Goal: Task Accomplishment & Management: Use online tool/utility

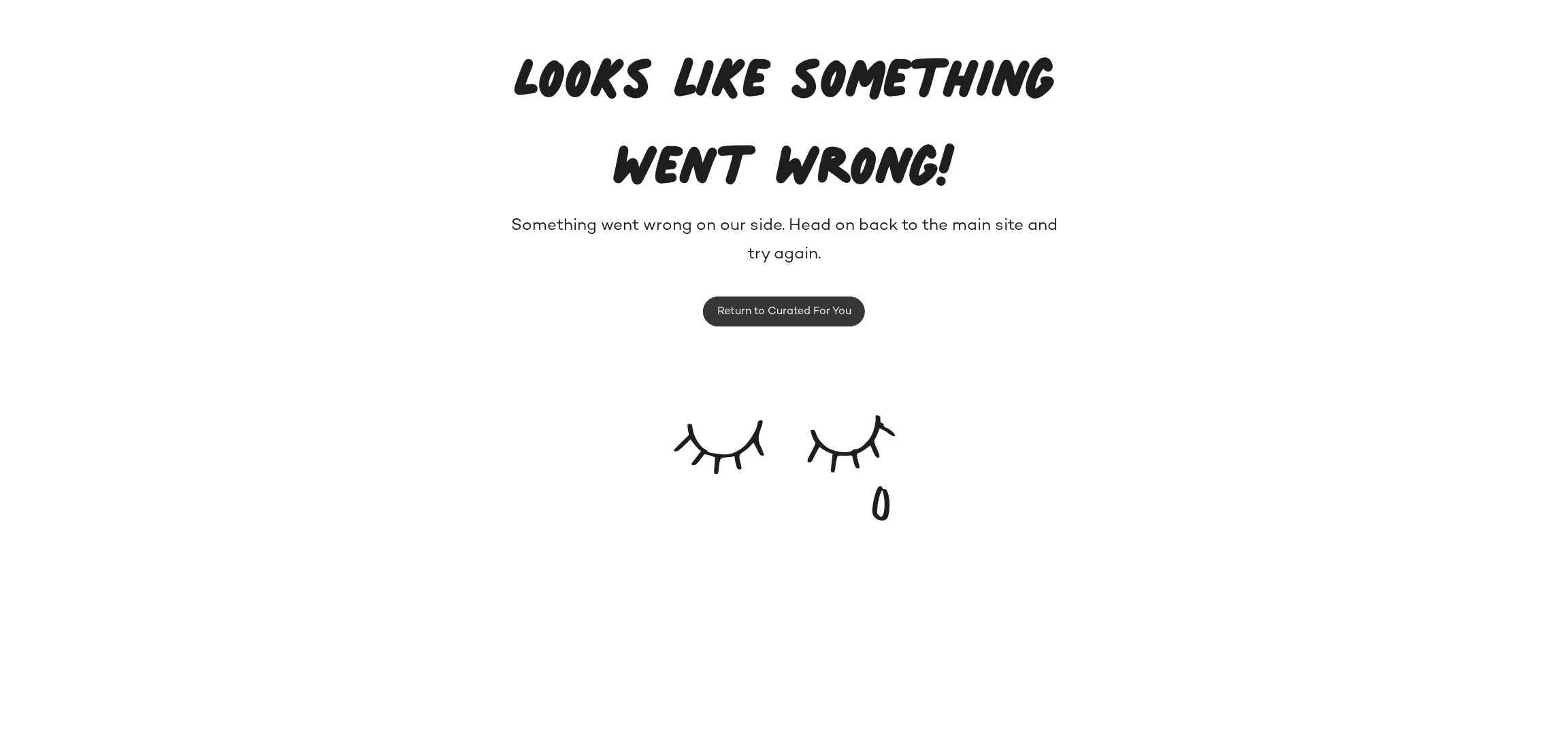
click at [832, 305] on span "Return to Curated For You" at bounding box center [783, 312] width 135 height 13
click at [780, 311] on span "Return to Curated For You" at bounding box center [783, 312] width 135 height 13
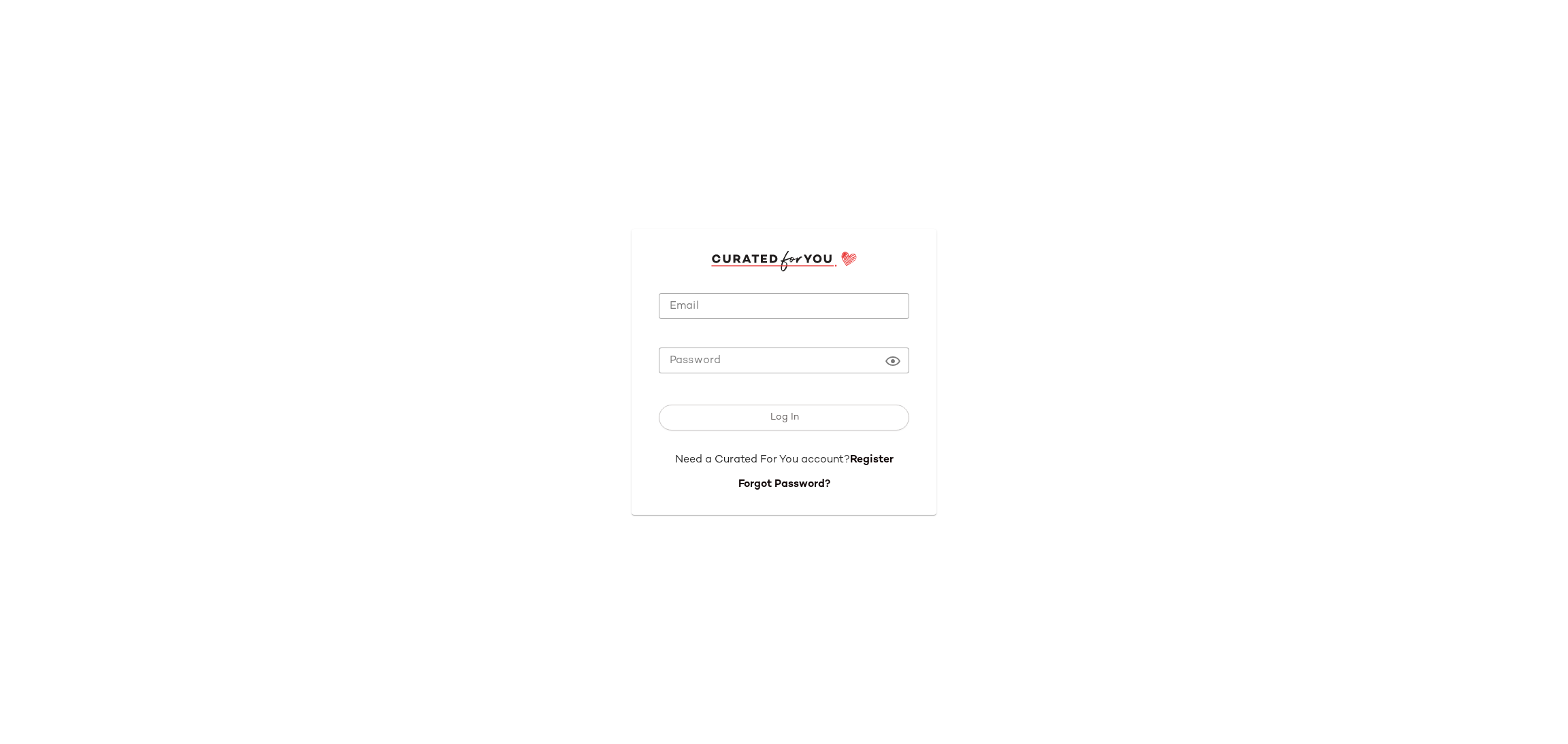
drag, startPoint x: 732, startPoint y: 311, endPoint x: 725, endPoint y: 333, distance: 23.1
click at [732, 311] on input "Email" at bounding box center [783, 307] width 251 height 27
type input "**********"
click at [658, 405] on button "Log In" at bounding box center [783, 417] width 251 height 26
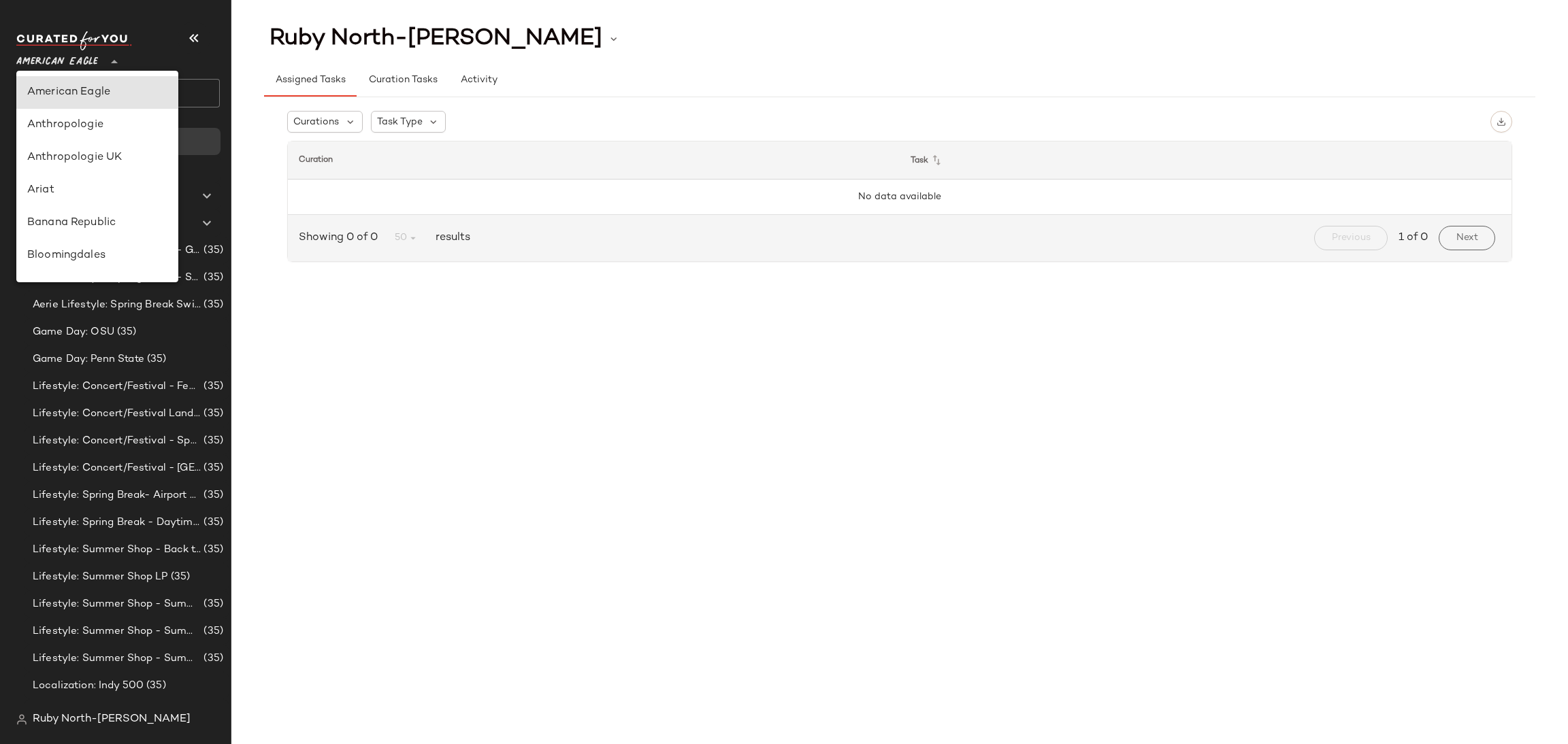
click at [61, 54] on span "American Eagle" at bounding box center [57, 59] width 82 height 25
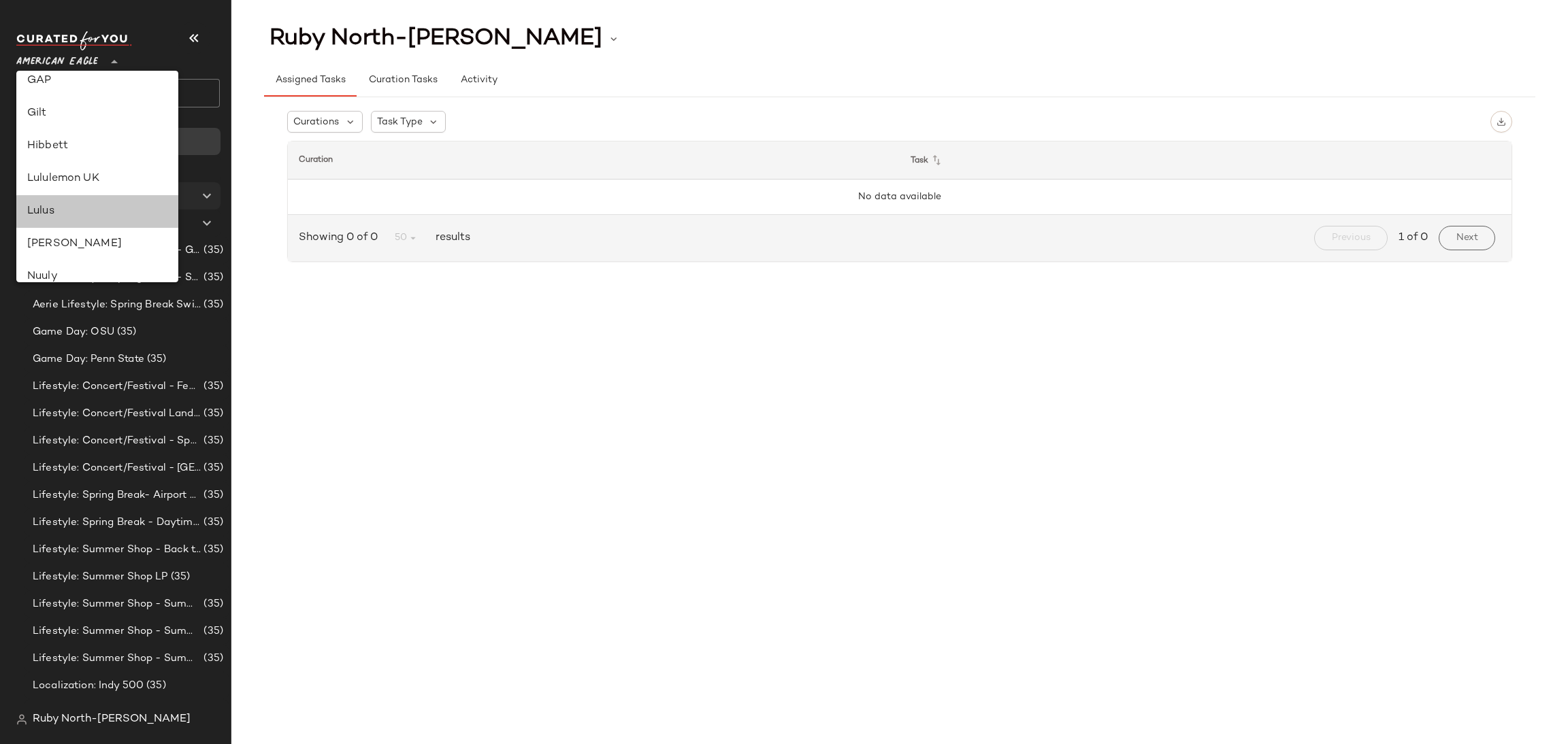
drag, startPoint x: 76, startPoint y: 200, endPoint x: 72, endPoint y: 207, distance: 8.1
click at [72, 207] on div "Lulus" at bounding box center [97, 212] width 162 height 32
type input "**"
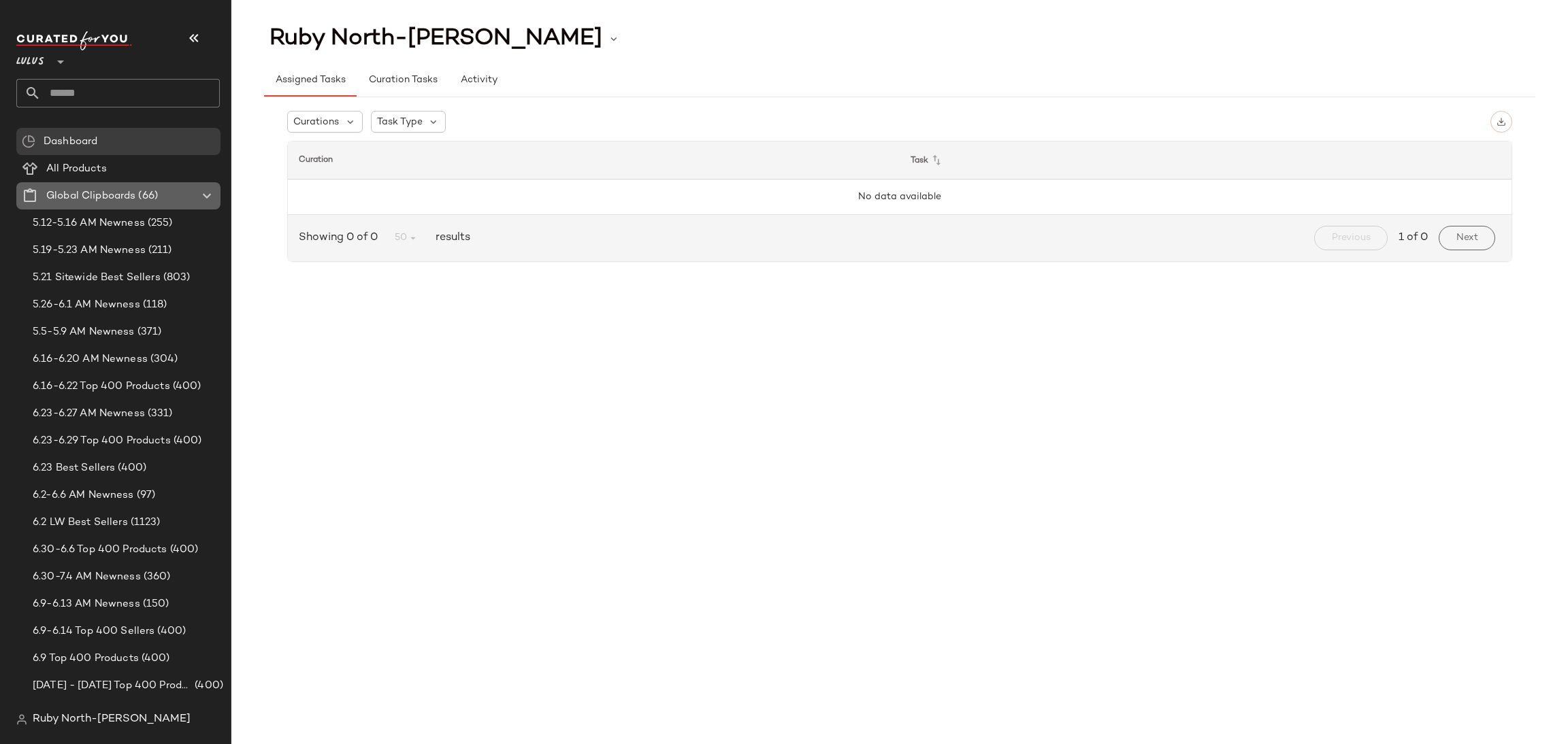
click at [84, 184] on Clipboards "Global Clipboards (66)" at bounding box center [118, 195] width 204 height 28
click at [83, 168] on span "All Products" at bounding box center [77, 169] width 61 height 16
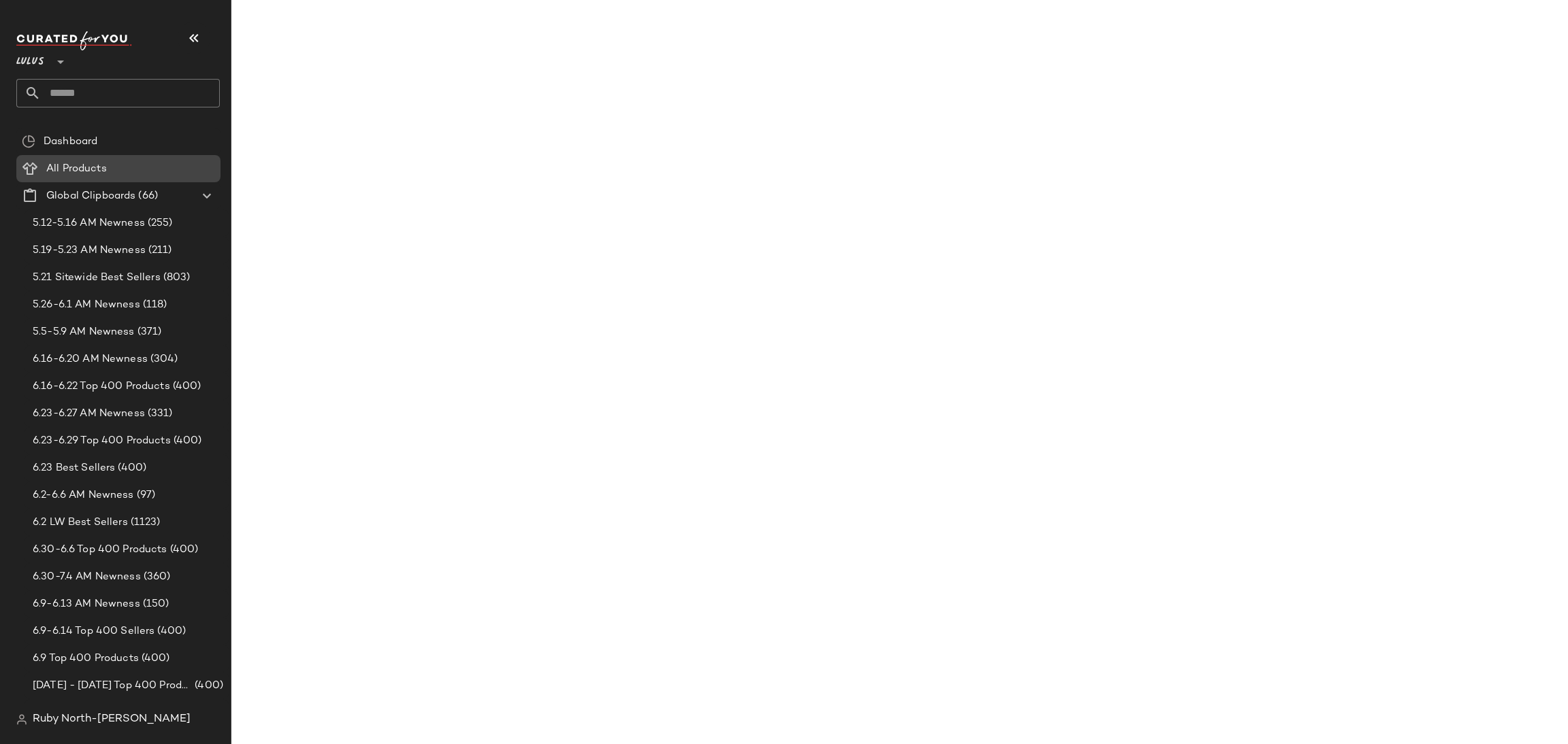
click at [83, 168] on span "All Products" at bounding box center [77, 169] width 61 height 16
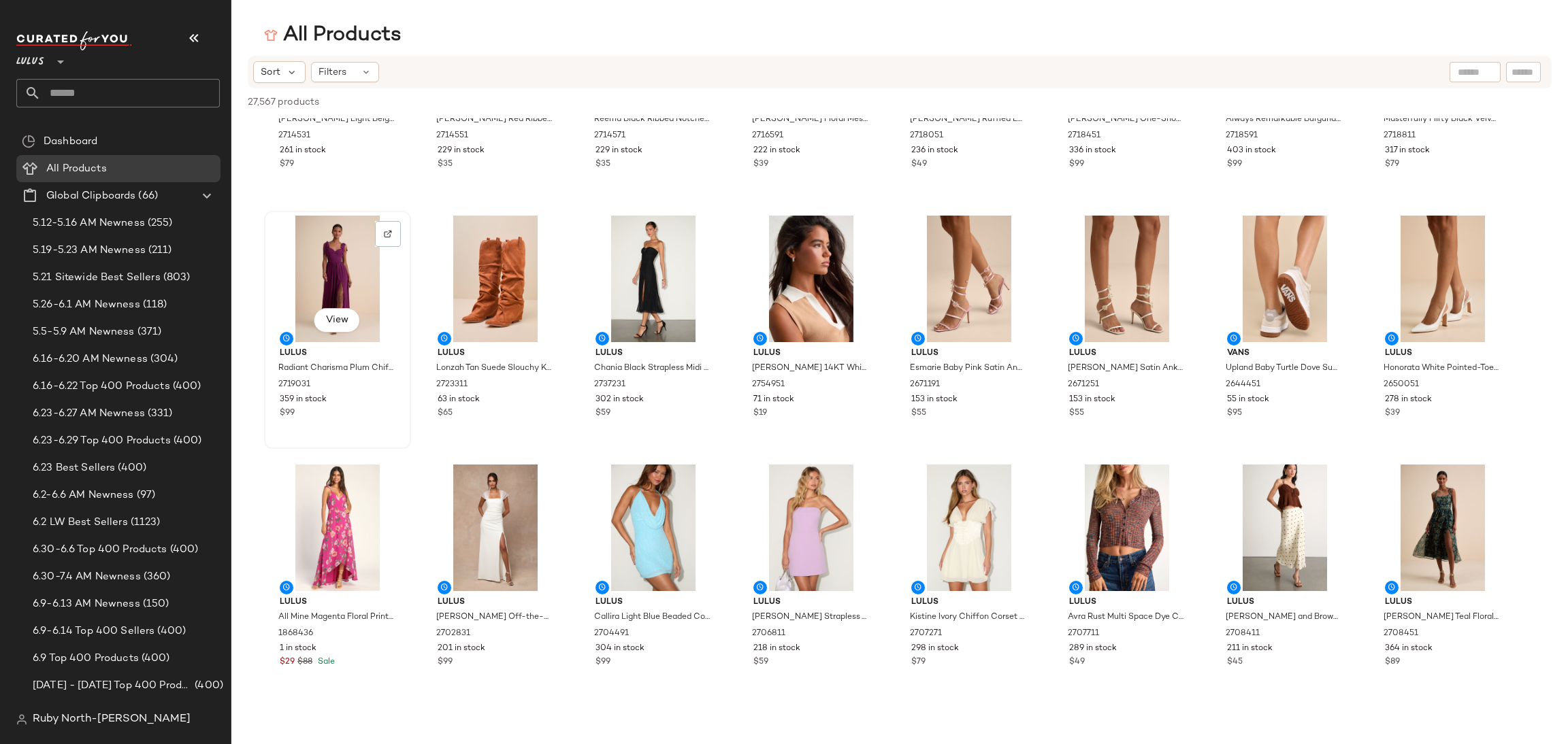
scroll to position [408, 0]
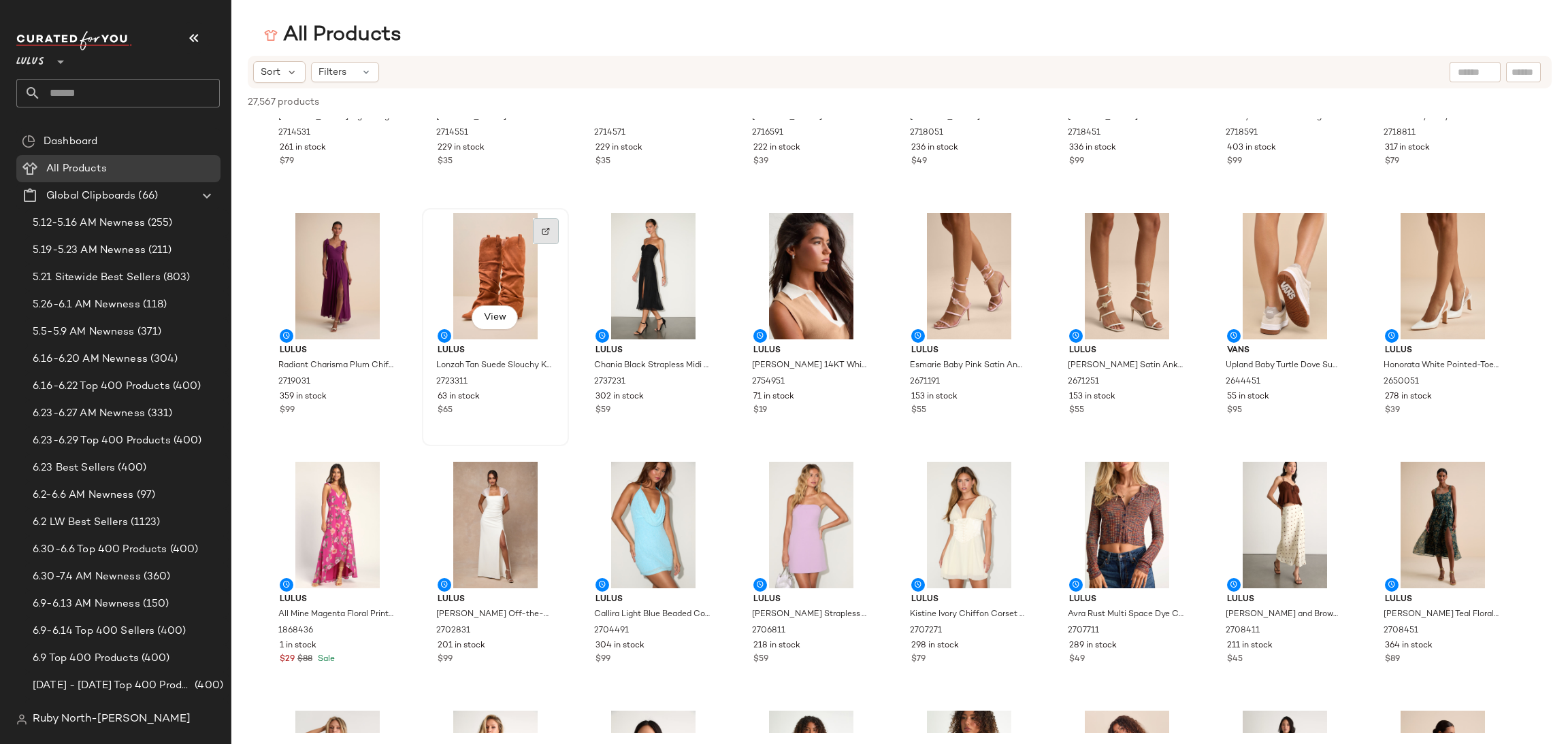
click at [546, 225] on div at bounding box center [545, 231] width 26 height 26
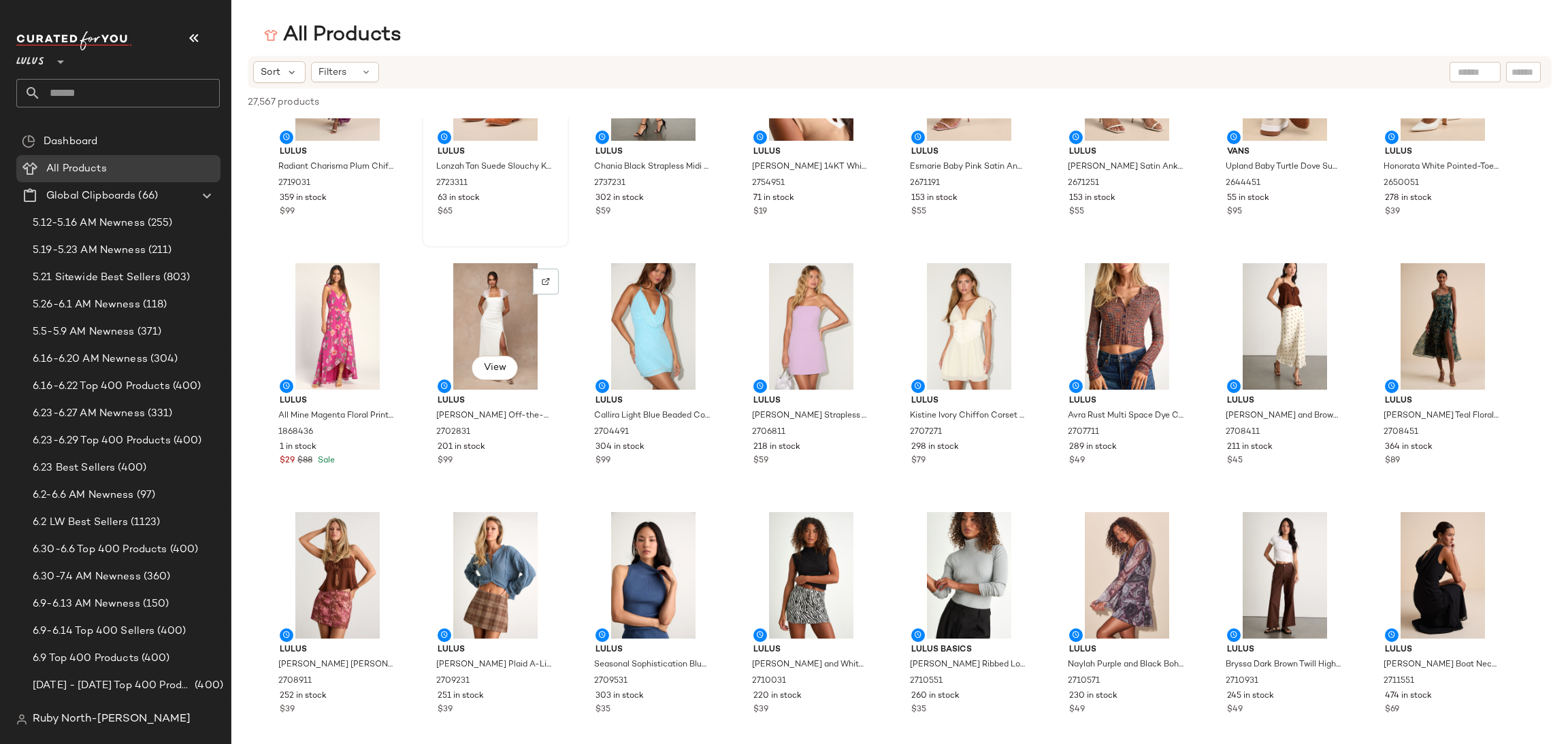
scroll to position [611, 0]
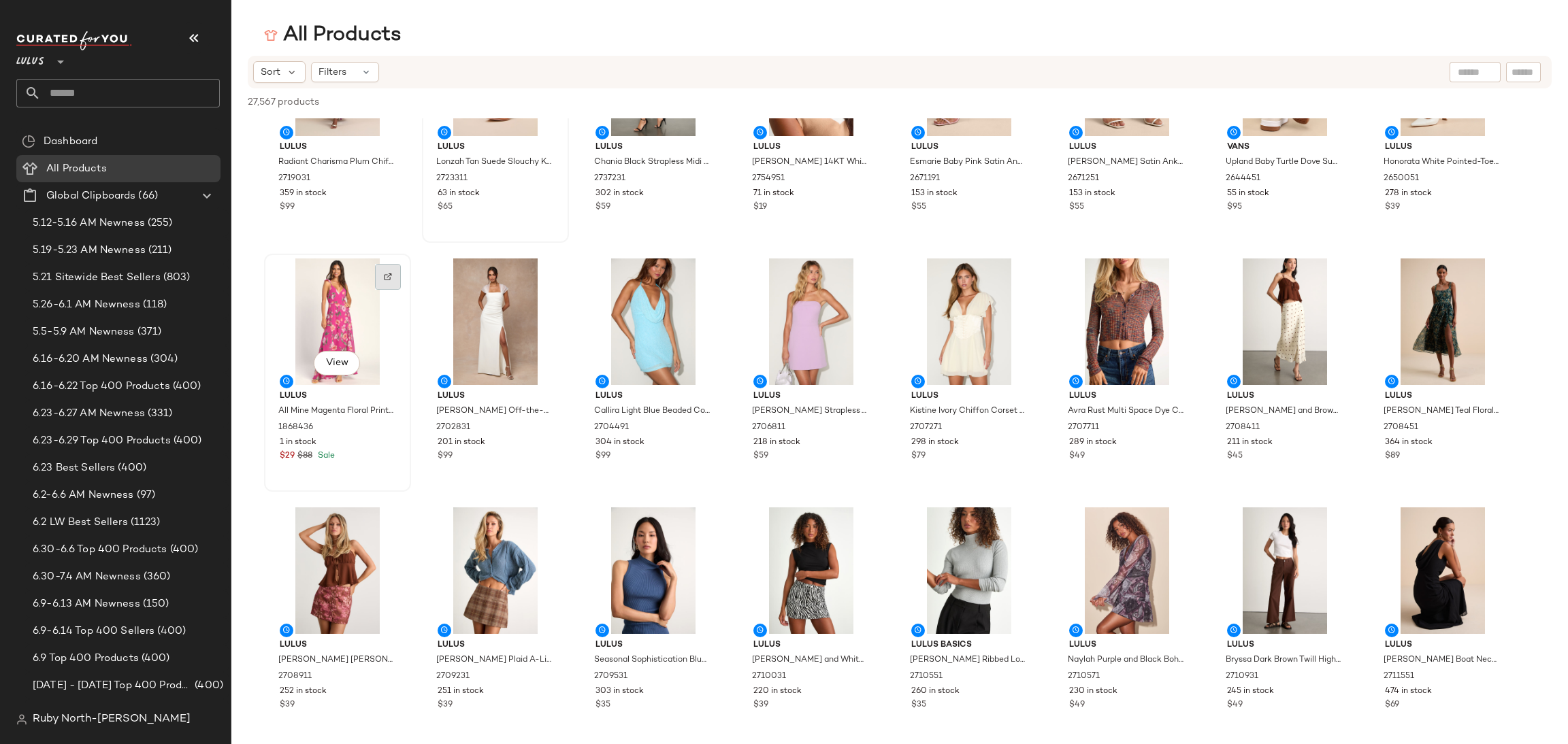
click at [392, 272] on div at bounding box center [387, 276] width 26 height 26
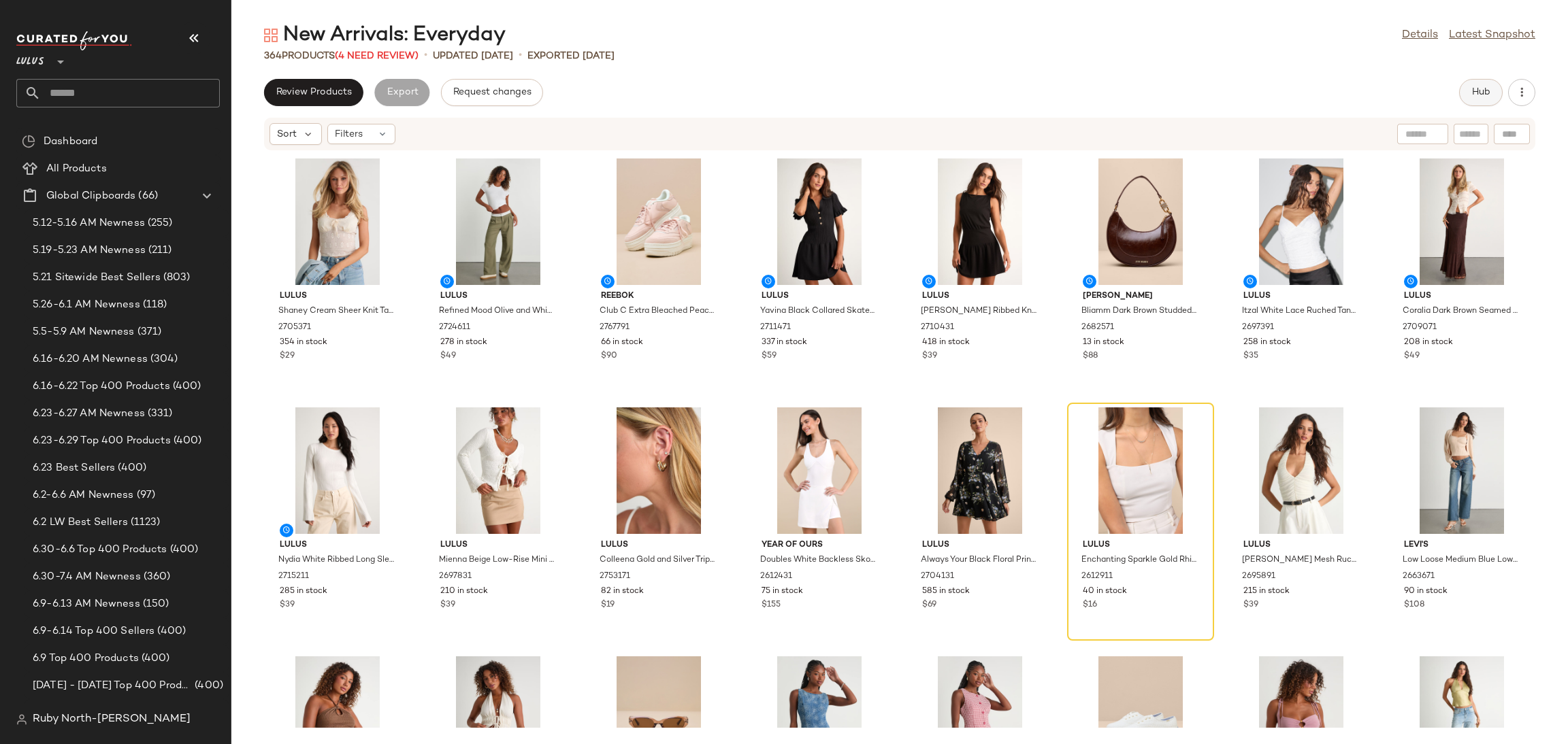
click at [1490, 91] on button "Hub" at bounding box center [1480, 92] width 44 height 28
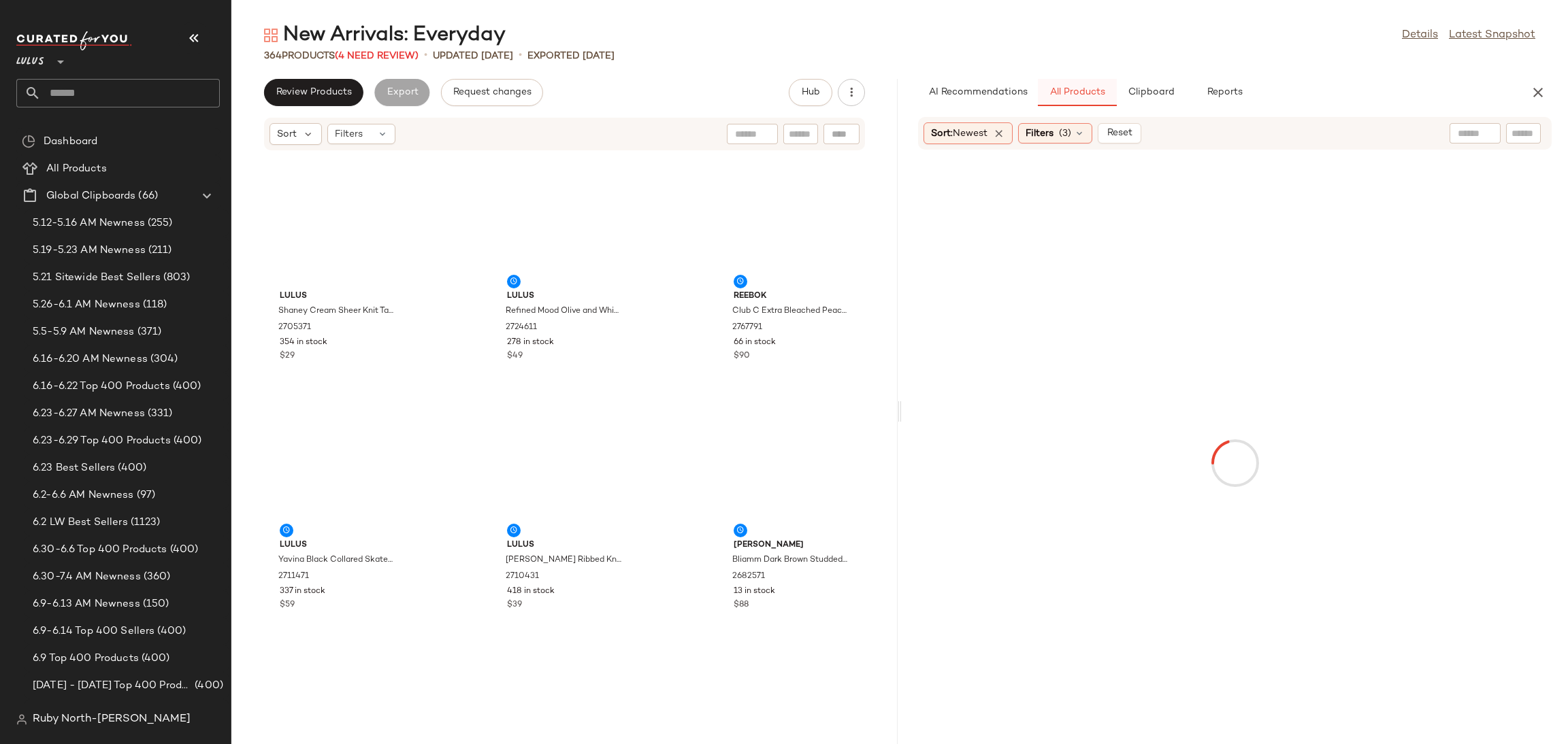
drag, startPoint x: 193, startPoint y: 41, endPoint x: 1010, endPoint y: 81, distance: 818.0
click at [193, 38] on icon "button" at bounding box center [193, 37] width 16 height 16
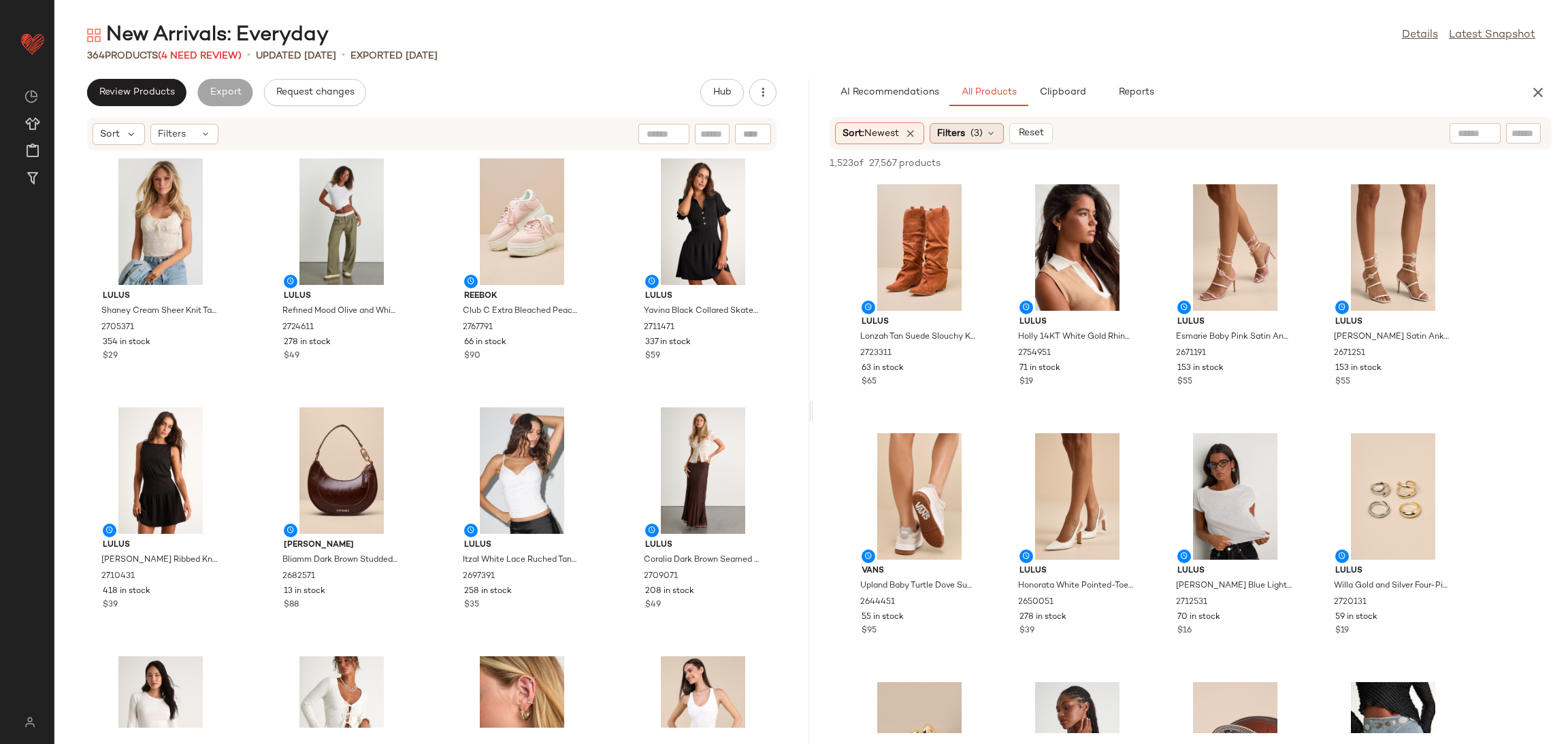
click at [971, 136] on div "Filters (3)" at bounding box center [966, 133] width 74 height 20
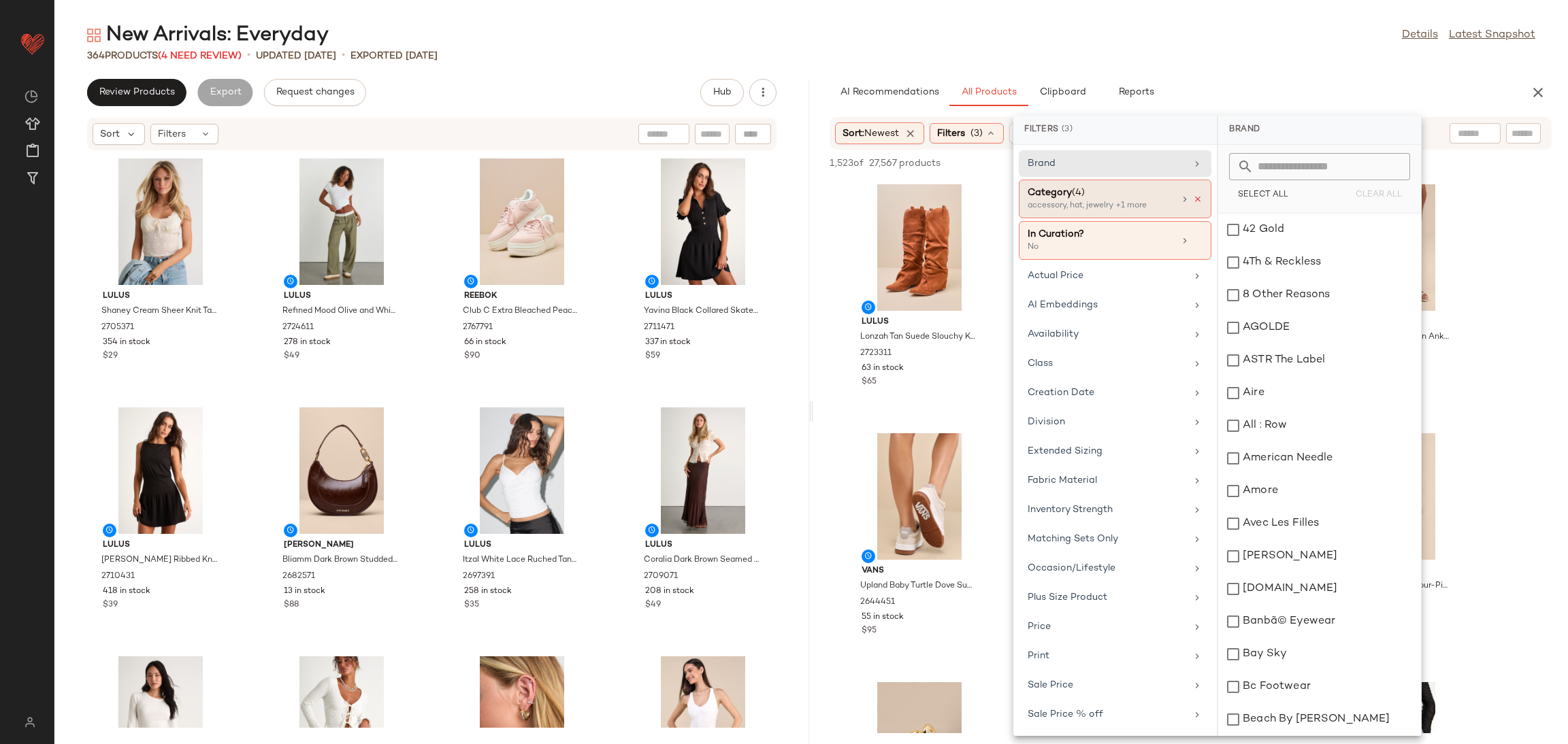
click at [1193, 197] on icon at bounding box center [1198, 200] width 10 height 10
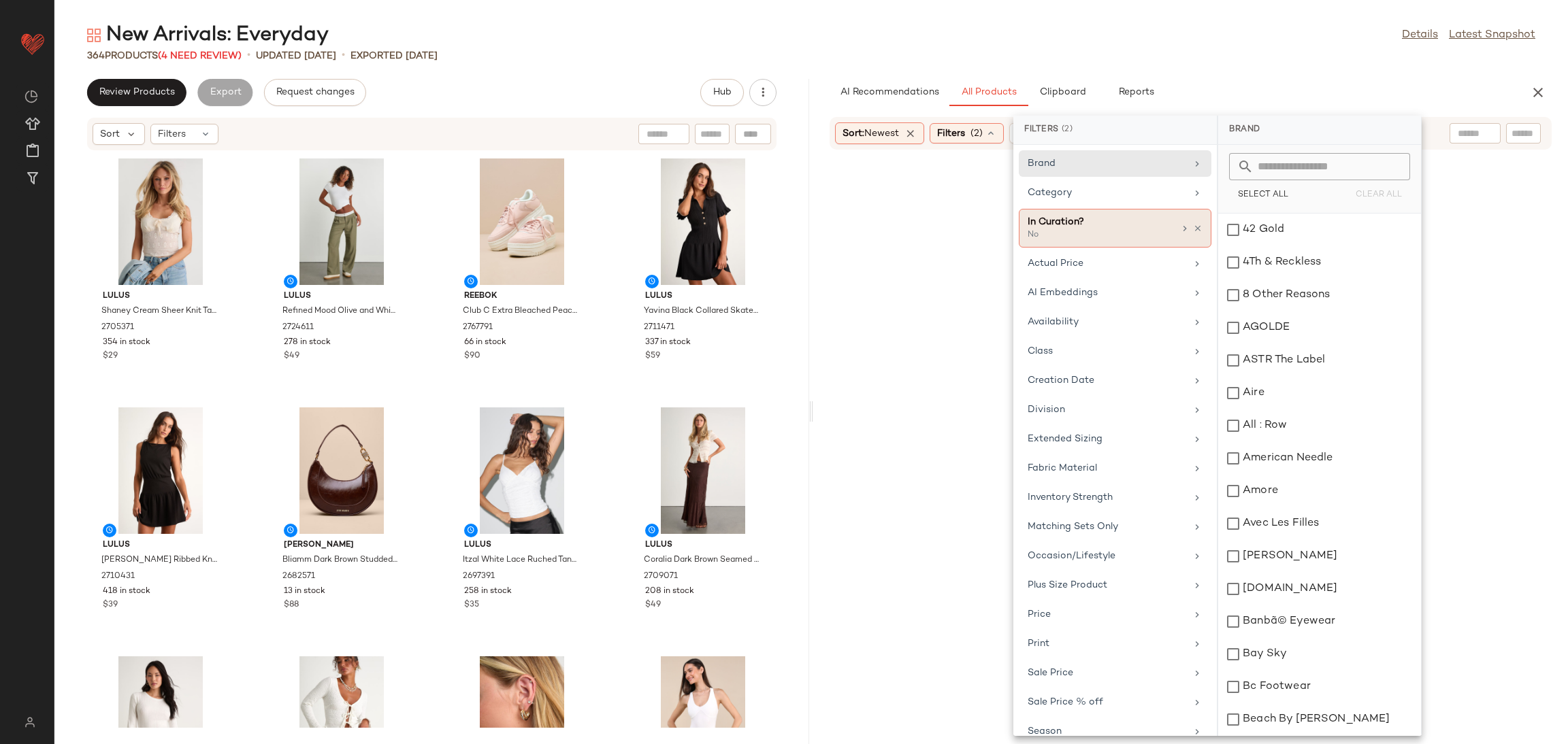
drag, startPoint x: 1154, startPoint y: 194, endPoint x: 1195, endPoint y: 209, distance: 43.7
click at [1157, 193] on div "Category" at bounding box center [1106, 193] width 159 height 14
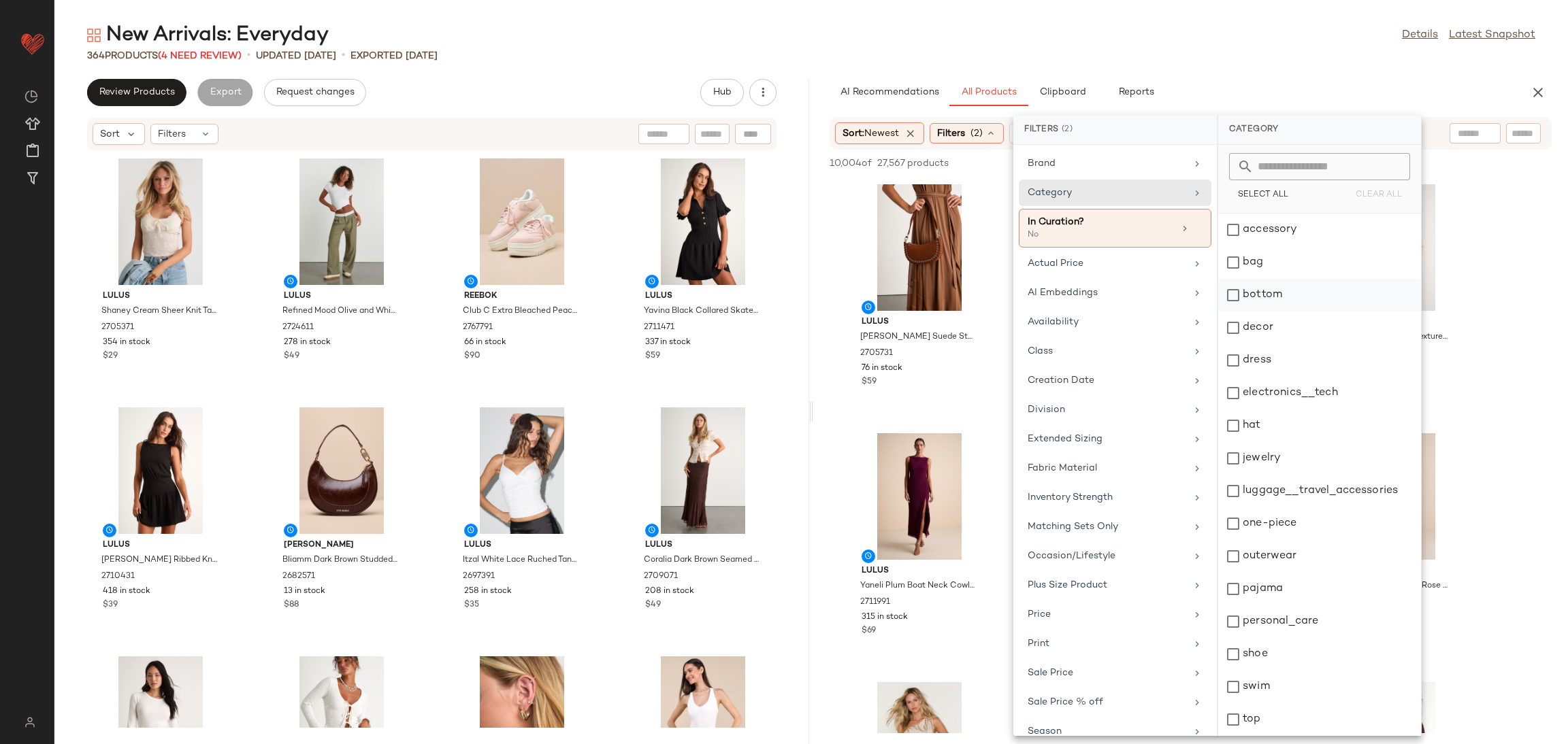
click at [1248, 312] on div "bottom" at bounding box center [1319, 328] width 203 height 32
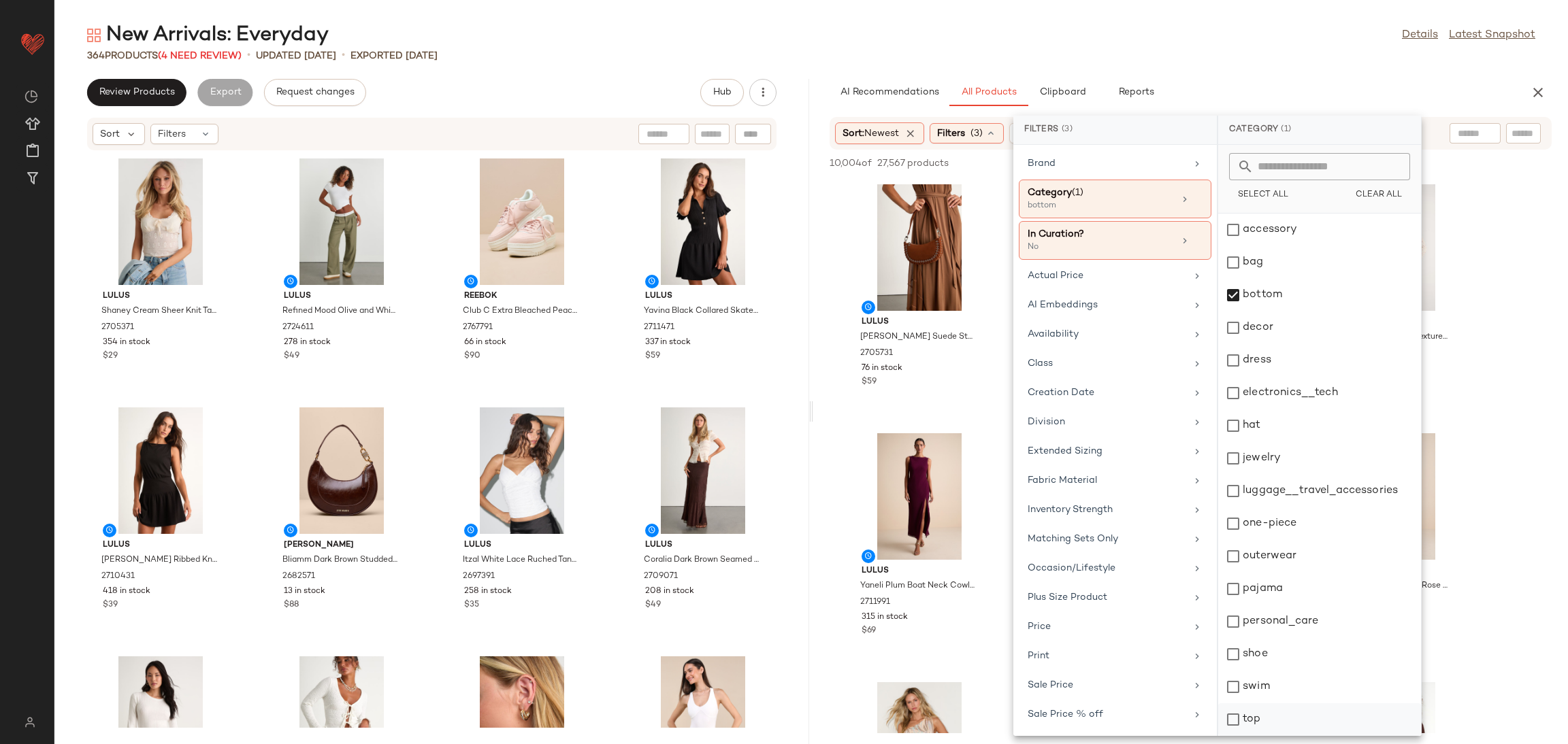
scroll to position [32, 0]
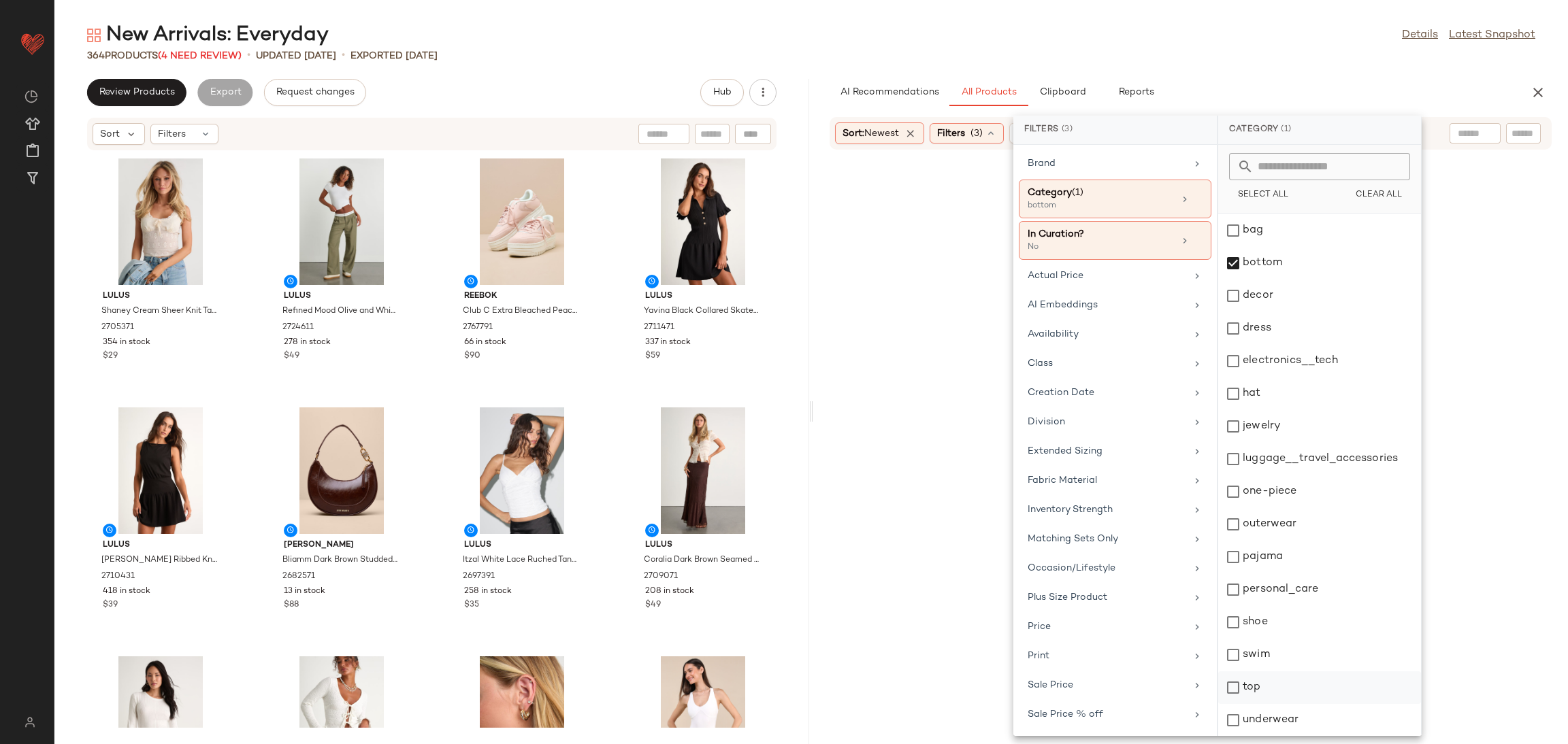
click at [1265, 704] on div "top" at bounding box center [1319, 720] width 203 height 32
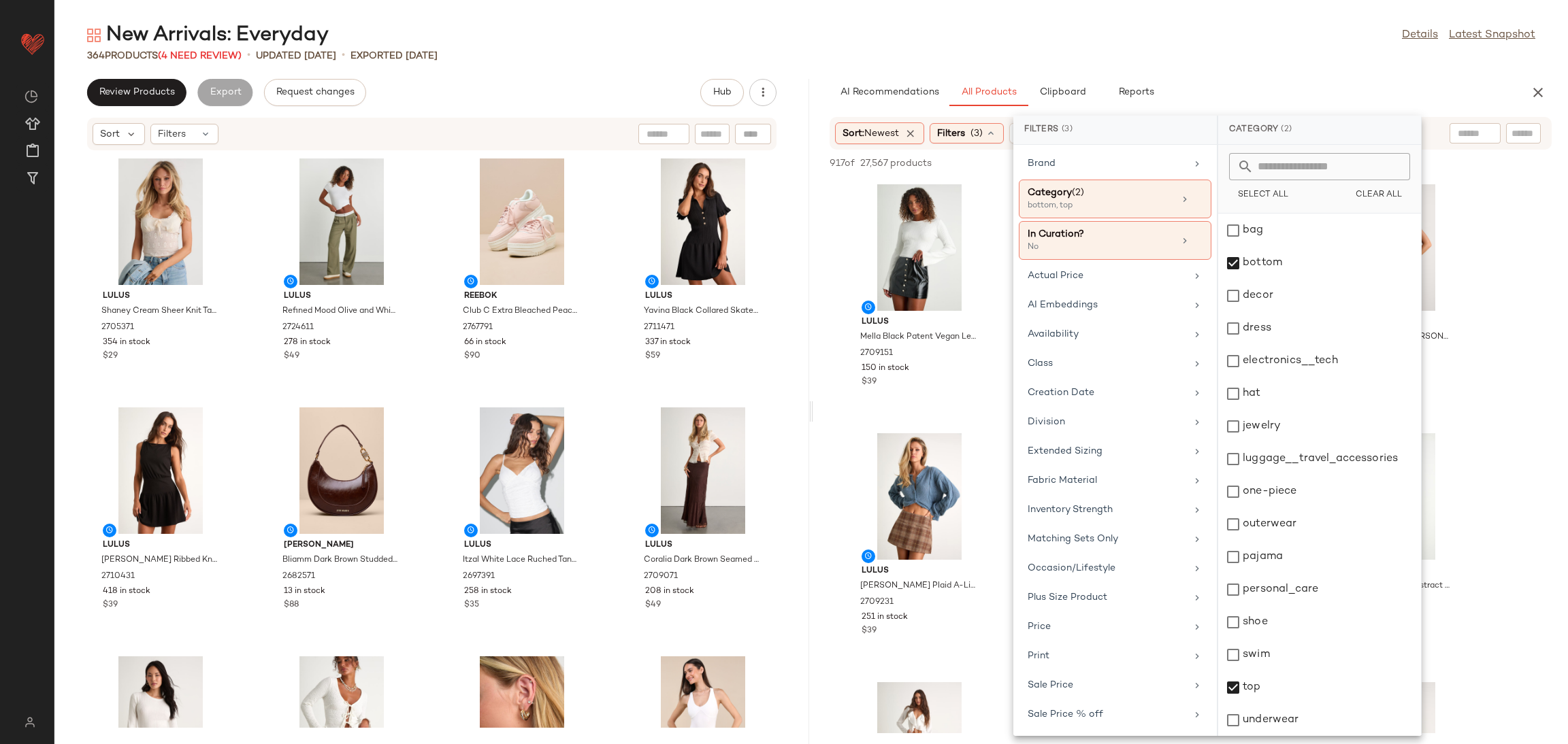
drag, startPoint x: 1547, startPoint y: 618, endPoint x: 1536, endPoint y: 613, distance: 12.1
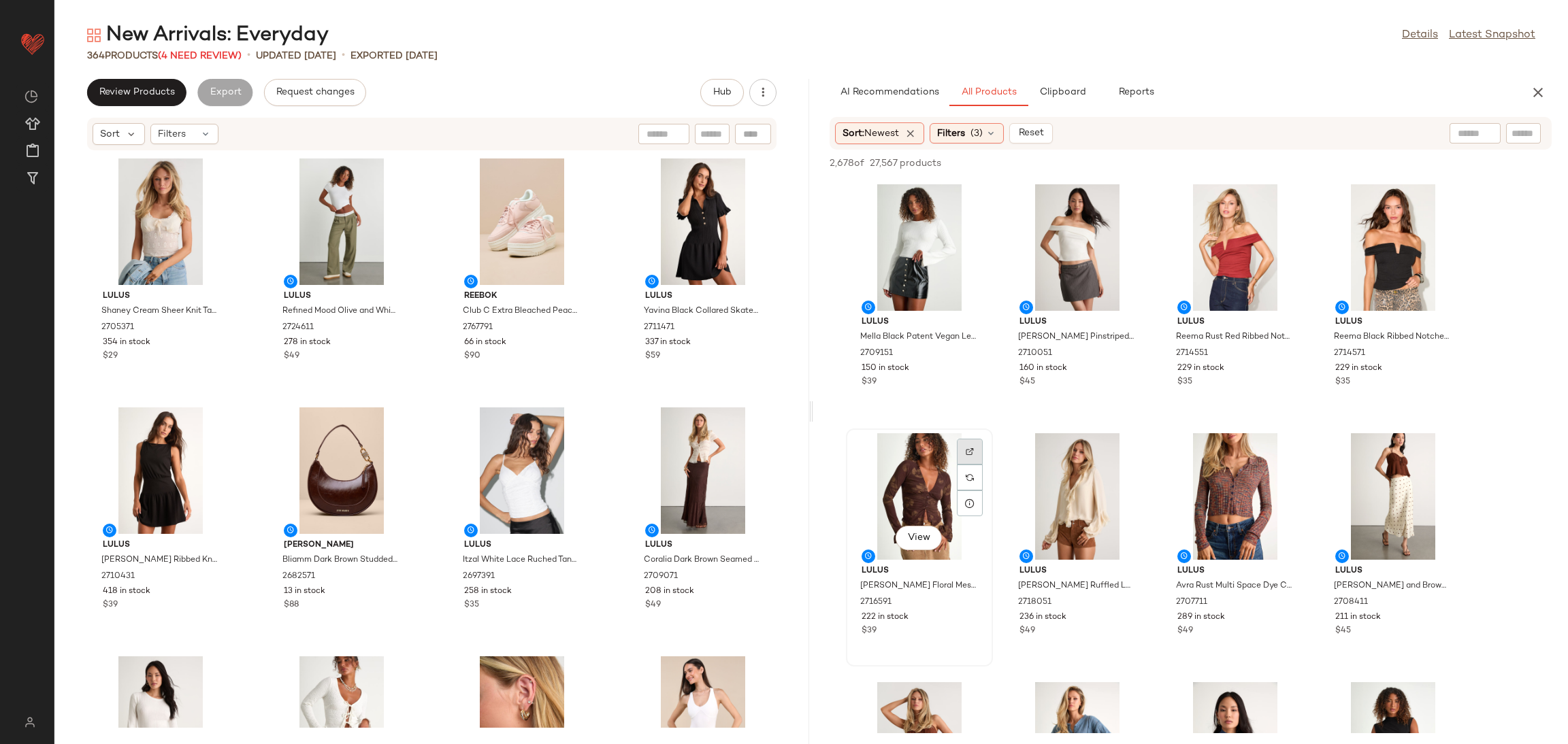
click at [978, 465] on div at bounding box center [970, 477] width 26 height 26
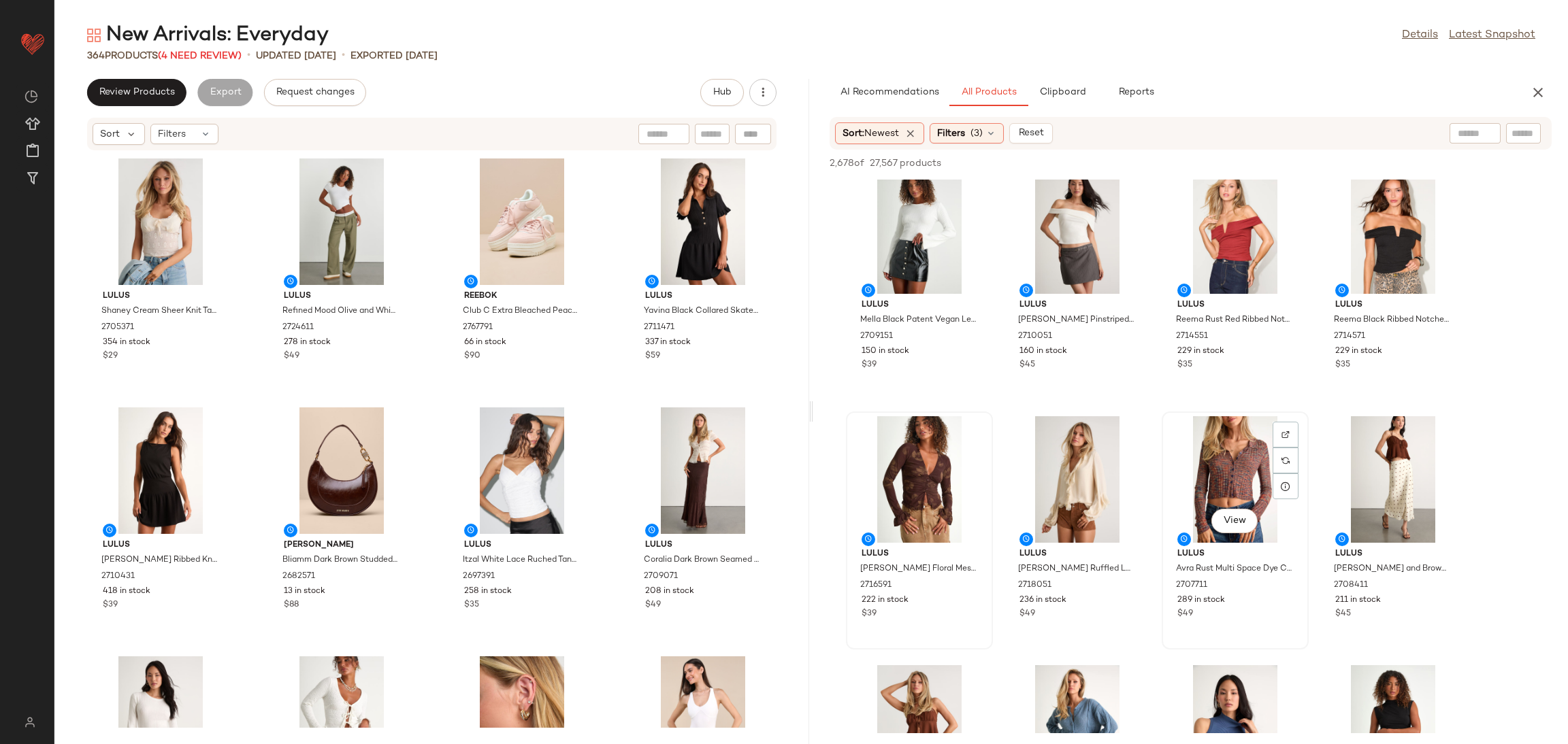
scroll to position [0, 0]
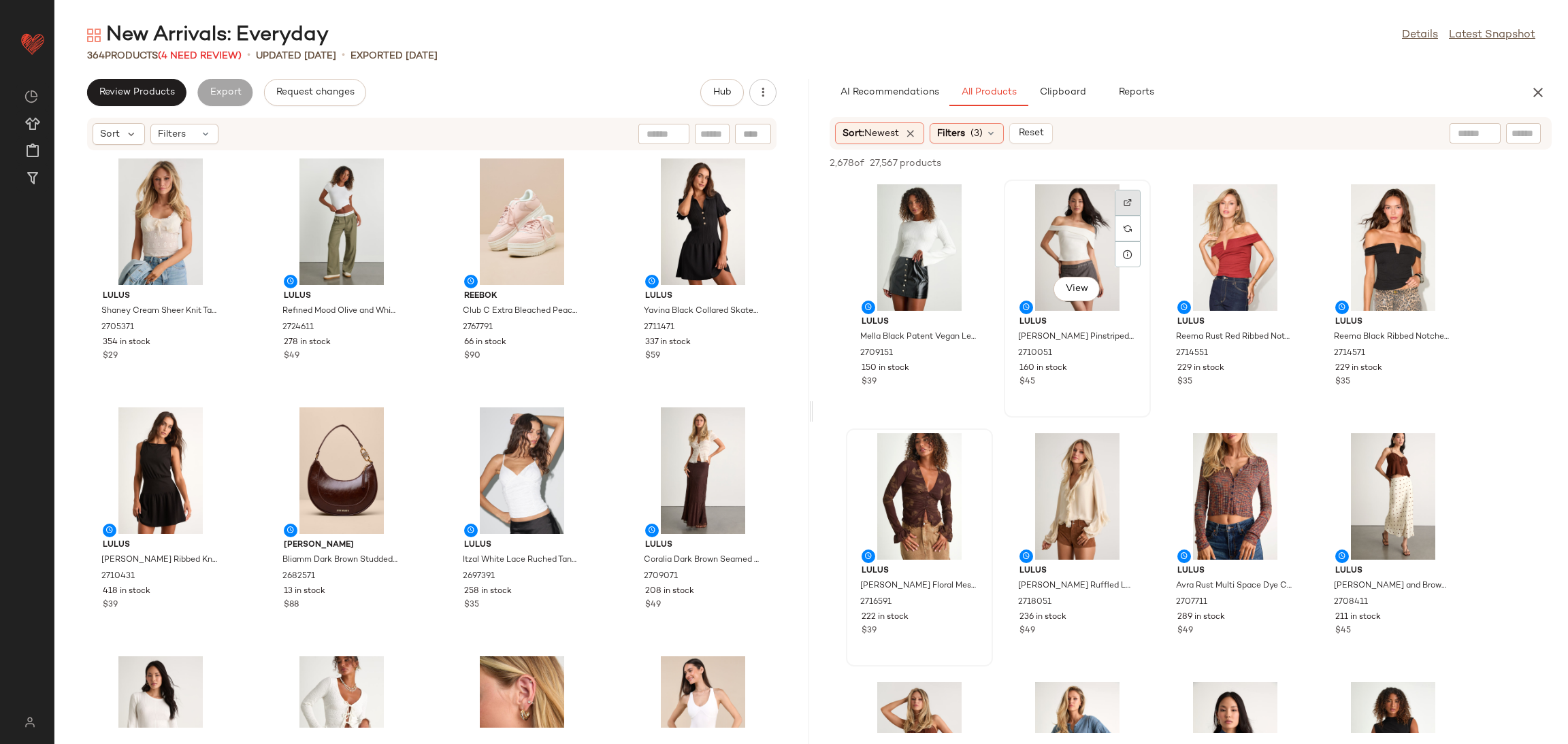
click at [1133, 216] on div at bounding box center [1128, 228] width 26 height 26
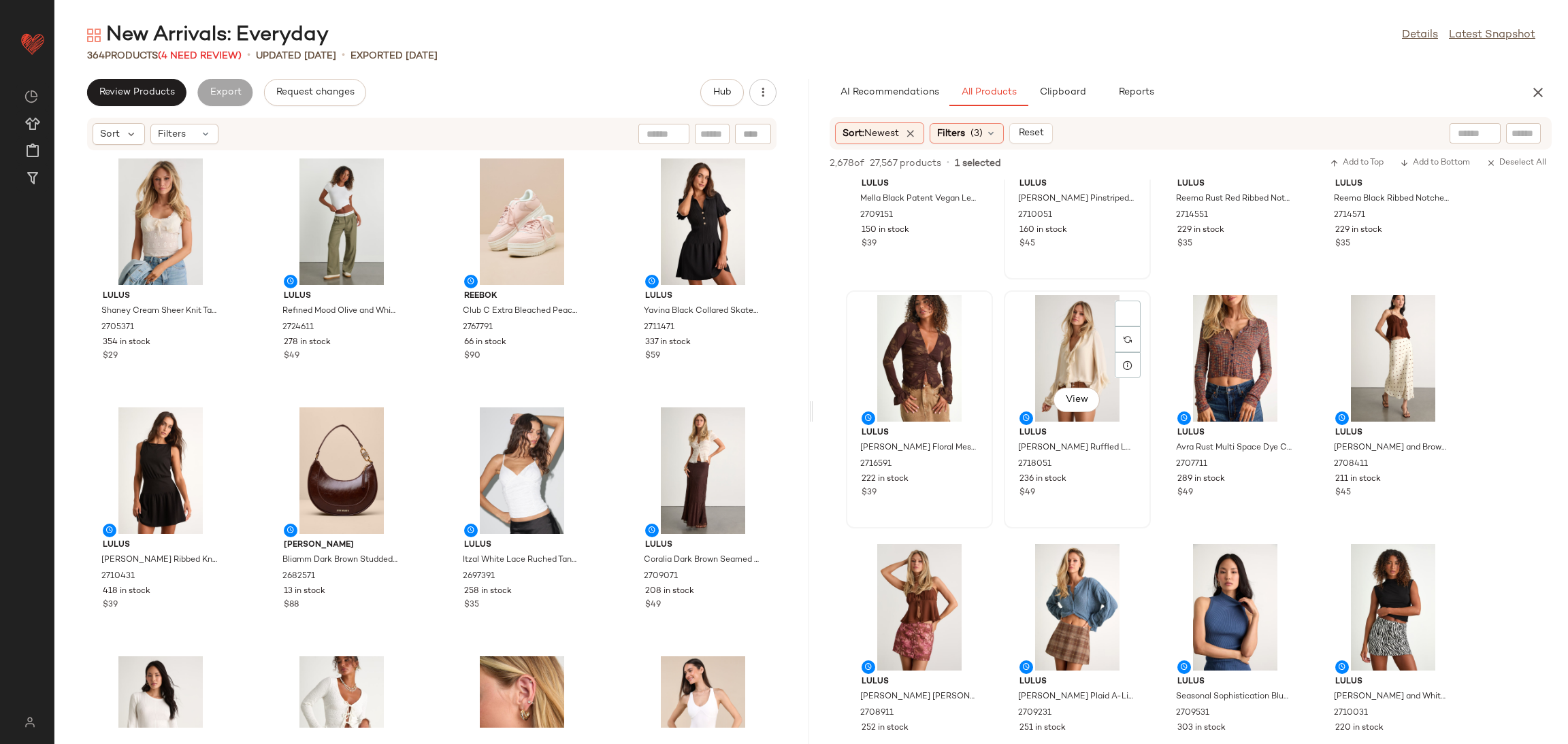
scroll to position [204, 0]
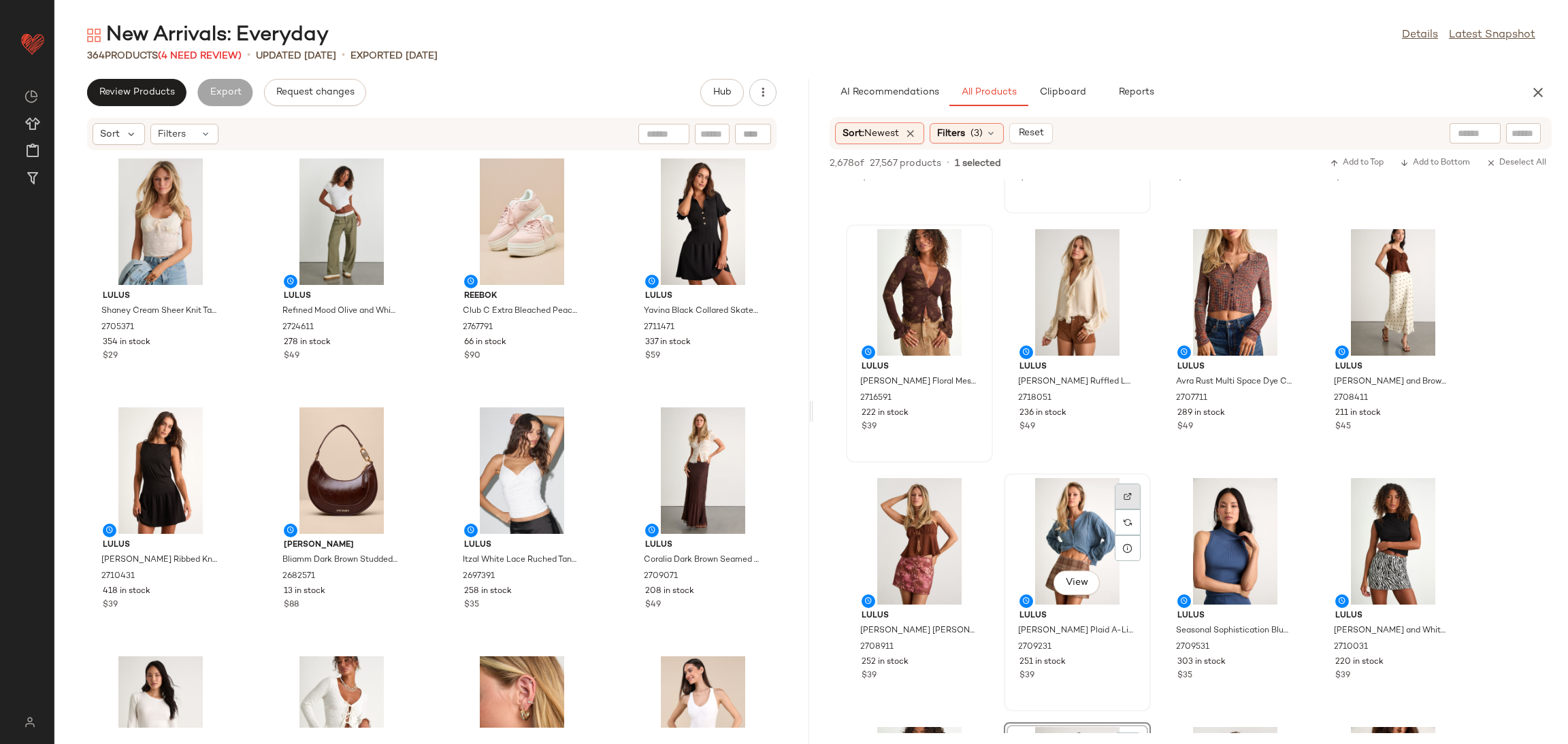
click at [1128, 495] on img at bounding box center [1128, 496] width 8 height 8
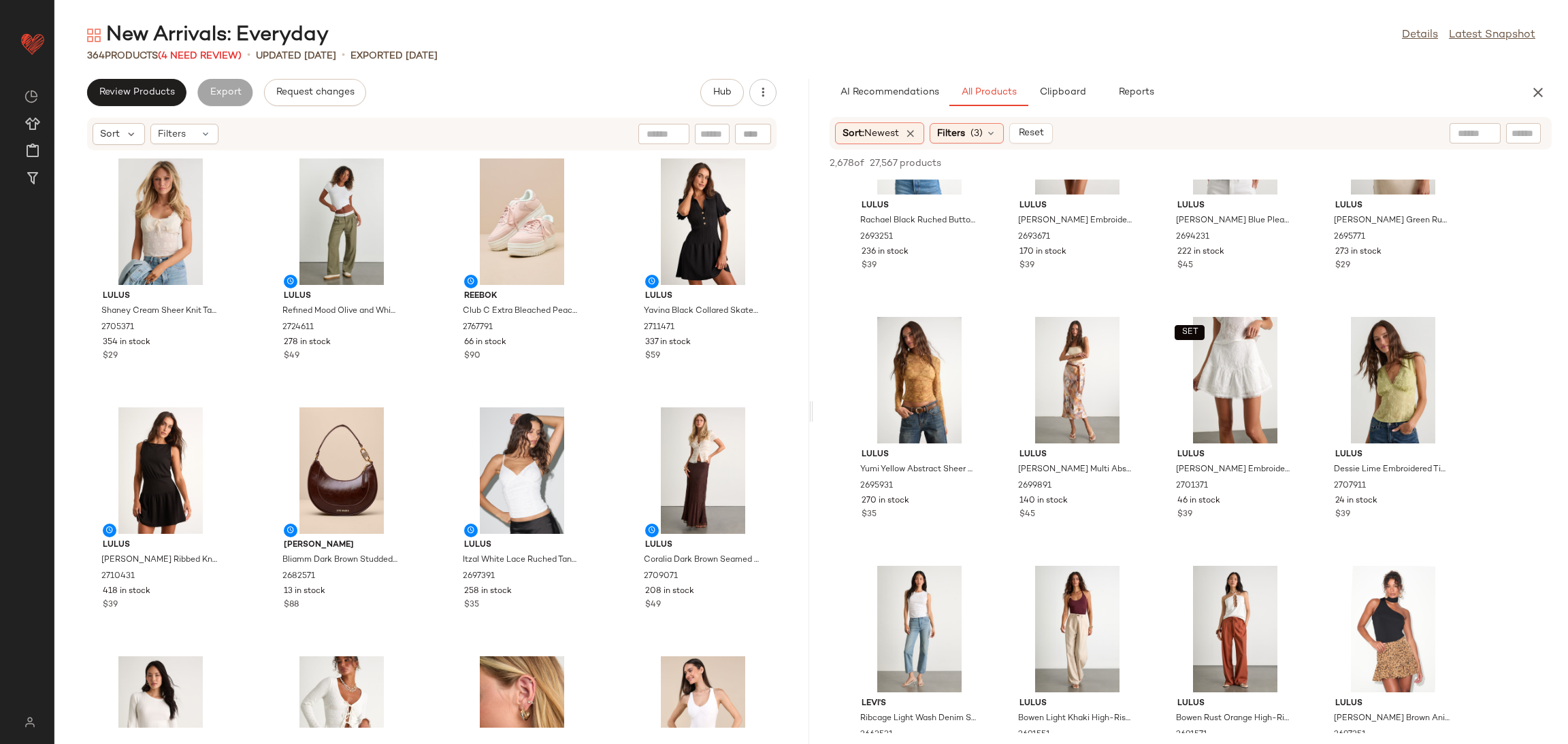
scroll to position [7037, 0]
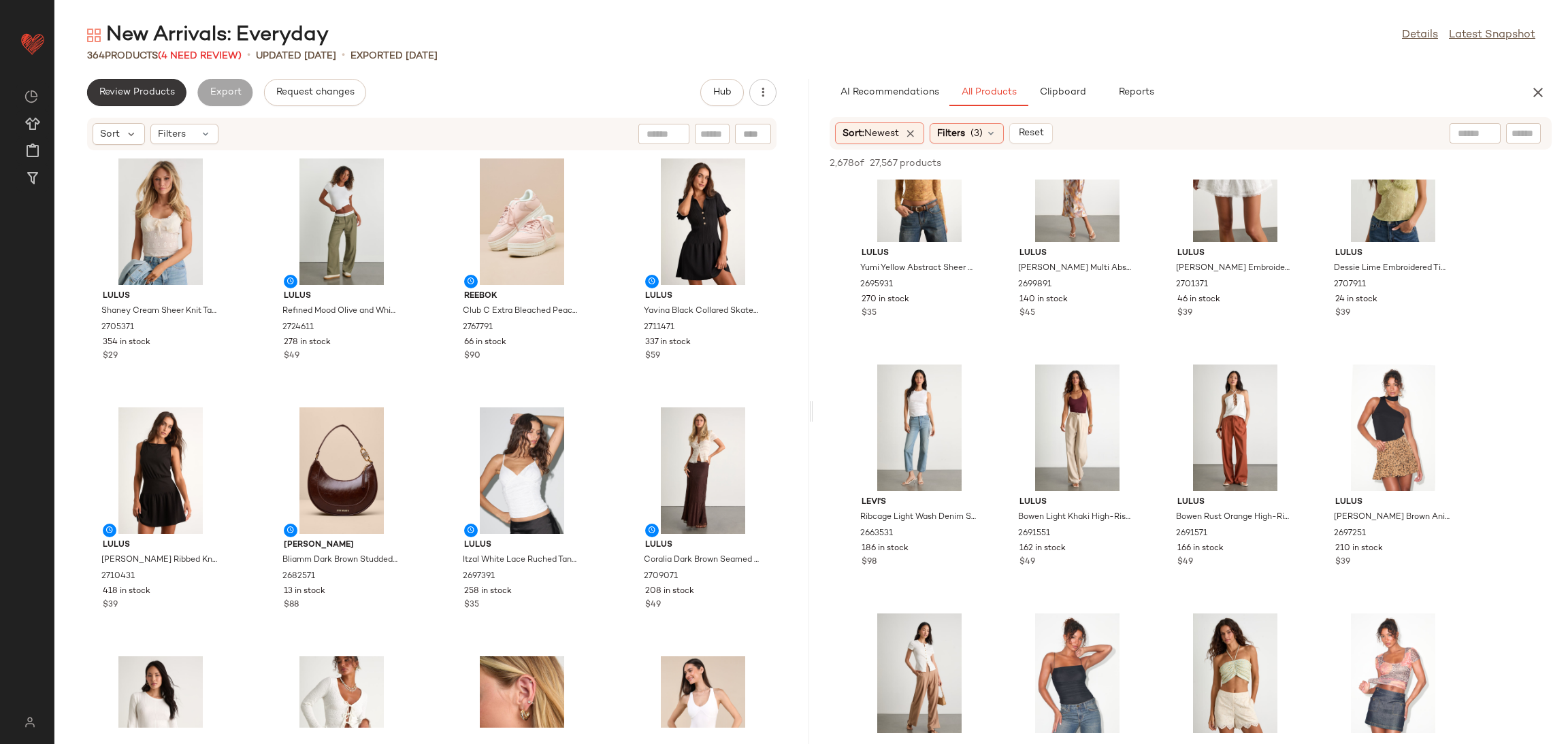
click at [162, 94] on span "Review Products" at bounding box center [137, 92] width 76 height 11
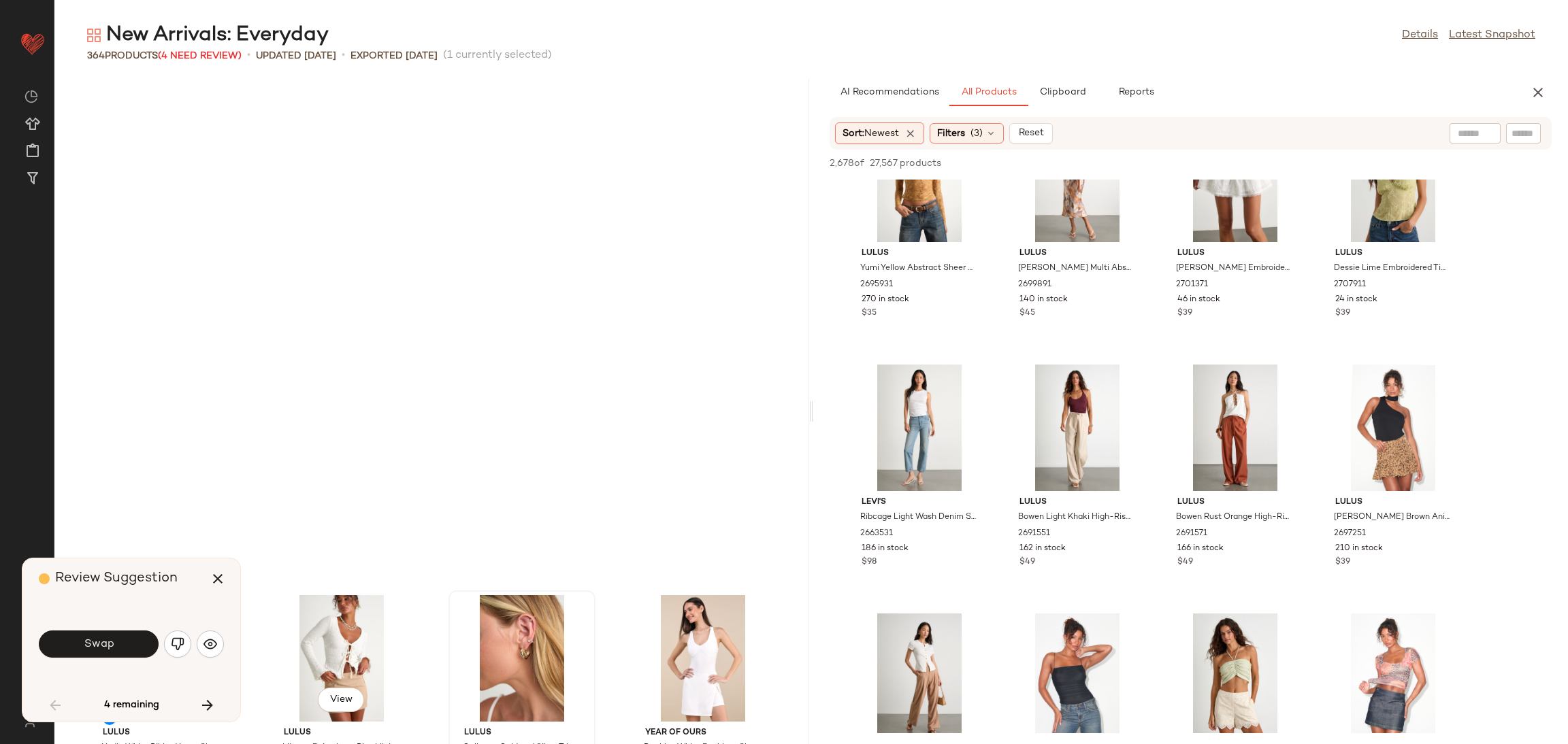
scroll to position [508, 0]
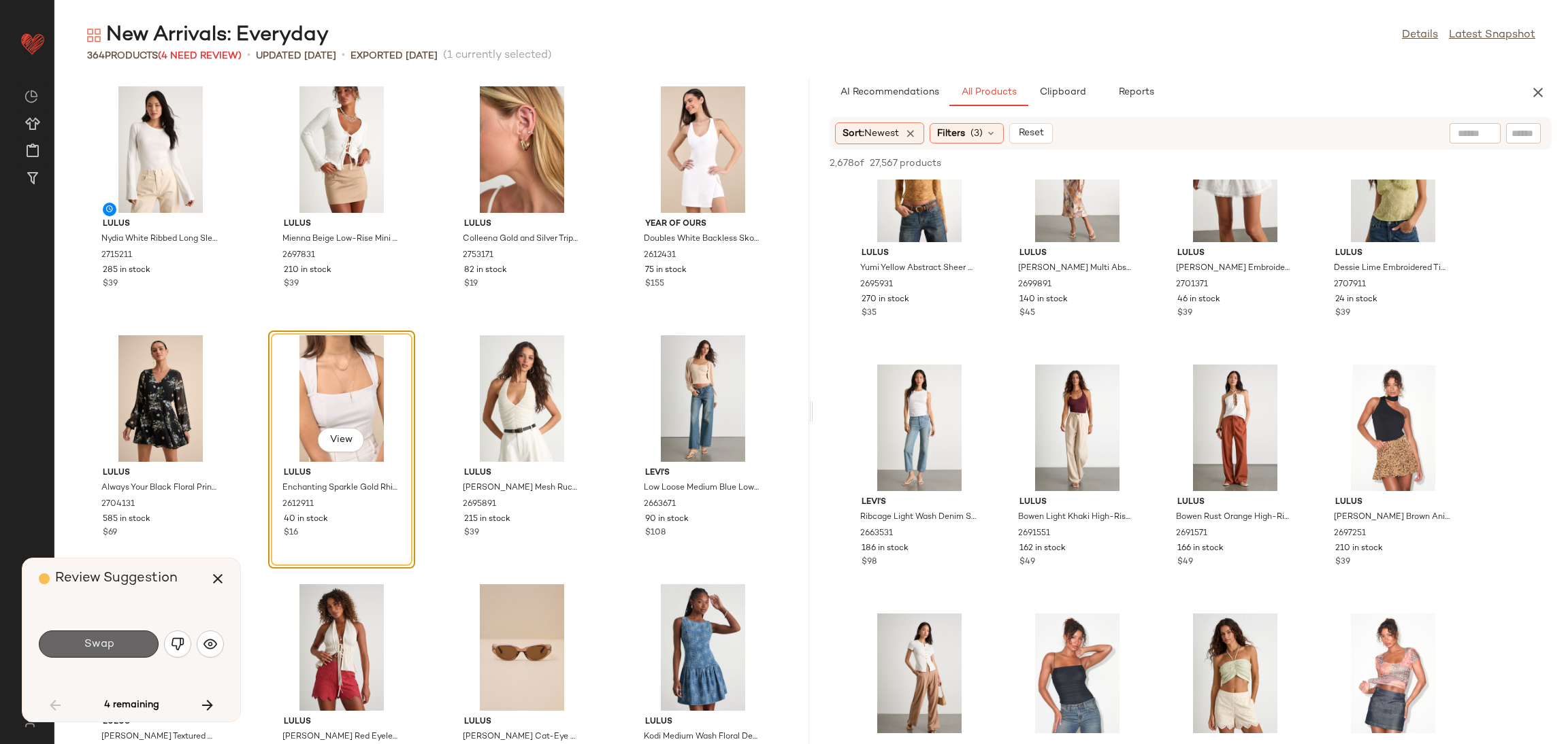
click at [113, 649] on span "Swap" at bounding box center [98, 645] width 30 height 13
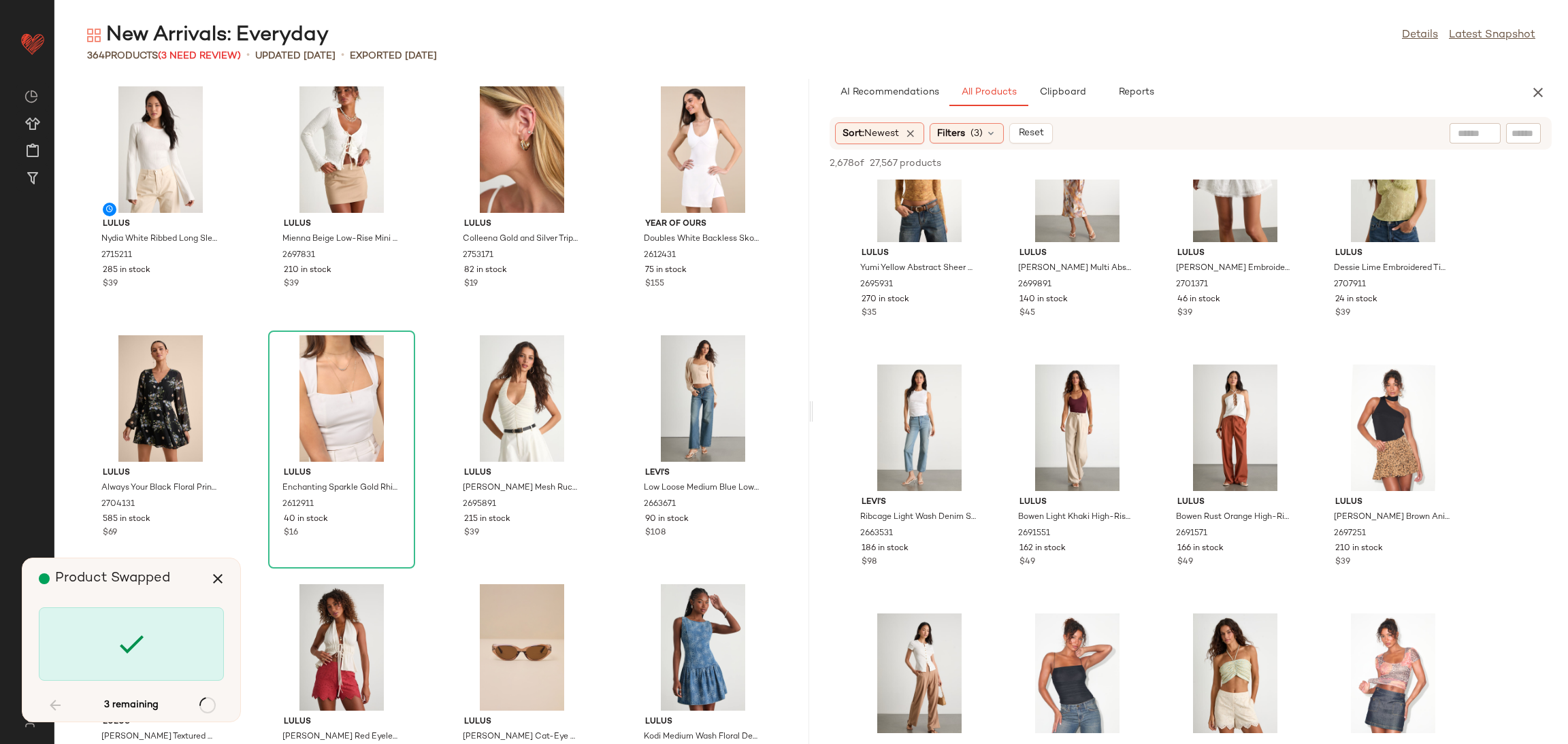
scroll to position [3236, 0]
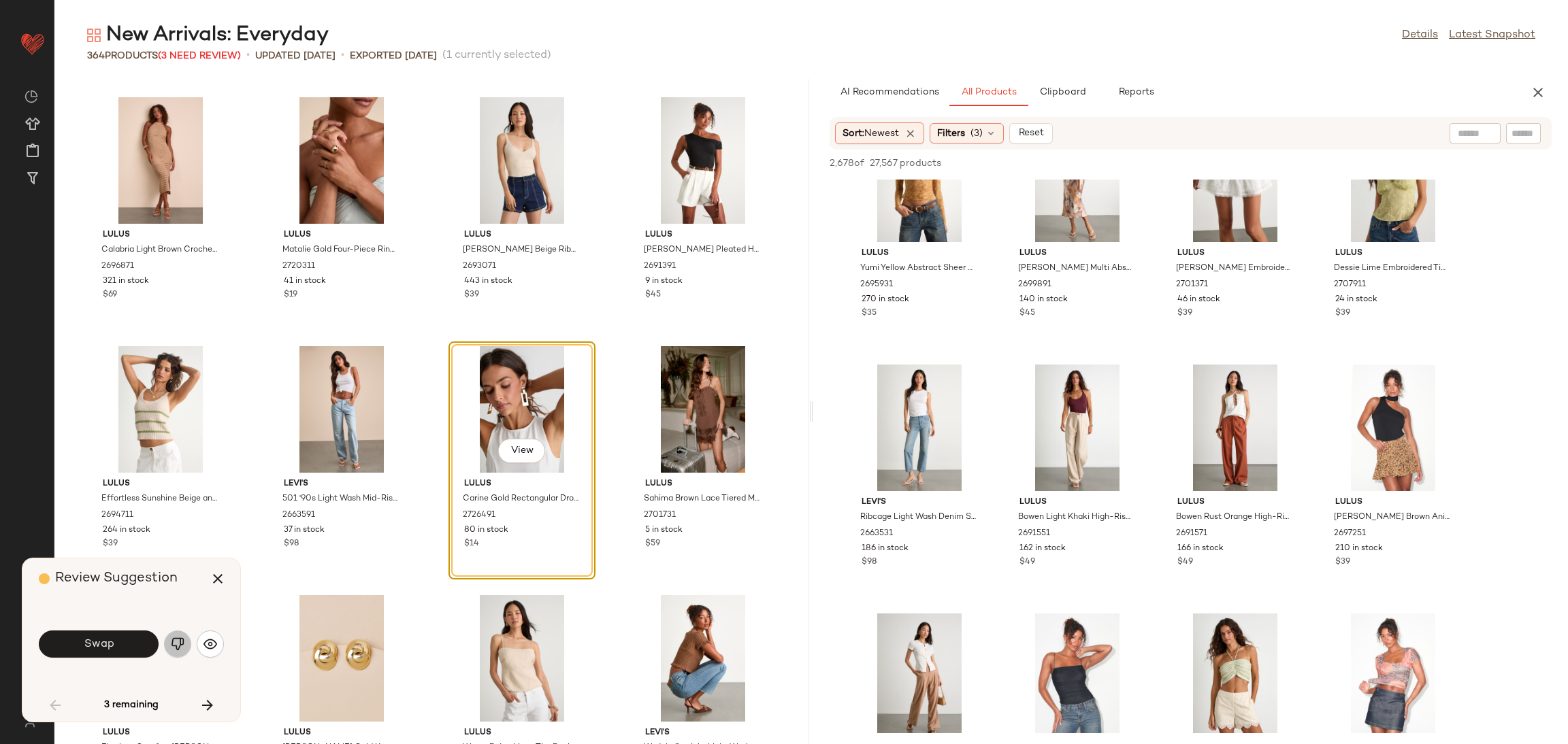
click at [181, 642] on img "button" at bounding box center [177, 644] width 13 height 13
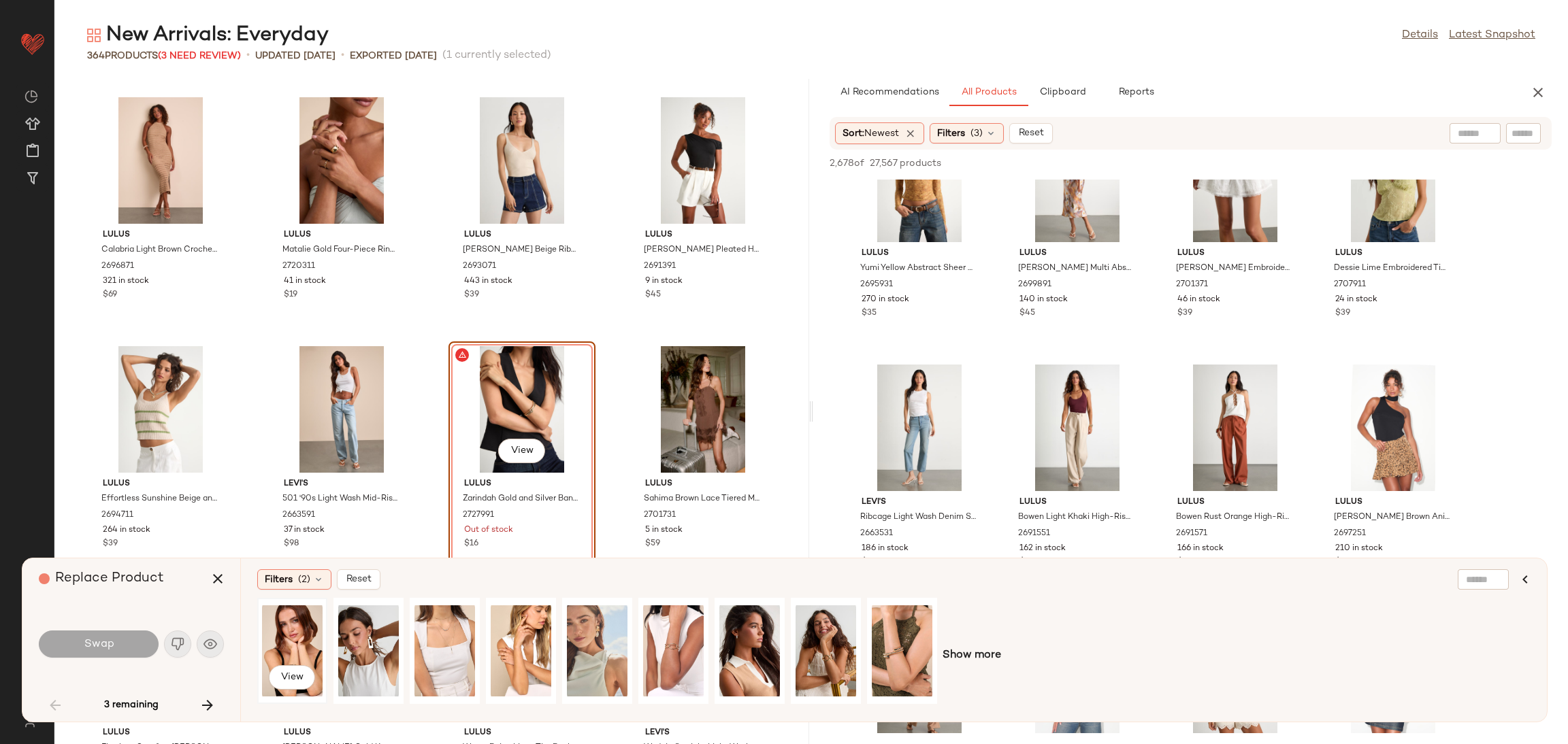
click at [308, 633] on div "View" at bounding box center [292, 650] width 61 height 97
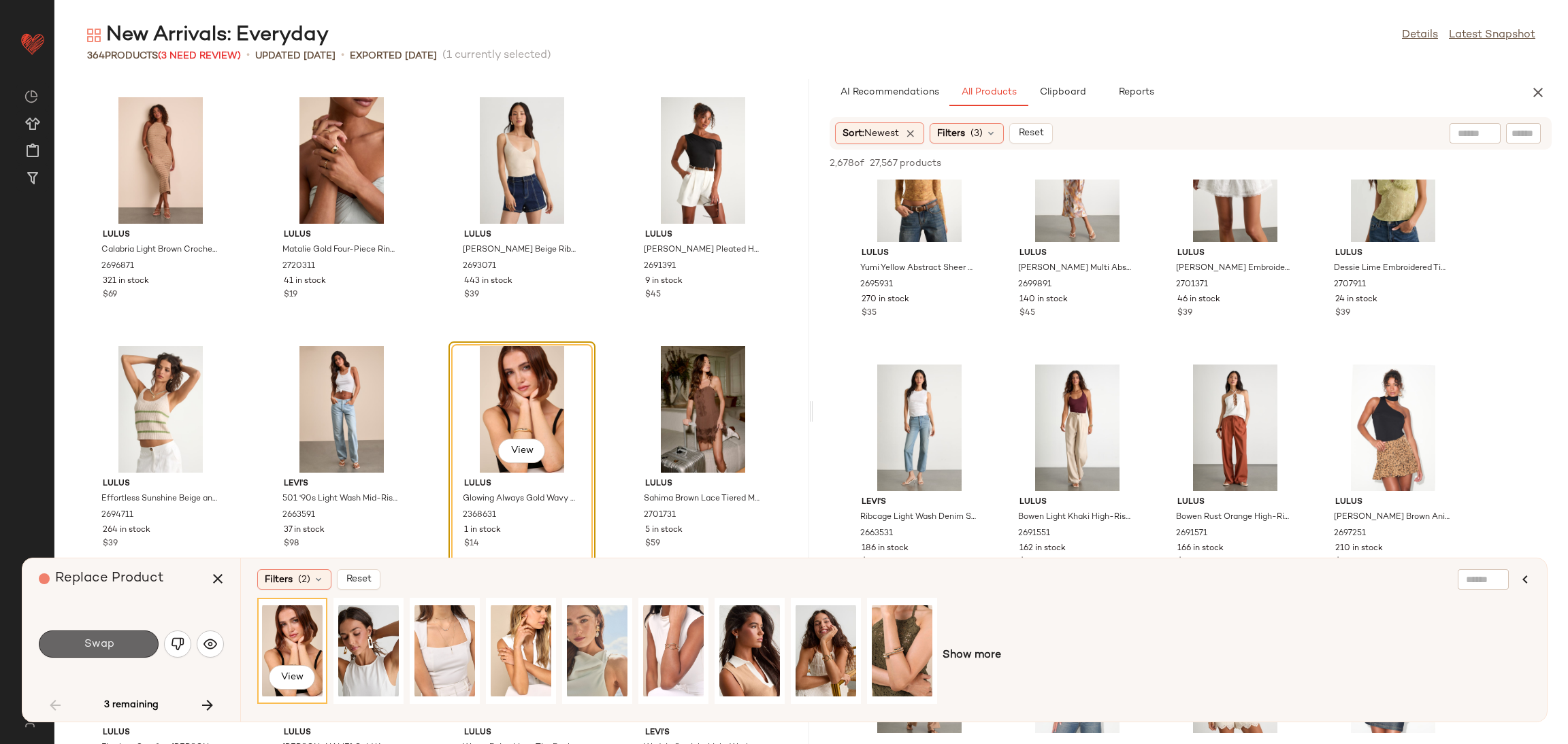
click at [99, 638] on span "Swap" at bounding box center [98, 645] width 30 height 13
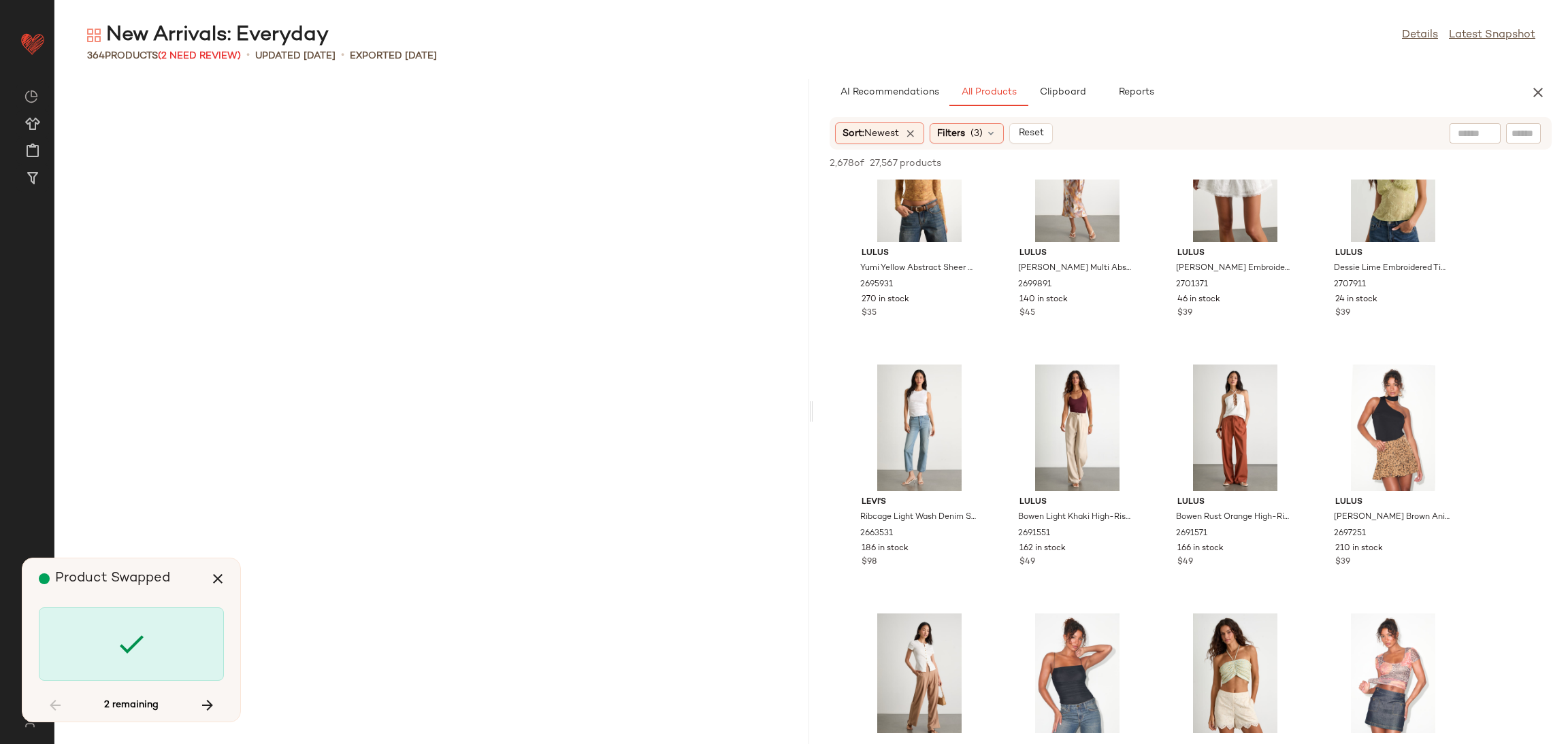
scroll to position [9706, 0]
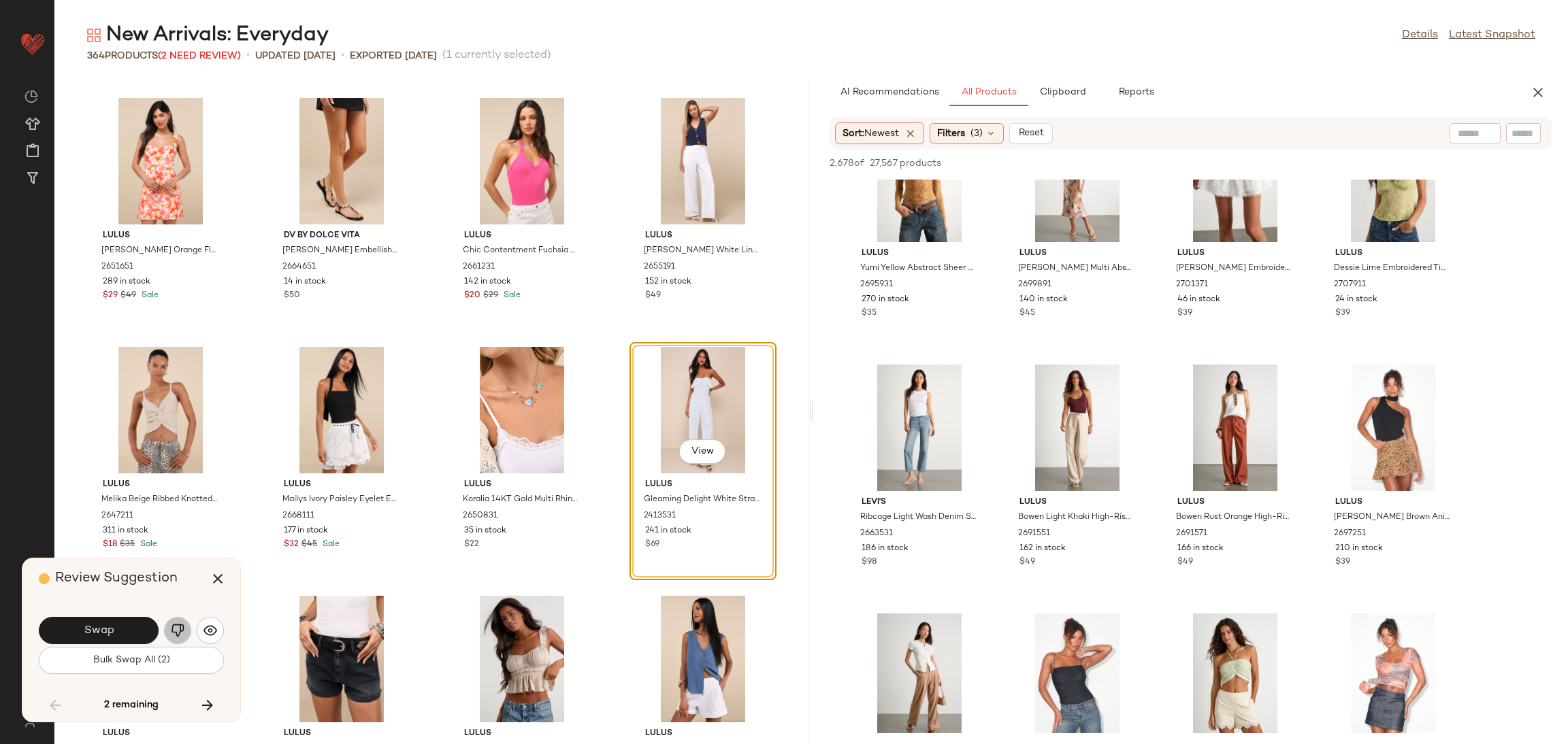
click at [175, 634] on img "button" at bounding box center [177, 630] width 13 height 13
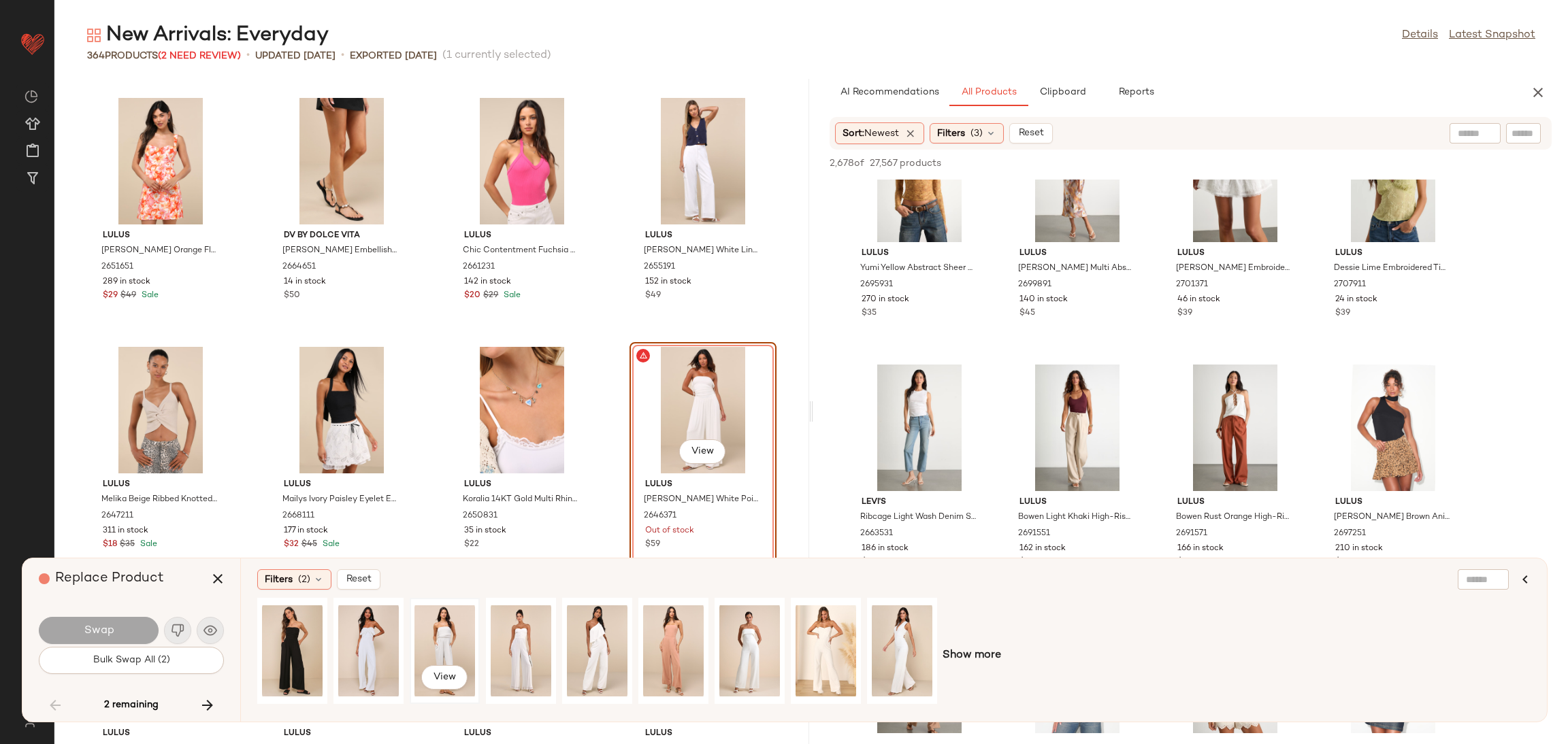
click at [444, 625] on div "View" at bounding box center [445, 650] width 61 height 97
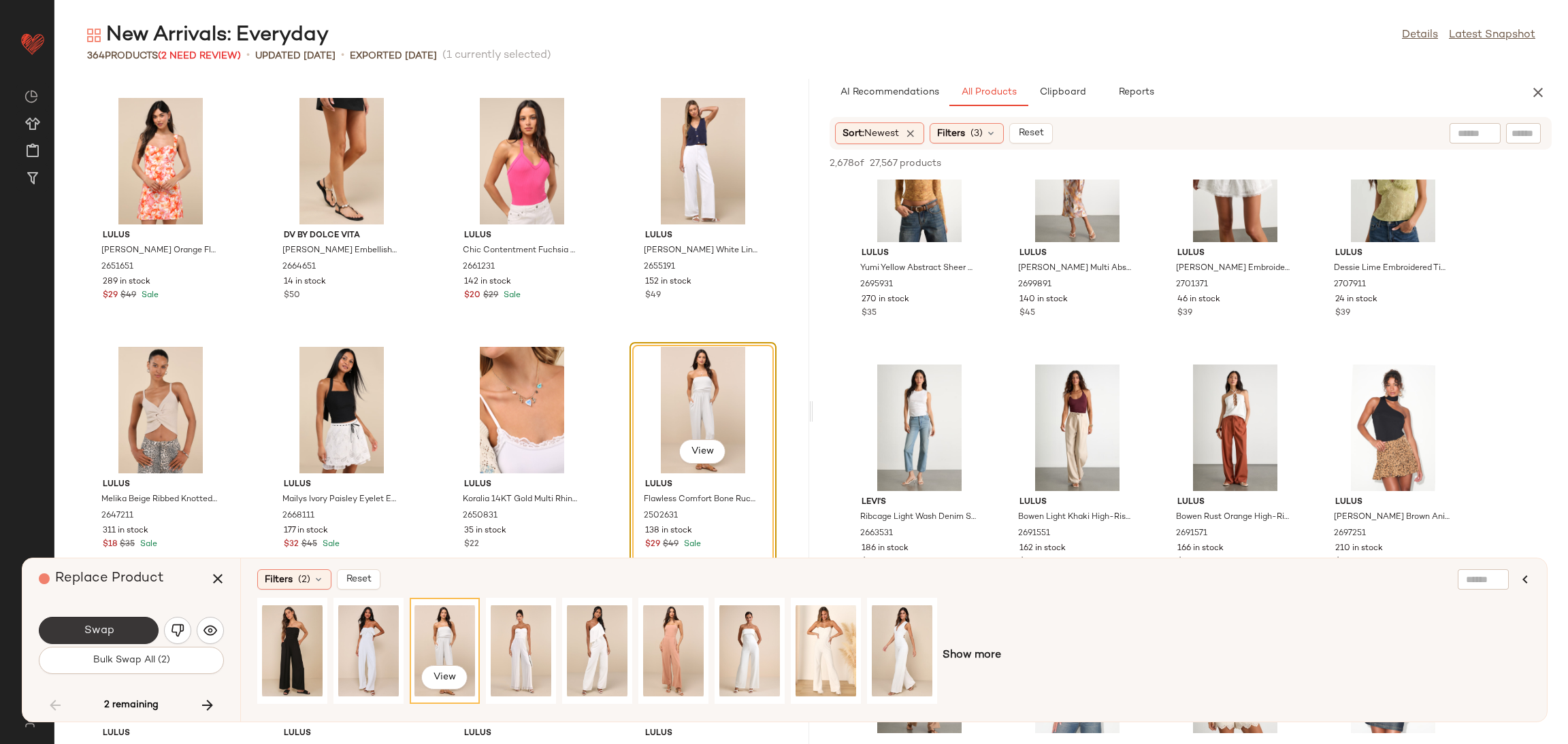
click at [133, 628] on button "Swap" at bounding box center [99, 630] width 120 height 28
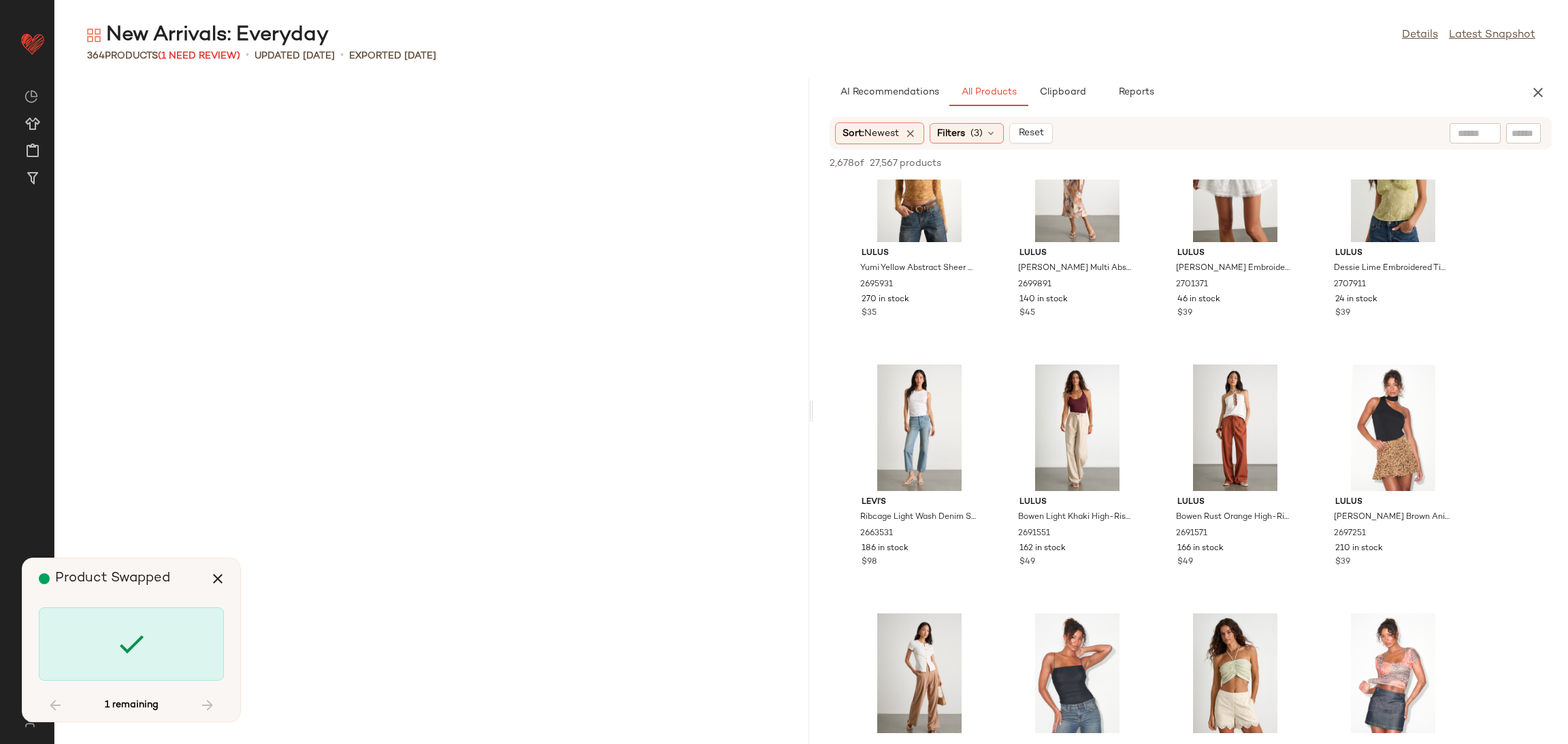
scroll to position [14435, 0]
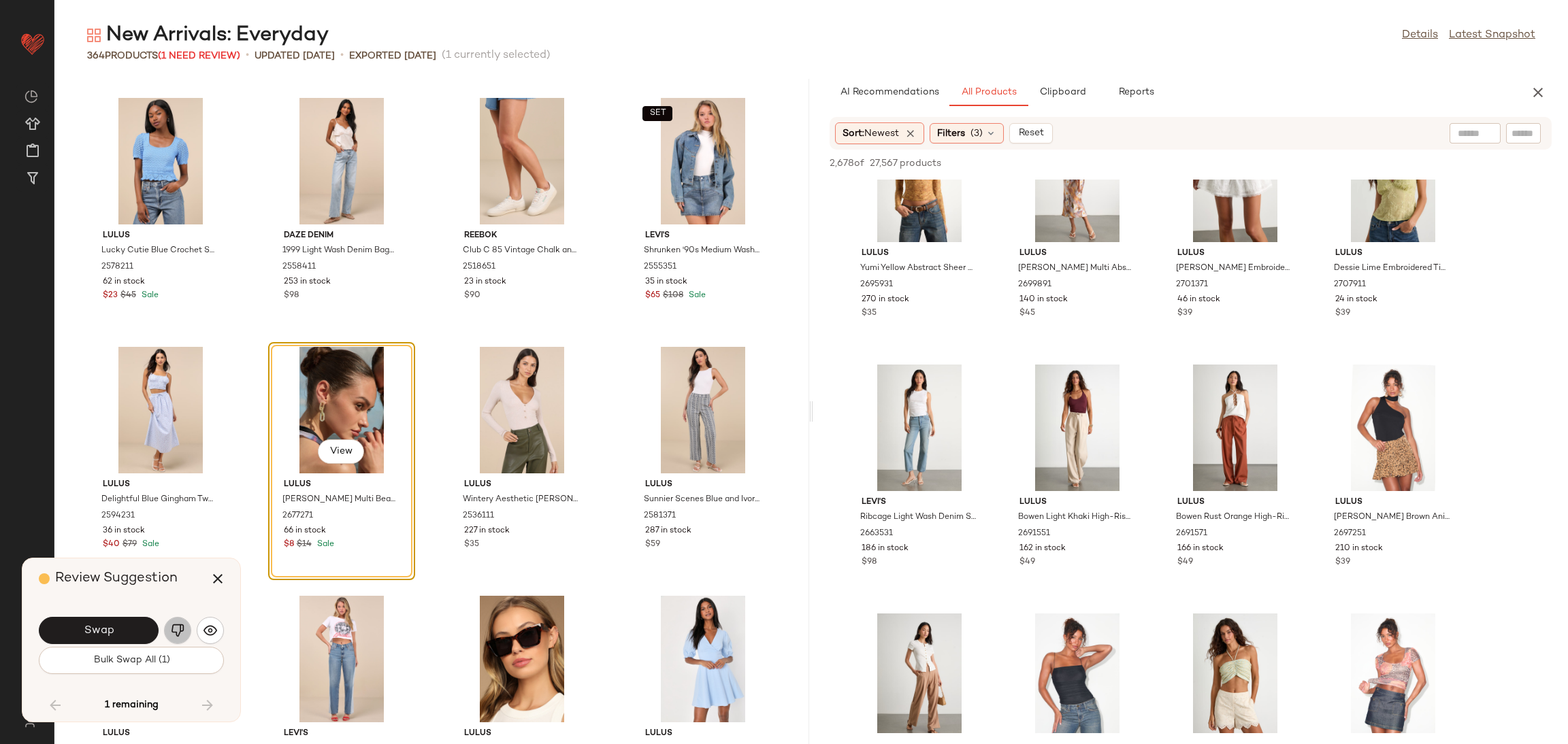
click at [181, 626] on img "button" at bounding box center [177, 630] width 13 height 13
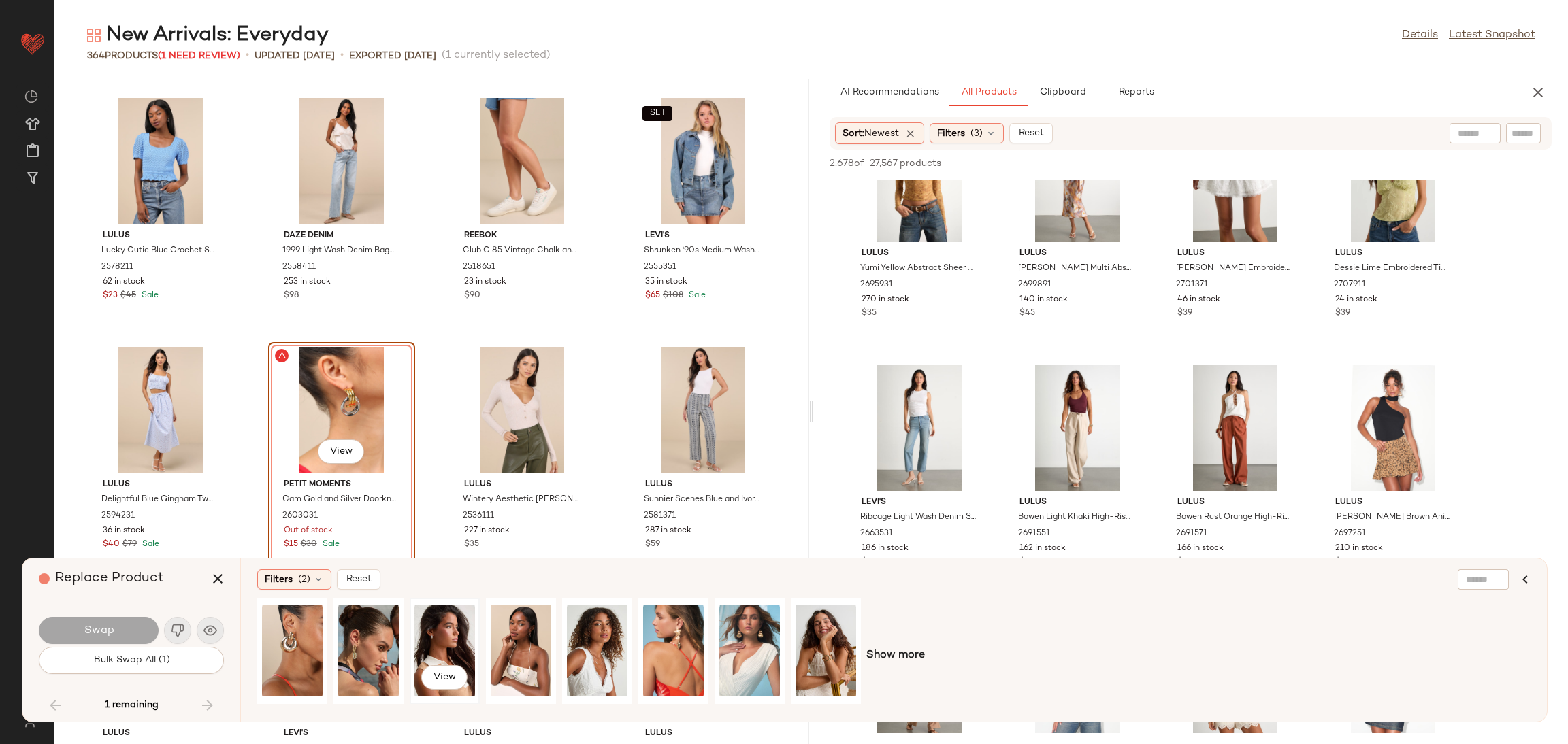
click at [456, 633] on div "View" at bounding box center [445, 650] width 61 height 97
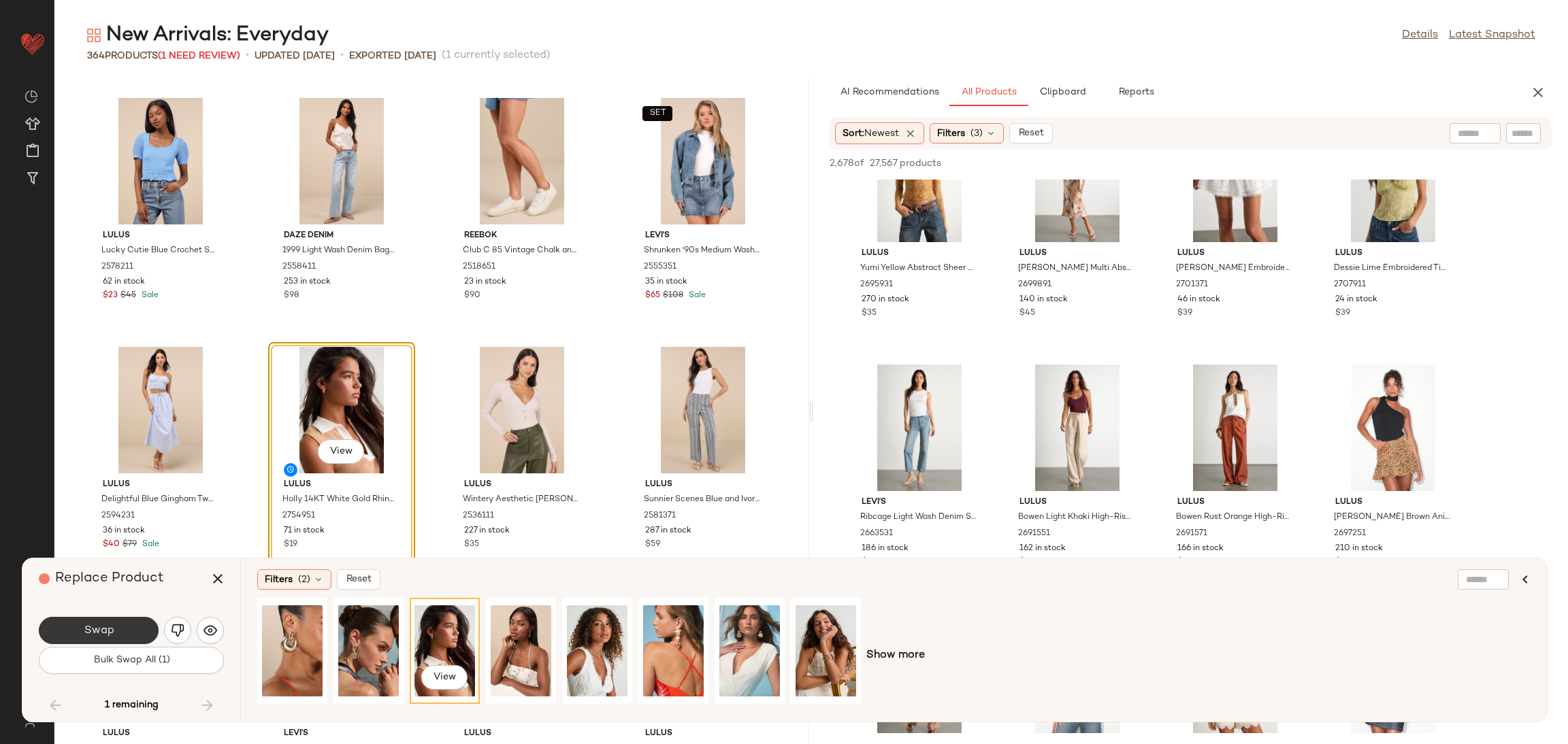
click at [107, 637] on span "Swap" at bounding box center [98, 630] width 30 height 13
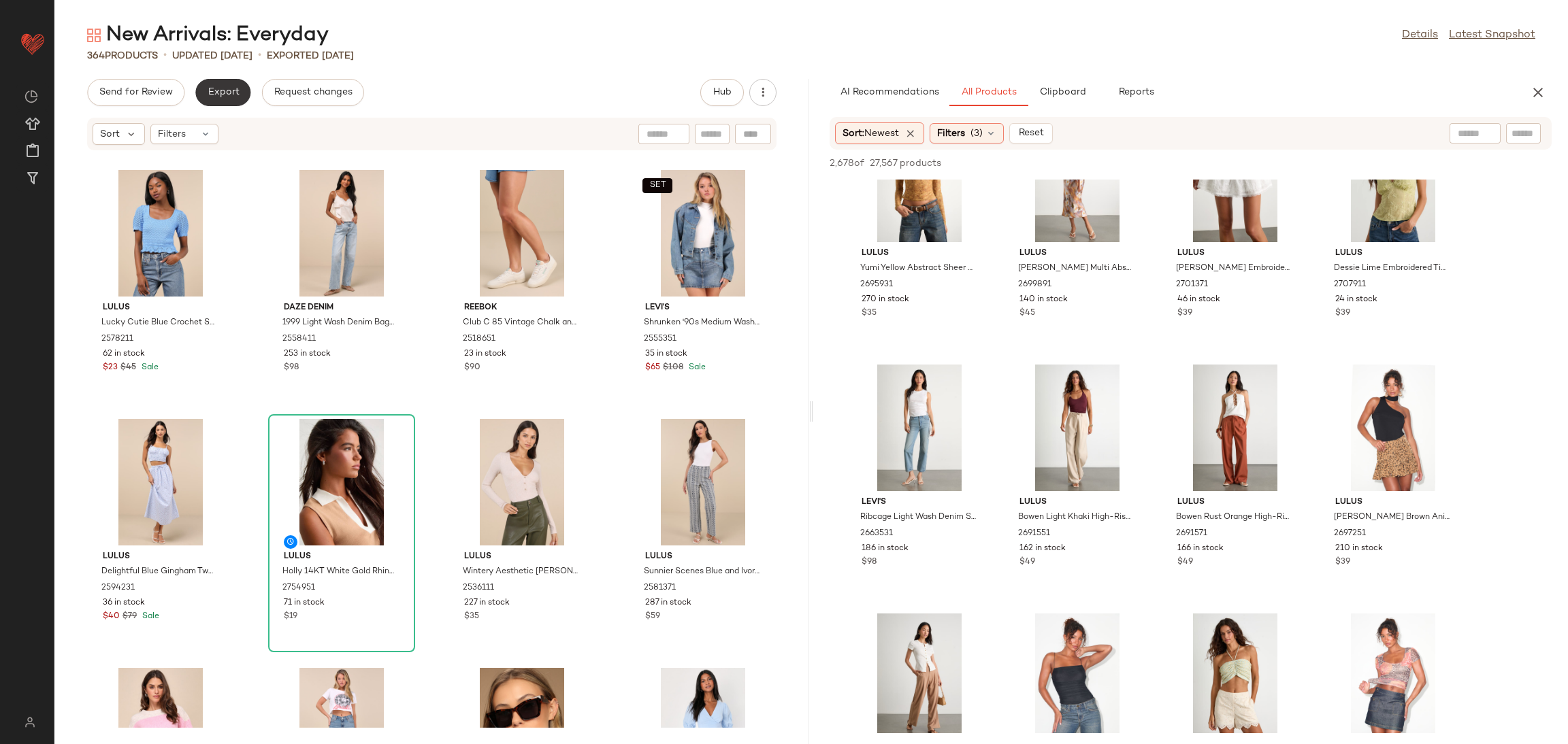
click at [205, 94] on button "Export" at bounding box center [223, 92] width 55 height 28
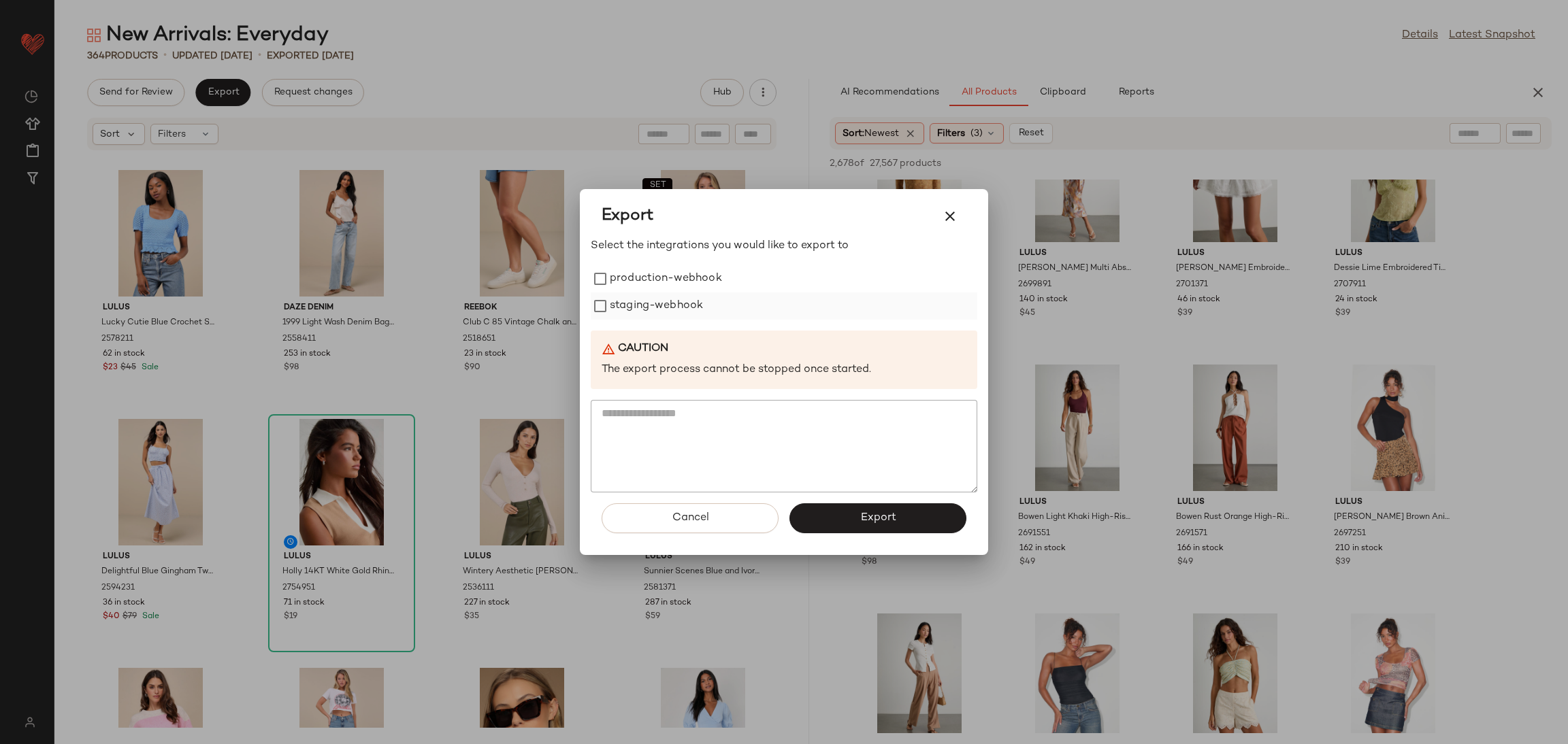
click at [660, 305] on label "staging-webhook" at bounding box center [656, 306] width 93 height 28
click at [668, 278] on label "production-webhook" at bounding box center [665, 279] width 112 height 28
click at [881, 507] on button "Export" at bounding box center [878, 518] width 177 height 30
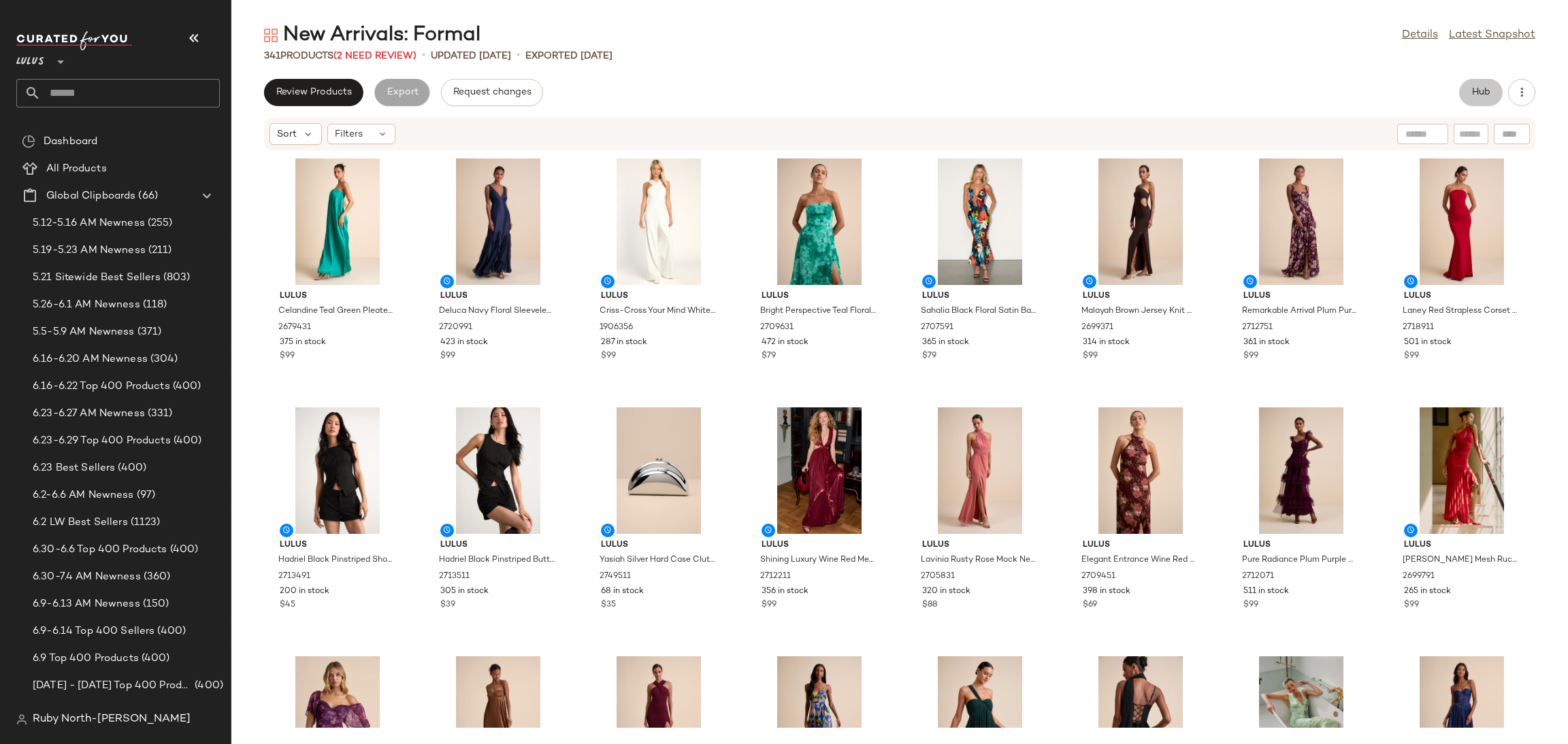
drag, startPoint x: 1477, startPoint y: 86, endPoint x: 719, endPoint y: 30, distance: 760.1
click at [1464, 83] on button "Hub" at bounding box center [1480, 92] width 44 height 28
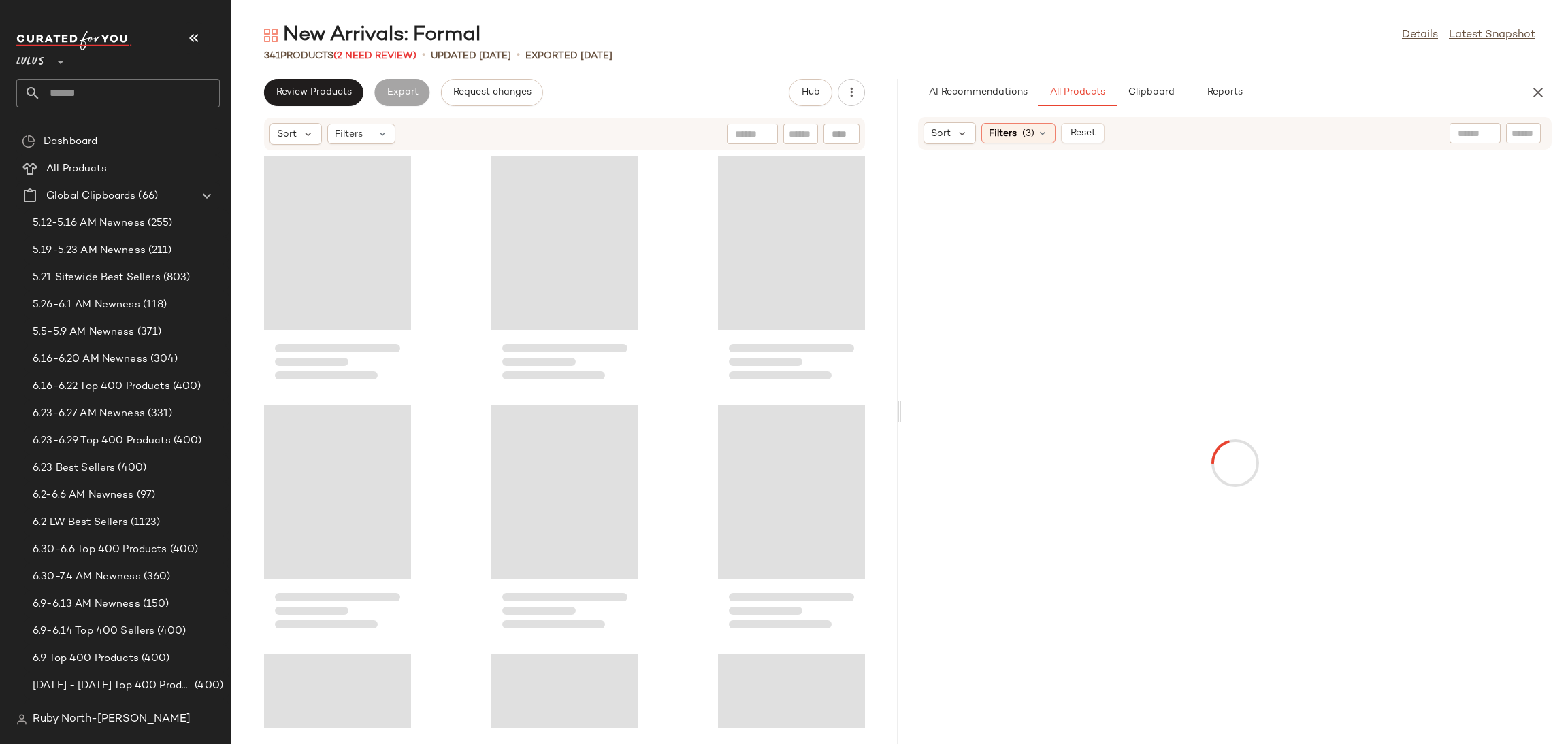
click at [198, 30] on icon "button" at bounding box center [193, 37] width 16 height 16
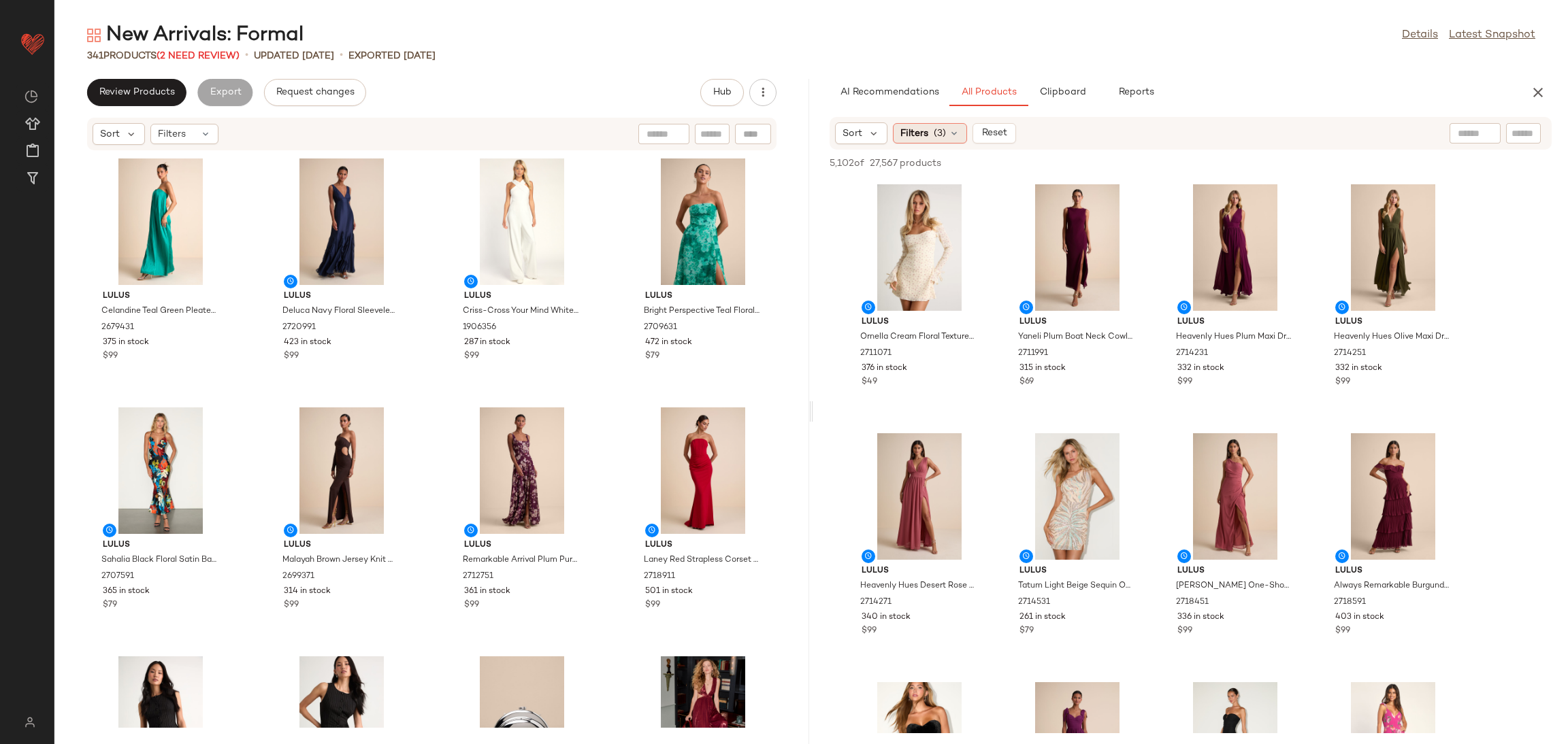
click at [924, 135] on span "Filters" at bounding box center [915, 133] width 28 height 14
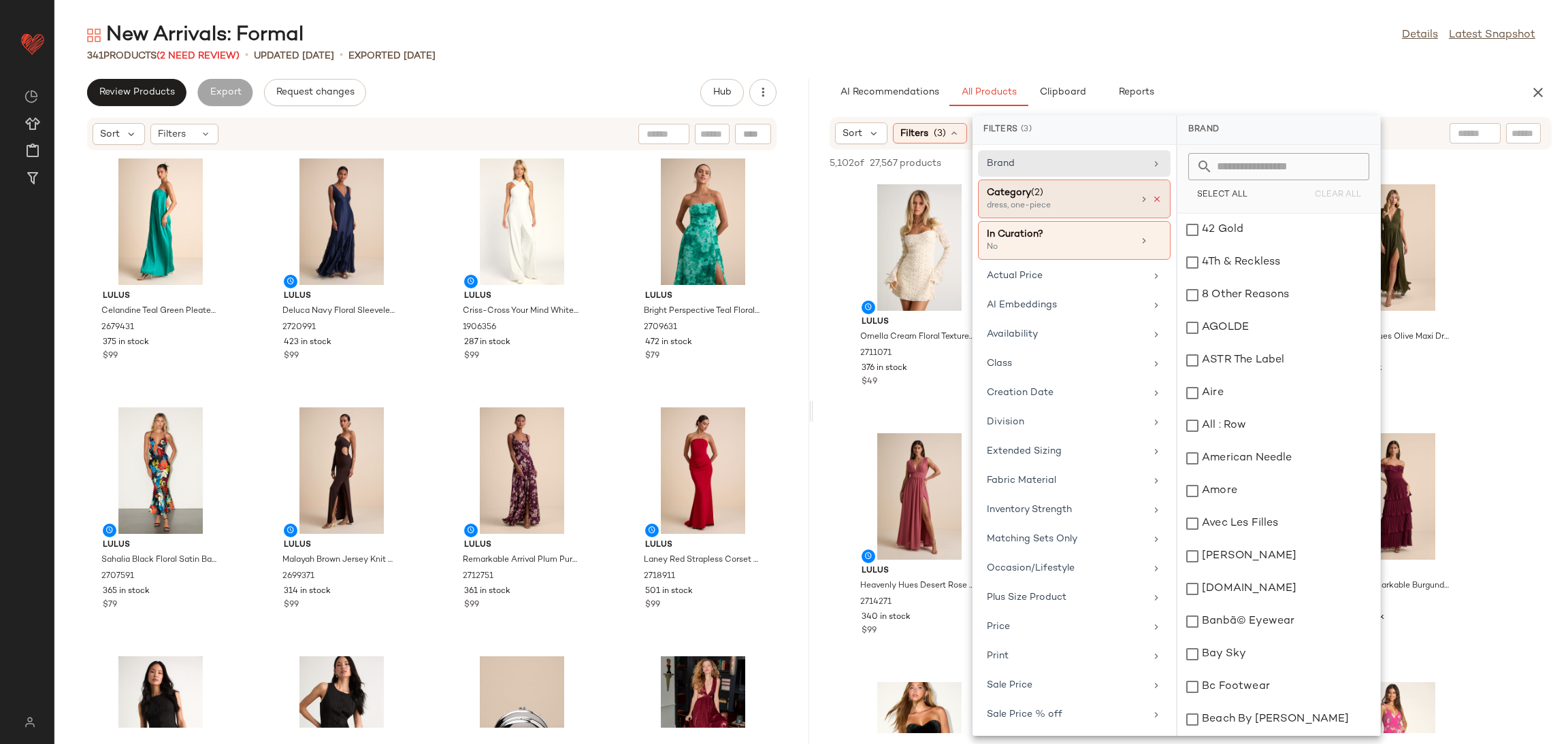
click at [1152, 196] on icon at bounding box center [1157, 200] width 10 height 10
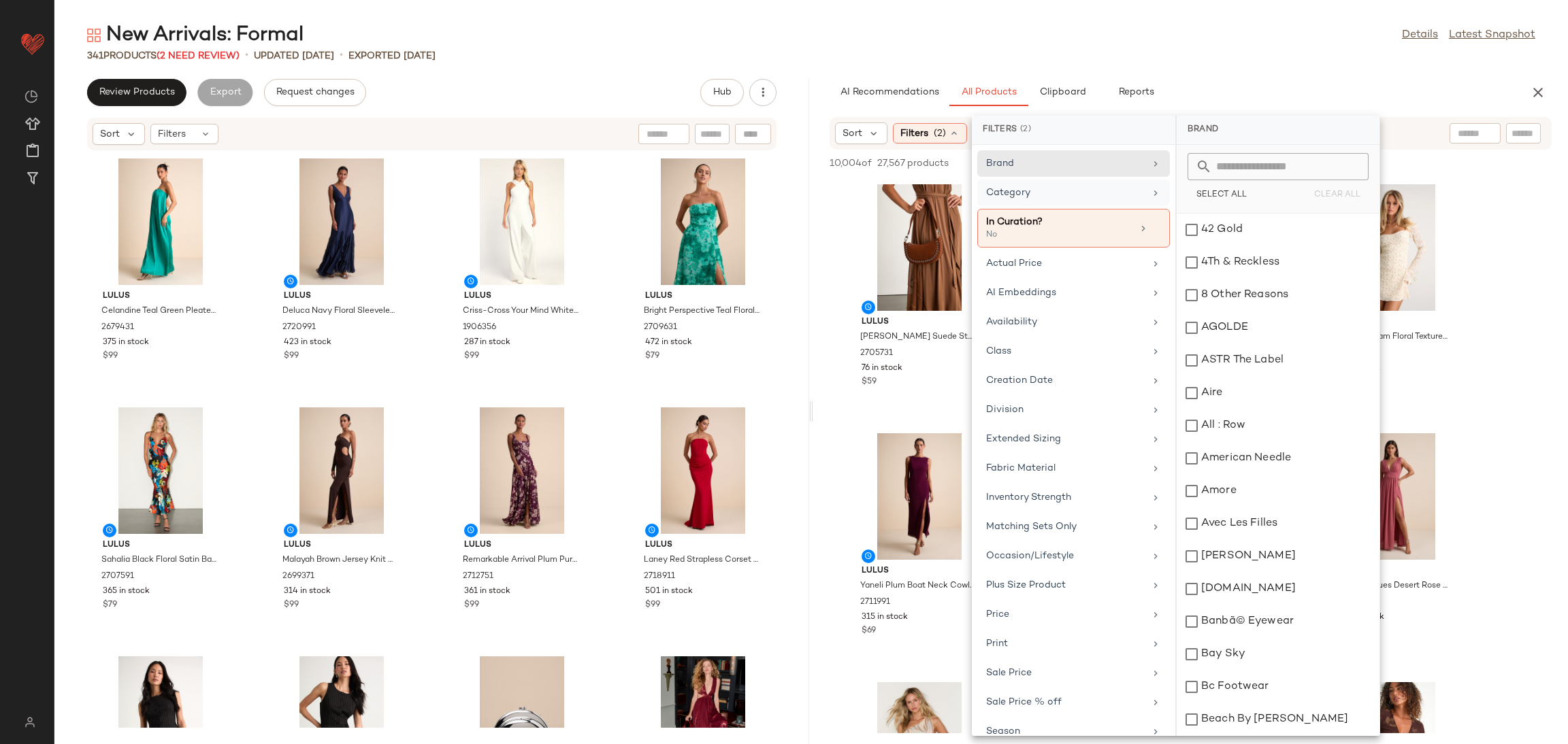
click at [1100, 191] on div "Category" at bounding box center [1065, 193] width 159 height 14
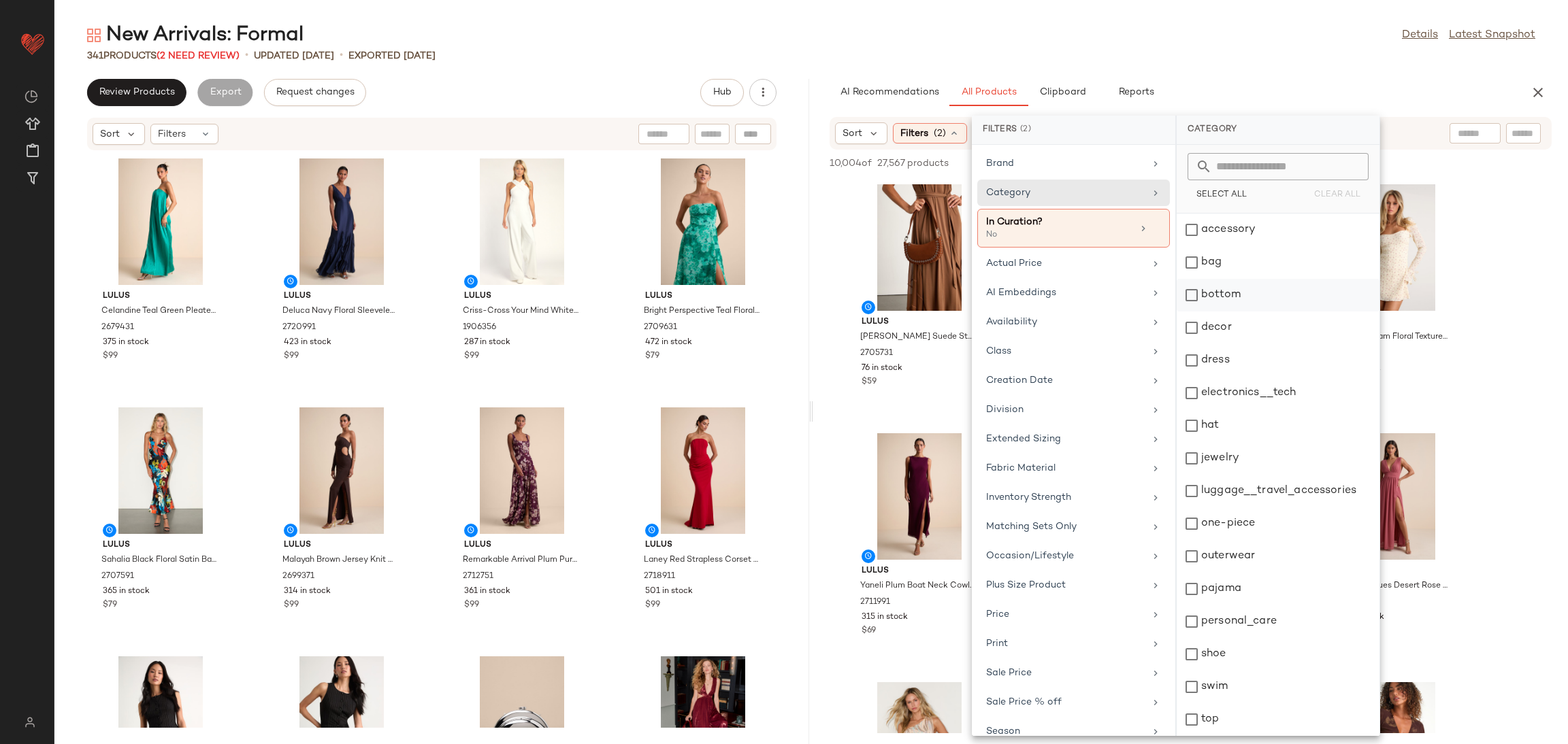
click at [1248, 312] on div "bottom" at bounding box center [1277, 328] width 203 height 32
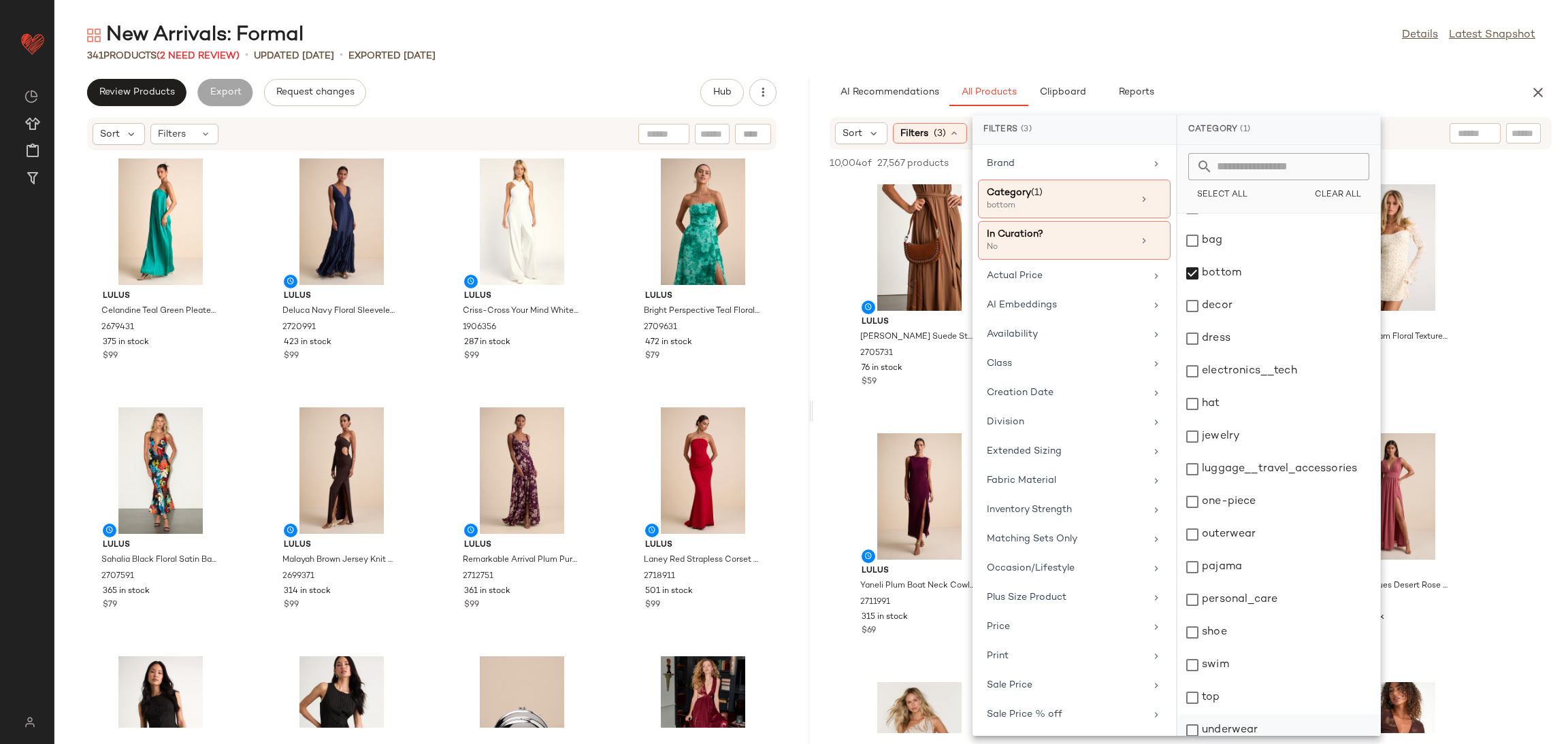
scroll to position [32, 0]
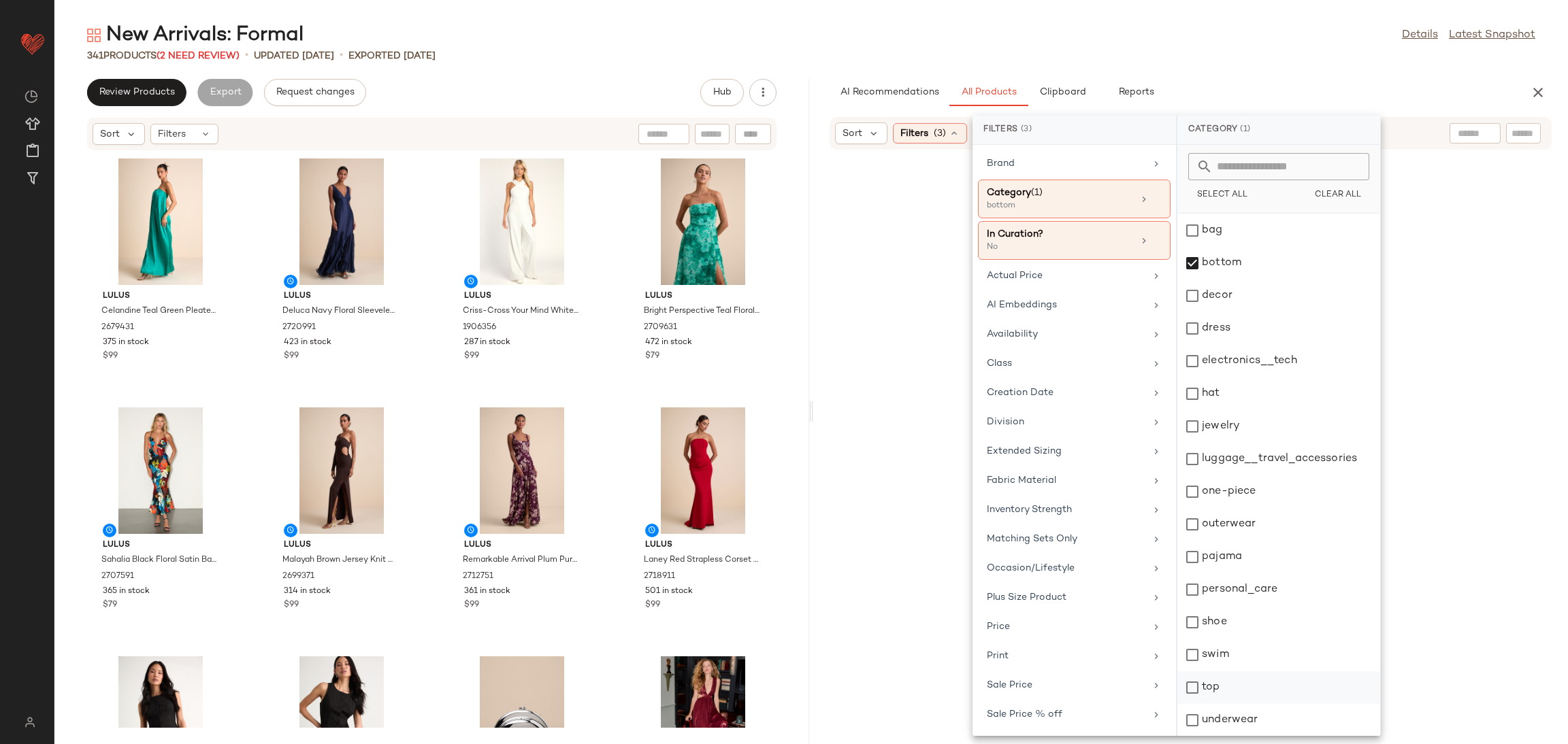
click at [1212, 704] on div "top" at bounding box center [1278, 720] width 203 height 32
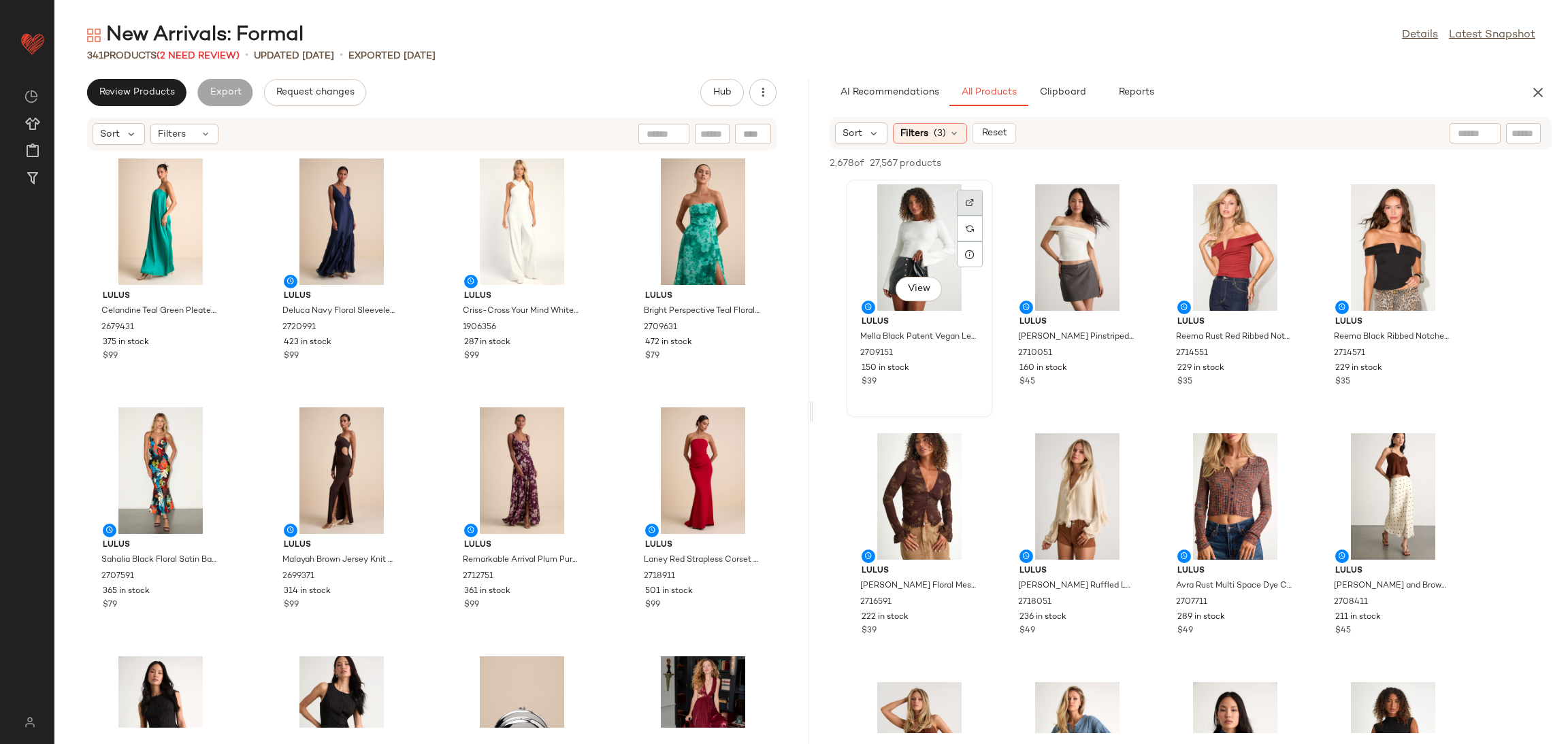
click at [982, 216] on div at bounding box center [970, 228] width 26 height 26
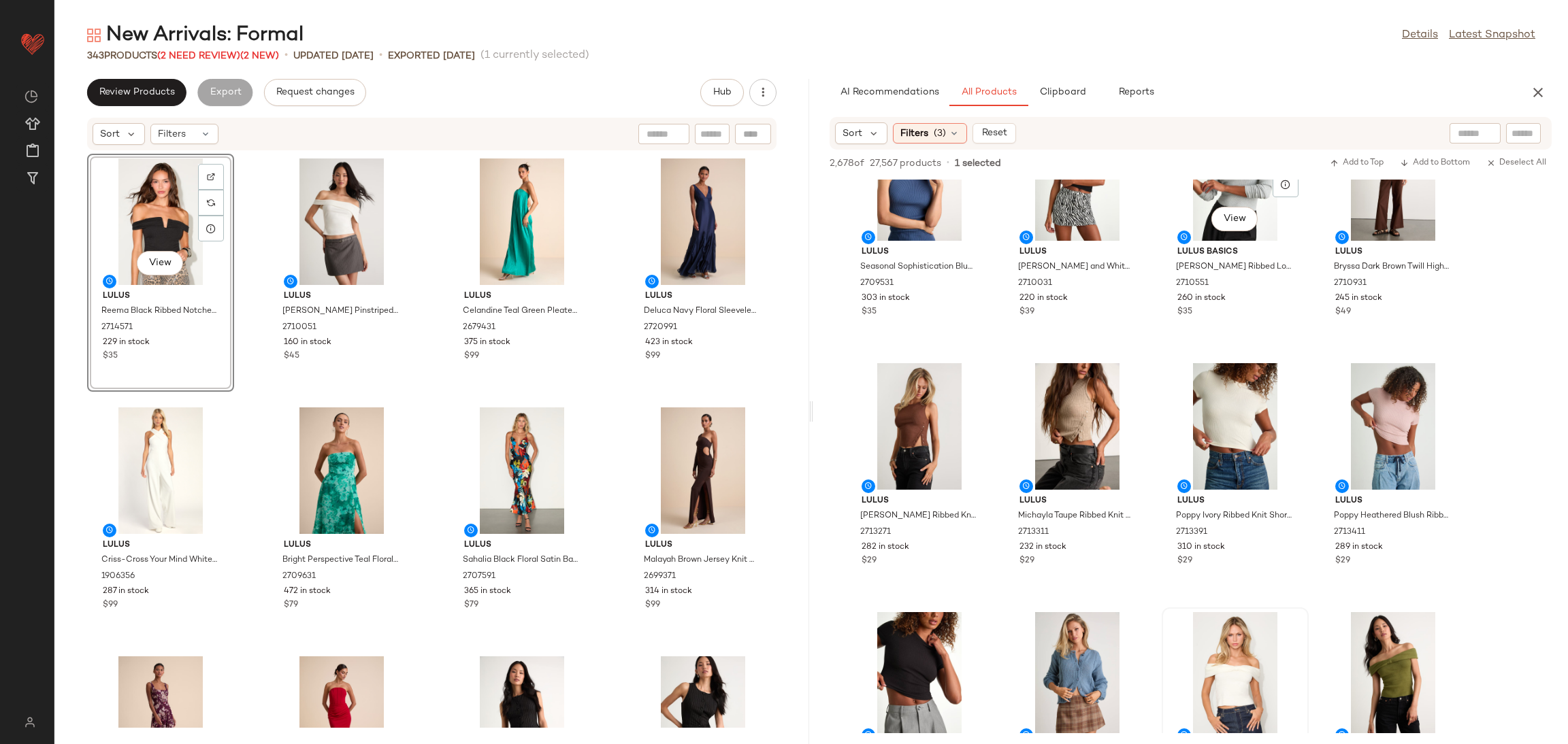
scroll to position [917, 0]
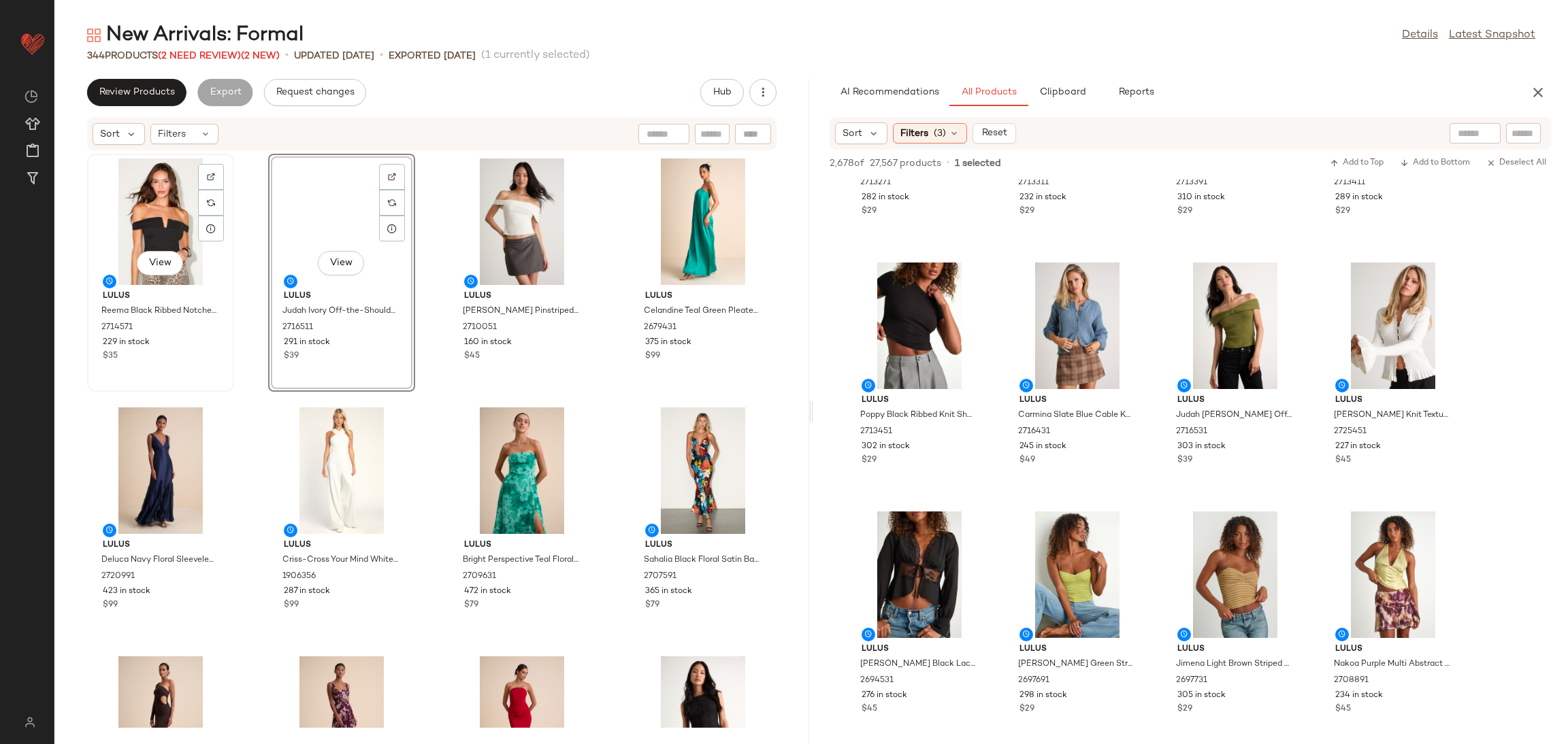
click at [170, 200] on div "View" at bounding box center [160, 221] width 138 height 126
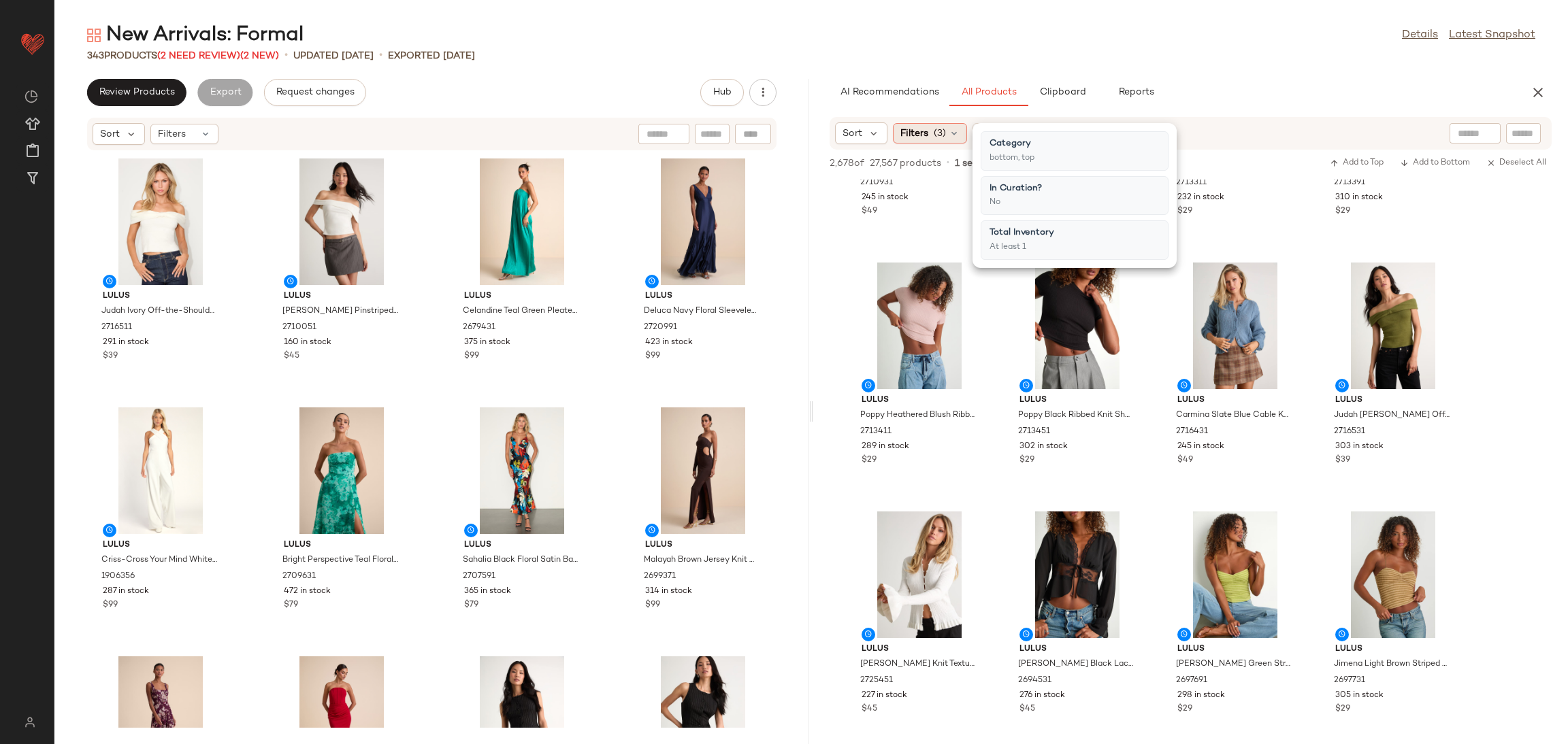
click at [912, 139] on span "Filters" at bounding box center [915, 133] width 28 height 14
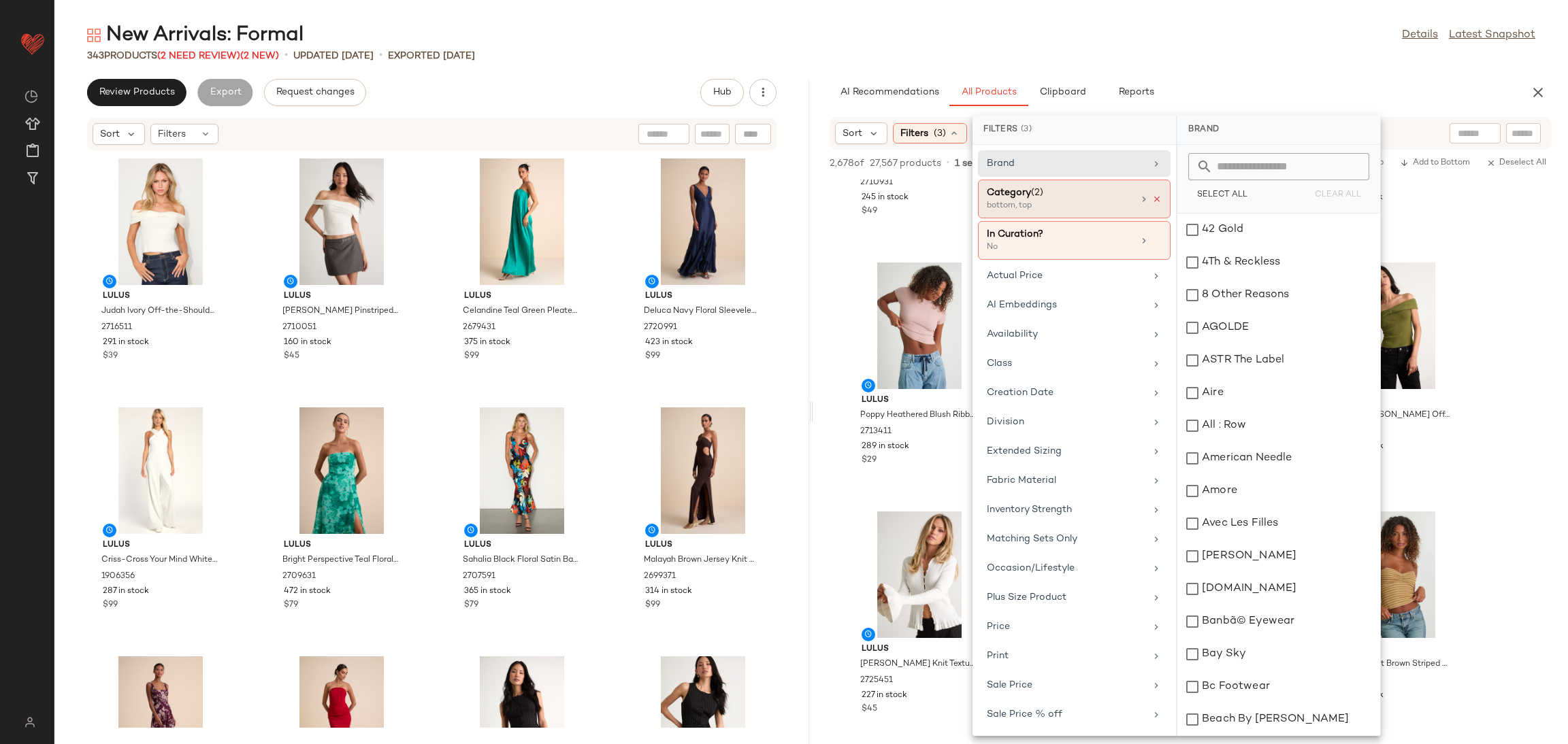
click at [1152, 198] on icon at bounding box center [1157, 200] width 10 height 10
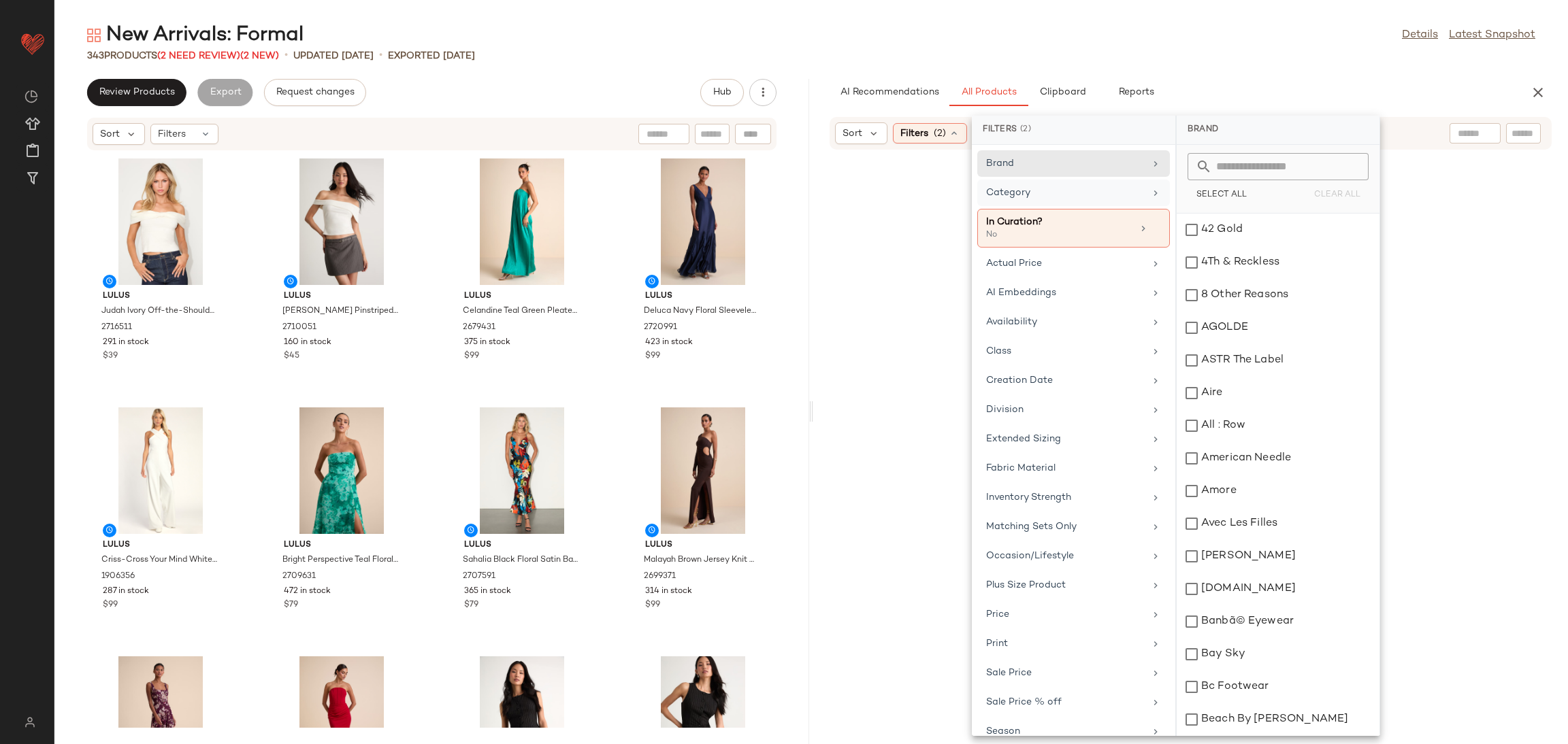
click at [1119, 190] on div "Category" at bounding box center [1065, 193] width 159 height 14
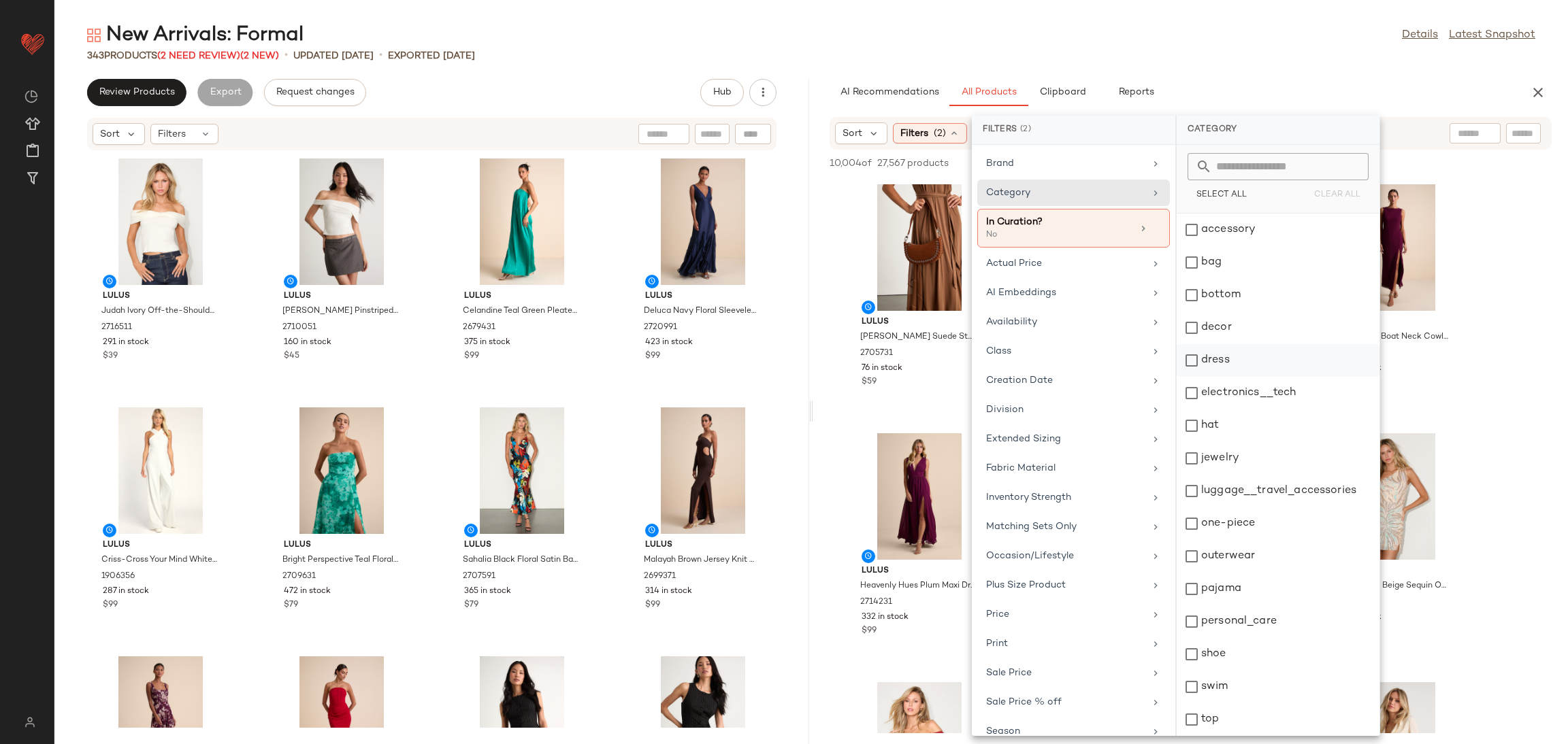
drag, startPoint x: 1216, startPoint y: 363, endPoint x: 1219, endPoint y: 354, distance: 9.5
click at [1219, 377] on div "dress" at bounding box center [1277, 393] width 203 height 32
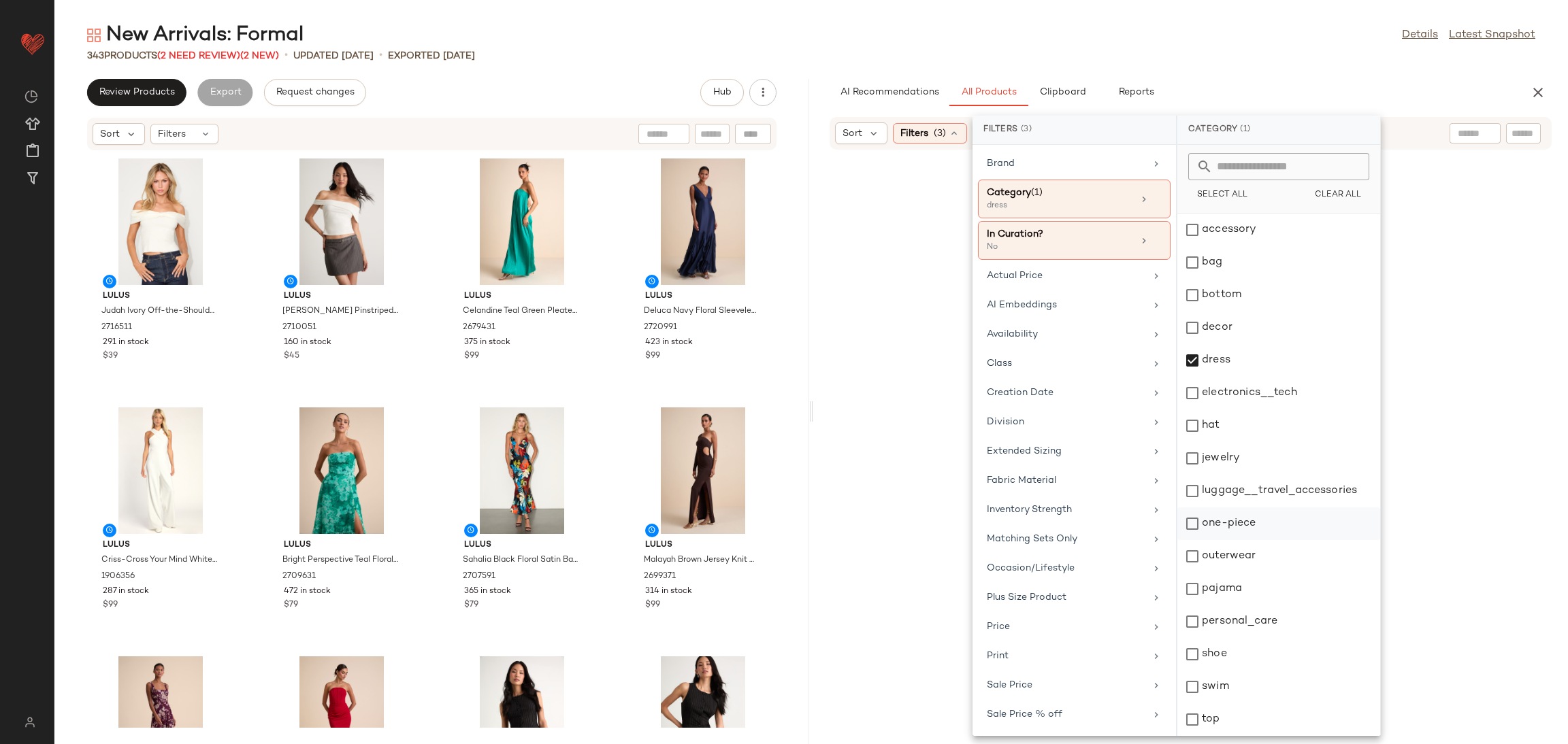
click at [1222, 540] on div "one-piece" at bounding box center [1278, 556] width 203 height 32
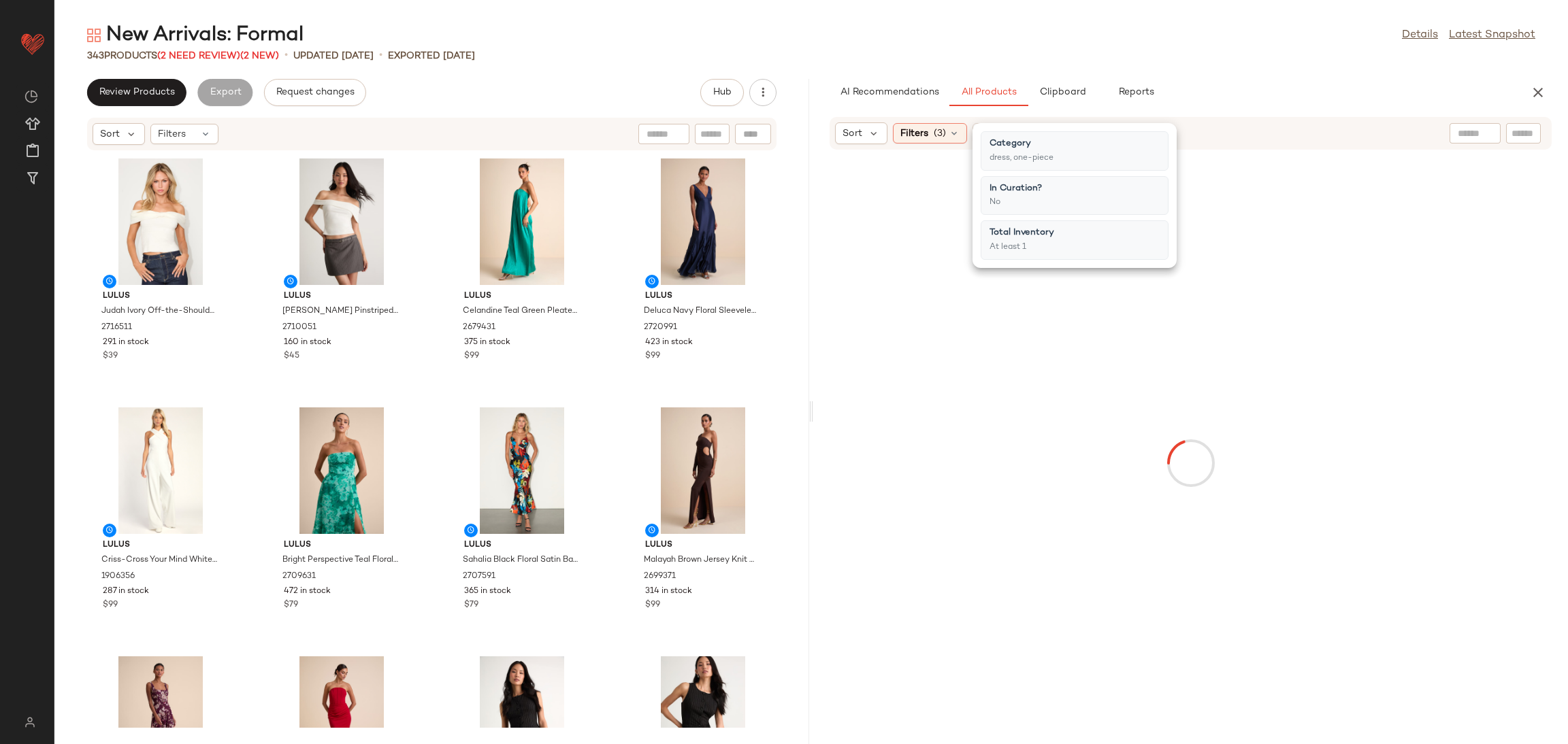
click at [1526, 482] on div at bounding box center [1190, 463] width 749 height 621
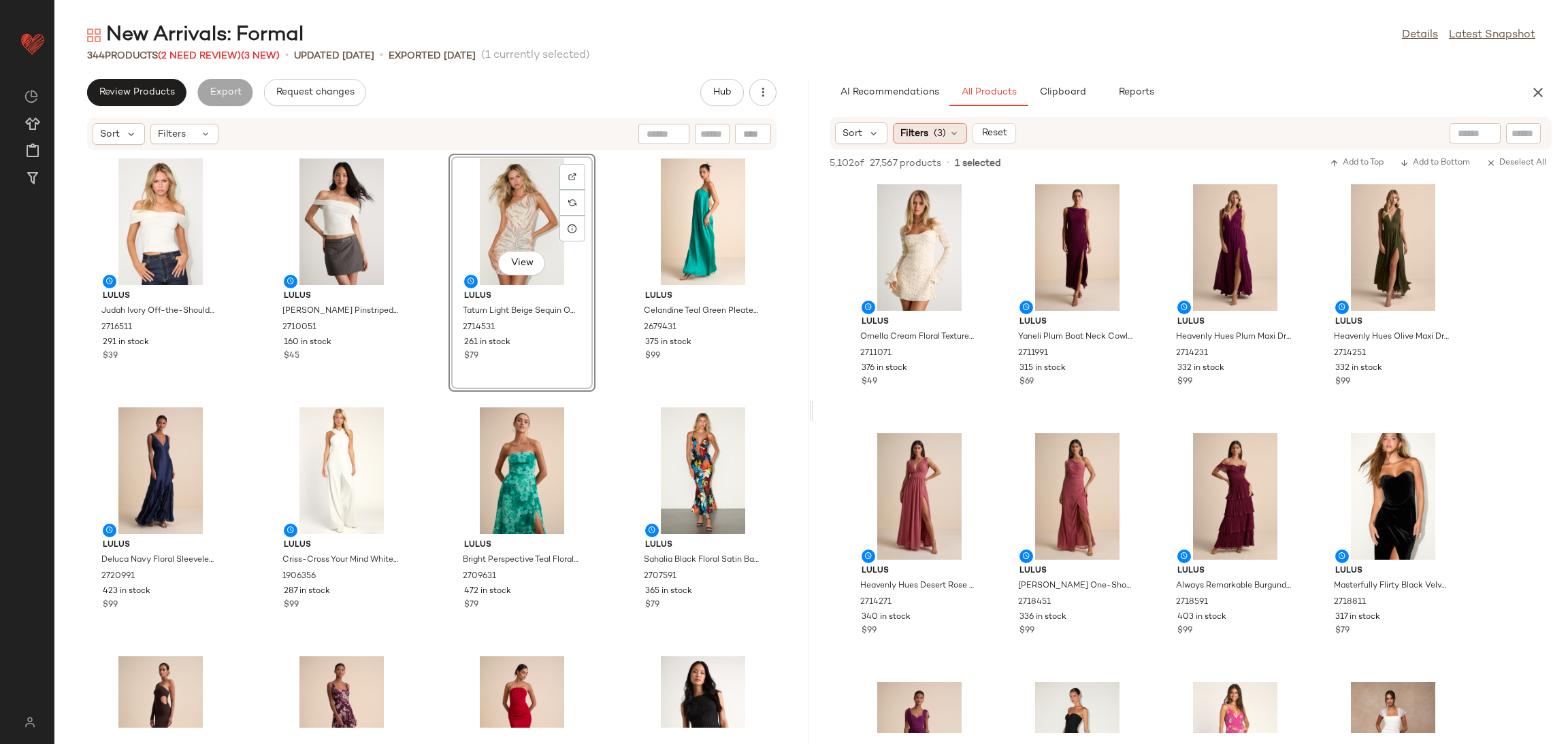
click at [936, 133] on span "(3)" at bounding box center [939, 133] width 12 height 14
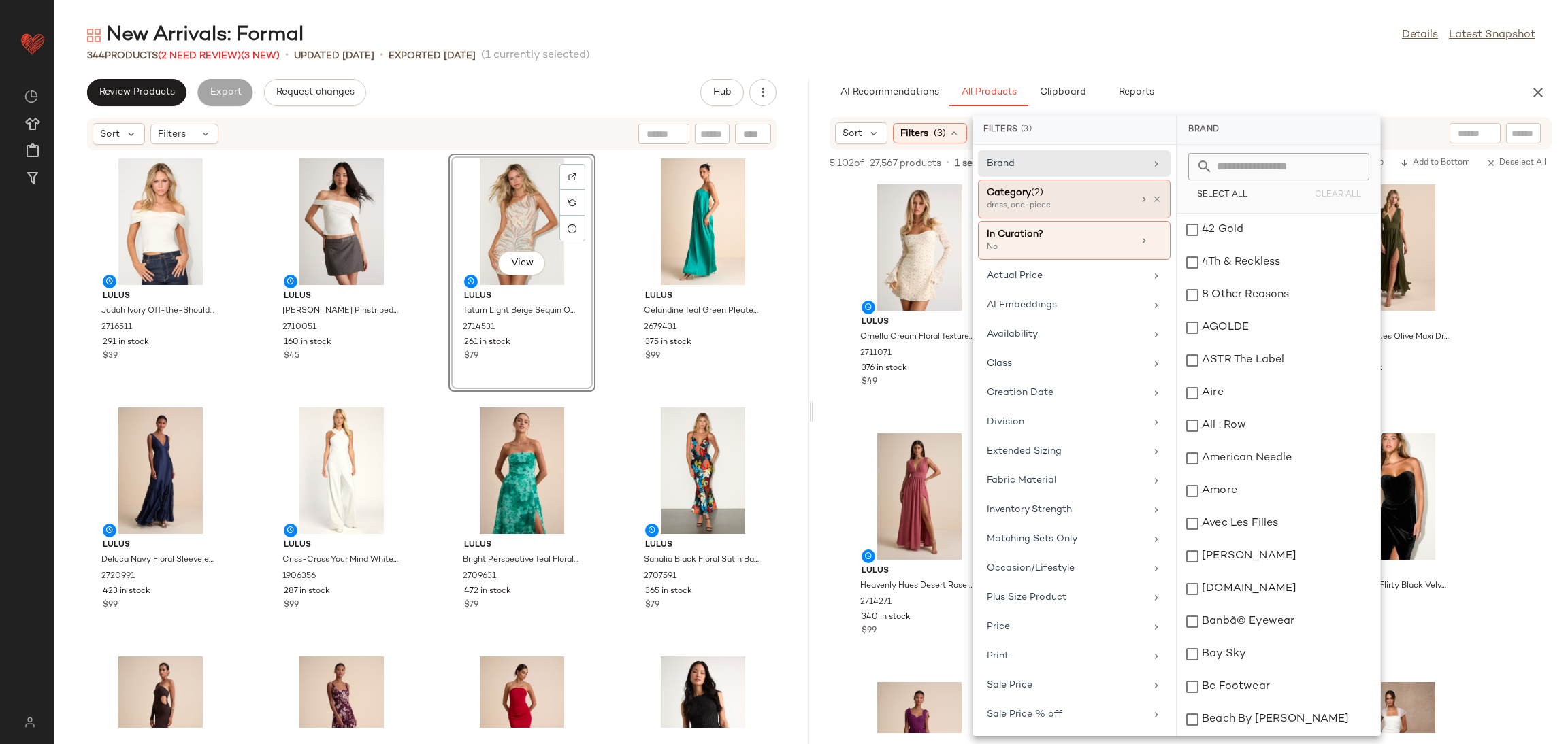
click at [1152, 196] on icon at bounding box center [1157, 200] width 10 height 10
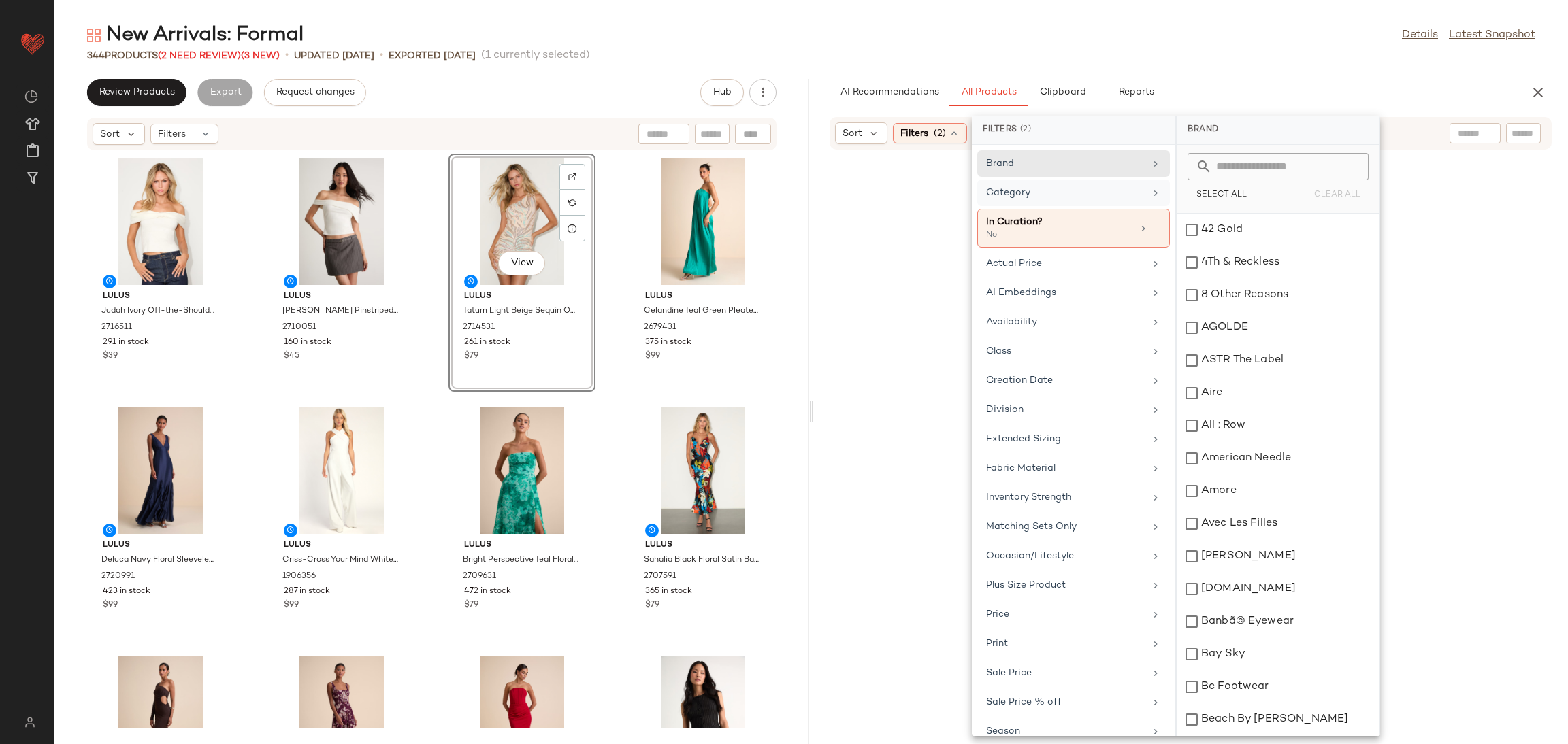
drag, startPoint x: 1129, startPoint y: 196, endPoint x: 1150, endPoint y: 193, distance: 21.2
click at [1129, 195] on div "Category" at bounding box center [1065, 193] width 159 height 14
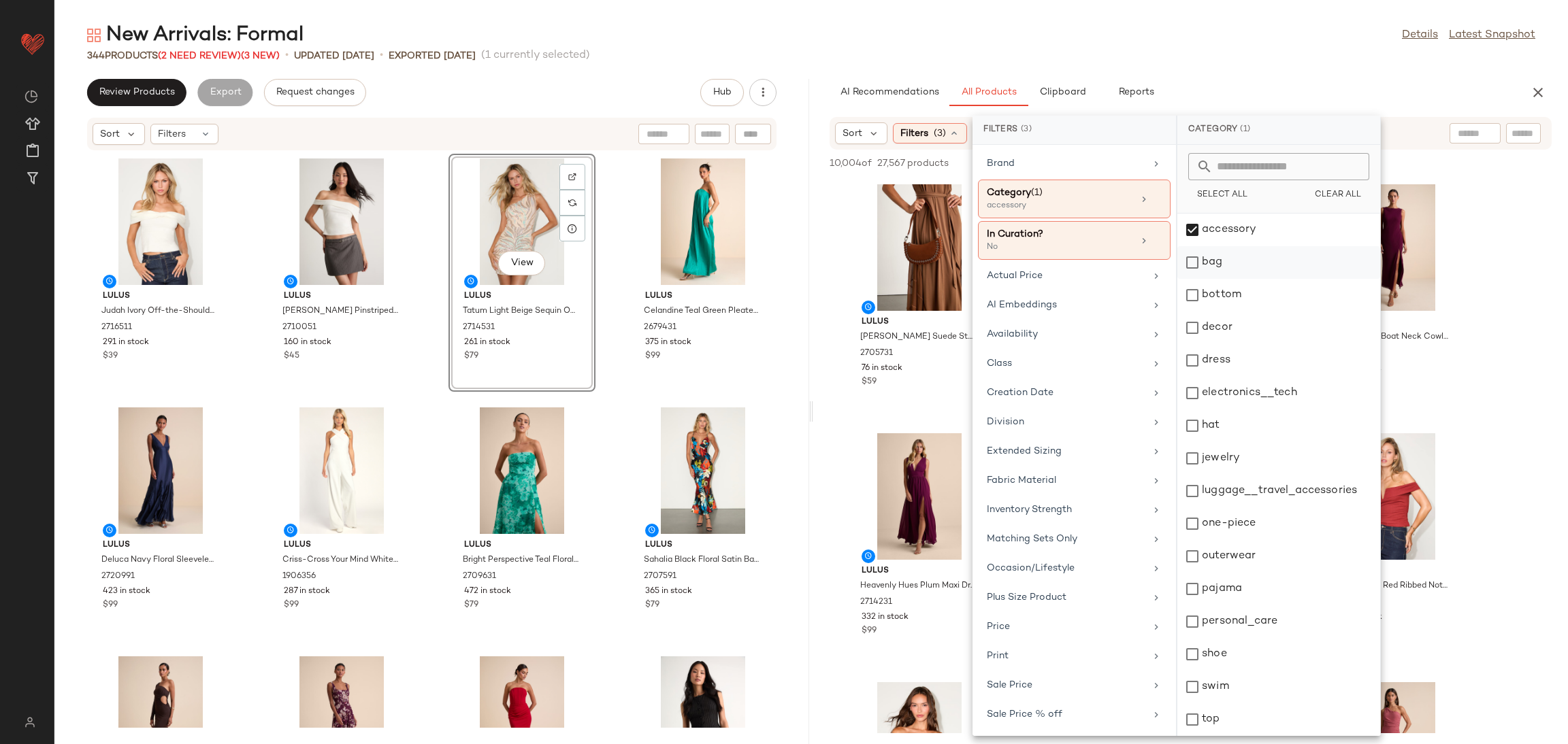
click at [1222, 279] on div "bag" at bounding box center [1278, 295] width 203 height 32
click at [1227, 442] on div "hat" at bounding box center [1278, 458] width 203 height 32
click at [1216, 475] on div "jewelry" at bounding box center [1278, 491] width 203 height 32
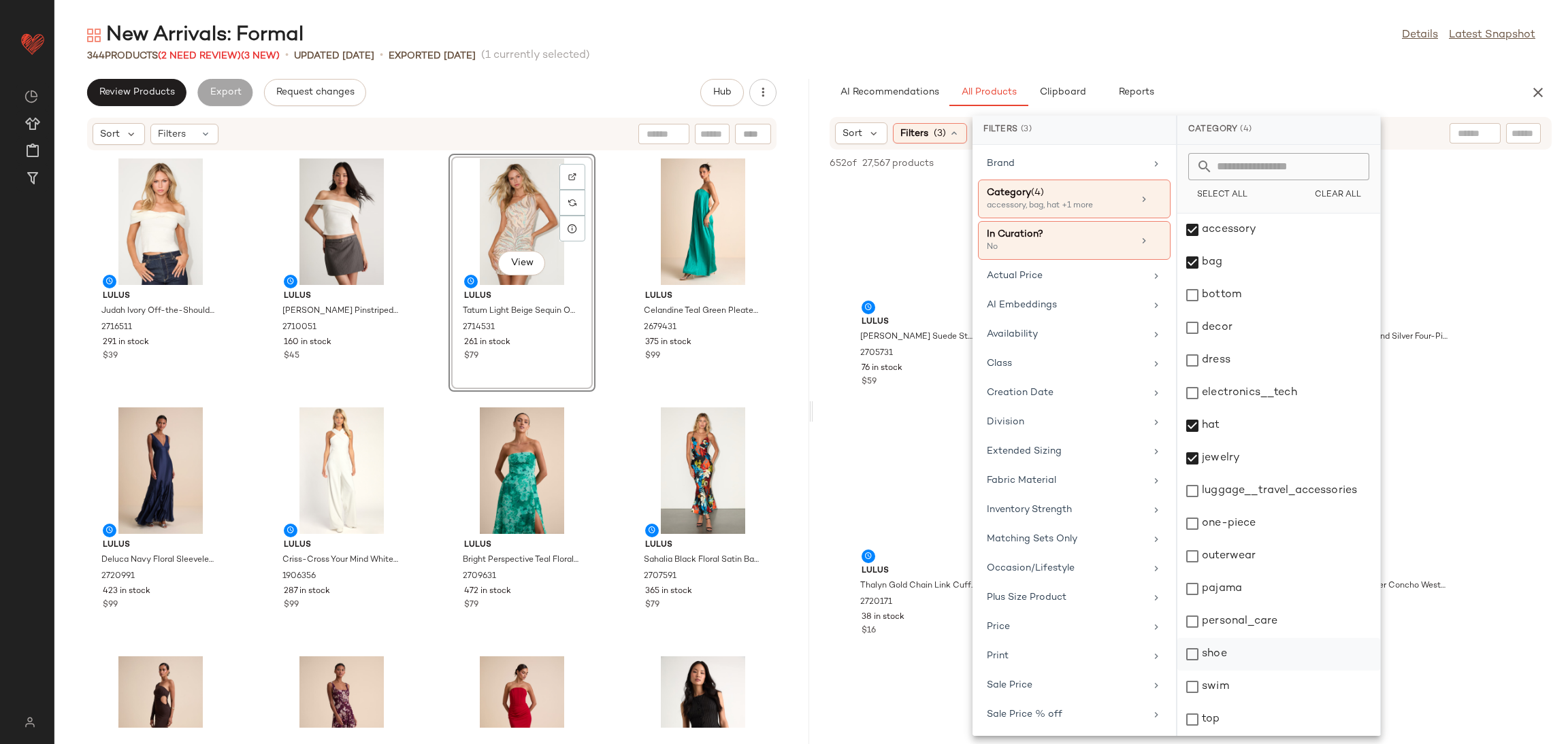
click at [1208, 671] on div "shoe" at bounding box center [1278, 687] width 203 height 32
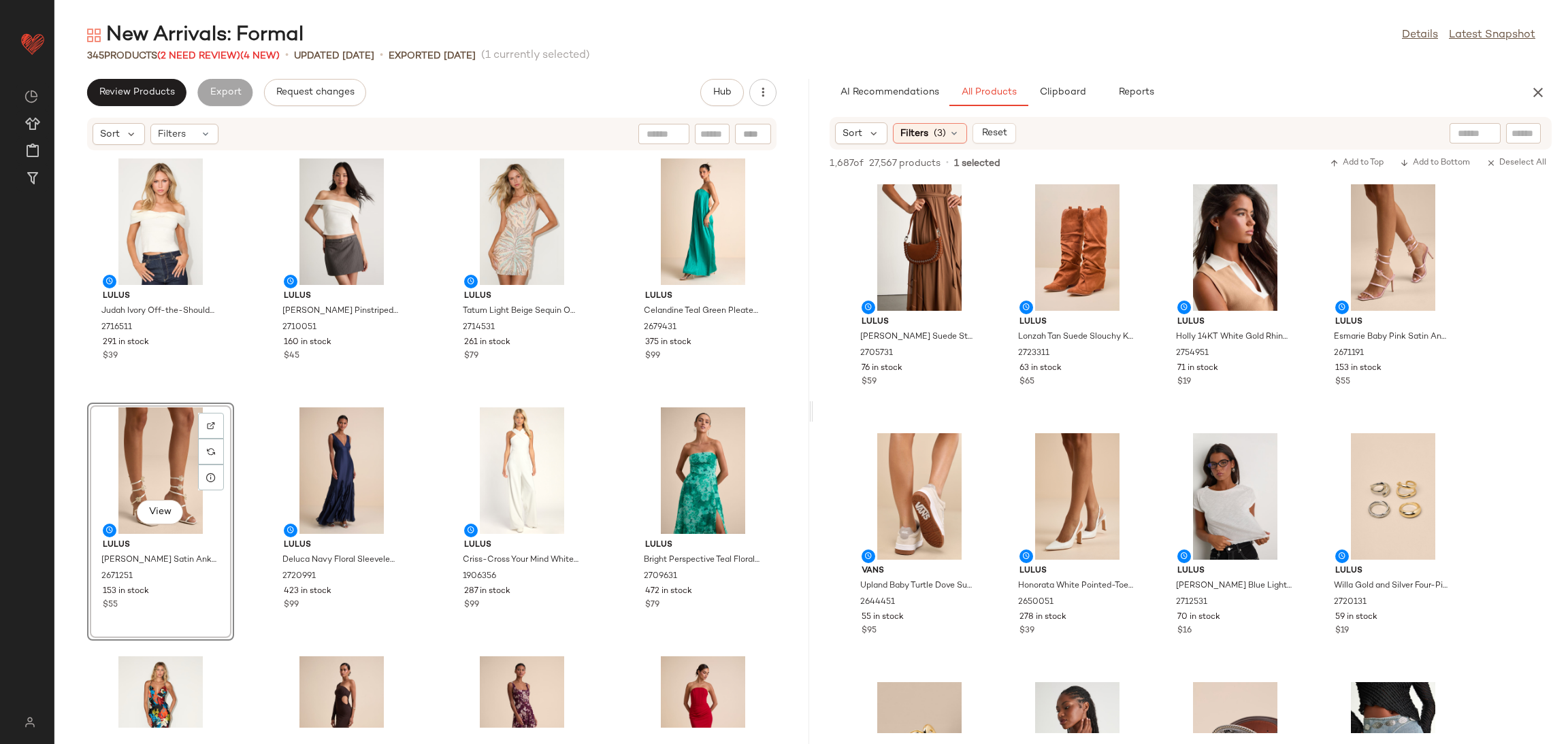
click at [129, 438] on div "View" at bounding box center [160, 470] width 138 height 126
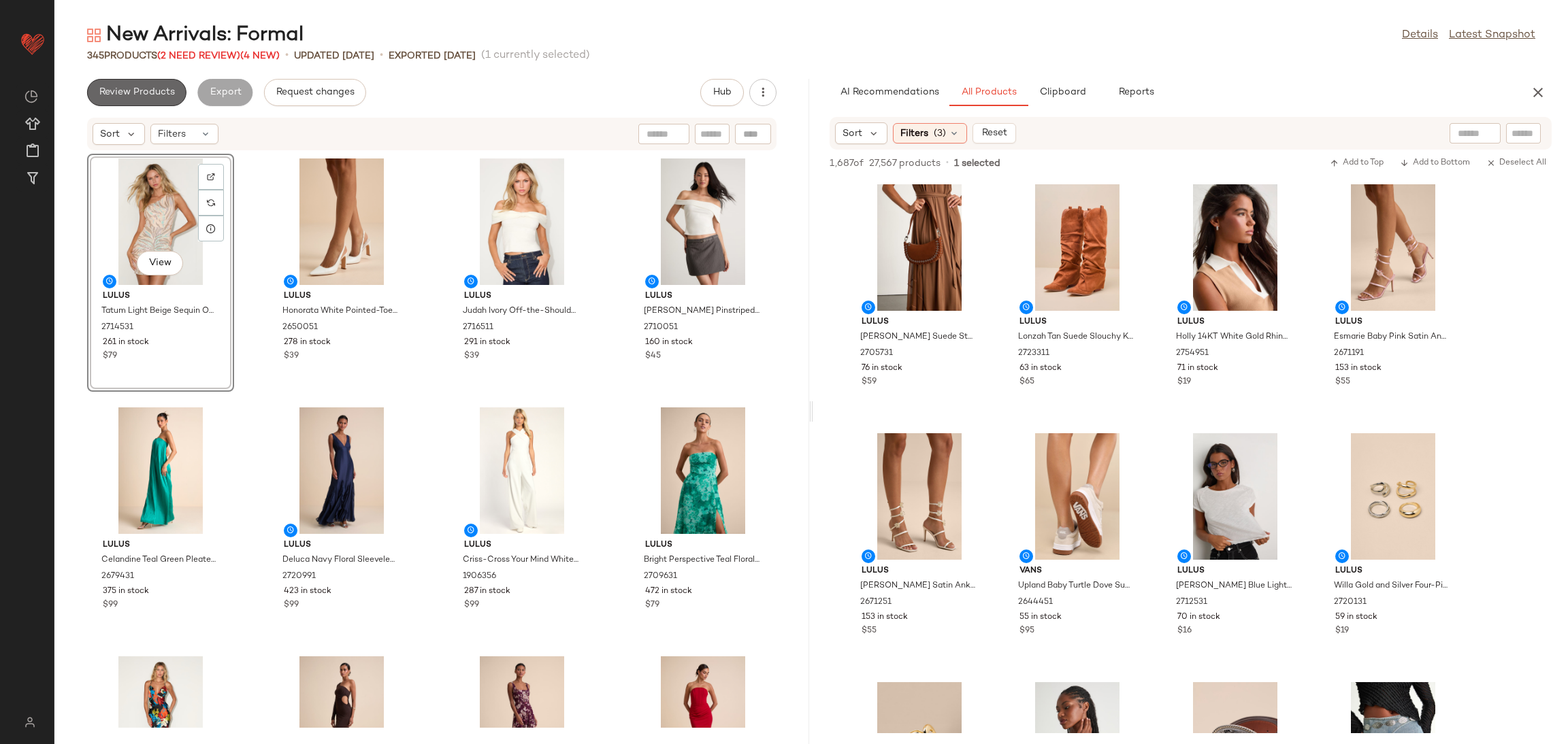
click at [145, 87] on span "Review Products" at bounding box center [137, 92] width 76 height 11
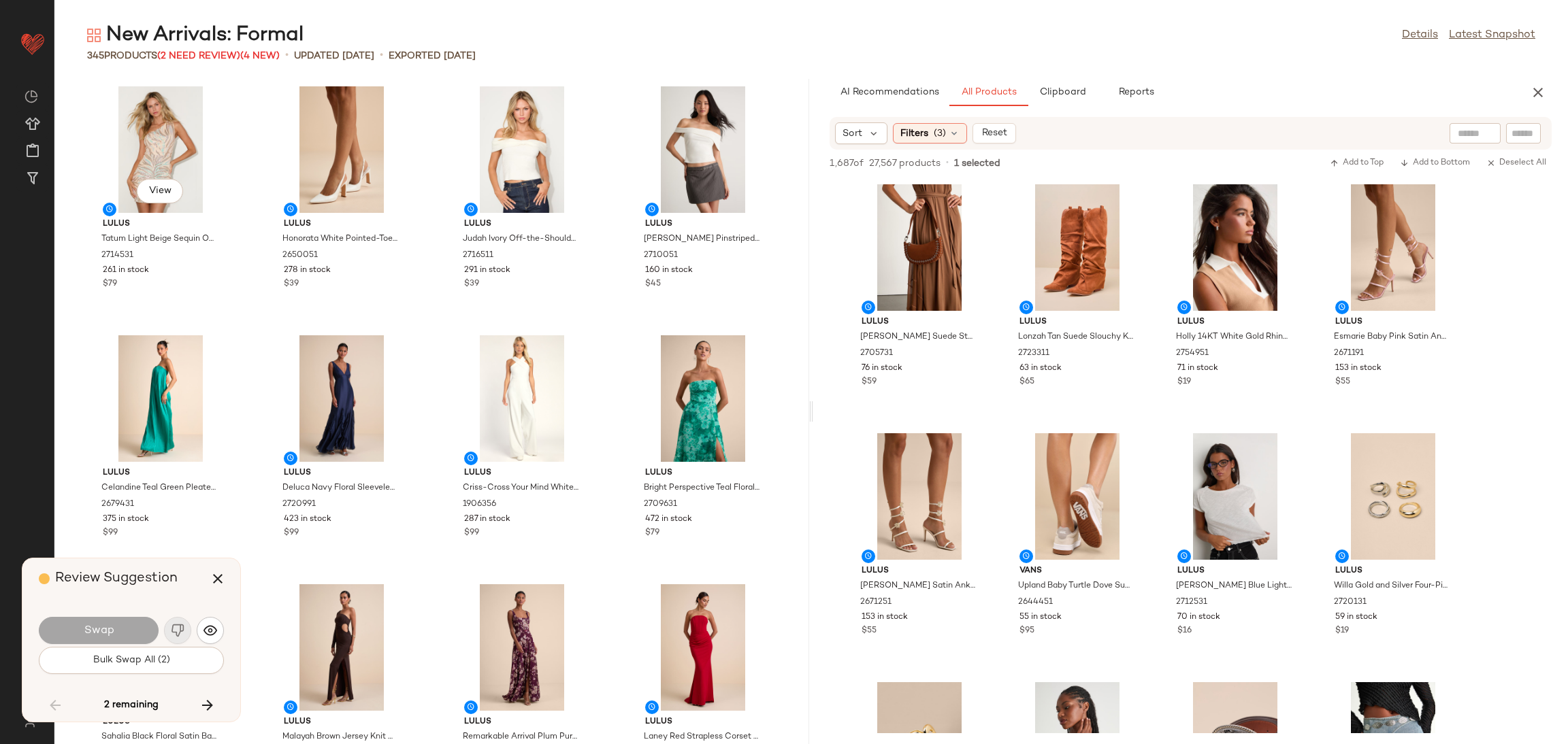
scroll to position [14684, 0]
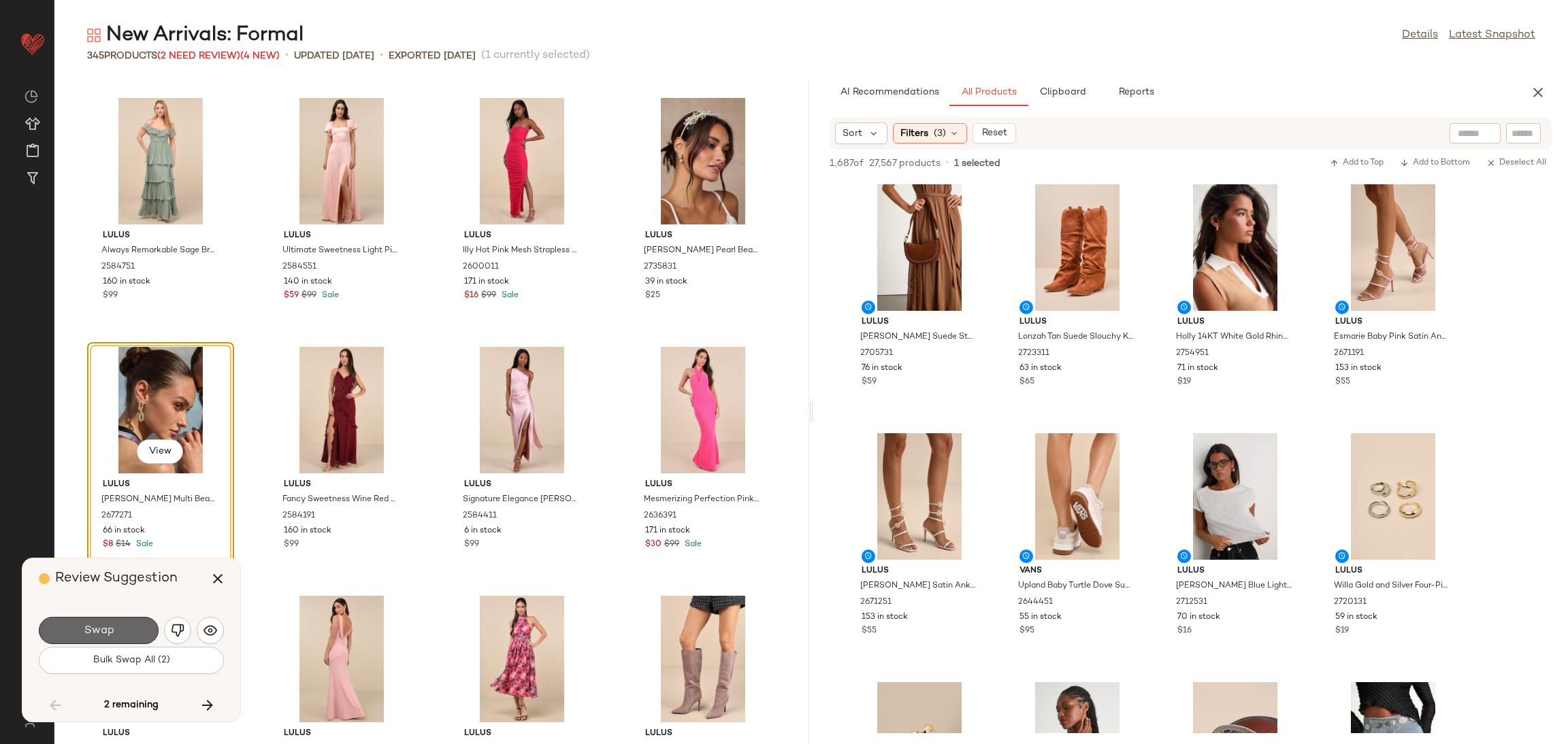
click at [116, 629] on button "Swap" at bounding box center [99, 630] width 120 height 28
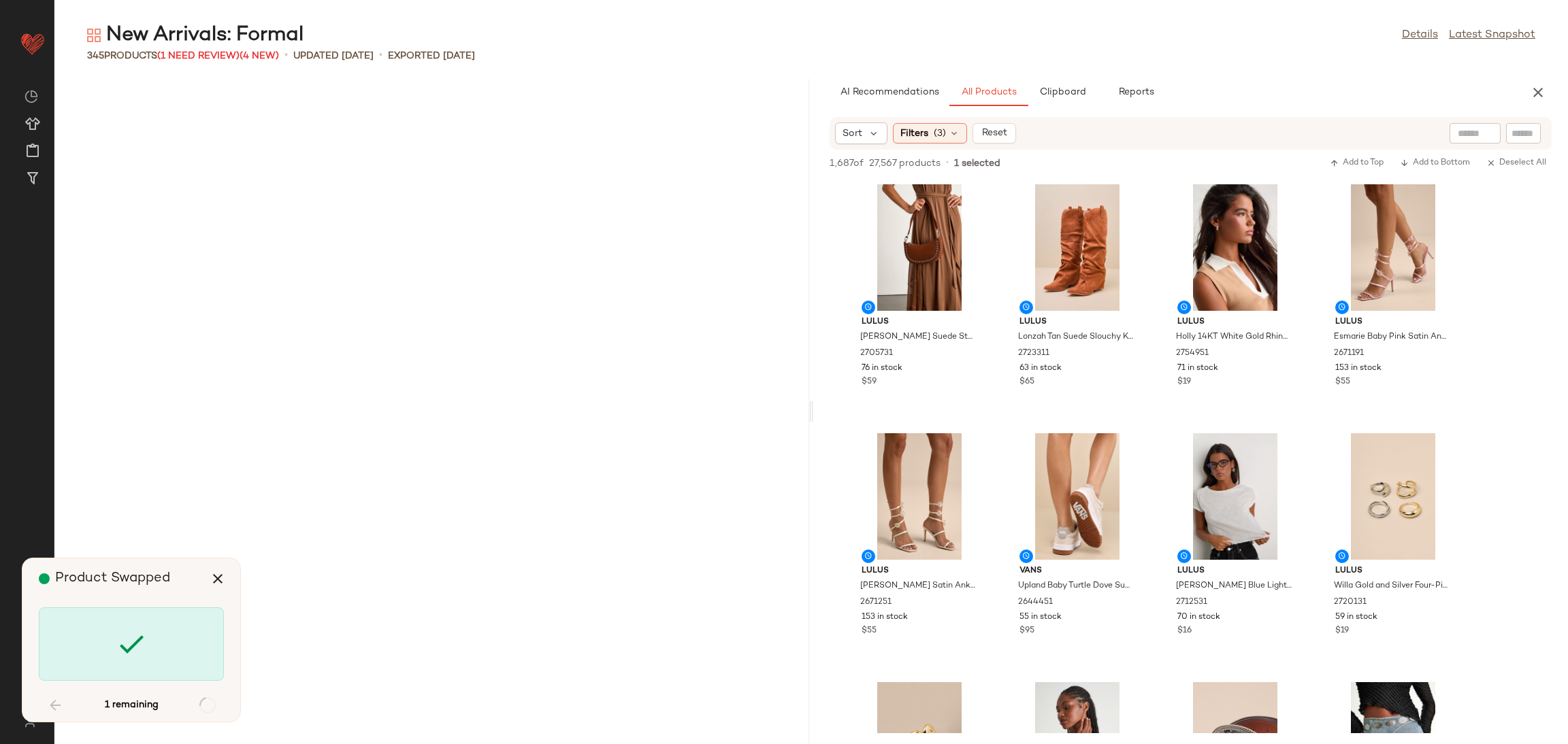
scroll to position [16924, 0]
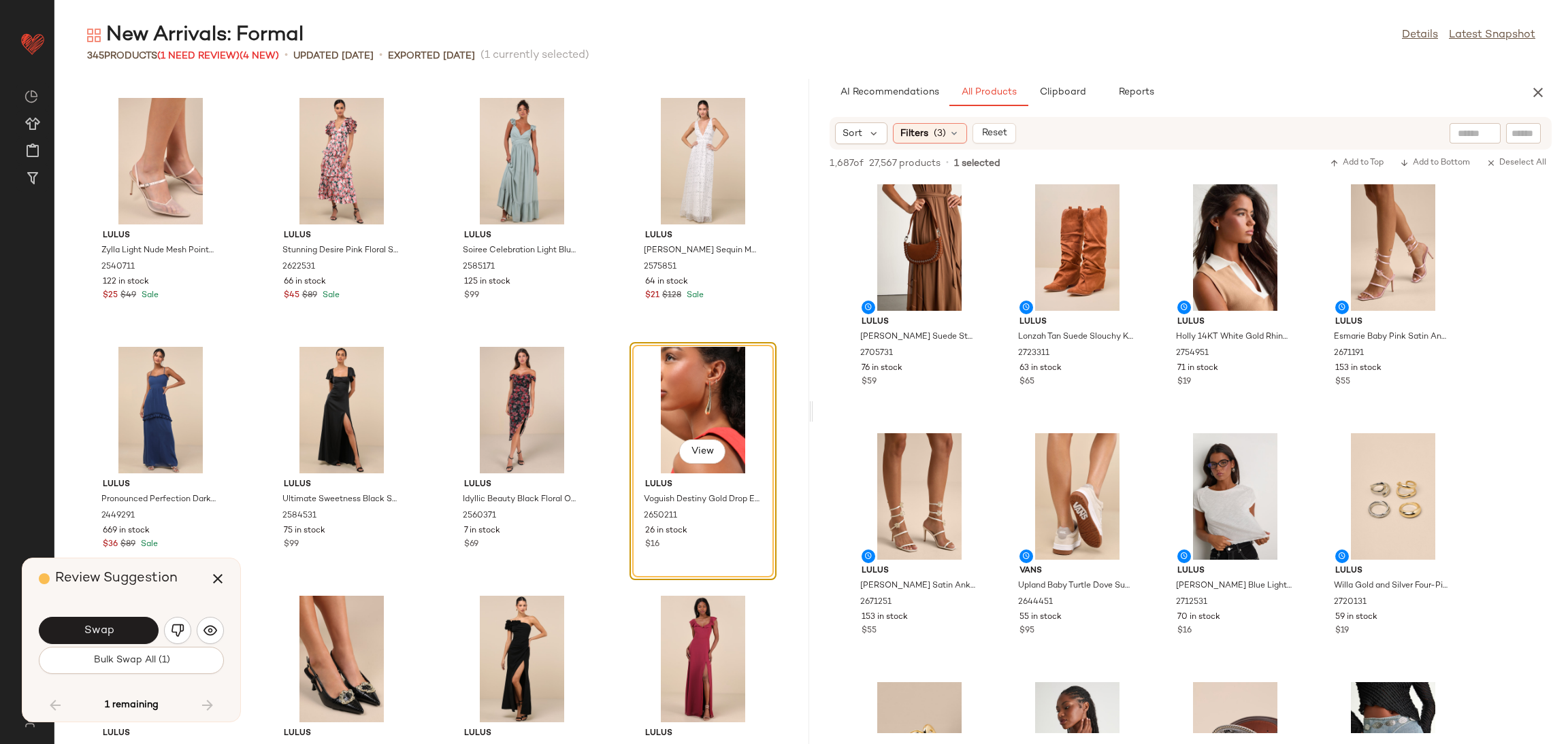
click at [104, 629] on span "Swap" at bounding box center [98, 630] width 30 height 13
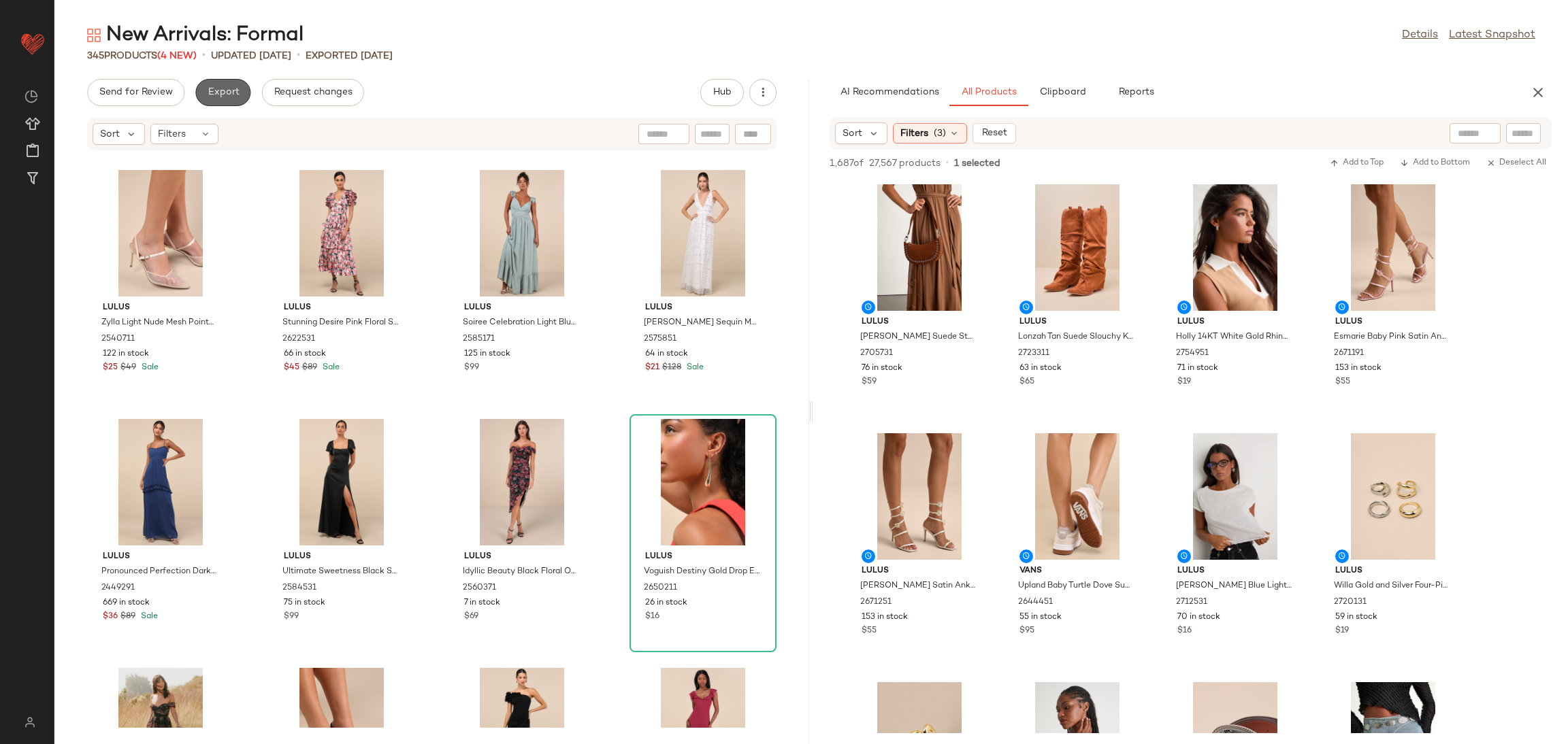
click at [209, 99] on button "Export" at bounding box center [223, 92] width 55 height 28
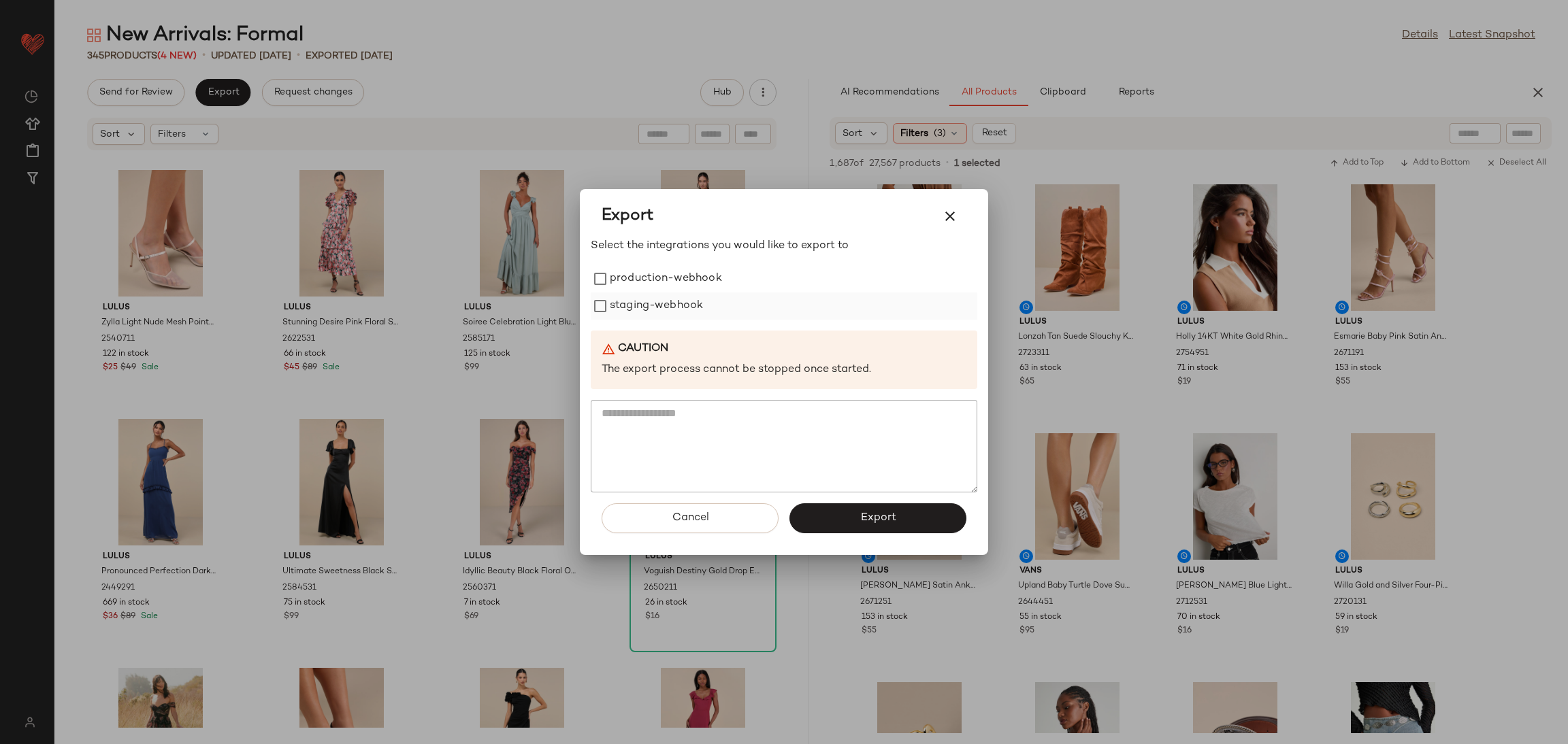
click at [668, 300] on label "staging-webhook" at bounding box center [656, 306] width 93 height 28
drag, startPoint x: 668, startPoint y: 283, endPoint x: 808, endPoint y: 443, distance: 212.6
click at [670, 283] on label "production-webhook" at bounding box center [665, 279] width 112 height 28
click at [817, 499] on div "Cancel Export" at bounding box center [784, 523] width 387 height 63
click at [872, 516] on span "Export" at bounding box center [877, 518] width 36 height 13
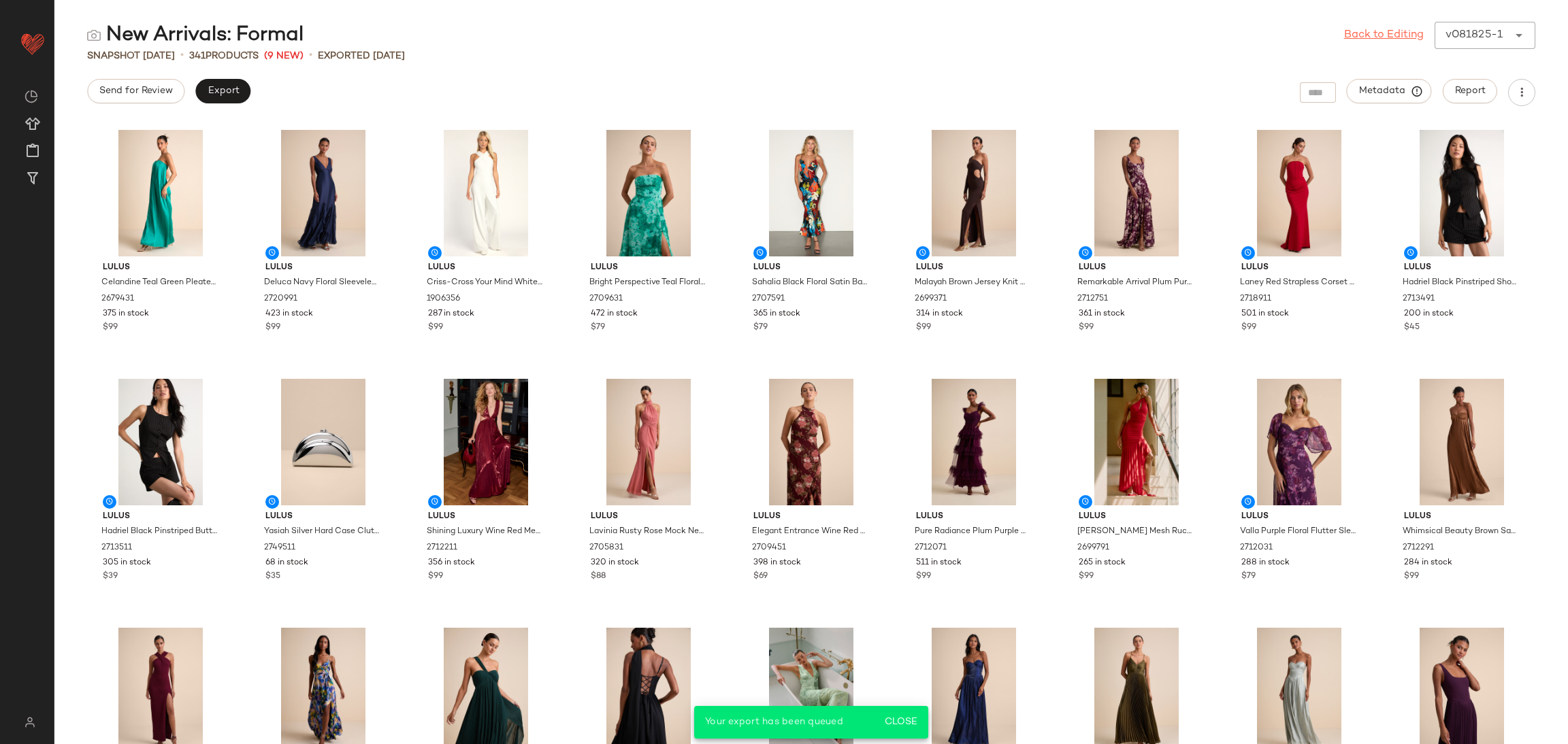
drag, startPoint x: 1389, startPoint y: 30, endPoint x: 1373, endPoint y: 37, distance: 17.5
click at [1389, 30] on link "Back to Editing" at bounding box center [1383, 35] width 80 height 16
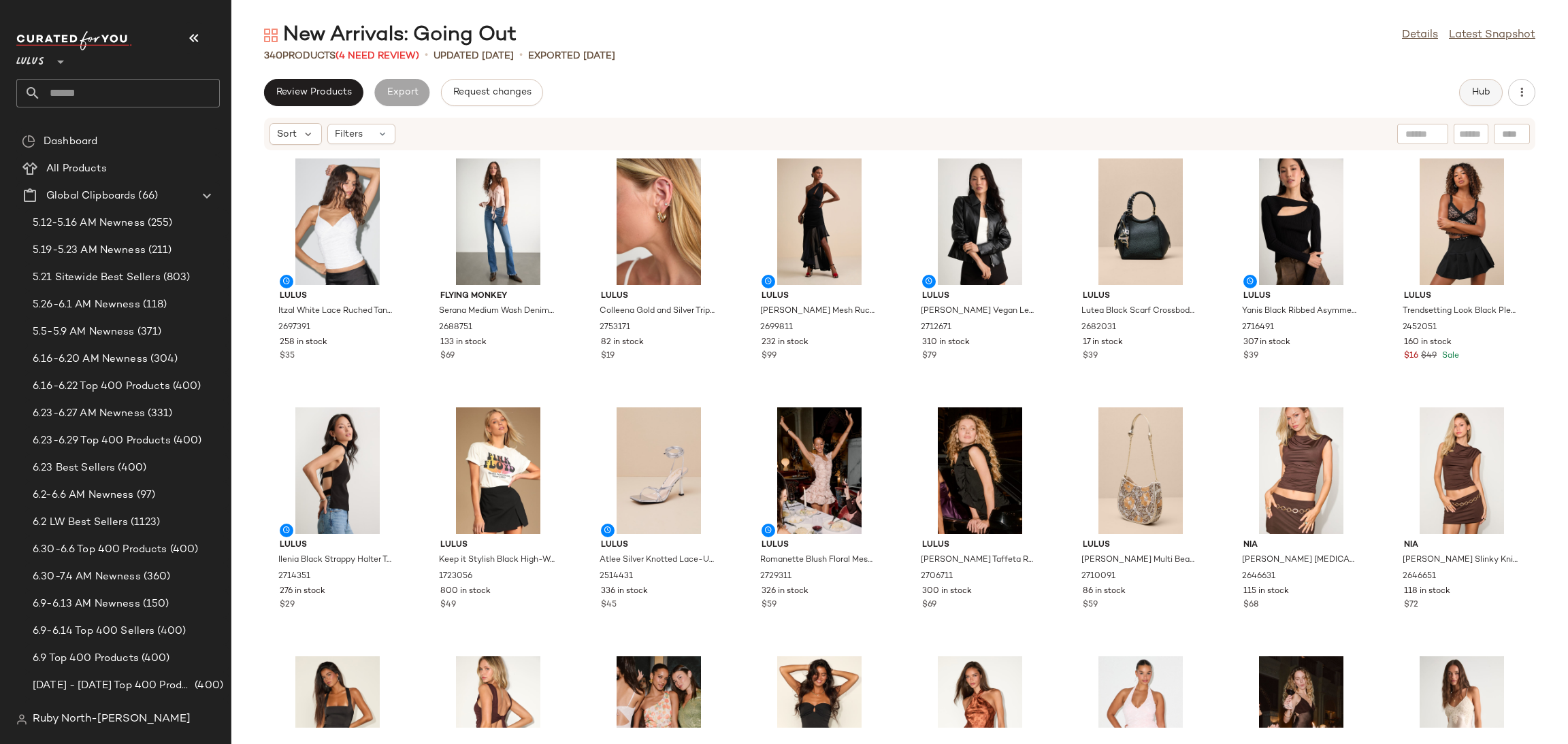
click at [1468, 81] on button "Hub" at bounding box center [1480, 92] width 44 height 28
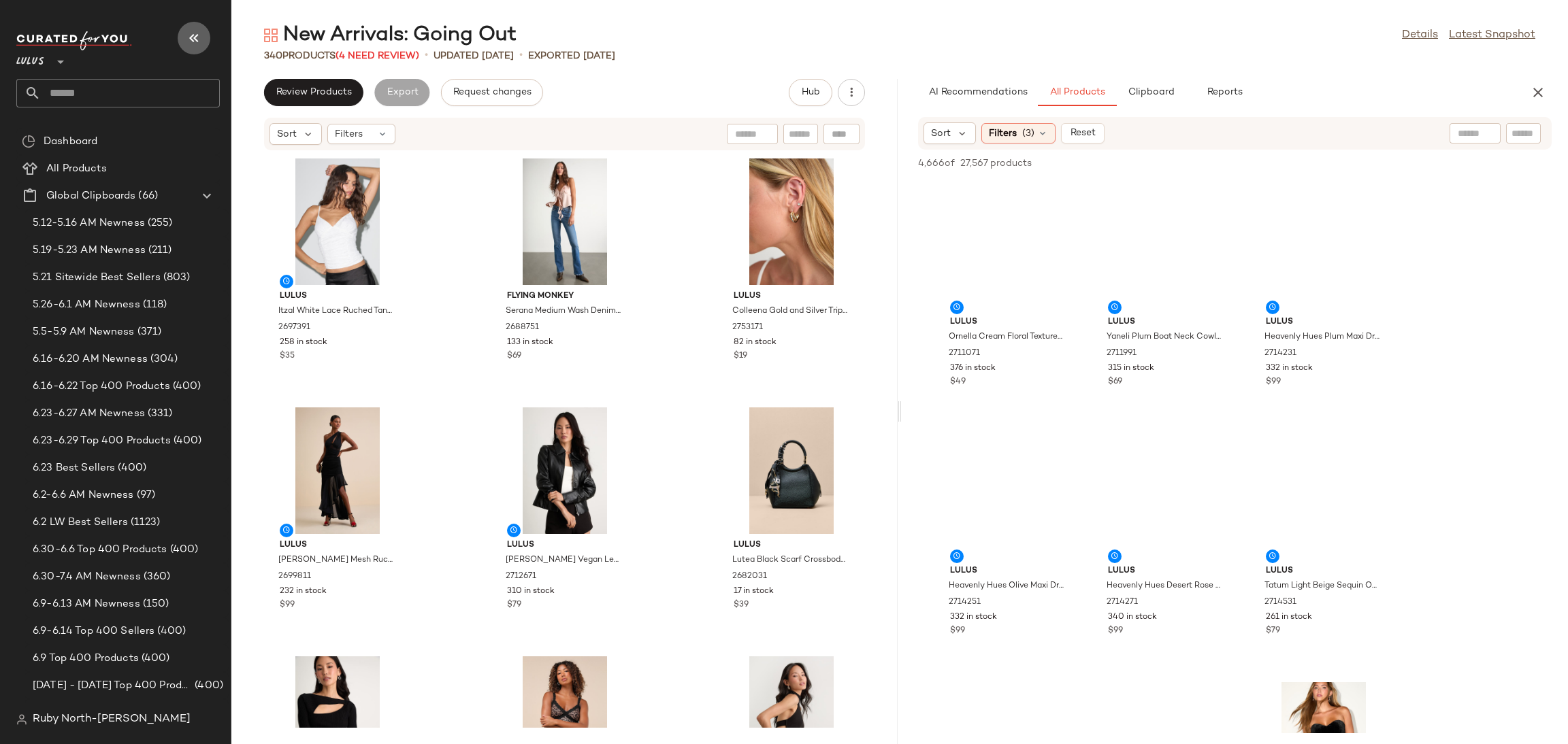
click at [198, 32] on icon "button" at bounding box center [193, 37] width 16 height 16
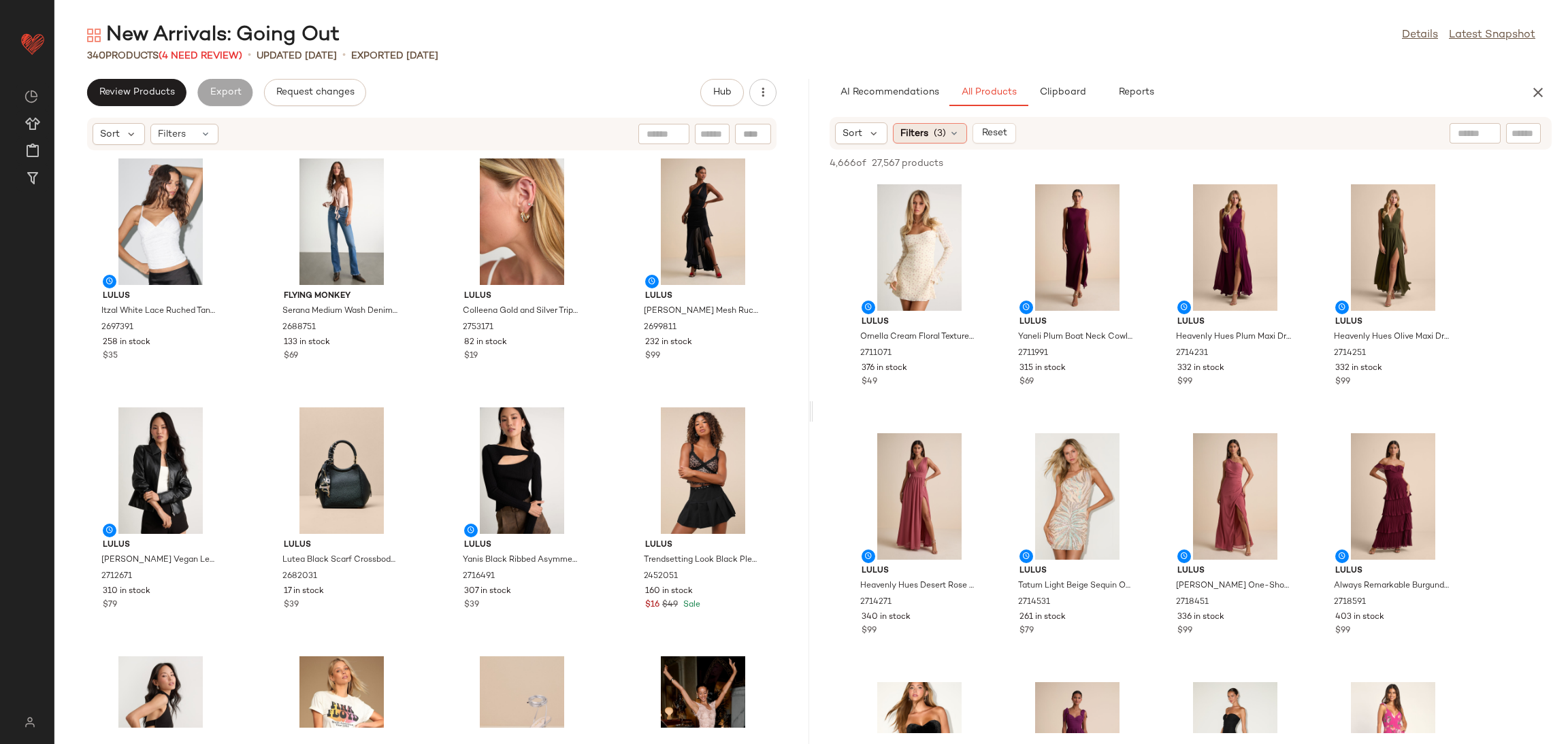
click at [942, 142] on div "Filters (3)" at bounding box center [929, 133] width 74 height 20
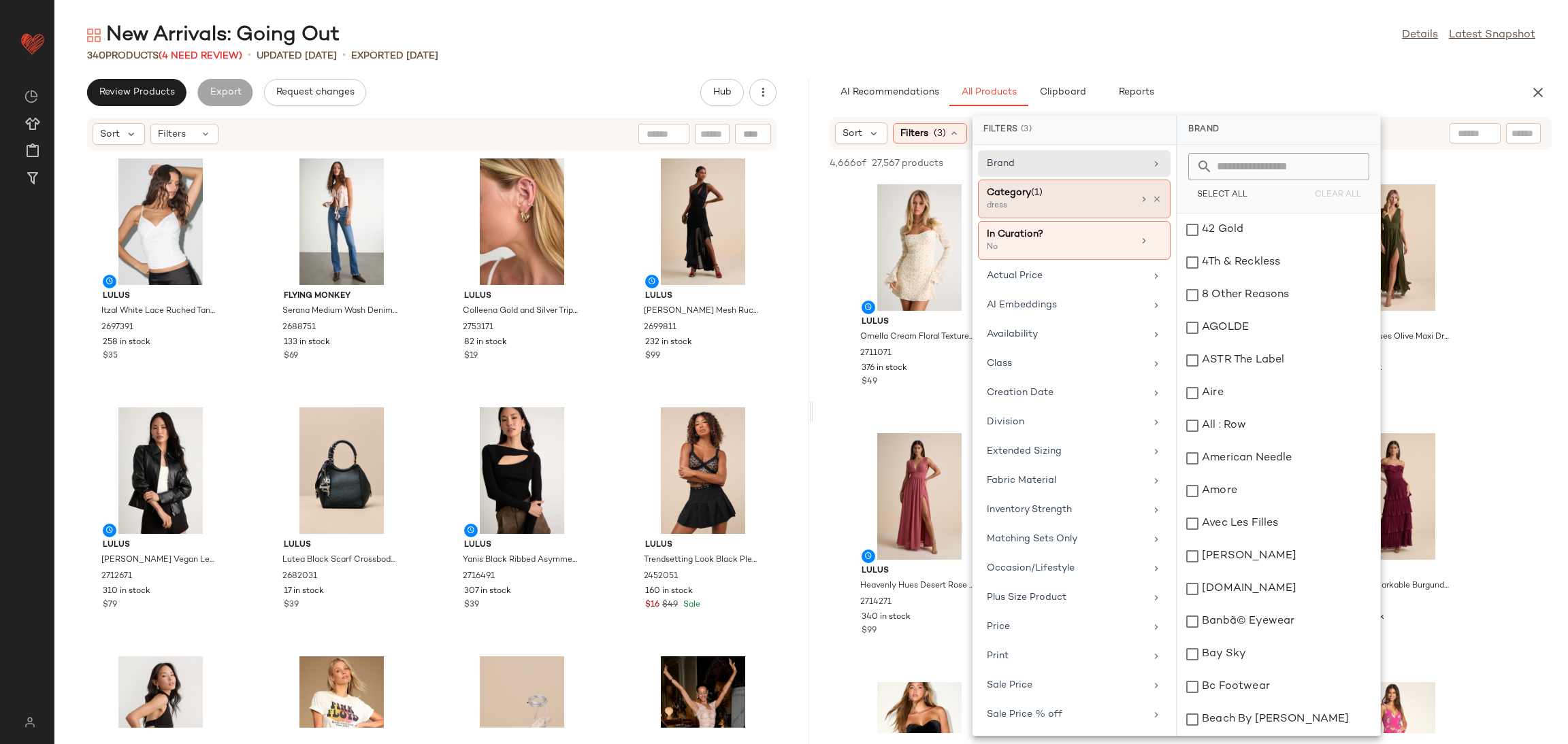
click at [1145, 194] on div at bounding box center [1150, 199] width 23 height 11
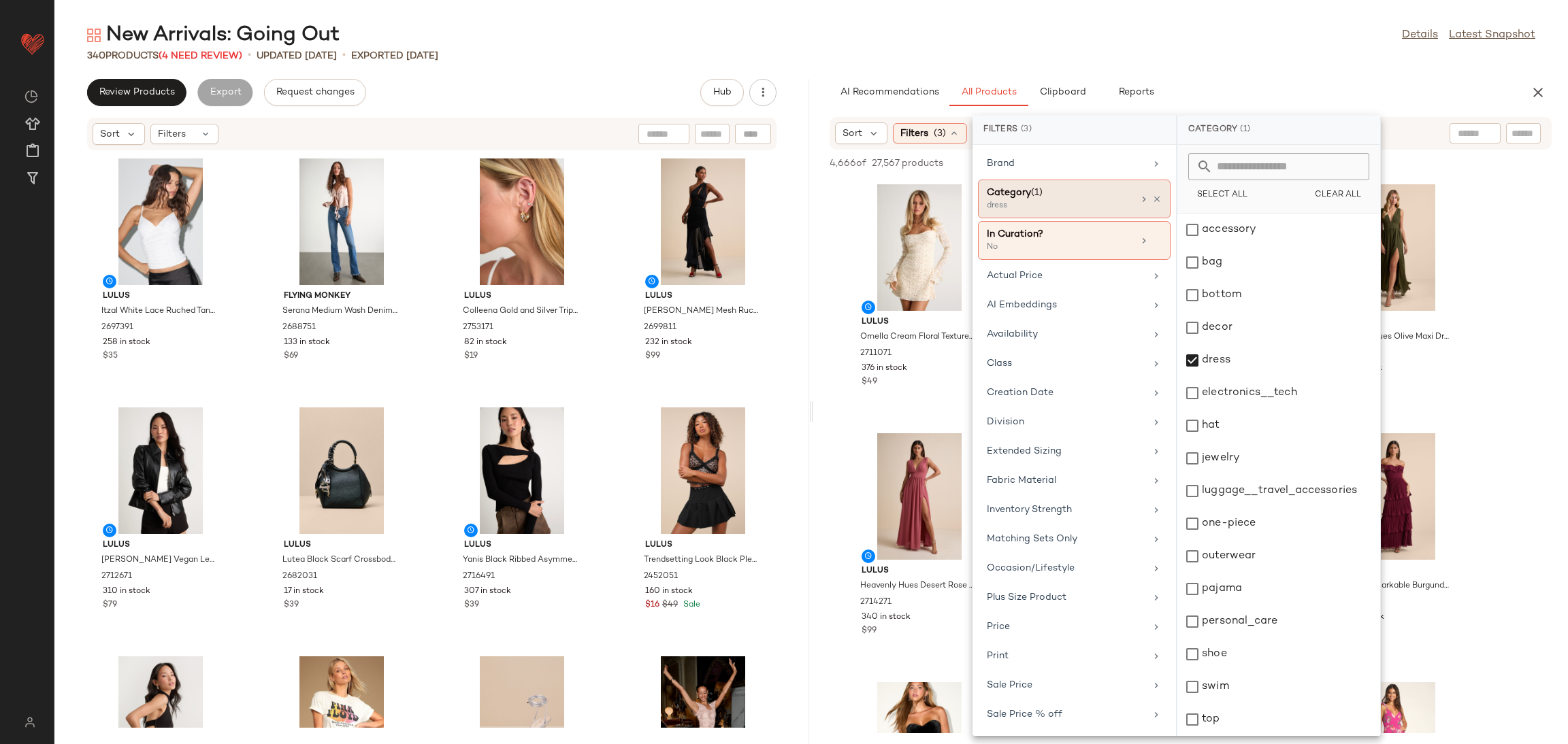
click at [1152, 197] on icon at bounding box center [1157, 200] width 10 height 10
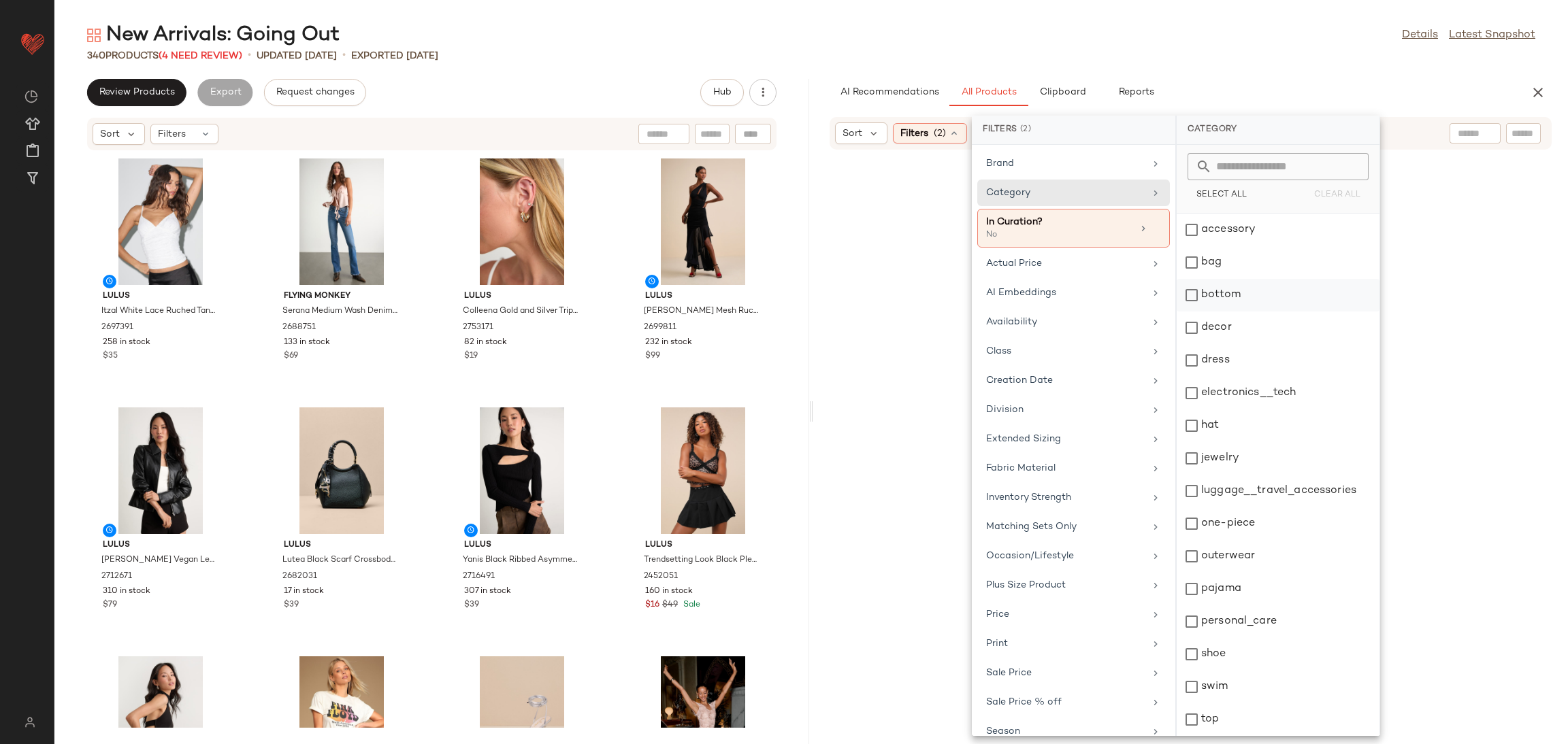
drag, startPoint x: 1085, startPoint y: 193, endPoint x: 1243, endPoint y: 300, distance: 190.8
click at [1085, 193] on div "Category" at bounding box center [1065, 193] width 159 height 14
click at [1243, 312] on div "bottom" at bounding box center [1277, 328] width 203 height 32
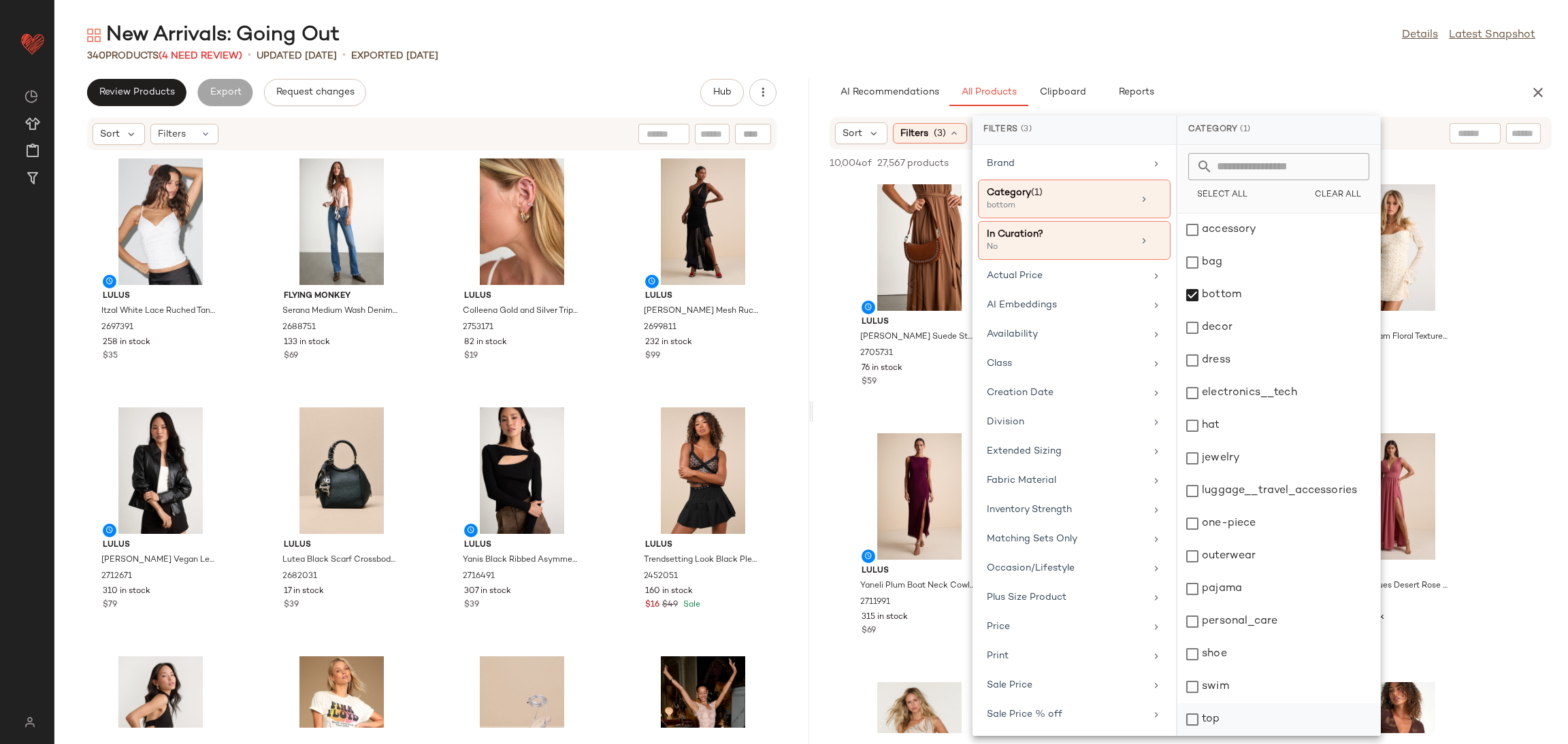
click at [1226, 736] on div "top" at bounding box center [1278, 752] width 203 height 32
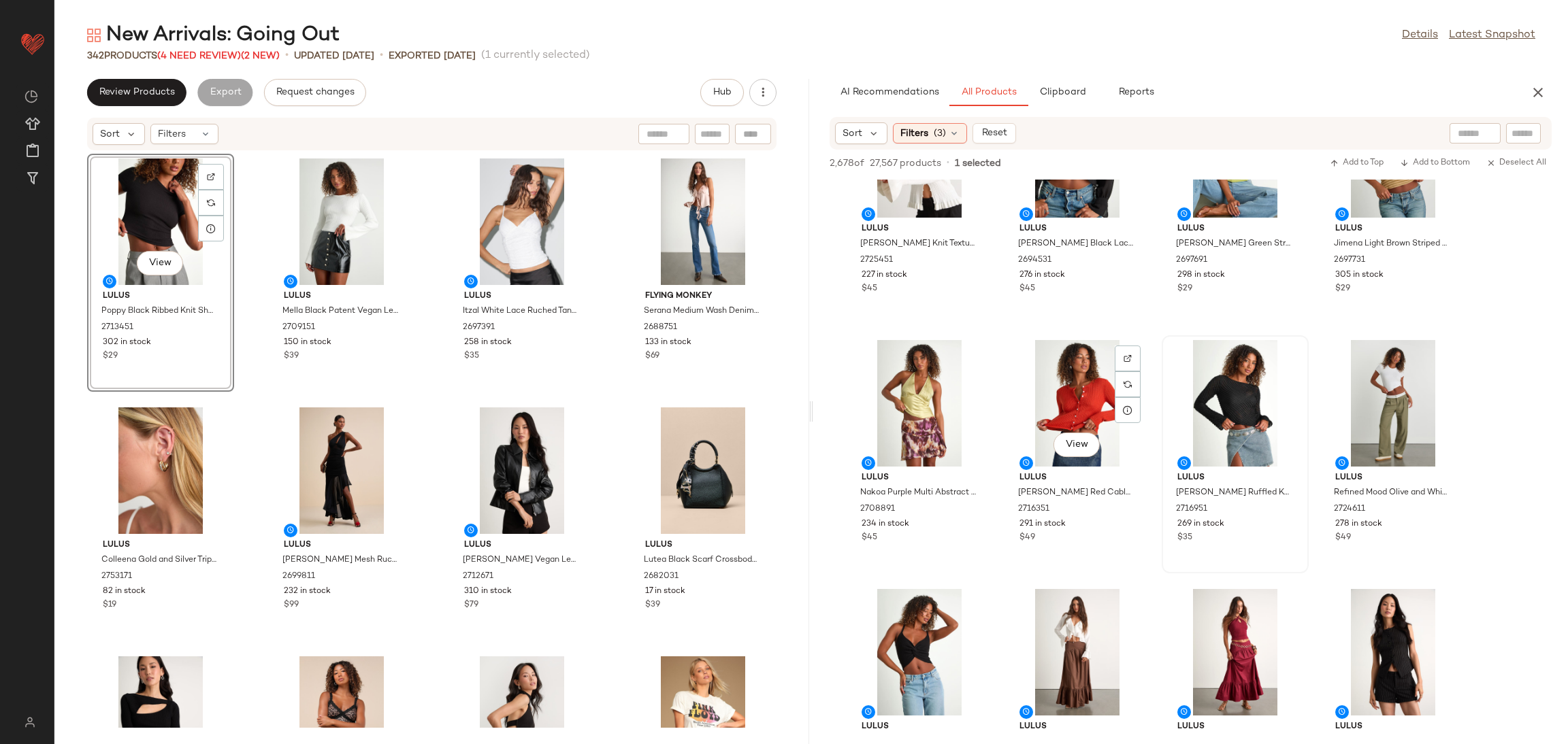
scroll to position [1325, 0]
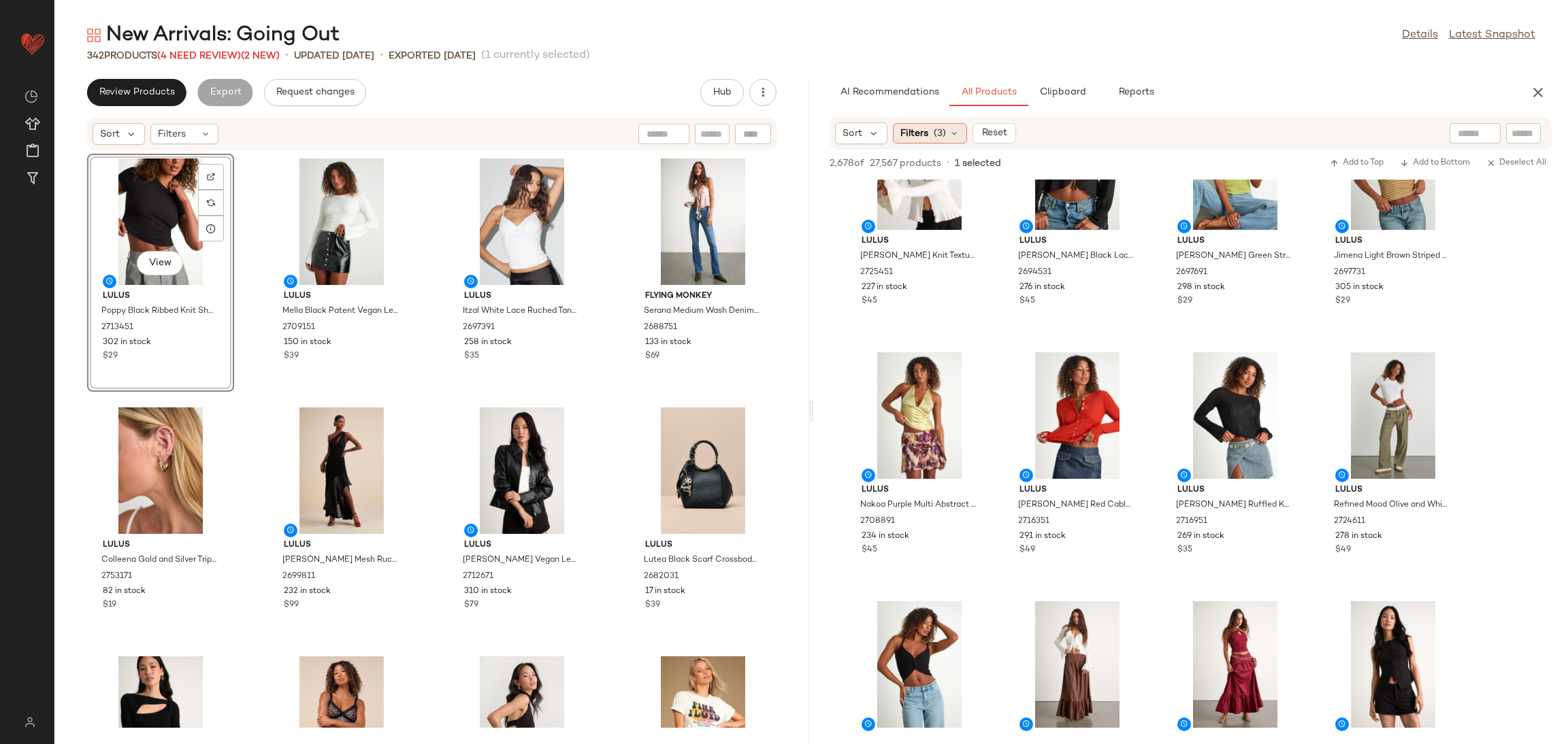
click at [934, 127] on span "(3)" at bounding box center [939, 133] width 12 height 14
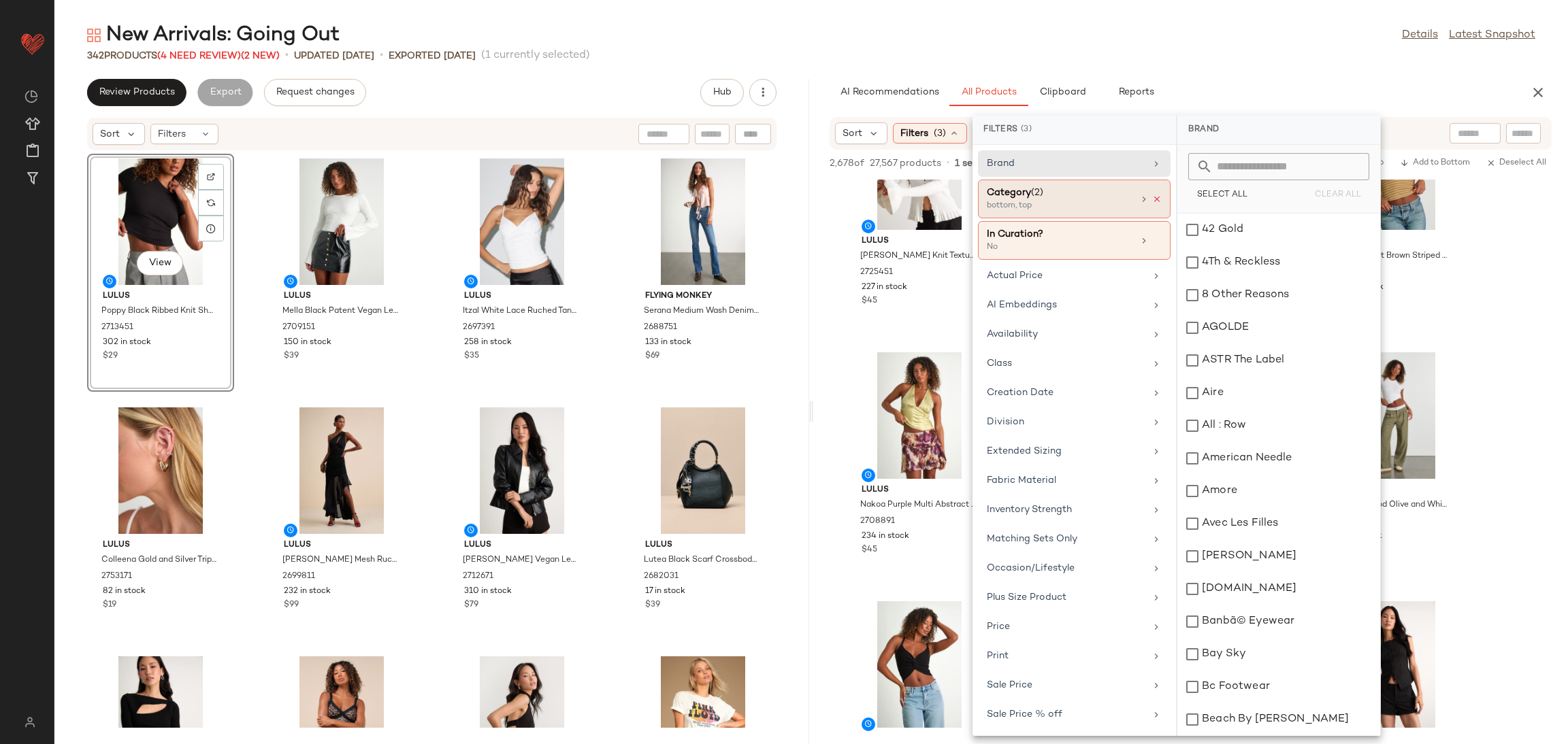
click at [1153, 197] on icon at bounding box center [1157, 200] width 10 height 10
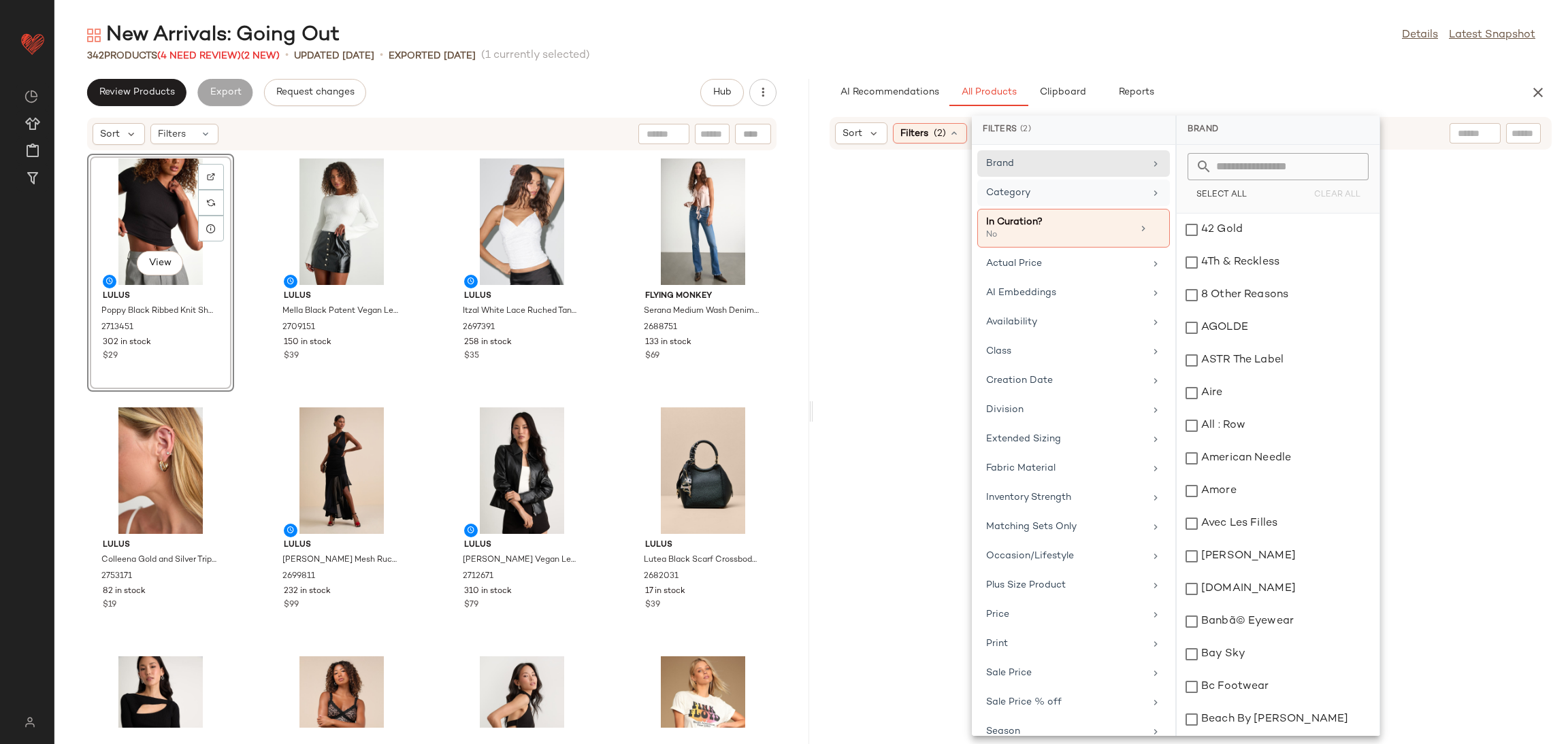
click at [1101, 188] on div "Category" at bounding box center [1065, 193] width 159 height 14
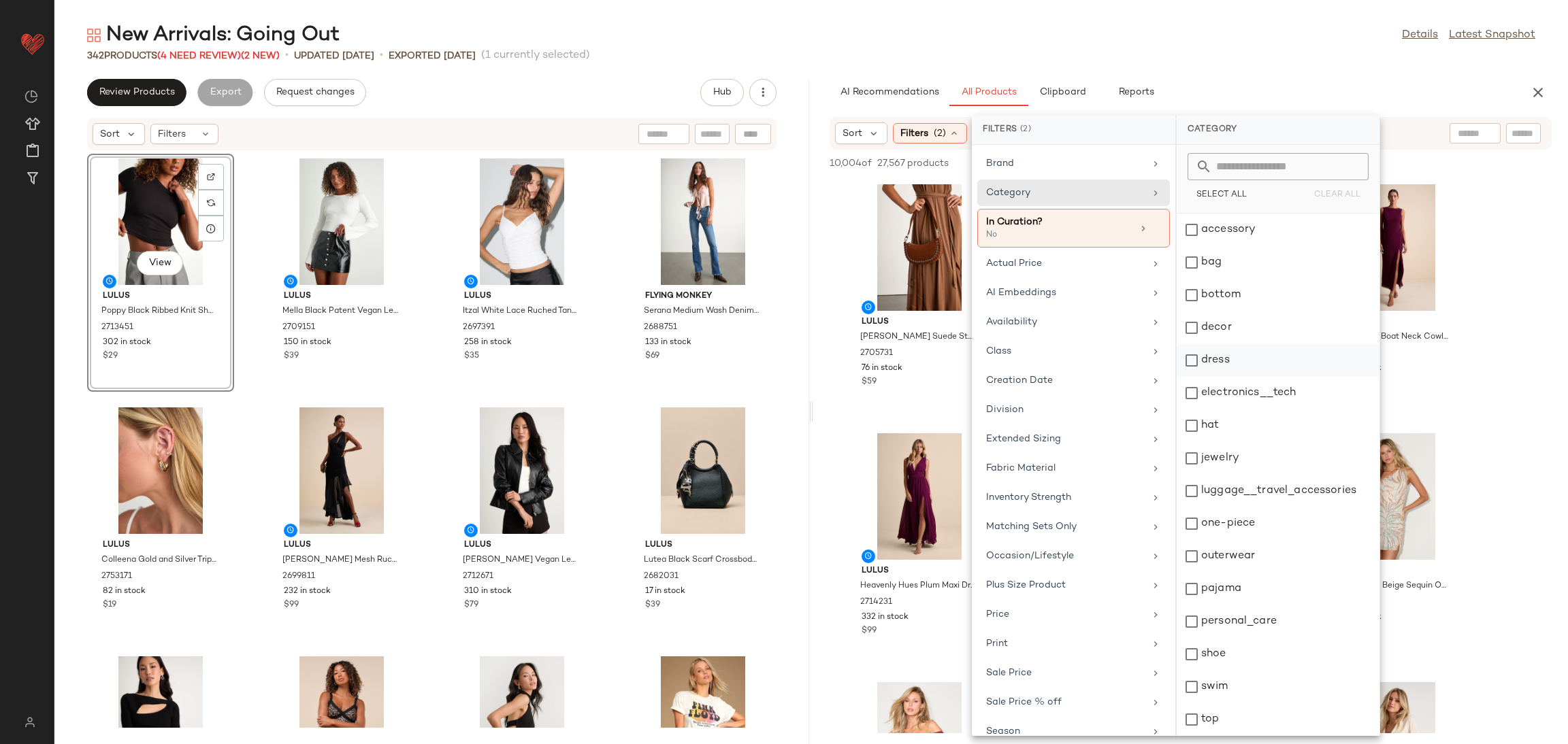
click at [1235, 377] on div "dress" at bounding box center [1277, 393] width 203 height 32
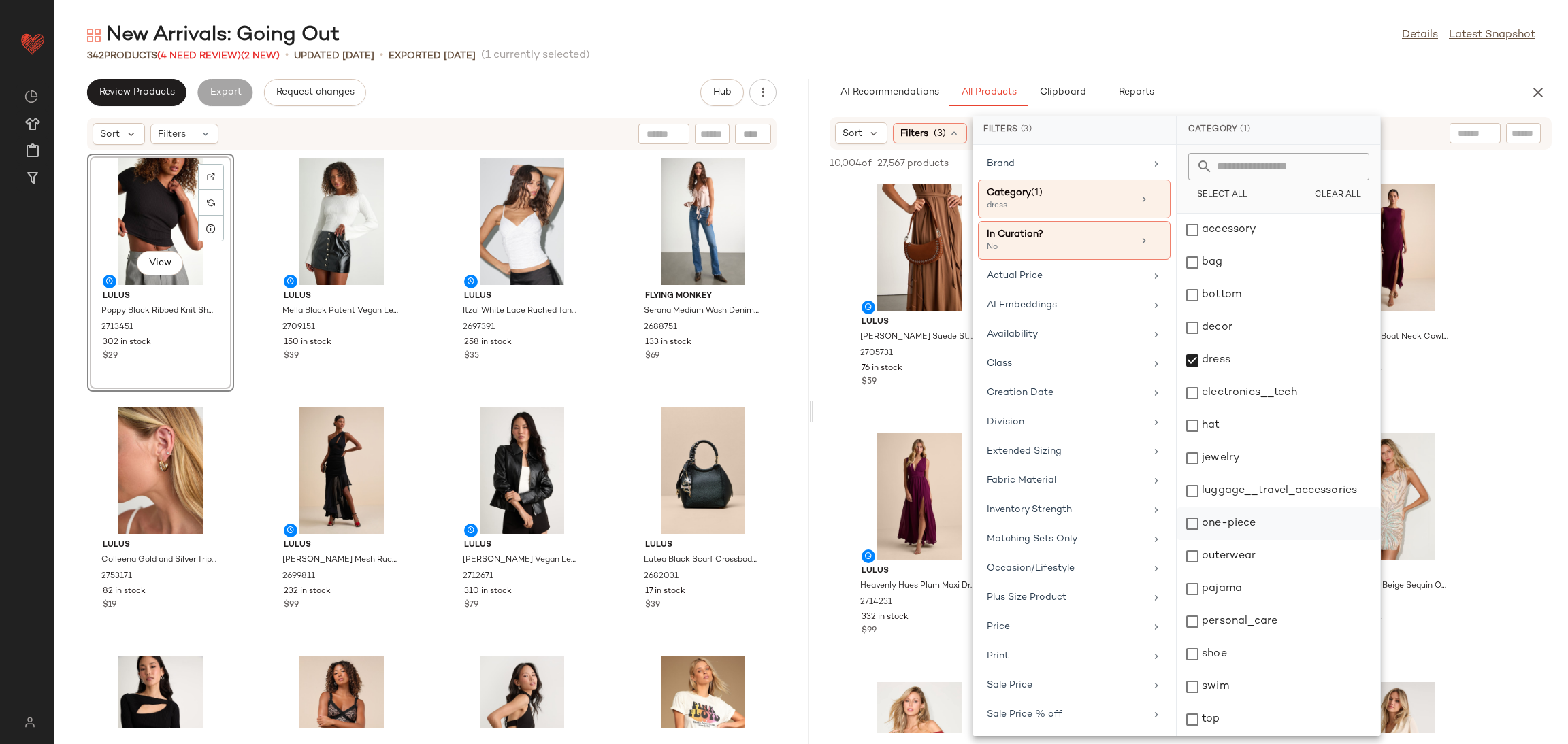
click at [1244, 540] on div "one-piece" at bounding box center [1278, 556] width 203 height 32
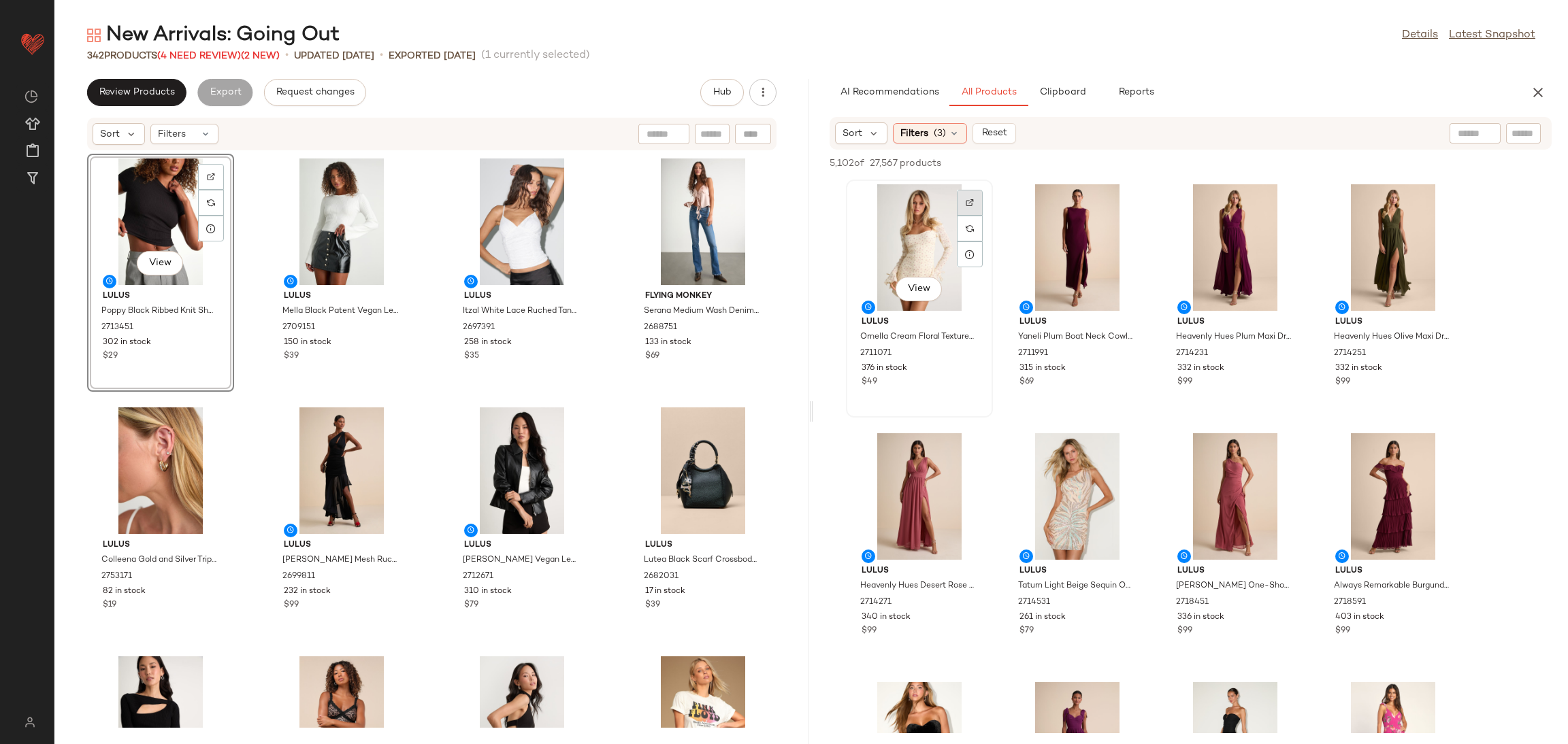
click at [967, 202] on img at bounding box center [970, 203] width 8 height 8
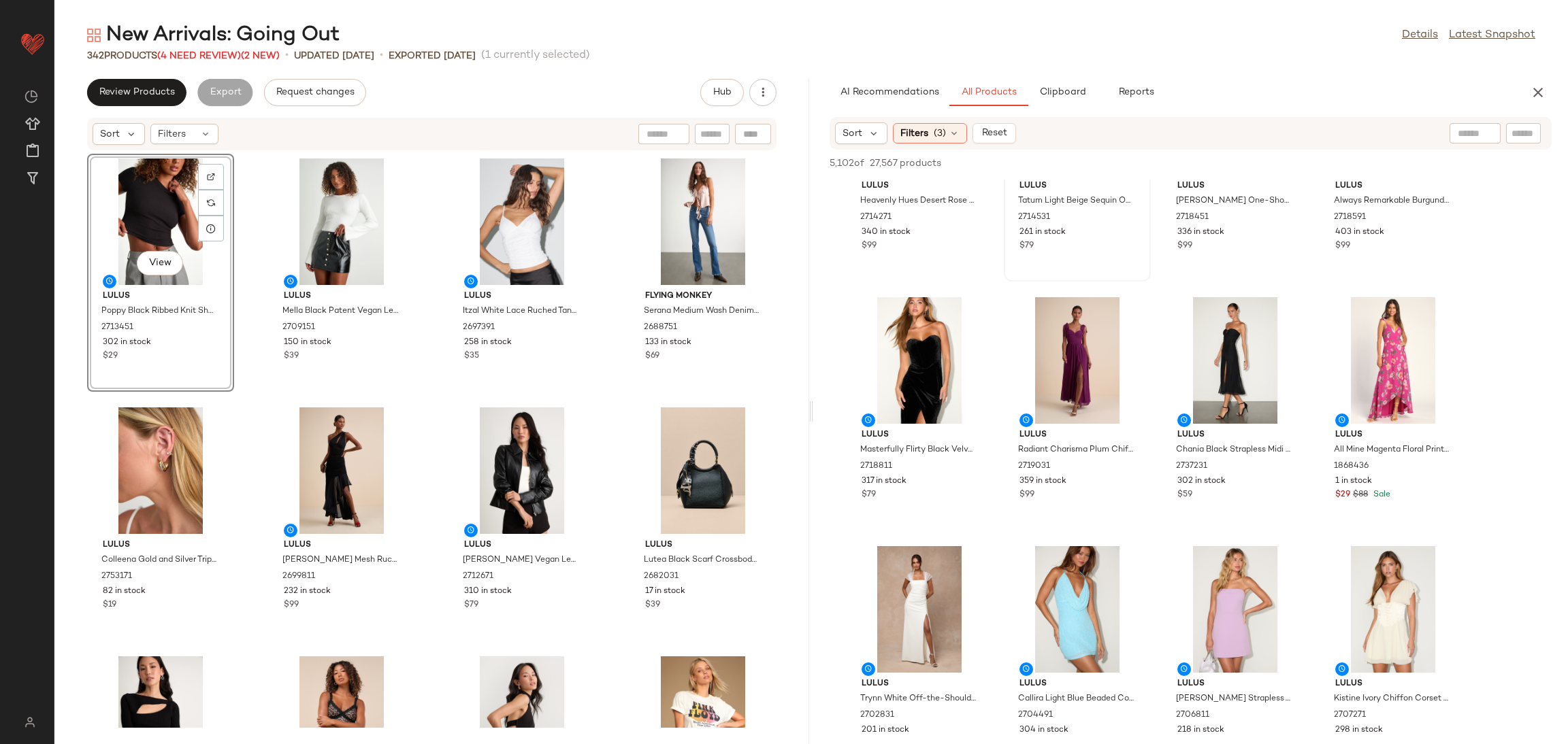
scroll to position [408, 0]
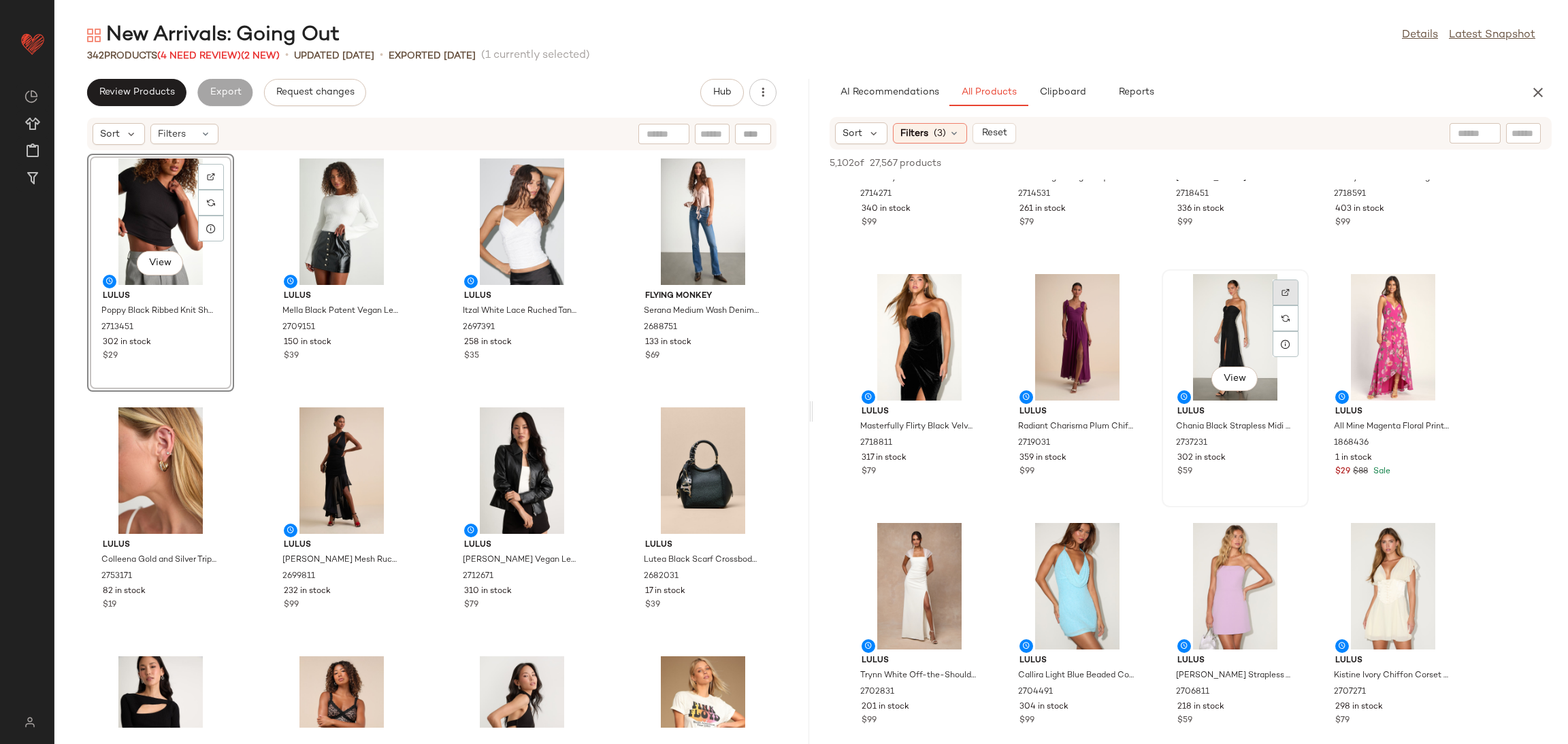
click at [1287, 305] on div at bounding box center [1285, 318] width 26 height 26
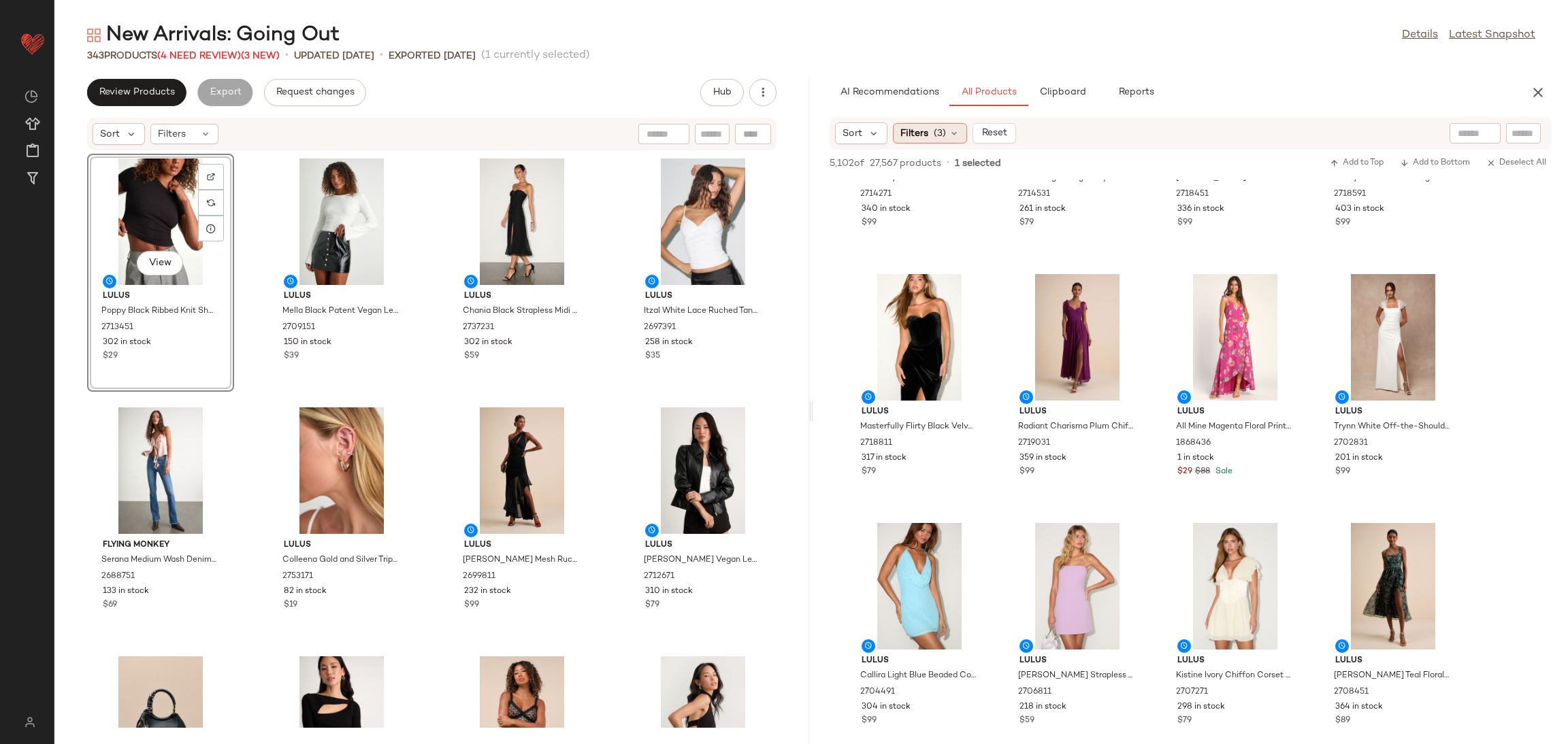
click at [945, 123] on div "Sort Filters (3) Reset" at bounding box center [925, 133] width 181 height 22
click at [942, 126] on span "(3)" at bounding box center [939, 133] width 12 height 14
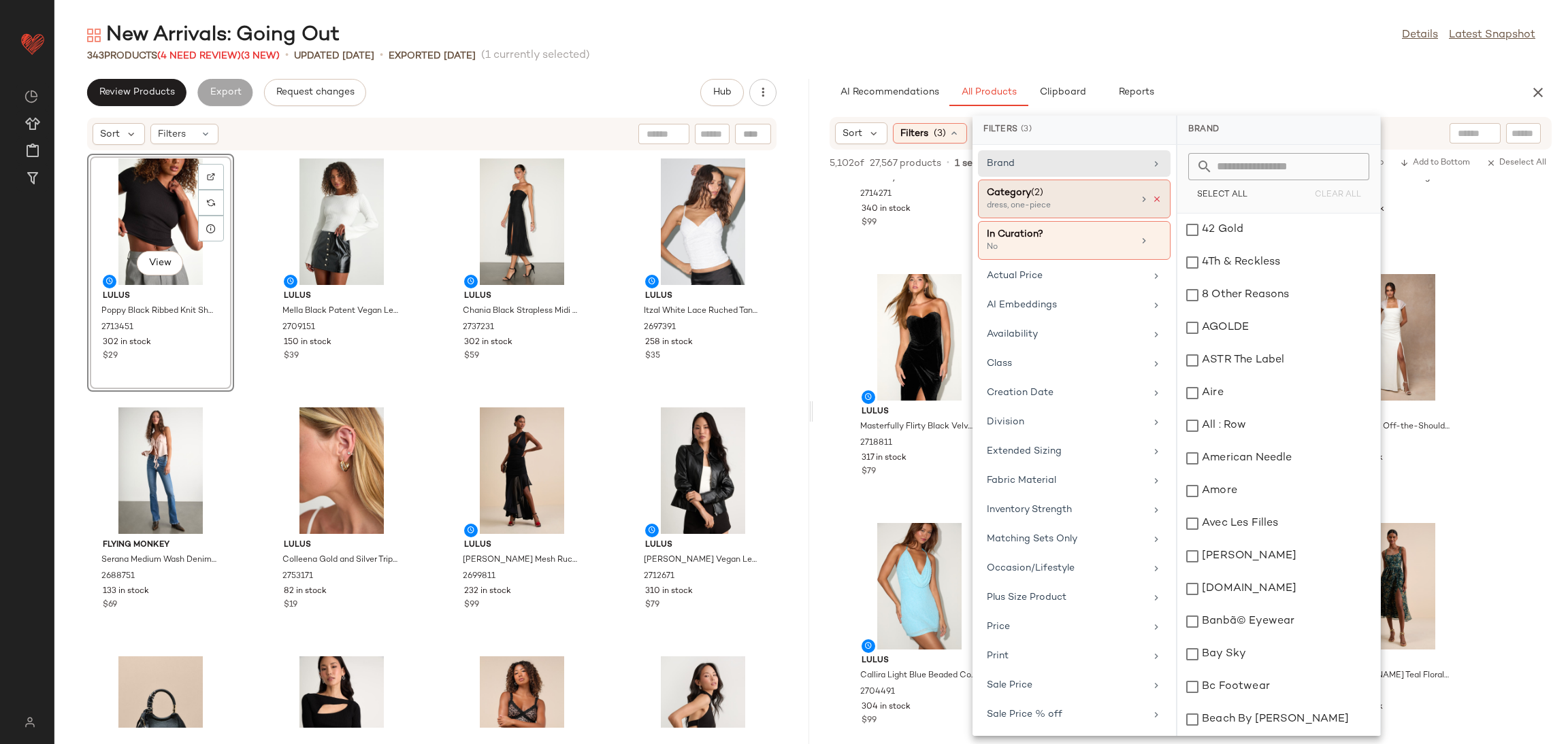
click at [1152, 195] on icon at bounding box center [1157, 200] width 10 height 10
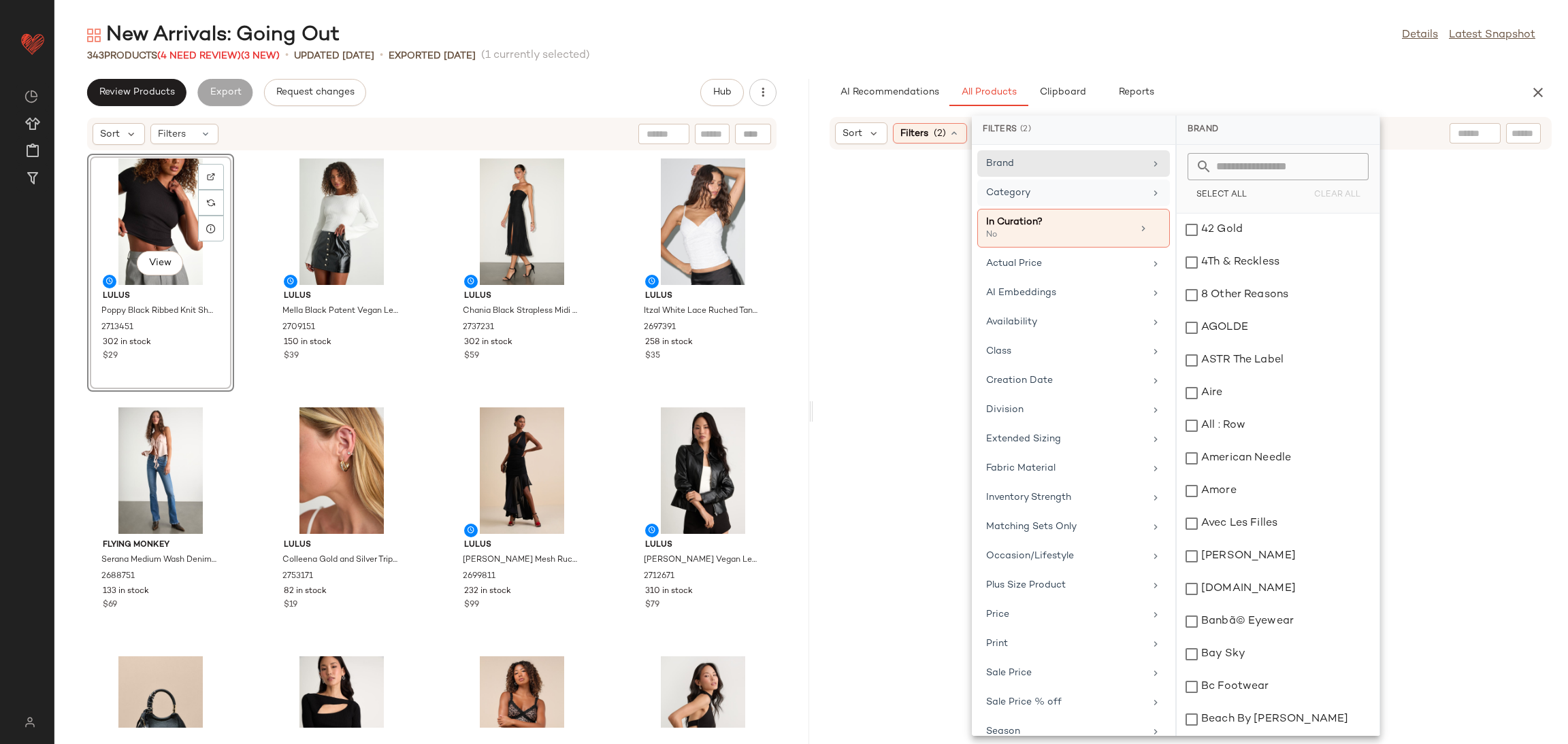
click at [1083, 193] on div "Category" at bounding box center [1065, 193] width 159 height 14
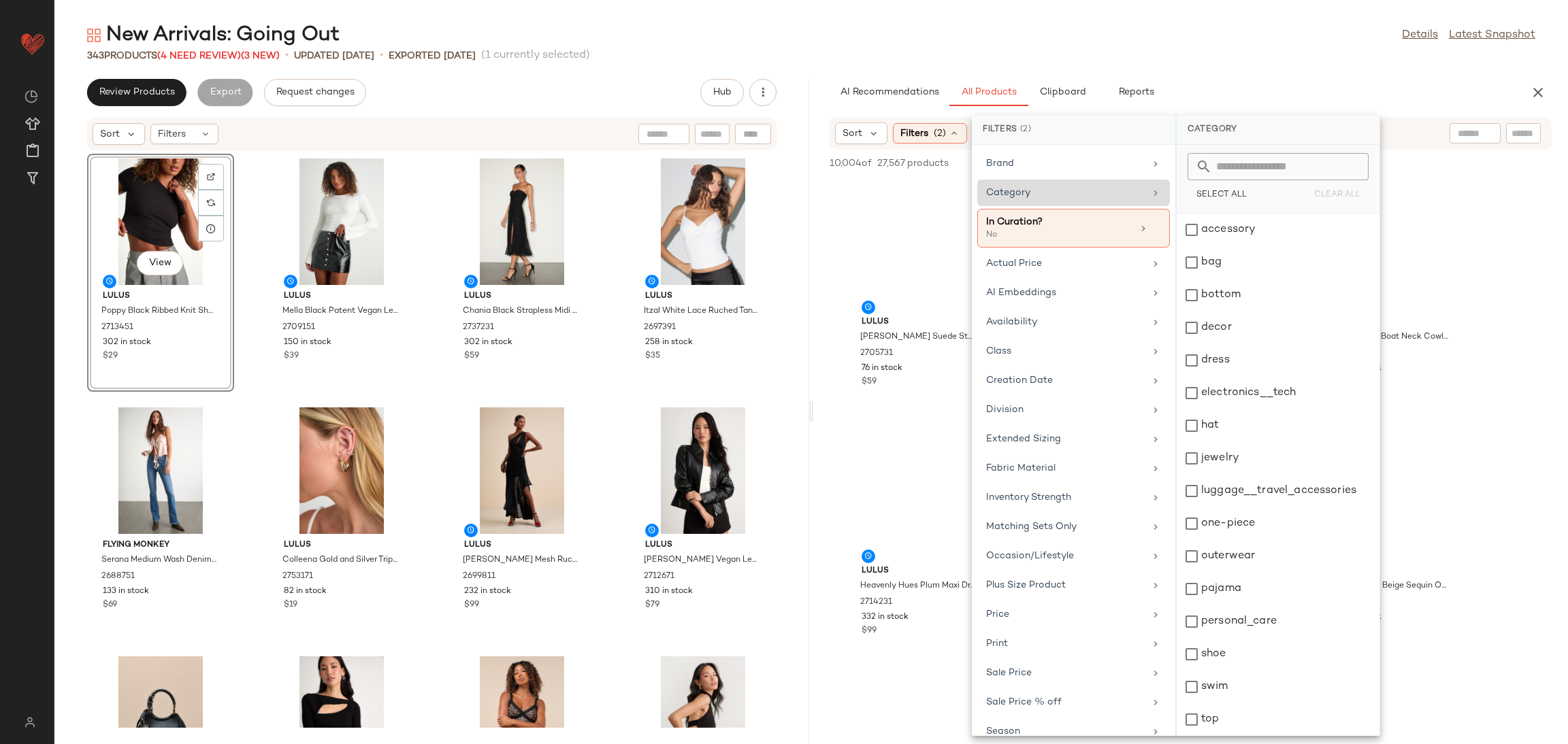
click at [1277, 246] on div "accessory" at bounding box center [1277, 262] width 203 height 32
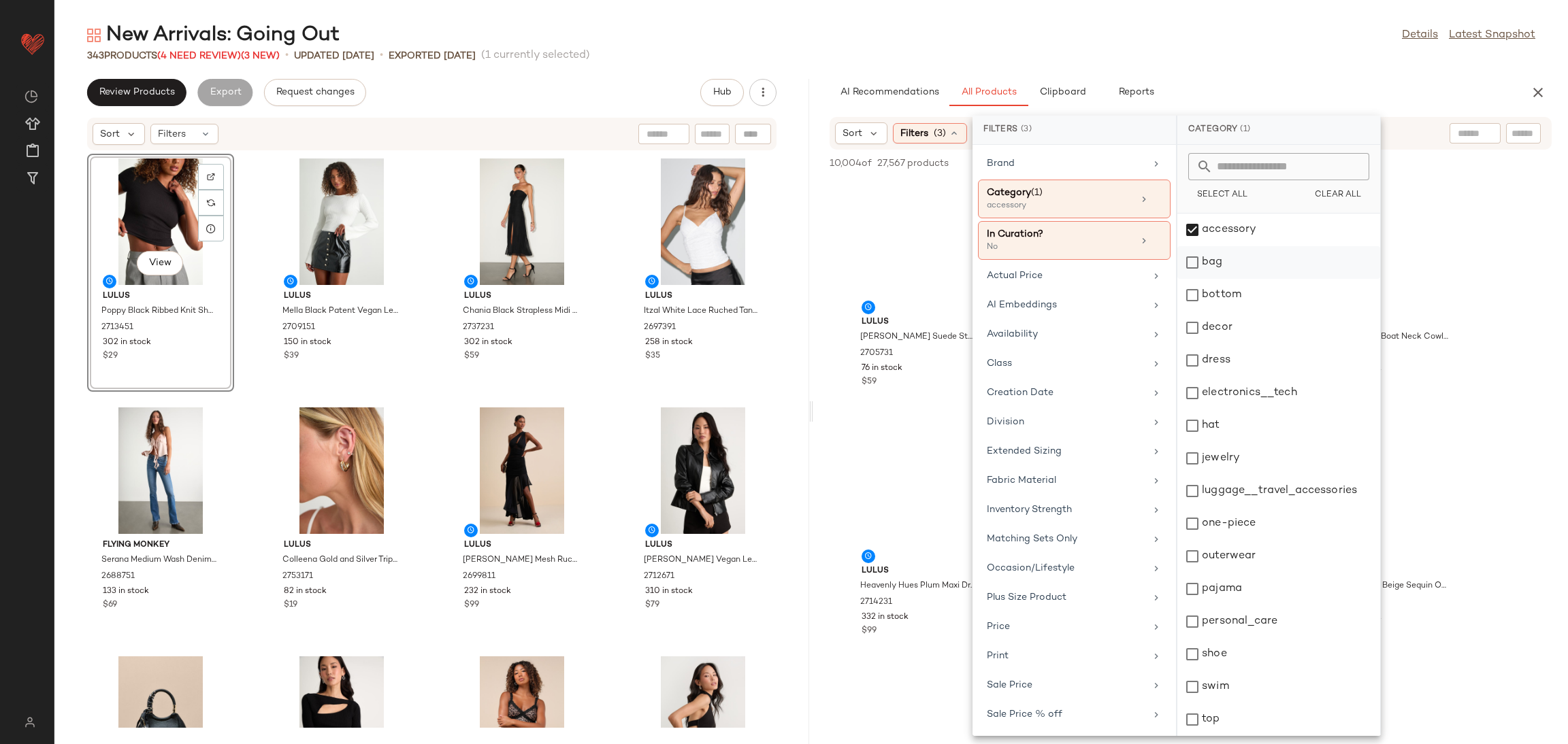
click at [1267, 279] on div "bag" at bounding box center [1278, 295] width 203 height 32
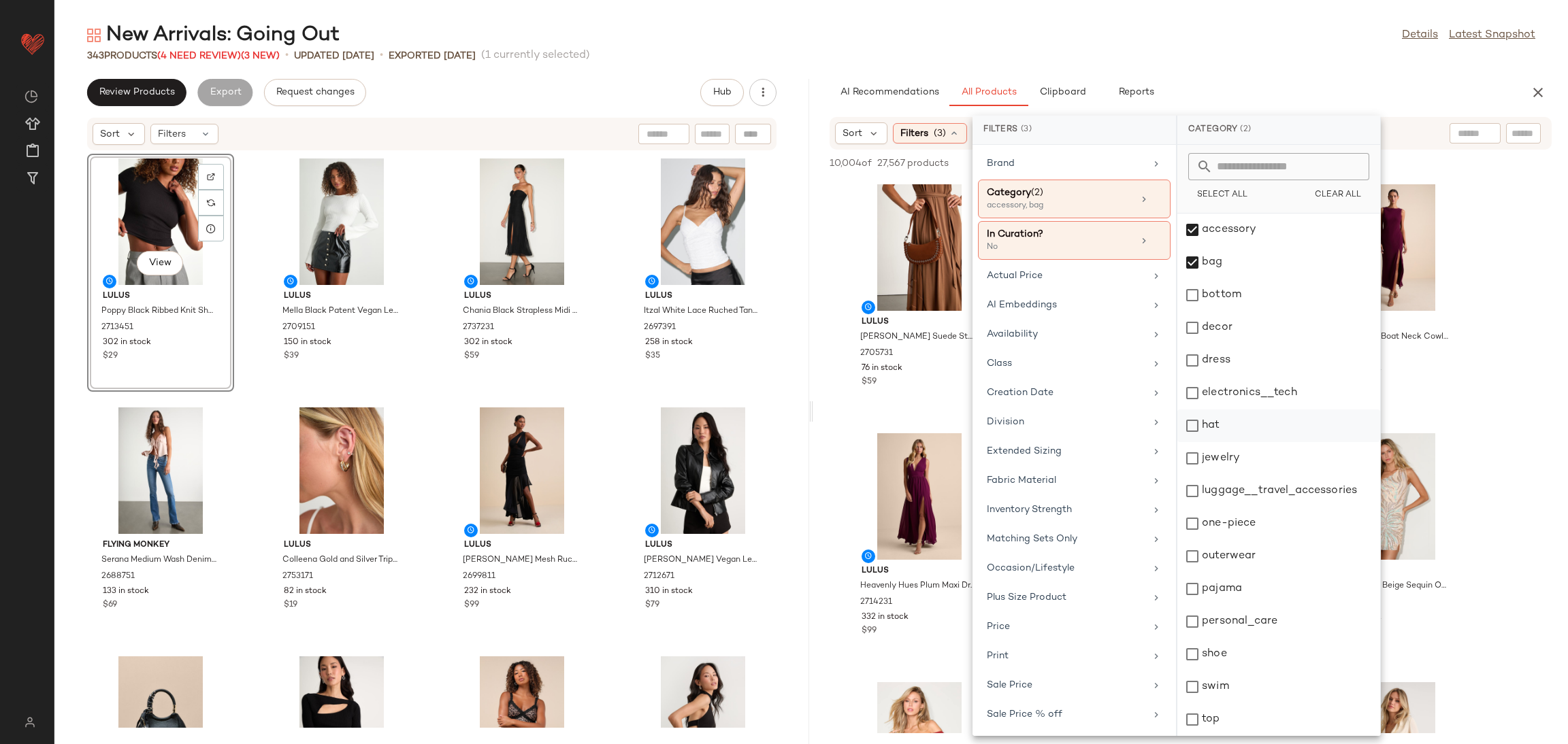
click at [1207, 442] on div "hat" at bounding box center [1278, 458] width 203 height 32
click at [1213, 475] on div "jewelry" at bounding box center [1278, 491] width 203 height 32
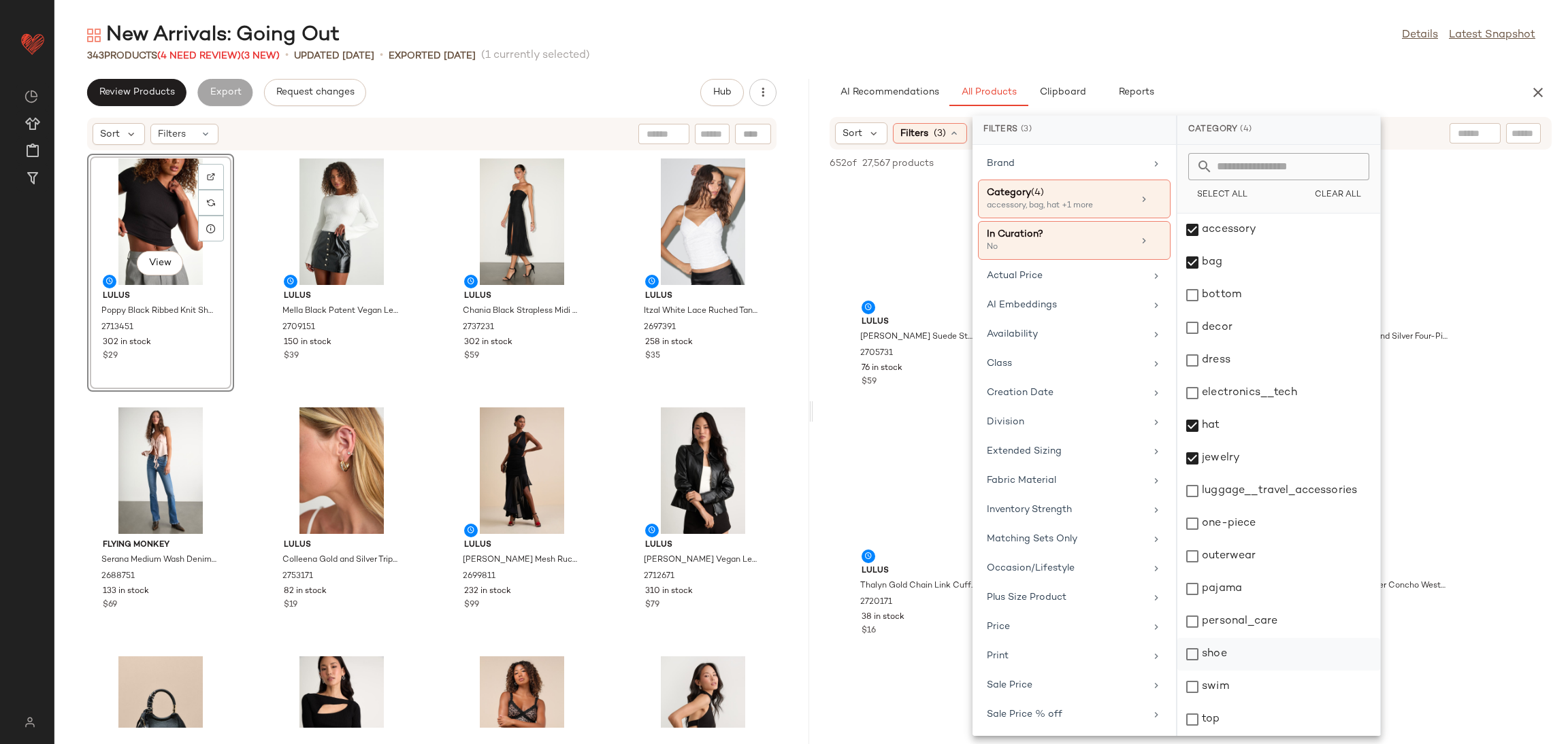
click at [1236, 671] on div "shoe" at bounding box center [1278, 687] width 203 height 32
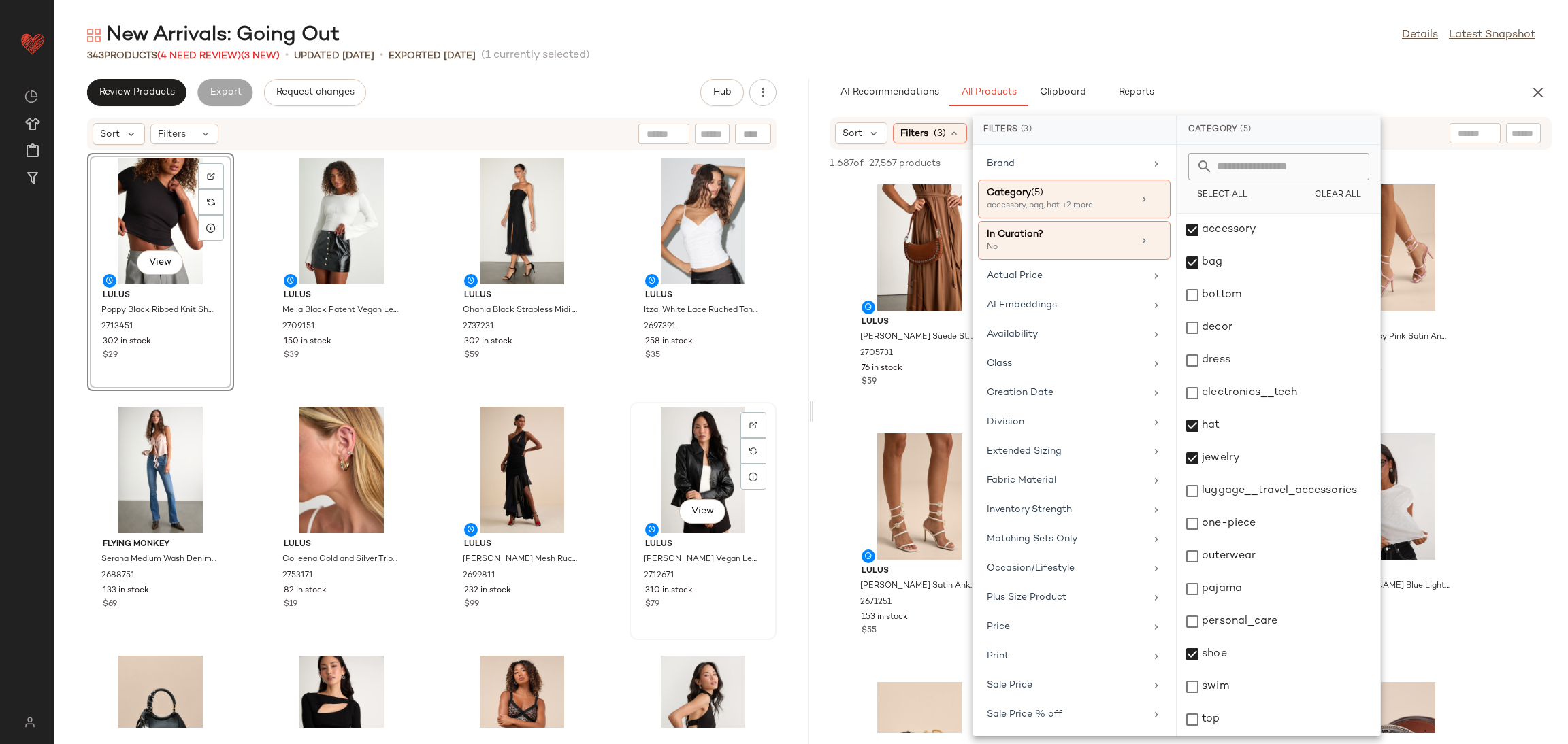
scroll to position [0, 0]
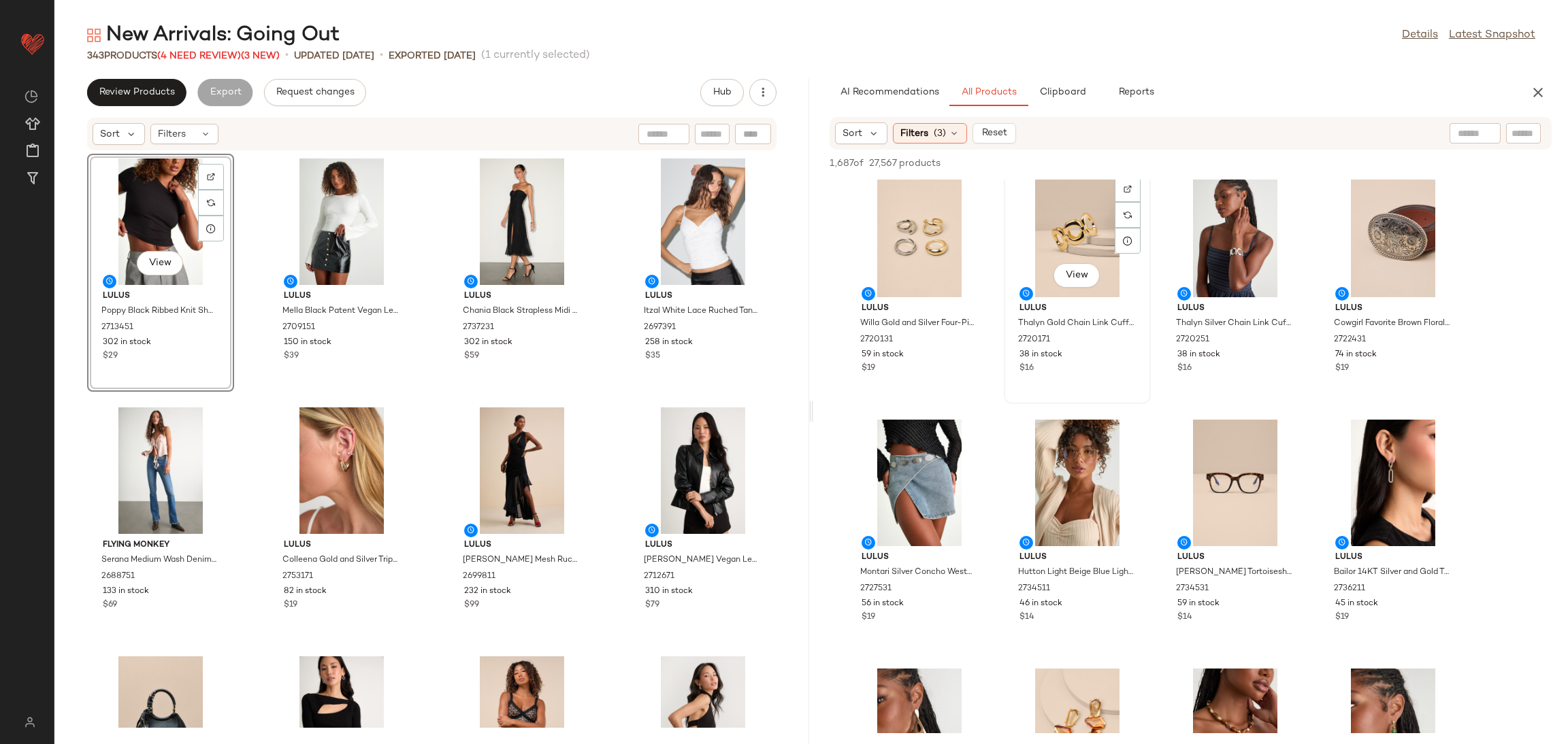
scroll to position [408, 0]
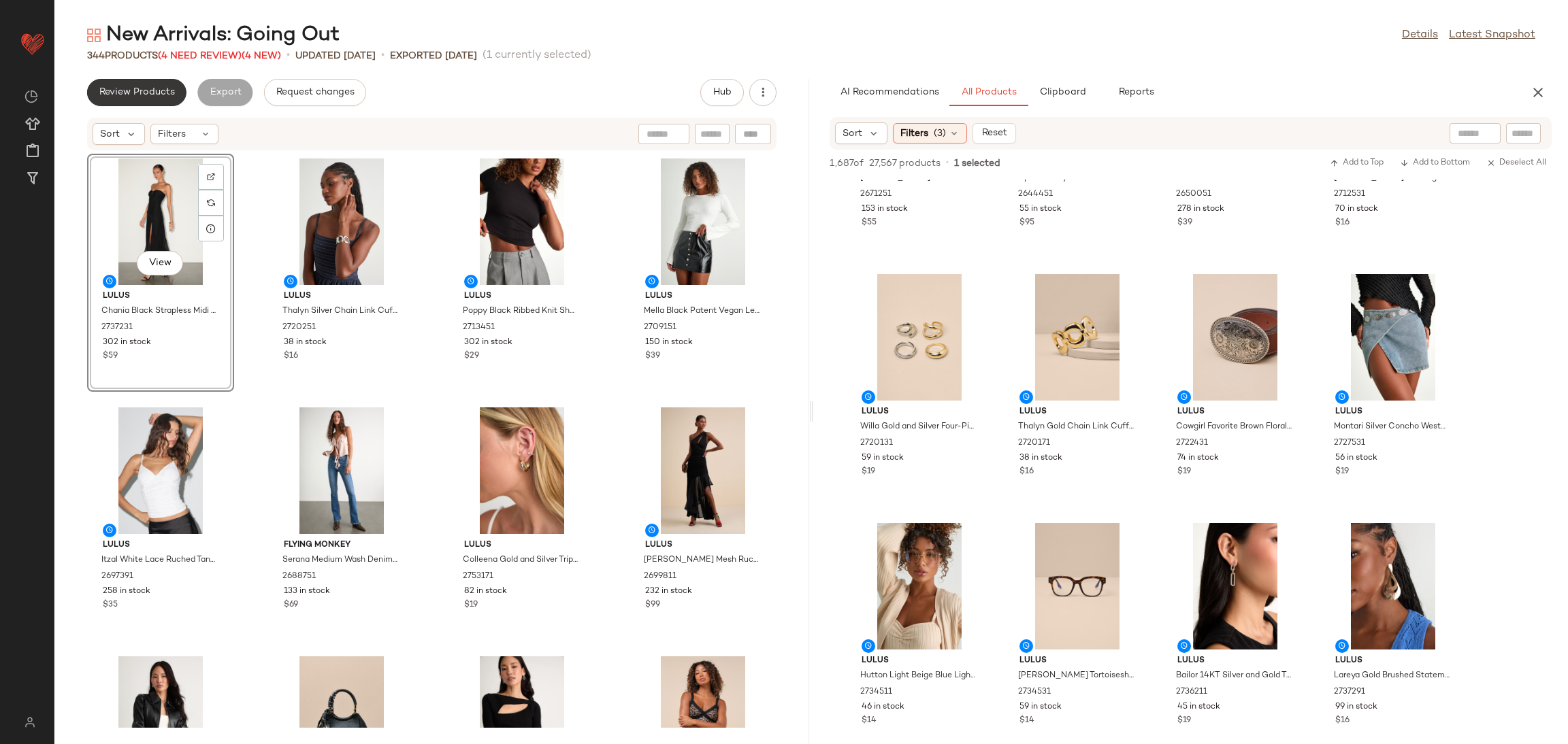
click at [140, 92] on span "Review Products" at bounding box center [137, 92] width 76 height 11
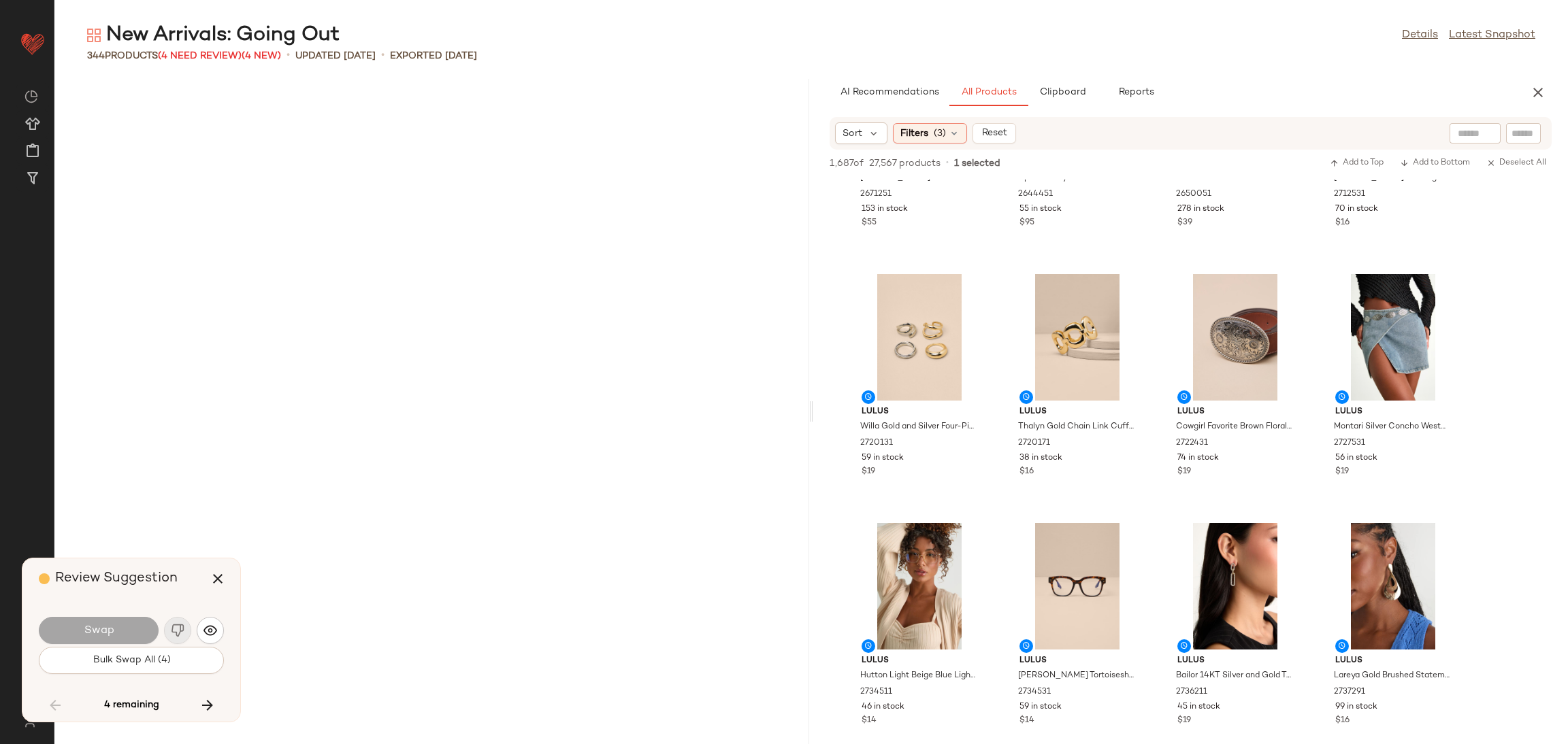
scroll to position [8960, 0]
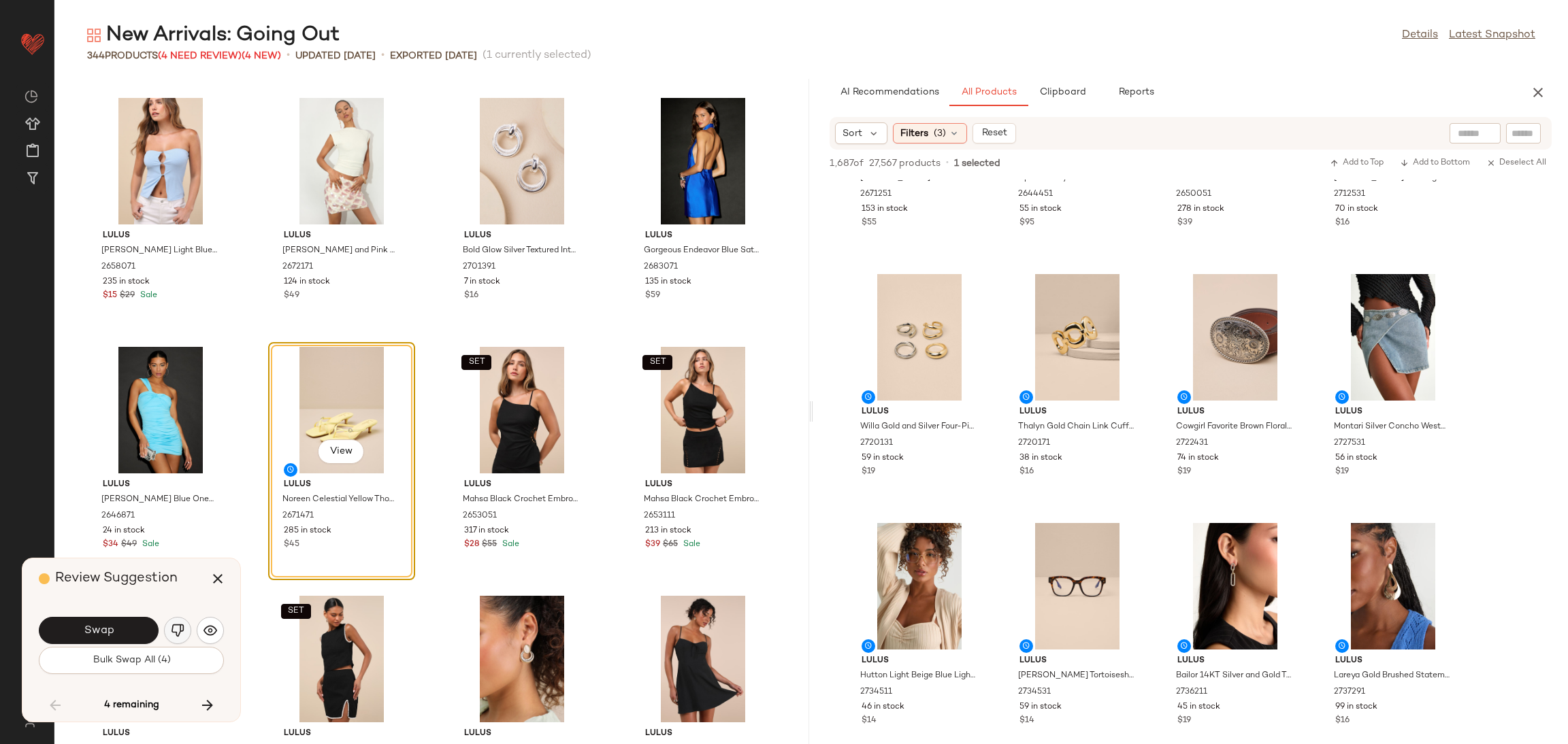
click at [178, 630] on img "button" at bounding box center [177, 630] width 13 height 13
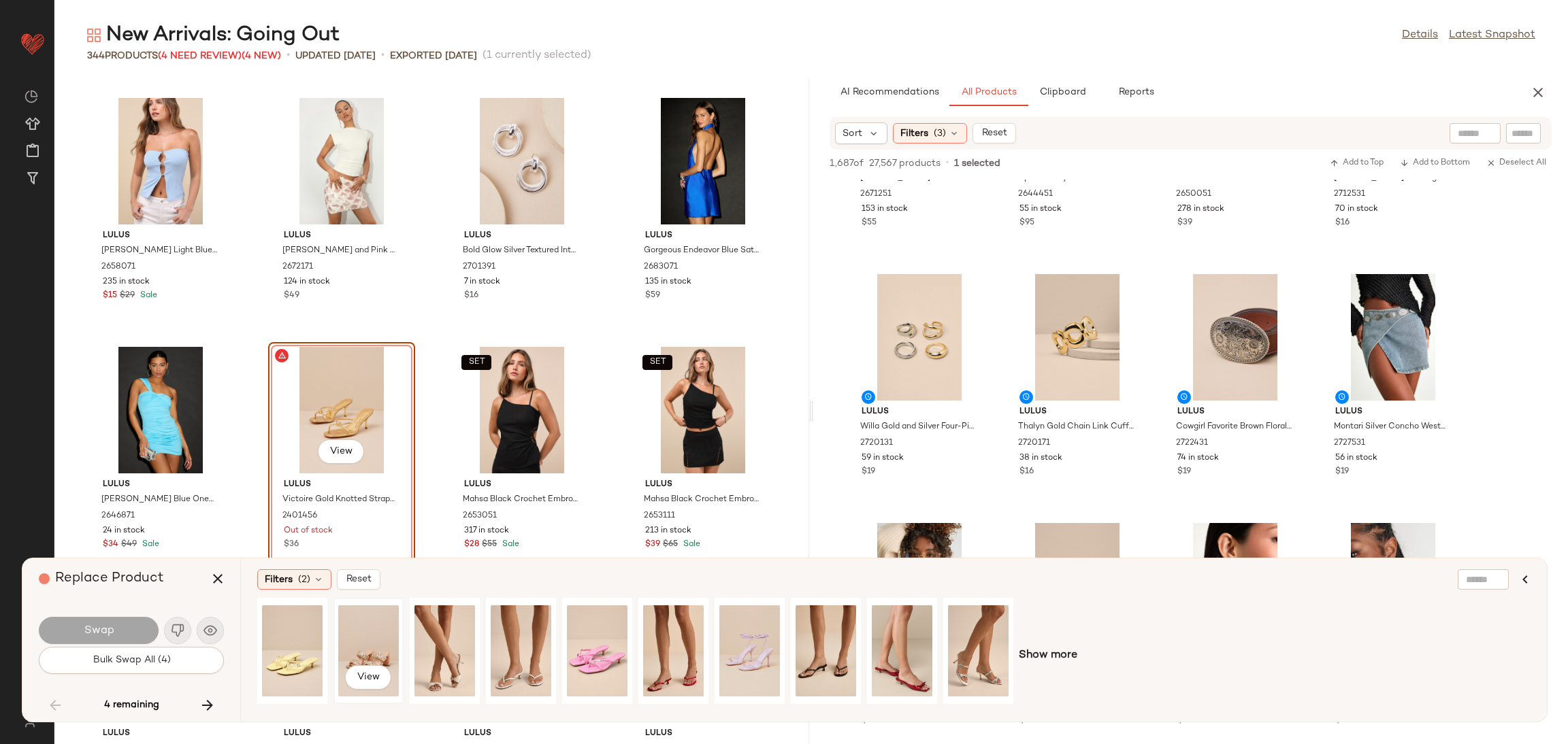
click at [350, 642] on div "View" at bounding box center [368, 650] width 61 height 97
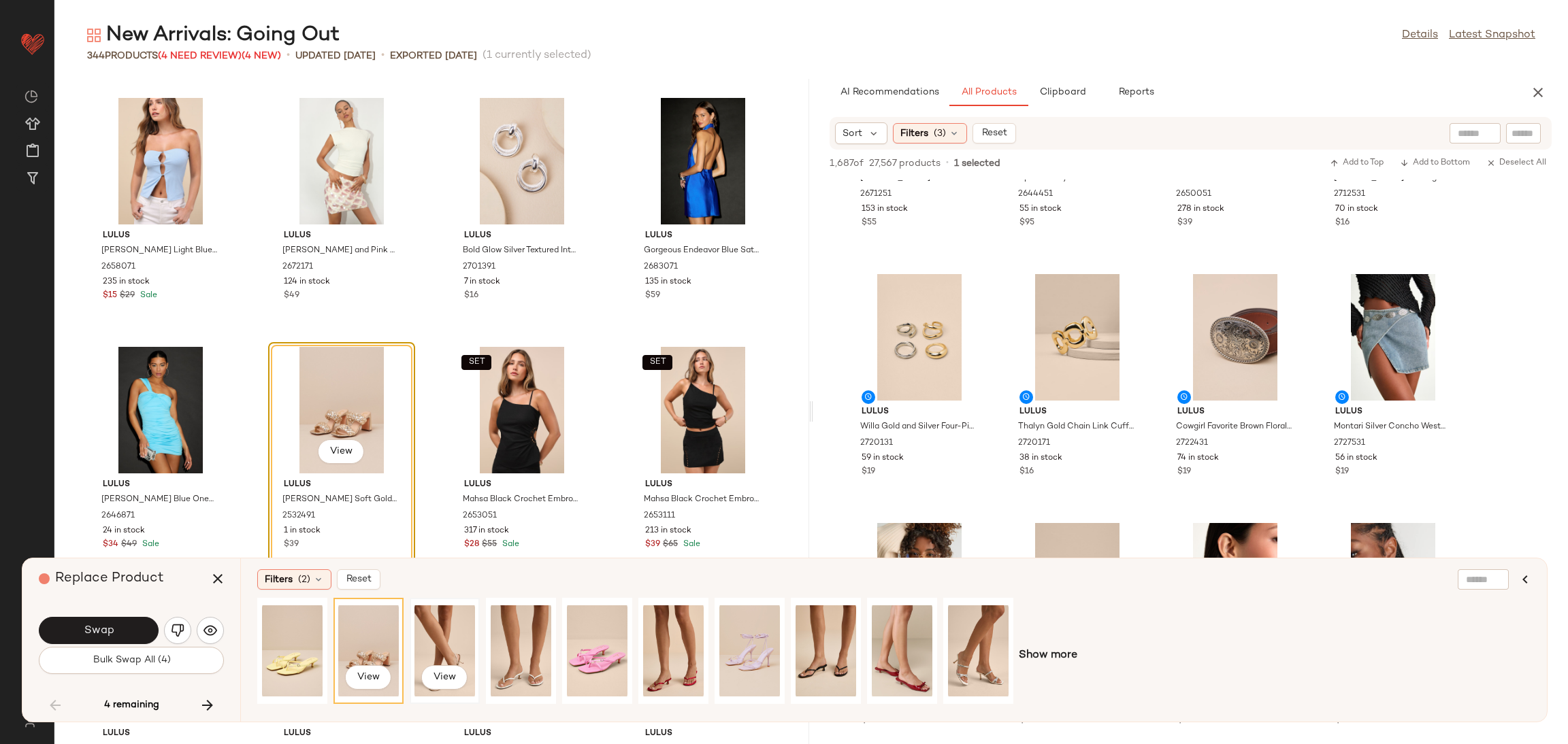
click at [452, 621] on div "View" at bounding box center [445, 650] width 61 height 97
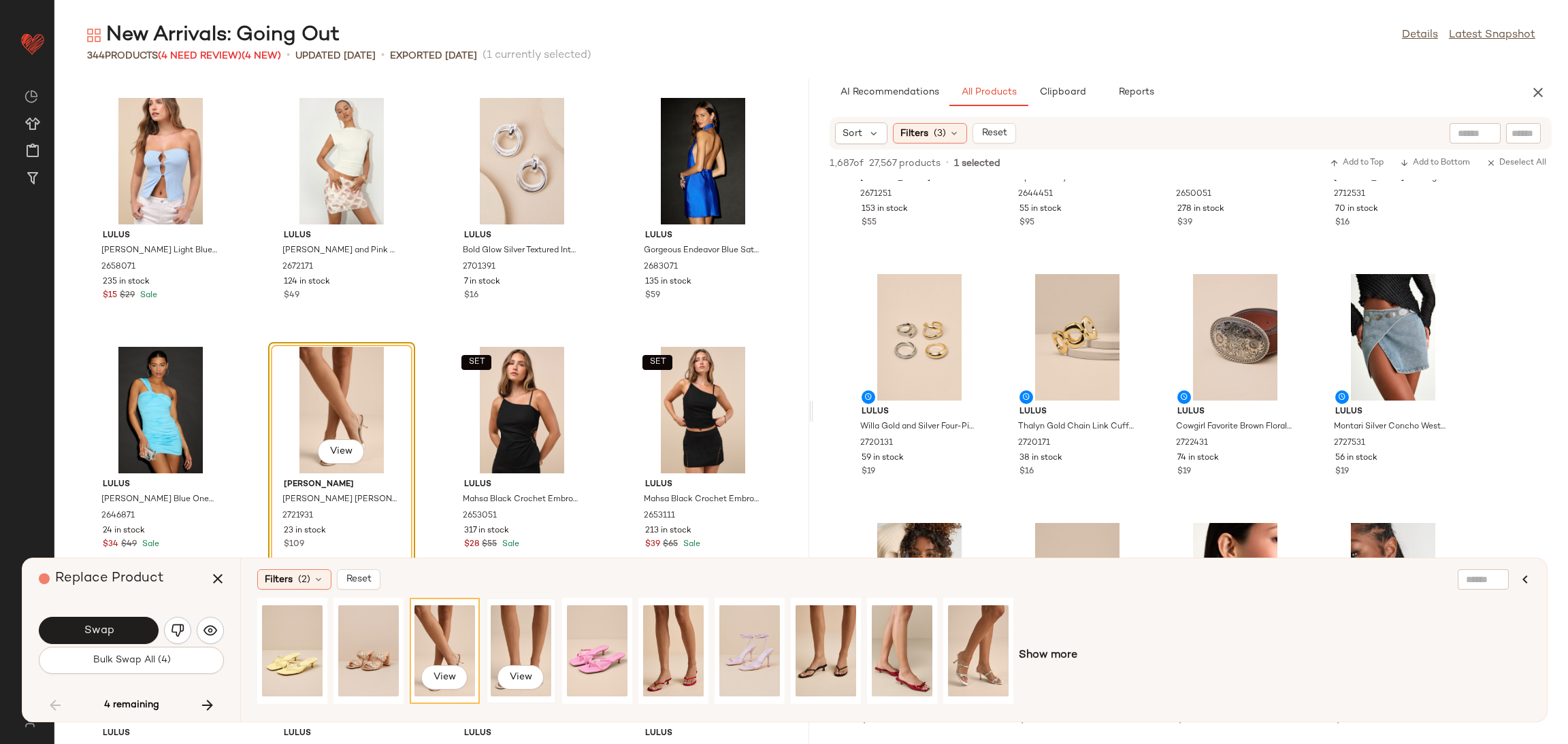
click at [524, 629] on div "View" at bounding box center [521, 650] width 61 height 97
click at [845, 621] on div "View" at bounding box center [826, 650] width 61 height 97
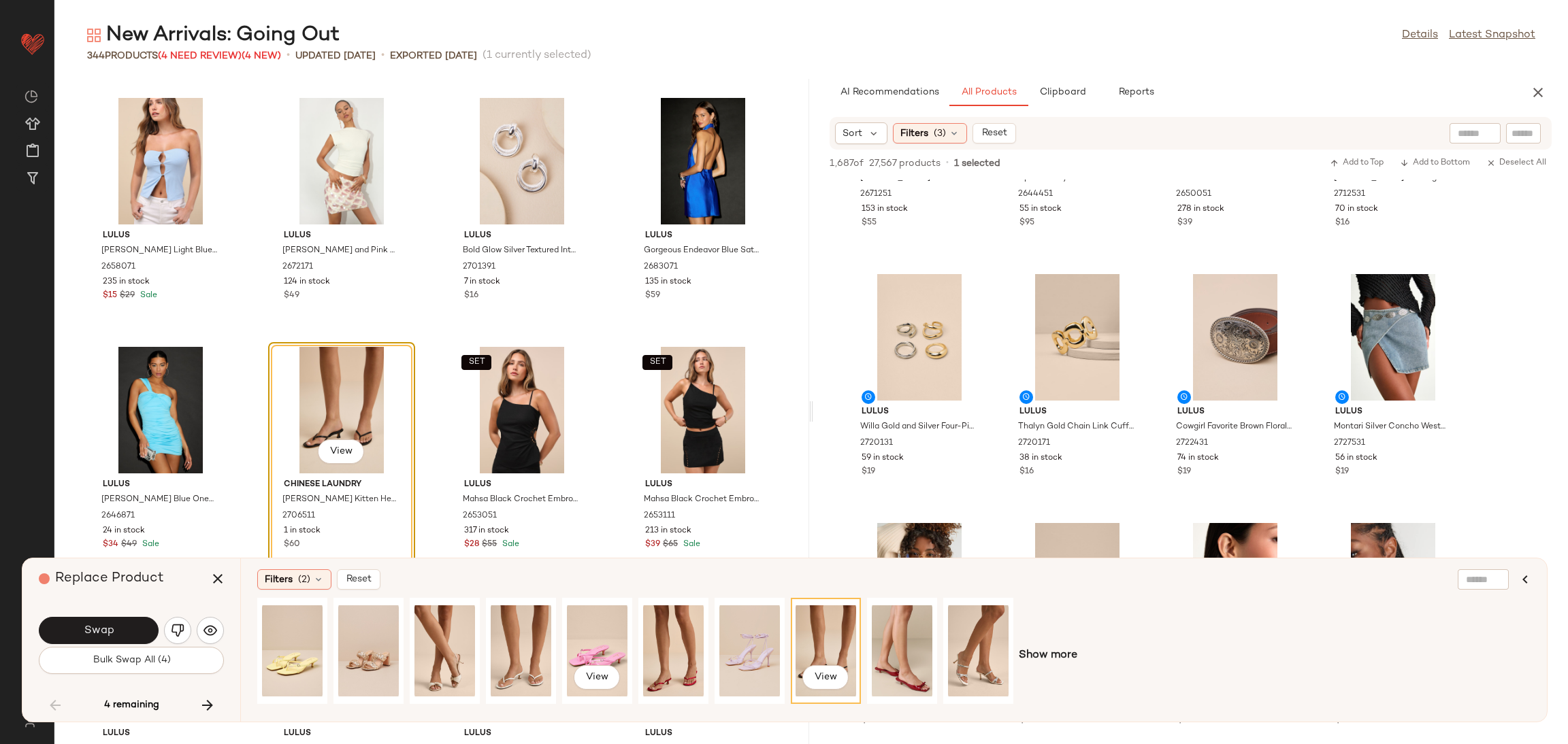
drag, startPoint x: 623, startPoint y: 630, endPoint x: 632, endPoint y: 630, distance: 9.0
click at [622, 630] on div "View" at bounding box center [597, 650] width 61 height 97
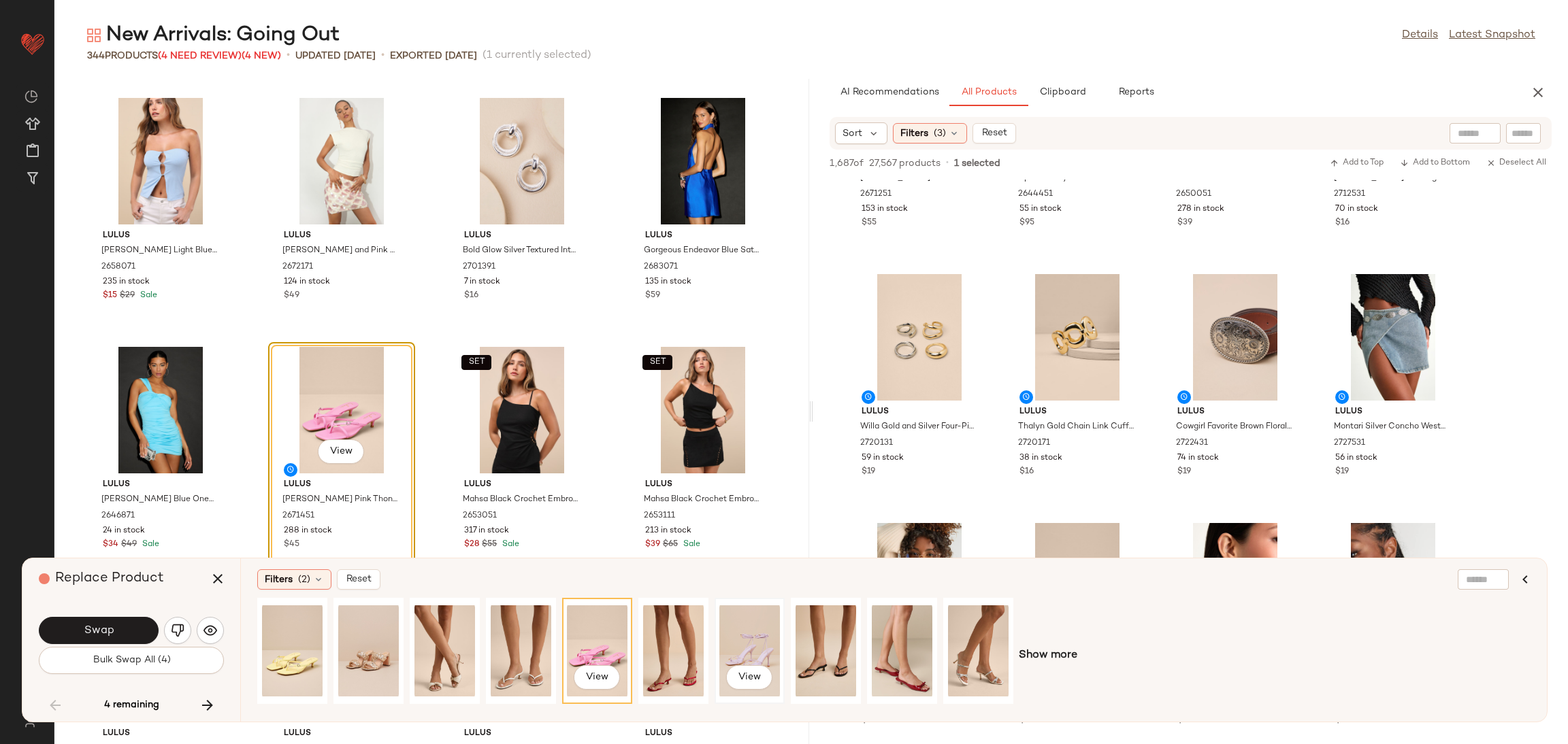
click at [742, 637] on div "View" at bounding box center [749, 650] width 61 height 97
drag, startPoint x: 653, startPoint y: 654, endPoint x: 667, endPoint y: 650, distance: 14.6
click at [653, 654] on div "View" at bounding box center [673, 650] width 61 height 97
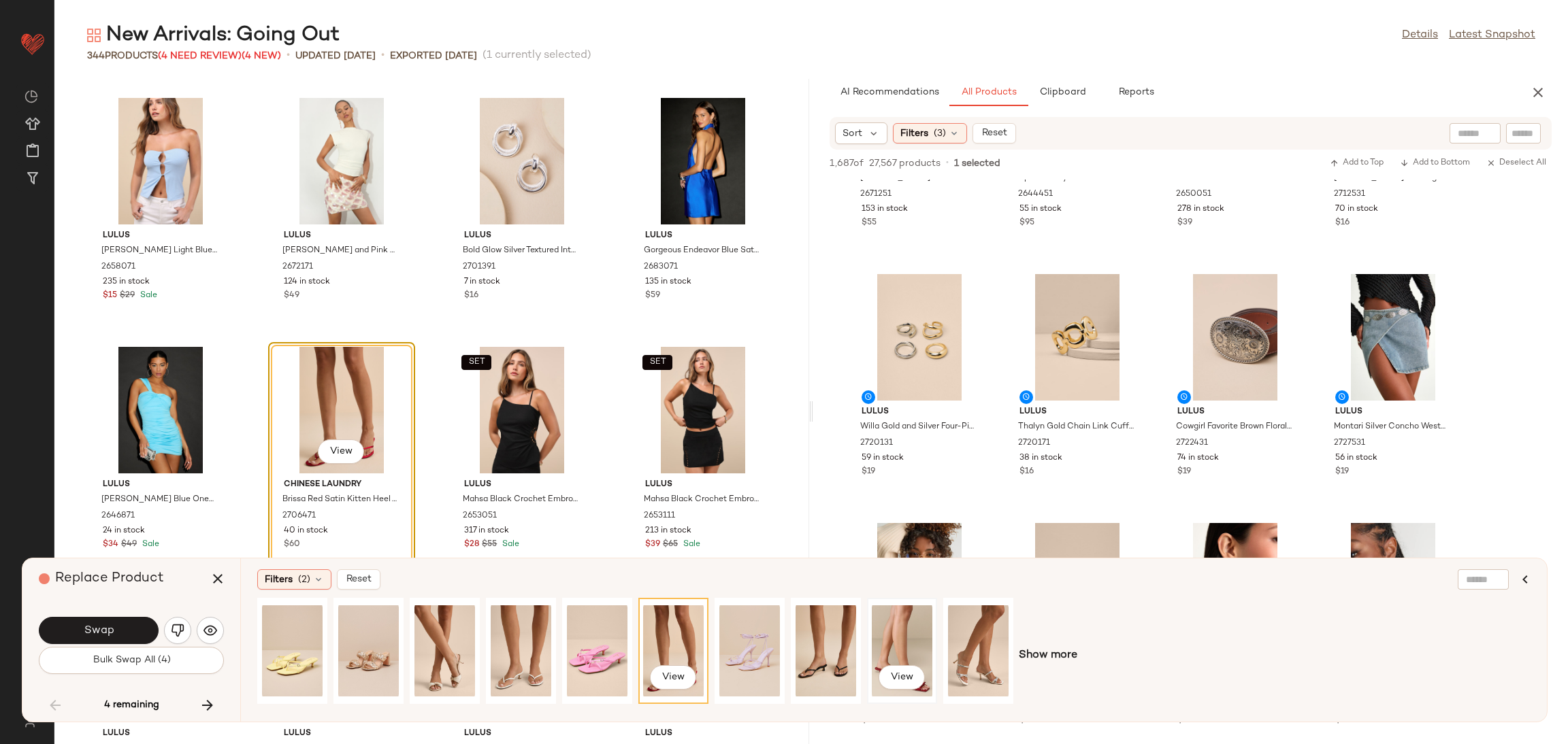
click at [888, 647] on div "View" at bounding box center [902, 650] width 61 height 97
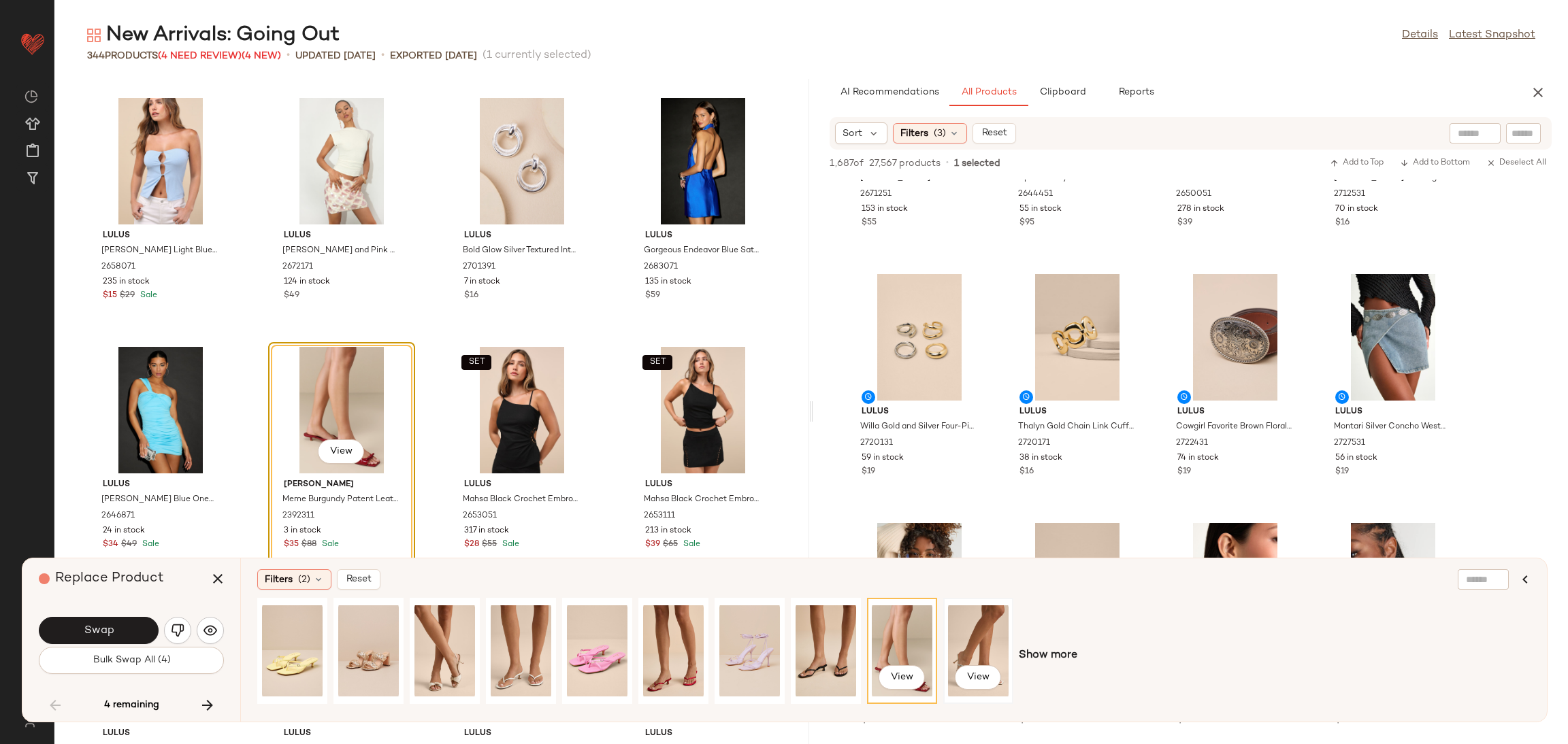
click at [985, 630] on div "View" at bounding box center [978, 650] width 61 height 97
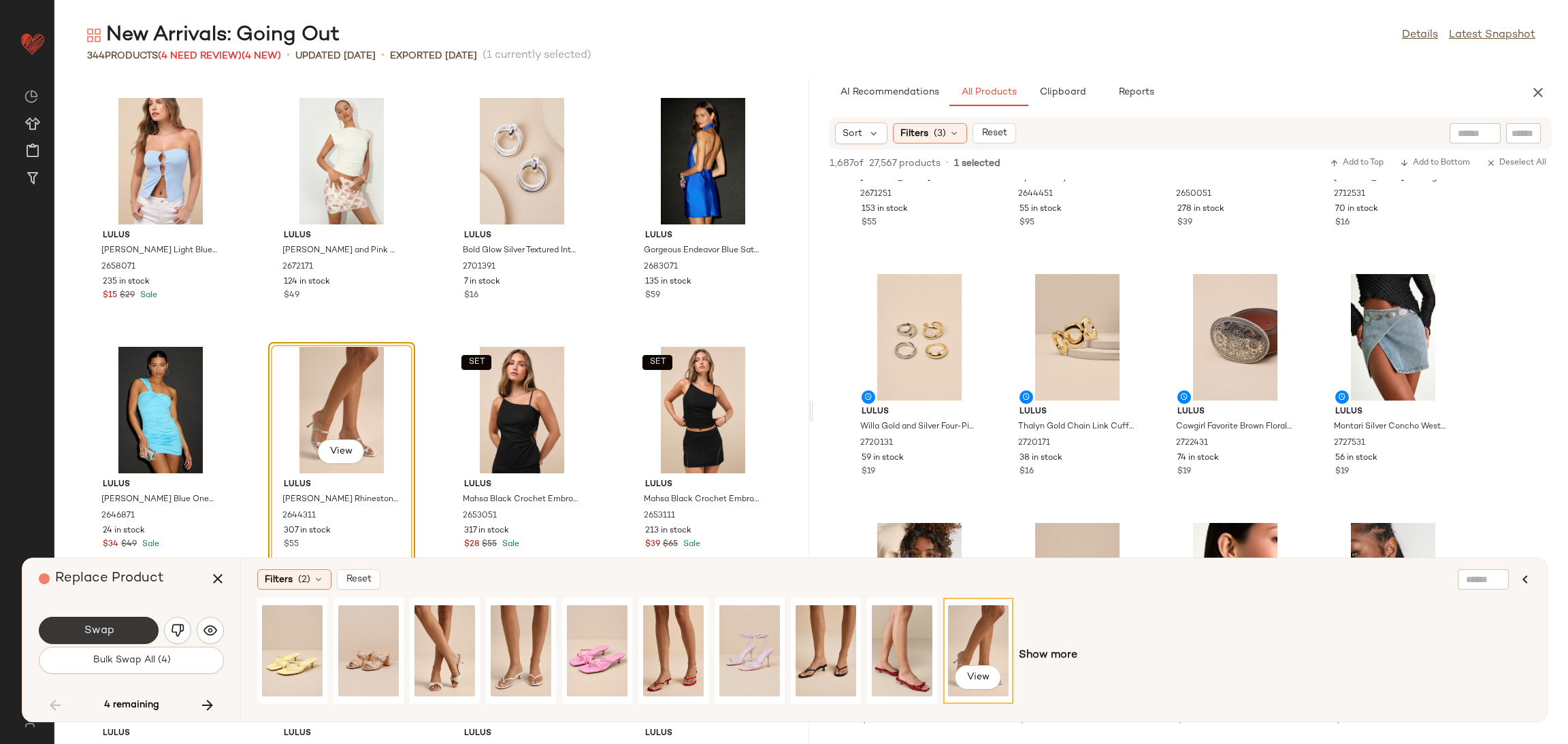
click at [100, 625] on span "Swap" at bounding box center [98, 630] width 30 height 13
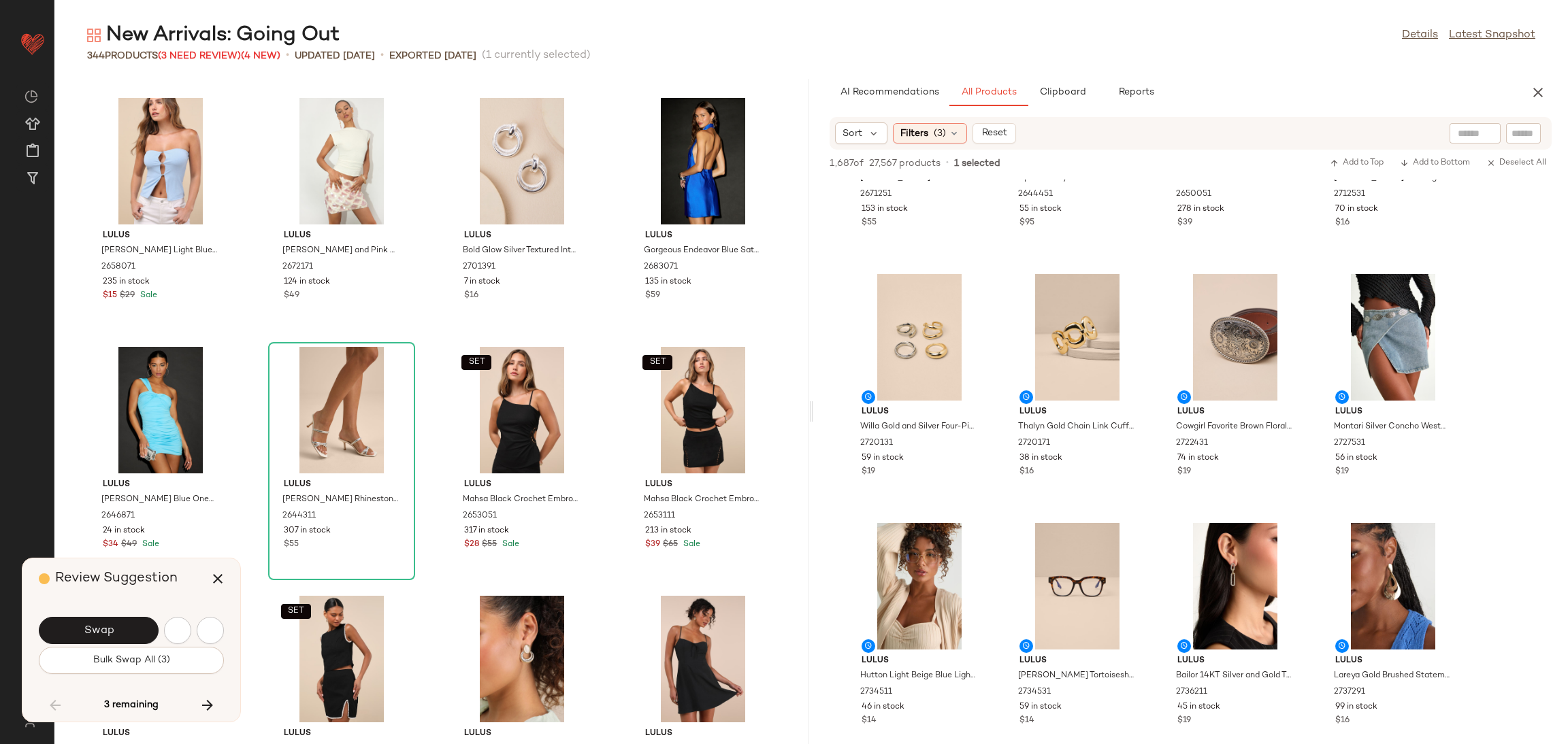
scroll to position [9706, 0]
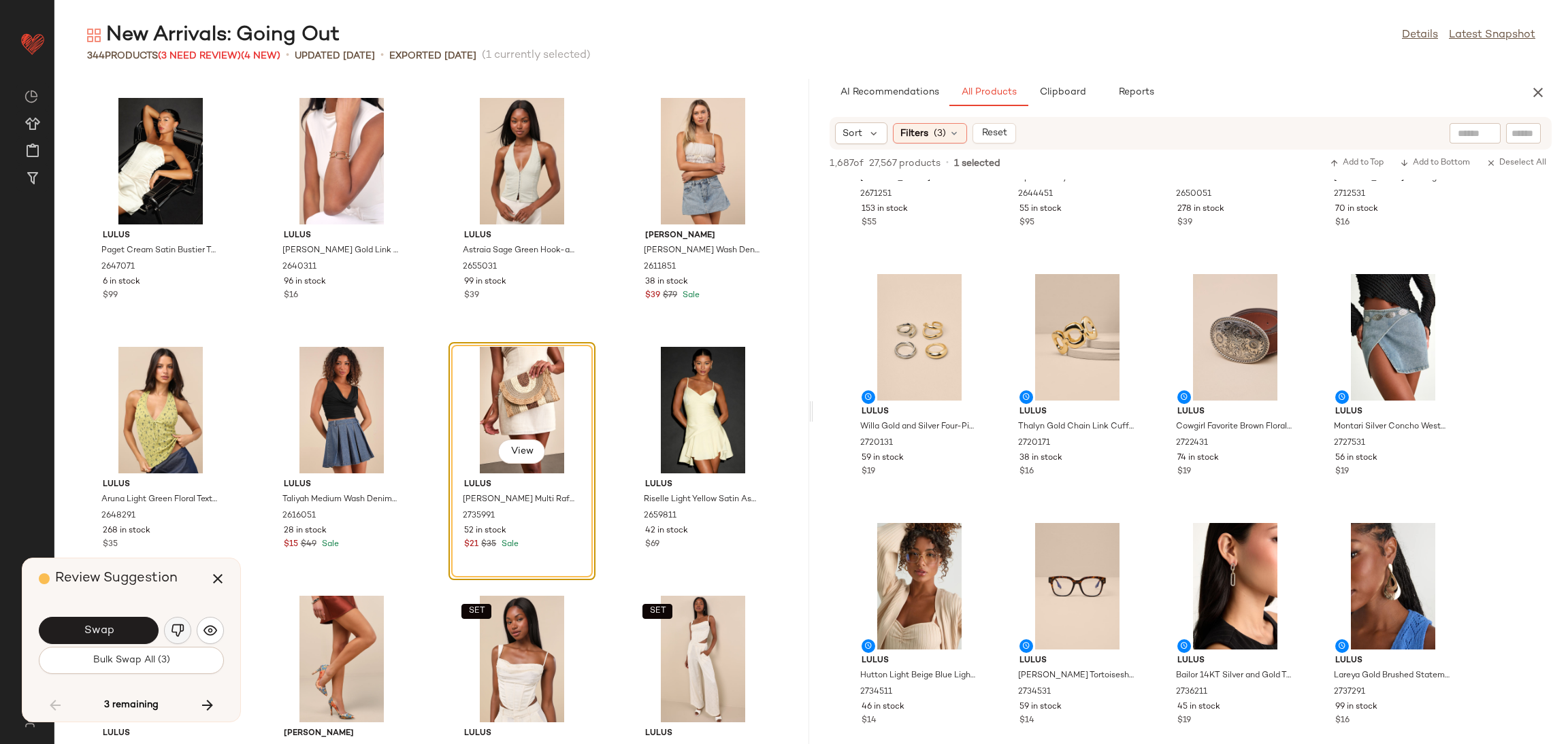
click at [181, 633] on img "button" at bounding box center [177, 630] width 13 height 13
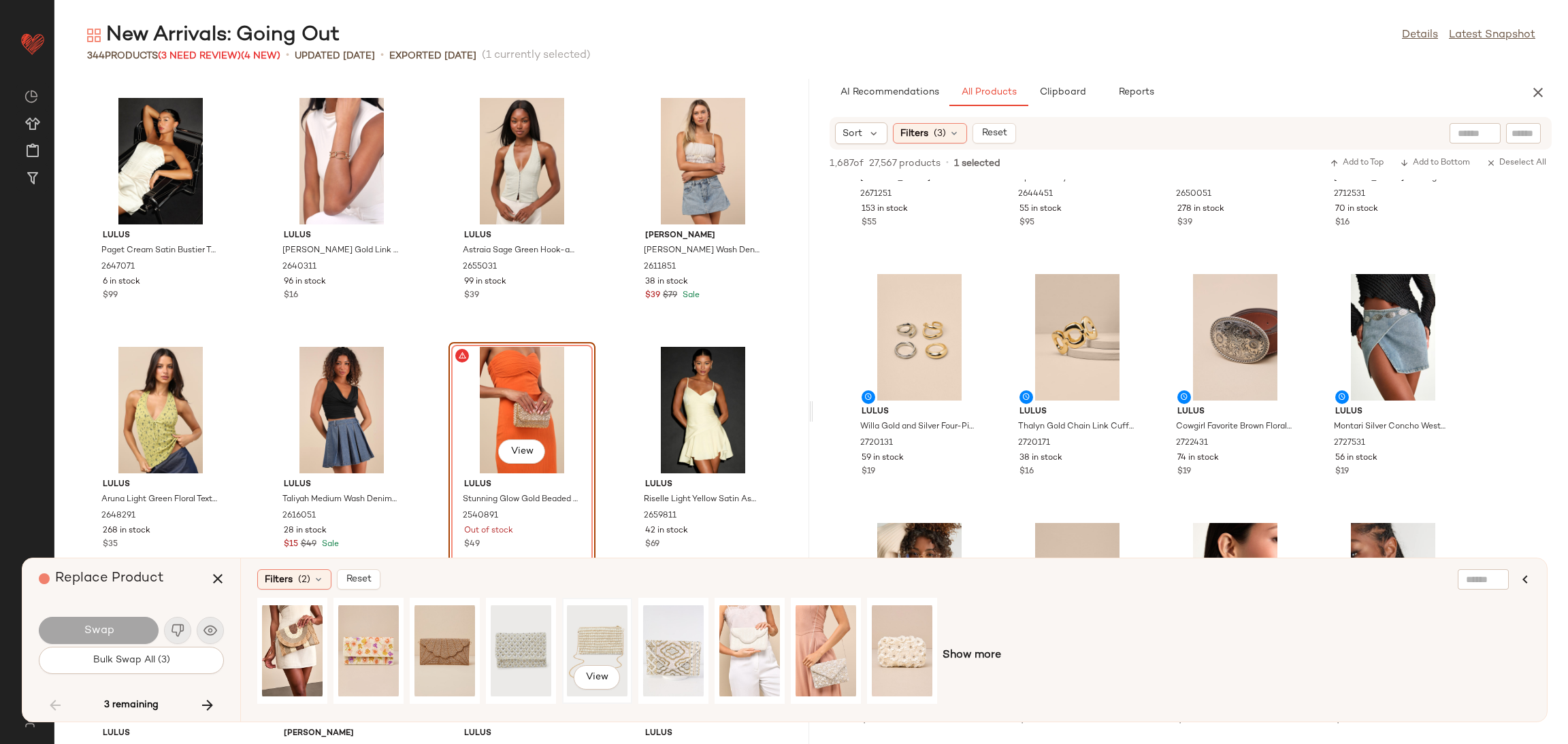
click at [603, 623] on div "View" at bounding box center [597, 650] width 61 height 97
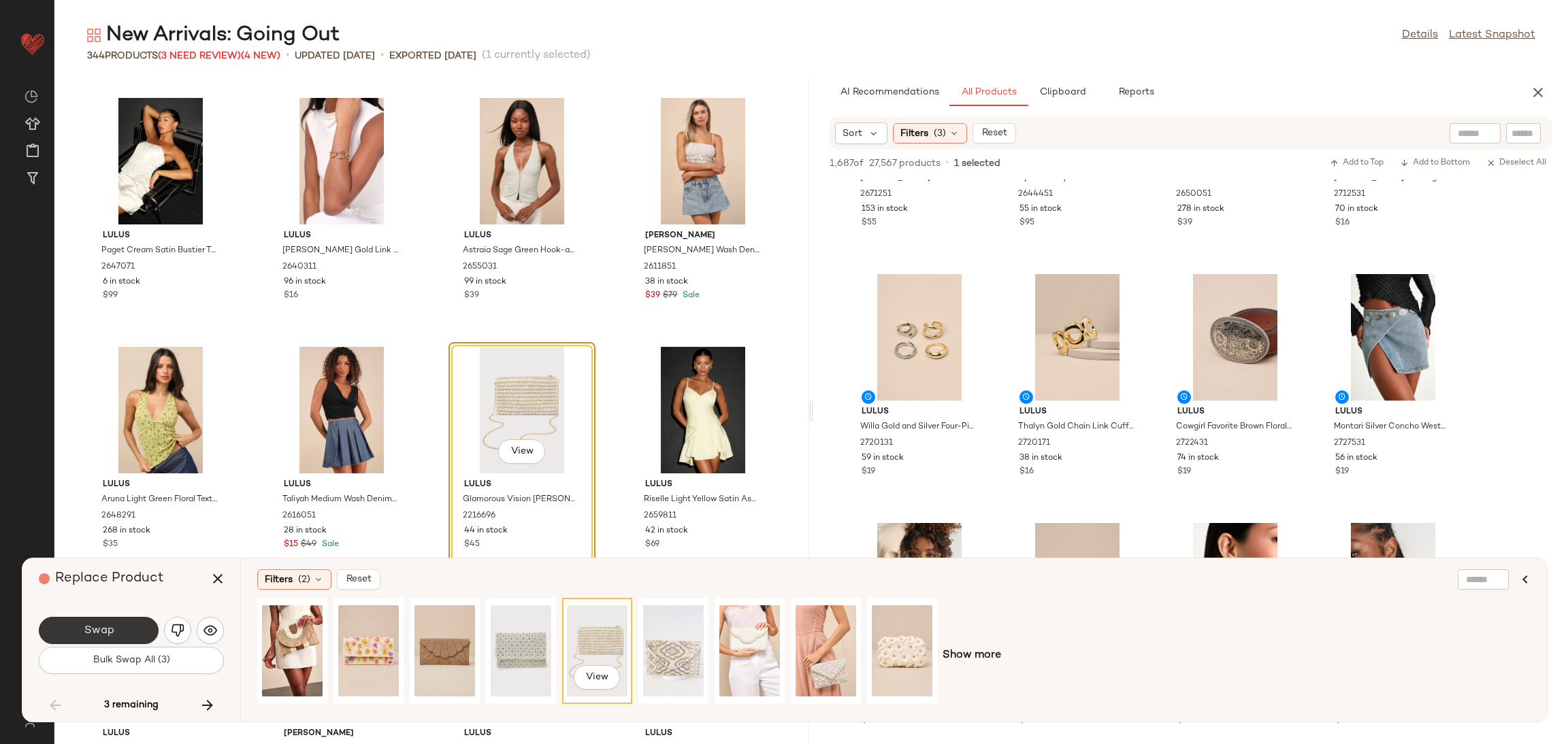
click at [122, 626] on button "Swap" at bounding box center [99, 630] width 120 height 28
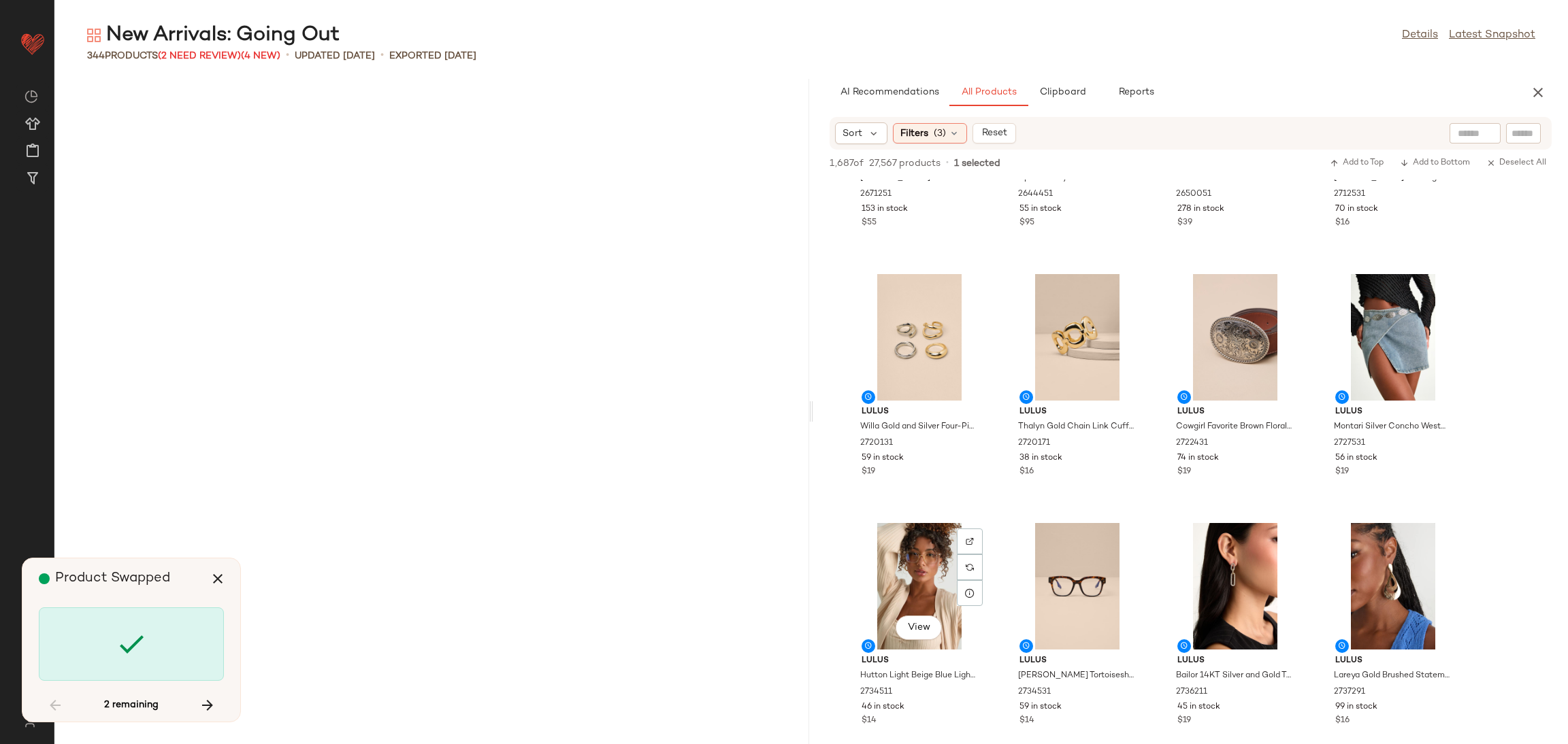
scroll to position [11200, 0]
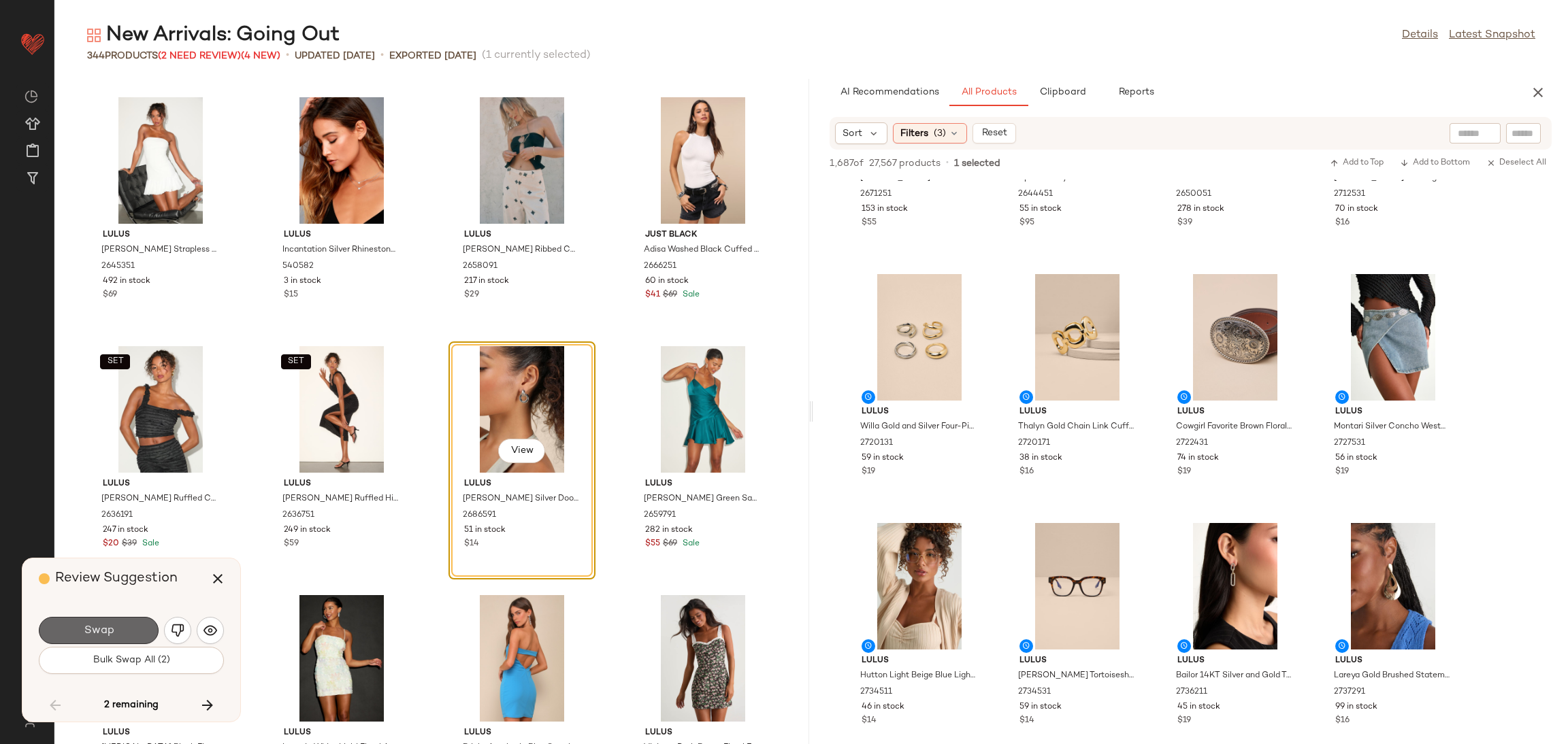
click at [99, 624] on span "Swap" at bounding box center [98, 630] width 30 height 13
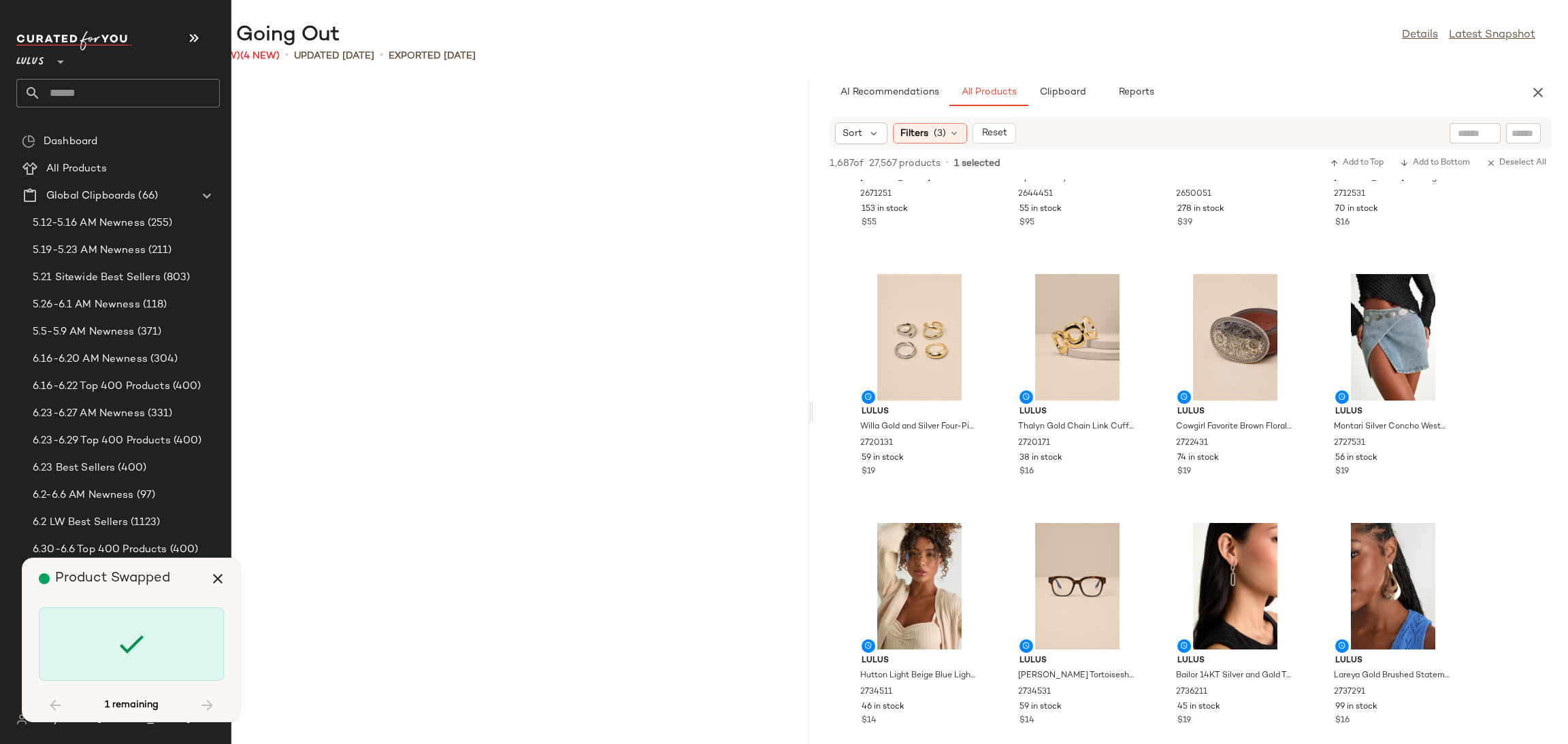
scroll to position [18168, 0]
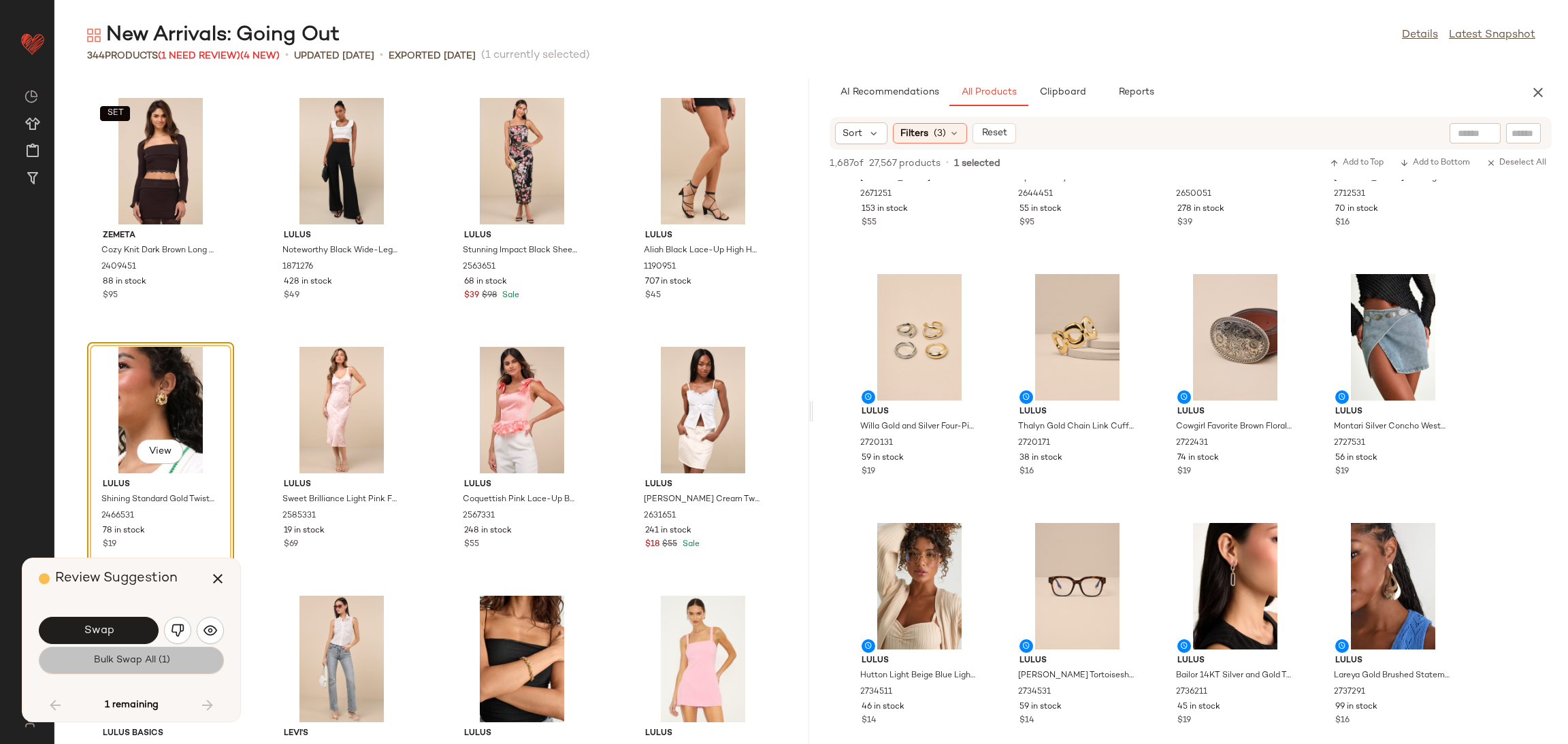
click at [99, 647] on button "Bulk Swap All (1)" at bounding box center [131, 660] width 185 height 28
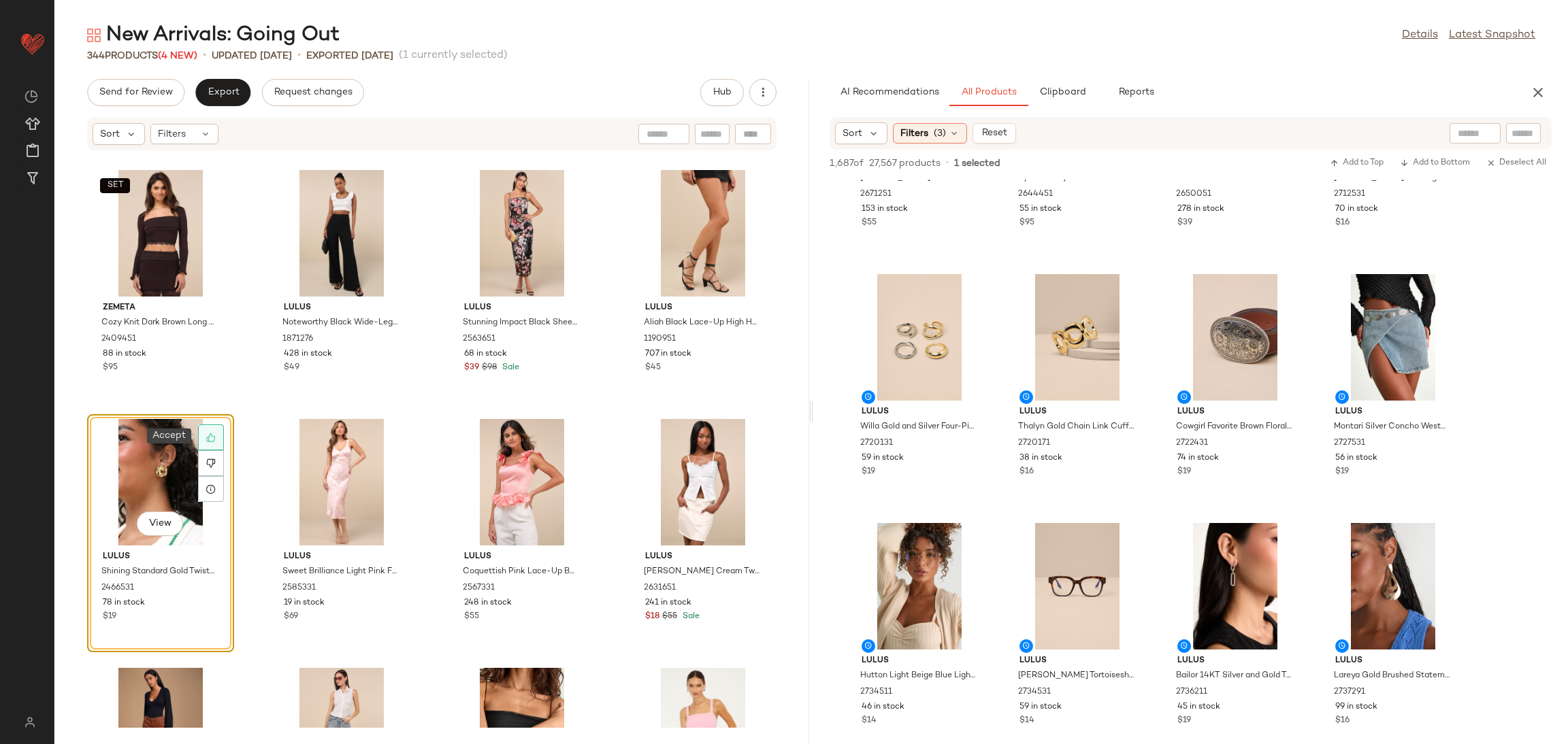
click at [210, 440] on icon at bounding box center [210, 437] width 9 height 9
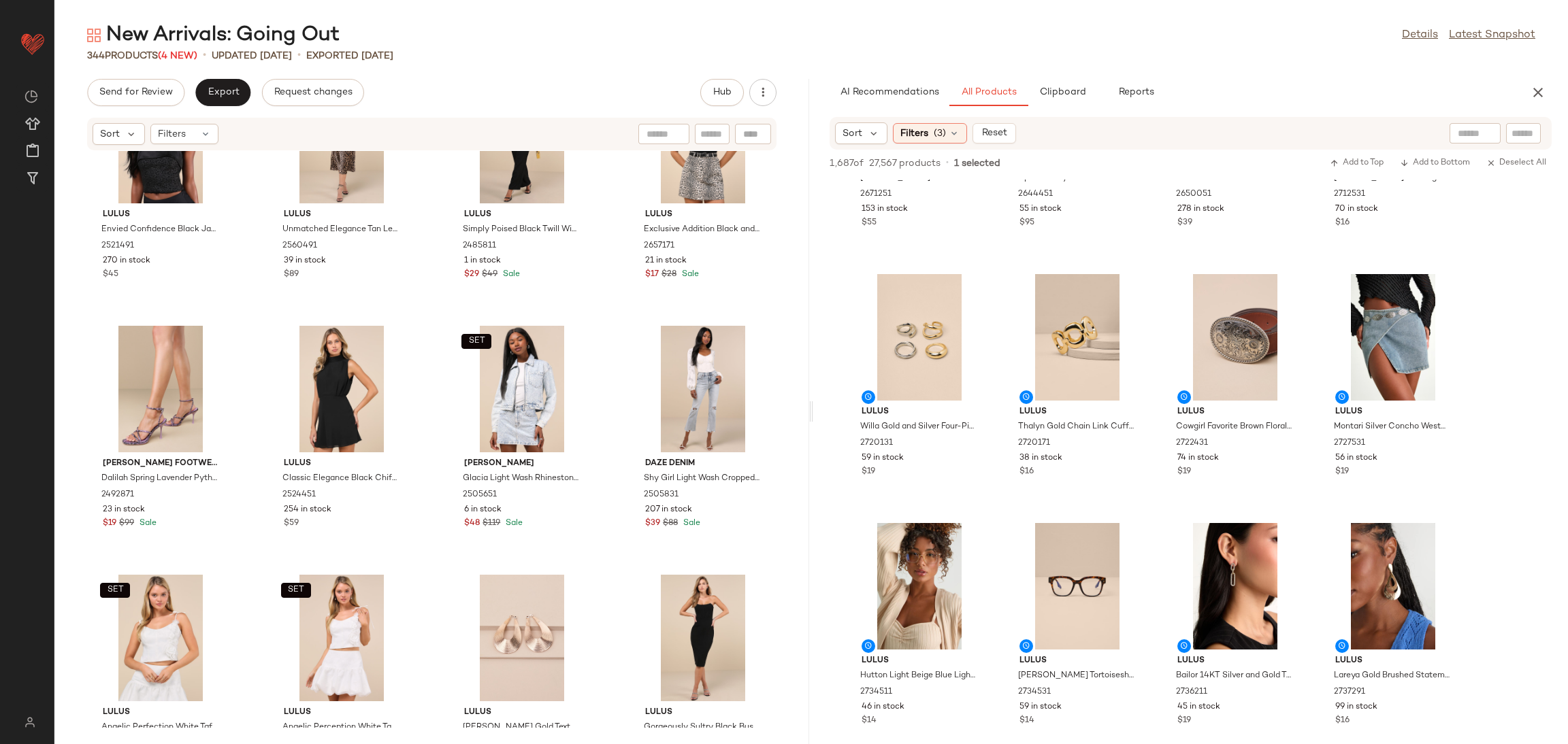
scroll to position [20616, 0]
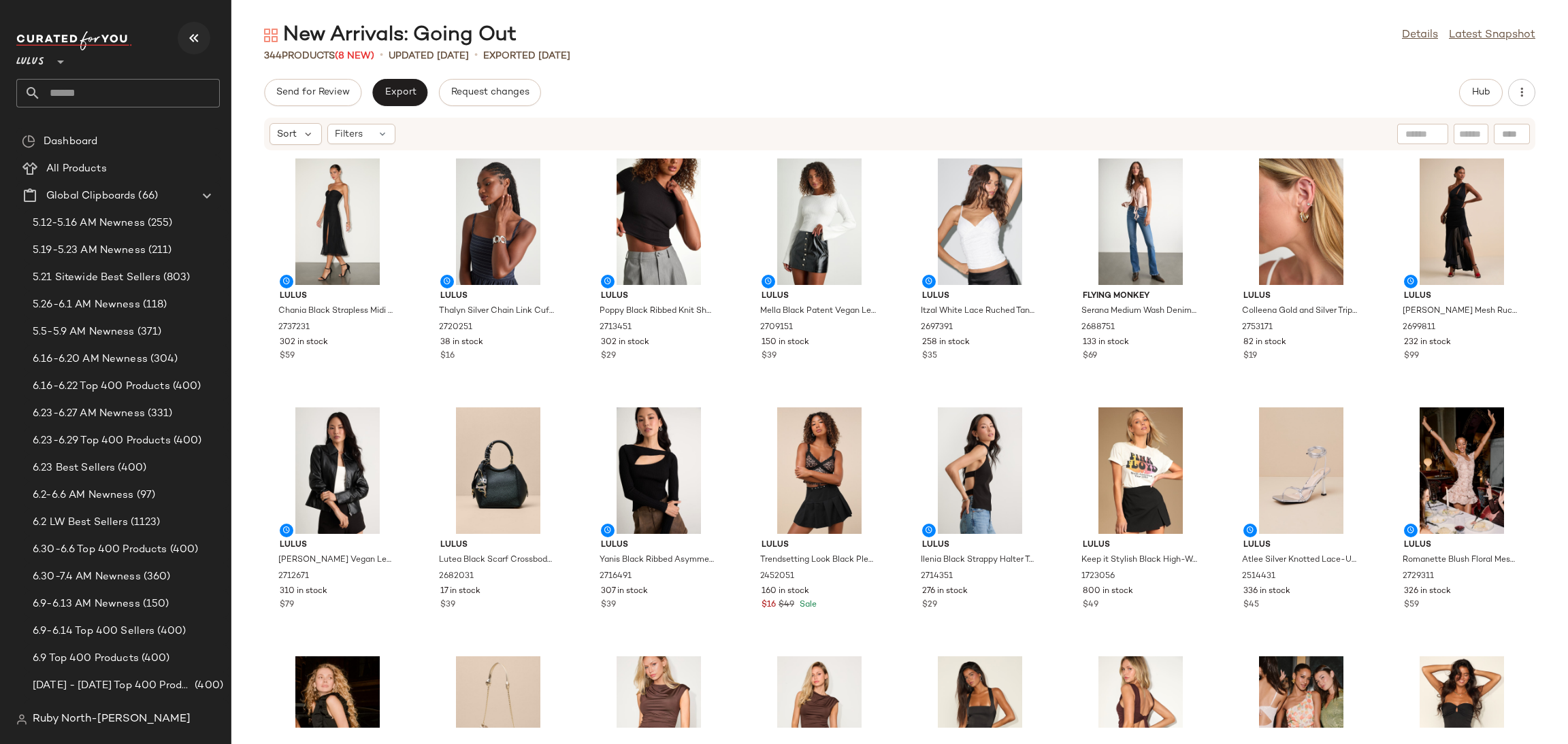
click at [193, 42] on icon "button" at bounding box center [193, 37] width 16 height 16
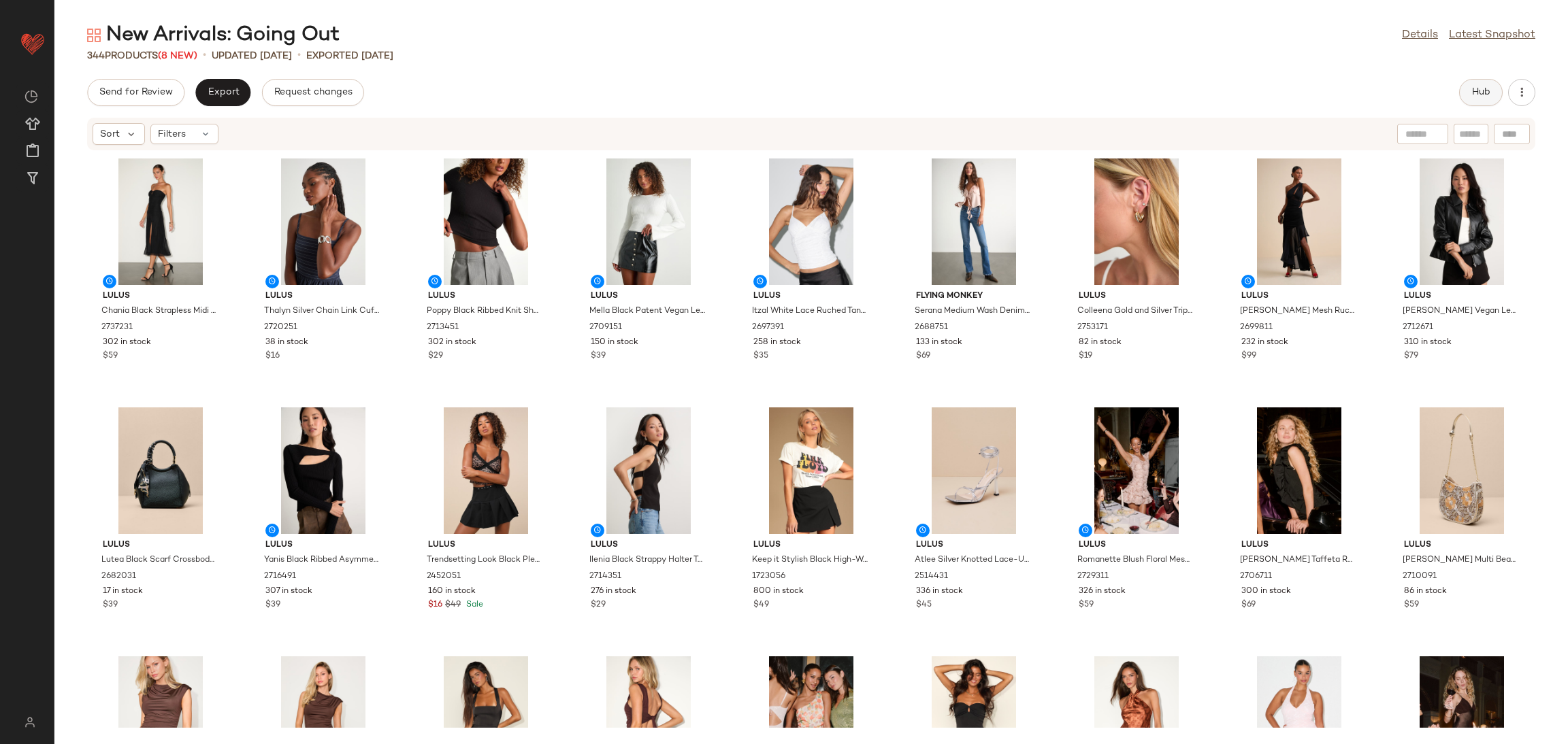
click at [1471, 90] on span "Hub" at bounding box center [1480, 92] width 19 height 11
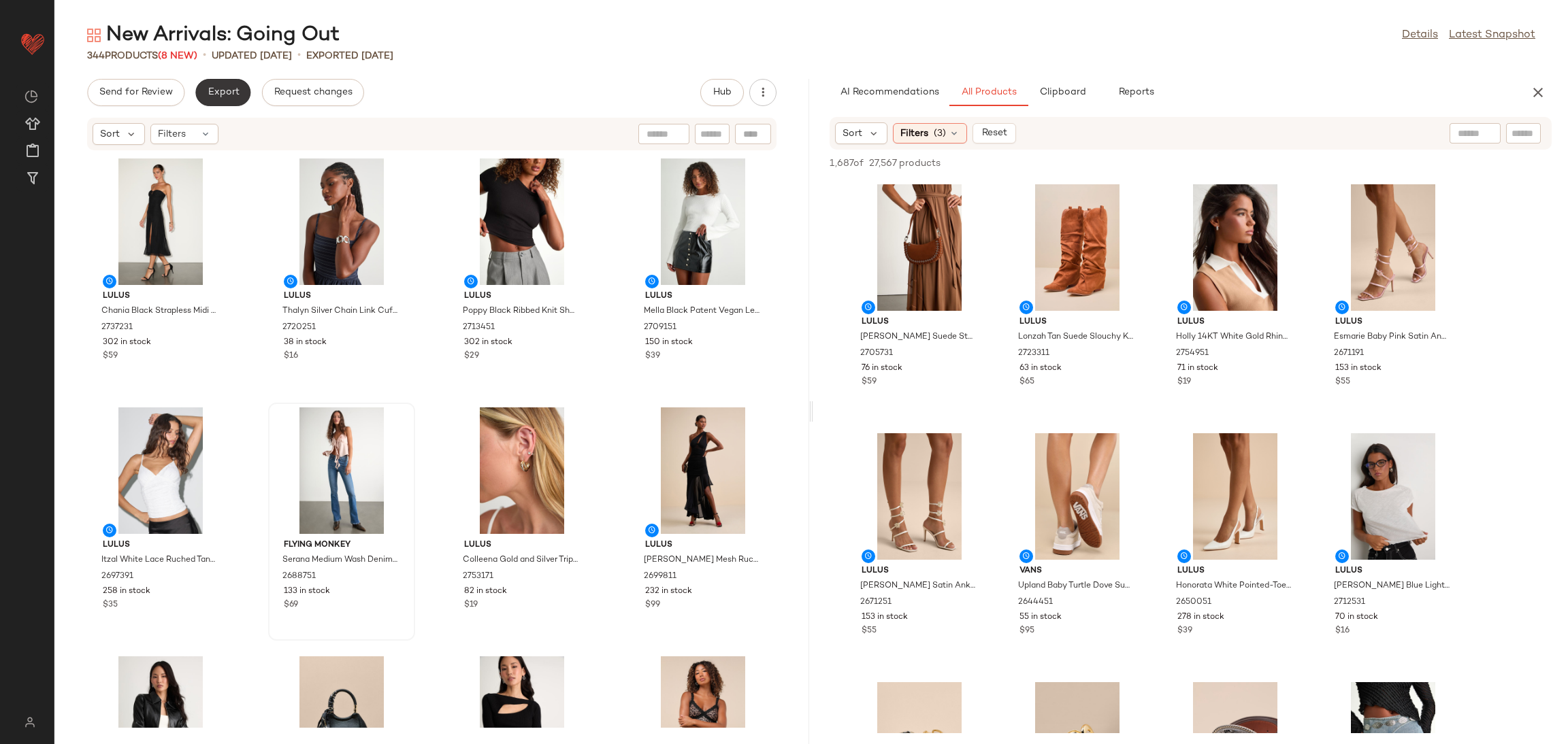
click at [243, 84] on button "Export" at bounding box center [223, 92] width 55 height 28
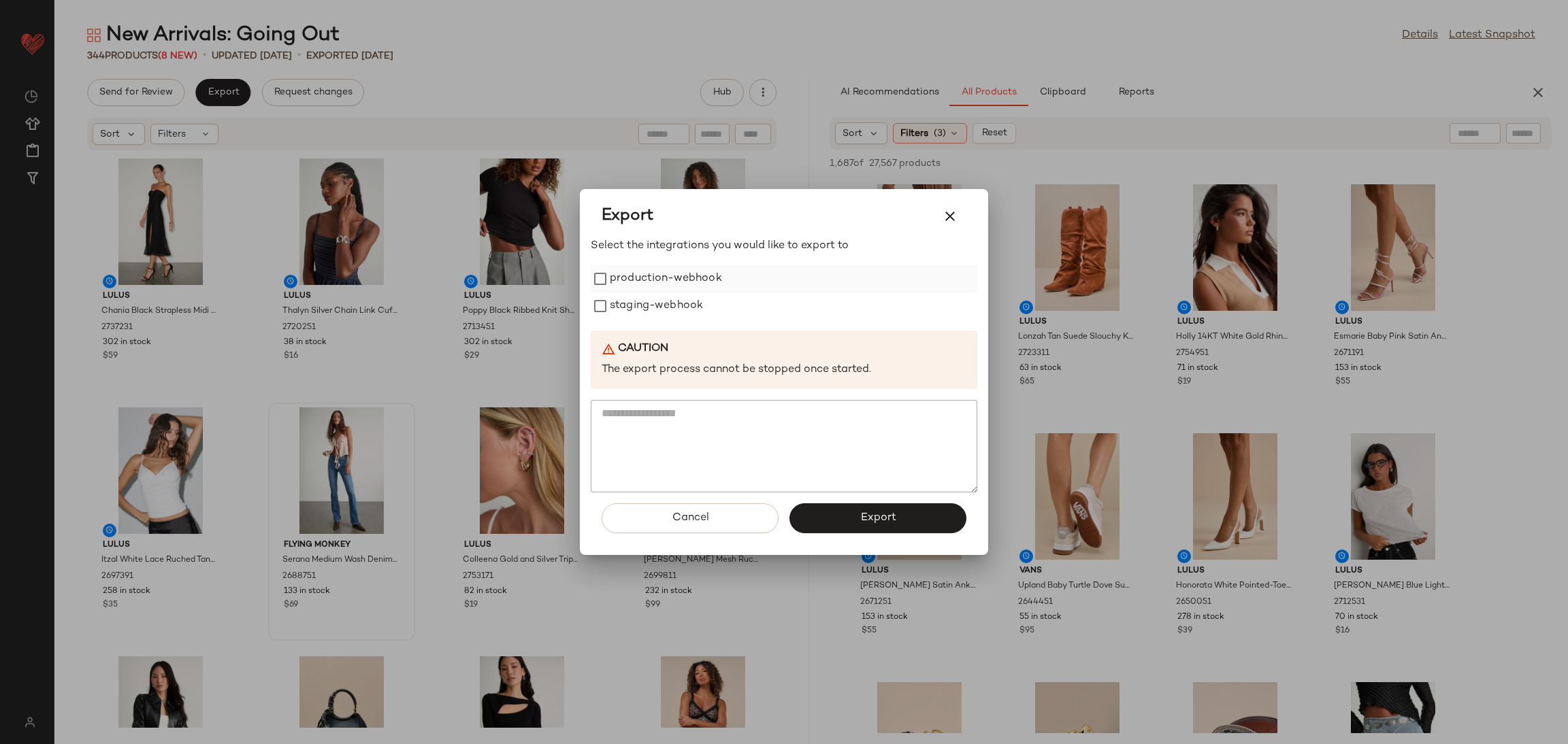
click at [677, 271] on label "production-webhook" at bounding box center [665, 279] width 112 height 28
click at [675, 303] on label "staging-webhook" at bounding box center [656, 306] width 93 height 28
click at [832, 525] on button "Export" at bounding box center [878, 518] width 177 height 30
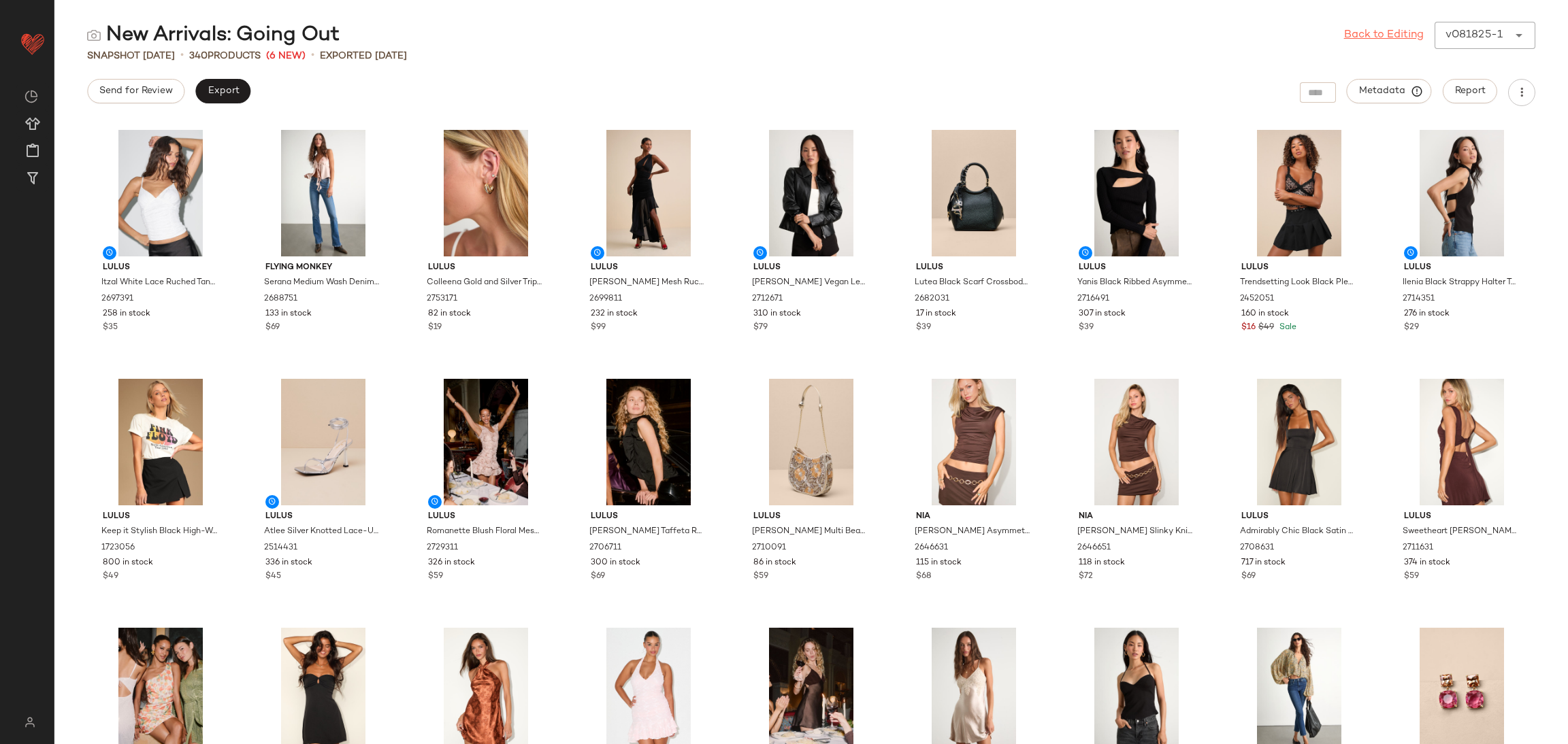
click at [1363, 32] on link "Back to Editing" at bounding box center [1383, 35] width 80 height 16
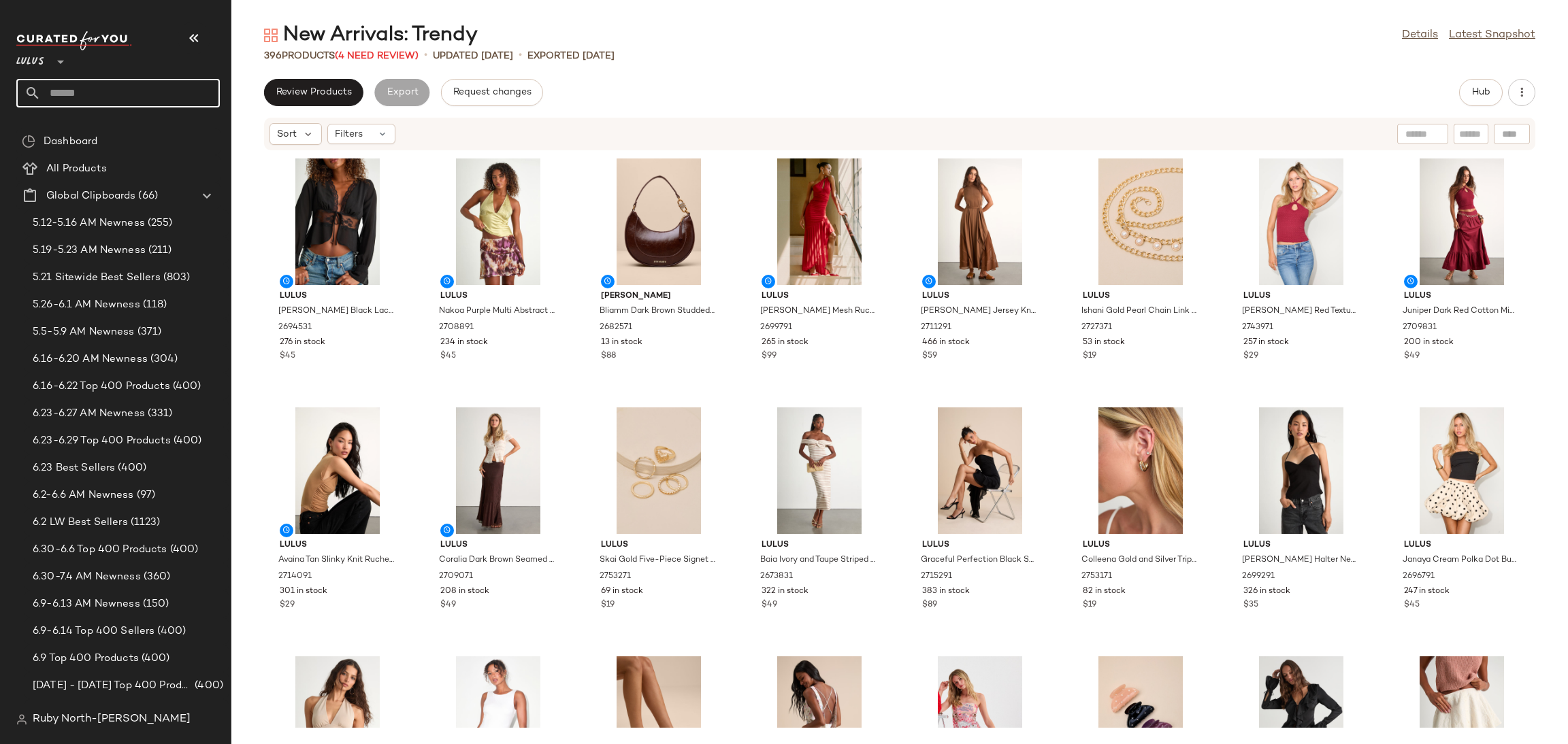
click at [49, 93] on input "text" at bounding box center [131, 93] width 179 height 29
type input "*"
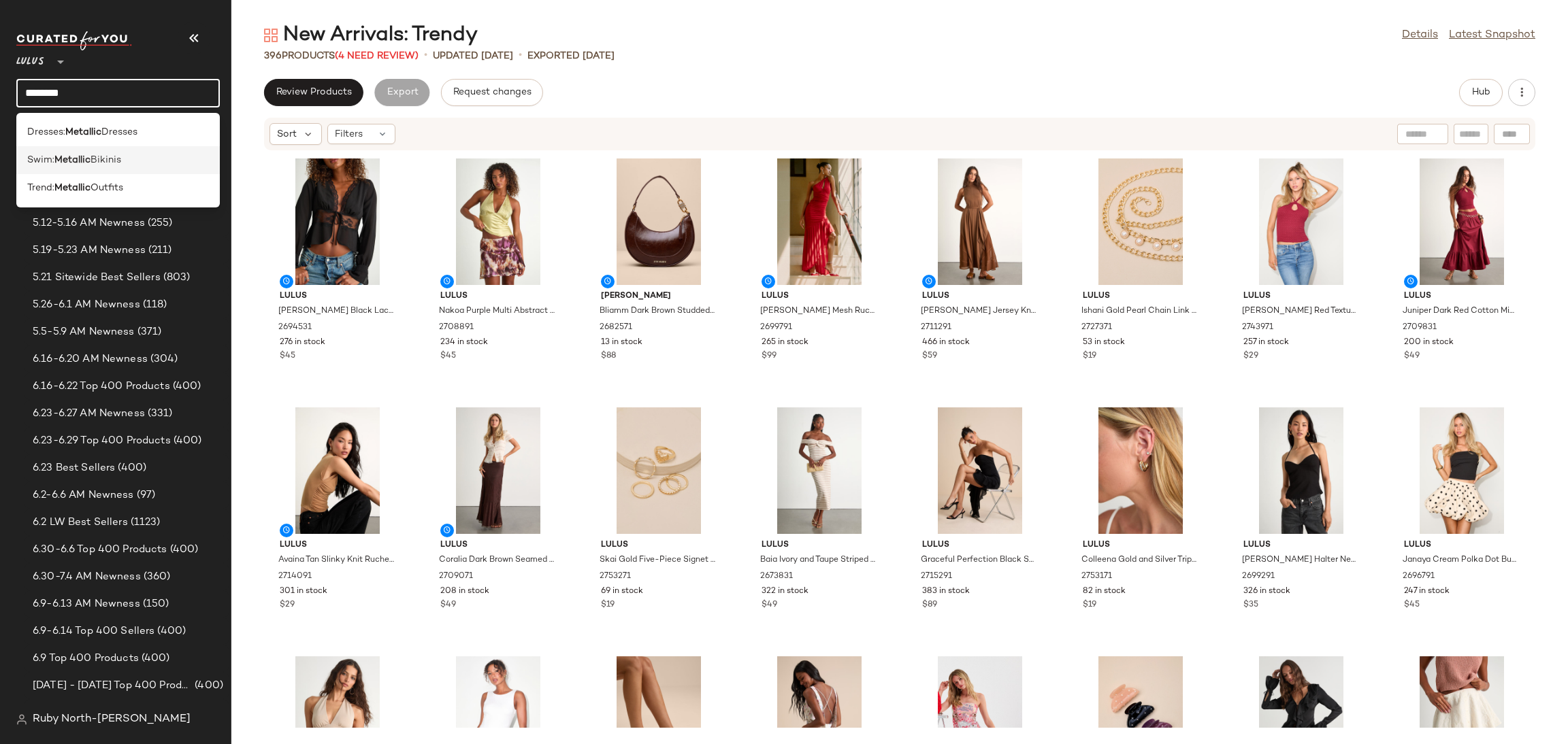
type input "********"
drag, startPoint x: 76, startPoint y: 172, endPoint x: 80, endPoint y: 200, distance: 28.3
click at [80, 200] on div "Dresses: Metallic Dresses Swim: Metallic Bikinis Trend: Metallic Outfits" at bounding box center [118, 160] width 203 height 94
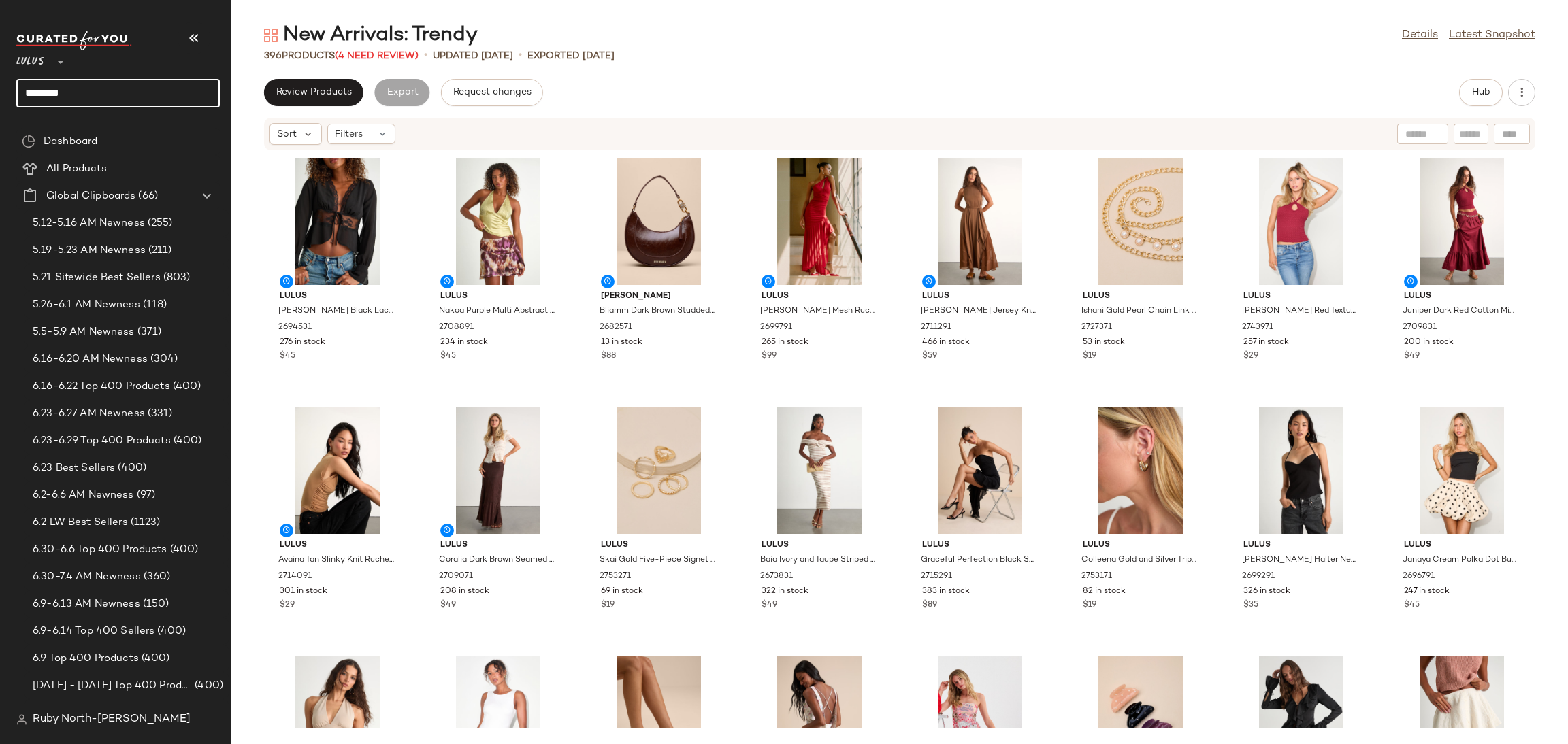
click at [116, 94] on input "********" at bounding box center [118, 93] width 203 height 29
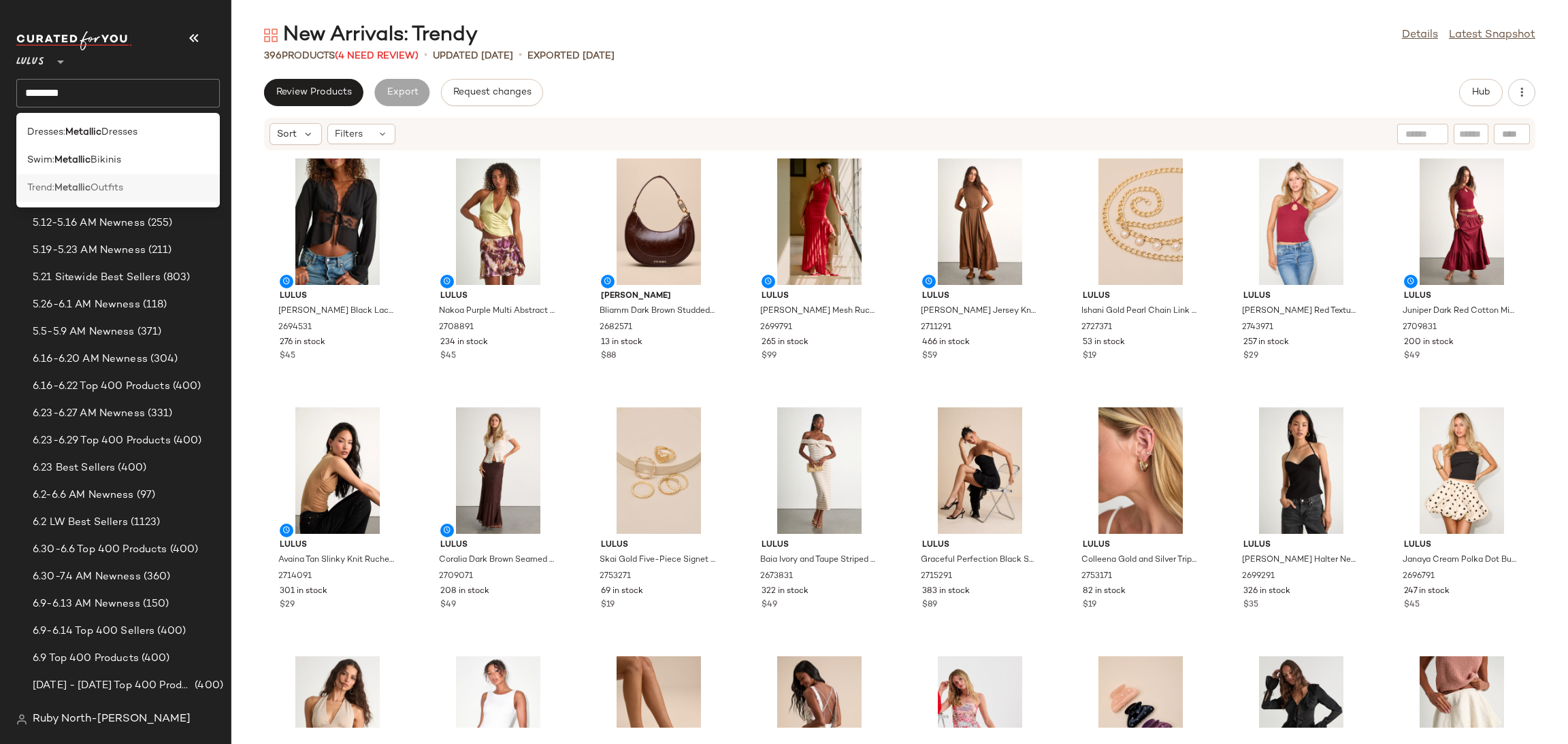
click at [90, 194] on b "Metallic" at bounding box center [72, 188] width 36 height 14
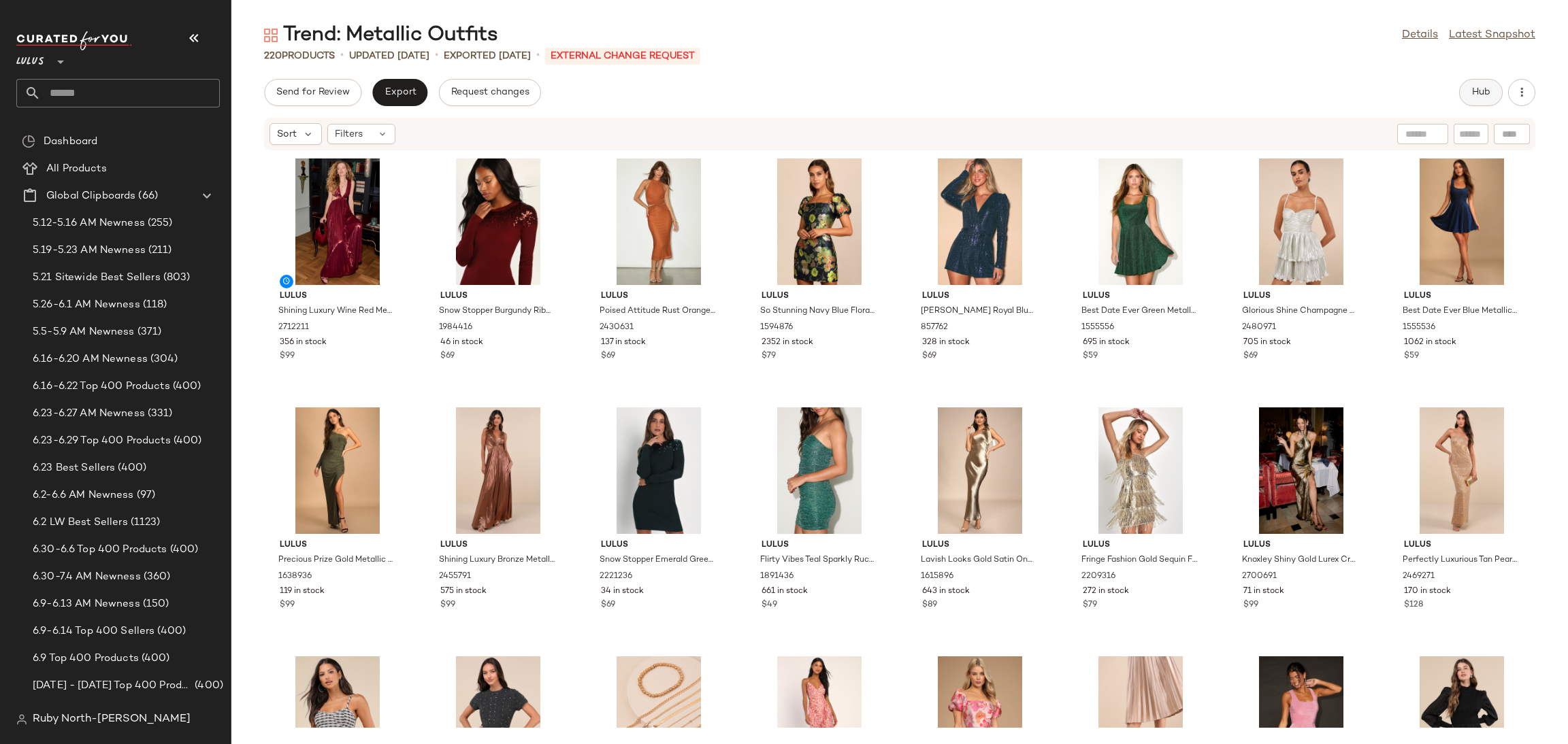
click at [1473, 94] on span "Hub" at bounding box center [1480, 92] width 19 height 11
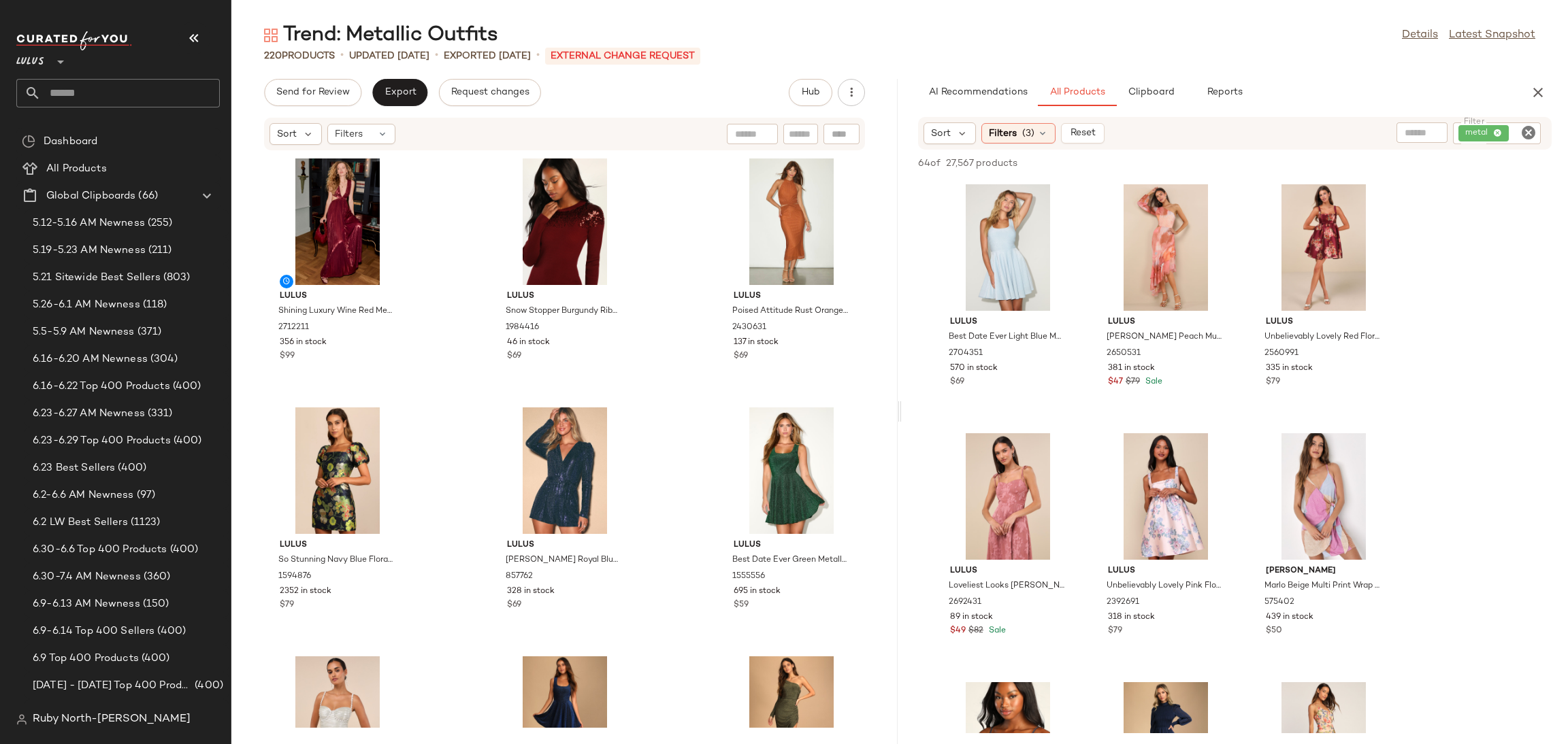
click at [202, 30] on button "button" at bounding box center [194, 38] width 32 height 32
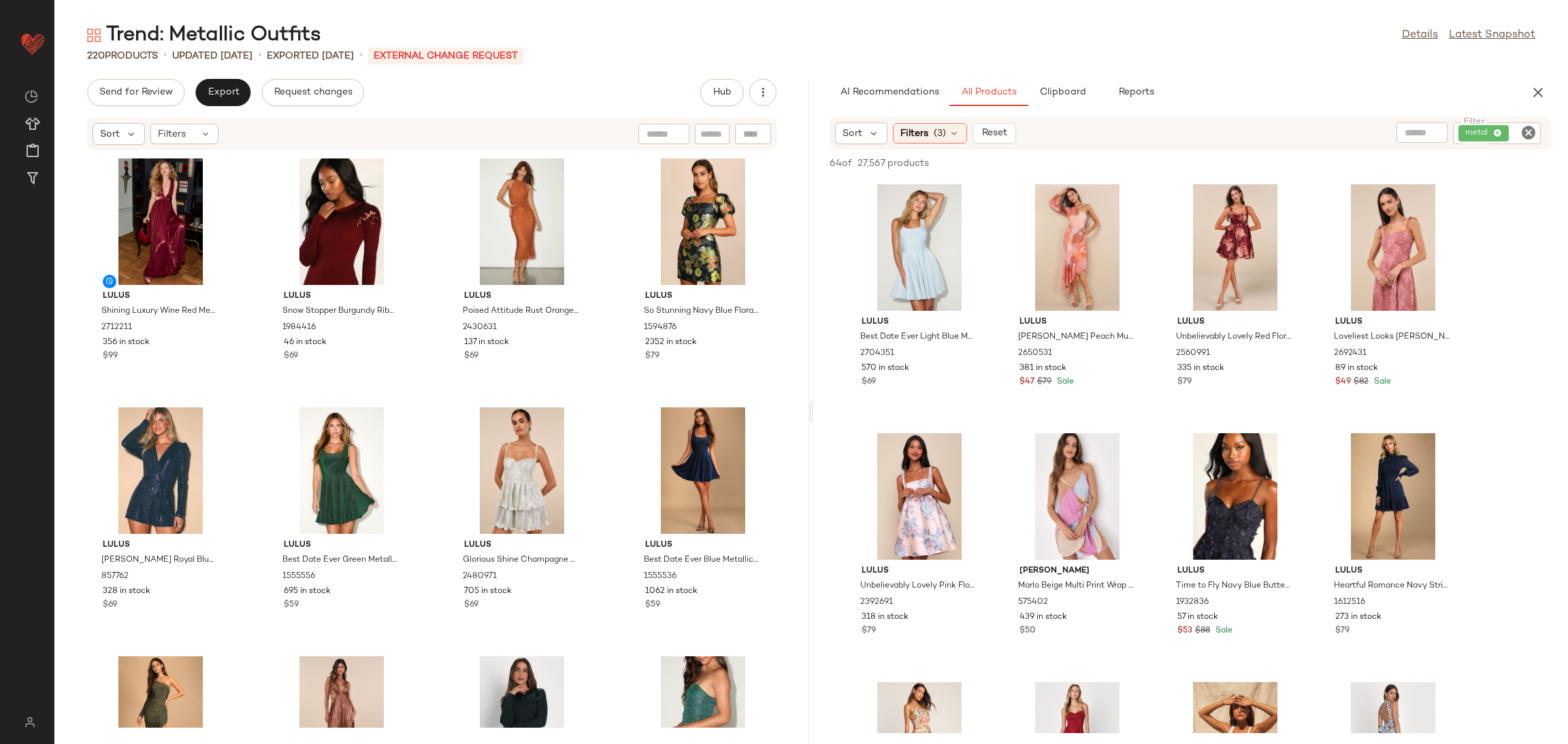
click at [1538, 121] on div "Sort Filters (3) Reset Filter metal Filter" at bounding box center [1190, 133] width 722 height 32
click at [1533, 128] on icon "Clear Filter" at bounding box center [1528, 132] width 16 height 16
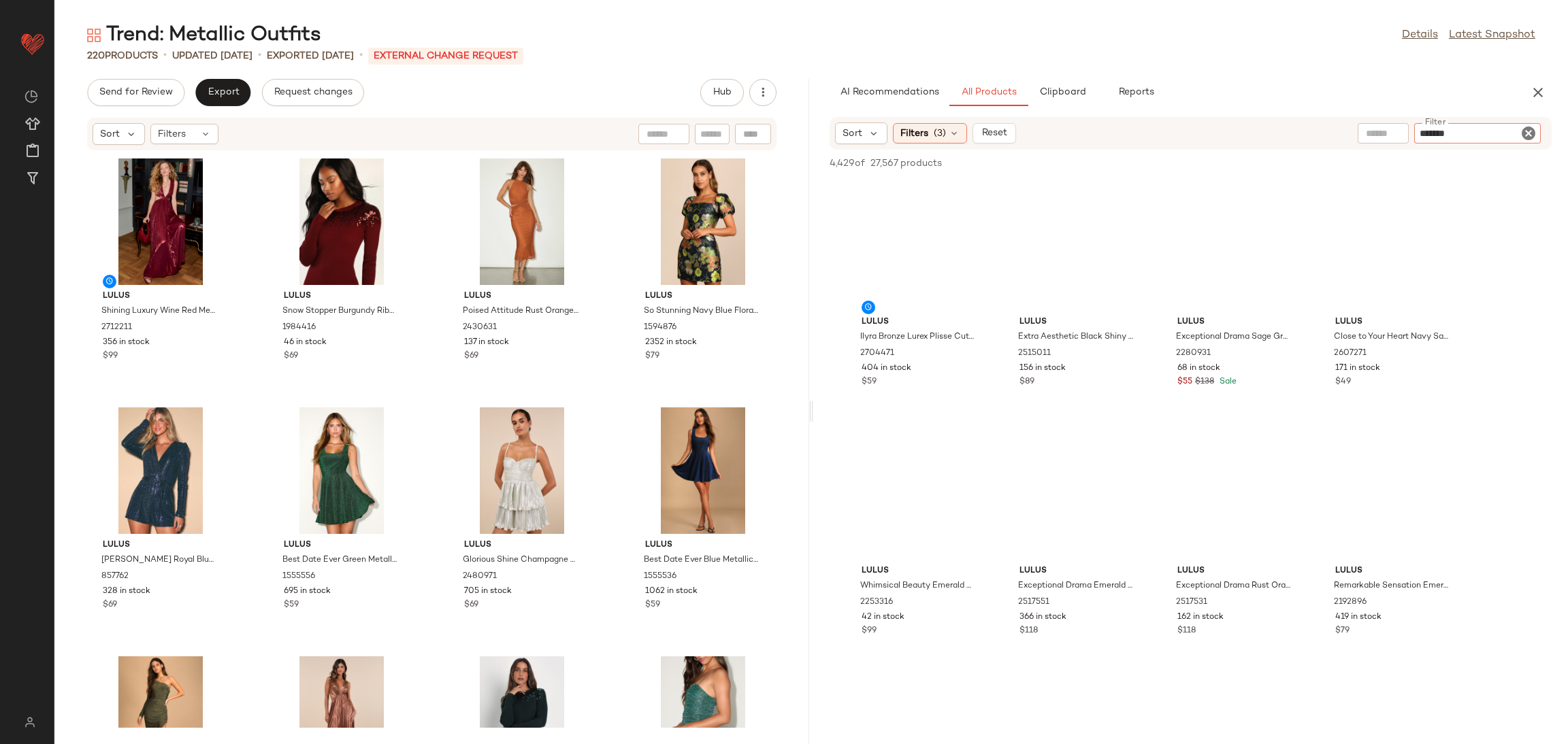
type input "********"
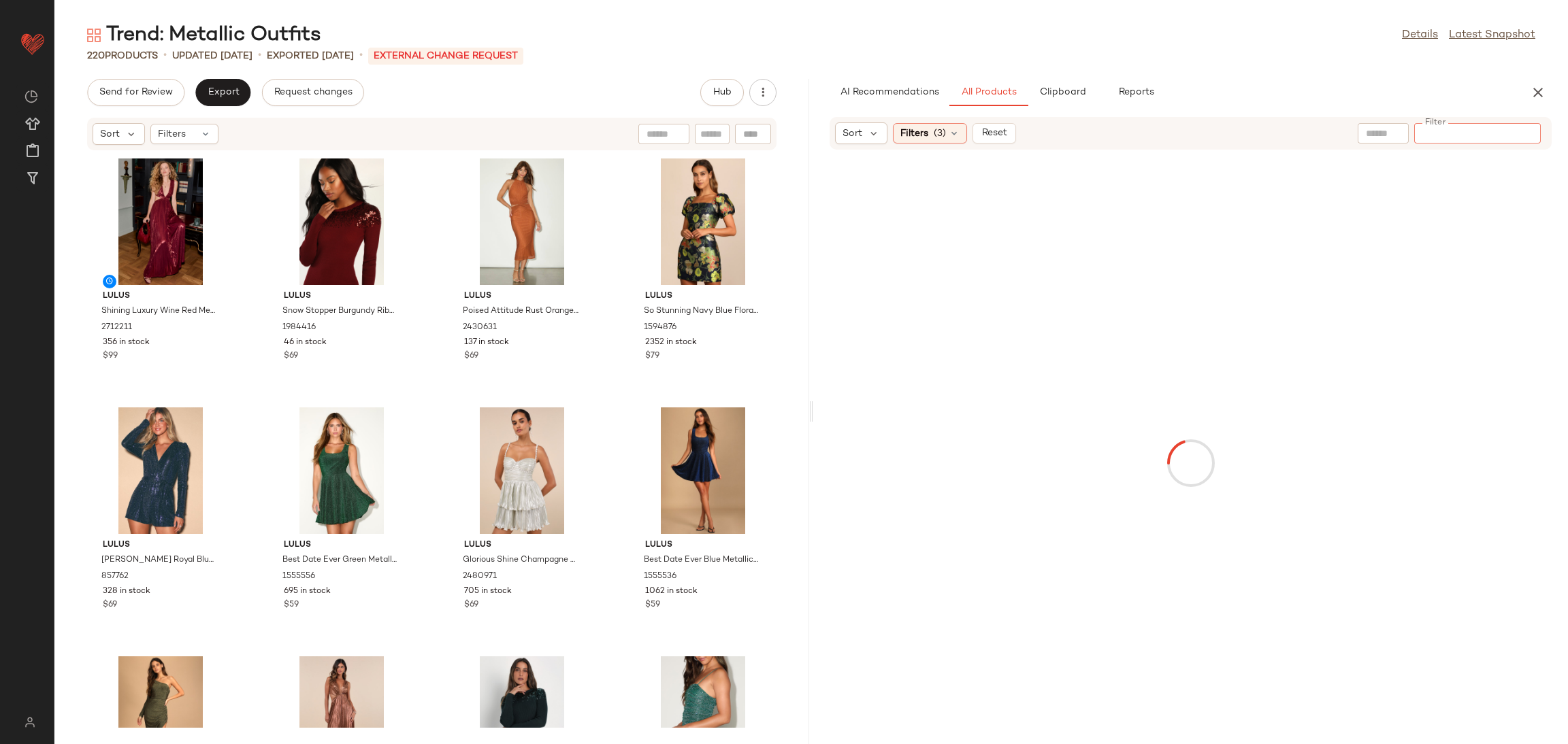
paste input "*******"
type input "*******"
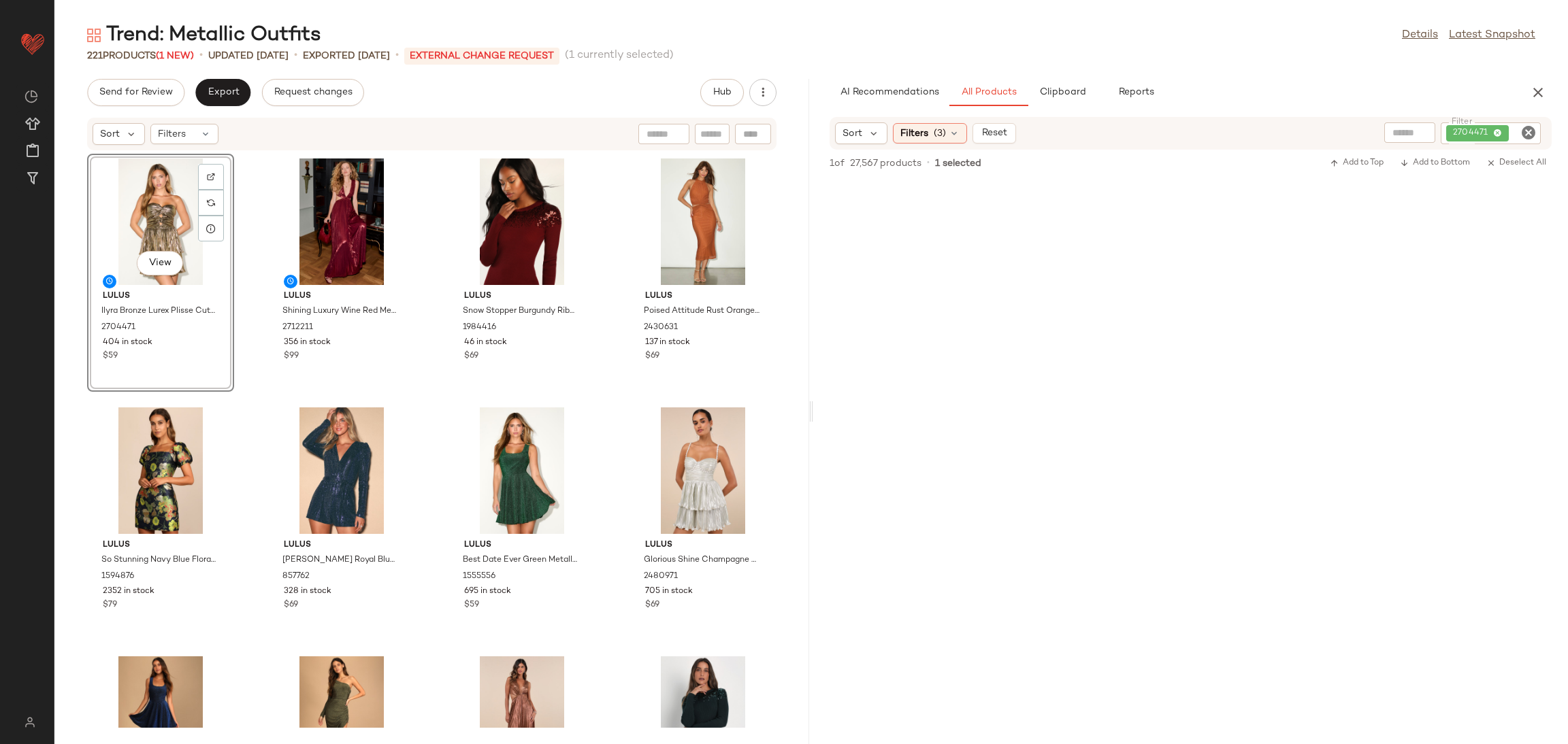
click at [1526, 124] on icon "Clear Filter" at bounding box center [1528, 132] width 16 height 16
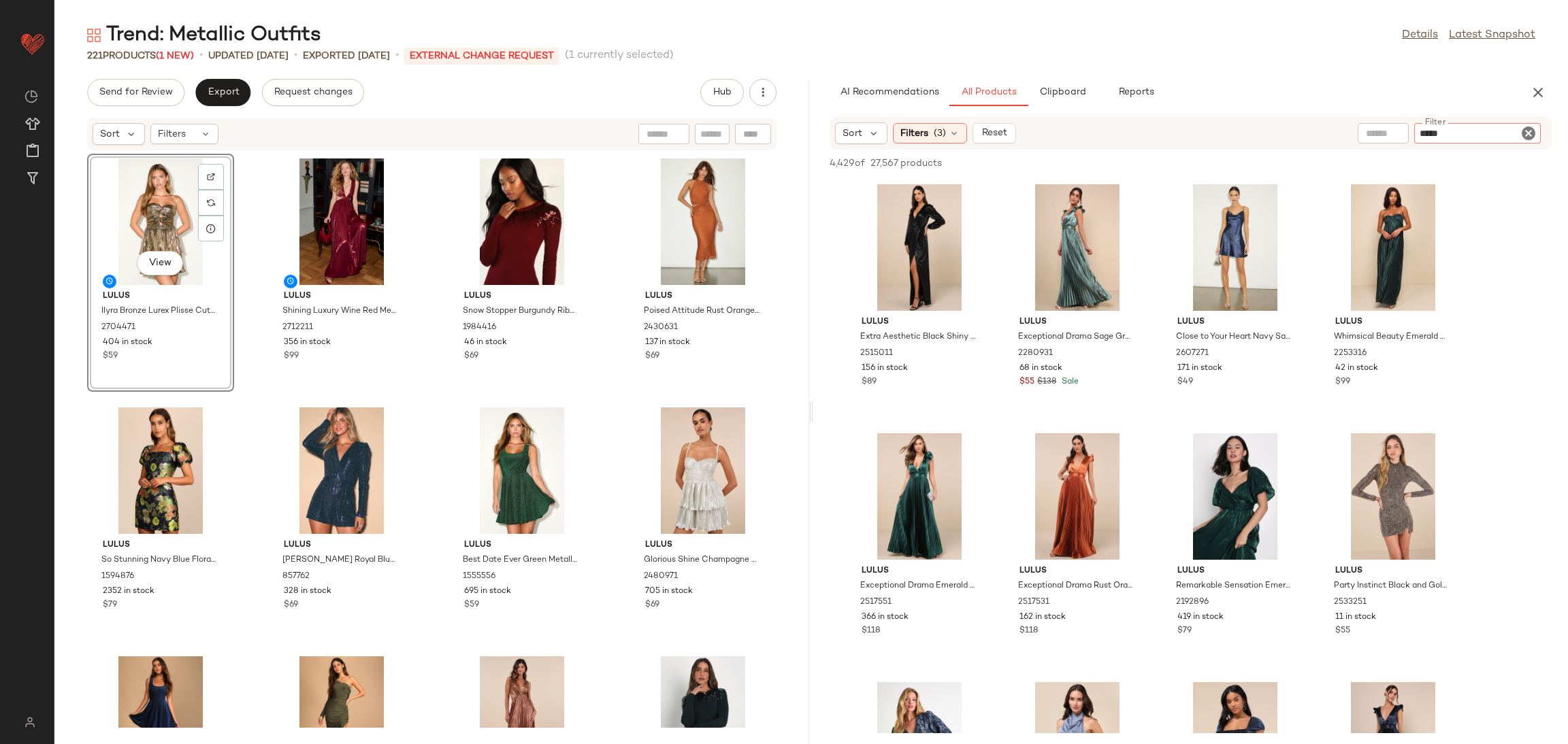
type input "******"
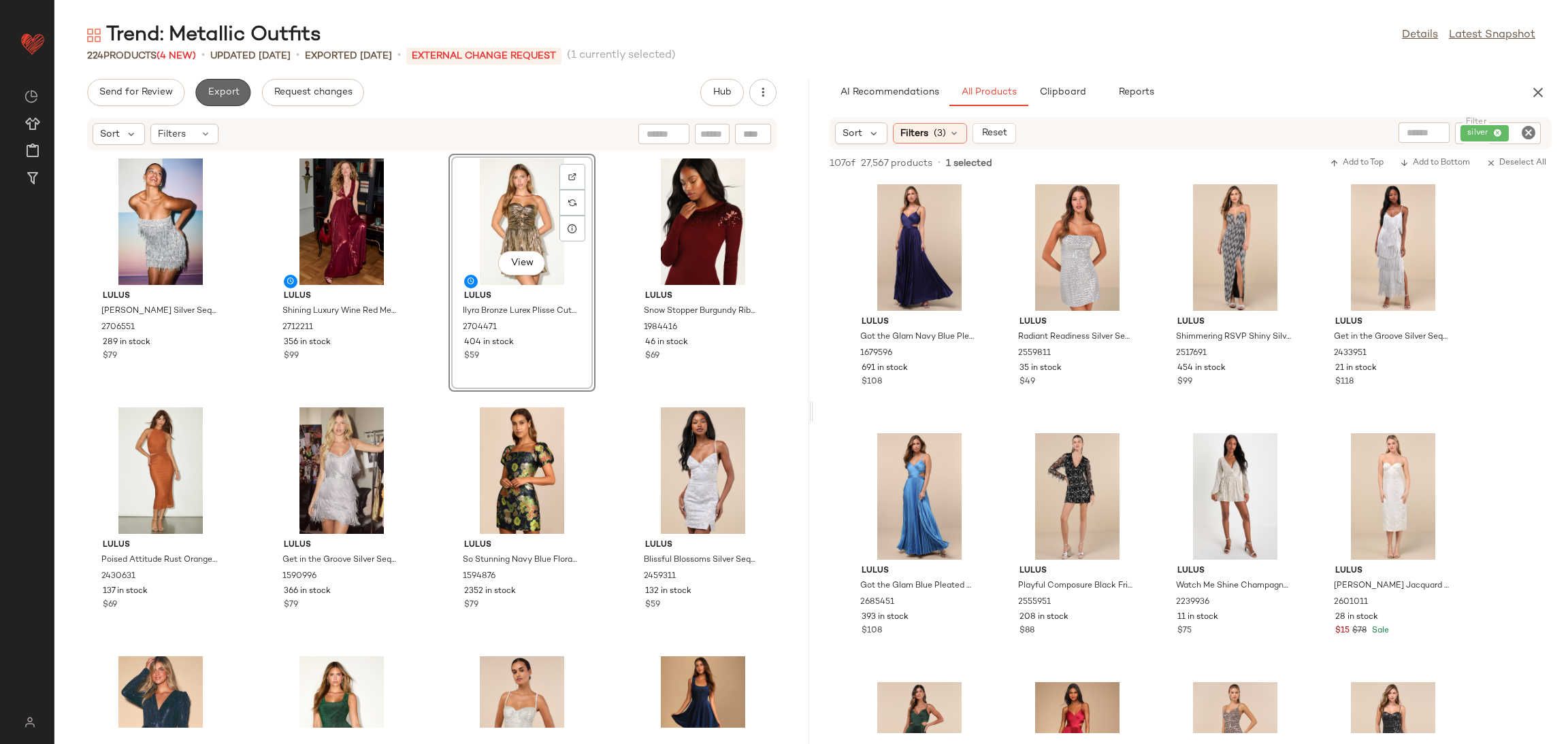
click at [236, 87] on span "Export" at bounding box center [222, 92] width 32 height 11
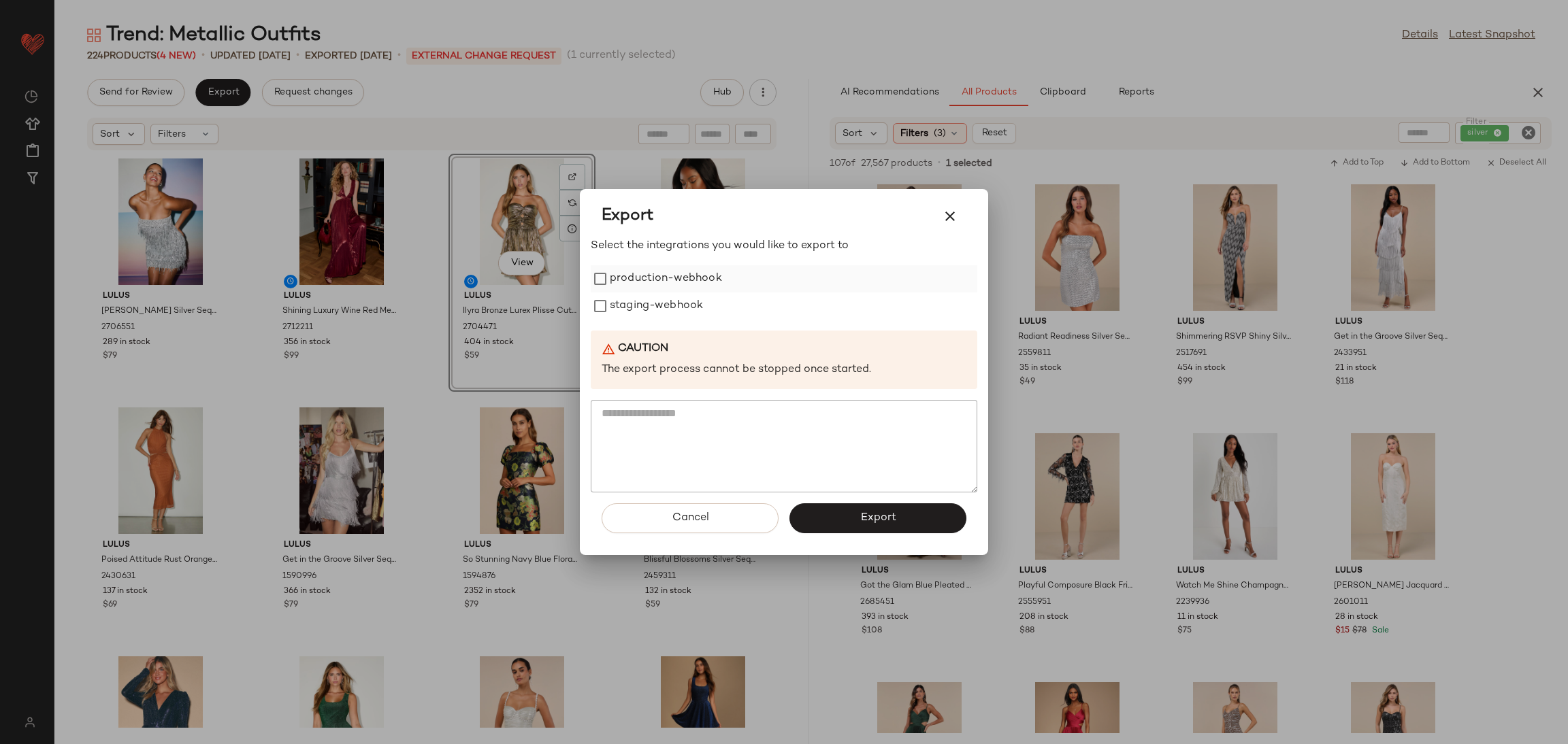
click at [616, 274] on label "production-webhook" at bounding box center [665, 279] width 112 height 28
click at [634, 295] on label "staging-webhook" at bounding box center [656, 306] width 93 height 28
click at [892, 519] on span "Export" at bounding box center [877, 518] width 36 height 13
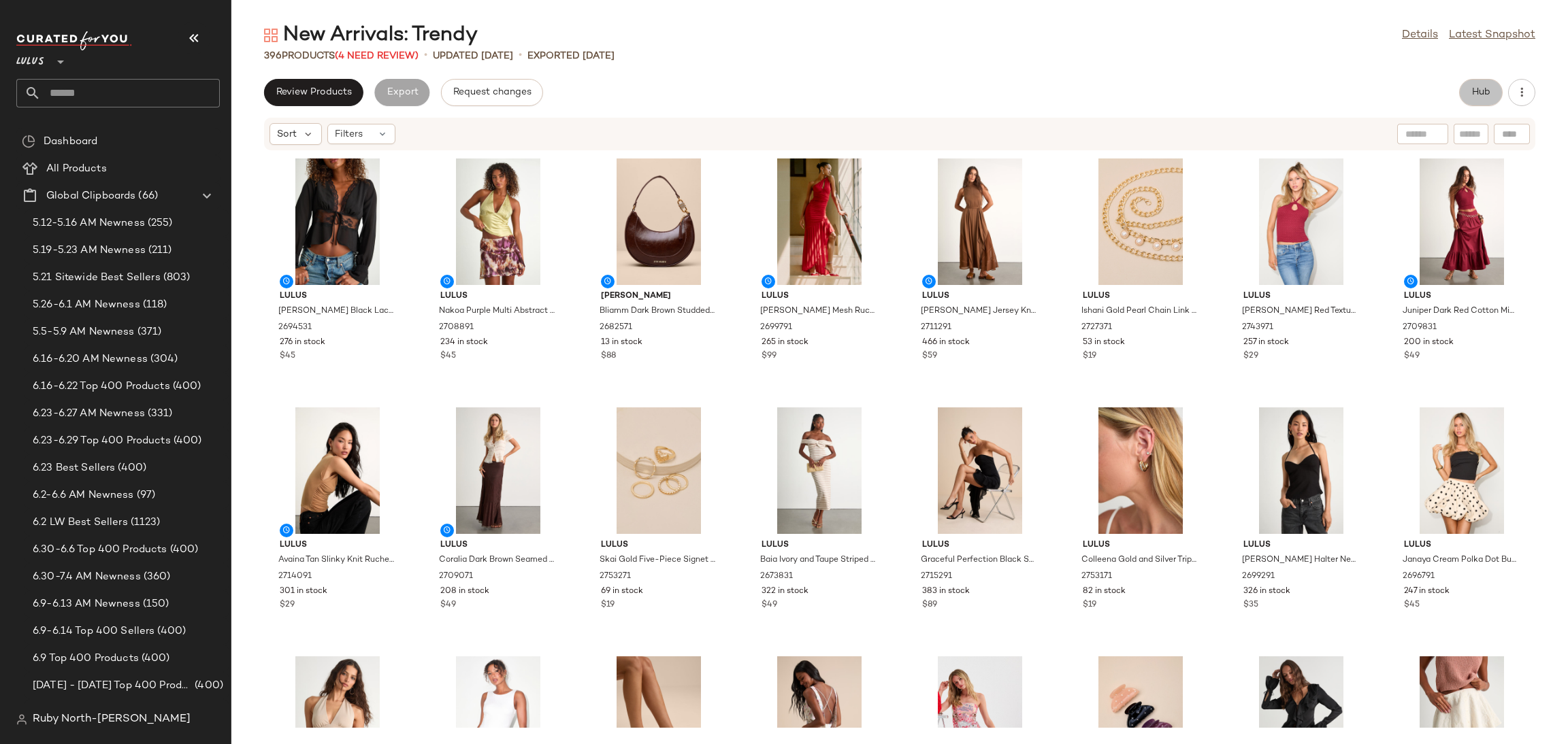
click at [1478, 87] on span "Hub" at bounding box center [1480, 92] width 19 height 11
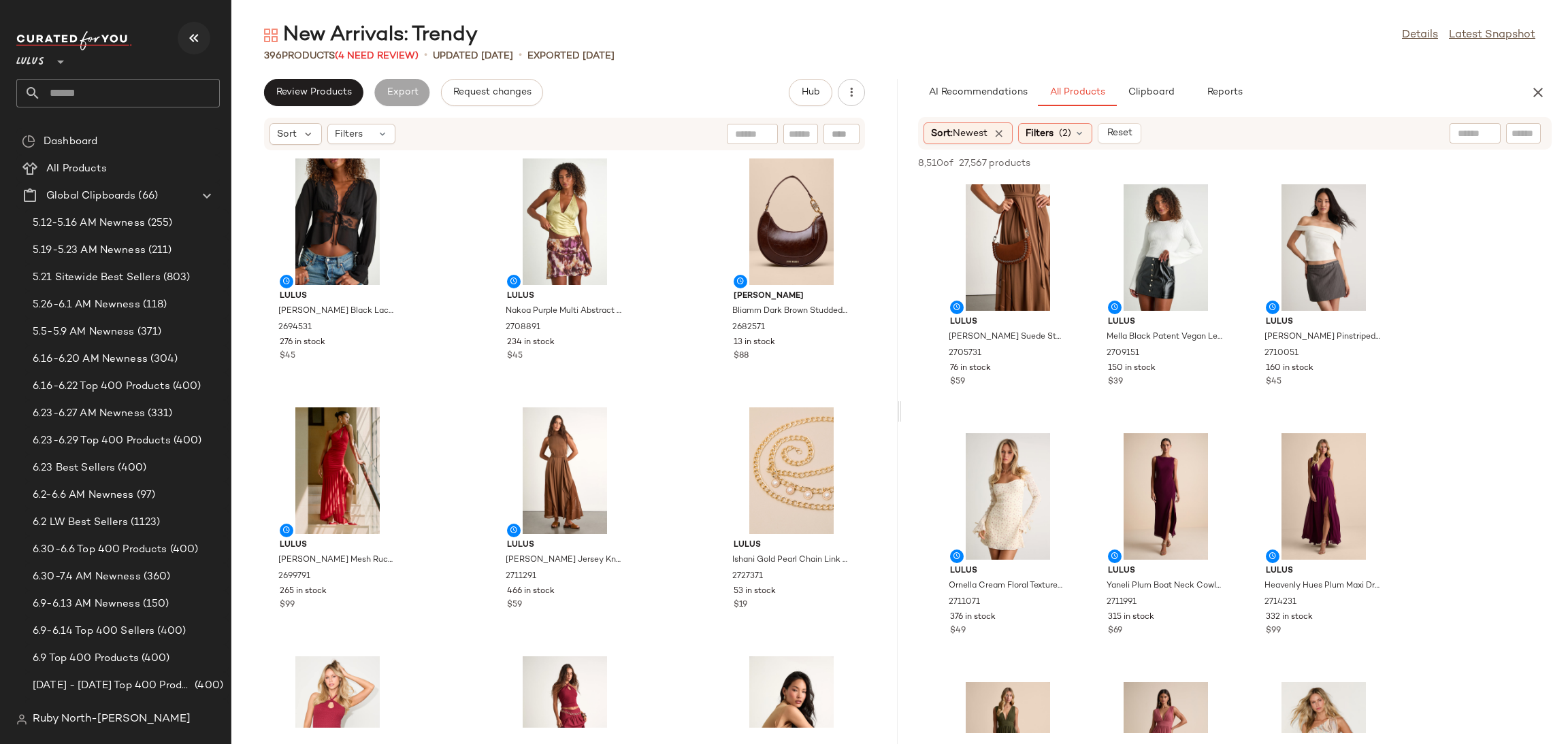
click at [197, 33] on icon "button" at bounding box center [193, 37] width 16 height 16
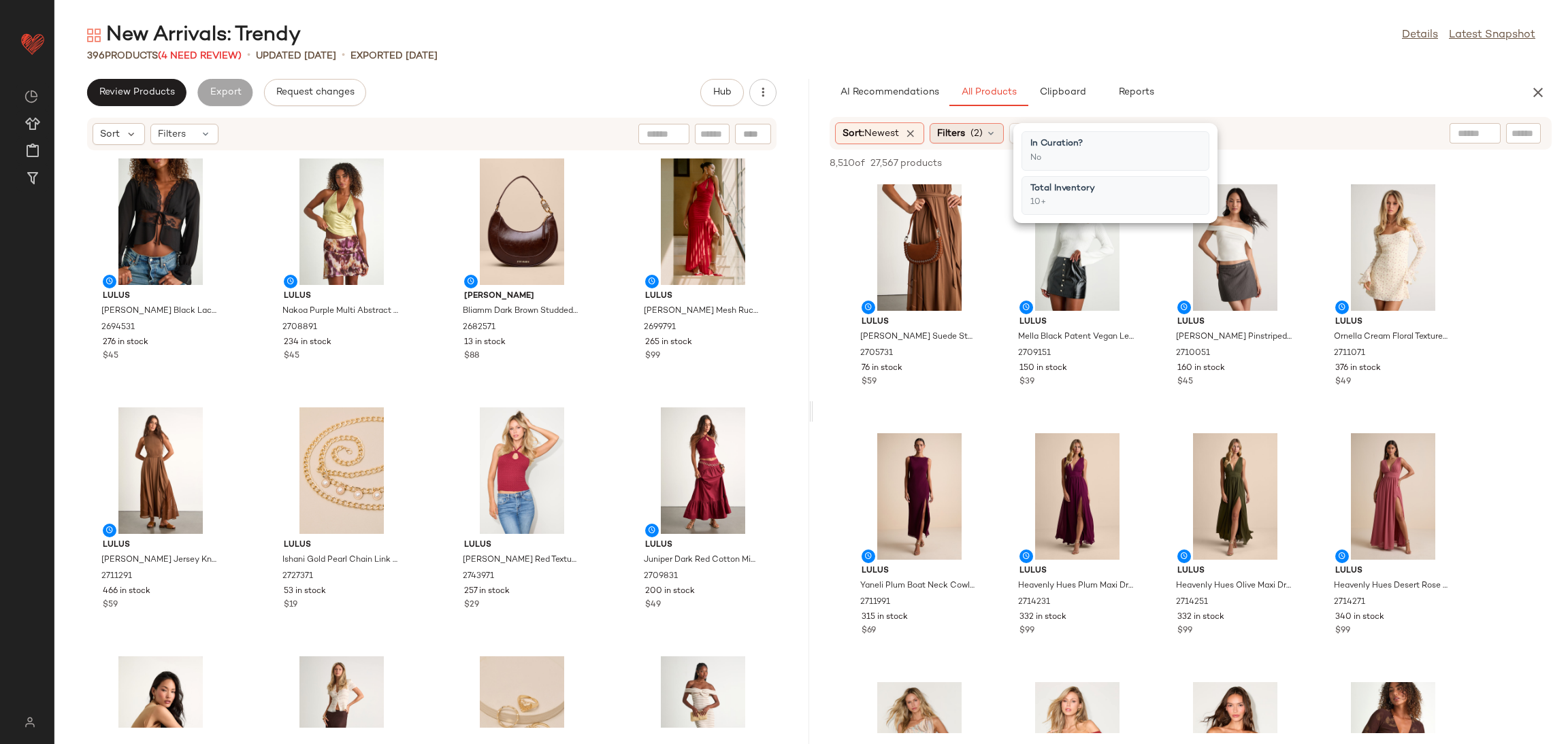
click at [970, 131] on div "Filters (2)" at bounding box center [966, 133] width 74 height 20
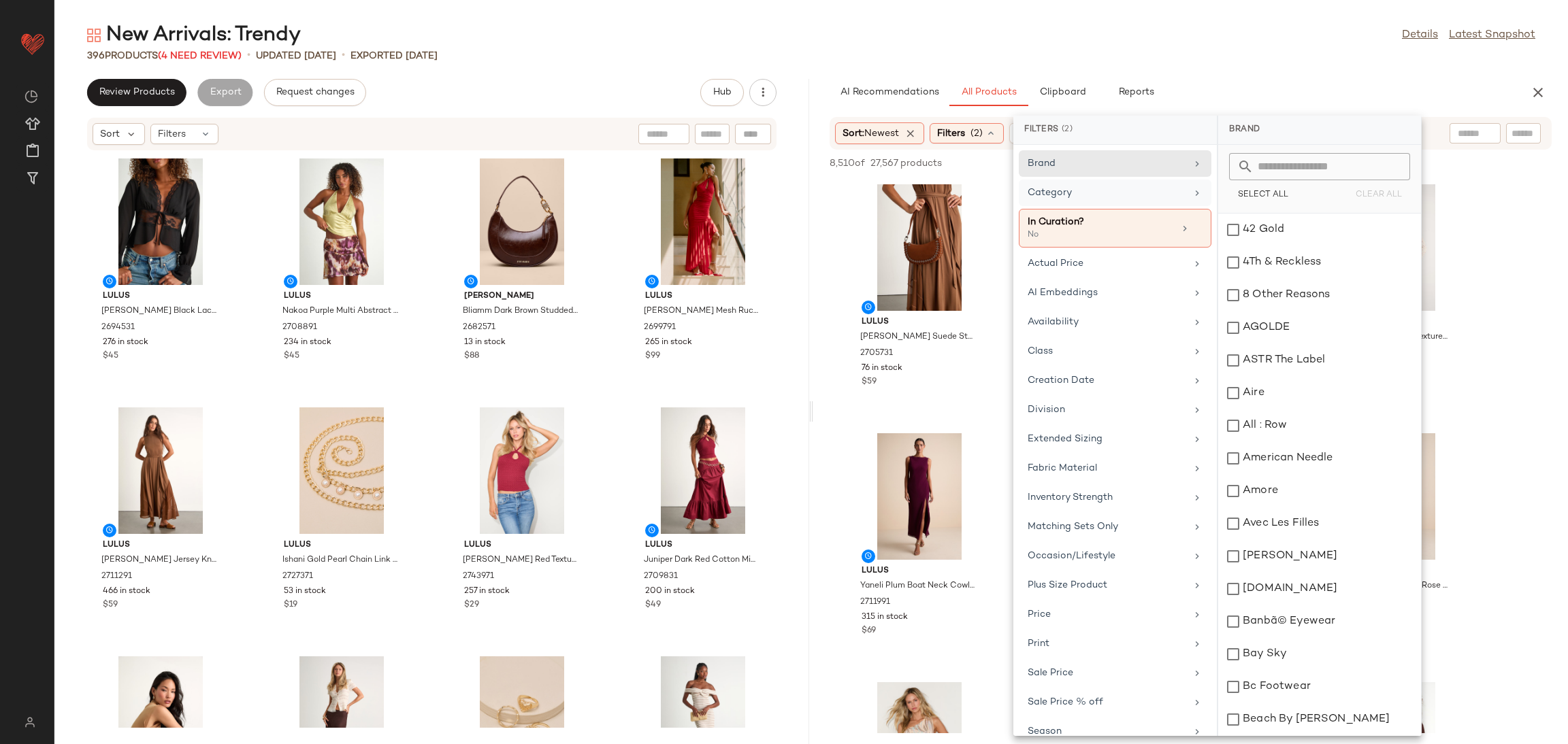
click at [1104, 193] on div "Category" at bounding box center [1106, 193] width 159 height 14
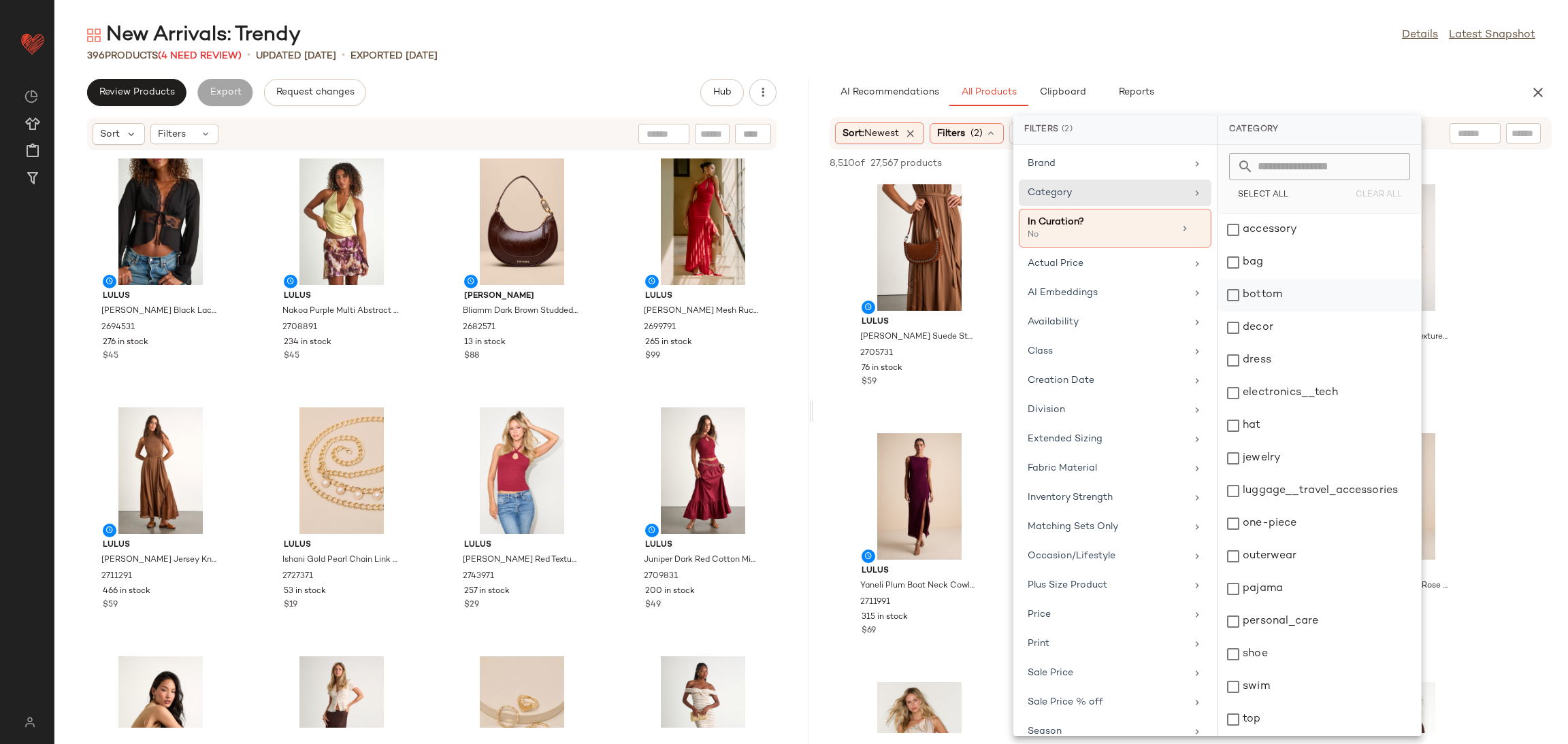
drag, startPoint x: 1273, startPoint y: 303, endPoint x: 1277, endPoint y: 295, distance: 8.9
click at [1275, 312] on div "bottom" at bounding box center [1319, 328] width 203 height 32
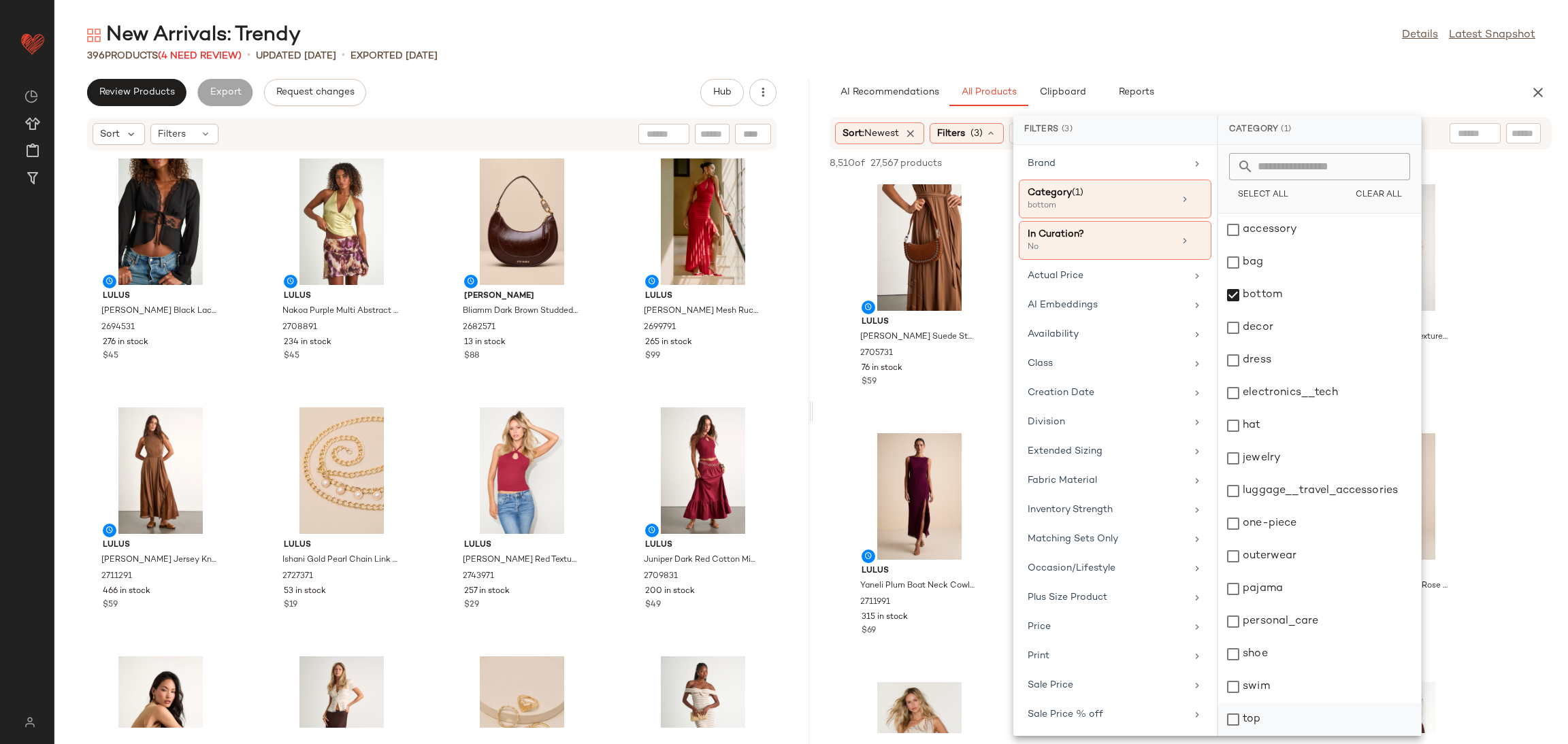
click at [1248, 736] on div "top" at bounding box center [1319, 752] width 203 height 32
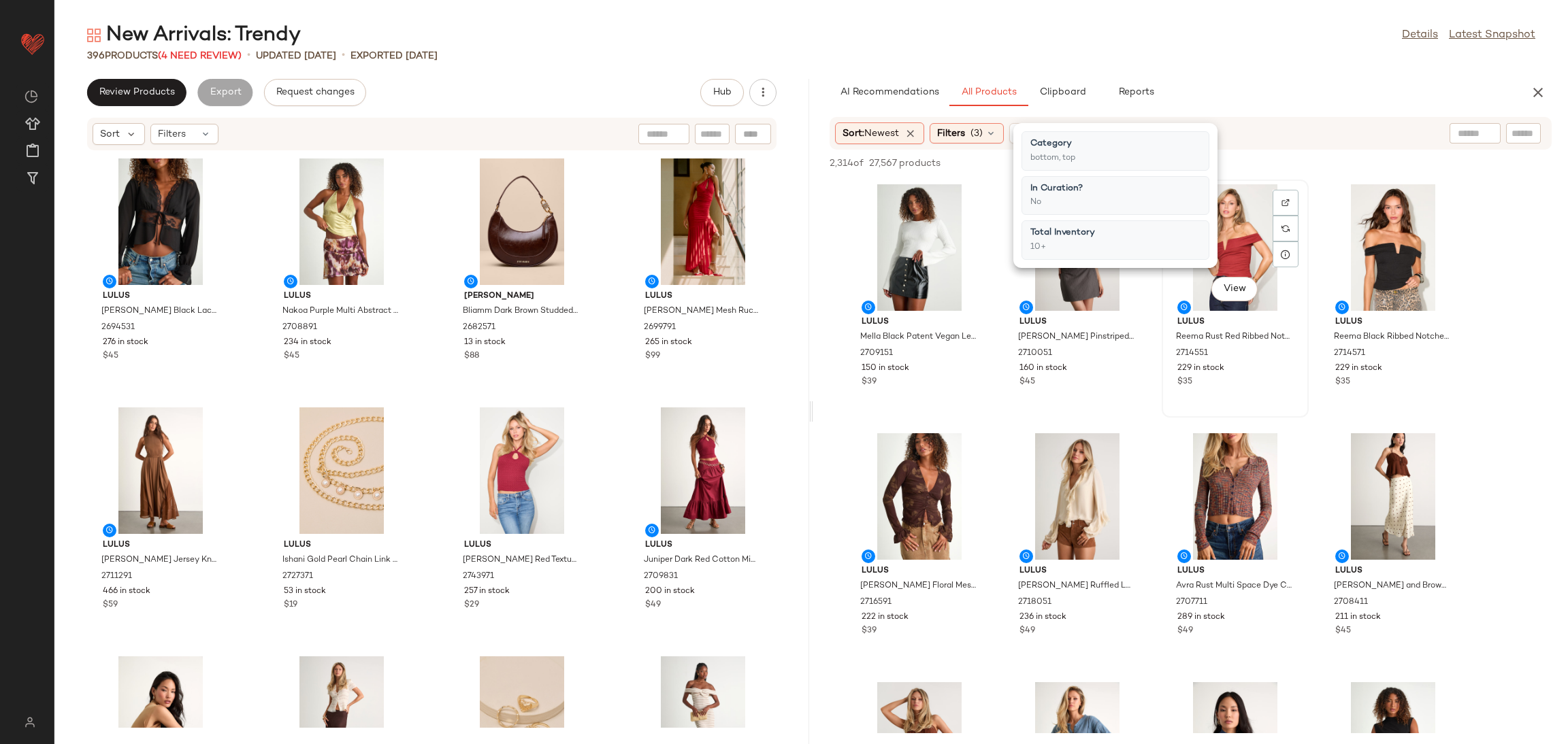
click at [1174, 398] on div "View Lulus [PERSON_NAME] Red Ribbed Notched Off-the-Shoulder Top 2714551 229 in…" at bounding box center [1235, 299] width 144 height 236
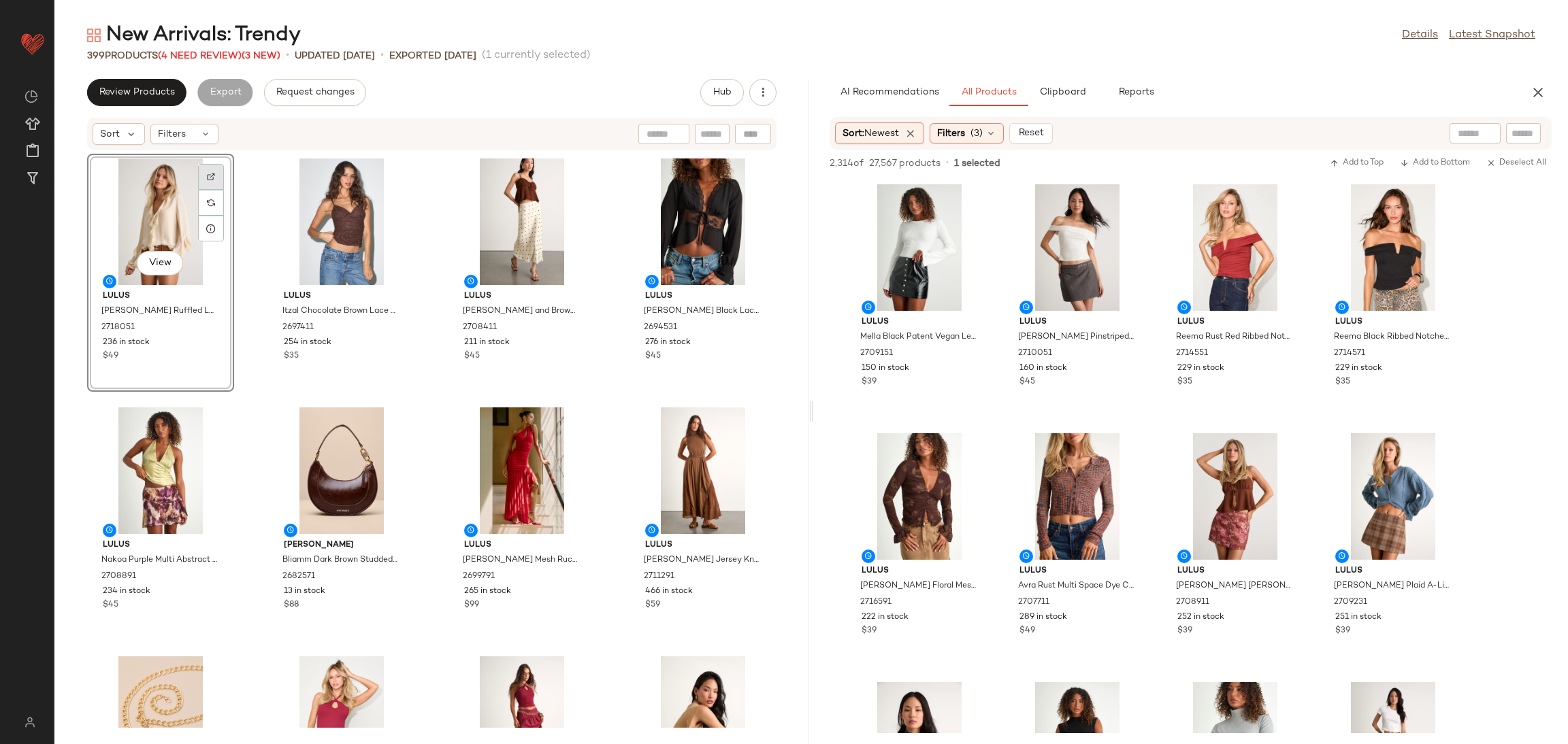
click at [207, 190] on div at bounding box center [211, 202] width 26 height 26
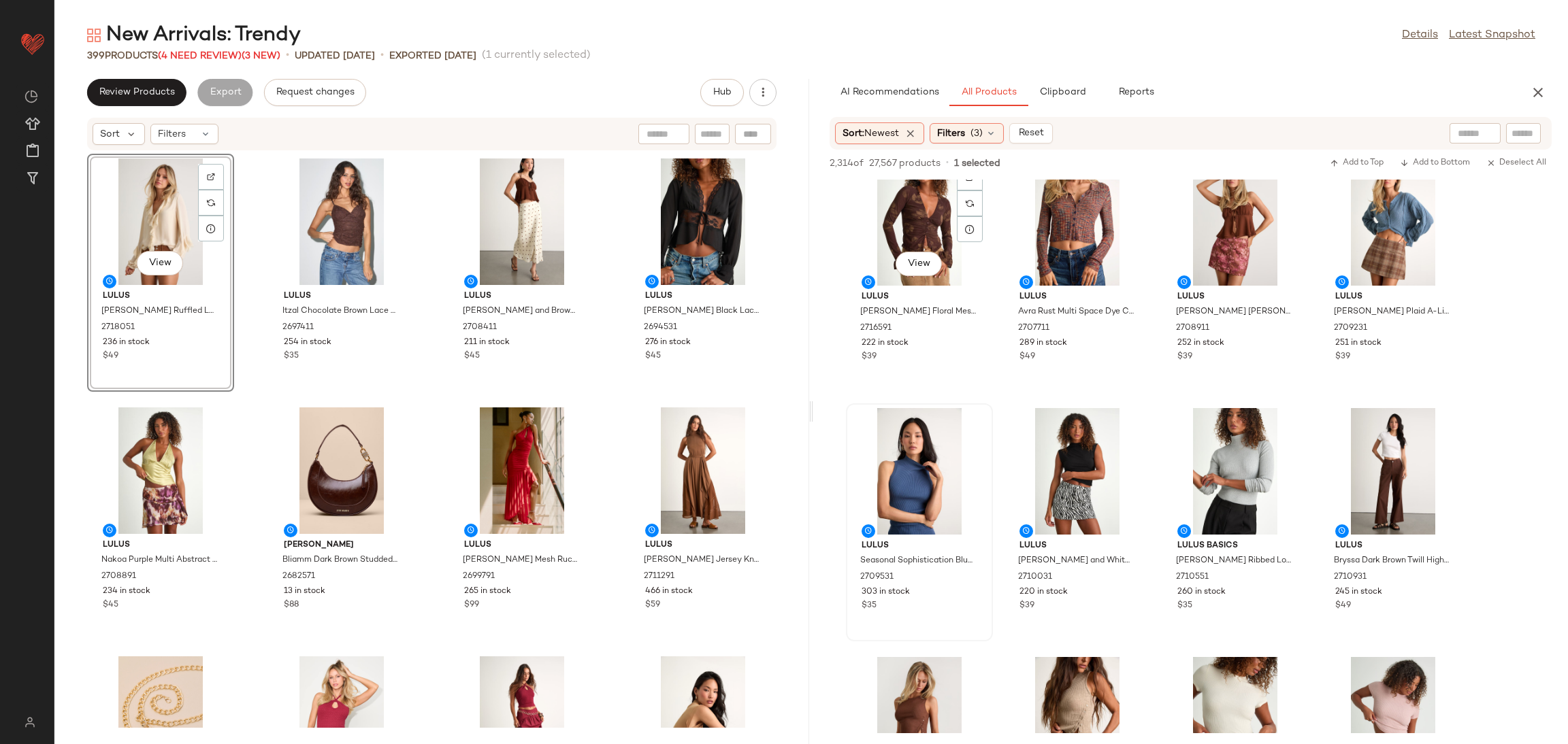
scroll to position [305, 0]
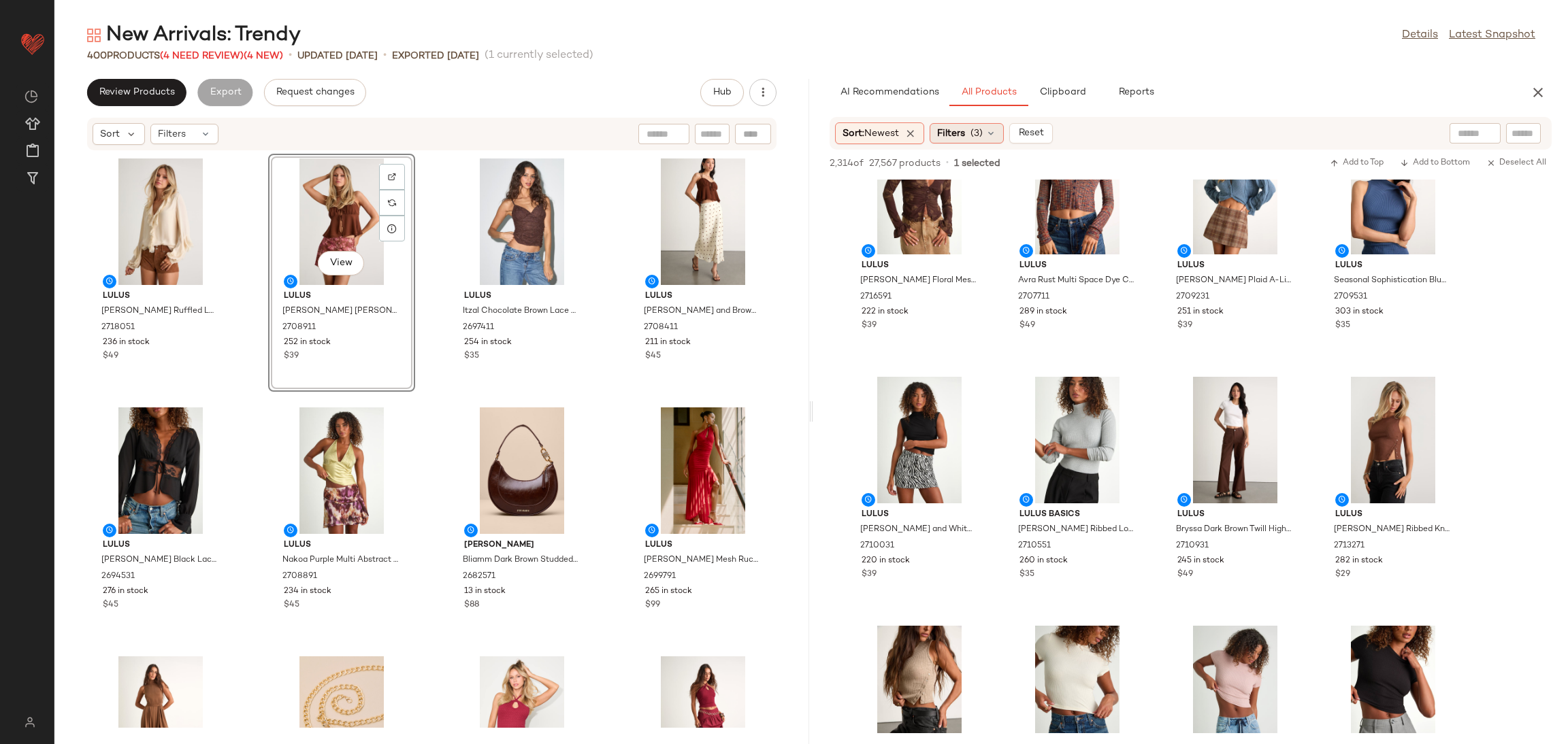
click at [956, 133] on span "Filters" at bounding box center [951, 133] width 28 height 14
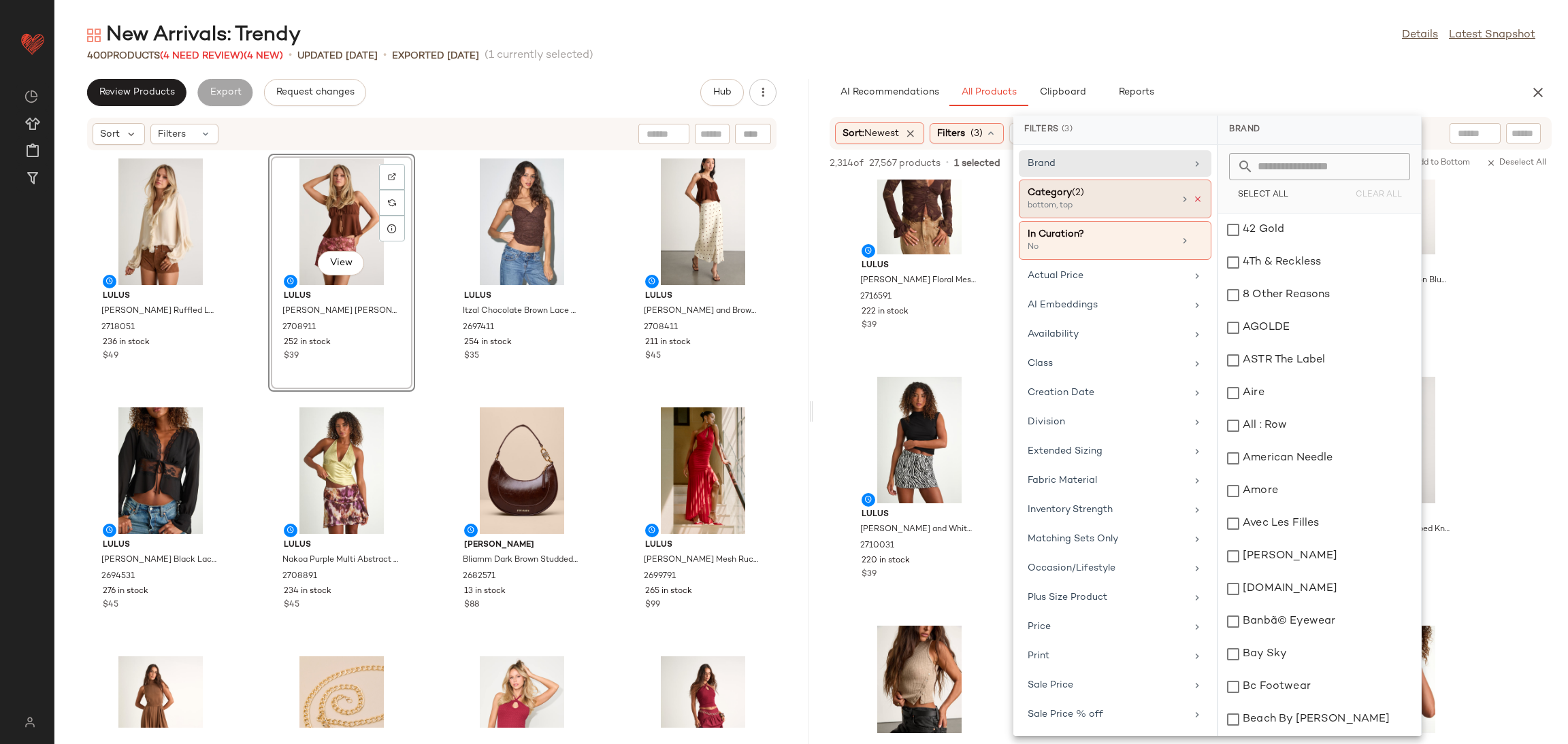
click at [1194, 196] on icon at bounding box center [1198, 200] width 10 height 10
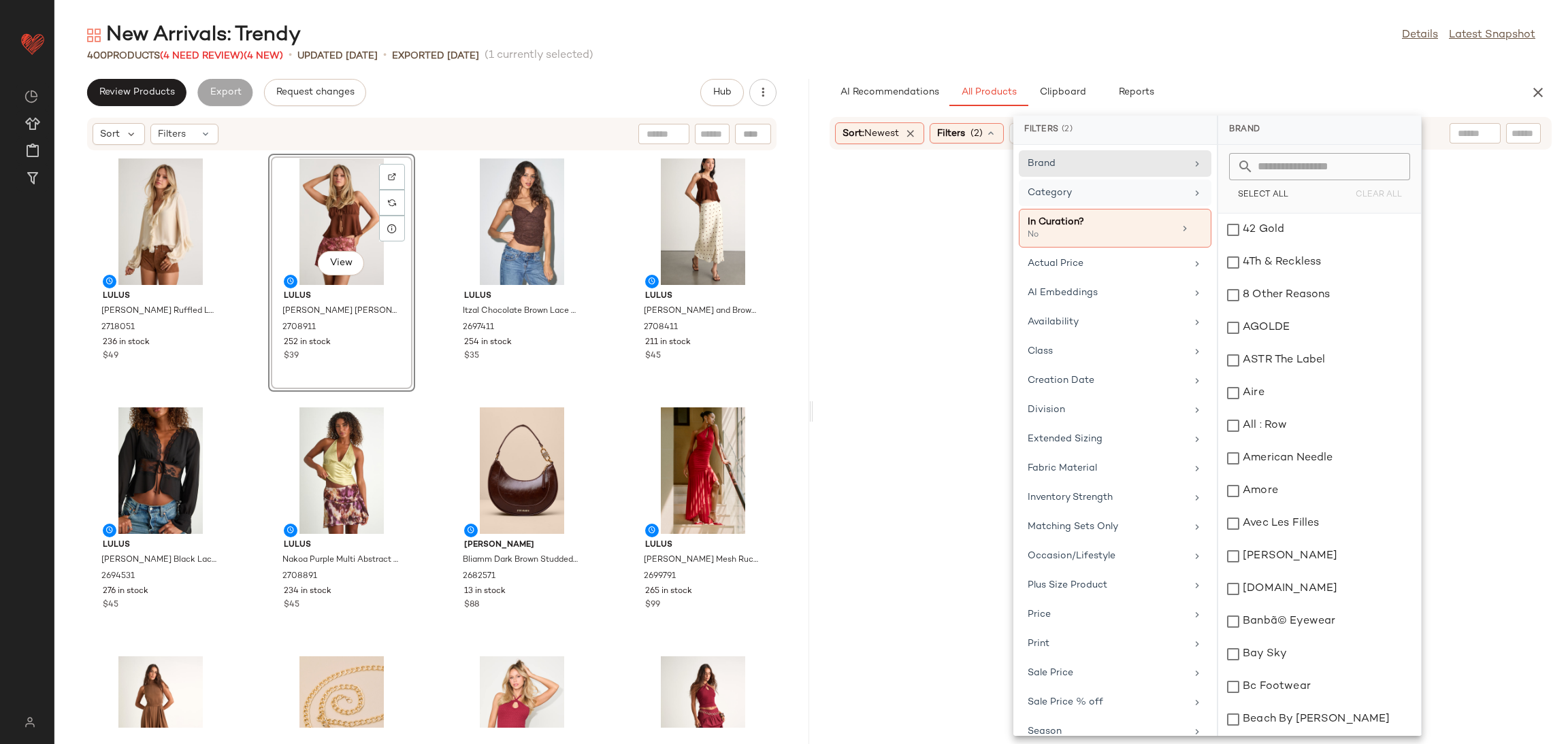
click at [1170, 194] on div "Category" at bounding box center [1106, 193] width 159 height 14
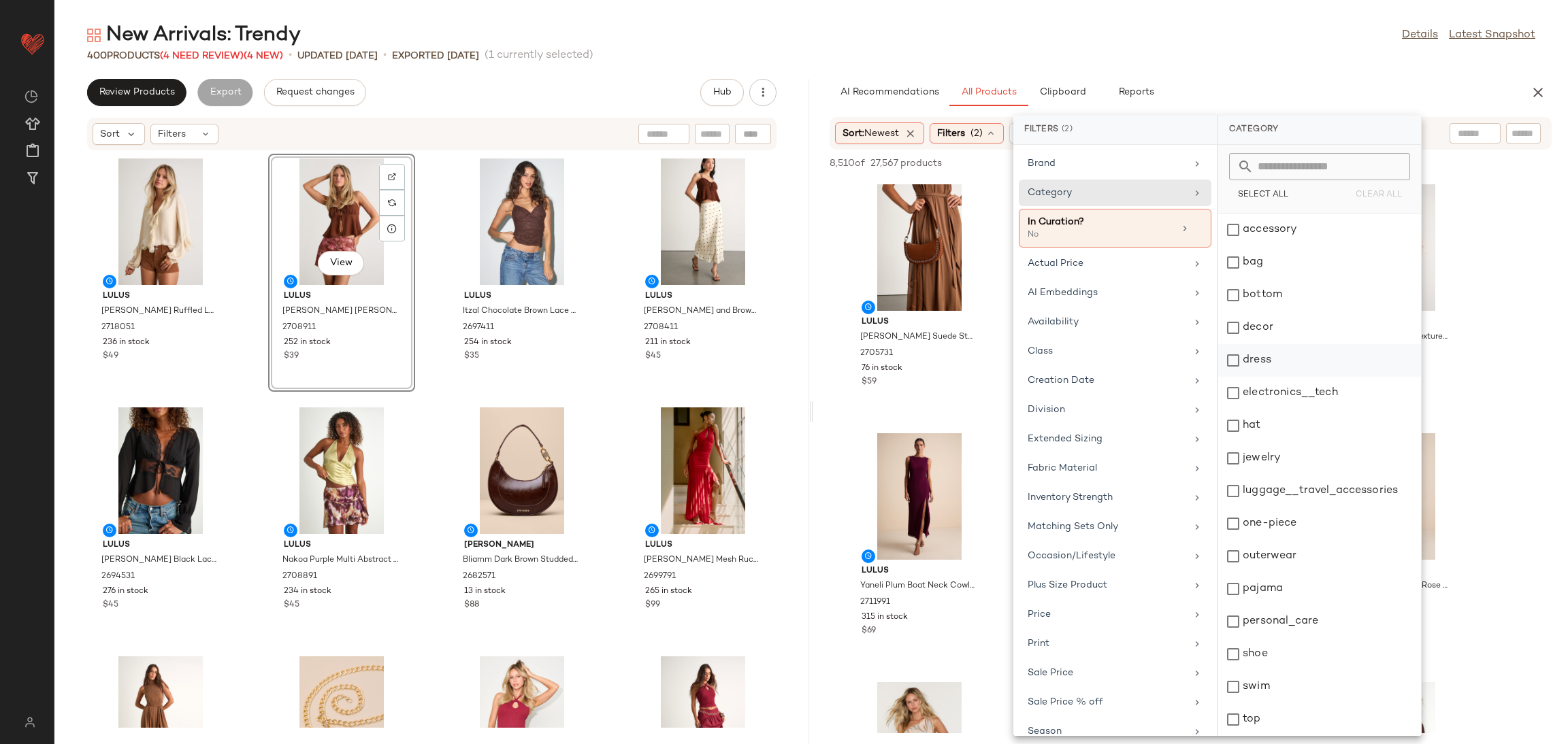
click at [1279, 377] on div "dress" at bounding box center [1319, 393] width 203 height 32
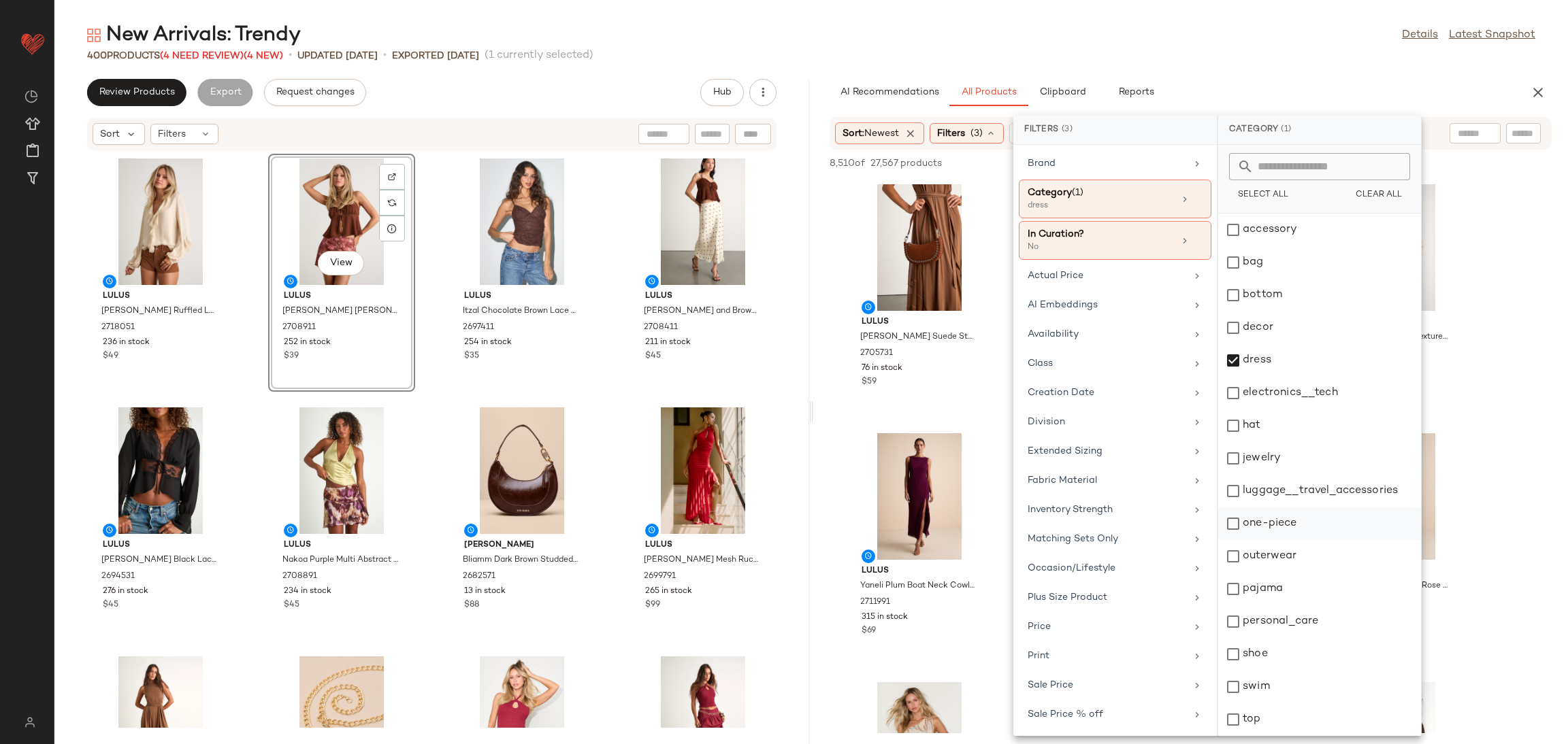
click at [1275, 540] on div "one-piece" at bounding box center [1319, 556] width 203 height 32
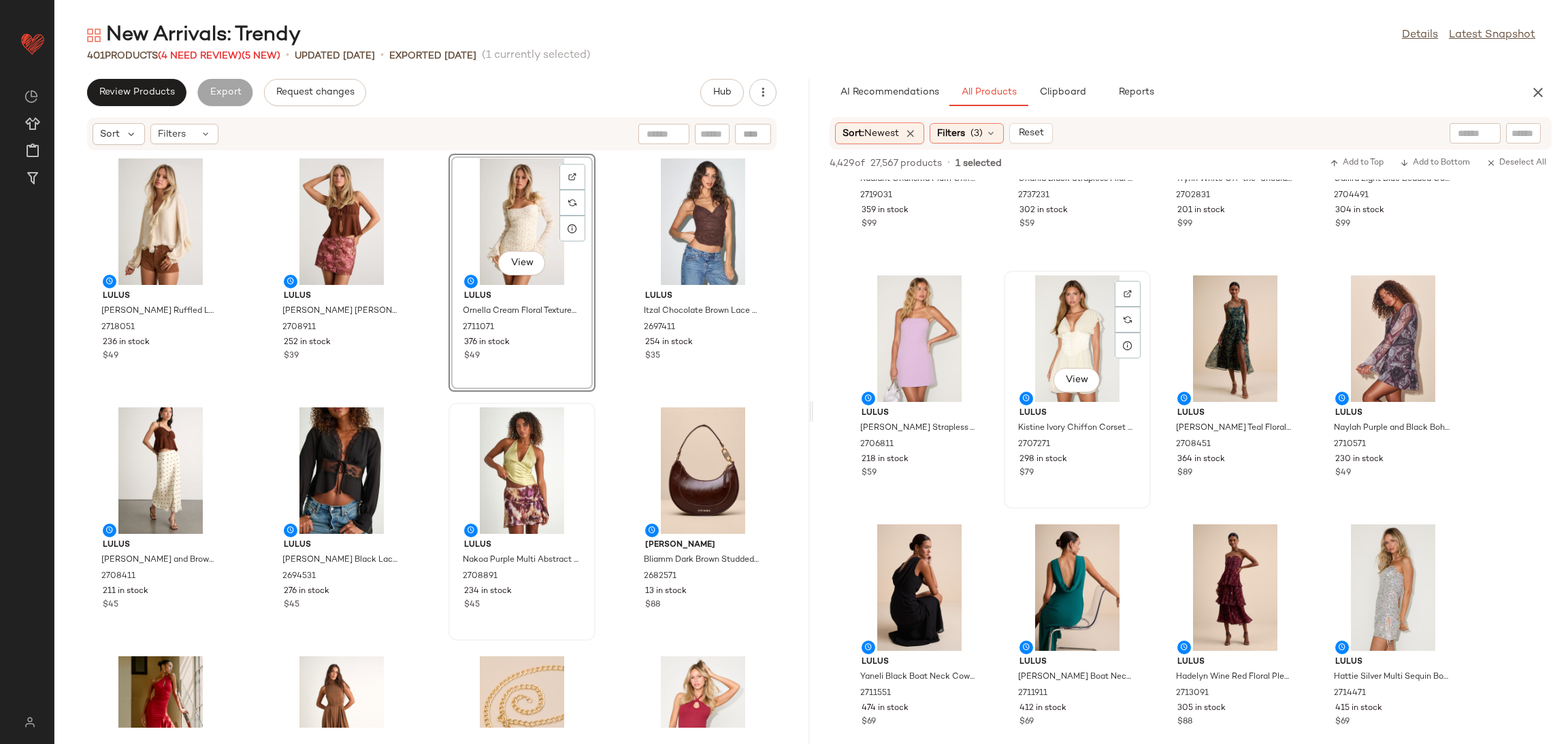
scroll to position [714, 0]
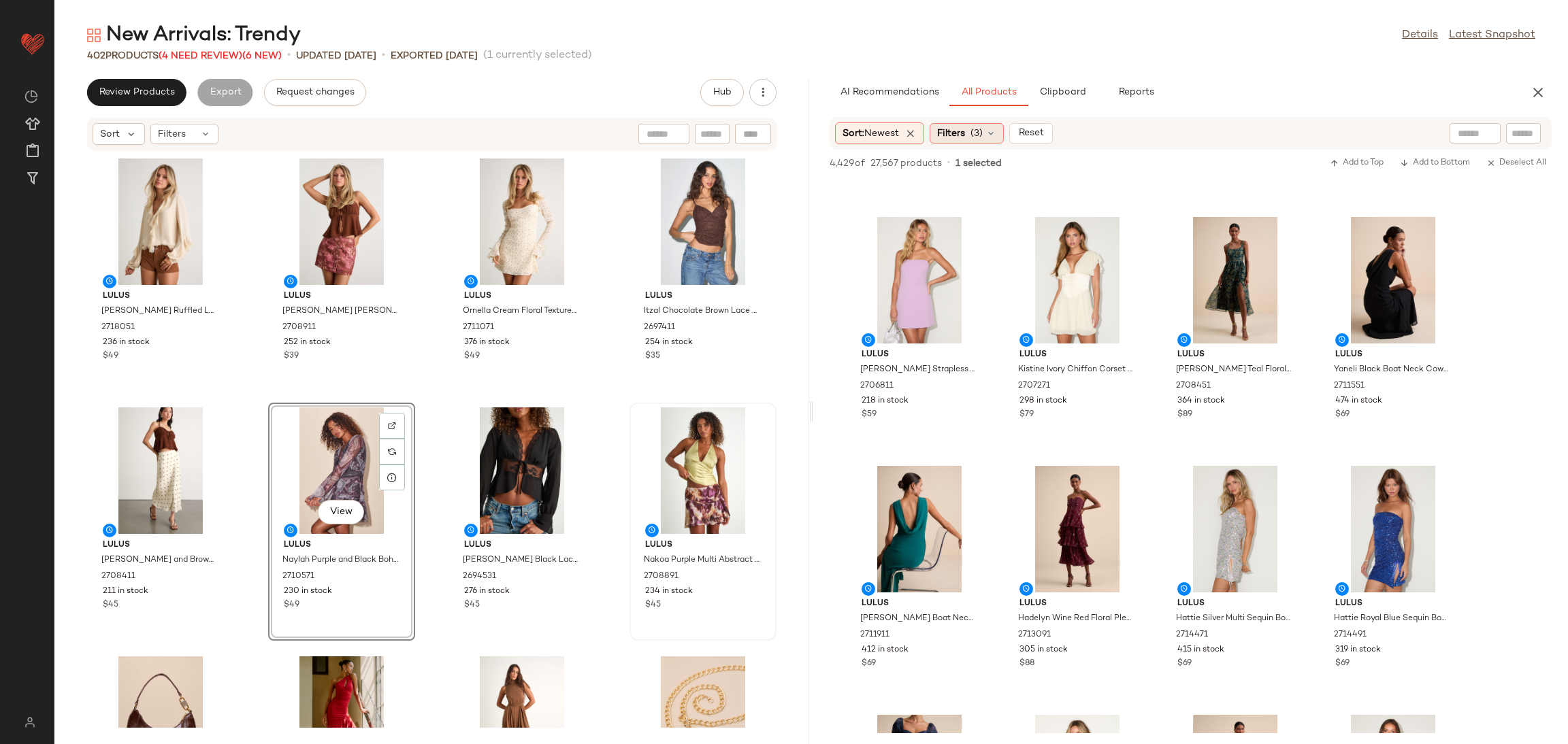
click at [989, 130] on icon at bounding box center [990, 133] width 11 height 11
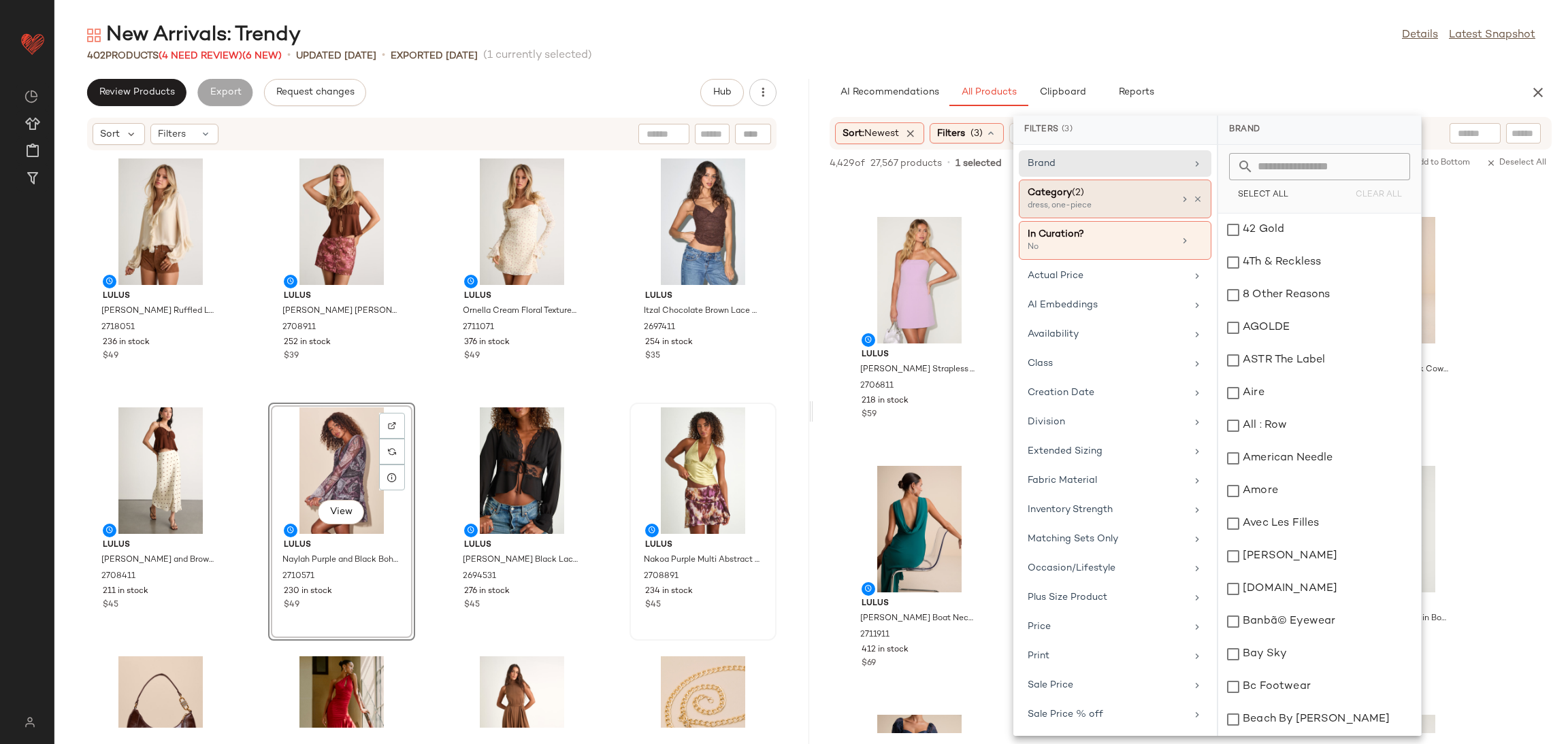
drag, startPoint x: 1188, startPoint y: 200, endPoint x: 1172, endPoint y: 197, distance: 16.3
click at [1193, 200] on icon at bounding box center [1198, 200] width 10 height 10
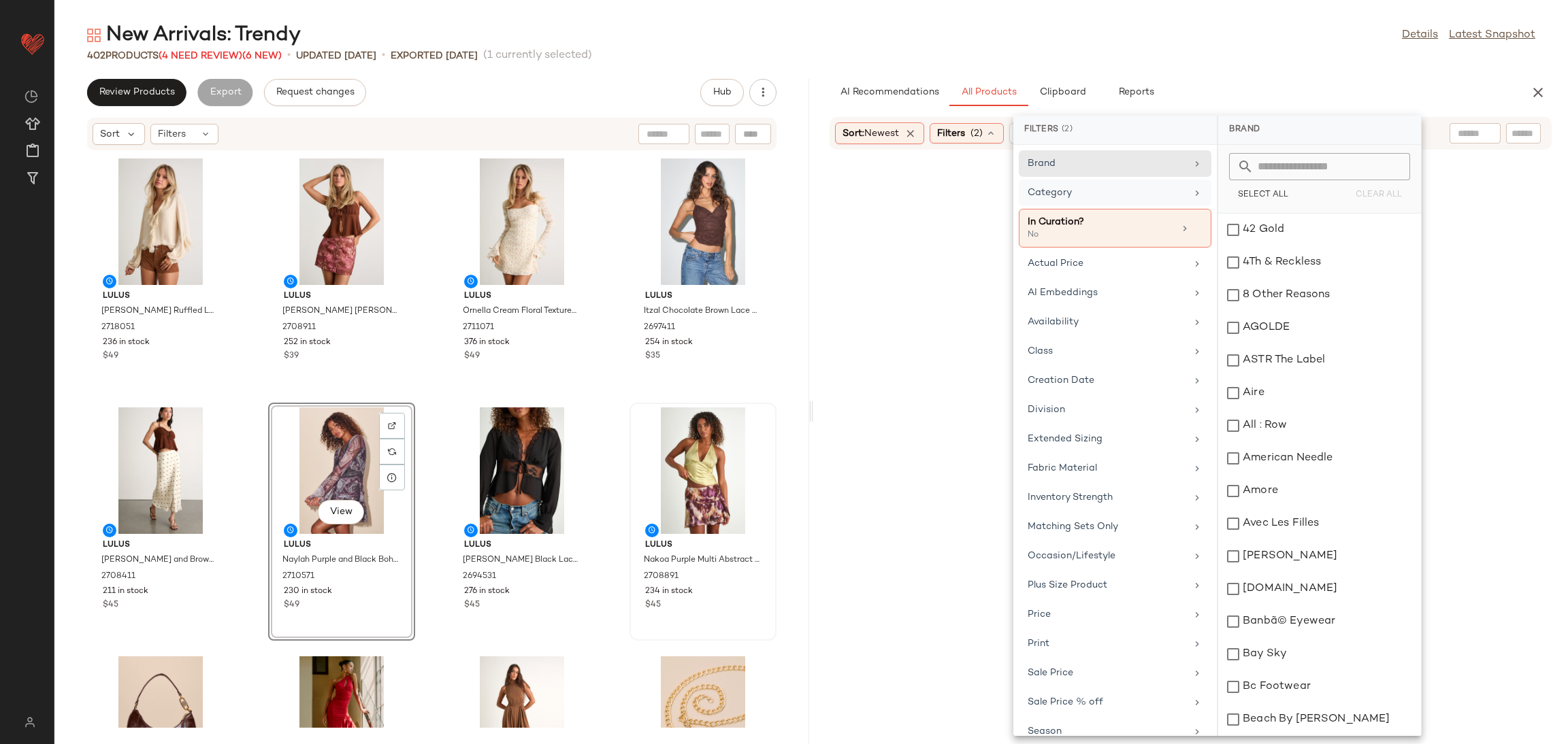
click at [1149, 197] on div "Category" at bounding box center [1106, 193] width 159 height 14
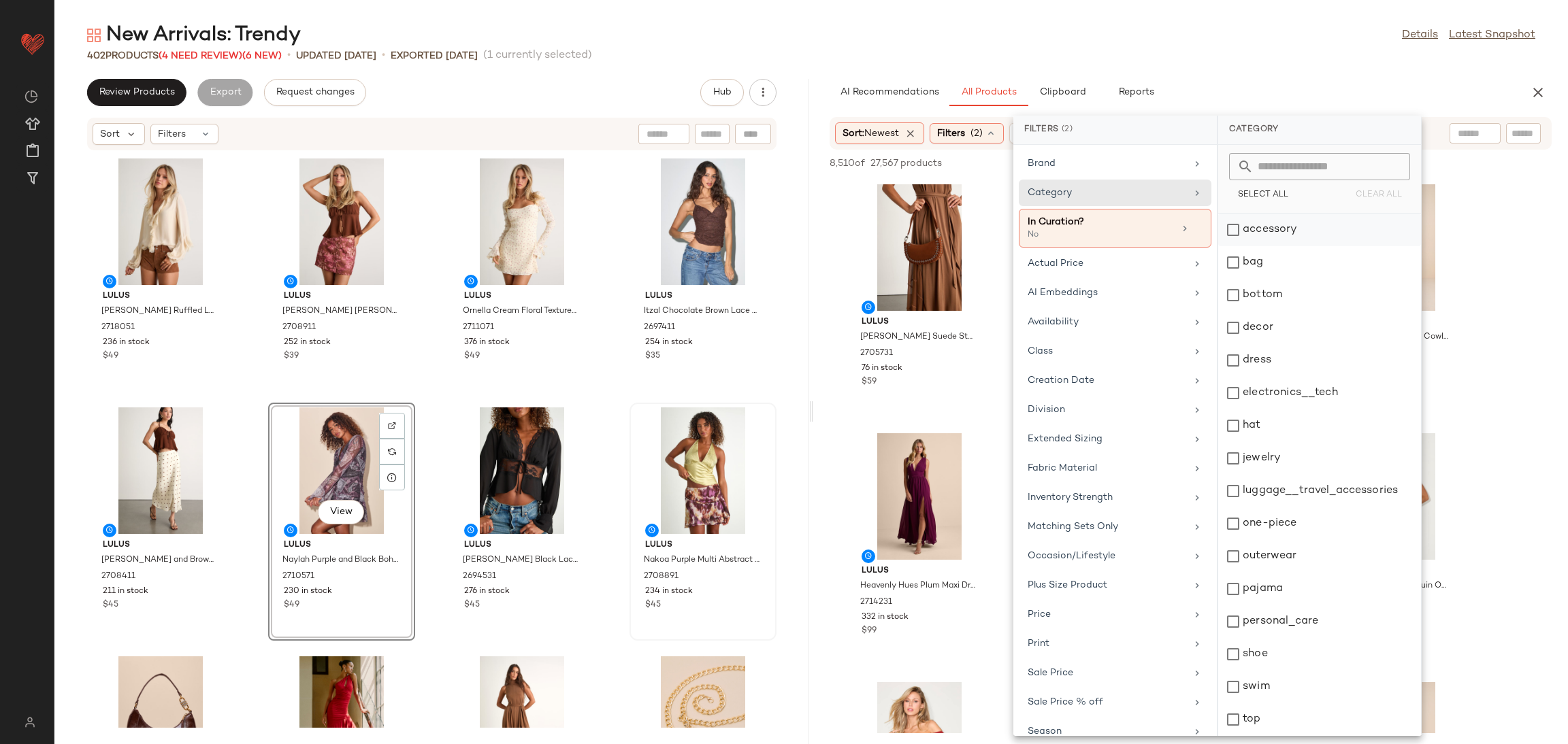
click at [1286, 246] on div "accessory" at bounding box center [1319, 262] width 203 height 32
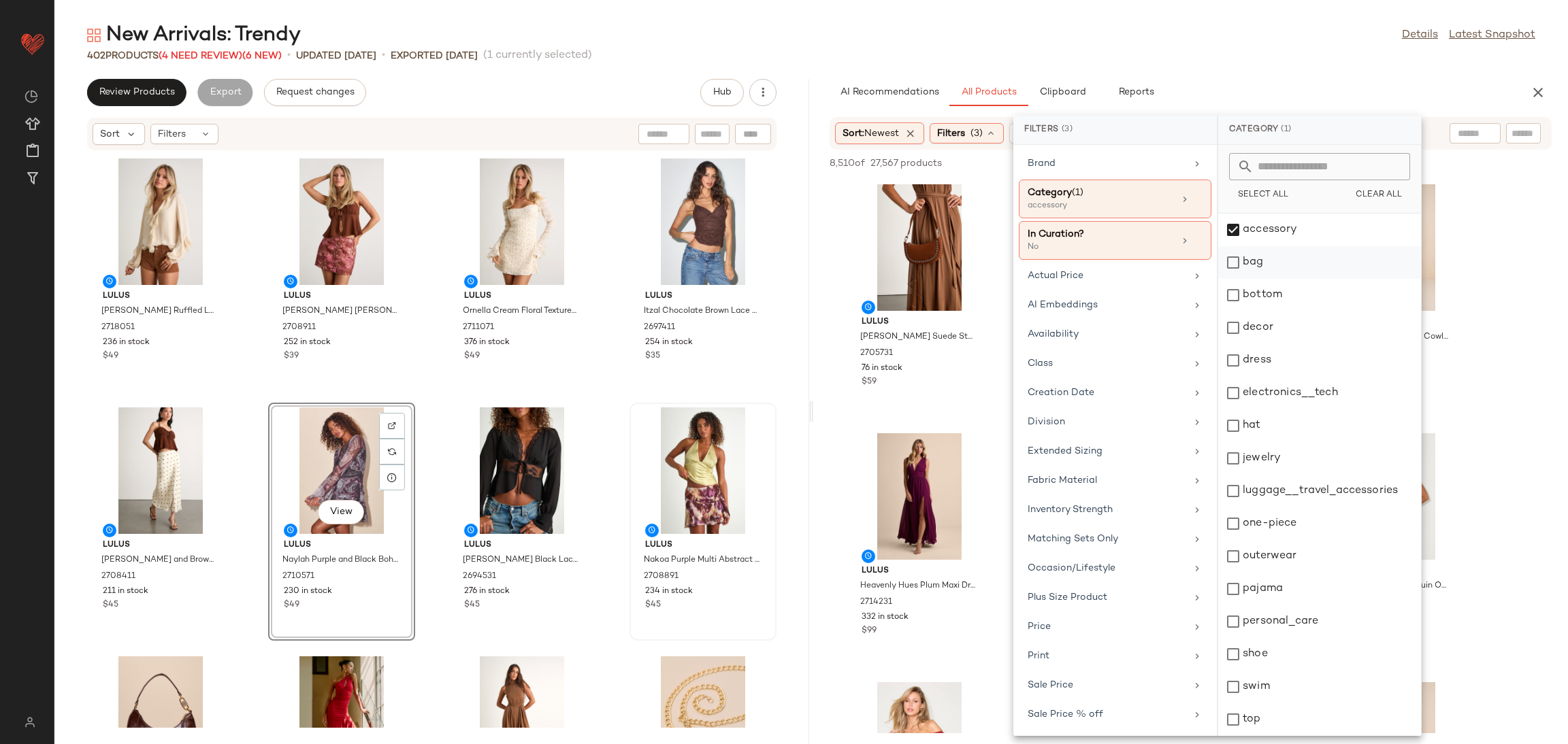
click at [1279, 279] on div "bag" at bounding box center [1319, 295] width 203 height 32
click at [1260, 442] on div "hat" at bounding box center [1319, 458] width 203 height 32
click at [1265, 475] on div "jewelry" at bounding box center [1319, 491] width 203 height 32
click at [1265, 671] on div "shoe" at bounding box center [1319, 687] width 203 height 32
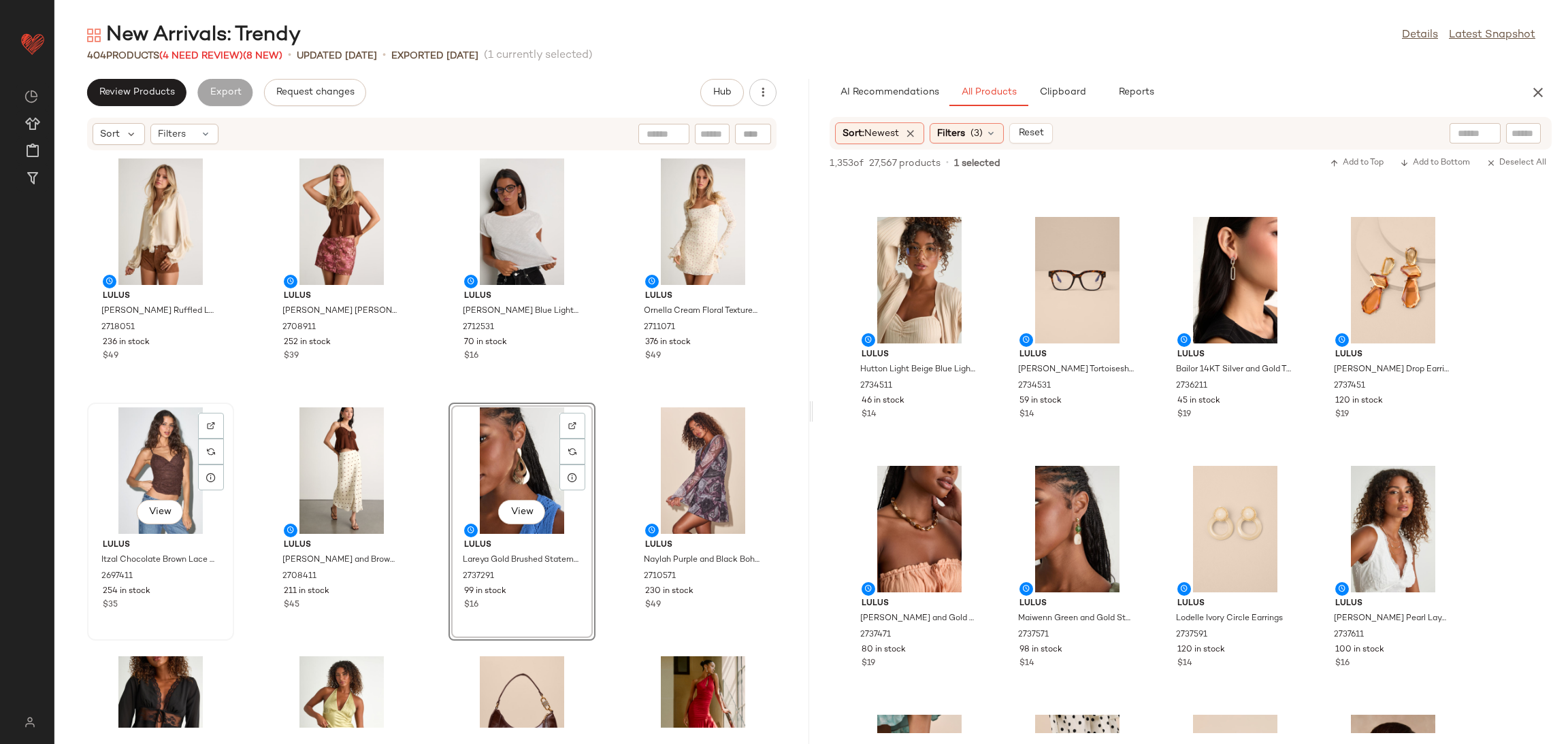
click at [174, 453] on div "View" at bounding box center [160, 470] width 138 height 126
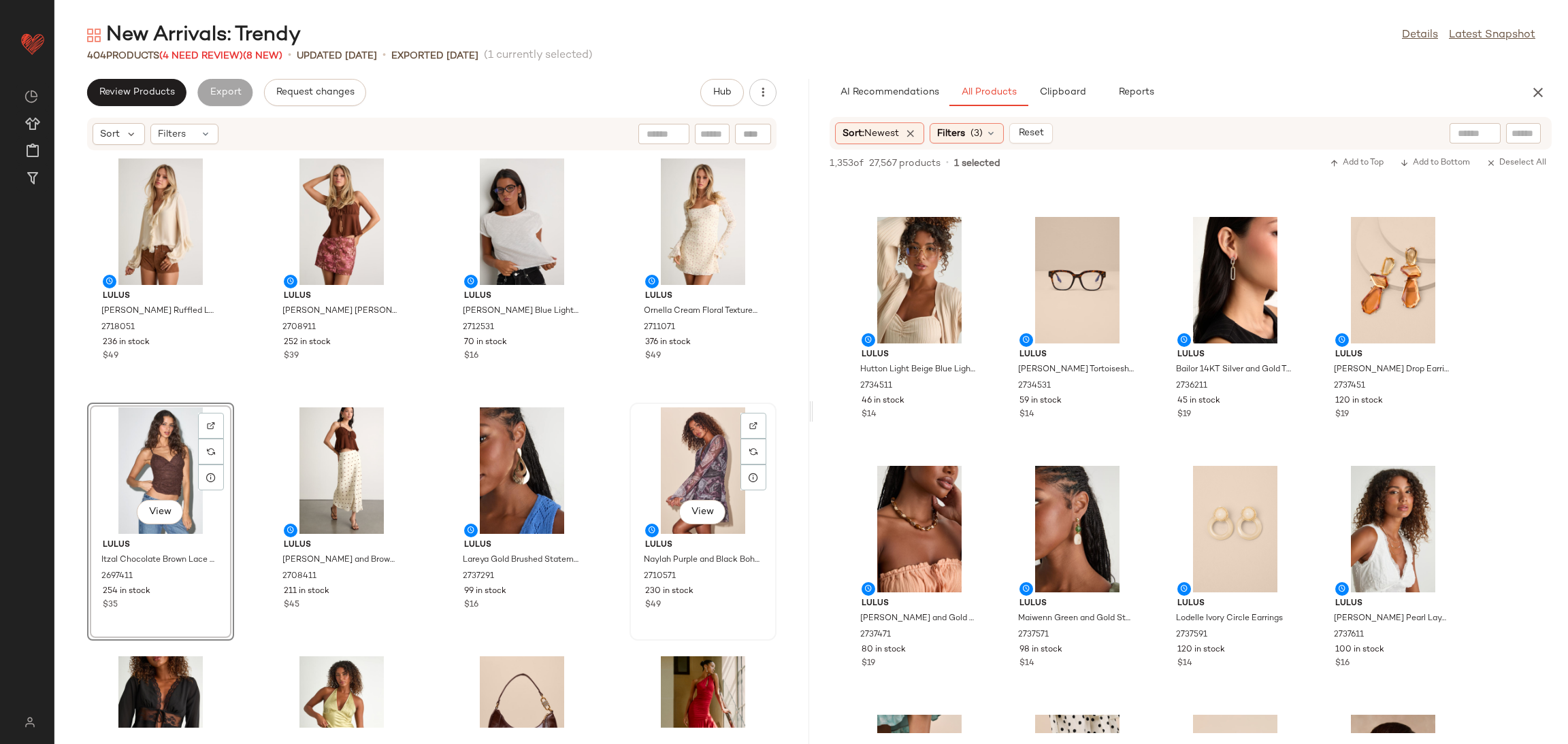
click at [660, 463] on div "View" at bounding box center [703, 470] width 138 height 126
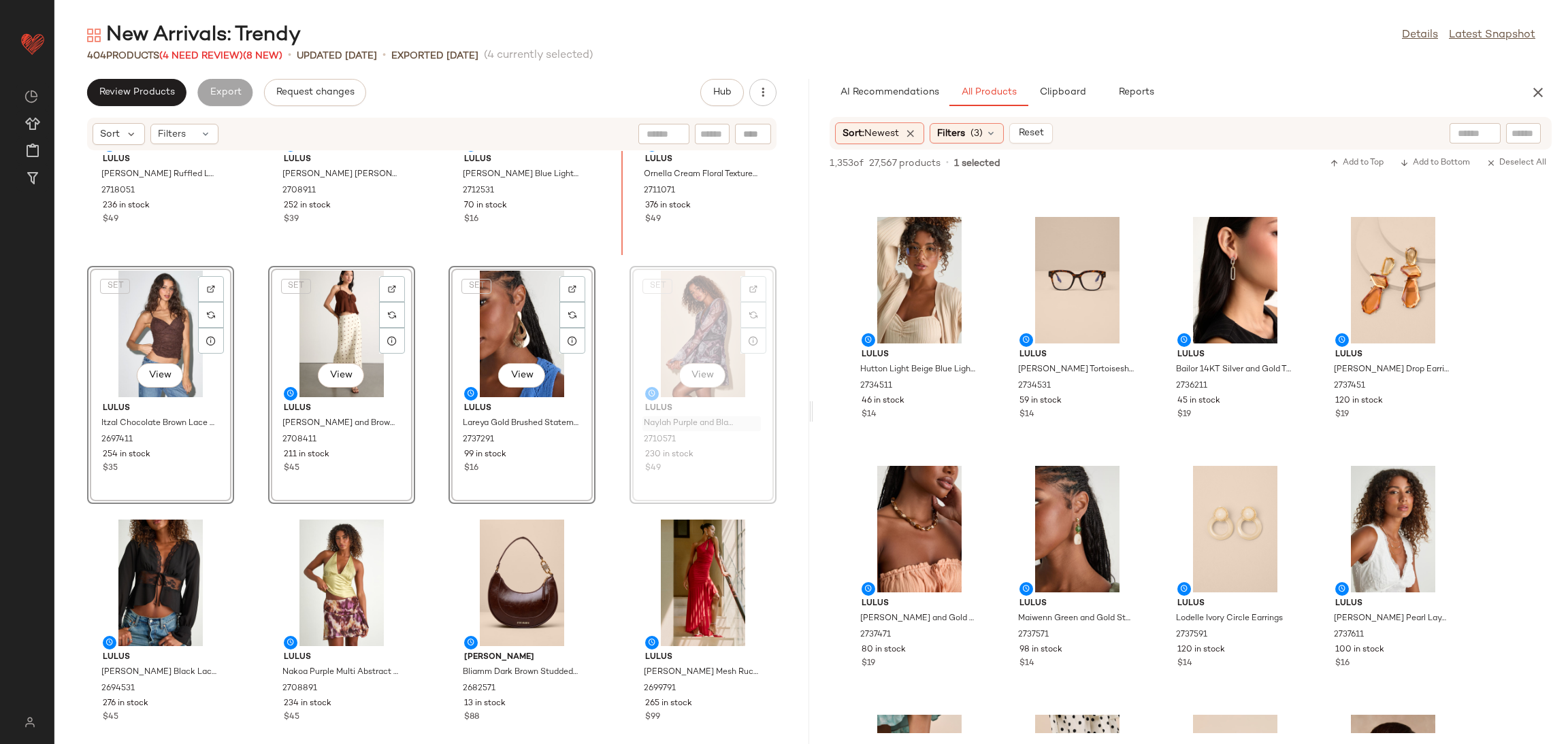
scroll to position [116, 0]
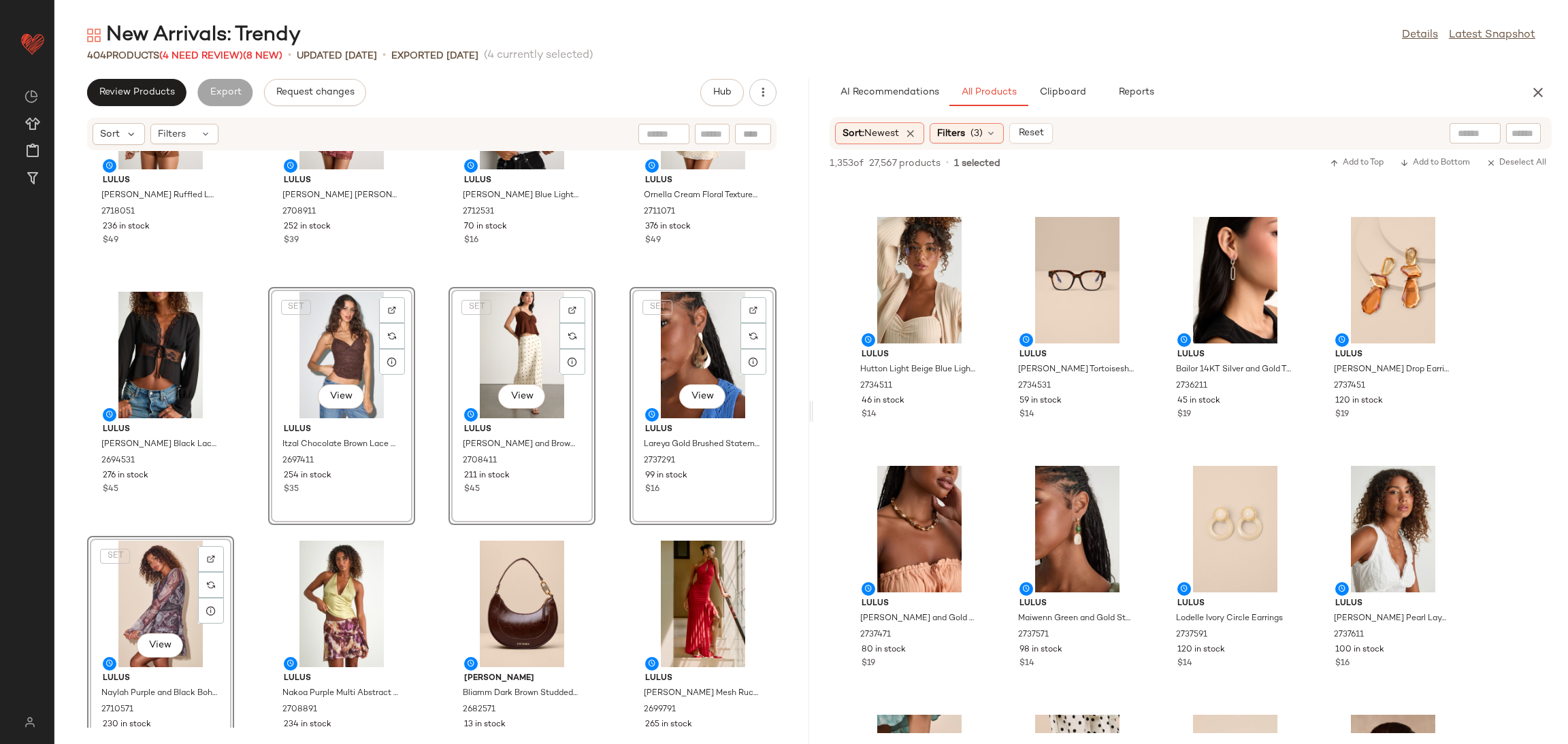
click at [284, 410] on div "SET View" at bounding box center [342, 355] width 138 height 126
click at [258, 421] on div "Lulus Jess Cream Ruffled Lace Long Sleeve Top 2718051 236 in stock $49 Lulus Ri…" at bounding box center [431, 439] width 754 height 577
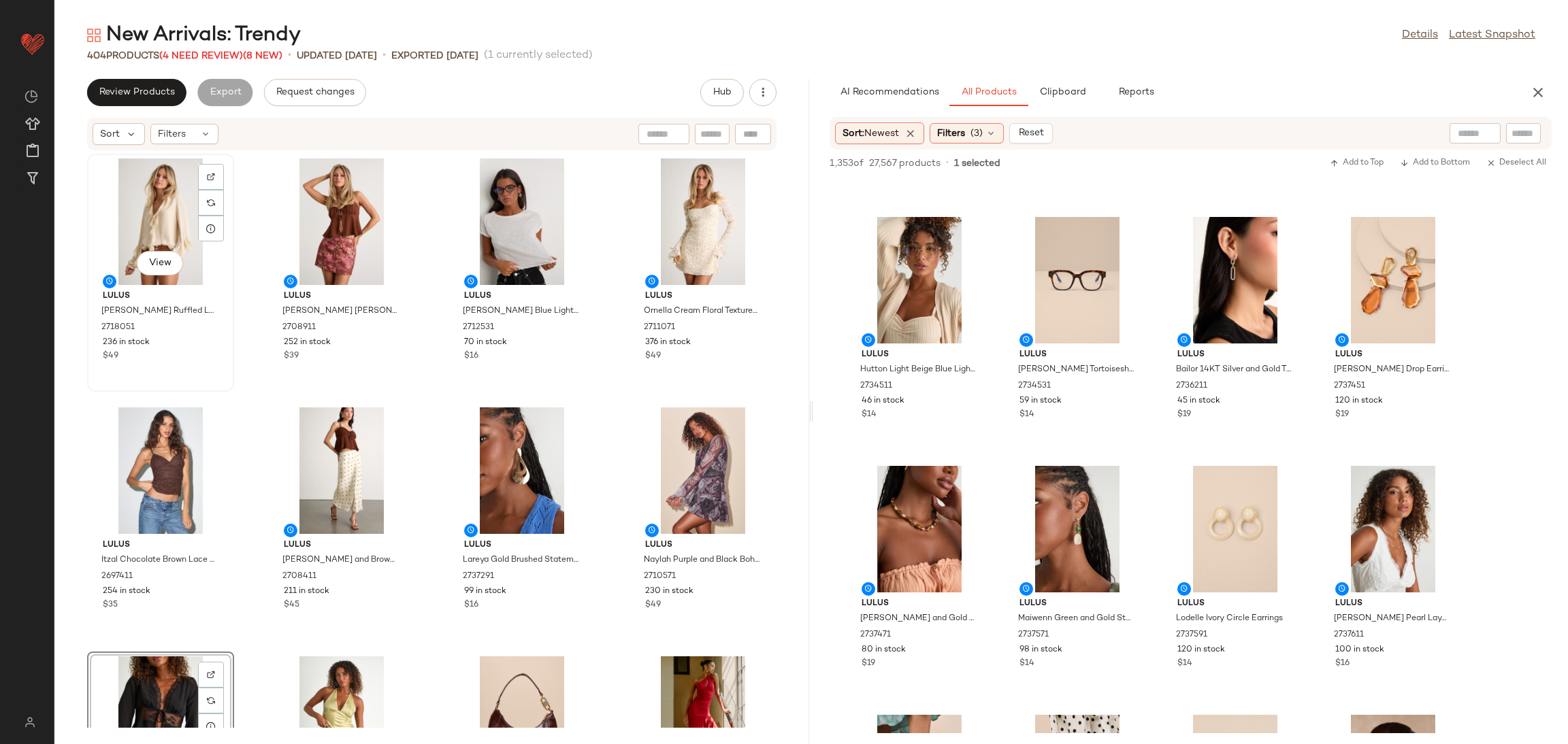
click at [155, 216] on div "View" at bounding box center [160, 221] width 138 height 126
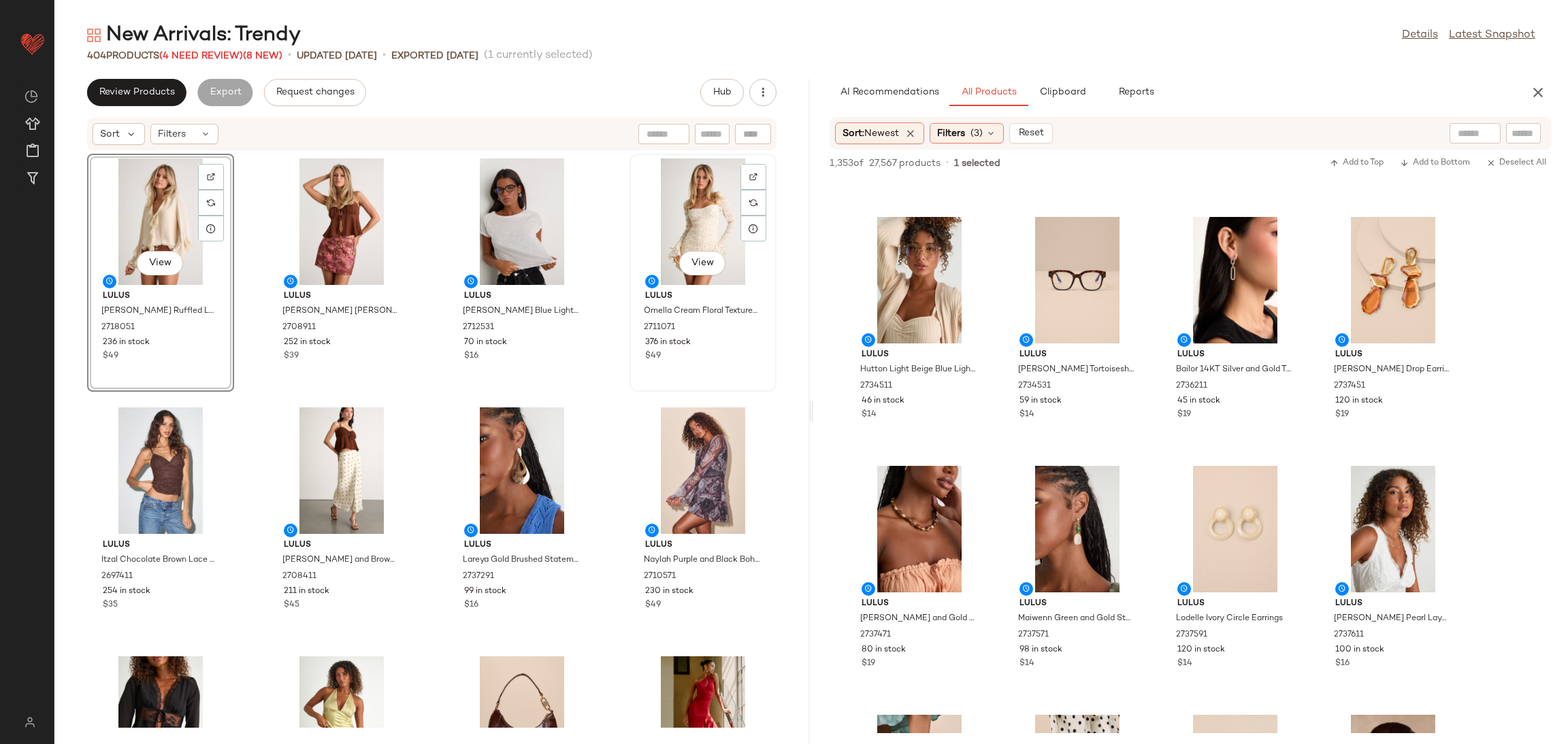
click at [680, 229] on div "View" at bounding box center [703, 221] width 138 height 126
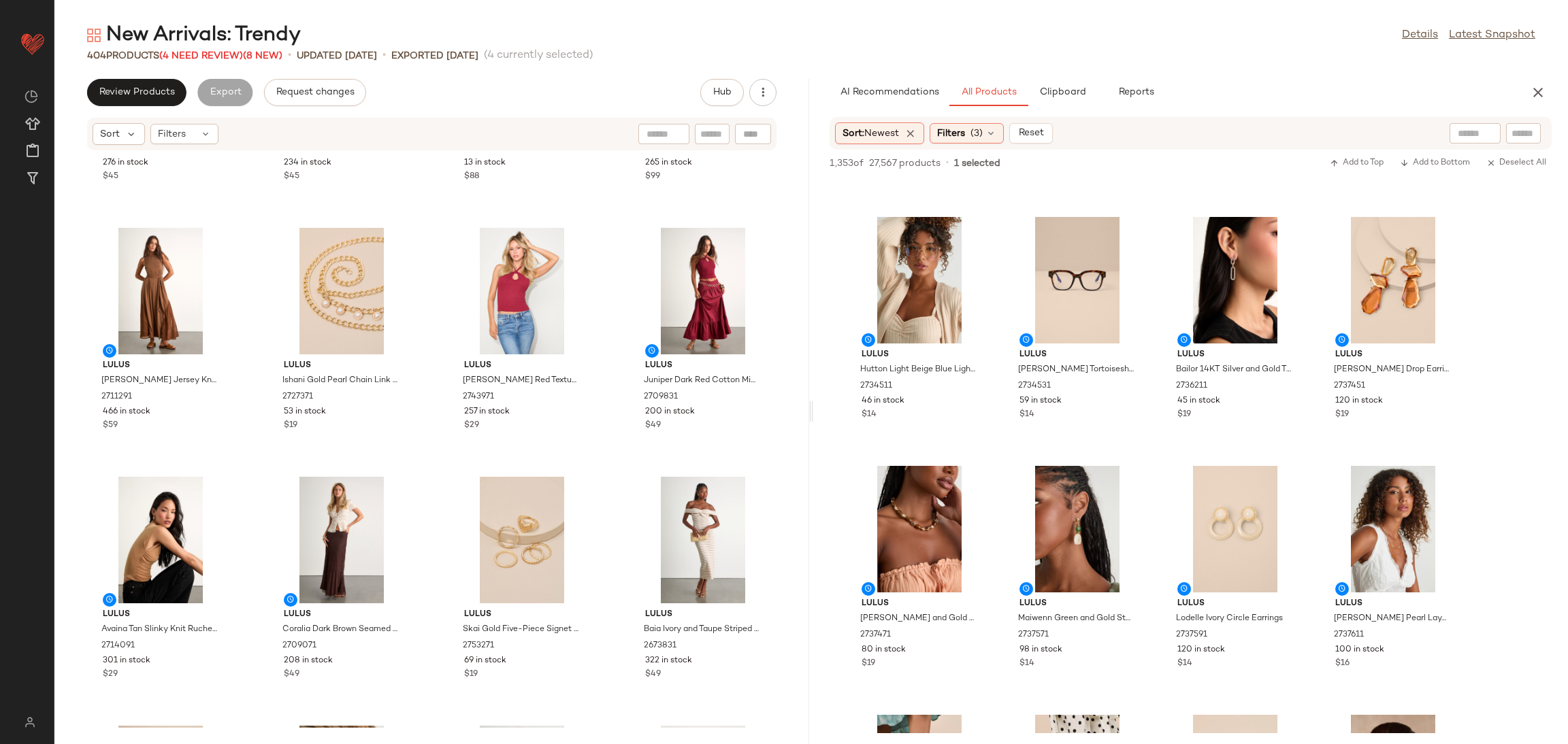
scroll to position [439, 0]
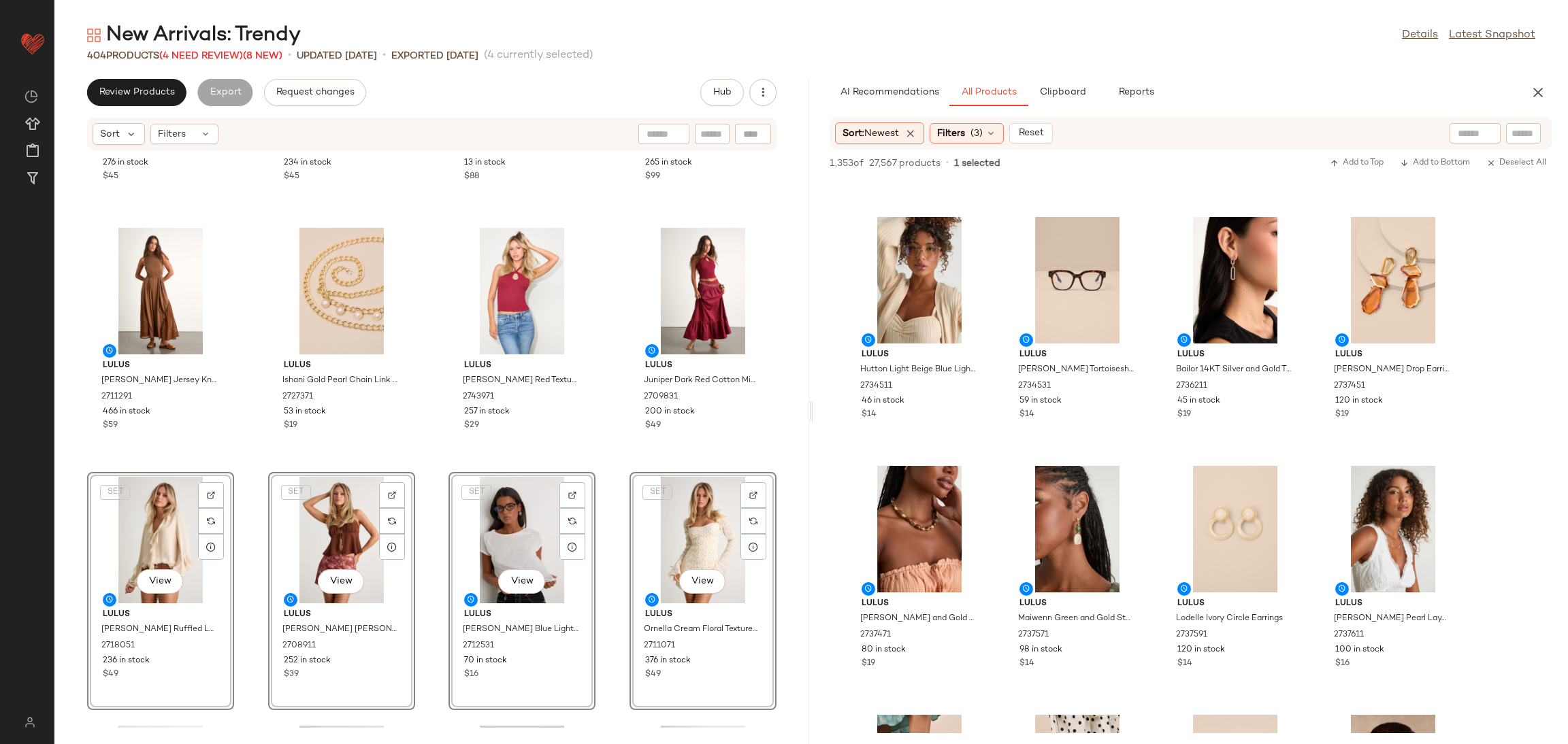
click at [251, 468] on div "Lulus Irelynn Black Lace Long Sleeve Tie-Front Top 2694531 276 in stock $45 Lul…" at bounding box center [431, 439] width 754 height 577
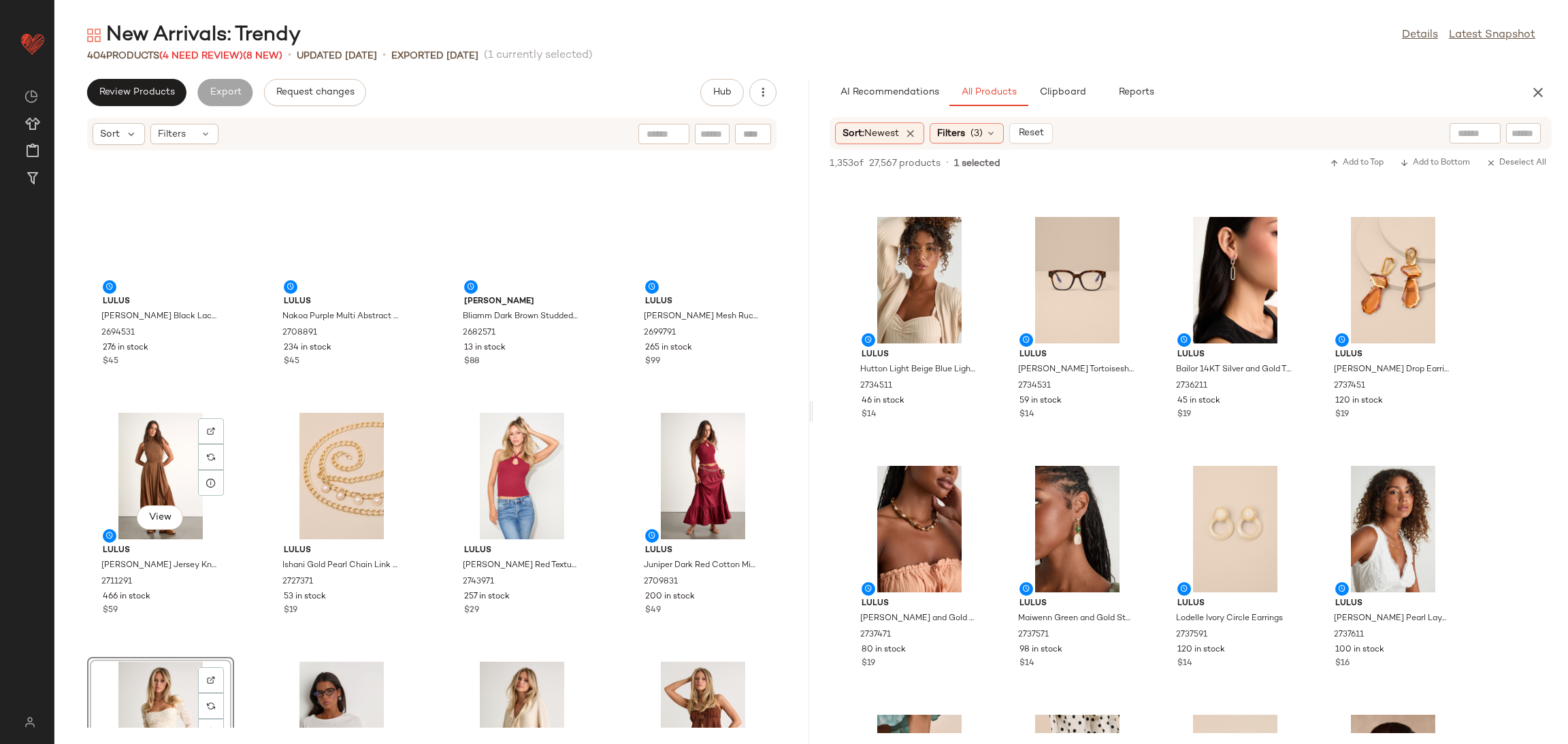
scroll to position [236, 0]
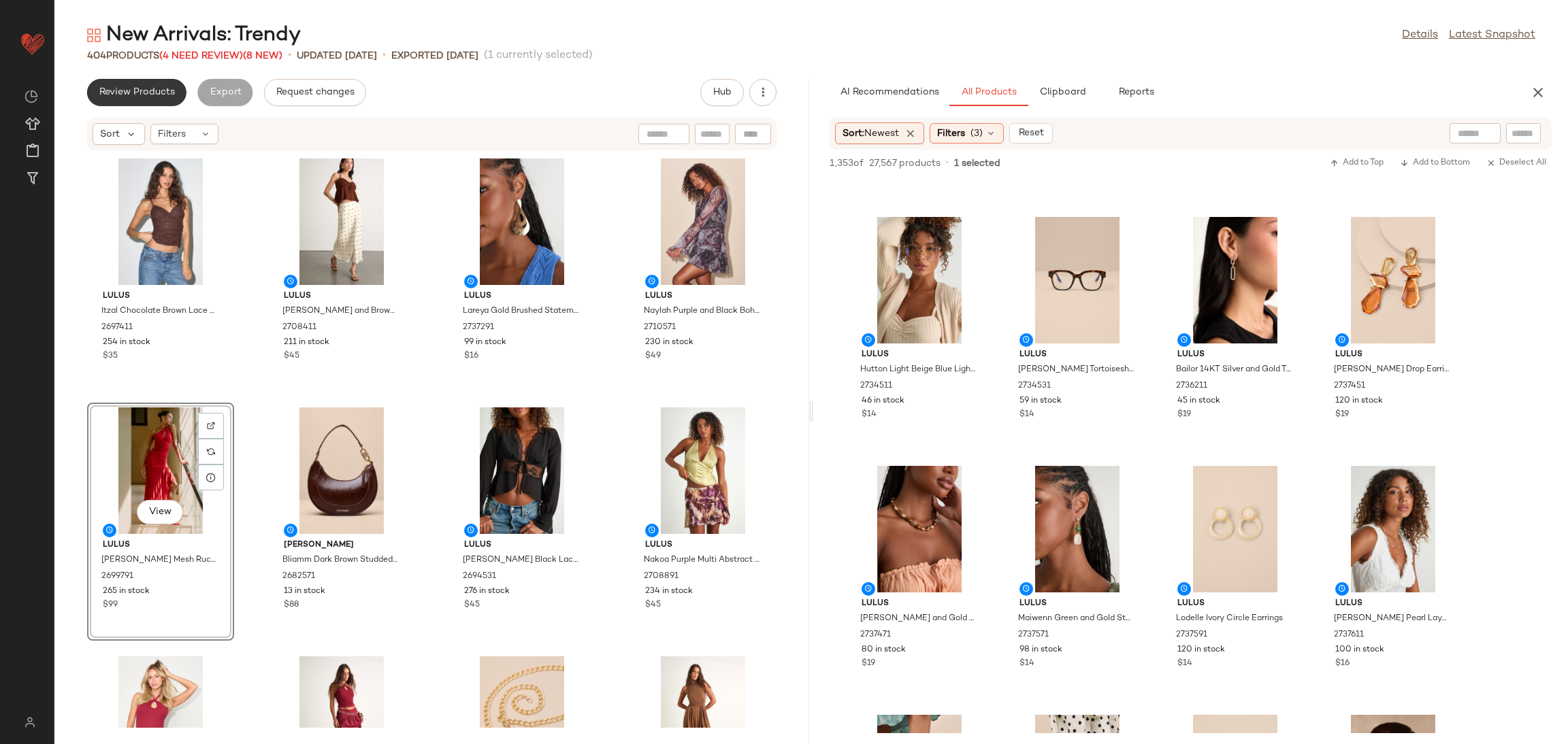
click at [141, 98] on span "Review Products" at bounding box center [137, 92] width 76 height 11
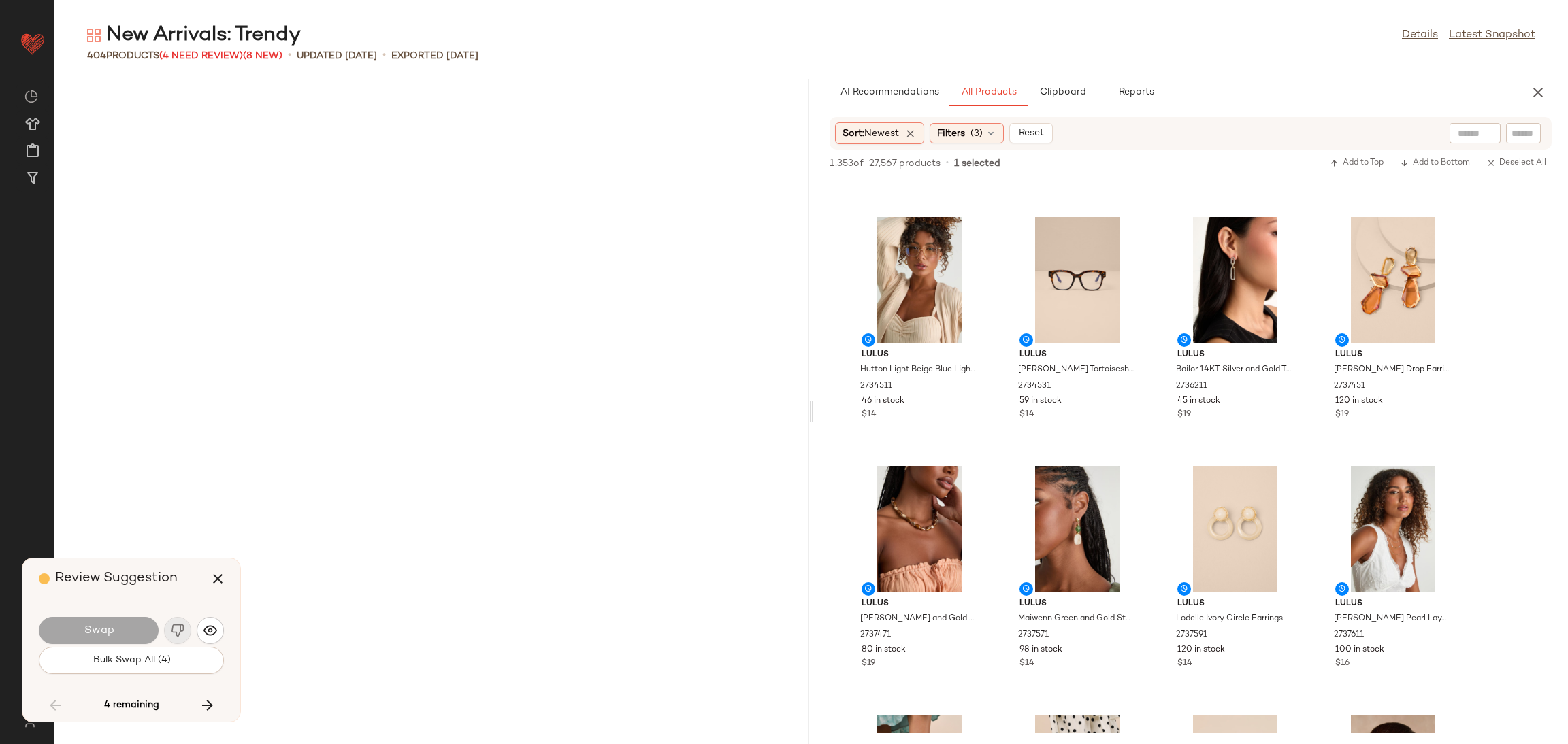
scroll to position [5475, 0]
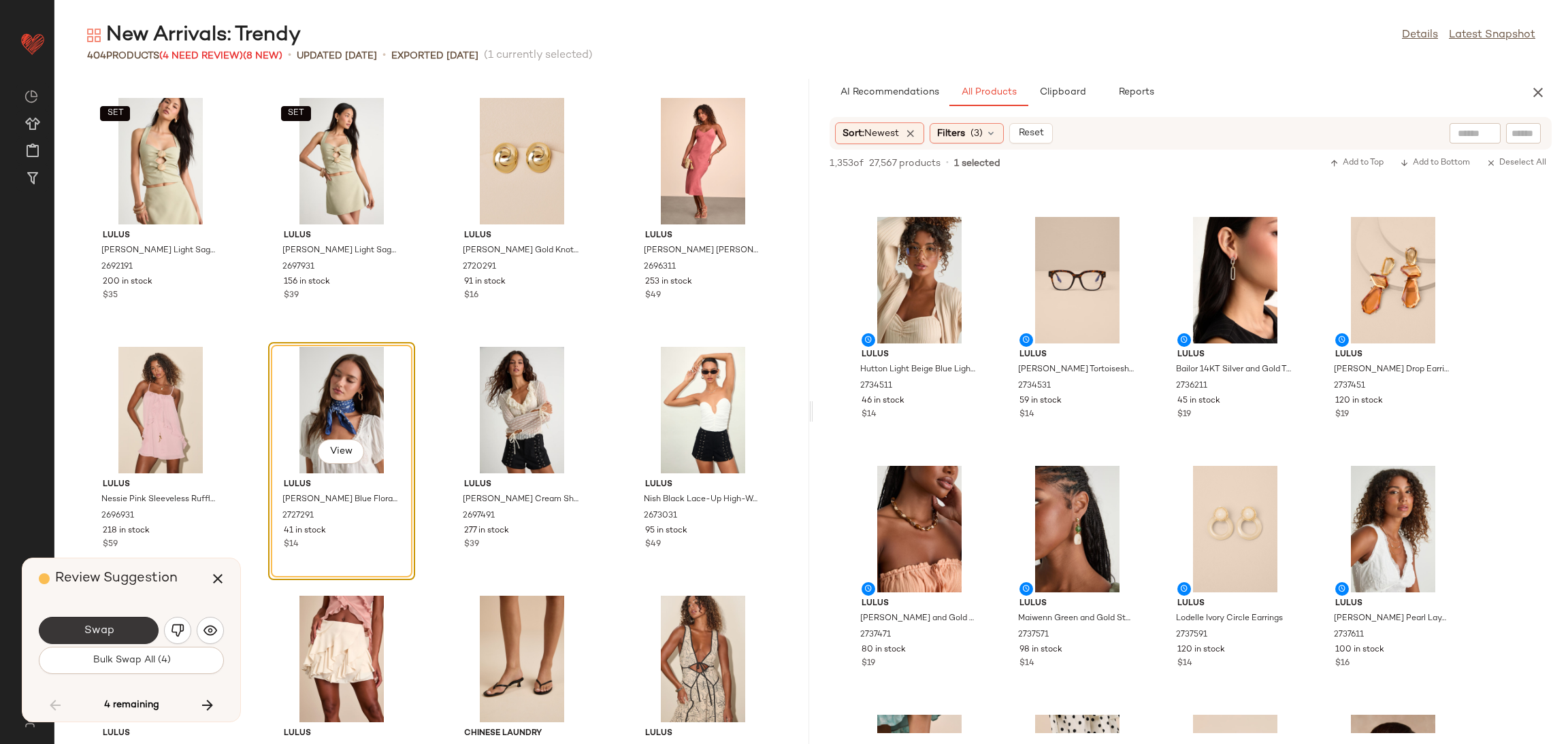
click at [127, 621] on button "Swap" at bounding box center [99, 630] width 120 height 28
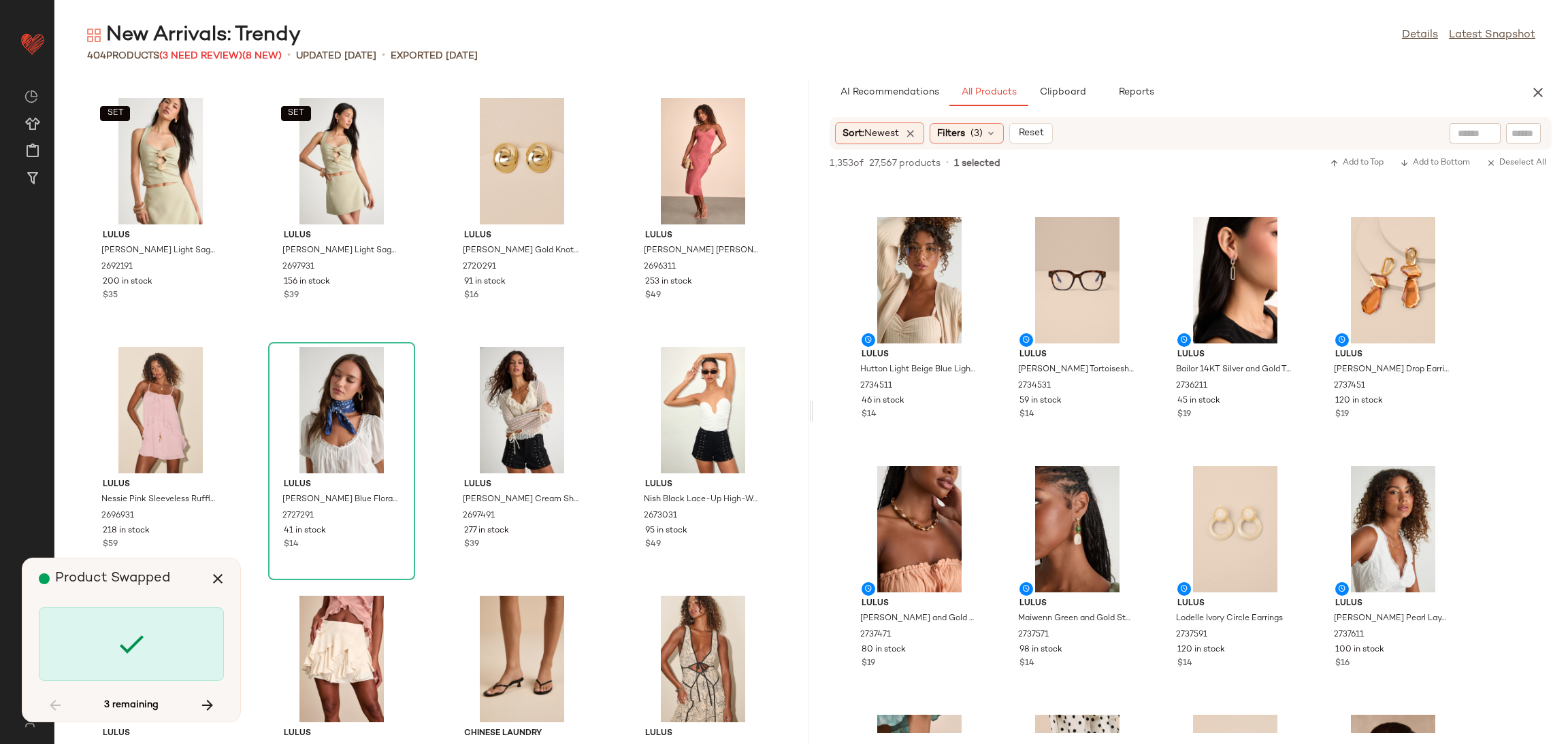
scroll to position [11698, 0]
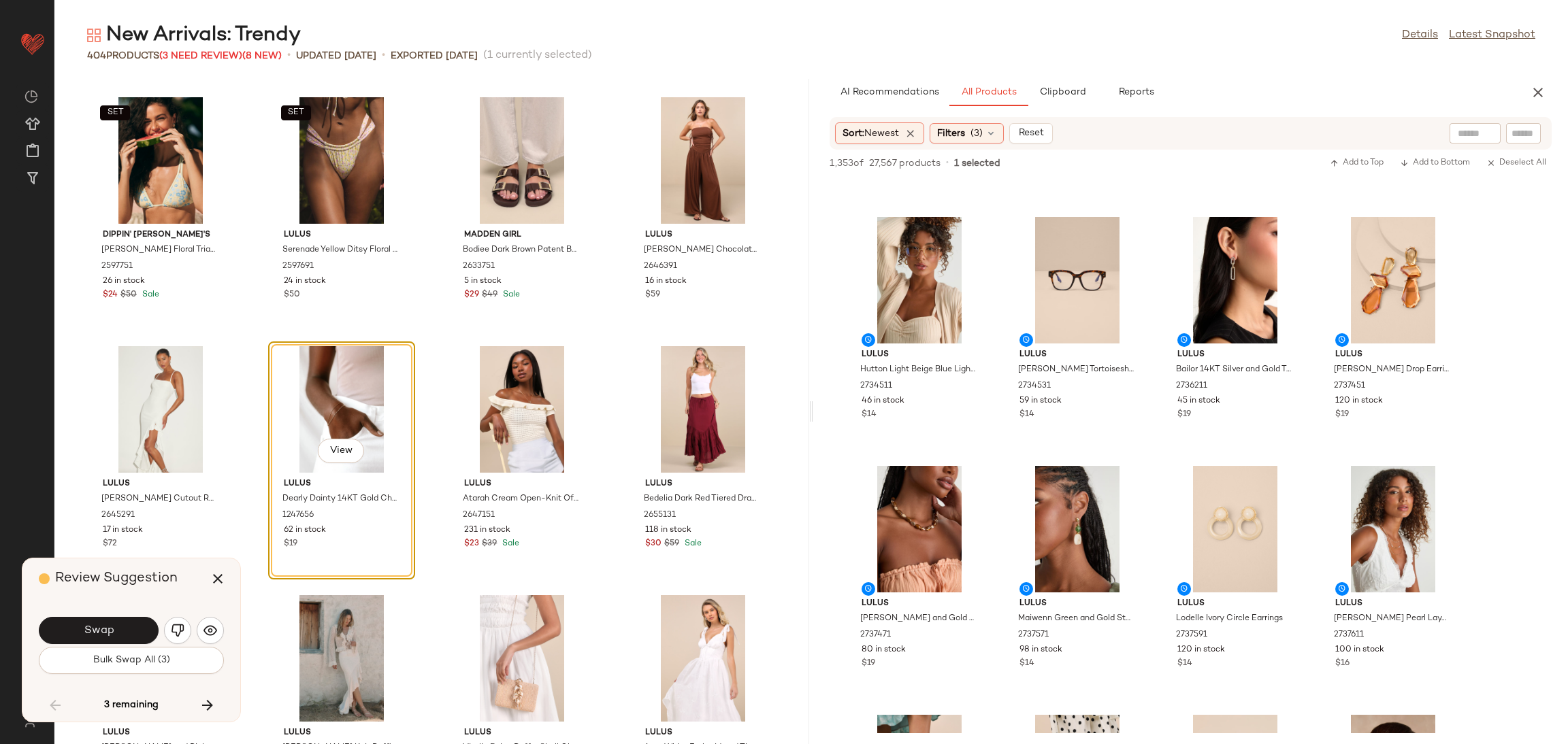
click at [122, 614] on div "Swap Bulk Swap All (3)" at bounding box center [131, 644] width 185 height 73
click at [138, 625] on button "Swap" at bounding box center [99, 630] width 120 height 28
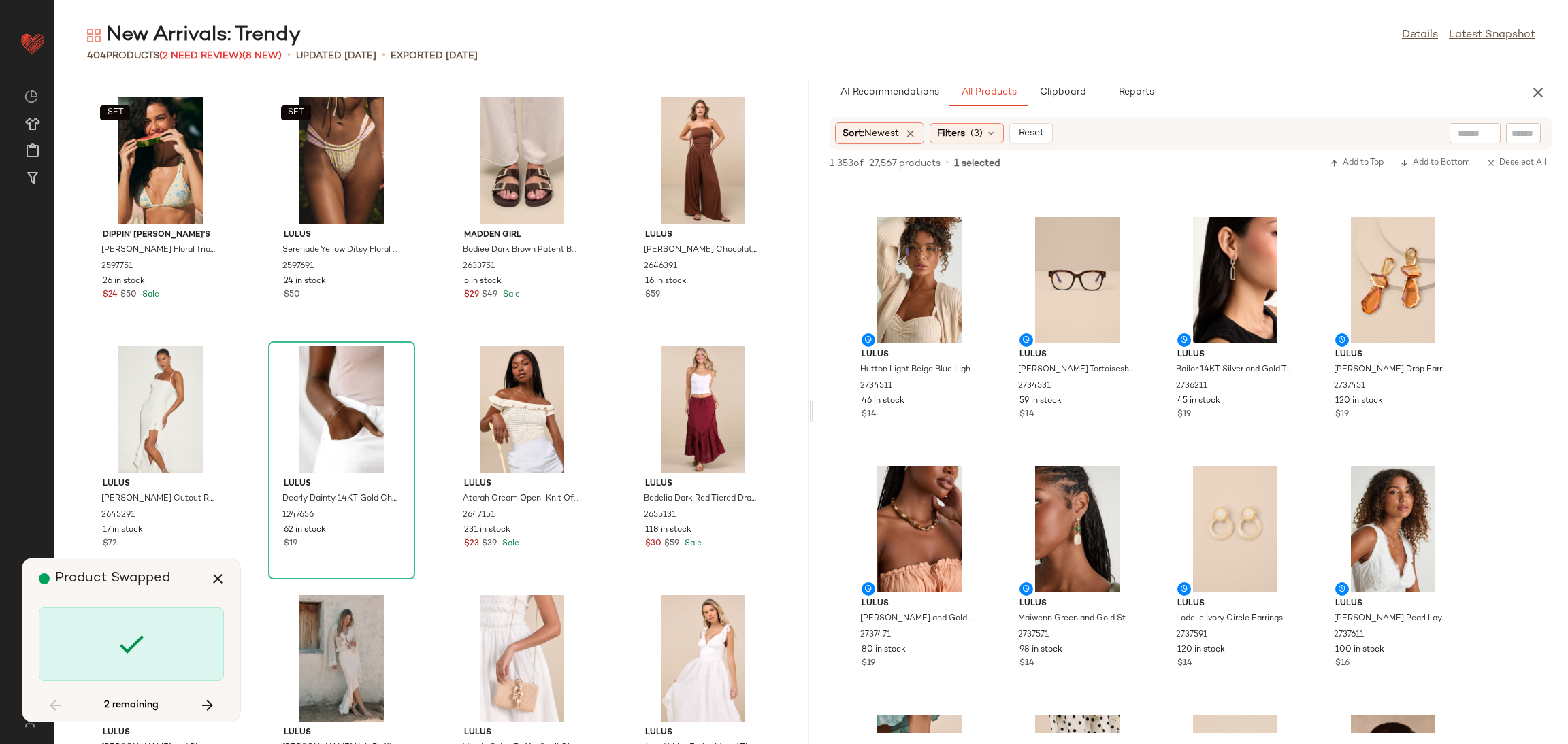
scroll to position [16426, 0]
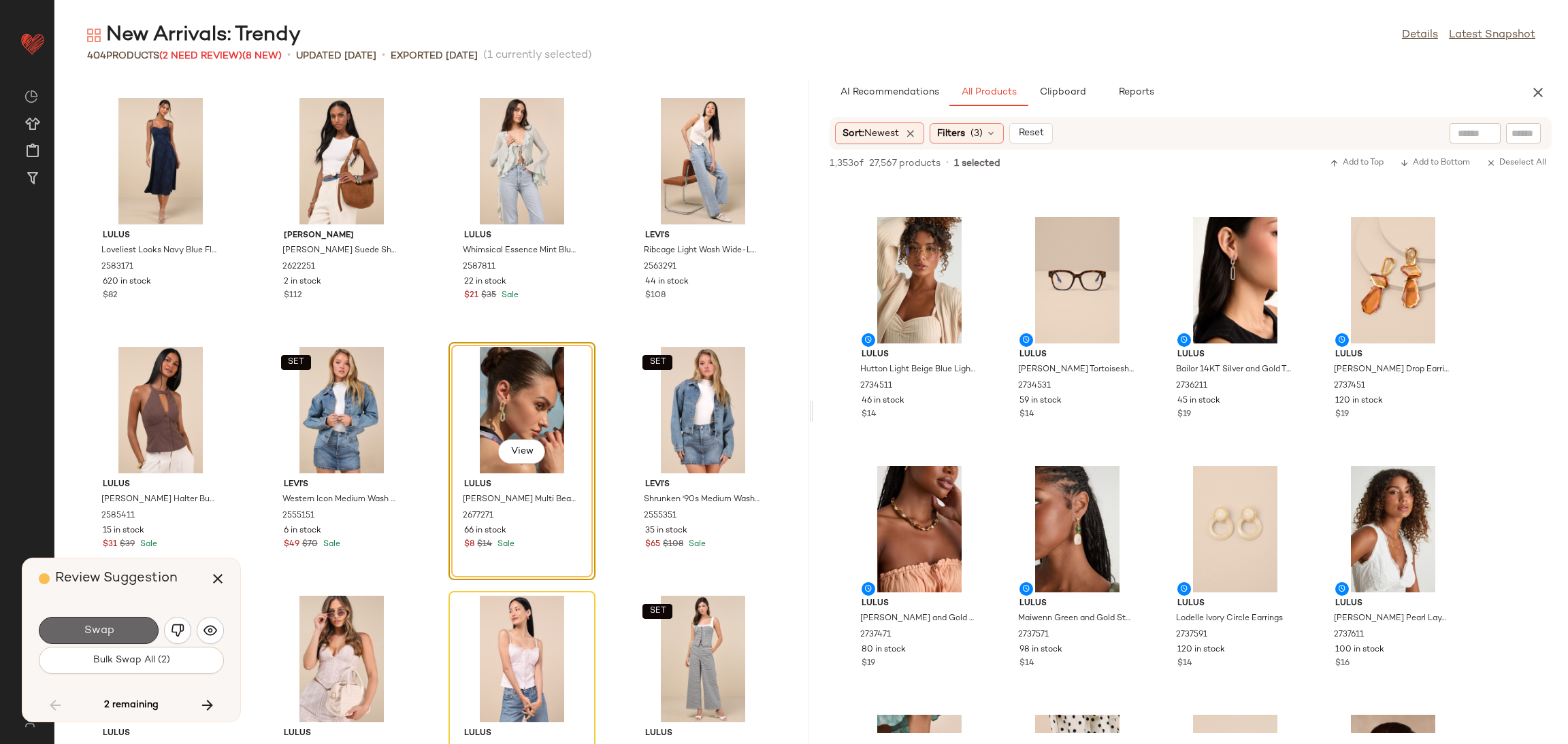
click at [136, 632] on button "Swap" at bounding box center [99, 630] width 120 height 28
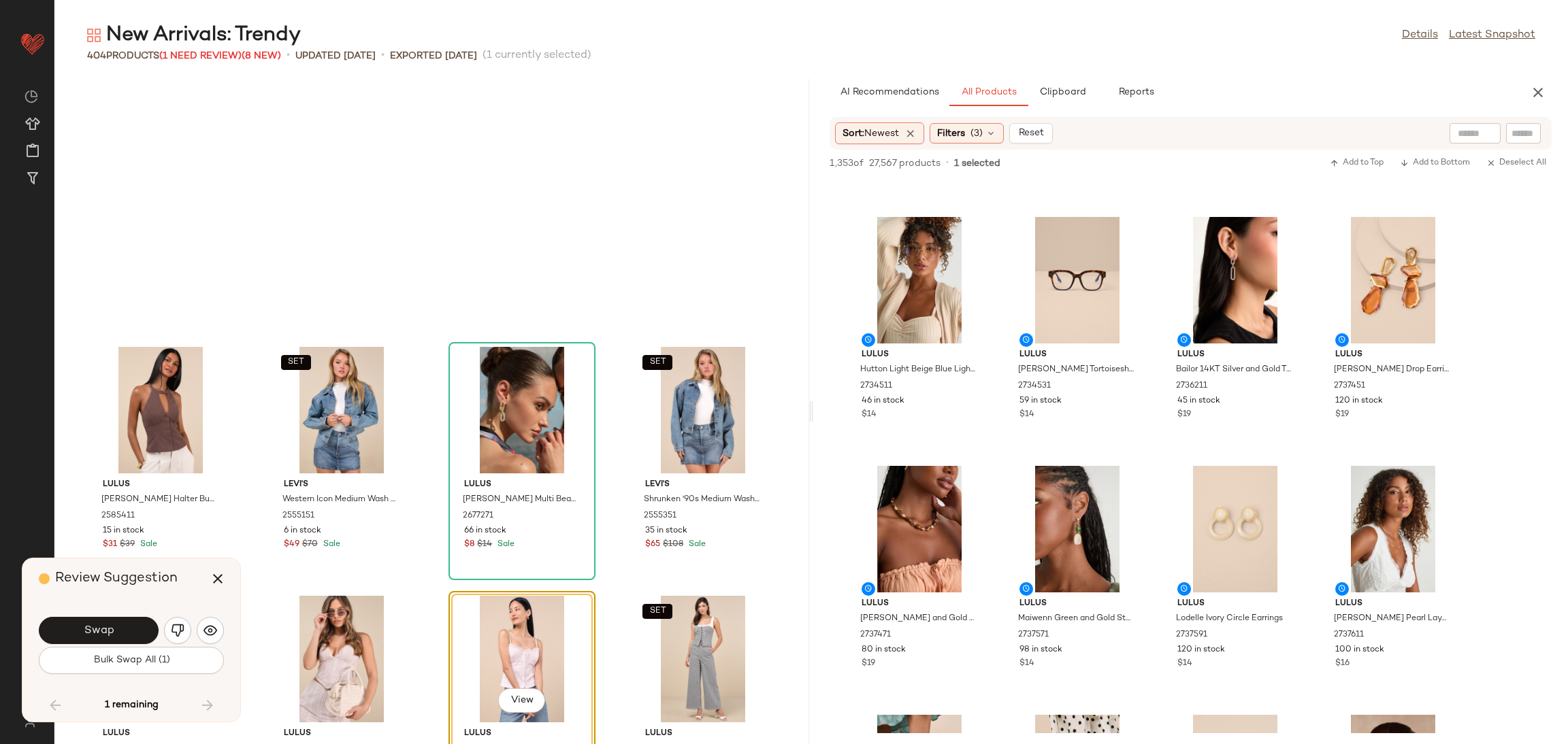
scroll to position [16675, 0]
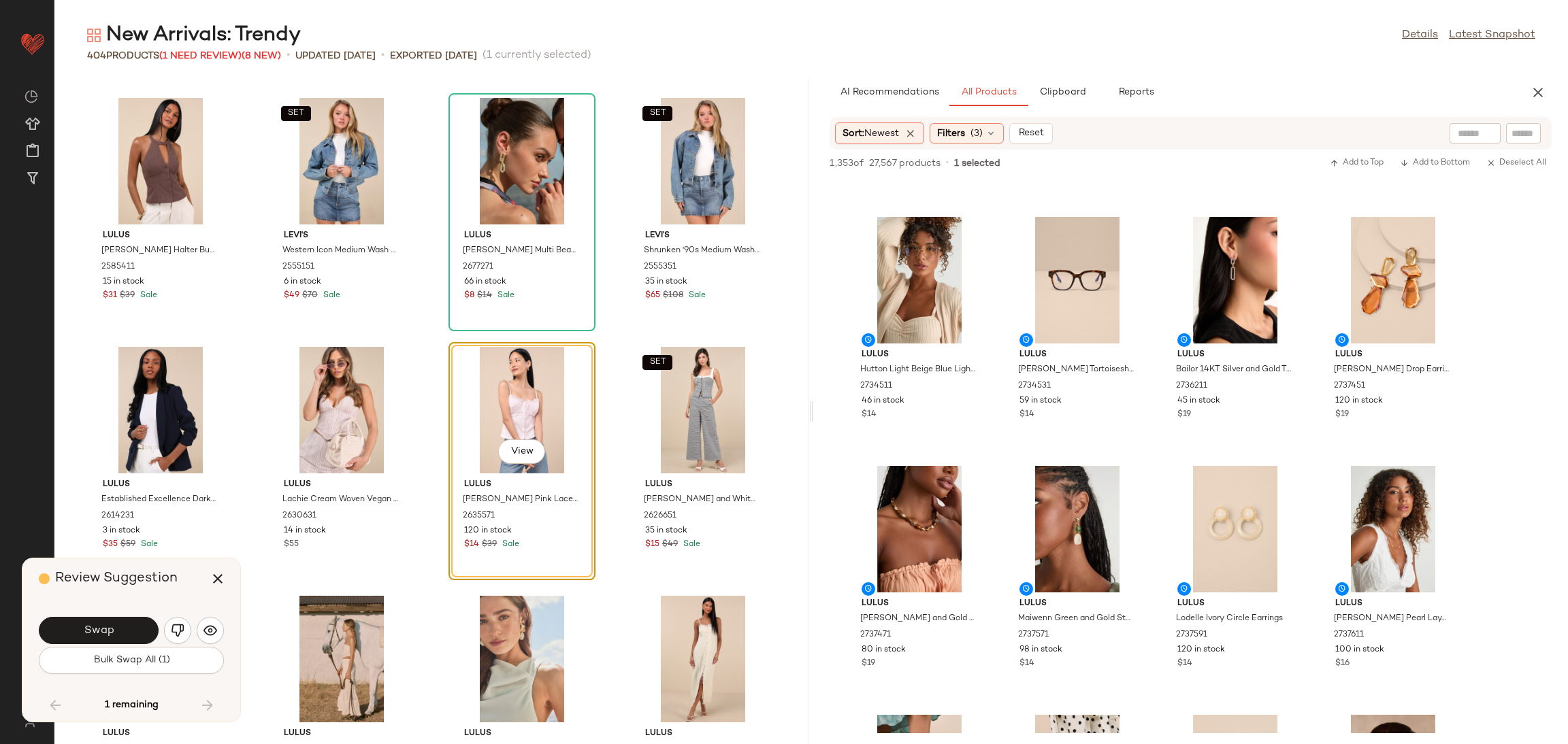
drag, startPoint x: 133, startPoint y: 626, endPoint x: 142, endPoint y: 614, distance: 15.0
click at [131, 629] on button "Swap" at bounding box center [99, 630] width 120 height 28
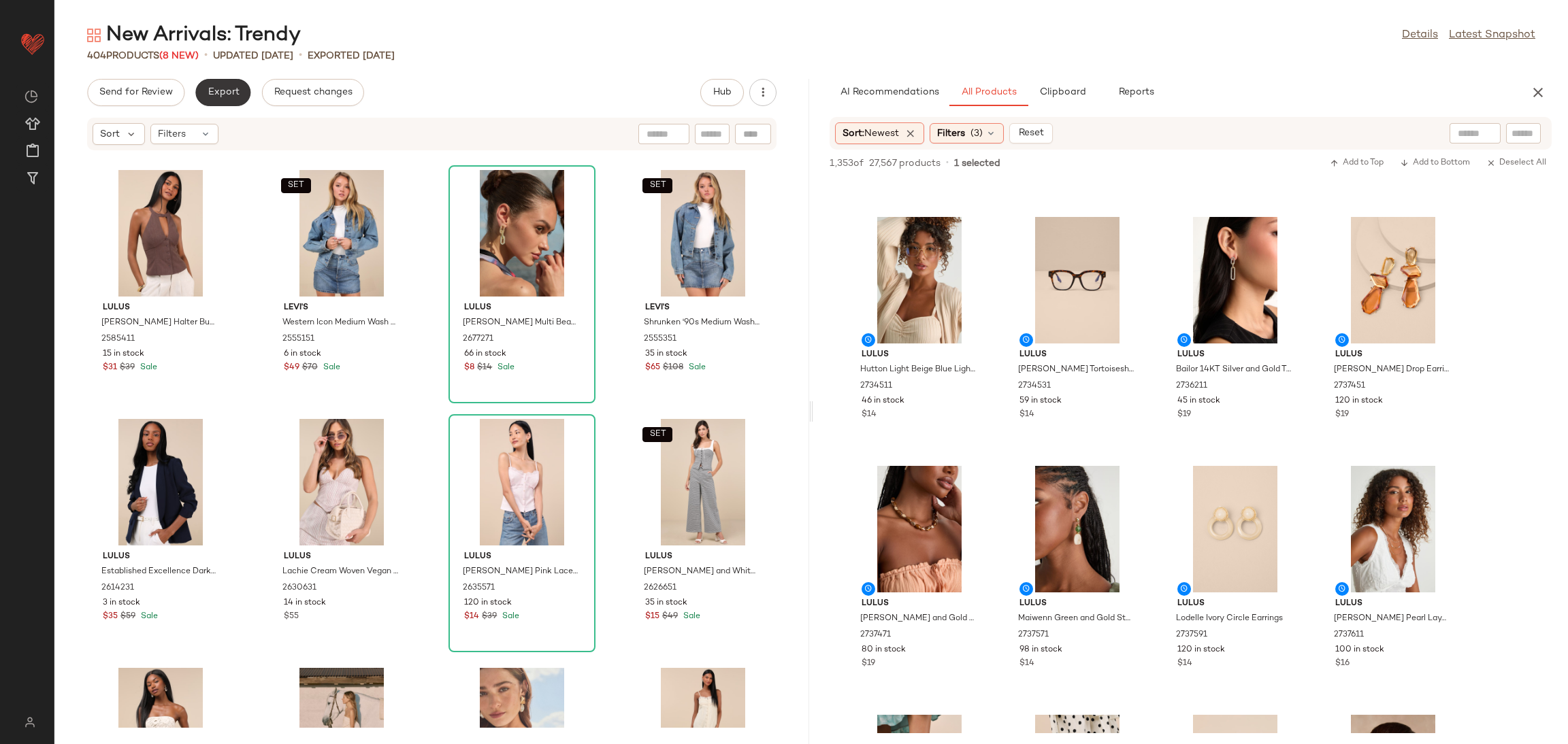
click at [222, 92] on span "Export" at bounding box center [222, 92] width 32 height 11
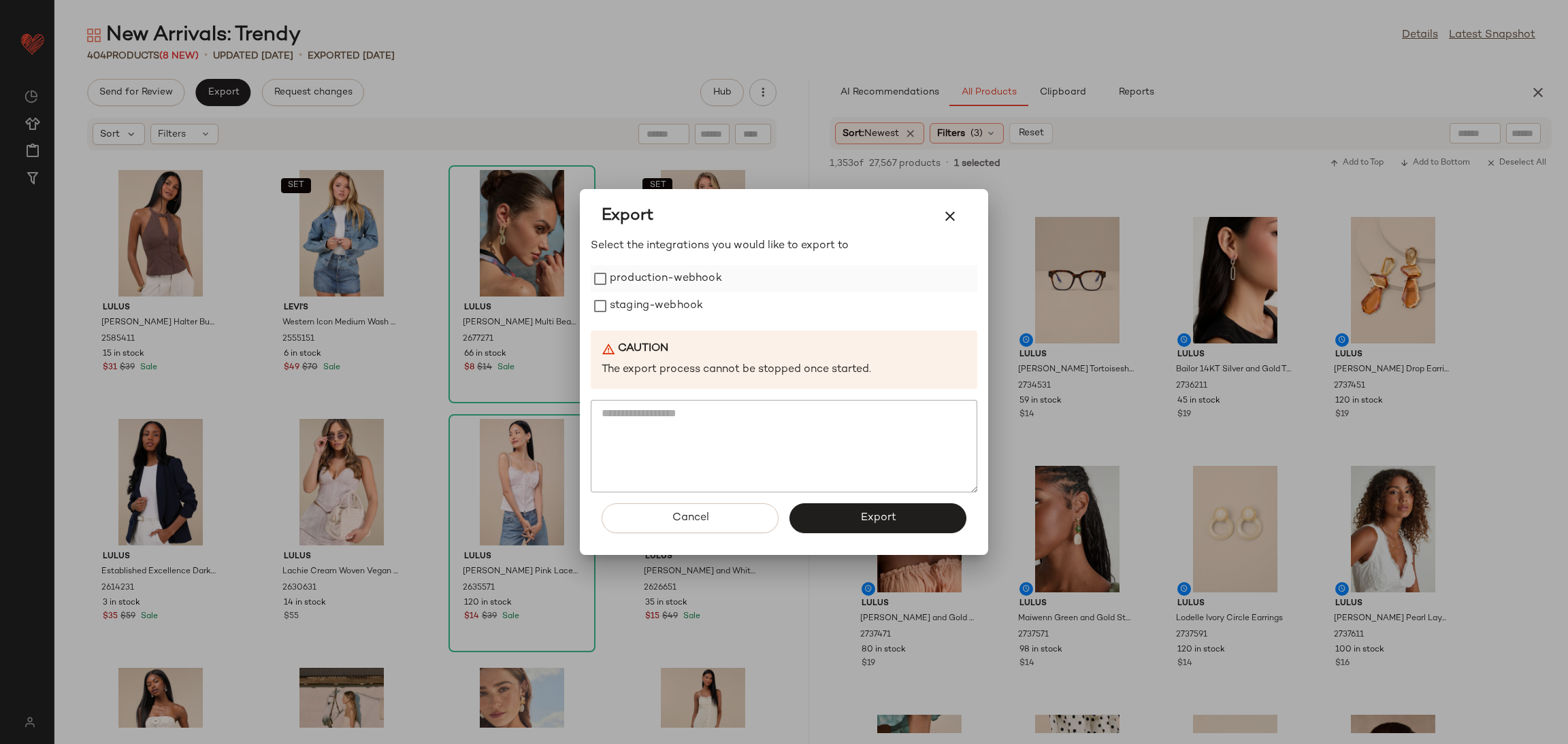
click at [667, 273] on label "production-webhook" at bounding box center [665, 279] width 112 height 28
click at [672, 303] on label "staging-webhook" at bounding box center [656, 306] width 93 height 28
click at [884, 527] on button "Export" at bounding box center [878, 518] width 177 height 30
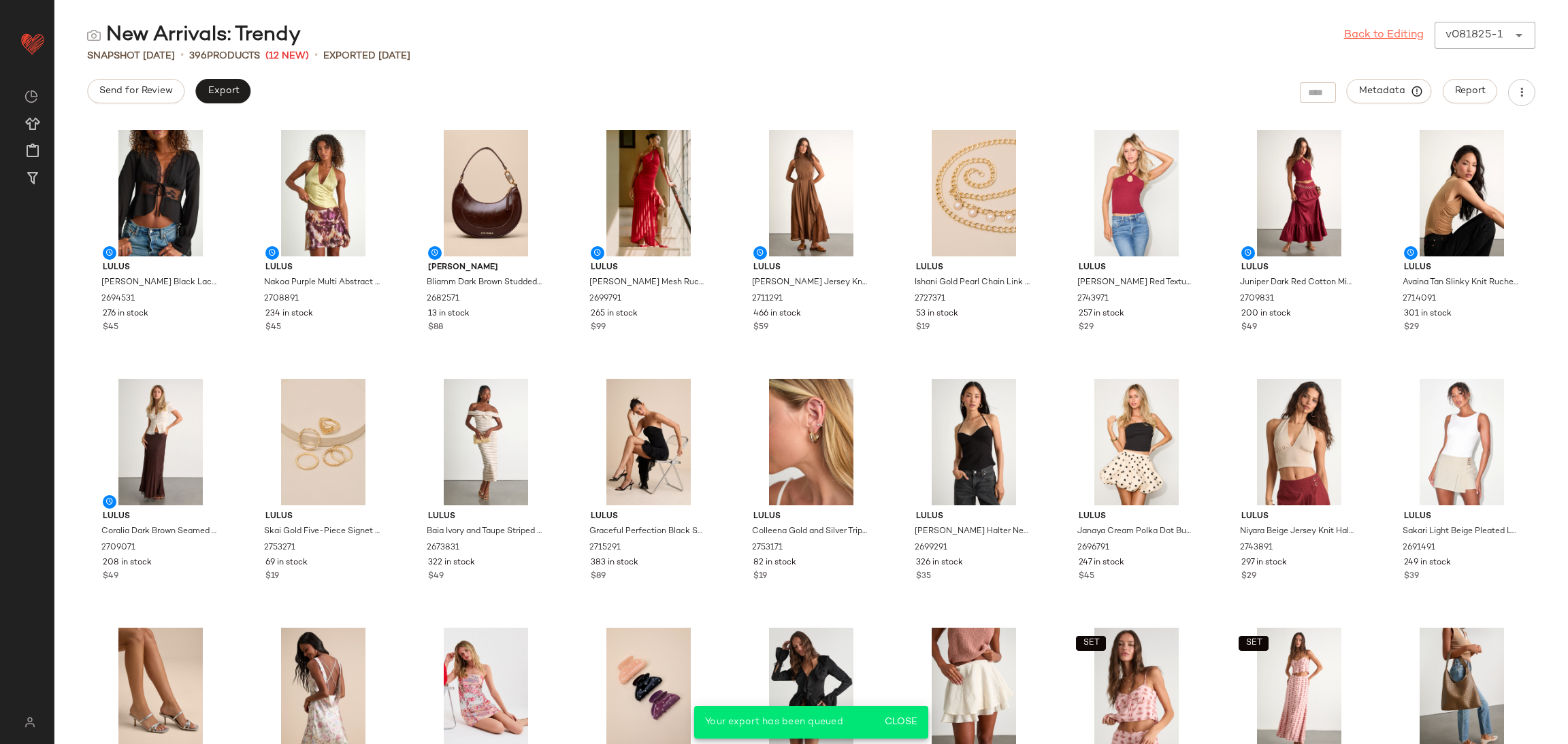
click at [1411, 33] on link "Back to Editing" at bounding box center [1383, 35] width 80 height 16
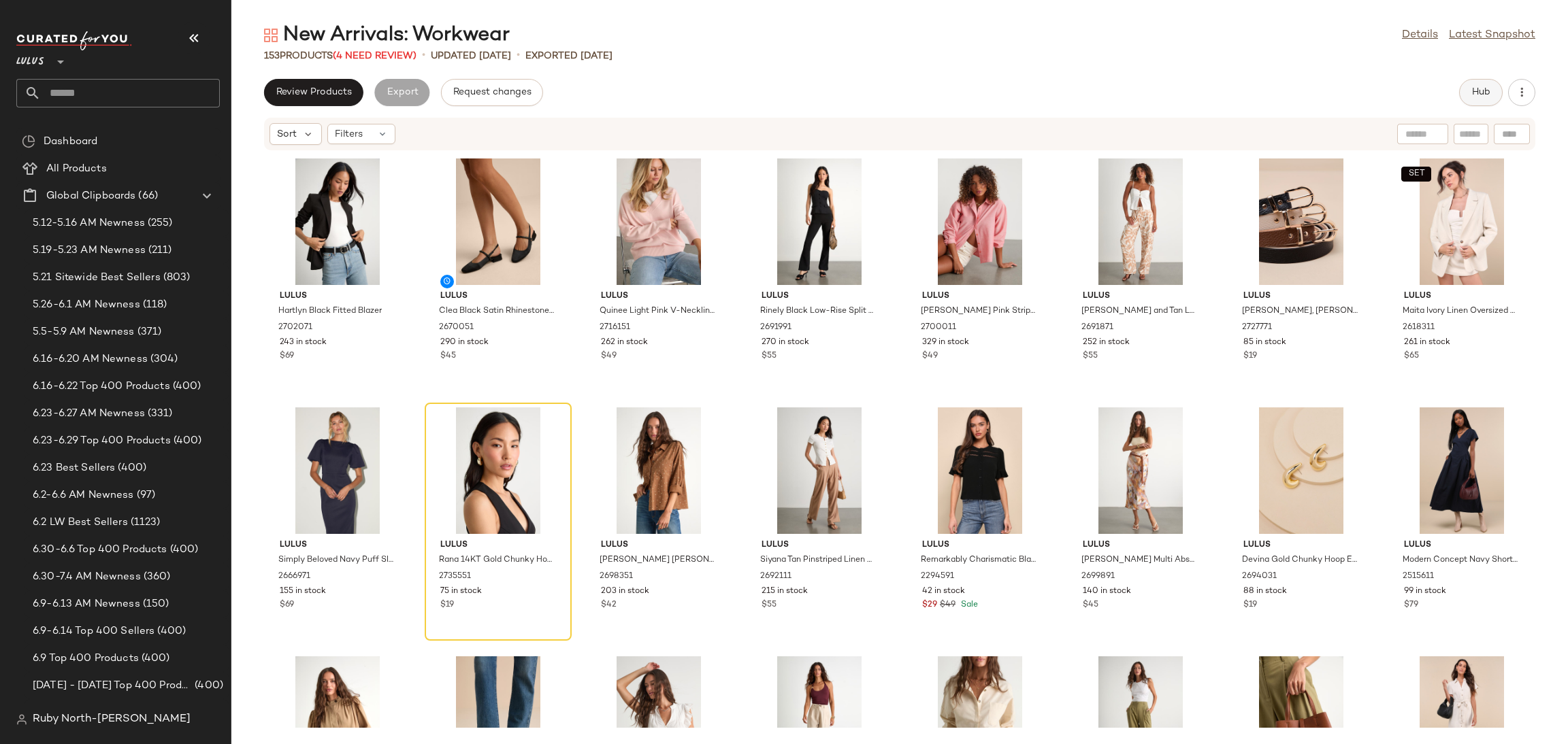
click at [1477, 85] on button "Hub" at bounding box center [1480, 92] width 44 height 28
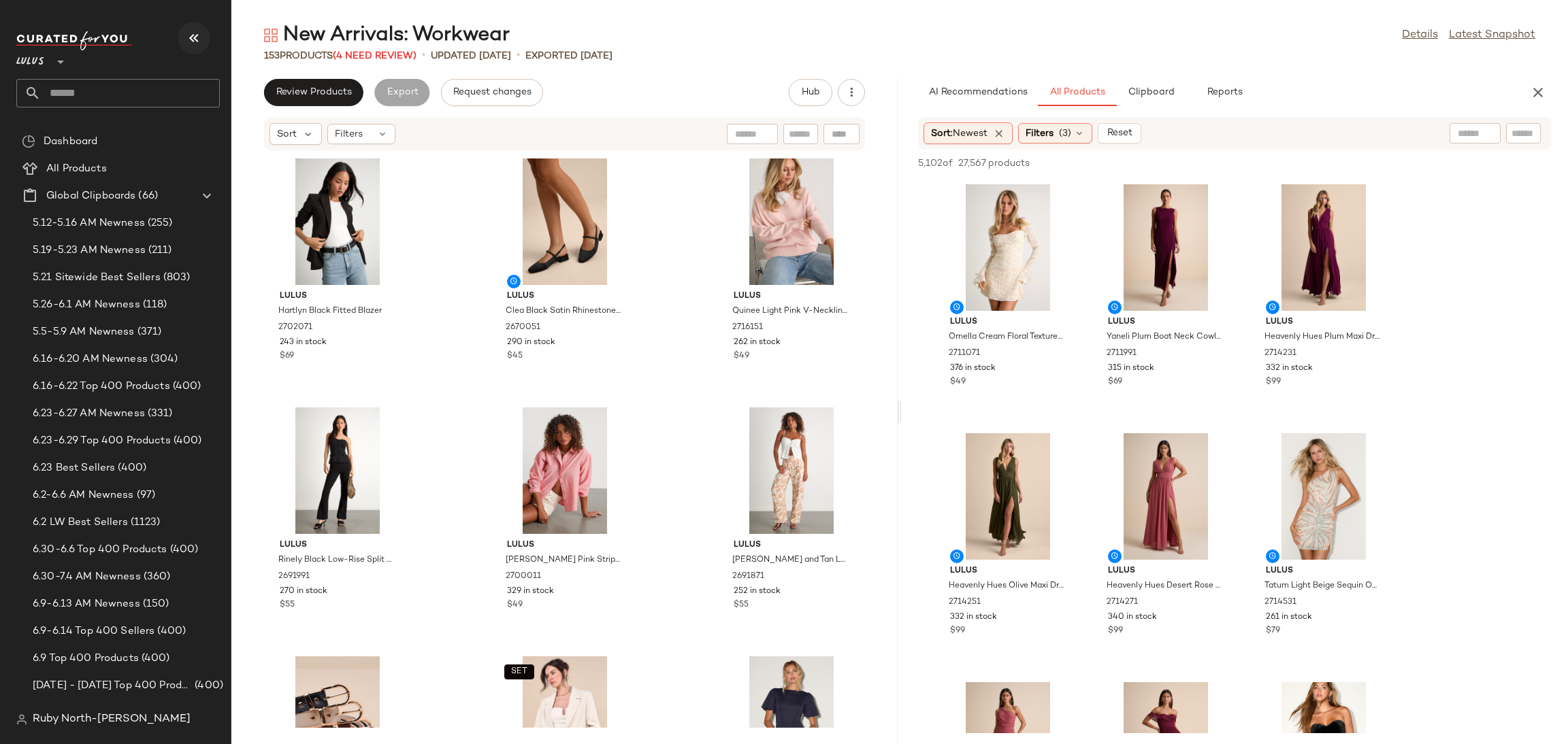
click at [189, 42] on icon "button" at bounding box center [193, 37] width 16 height 16
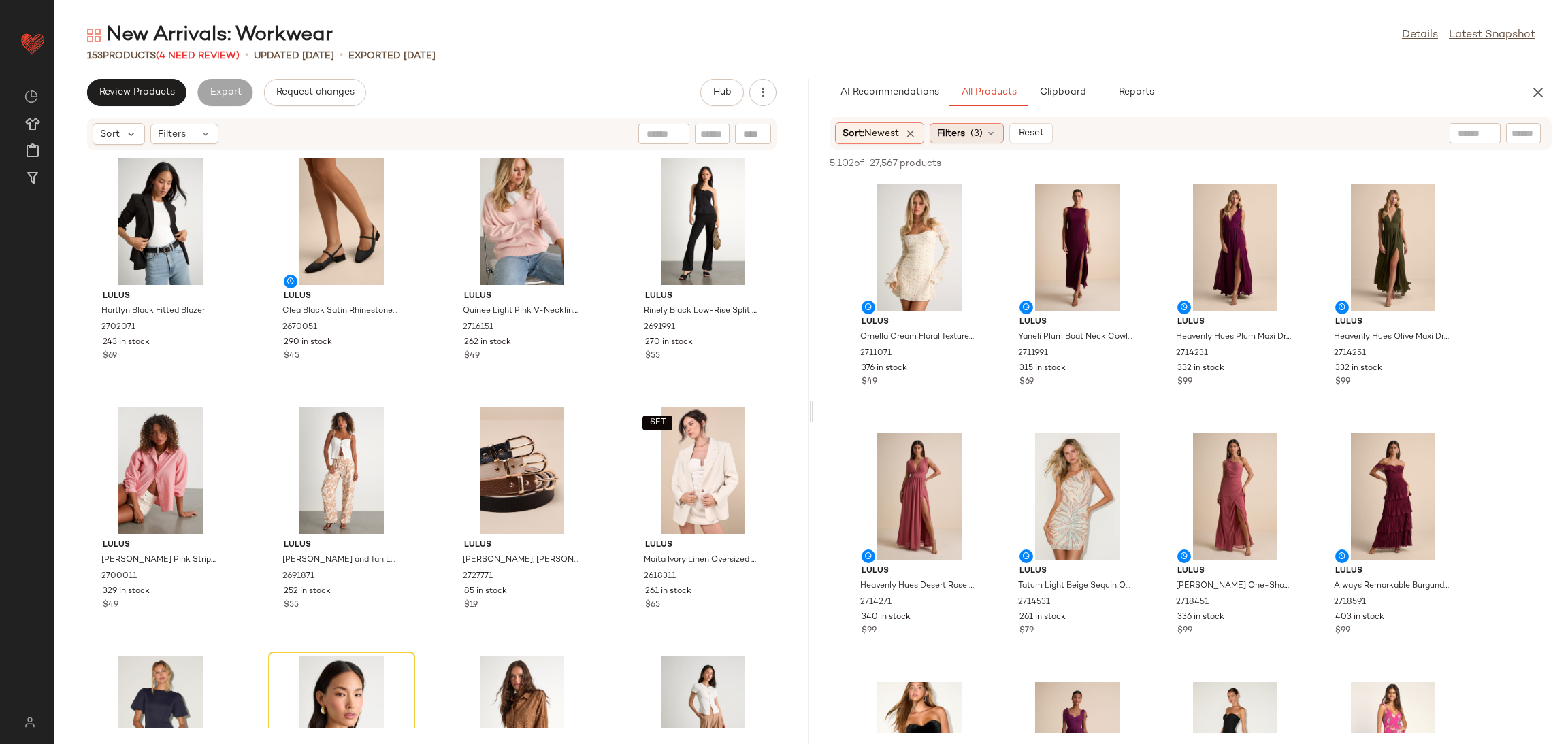
click at [970, 130] on div "Filters (3)" at bounding box center [966, 133] width 74 height 20
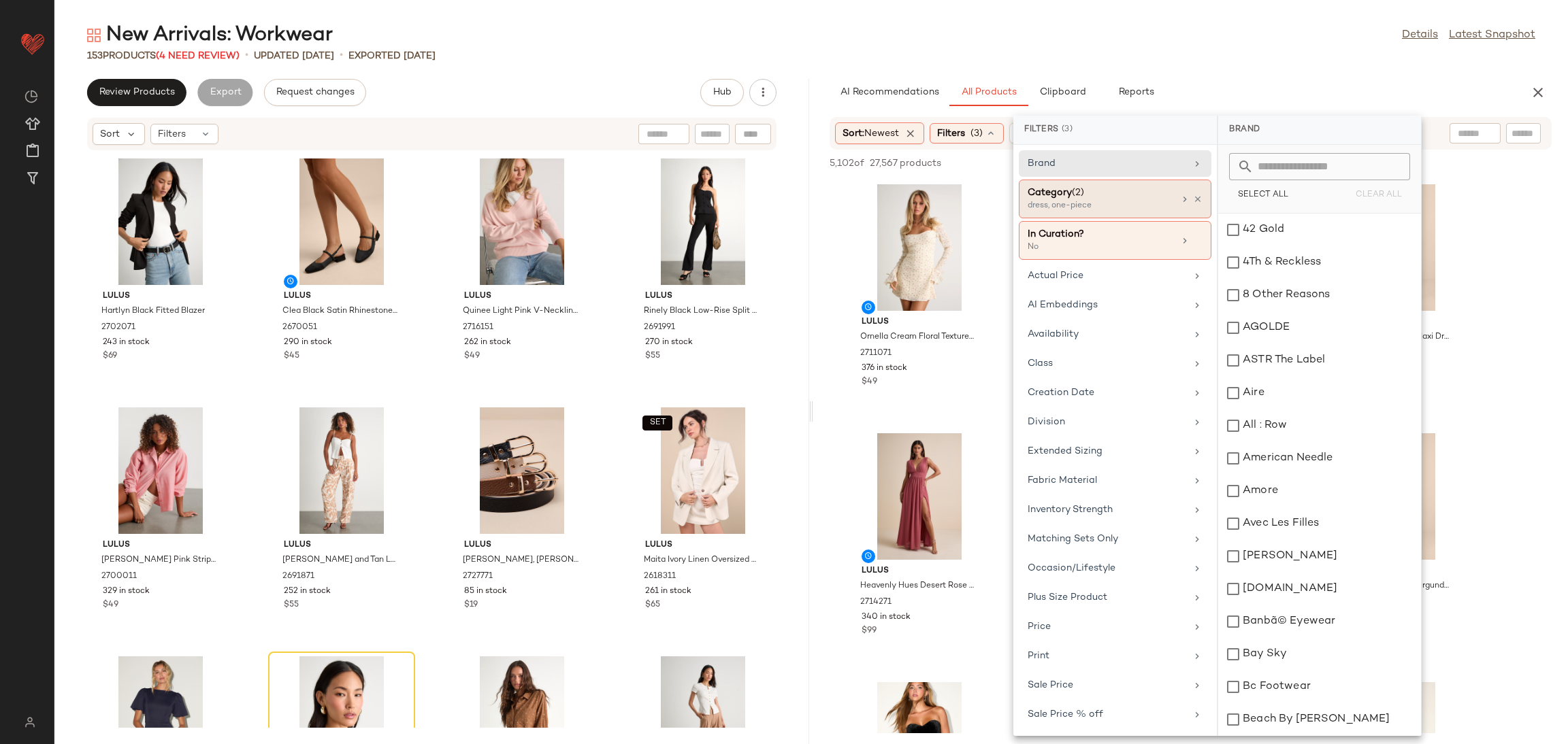
click at [1199, 221] on div "Category (2) dress, one-piece" at bounding box center [1115, 240] width 193 height 39
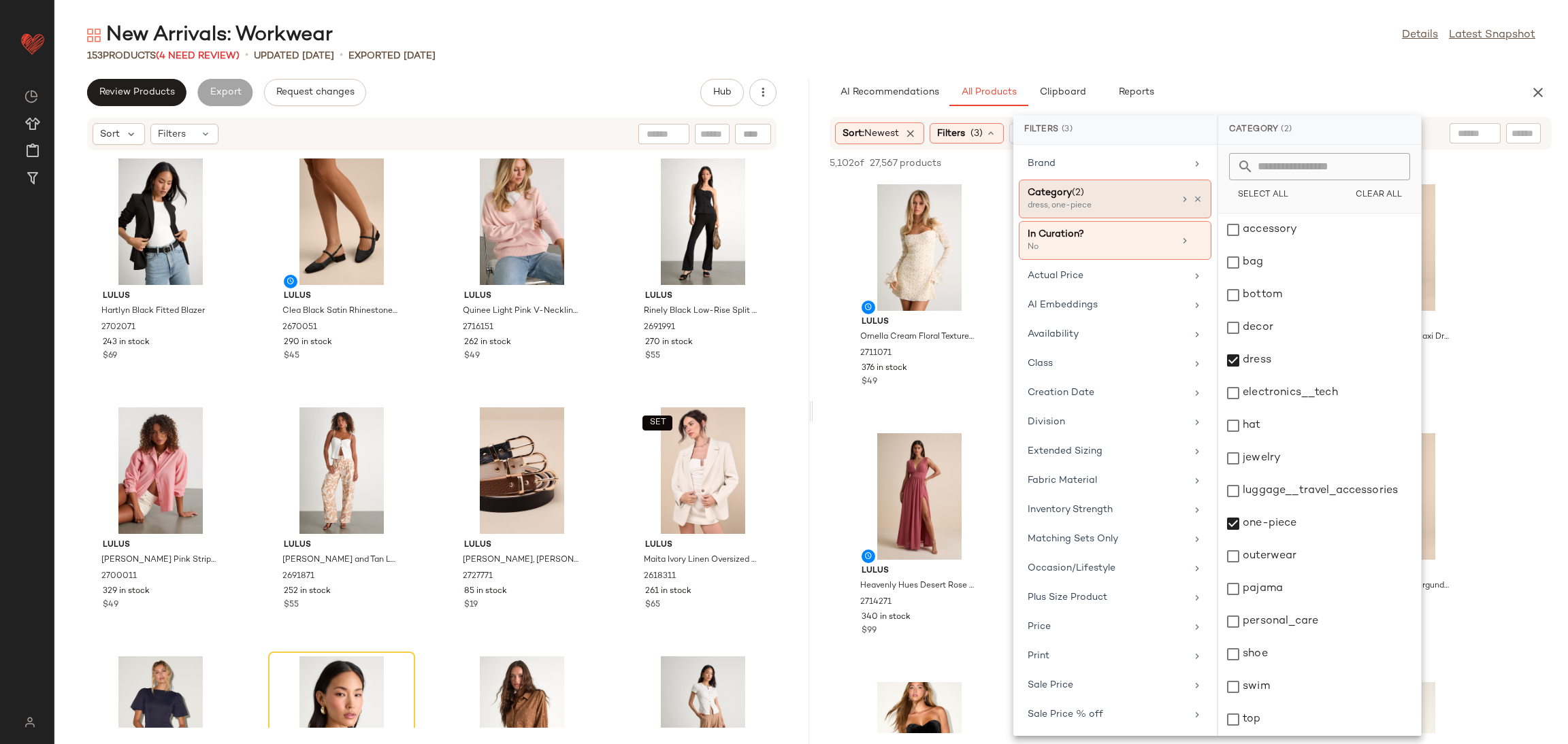
click at [1186, 196] on div at bounding box center [1190, 199] width 23 height 11
click at [1202, 202] on div "Category (2) dress, one-piece" at bounding box center [1115, 199] width 193 height 39
click at [1197, 200] on icon at bounding box center [1198, 200] width 10 height 10
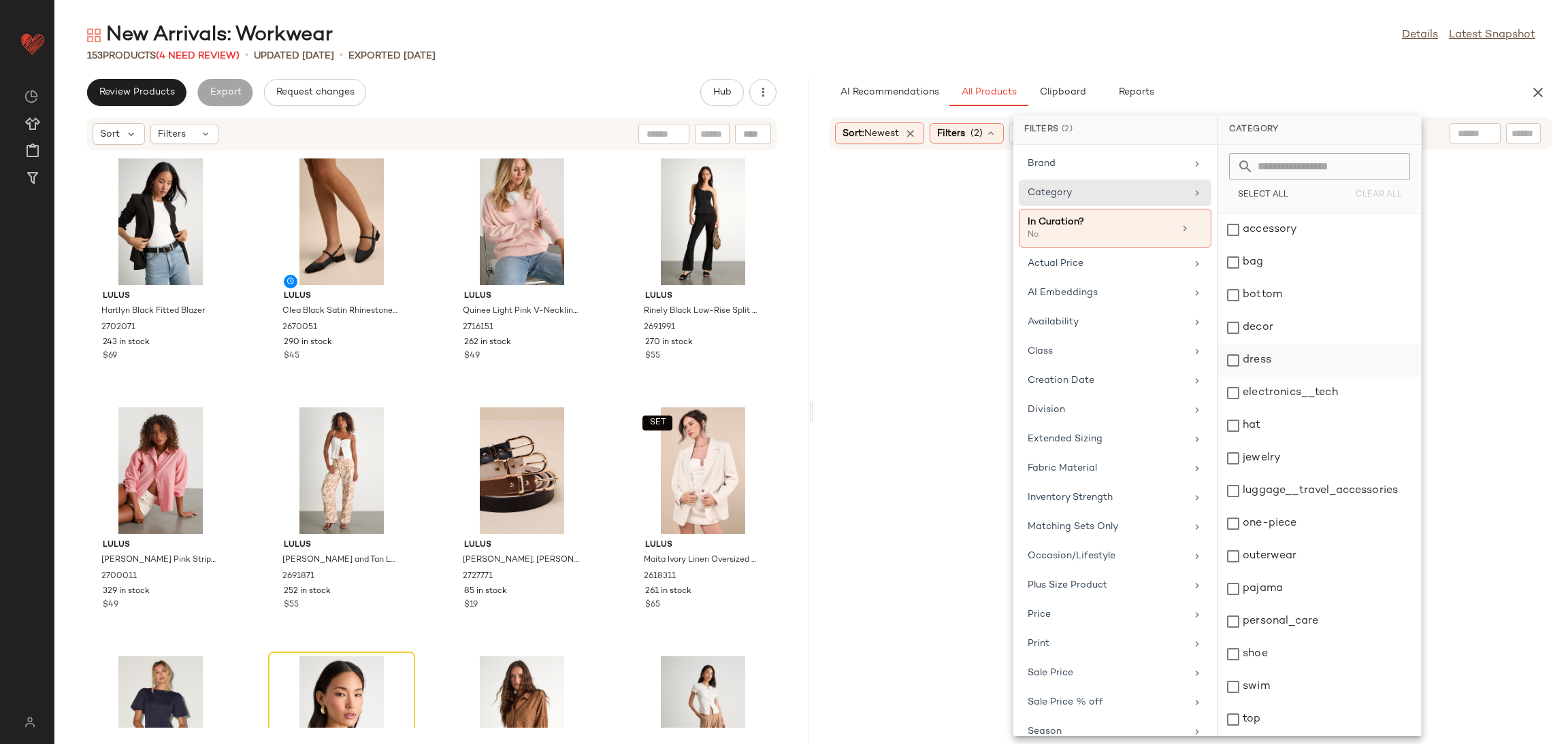
drag, startPoint x: 1176, startPoint y: 197, endPoint x: 1246, endPoint y: 350, distance: 168.3
click at [1174, 197] on div "Category" at bounding box center [1106, 193] width 159 height 14
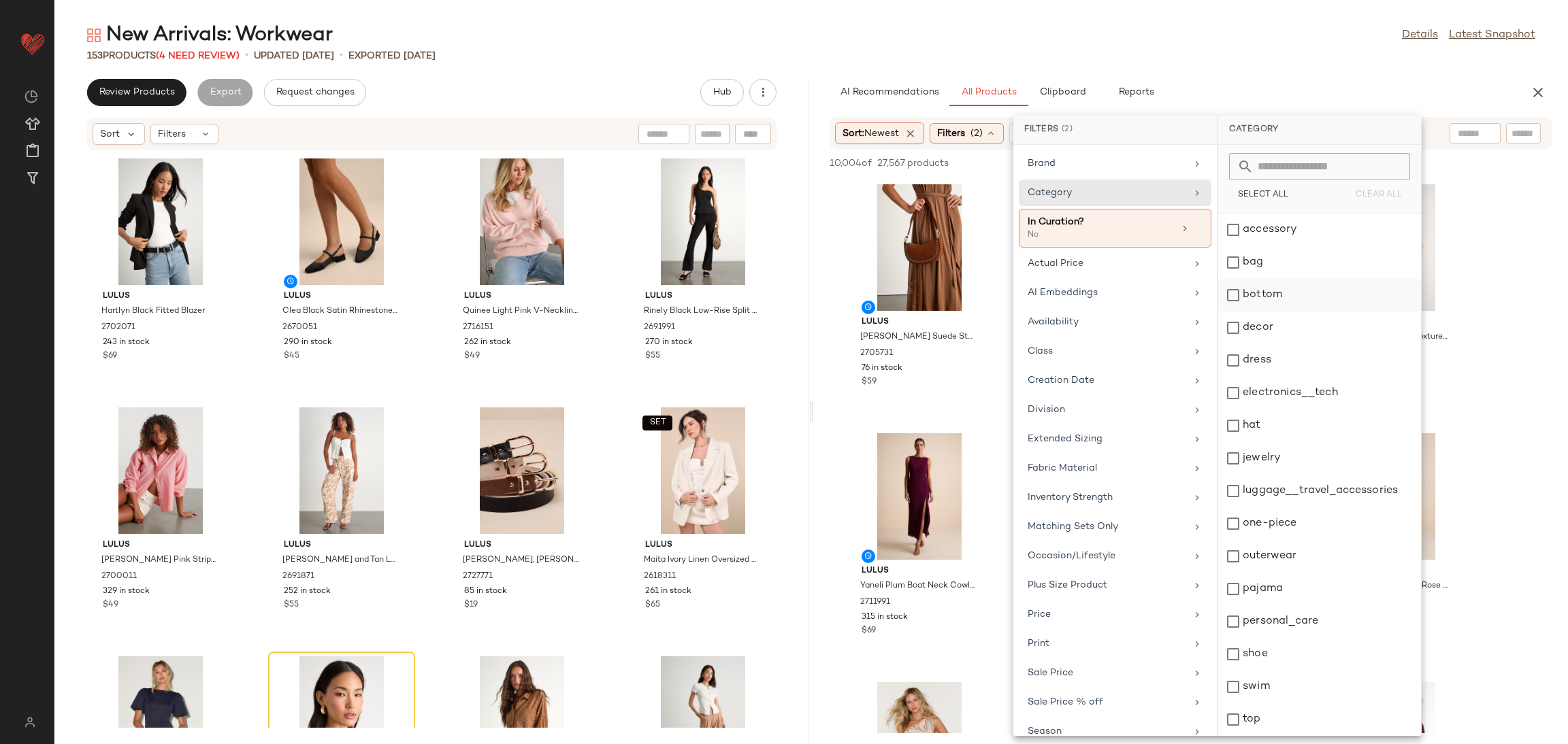
click at [1269, 312] on div "bottom" at bounding box center [1319, 328] width 203 height 32
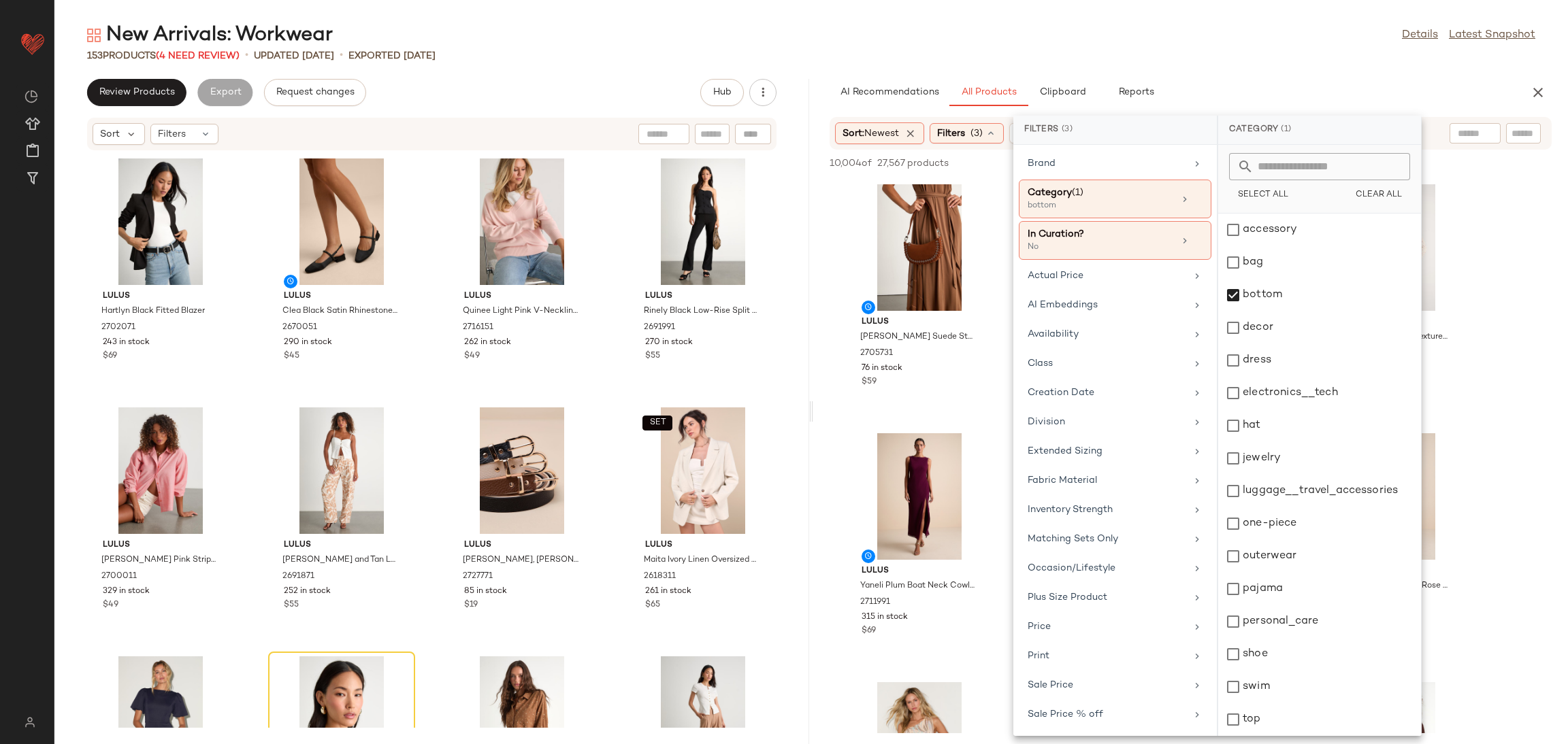
scroll to position [32, 0]
click at [1265, 704] on div "top" at bounding box center [1319, 720] width 203 height 32
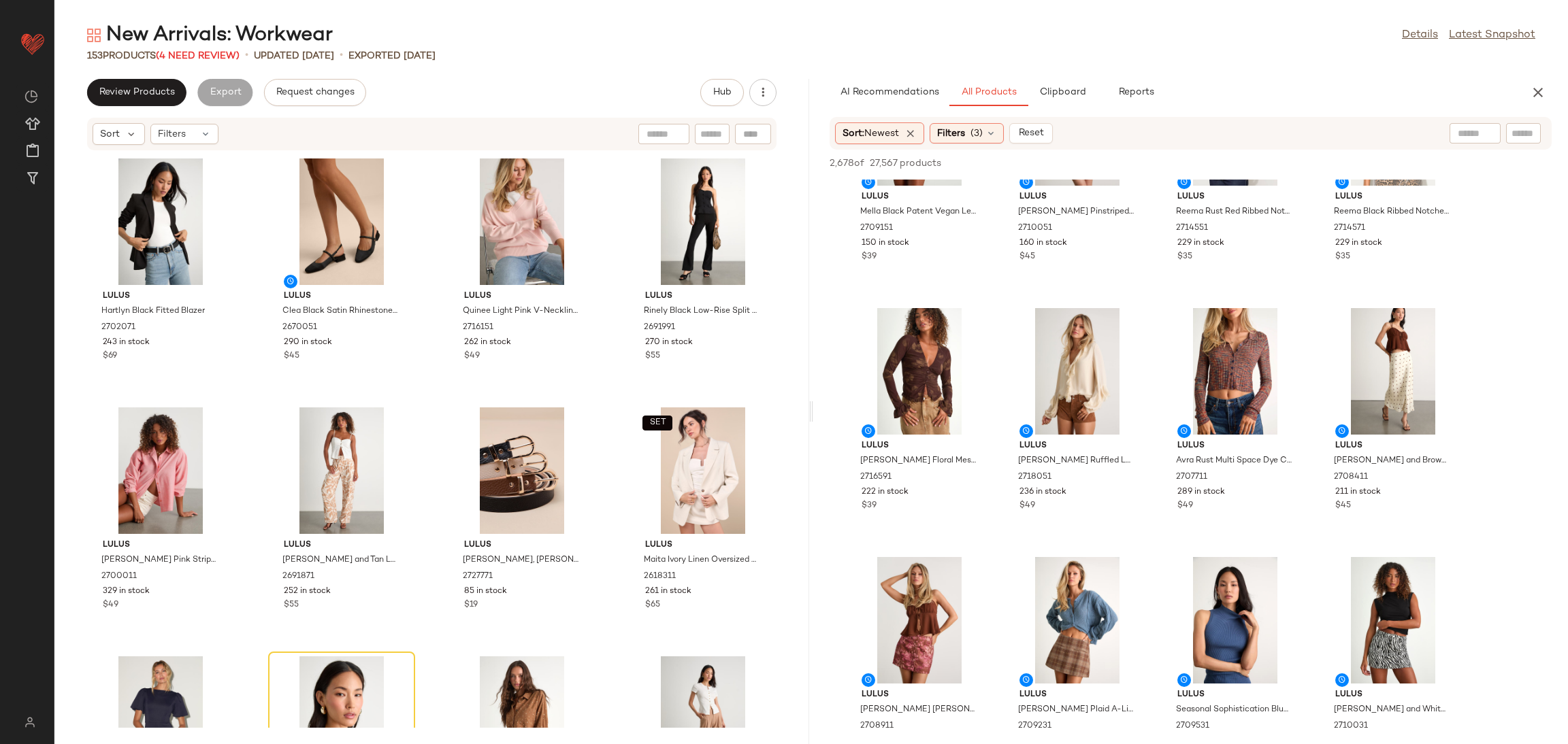
scroll to position [102, 0]
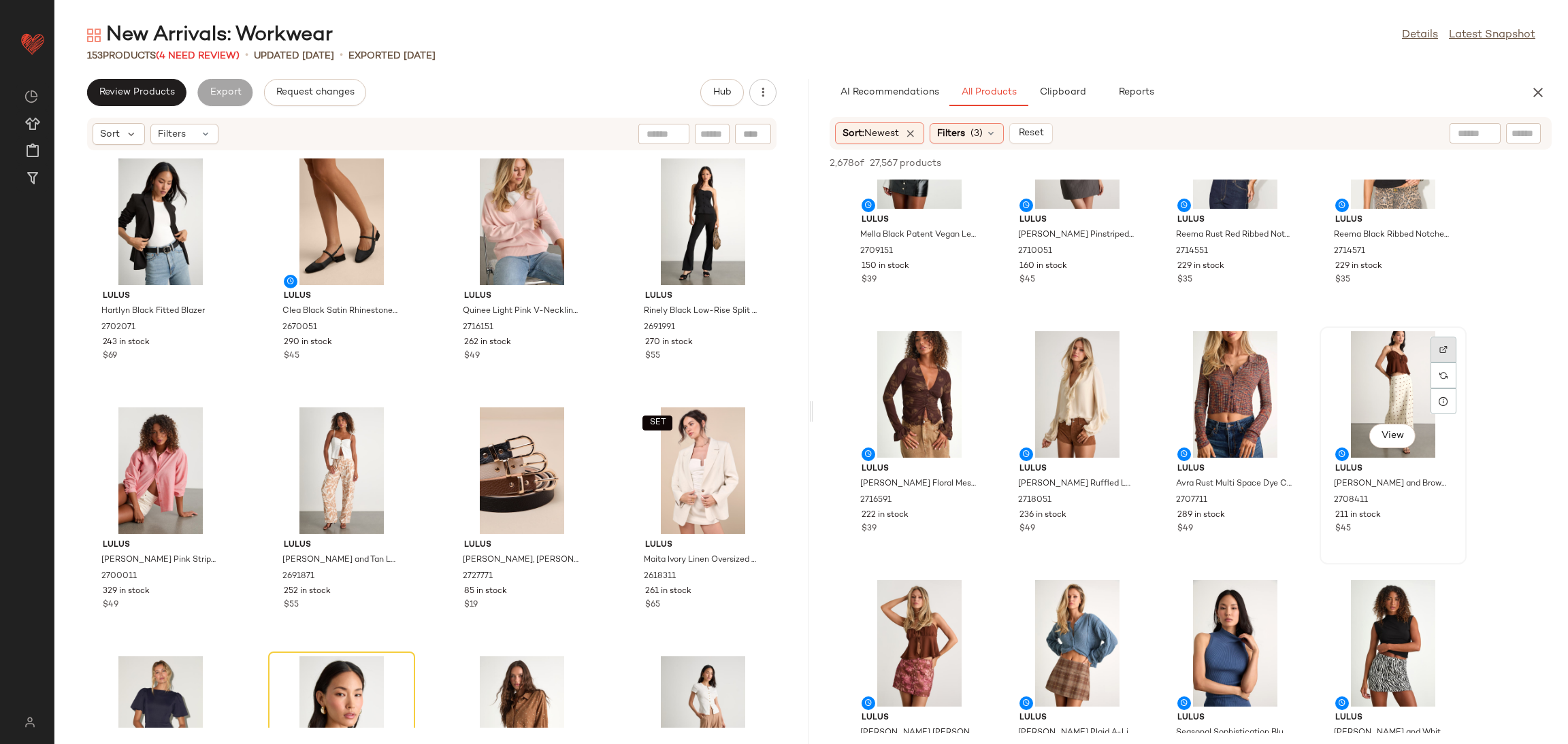
click at [1447, 362] on div at bounding box center [1443, 375] width 26 height 26
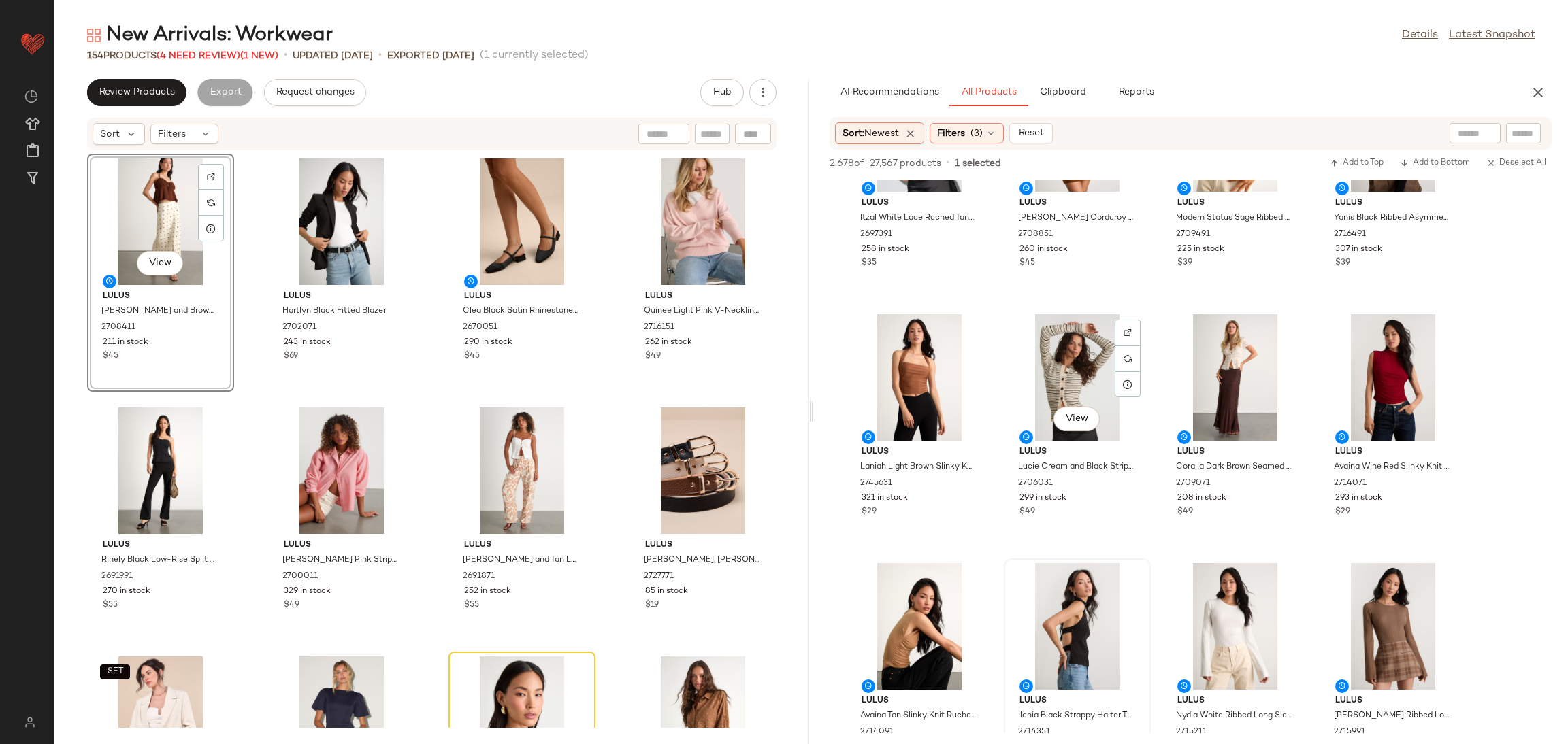
scroll to position [2447, 0]
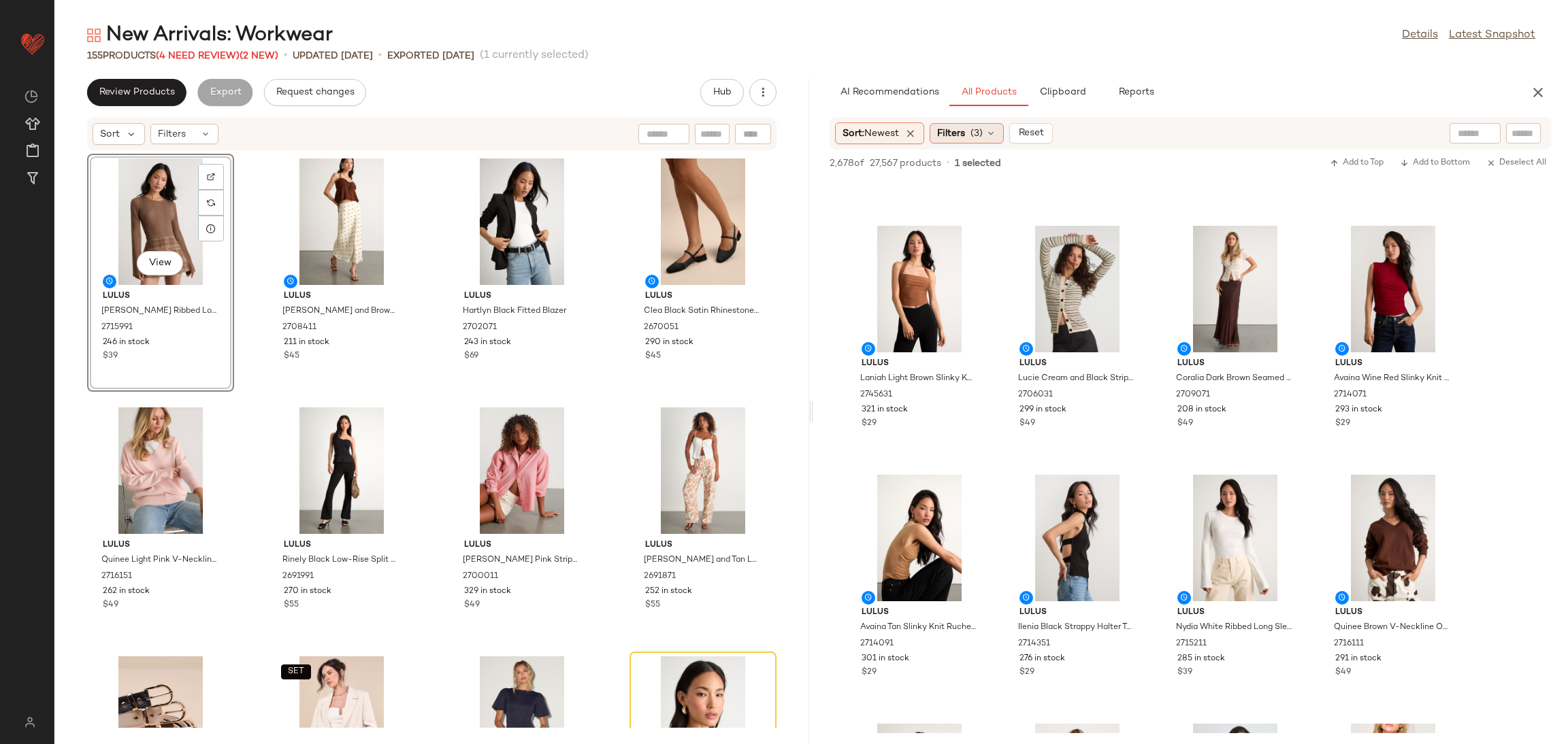
click at [965, 130] on span "Filters" at bounding box center [951, 133] width 28 height 14
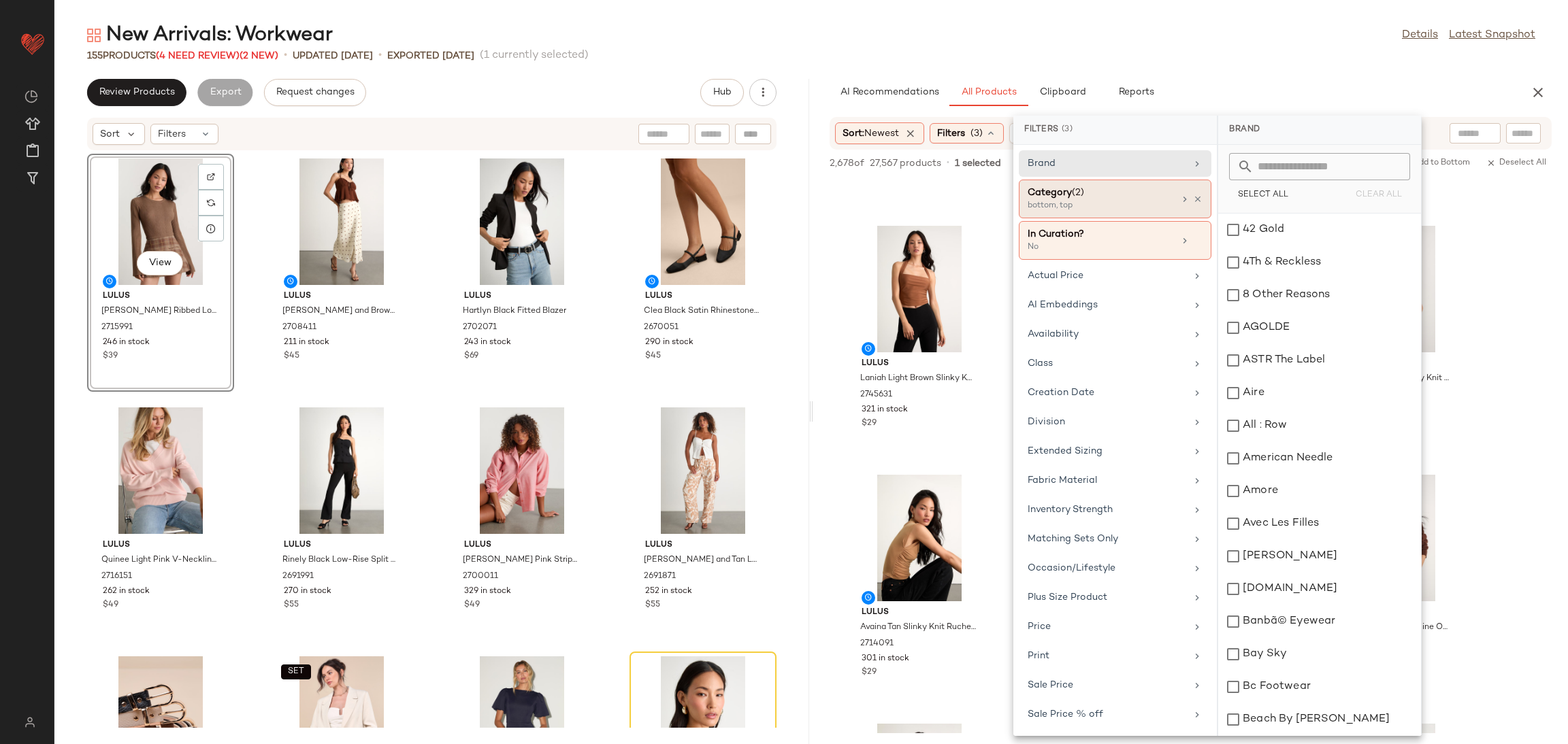
drag, startPoint x: 1190, startPoint y: 197, endPoint x: 1157, endPoint y: 193, distance: 33.2
click at [1190, 221] on div "Category (2) bottom, top" at bounding box center [1115, 240] width 193 height 39
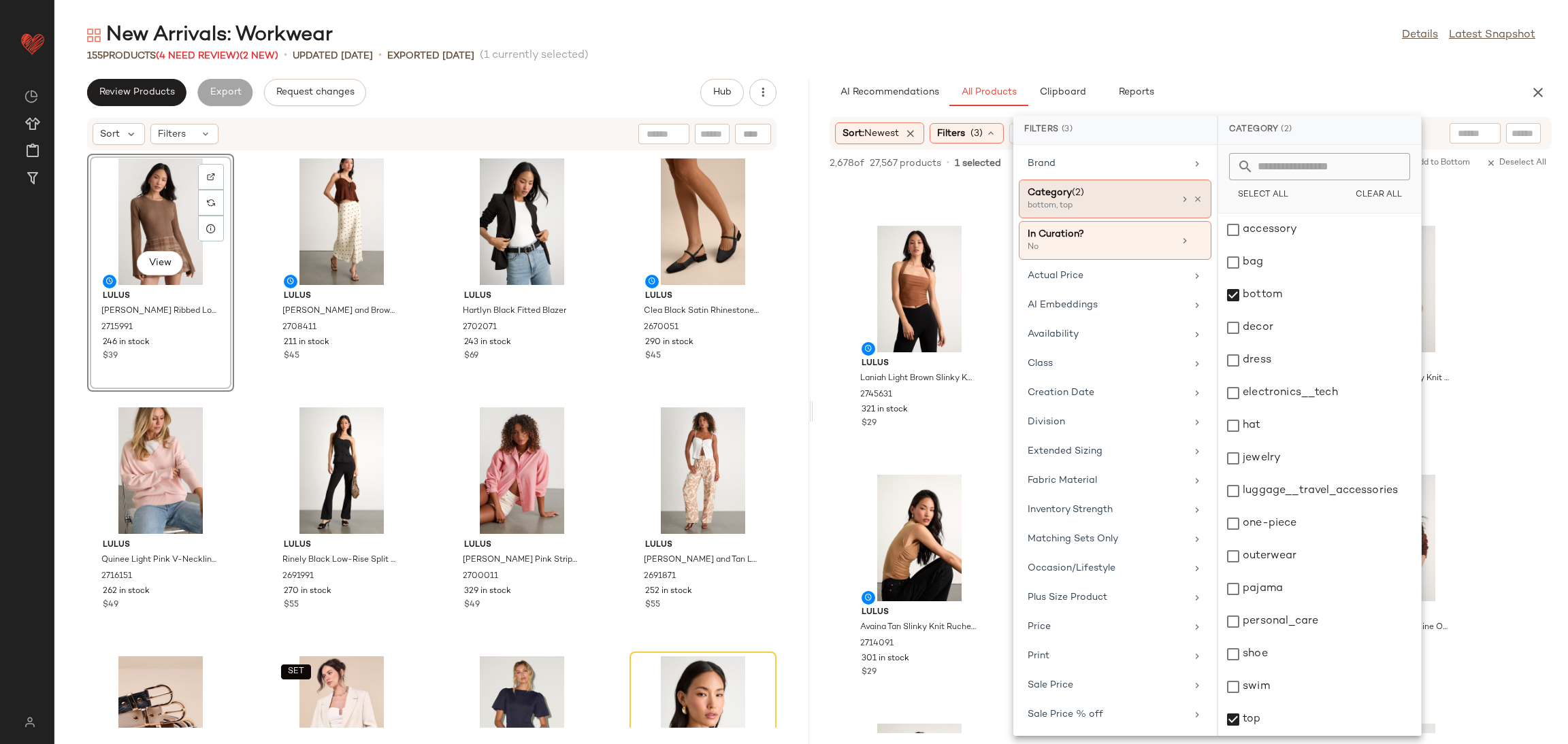
click at [1135, 196] on div "Category (2)" at bounding box center [1100, 193] width 146 height 14
click at [1195, 202] on icon at bounding box center [1198, 200] width 10 height 10
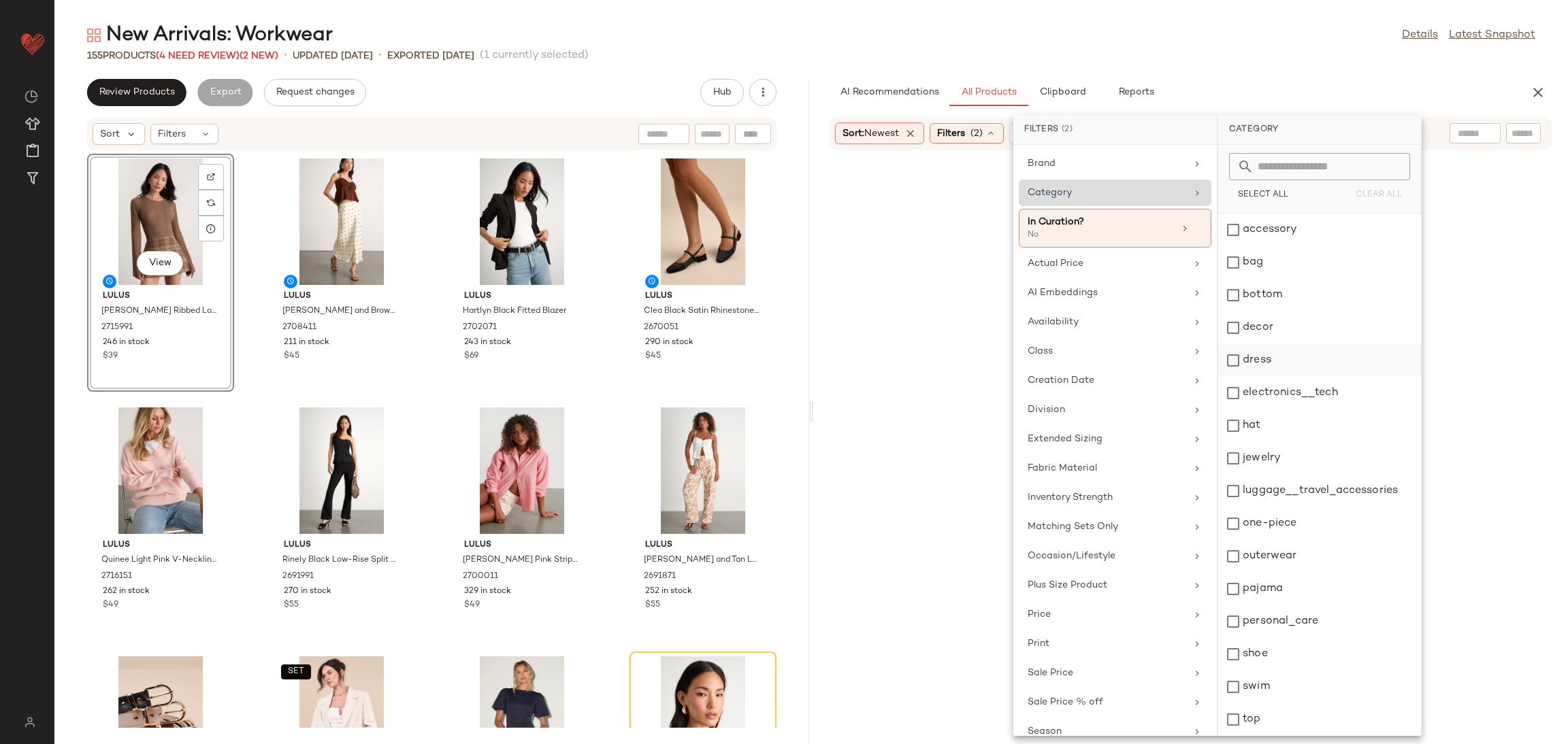
click at [1267, 377] on div "dress" at bounding box center [1319, 393] width 203 height 32
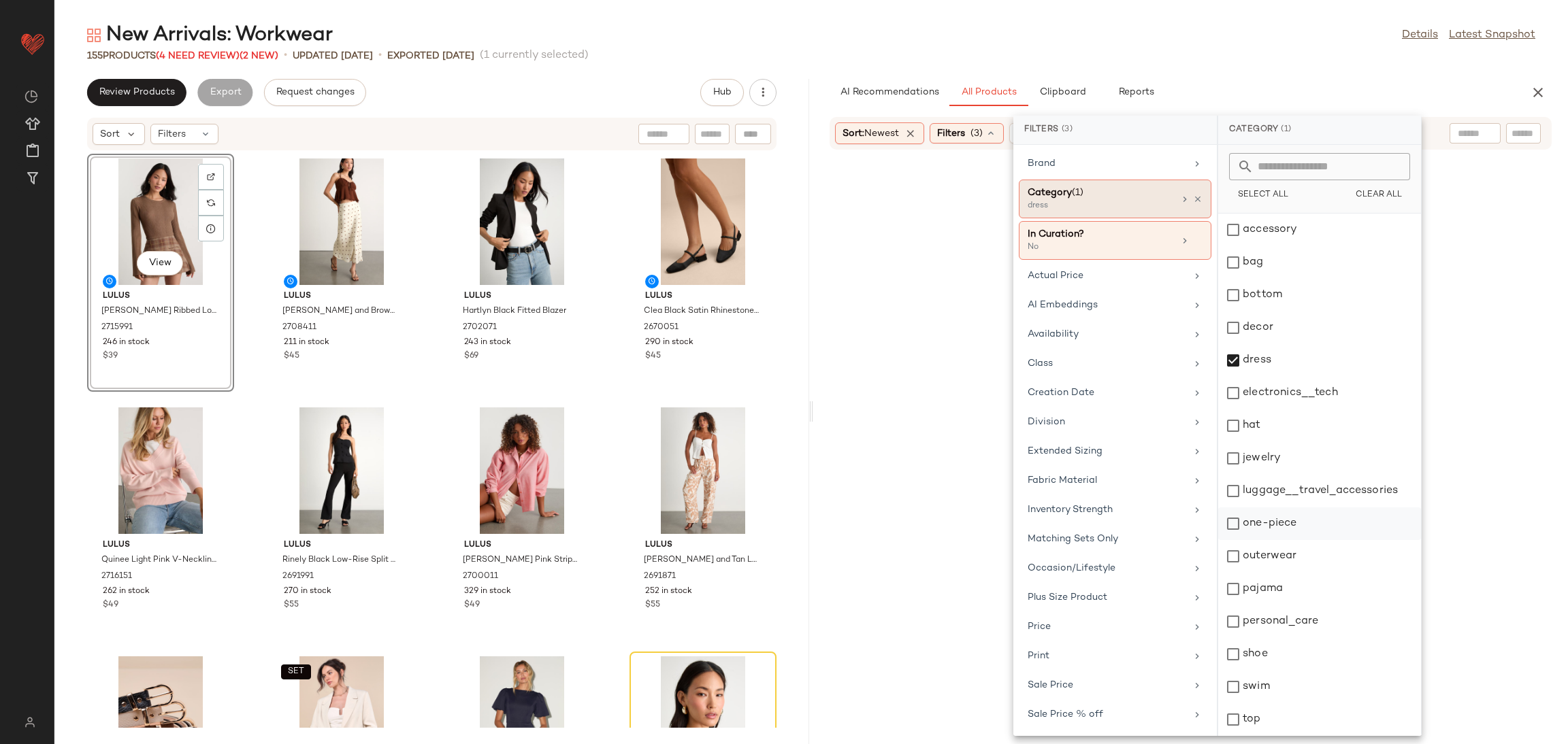
click at [1295, 540] on div "one-piece" at bounding box center [1319, 556] width 203 height 32
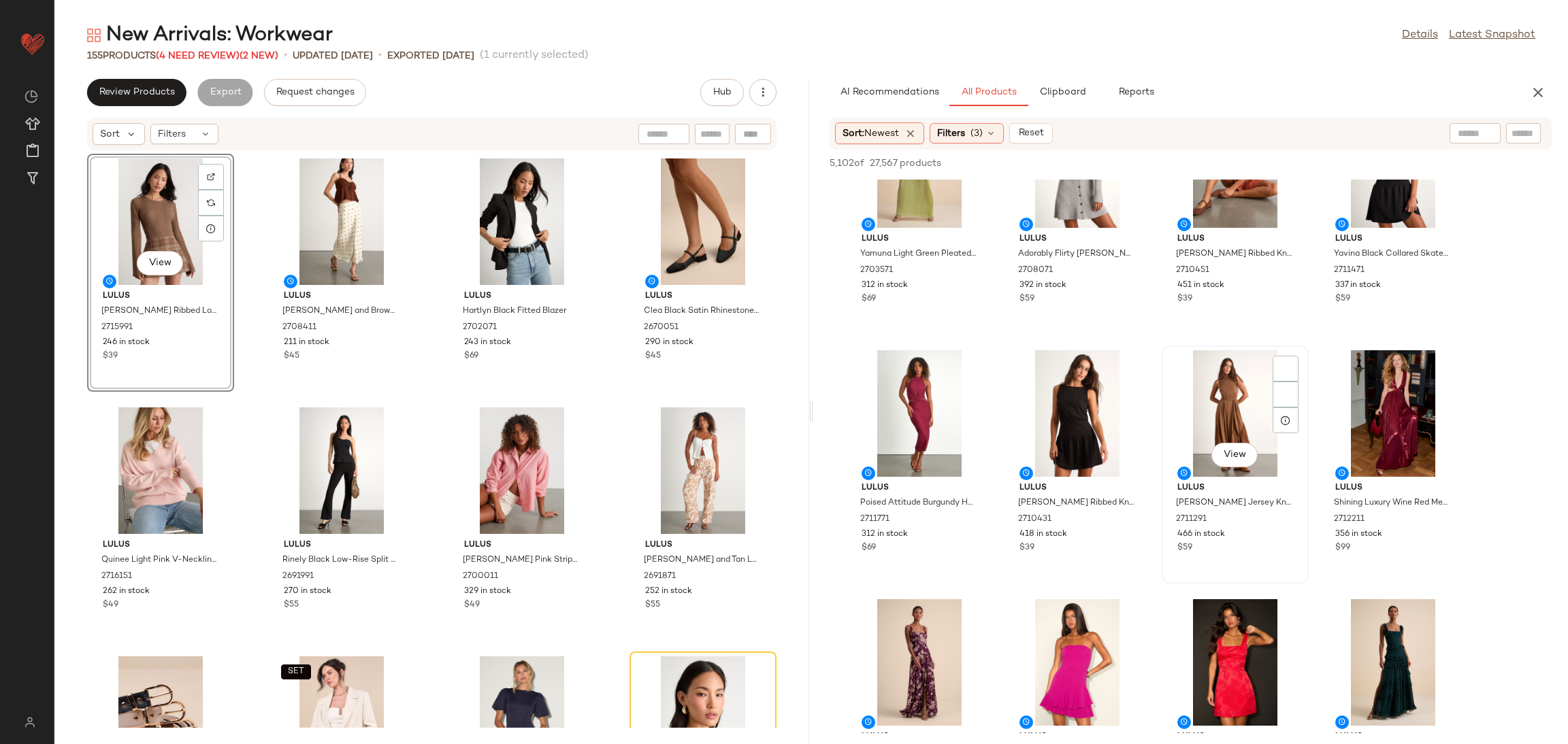
scroll to position [2549, 0]
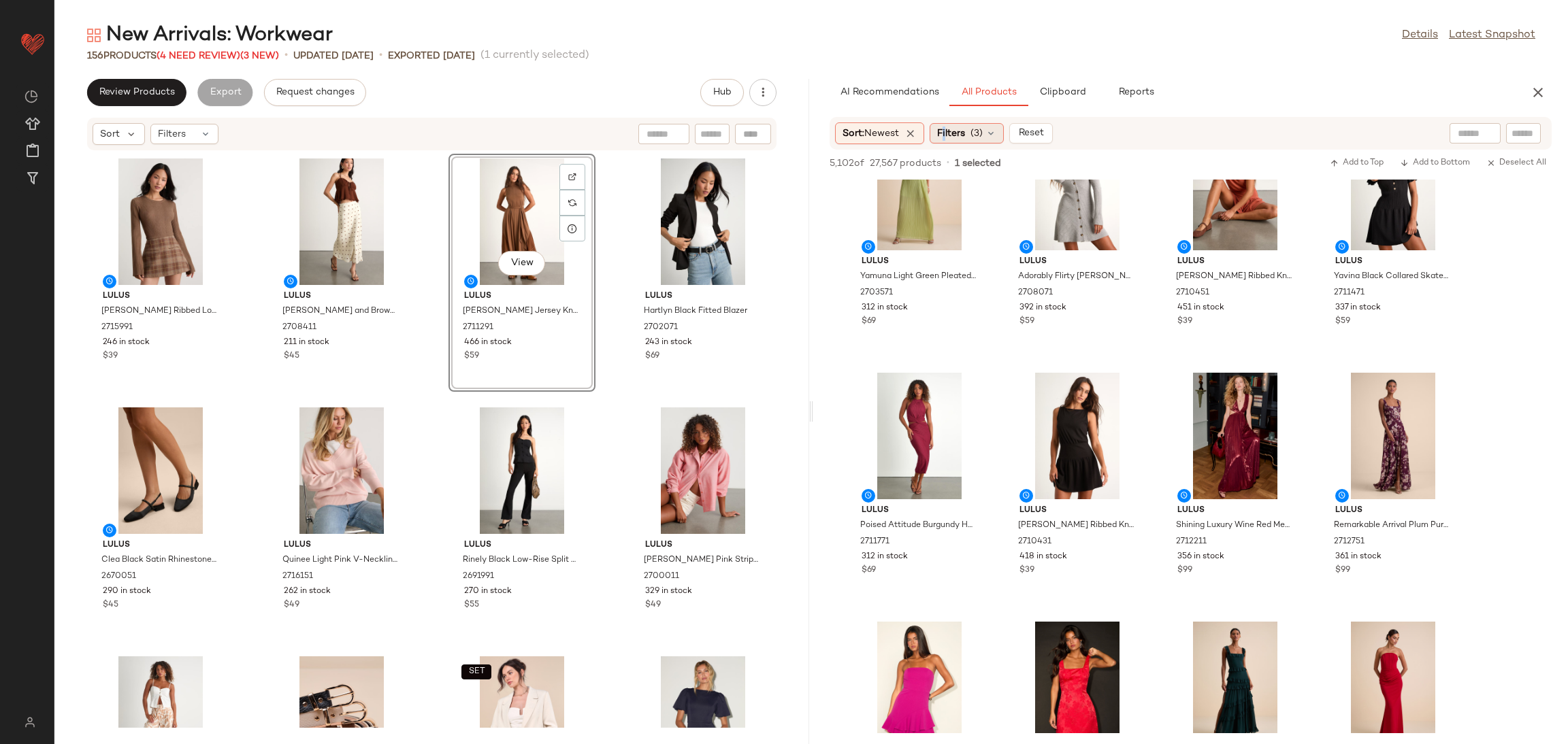
click at [950, 140] on span "Filters" at bounding box center [951, 133] width 28 height 14
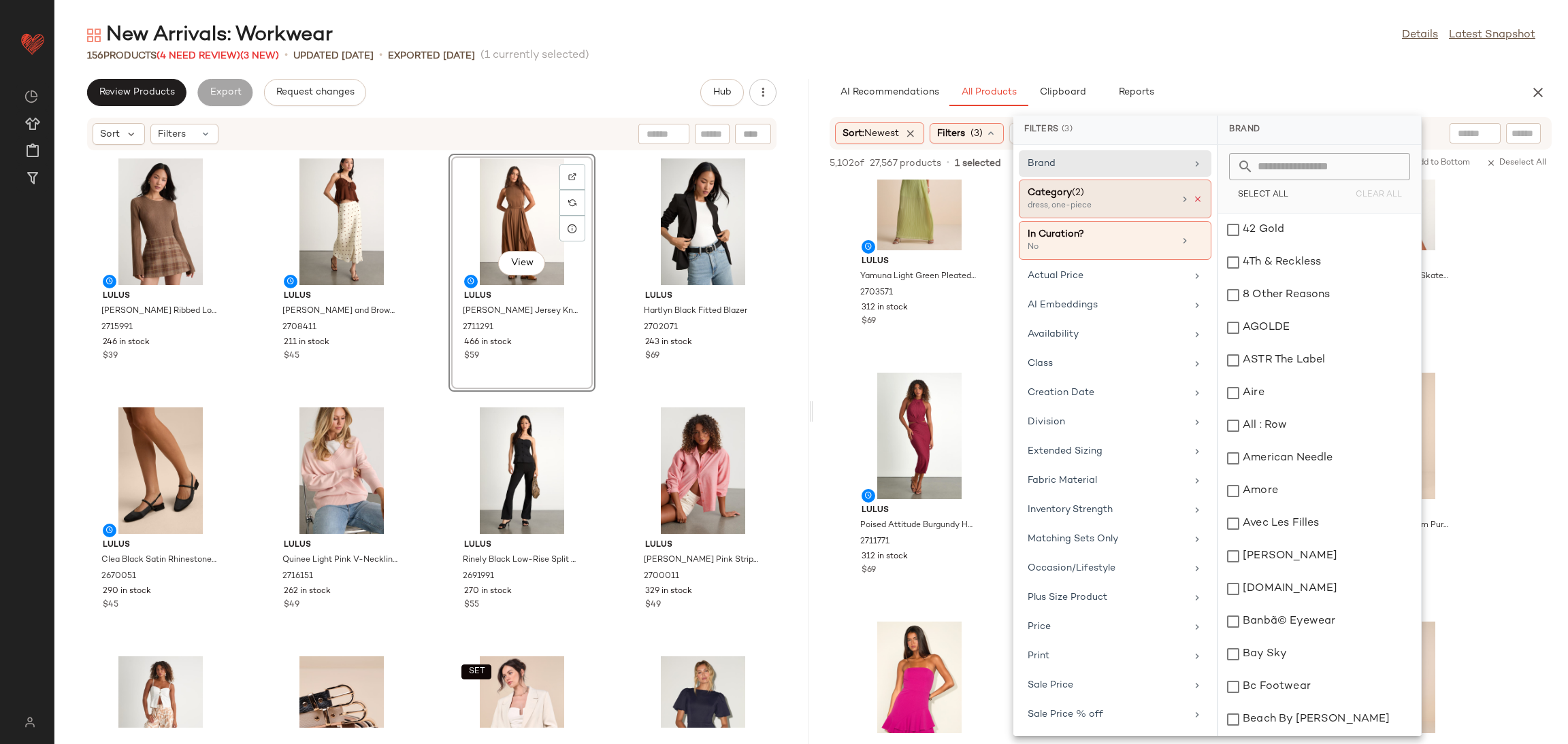
click at [1197, 198] on icon at bounding box center [1198, 200] width 10 height 10
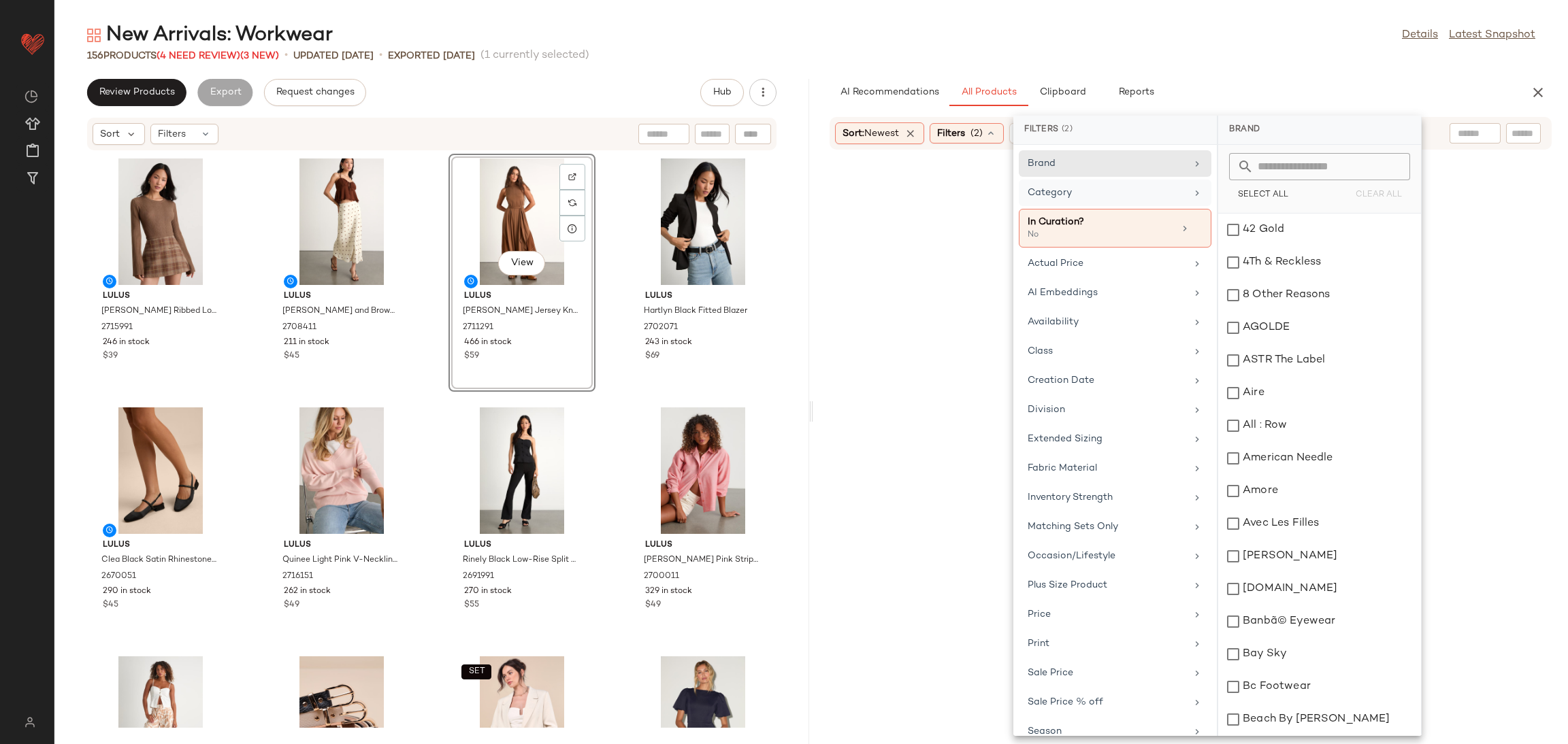
click at [1157, 194] on div "Category" at bounding box center [1106, 193] width 159 height 14
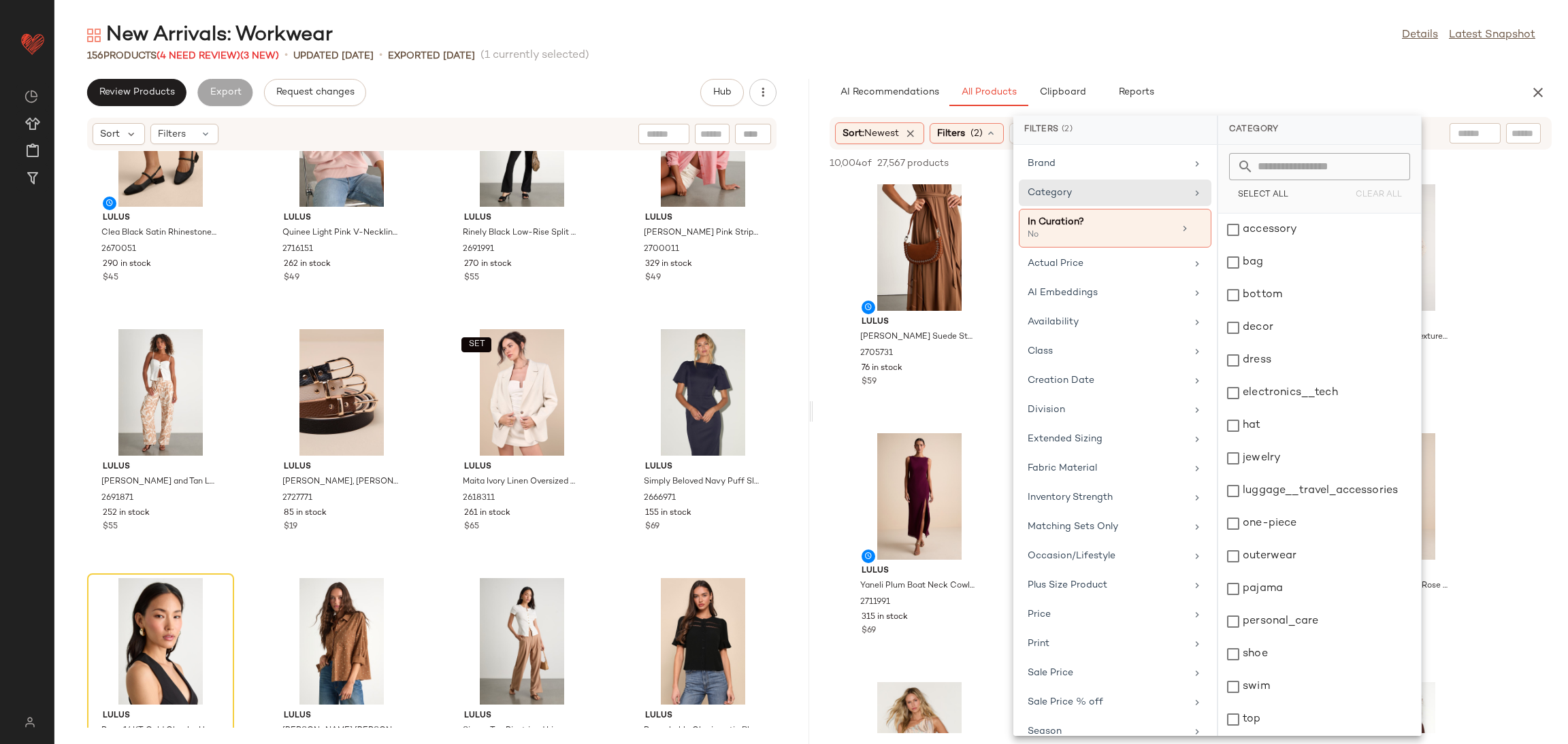
scroll to position [0, 0]
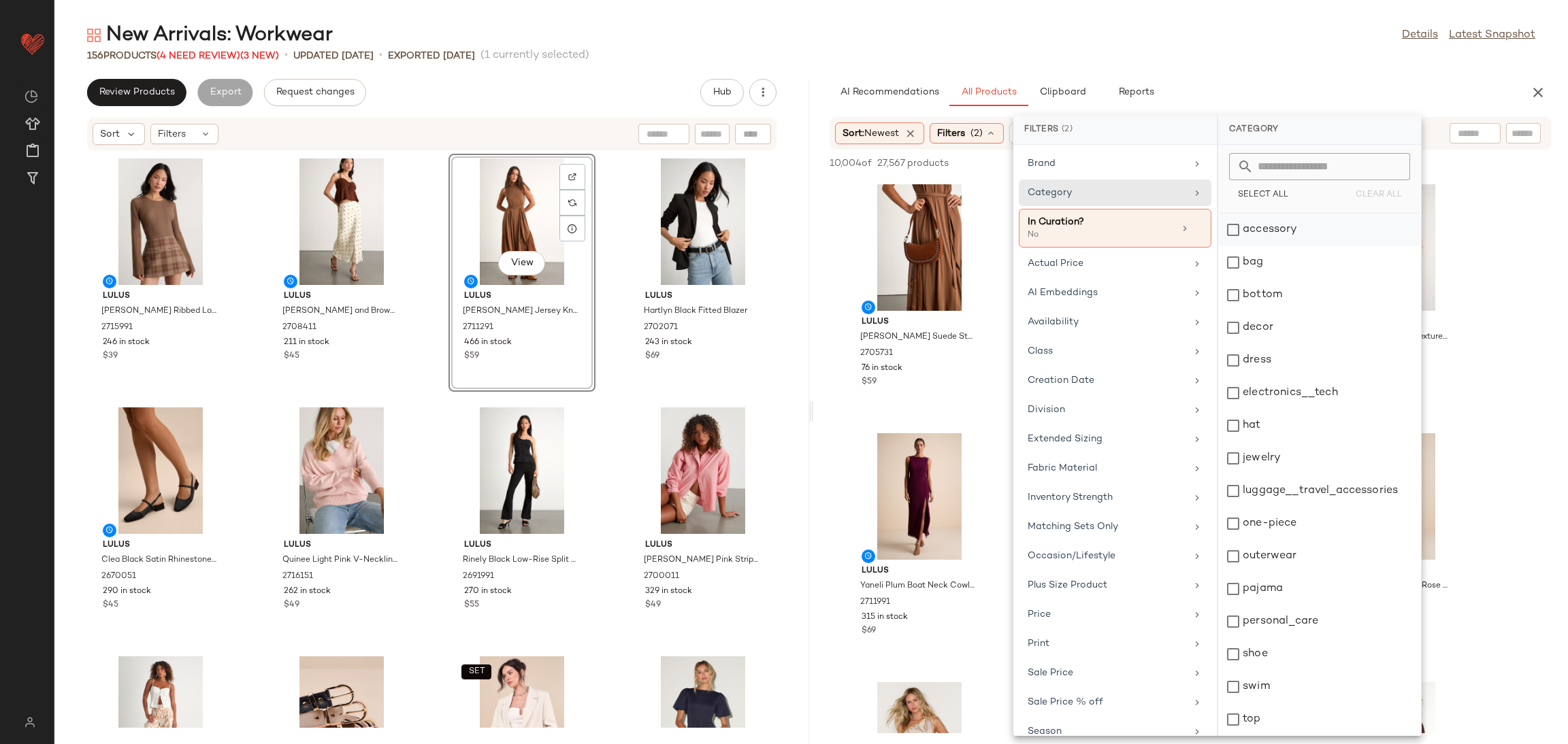
click at [1288, 246] on div "accessory" at bounding box center [1319, 262] width 203 height 32
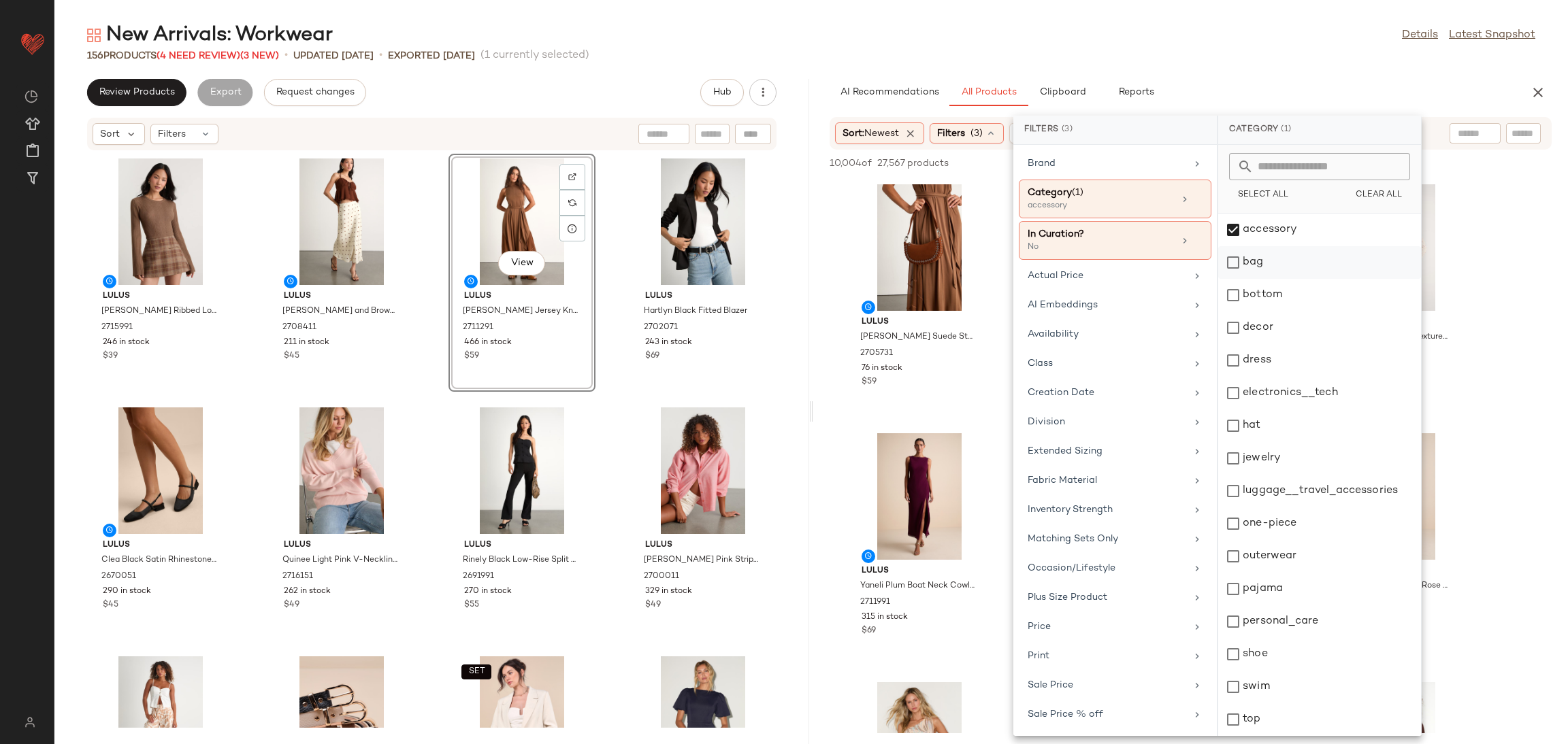
click at [1271, 279] on div "bag" at bounding box center [1319, 295] width 203 height 32
click at [1269, 442] on div "hat" at bounding box center [1319, 458] width 203 height 32
click at [1269, 475] on div "jewelry" at bounding box center [1319, 491] width 203 height 32
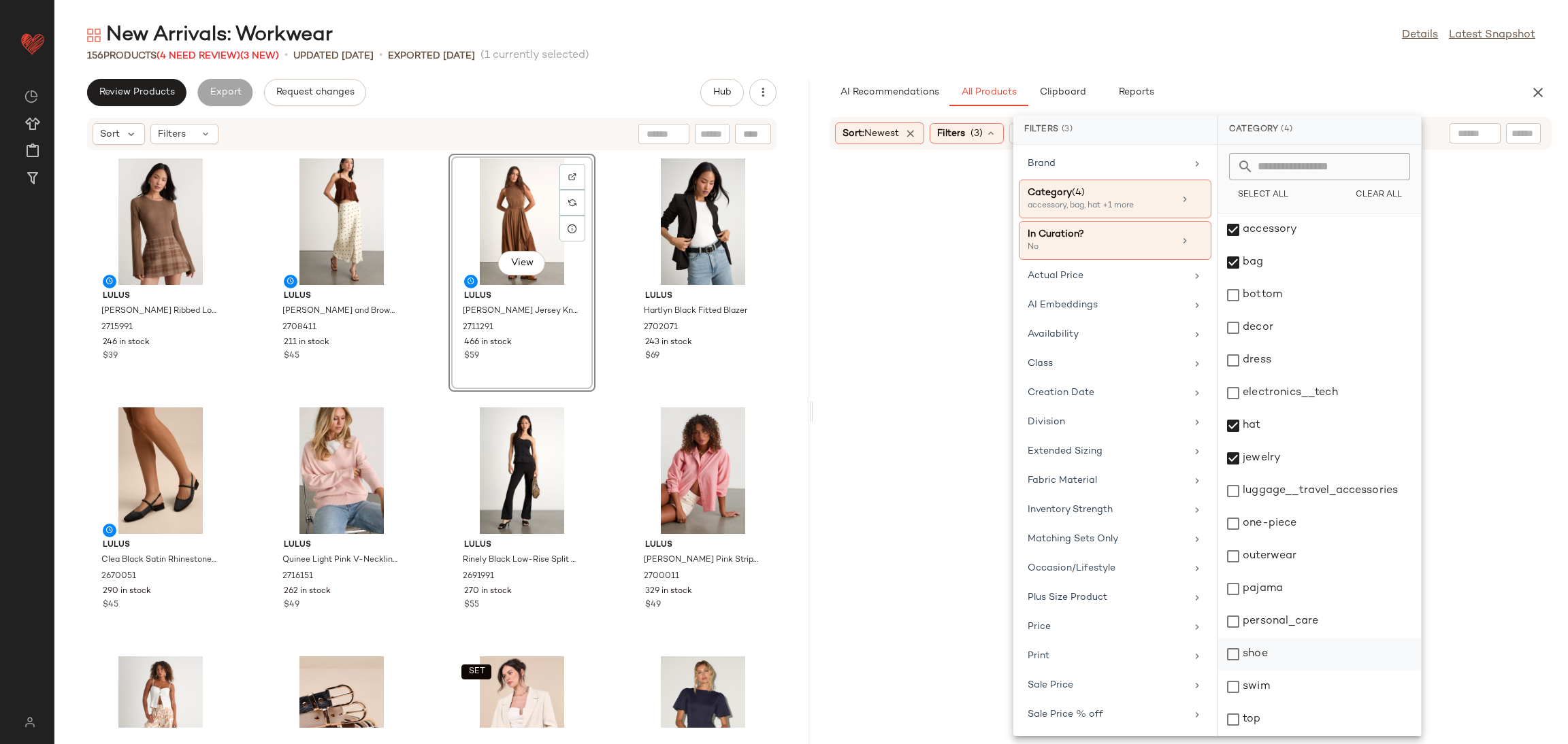
click at [1257, 671] on div "shoe" at bounding box center [1319, 687] width 203 height 32
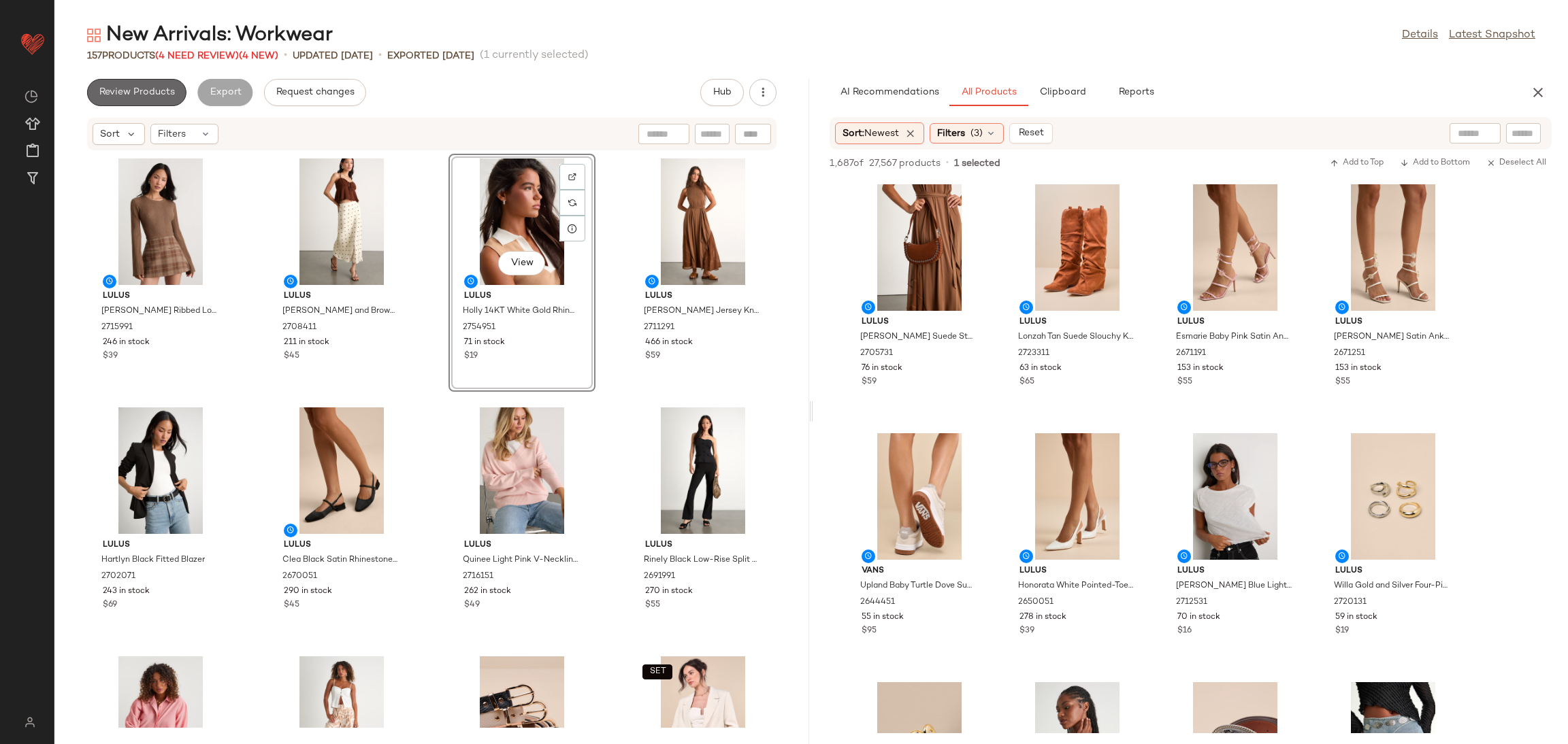
click at [132, 94] on span "Review Products" at bounding box center [137, 92] width 76 height 11
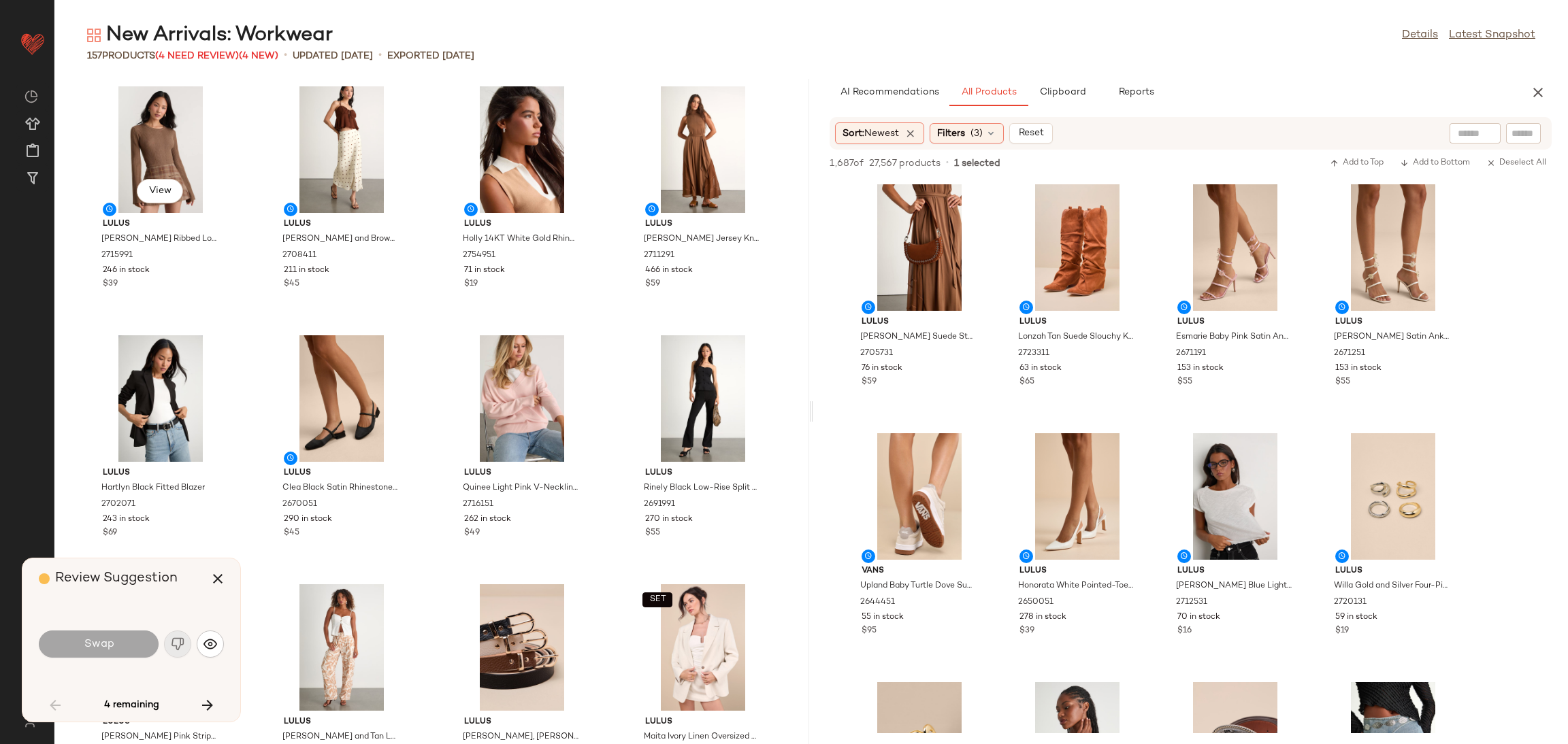
scroll to position [508, 0]
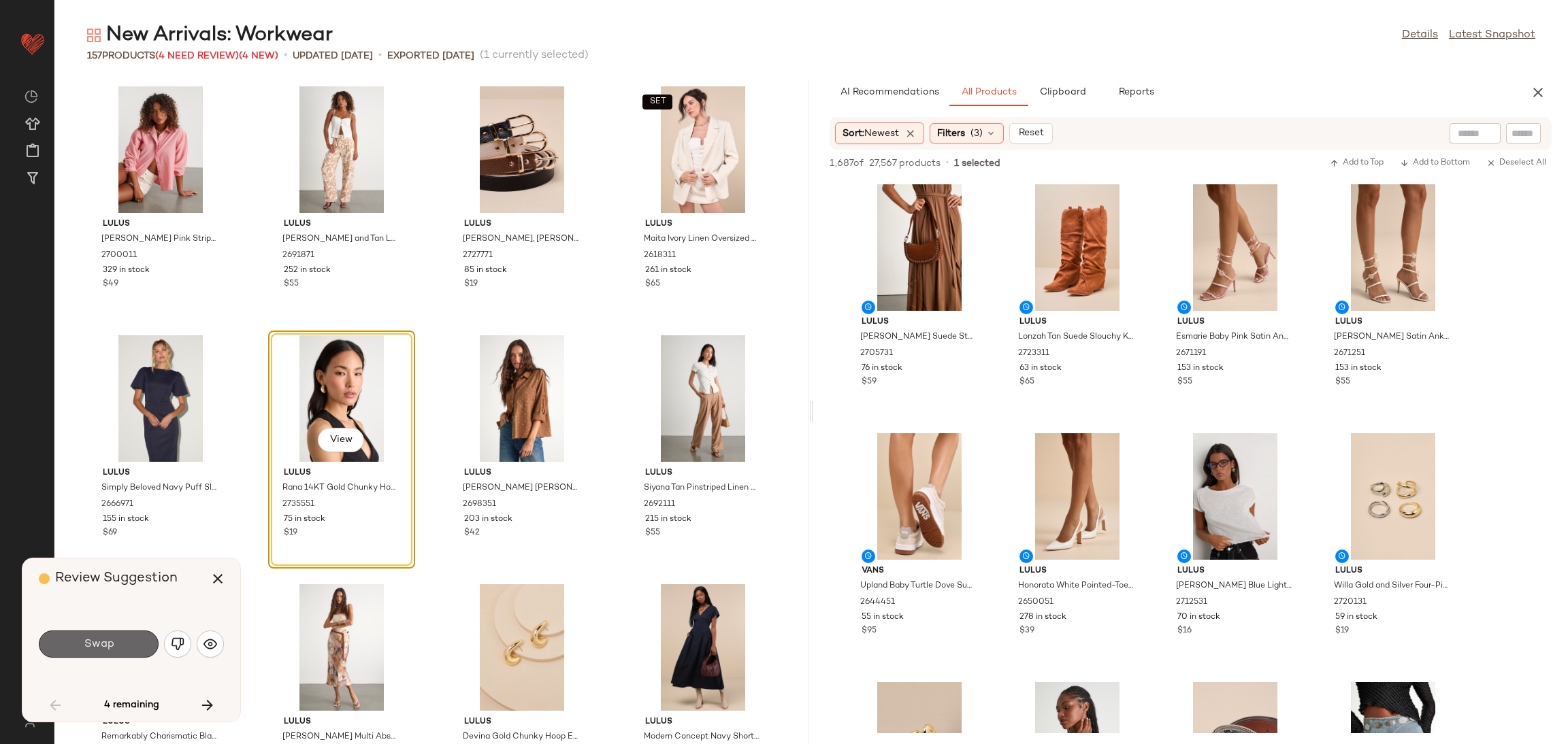
click at [108, 650] on span "Swap" at bounding box center [98, 645] width 30 height 13
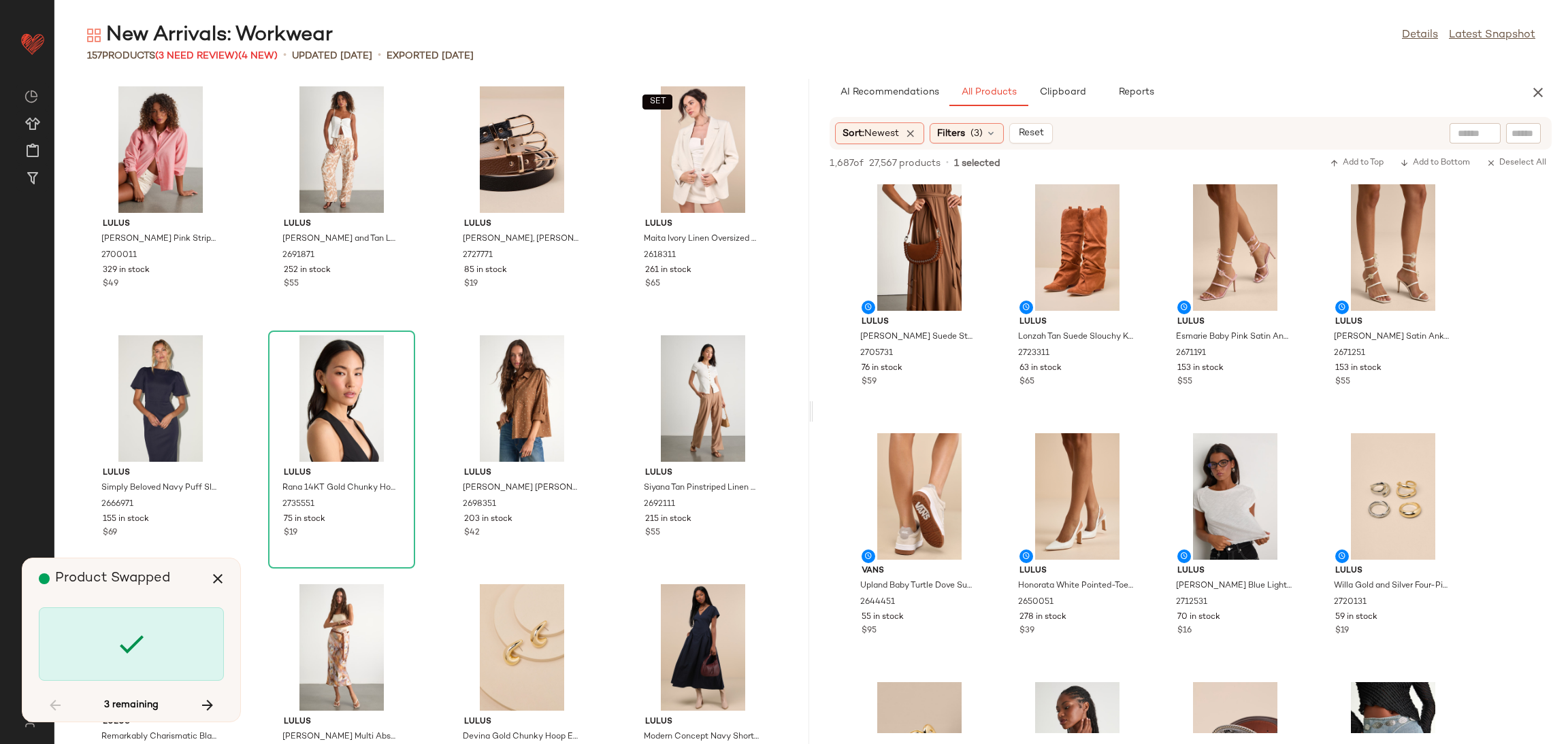
scroll to position [5226, 0]
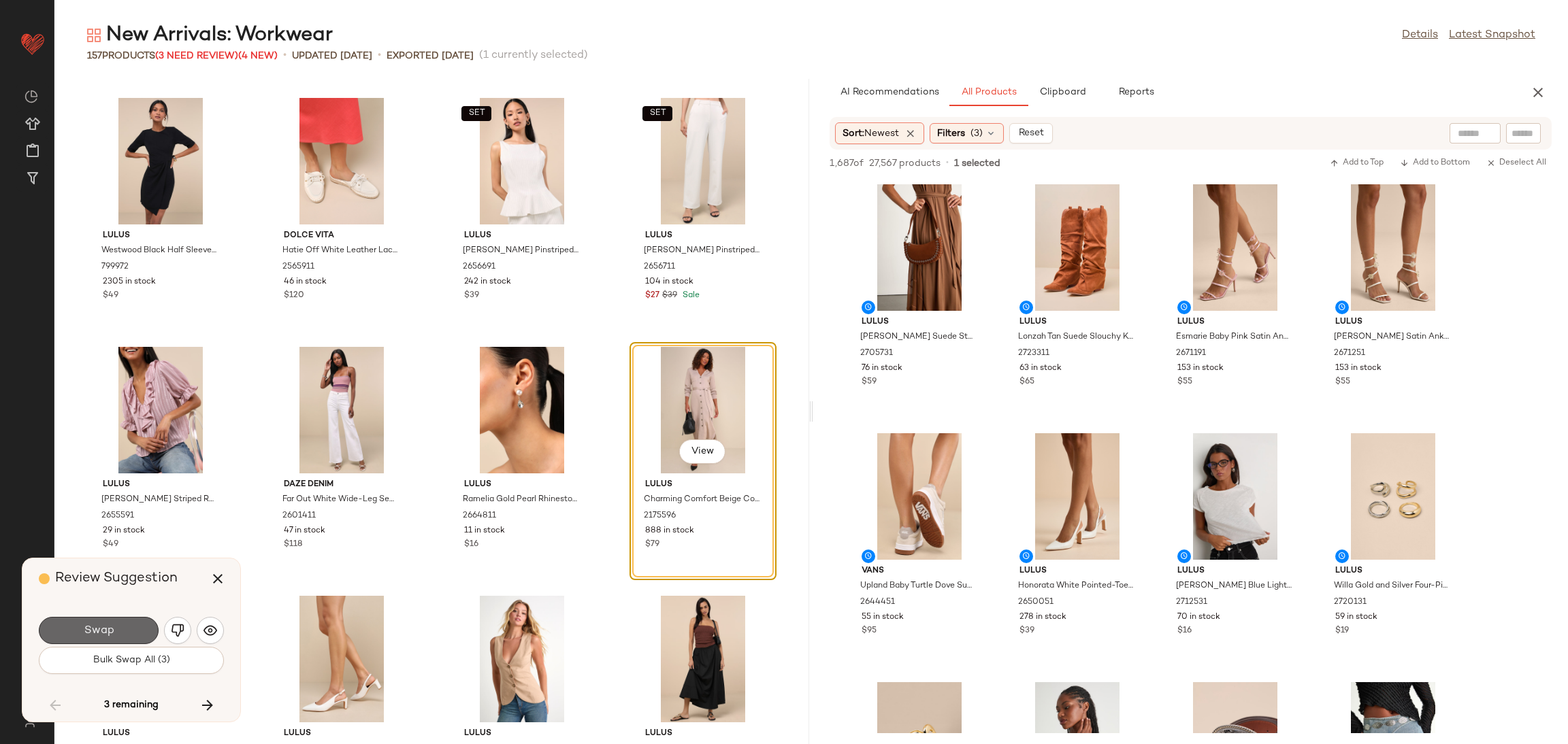
click at [119, 626] on button "Swap" at bounding box center [99, 630] width 120 height 28
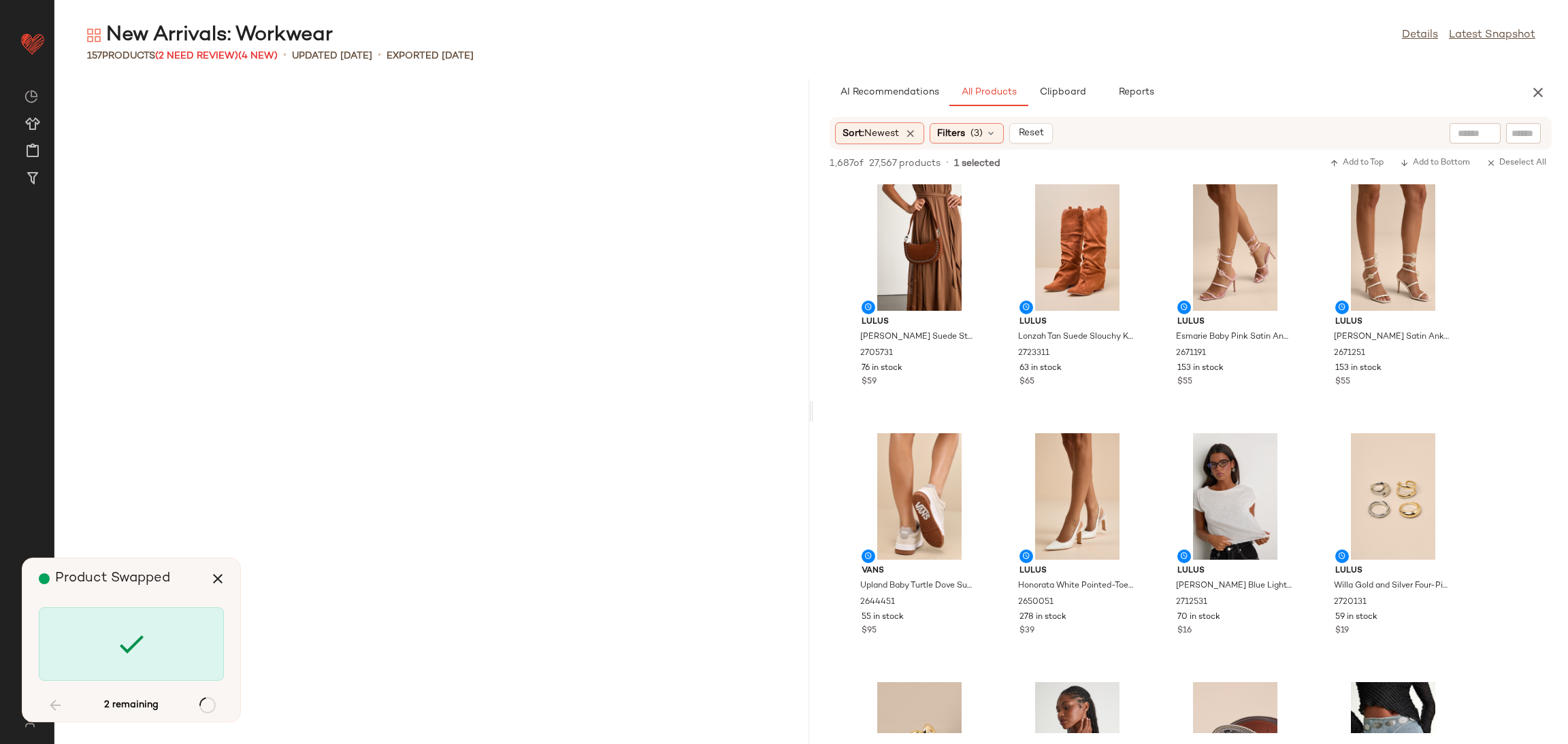
scroll to position [6720, 0]
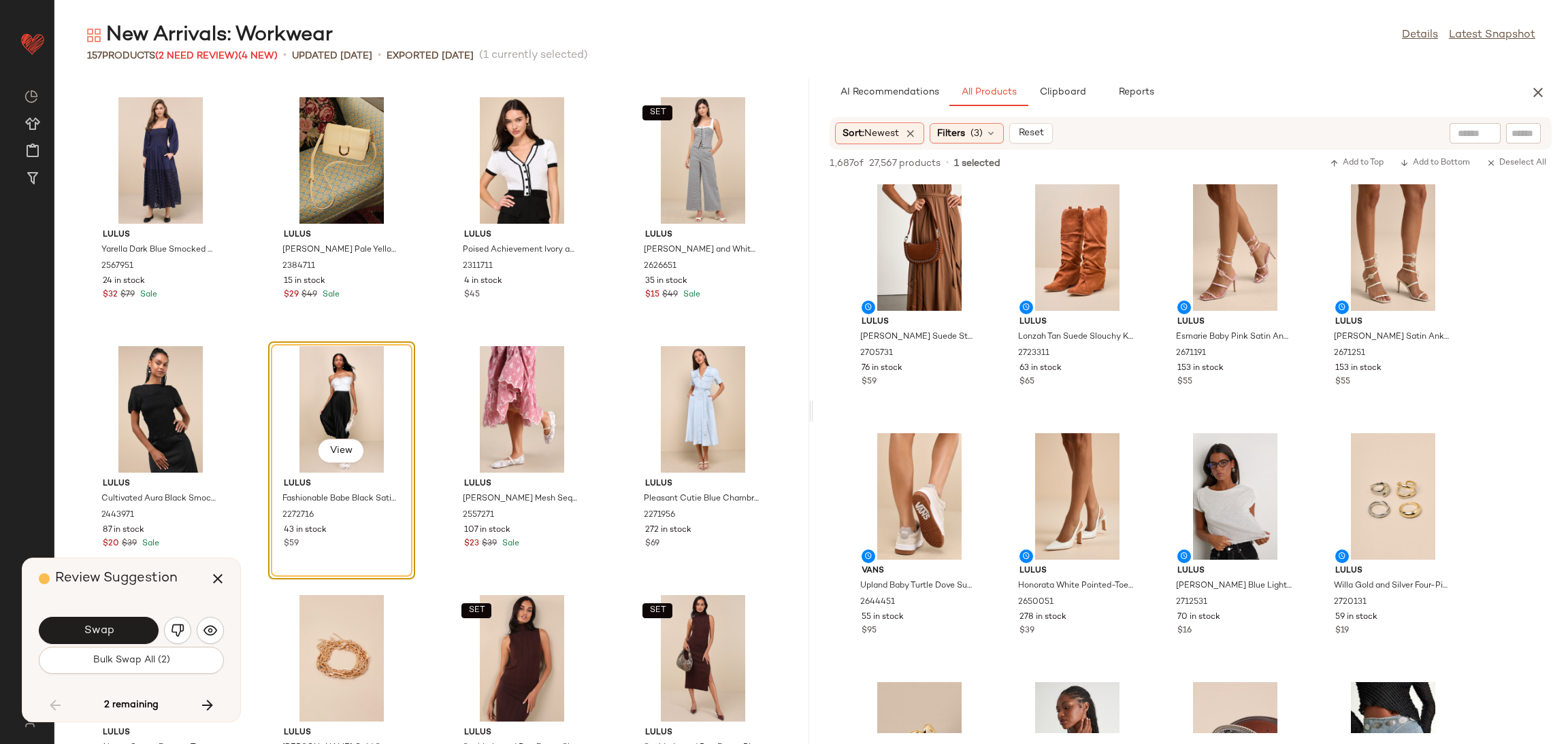
click at [104, 616] on div "Swap" at bounding box center [131, 630] width 185 height 32
click at [105, 625] on span "Swap" at bounding box center [98, 630] width 30 height 13
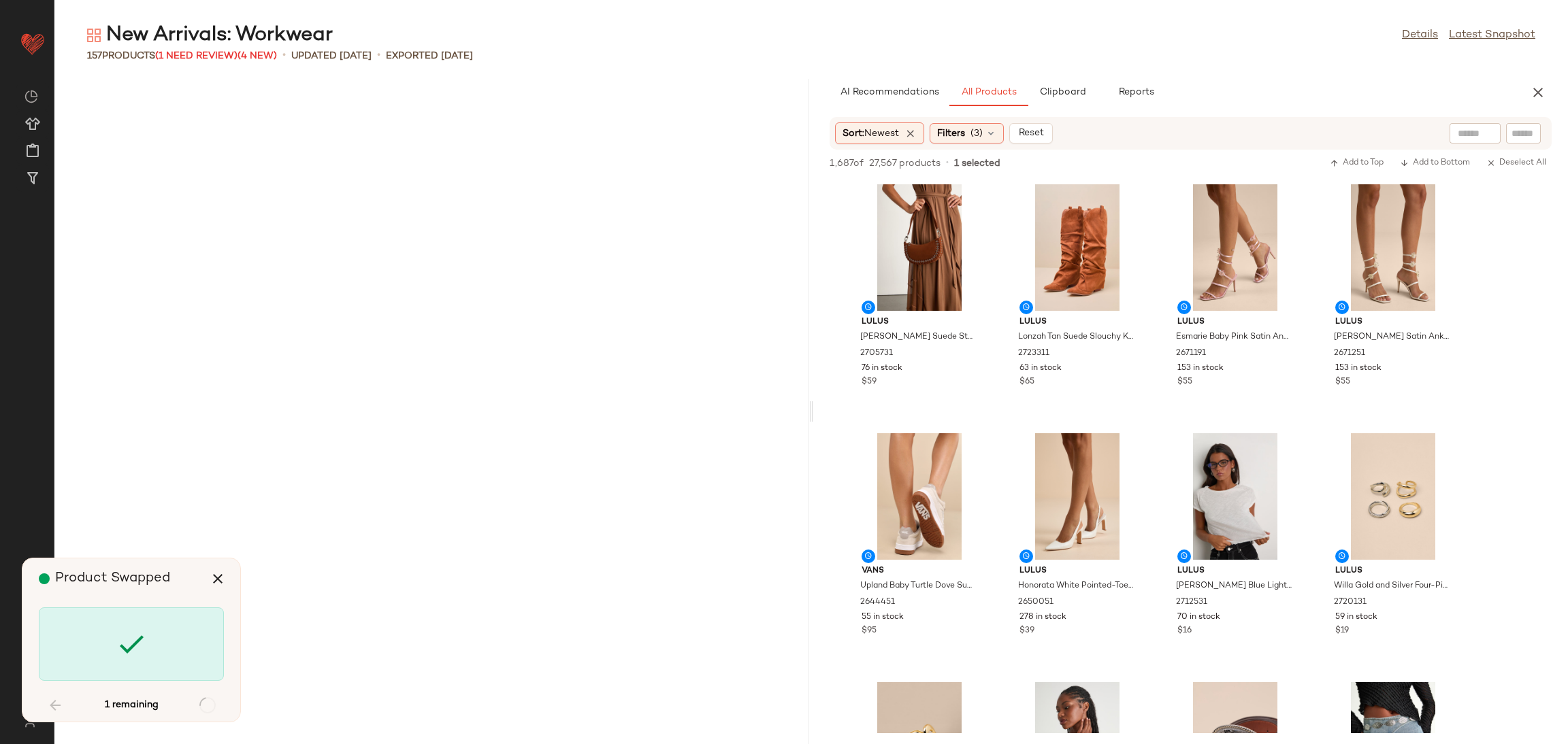
scroll to position [7715, 0]
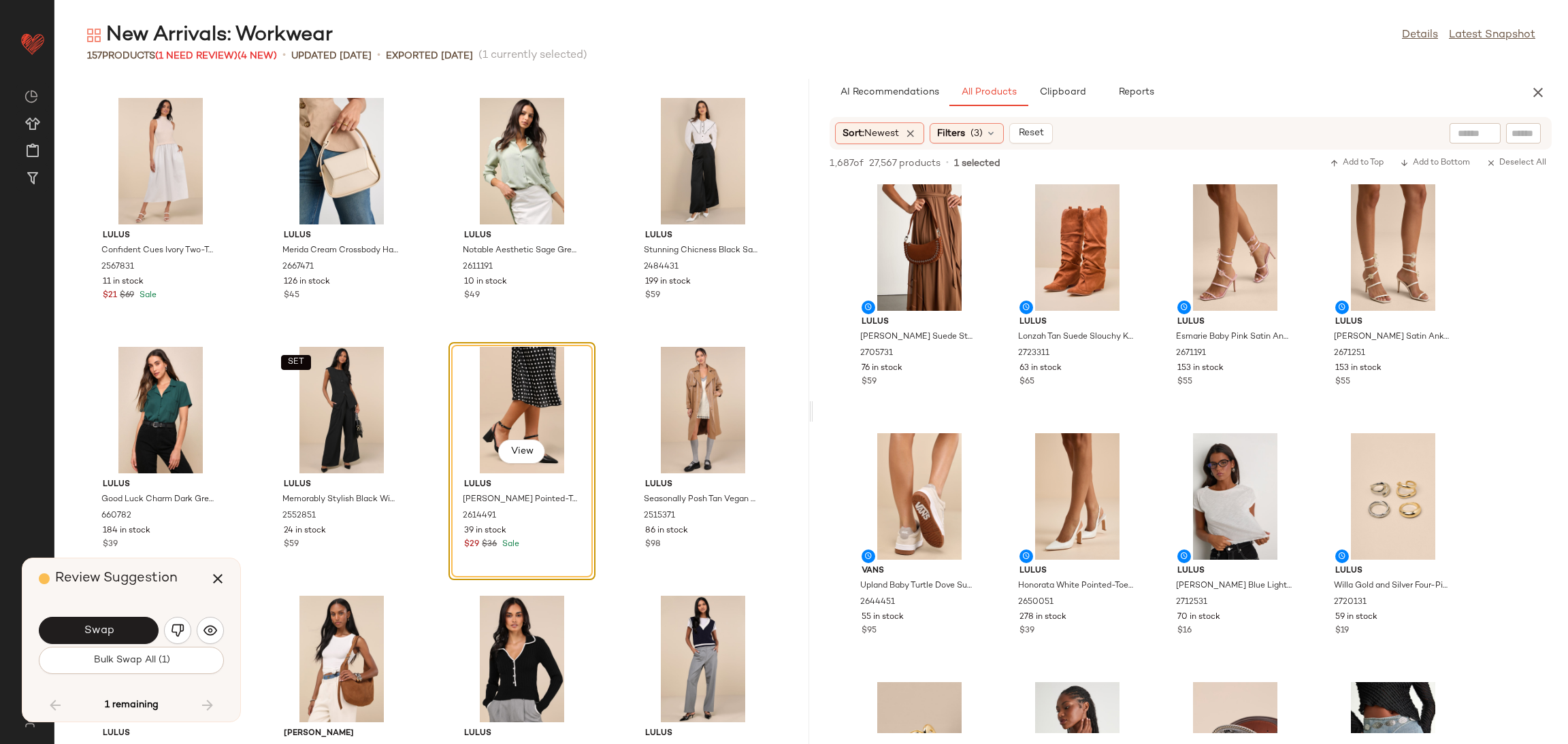
click at [105, 625] on span "Swap" at bounding box center [98, 630] width 30 height 13
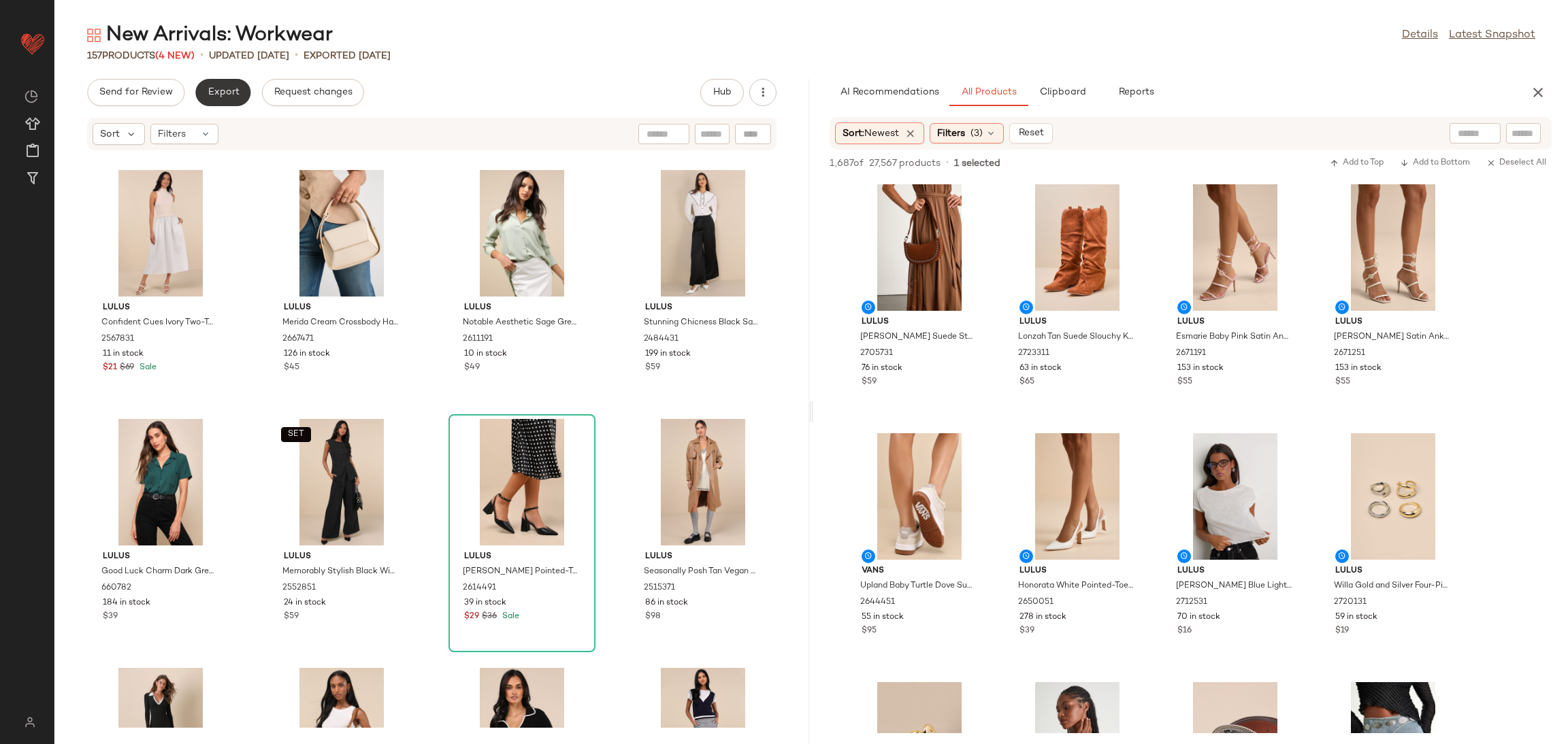
click at [234, 87] on span "Export" at bounding box center [222, 92] width 32 height 11
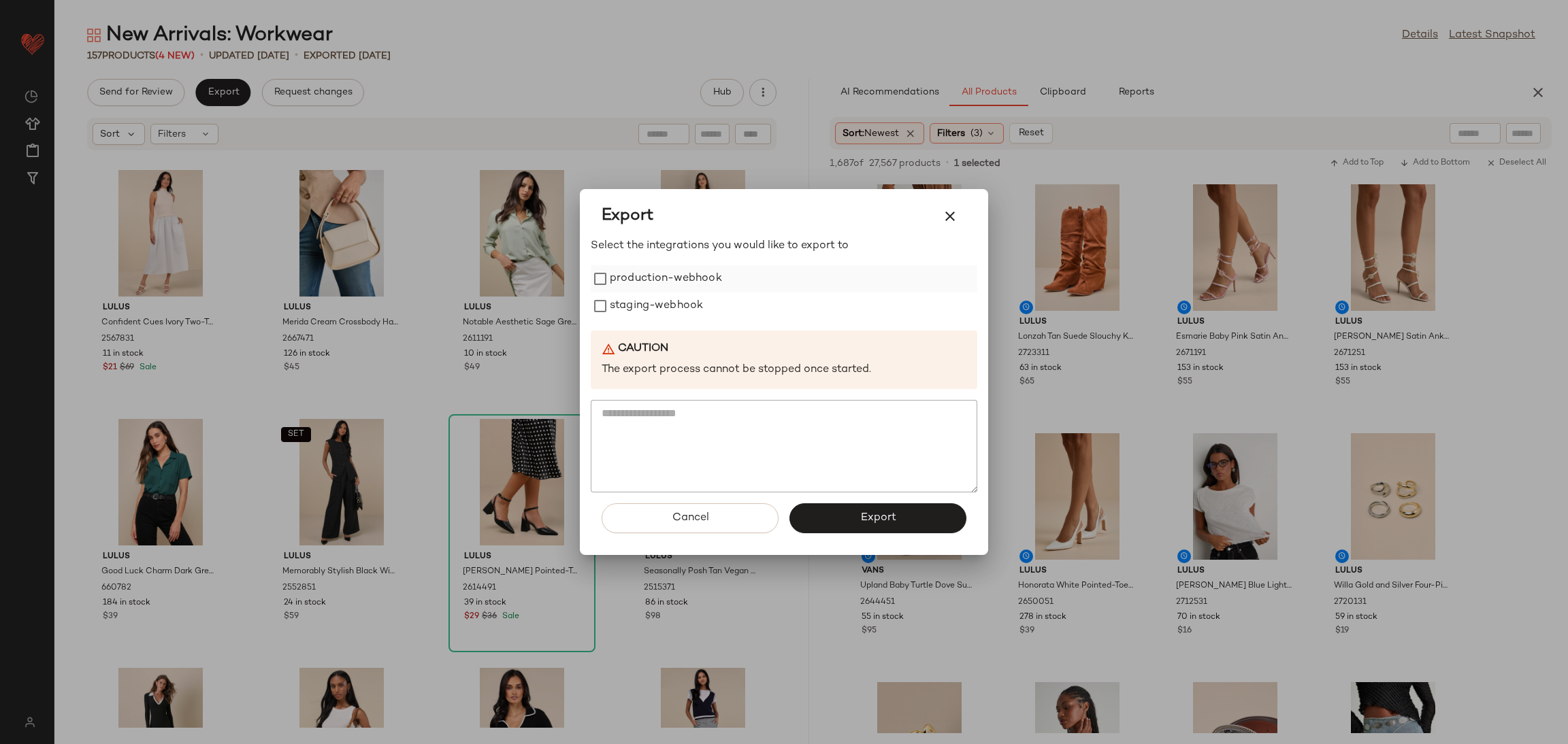
drag, startPoint x: 634, startPoint y: 291, endPoint x: 629, endPoint y: 279, distance: 13.0
click at [634, 291] on label "production-webhook" at bounding box center [665, 279] width 112 height 28
click at [635, 295] on label "staging-webhook" at bounding box center [656, 306] width 93 height 28
click at [933, 532] on button "Export" at bounding box center [878, 518] width 177 height 30
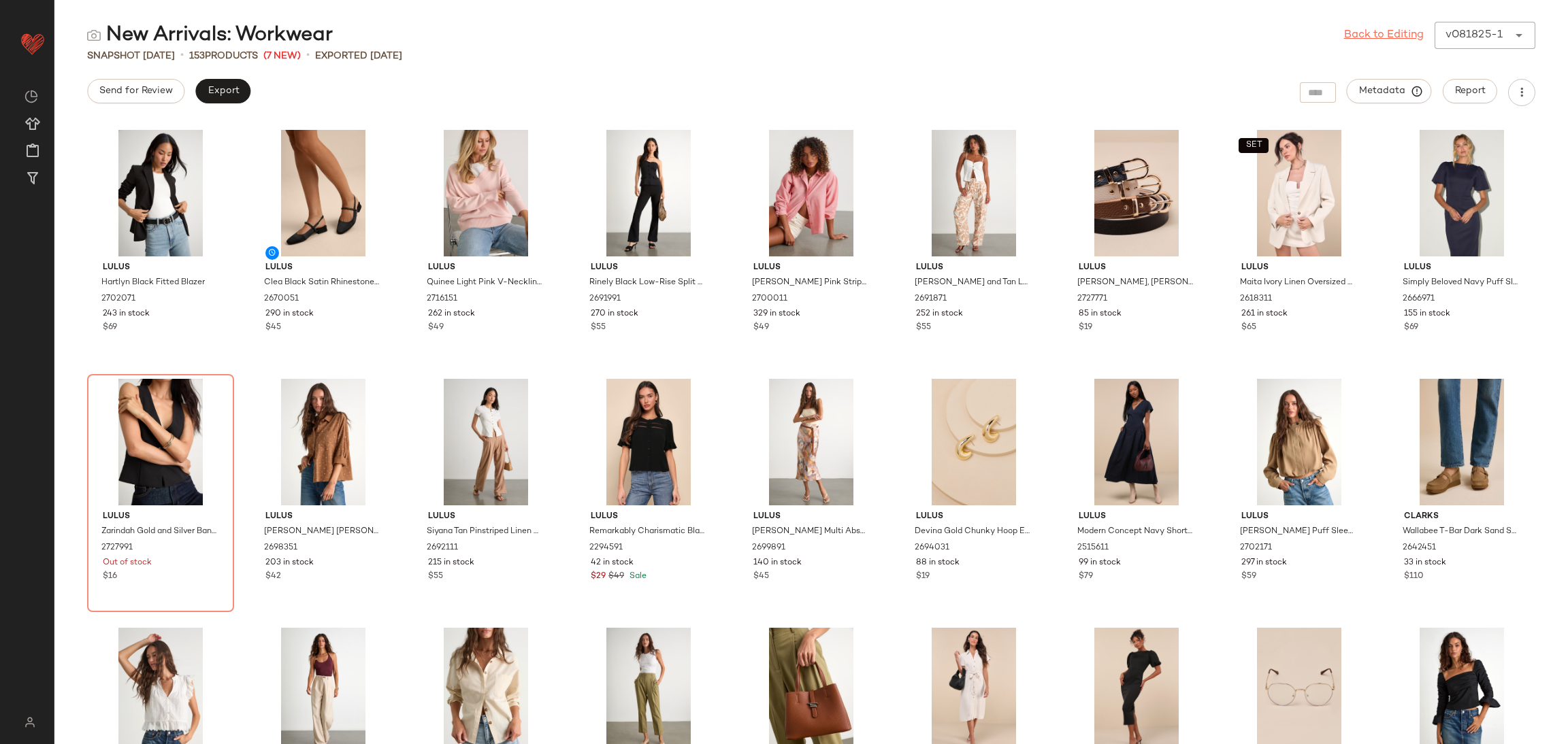
click at [1355, 32] on link "Back to Editing" at bounding box center [1383, 35] width 80 height 16
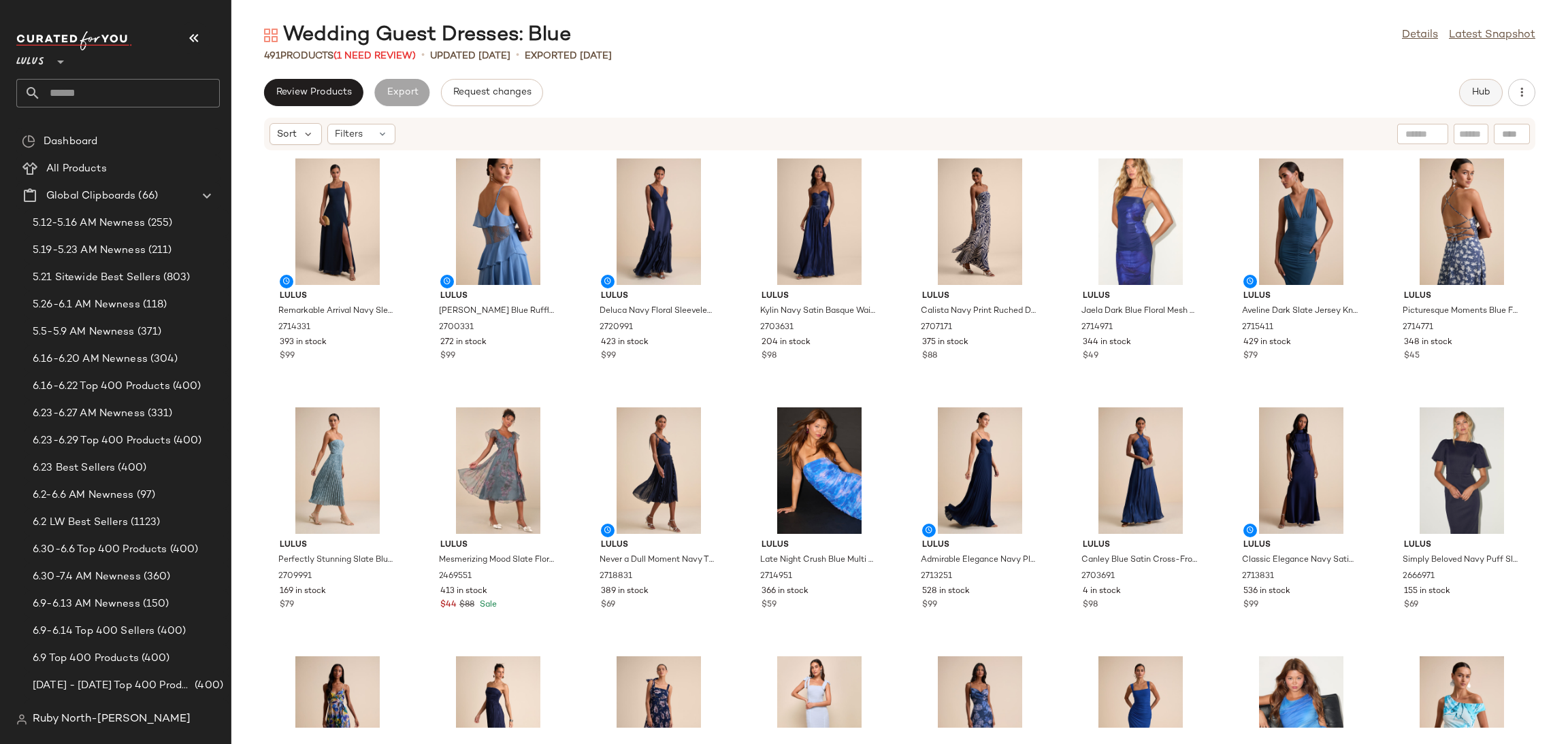
click at [1480, 96] on span "Hub" at bounding box center [1480, 92] width 19 height 11
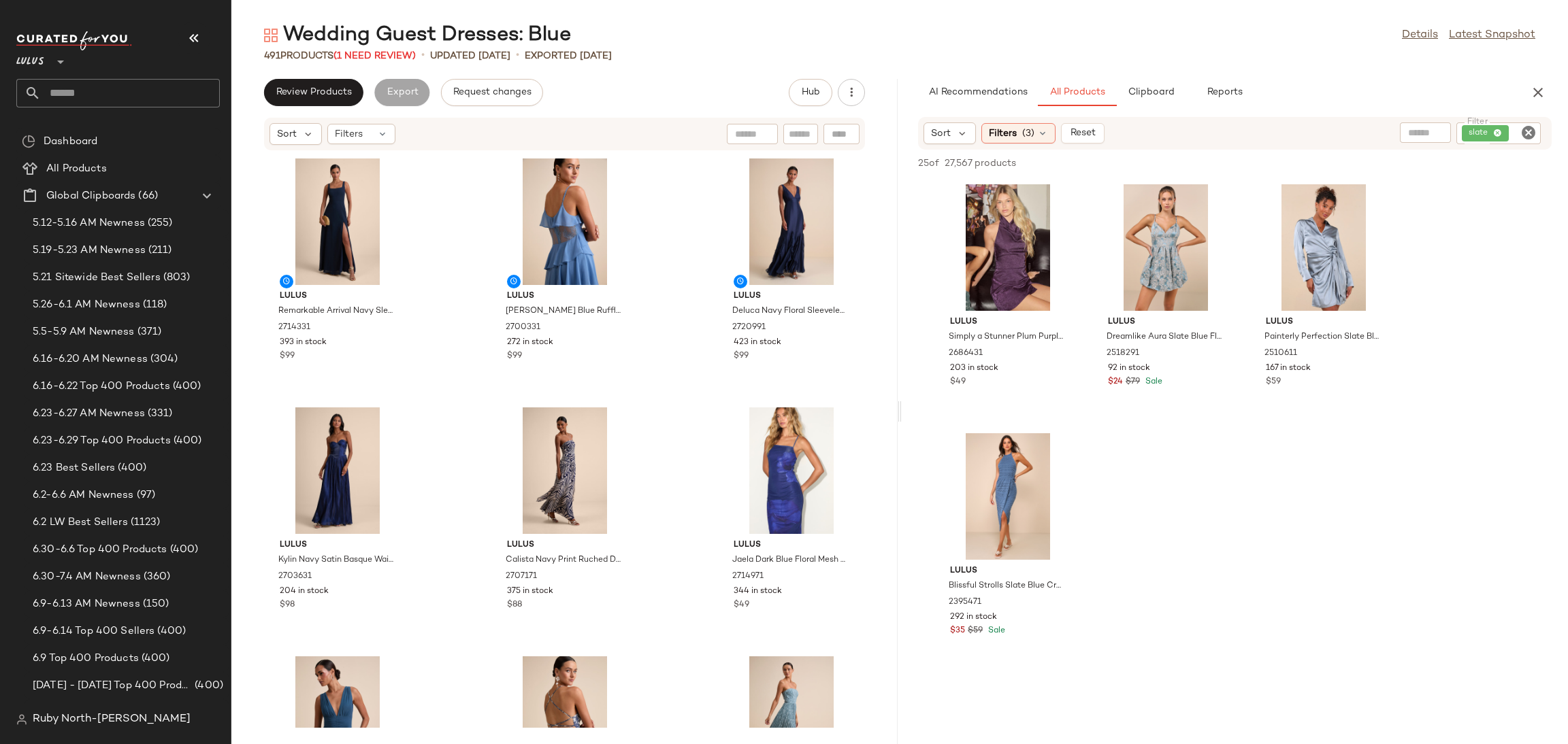
click at [186, 32] on icon "button" at bounding box center [193, 37] width 16 height 16
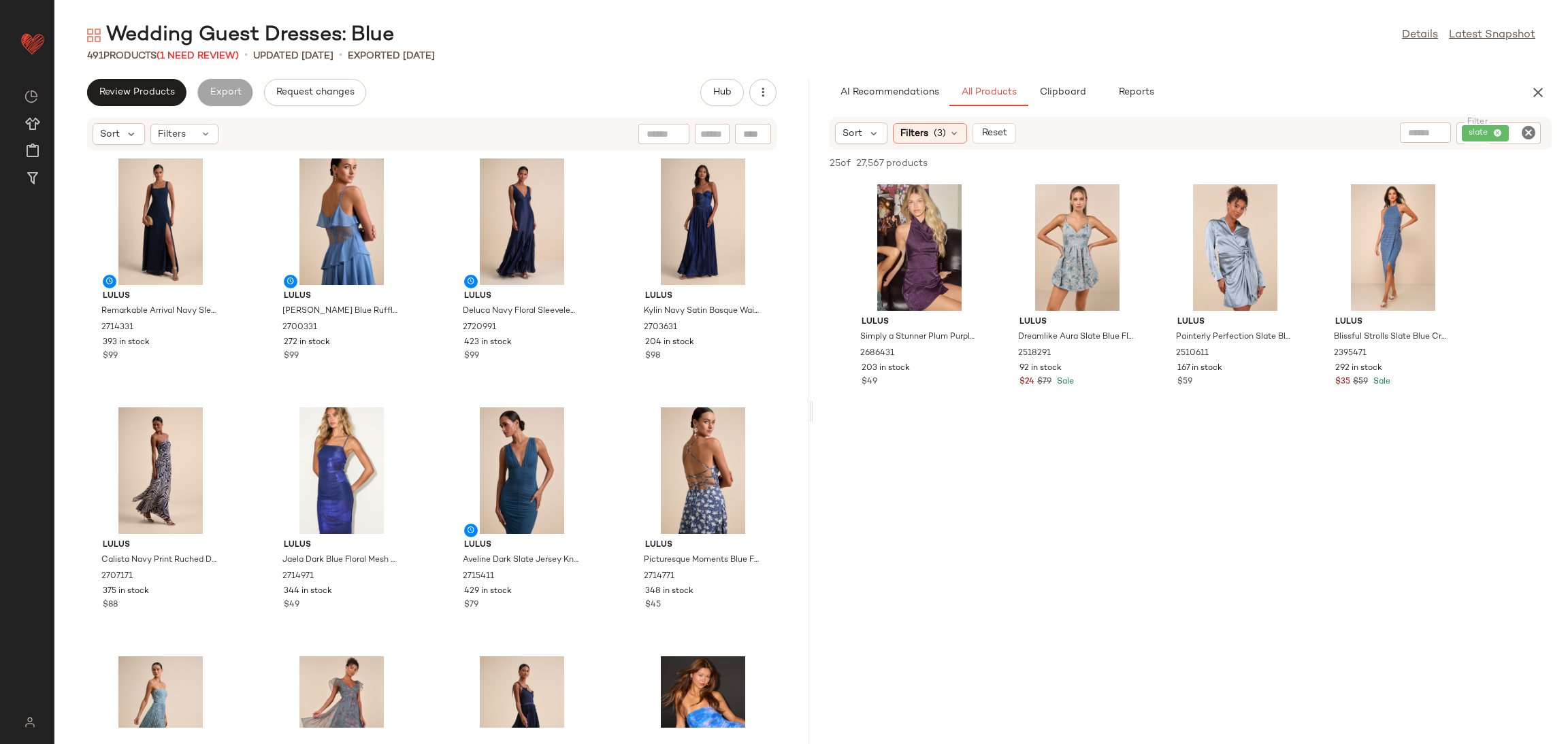
click at [1531, 134] on icon "Clear Filter" at bounding box center [1528, 132] width 16 height 16
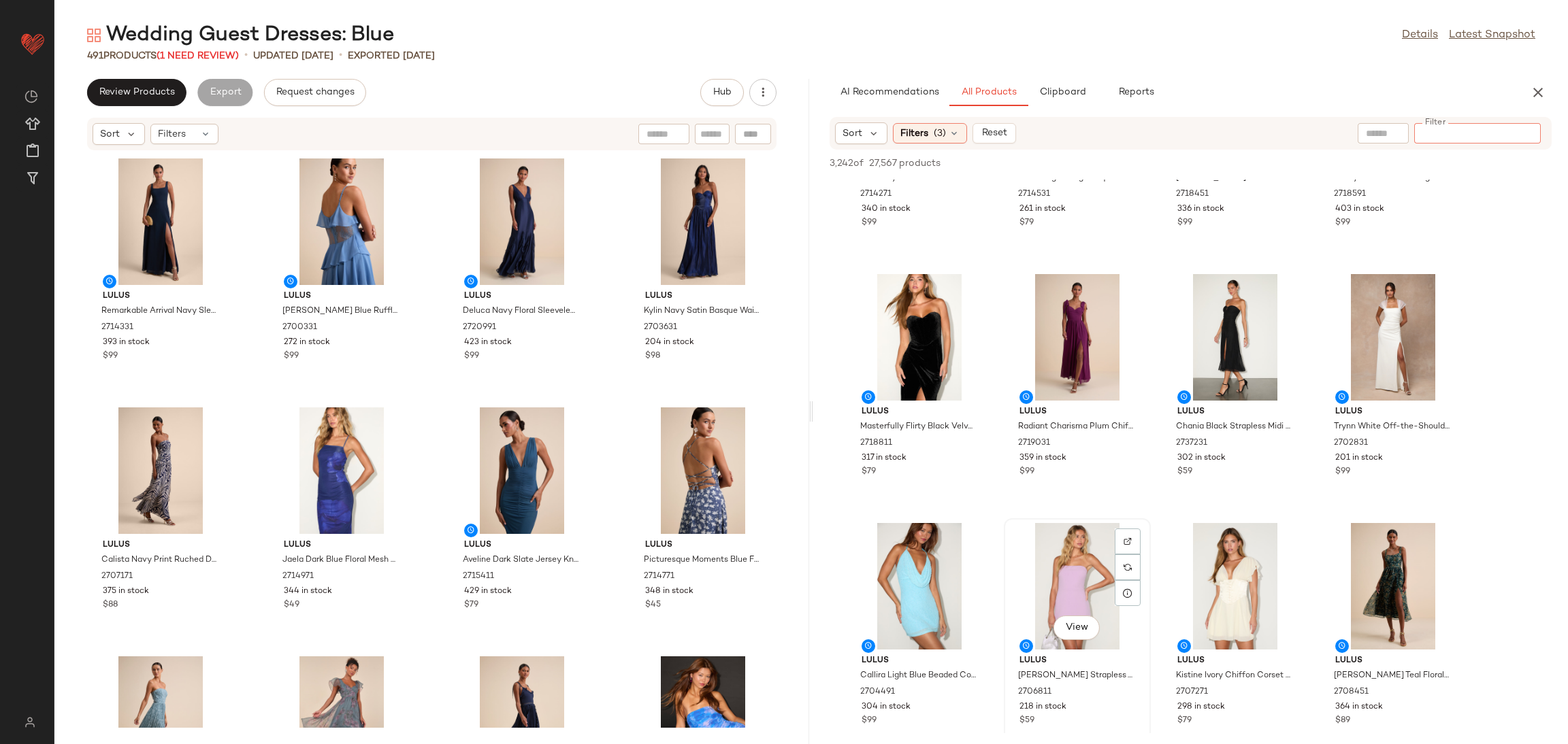
scroll to position [714, 0]
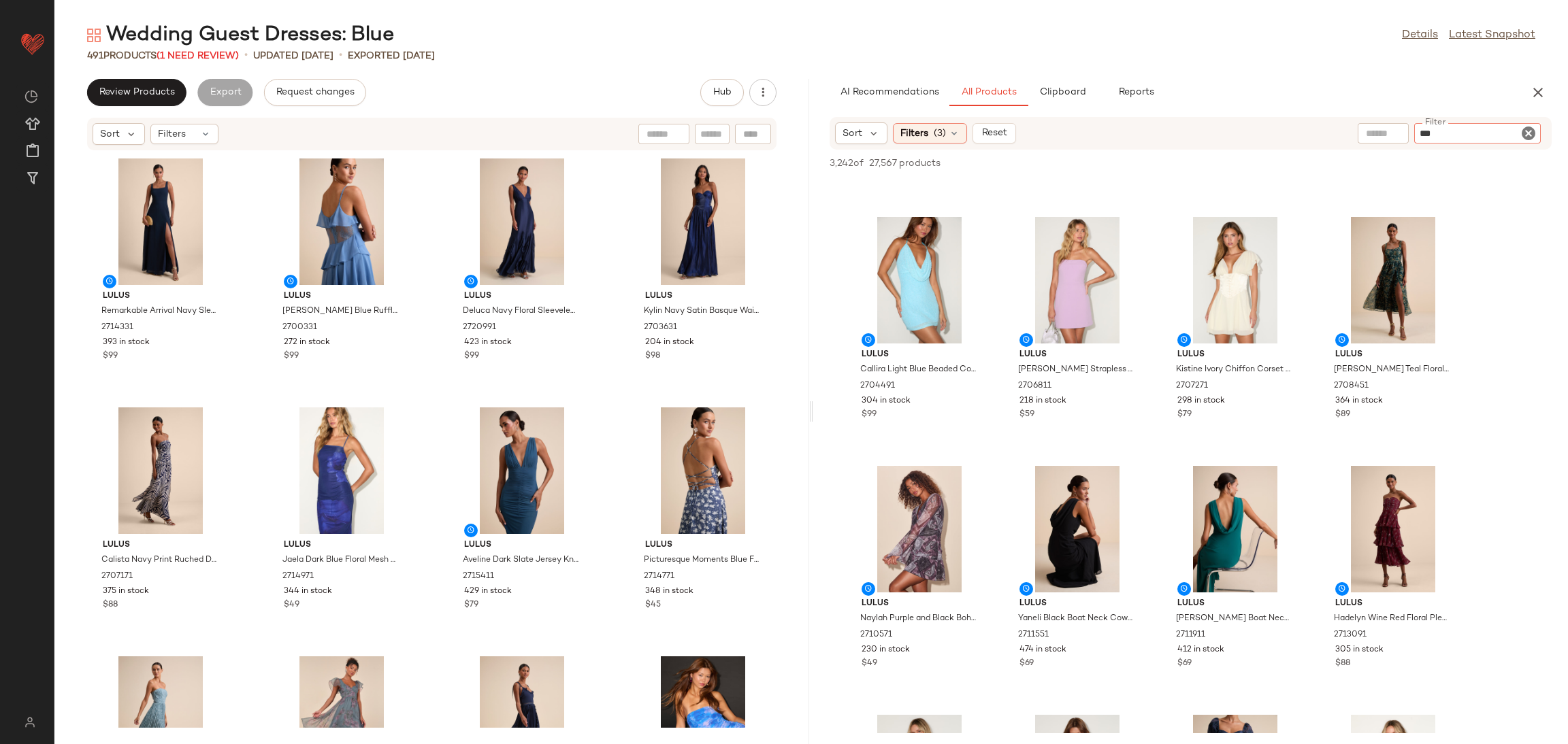
type input "****"
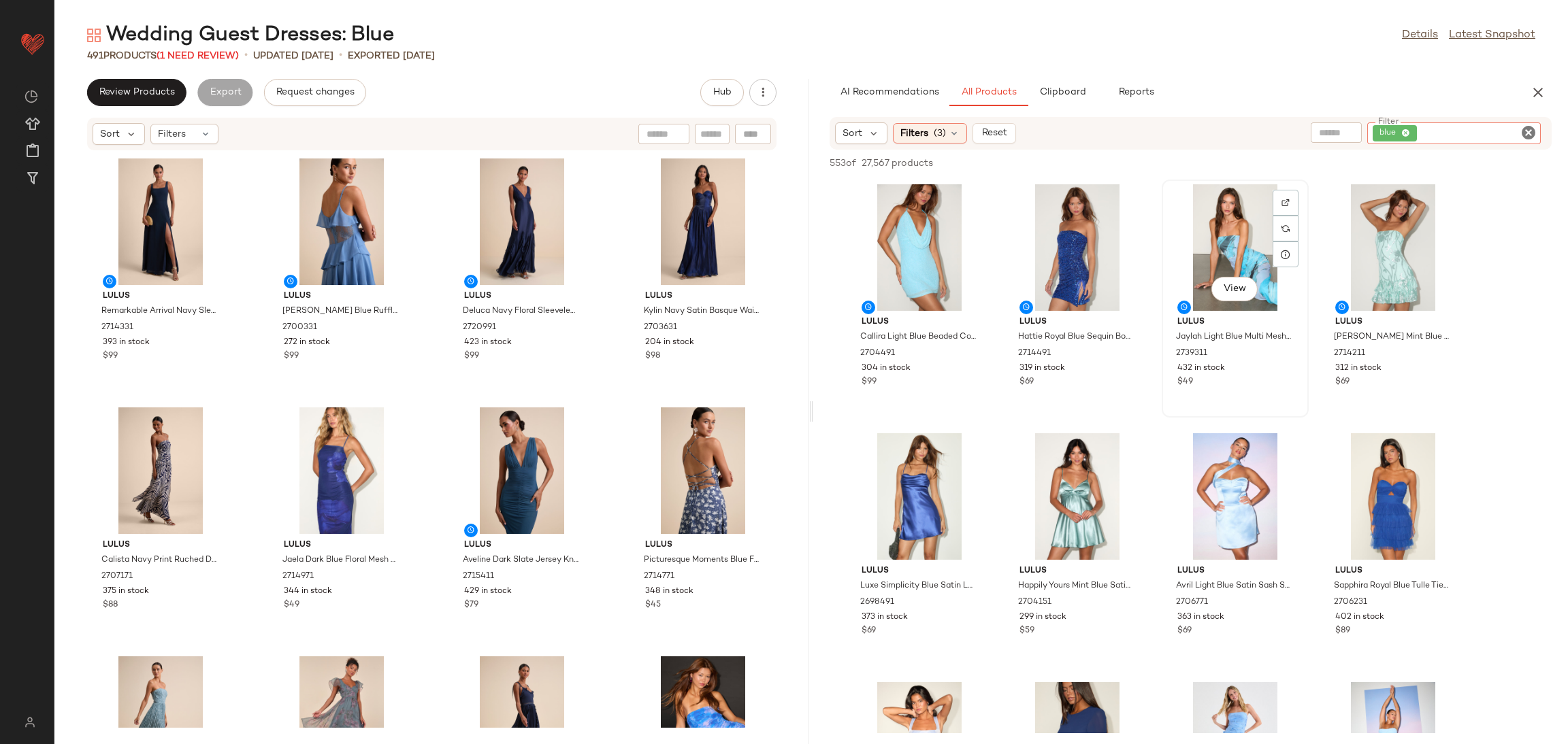
click at [1301, 198] on div "View" at bounding box center [1235, 247] width 138 height 126
click at [1296, 216] on div at bounding box center [1285, 228] width 26 height 26
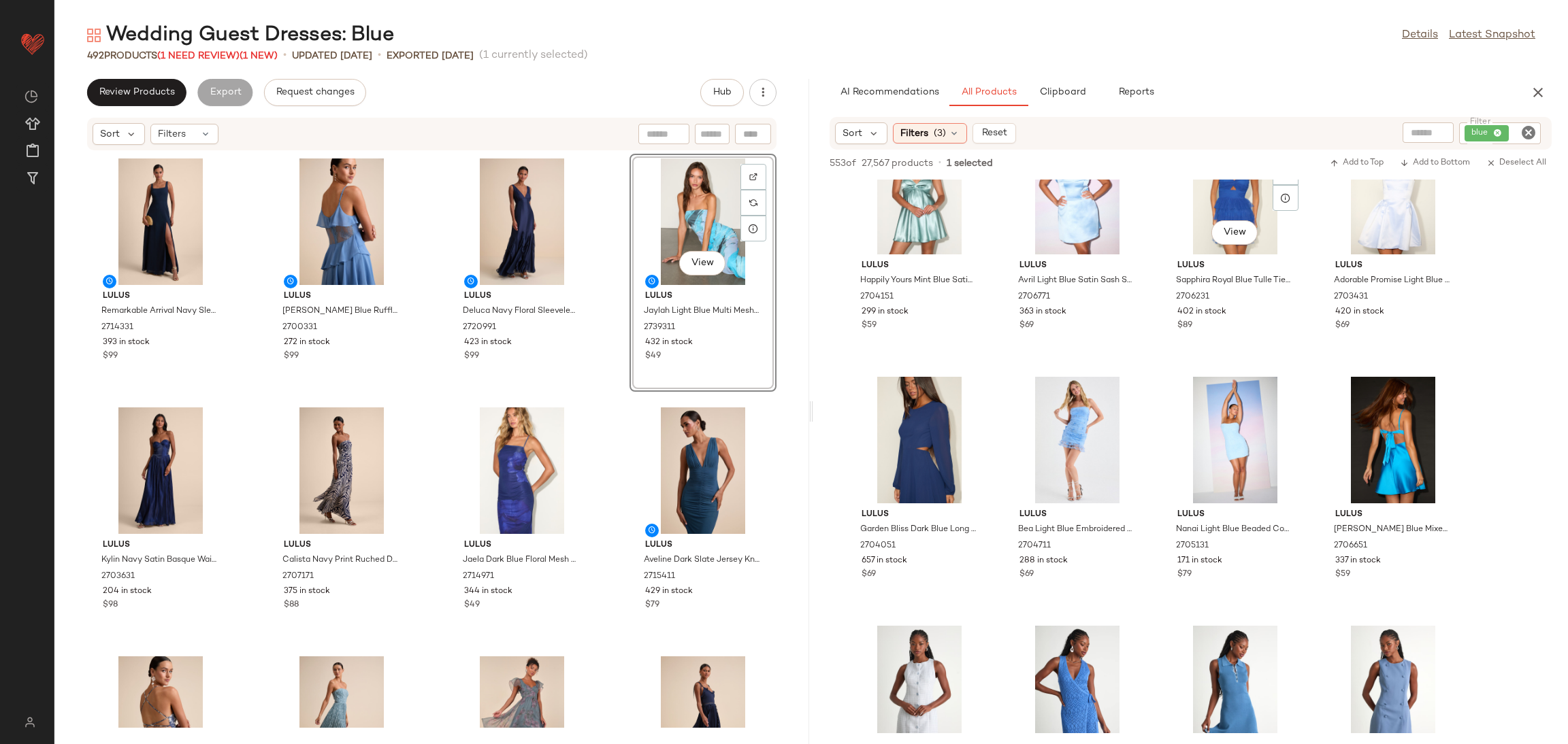
scroll to position [0, 0]
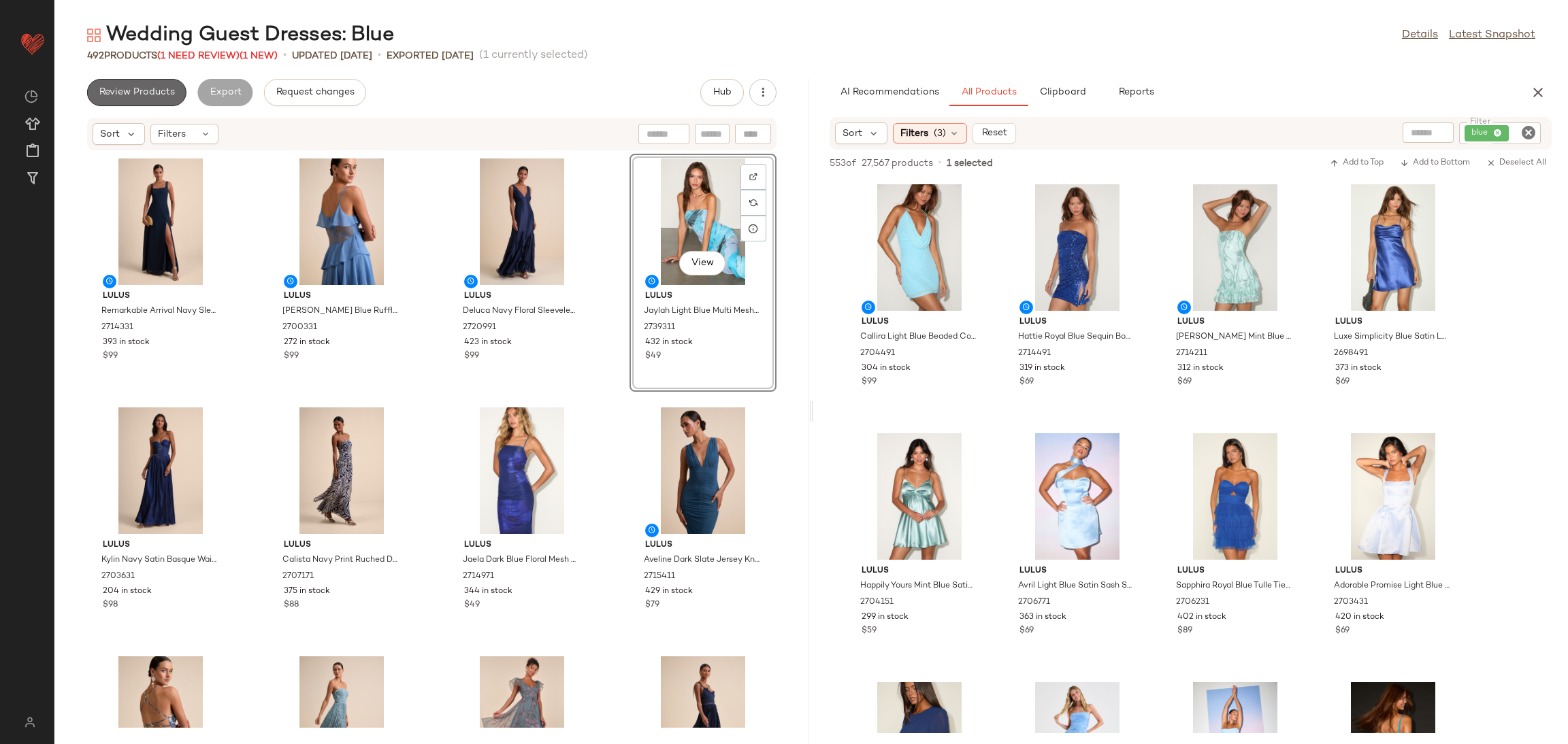
click at [152, 94] on span "Review Products" at bounding box center [137, 92] width 76 height 11
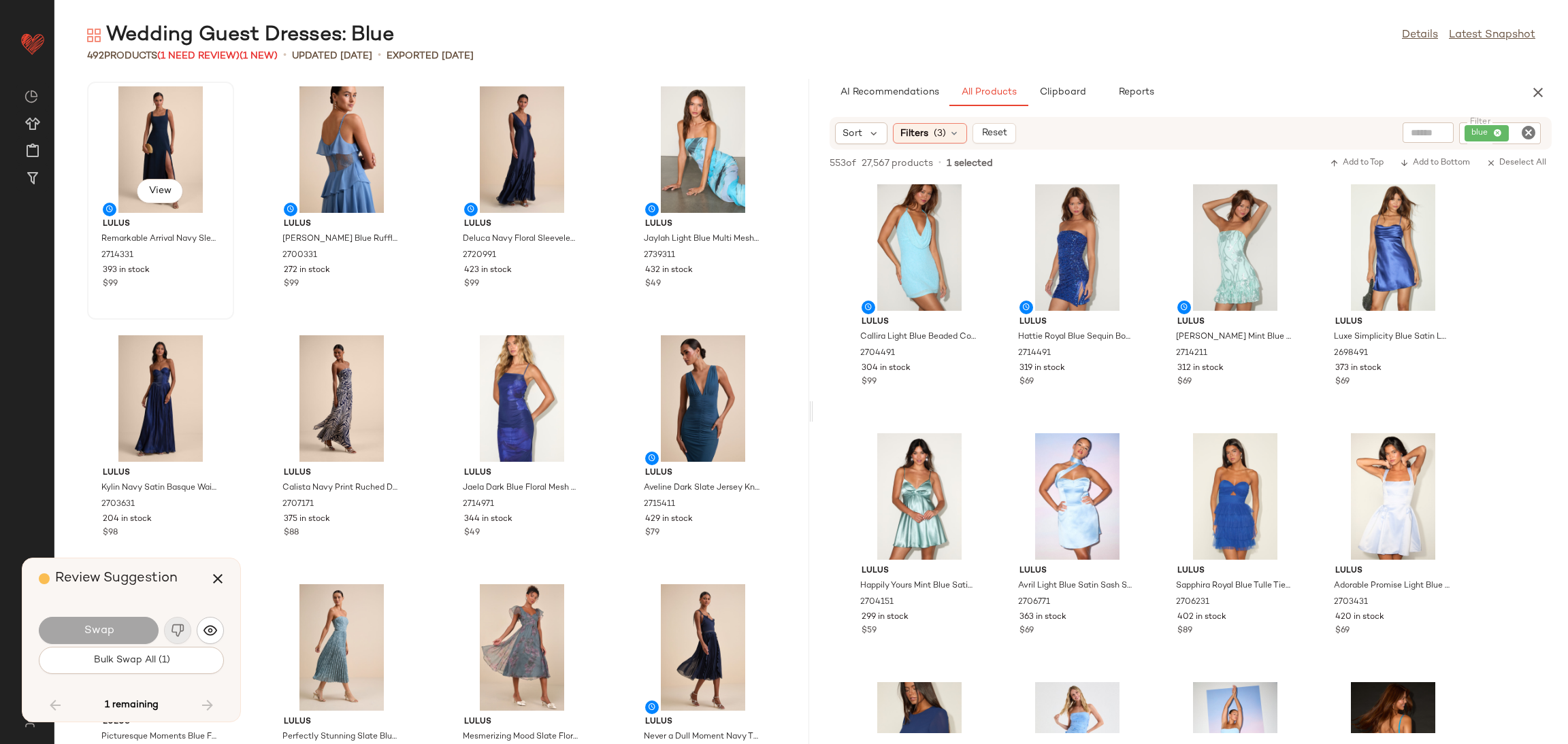
scroll to position [12196, 0]
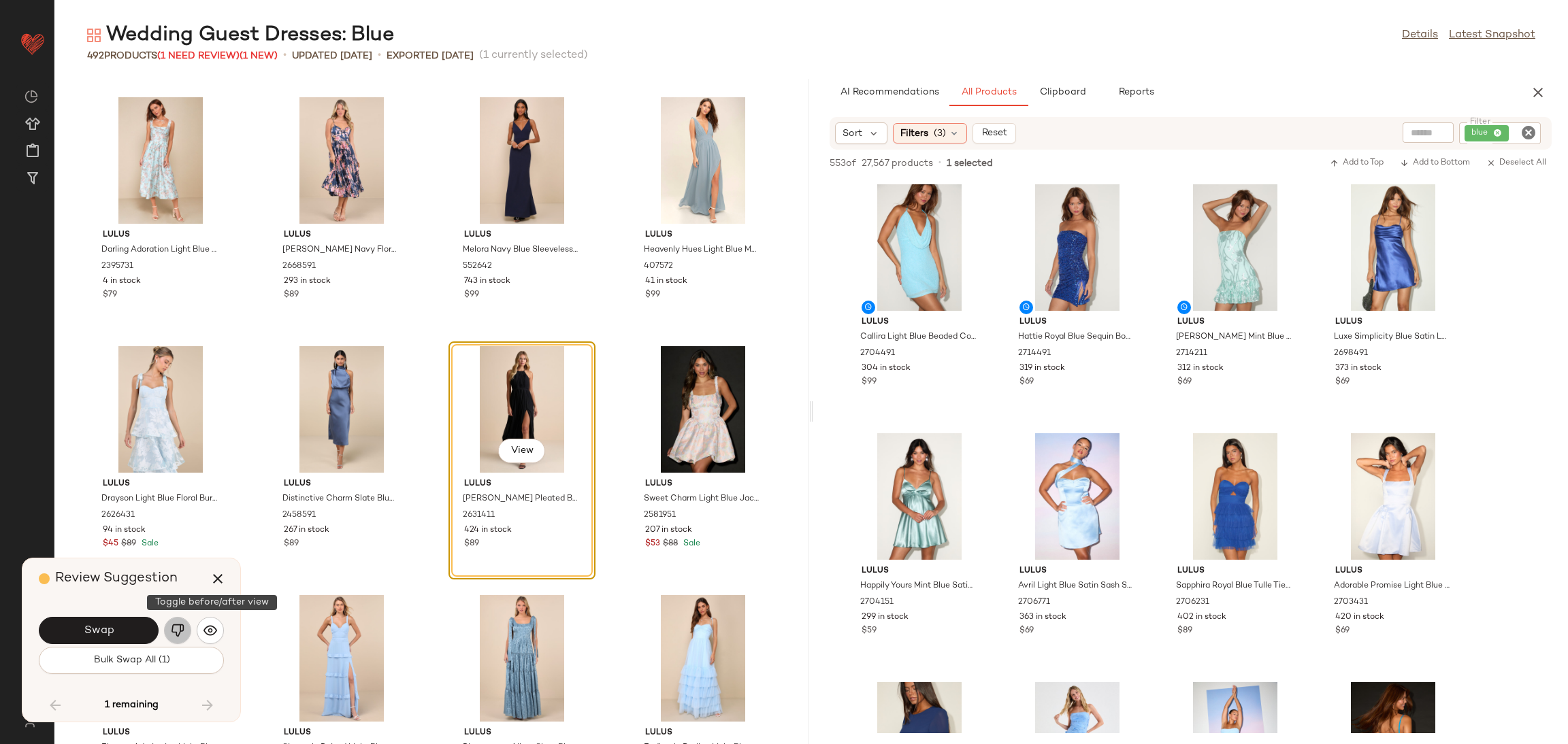
click at [176, 621] on button "button" at bounding box center [177, 630] width 28 height 28
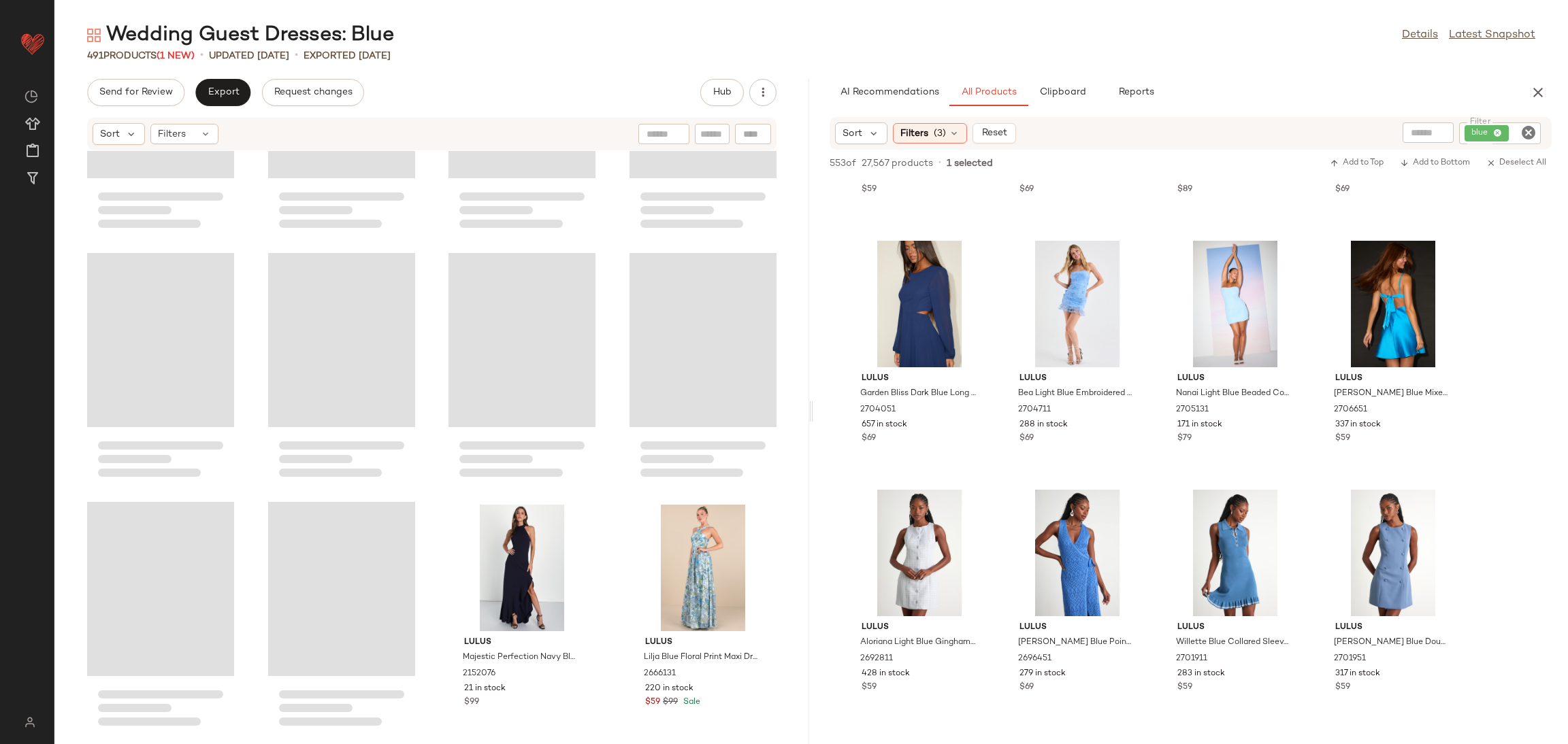
scroll to position [611, 0]
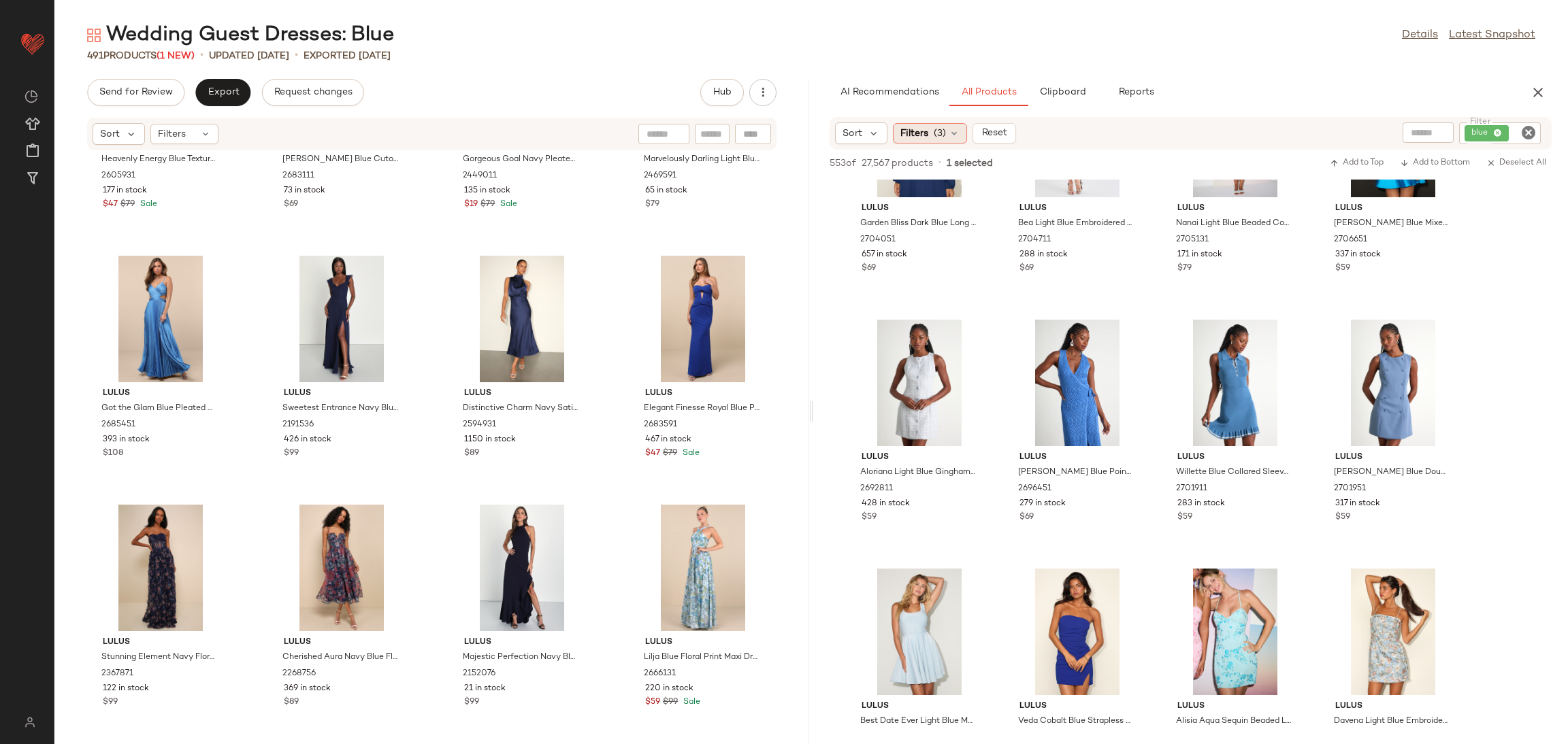
click at [941, 135] on span "(3)" at bounding box center [939, 133] width 12 height 14
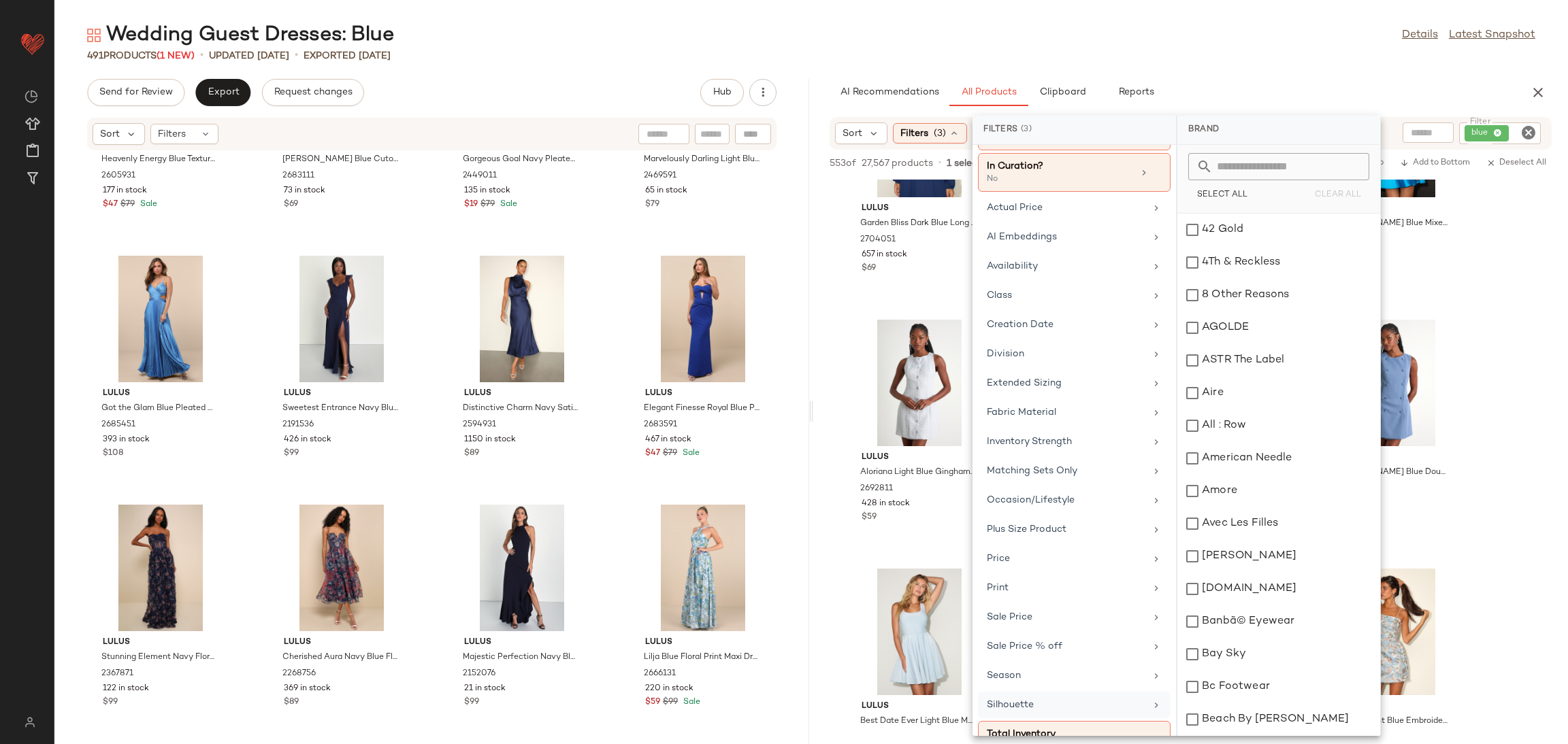
scroll to position [105, 0]
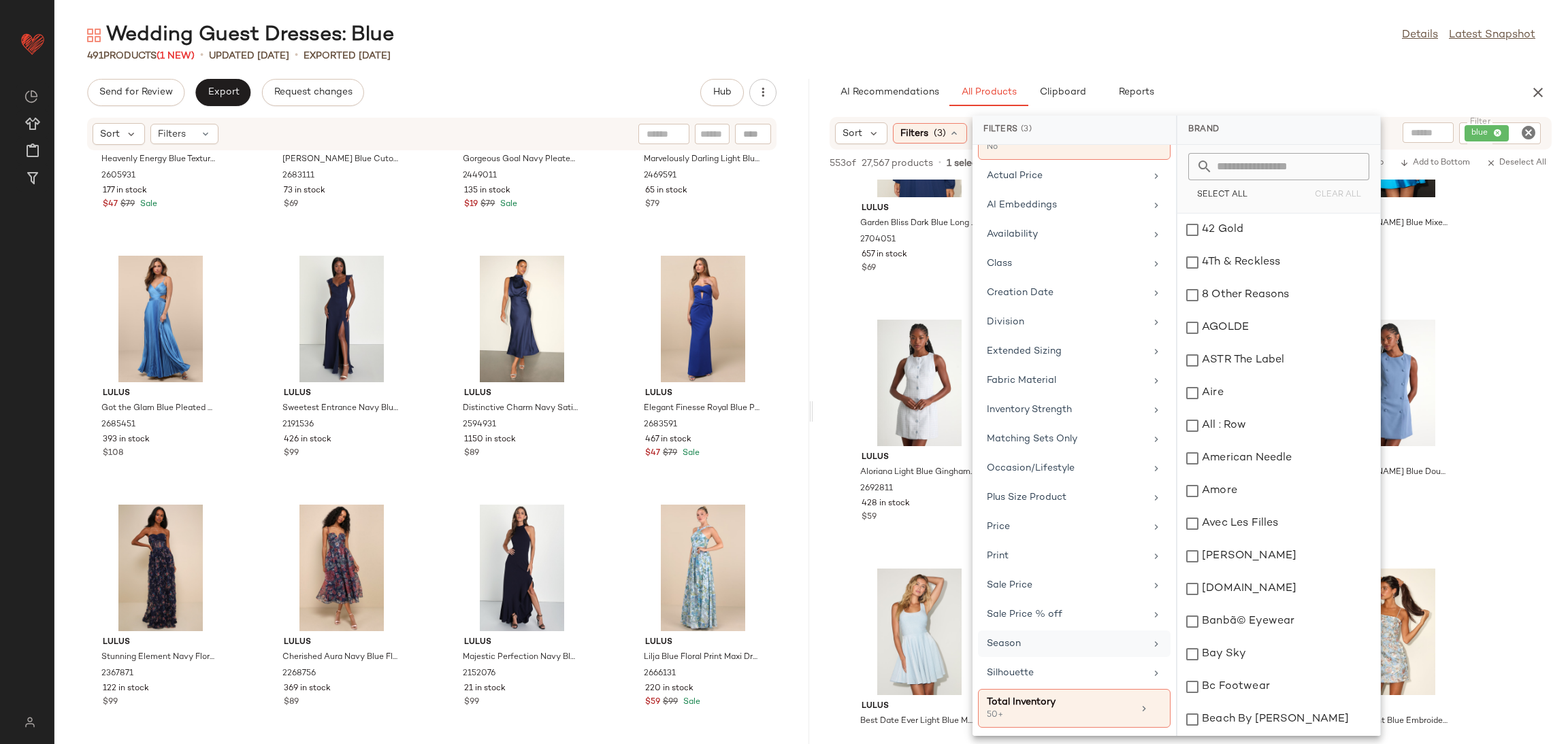
click at [1040, 645] on div "Season" at bounding box center [1066, 644] width 159 height 14
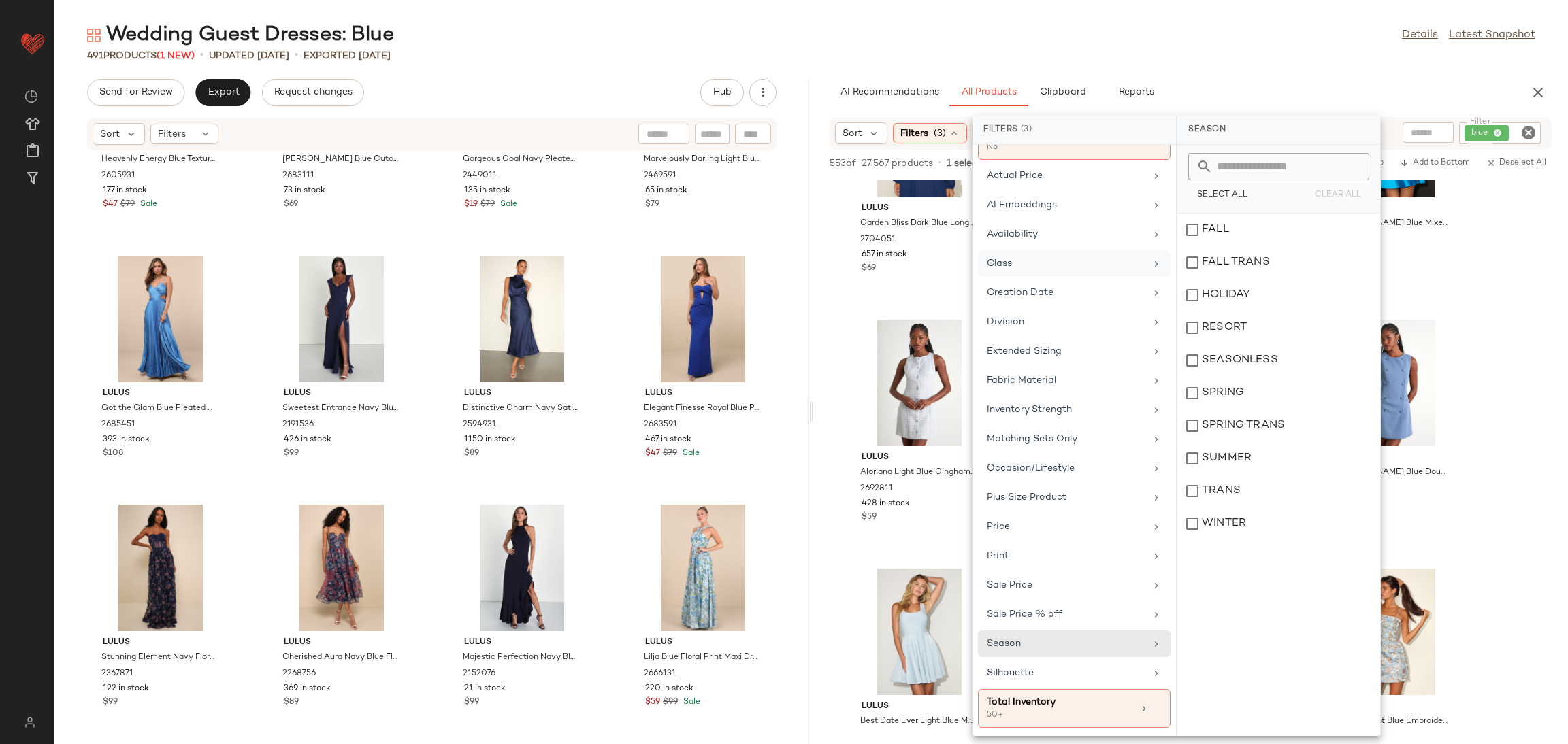
click at [1018, 264] on div "Class" at bounding box center [1066, 264] width 159 height 14
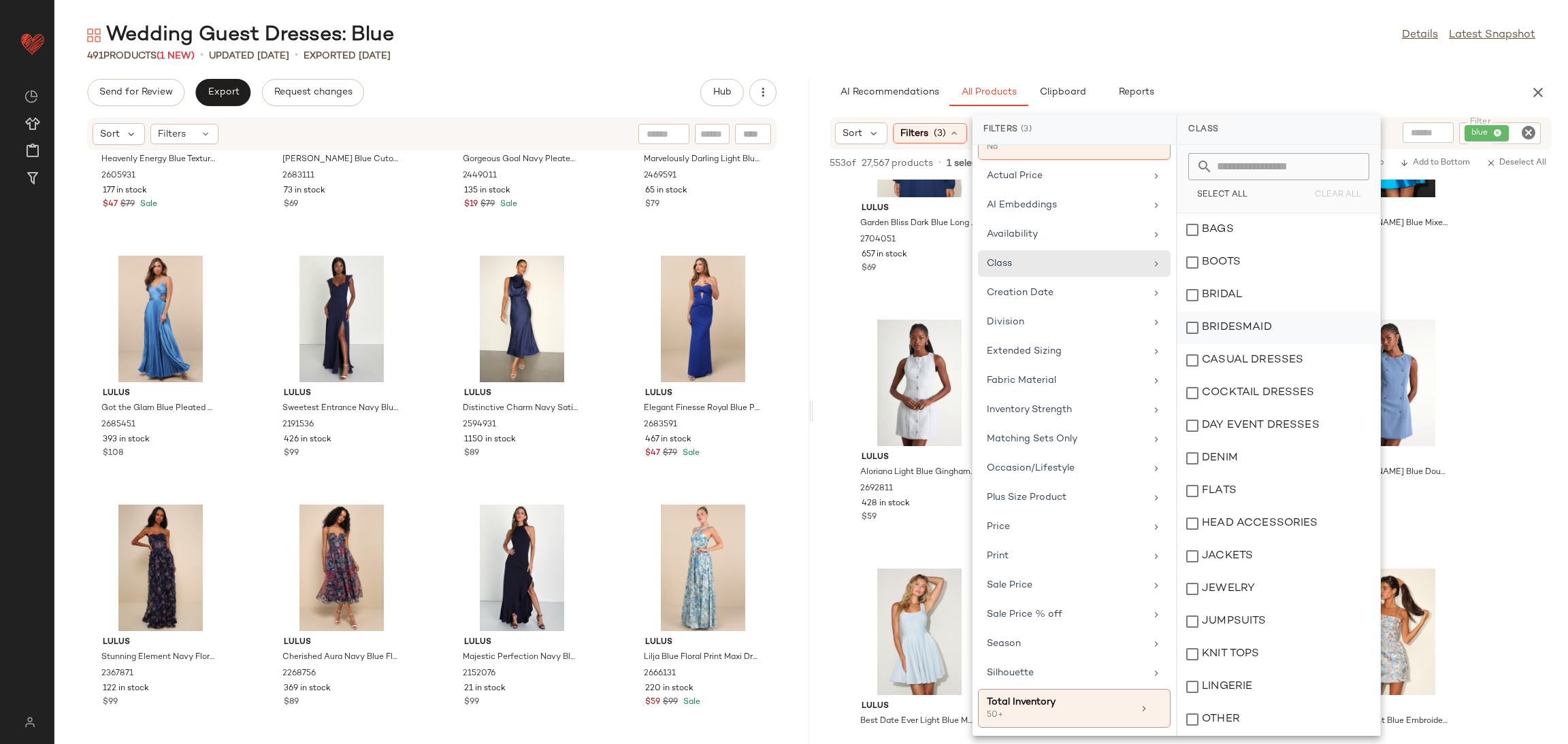
click at [1248, 338] on div "BRIDESMAID" at bounding box center [1278, 328] width 203 height 32
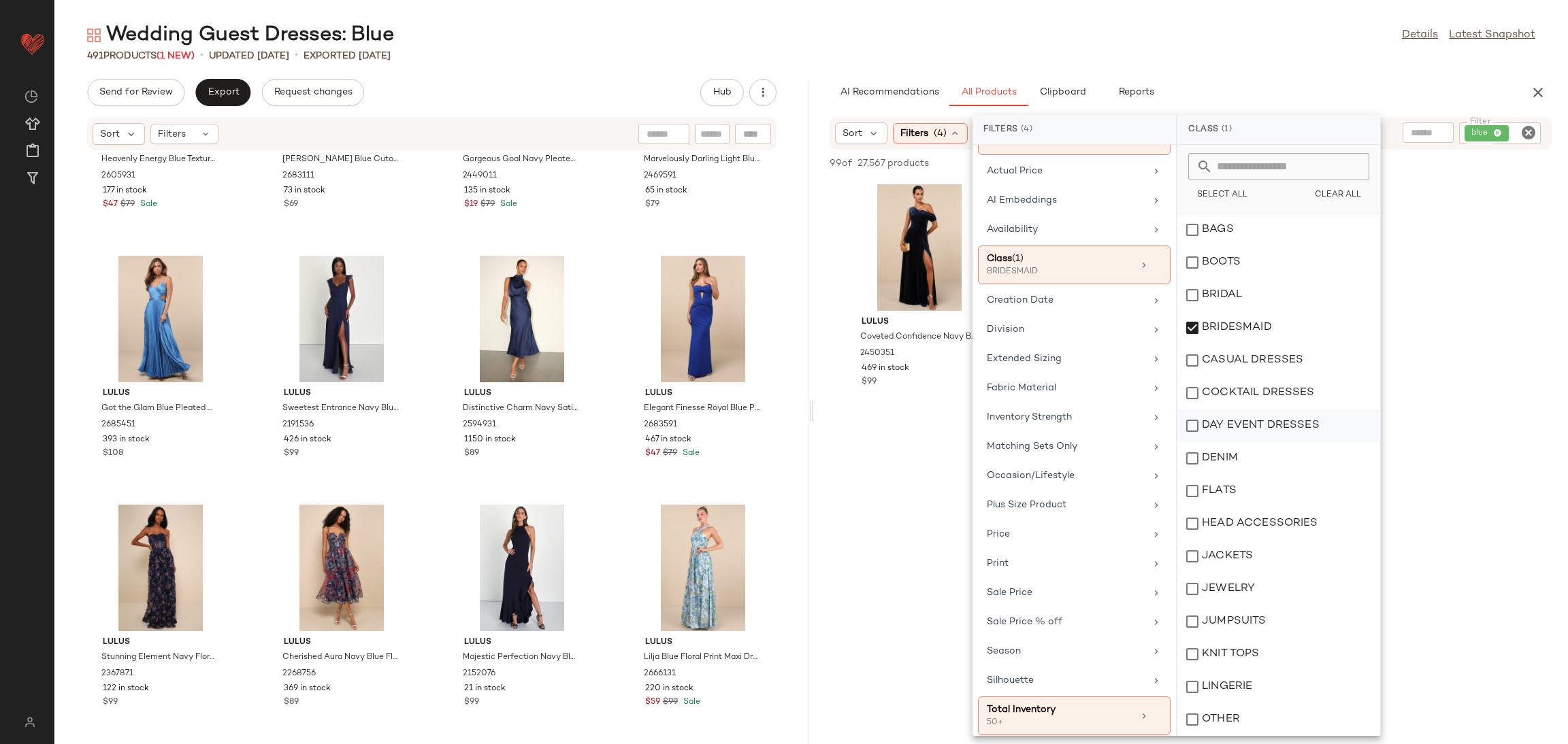
click at [1246, 424] on div "DAY EVENT DRESSES" at bounding box center [1278, 426] width 203 height 32
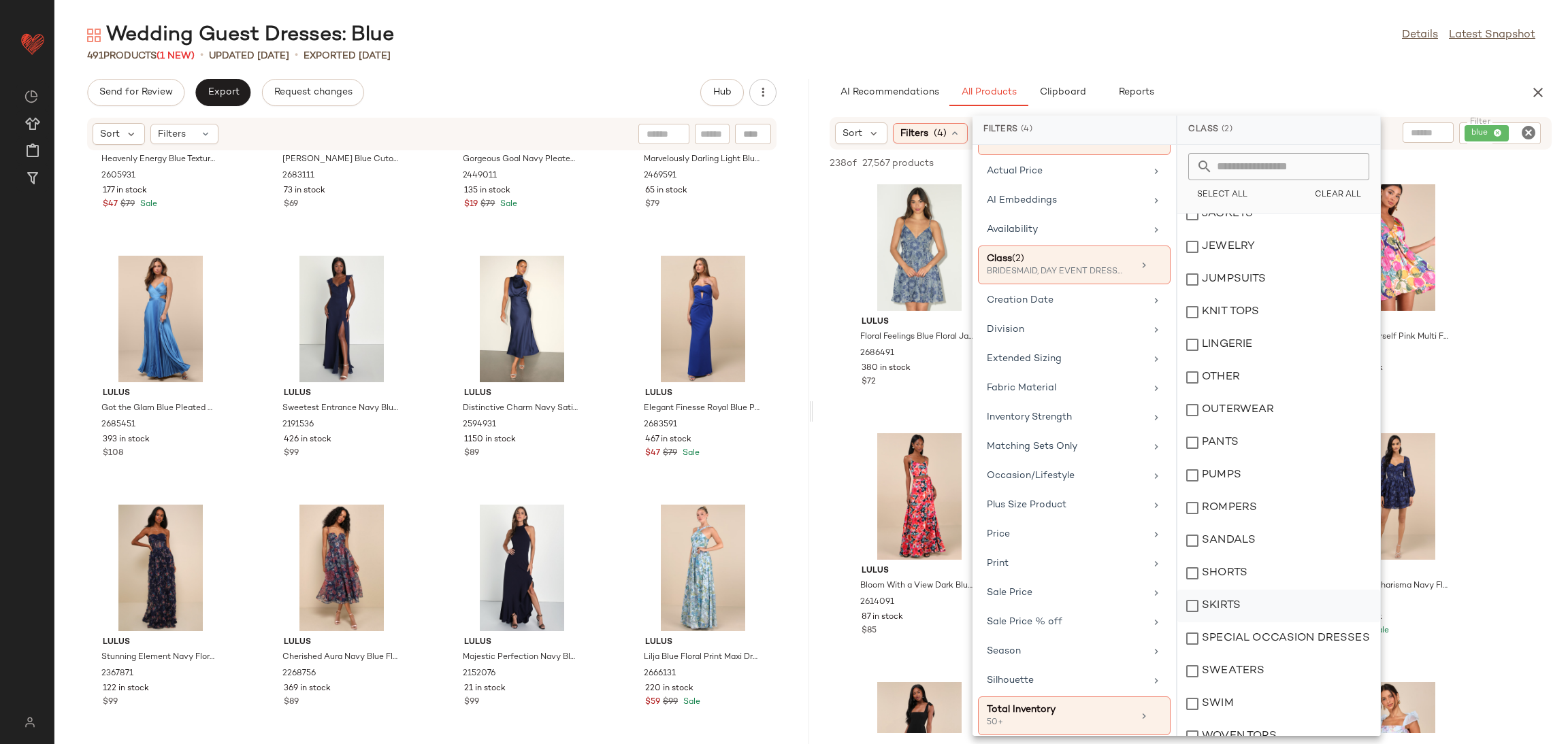
scroll to position [359, 0]
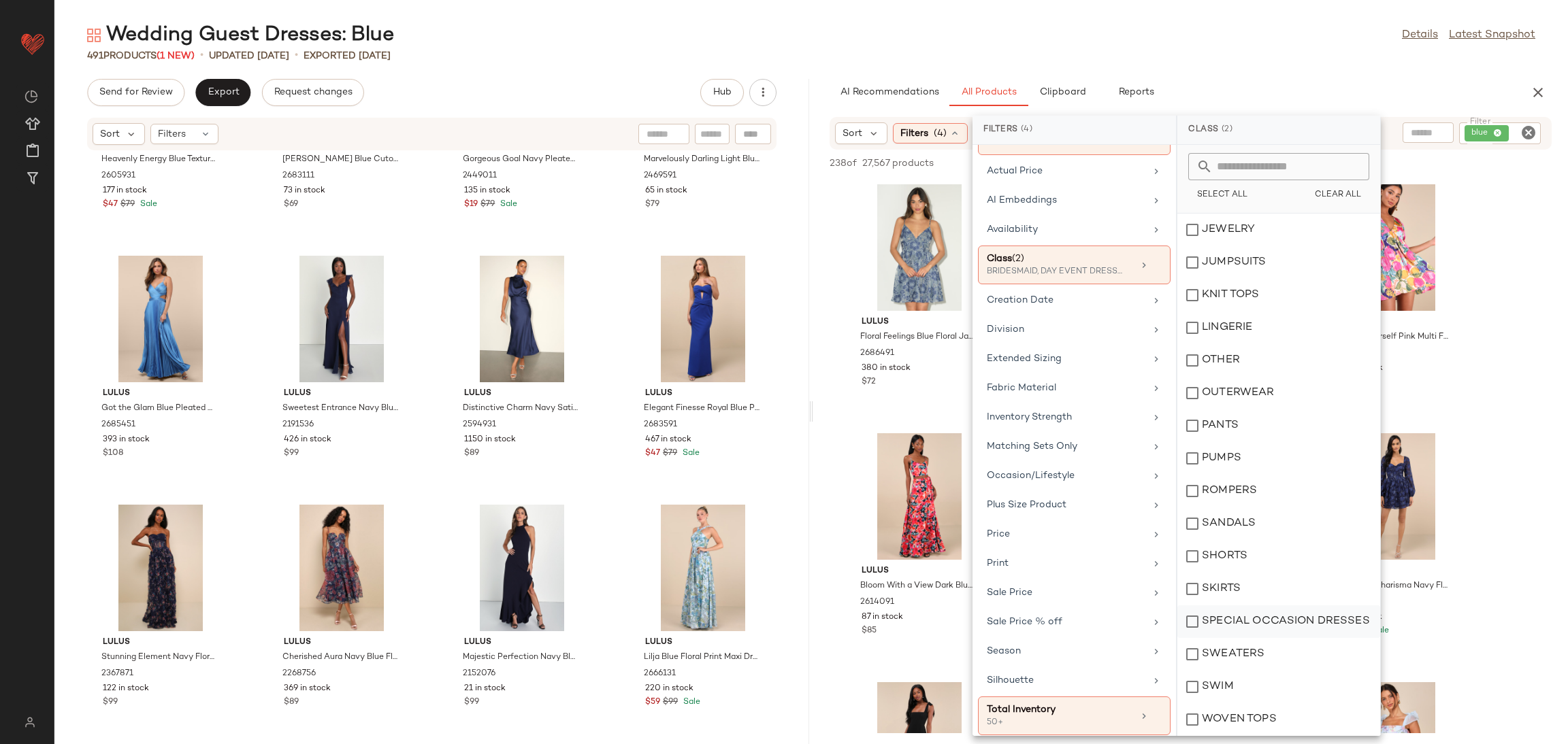
click at [1238, 619] on div "SPECIAL OCCASION DRESSES" at bounding box center [1278, 621] width 203 height 32
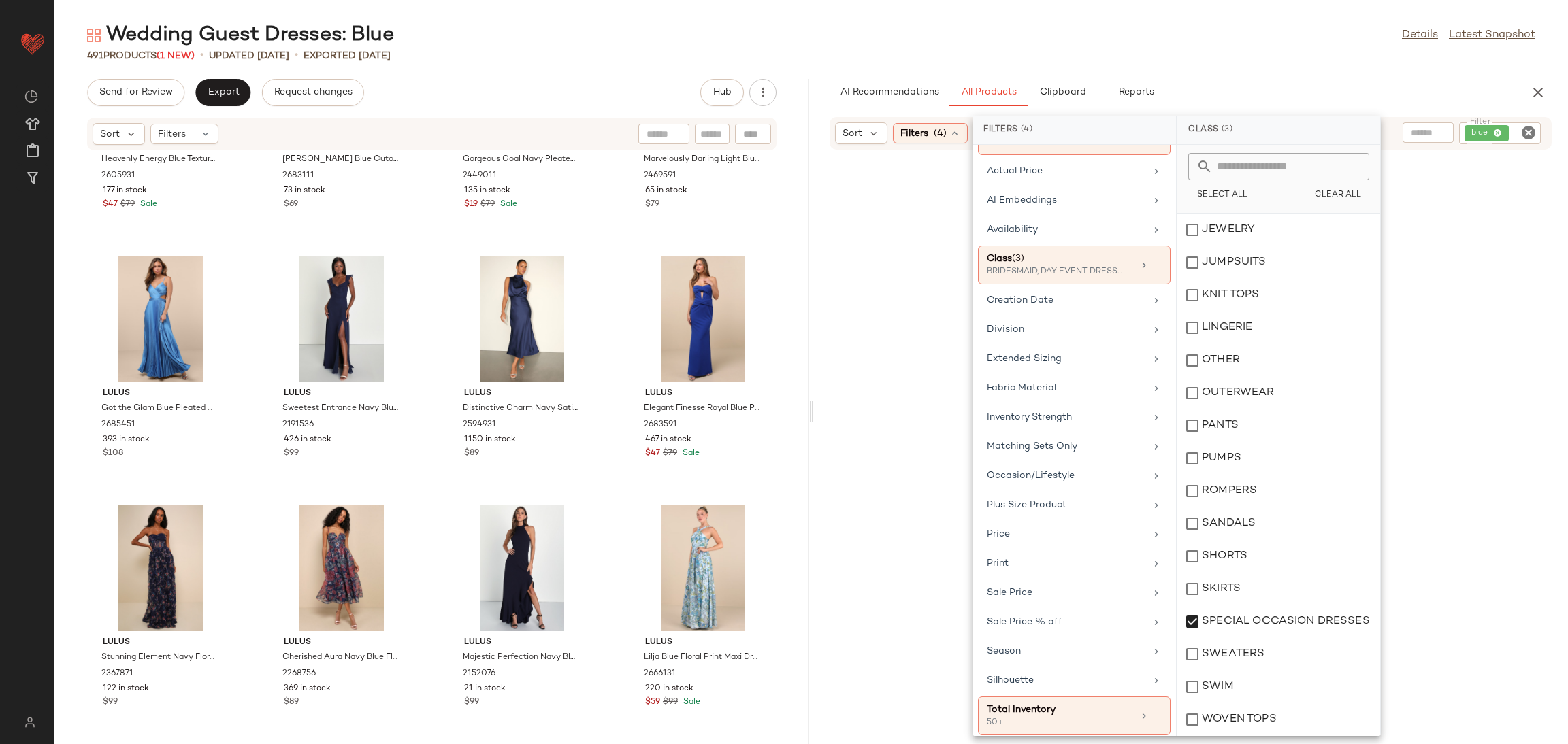
click at [1550, 319] on div at bounding box center [1190, 463] width 749 height 621
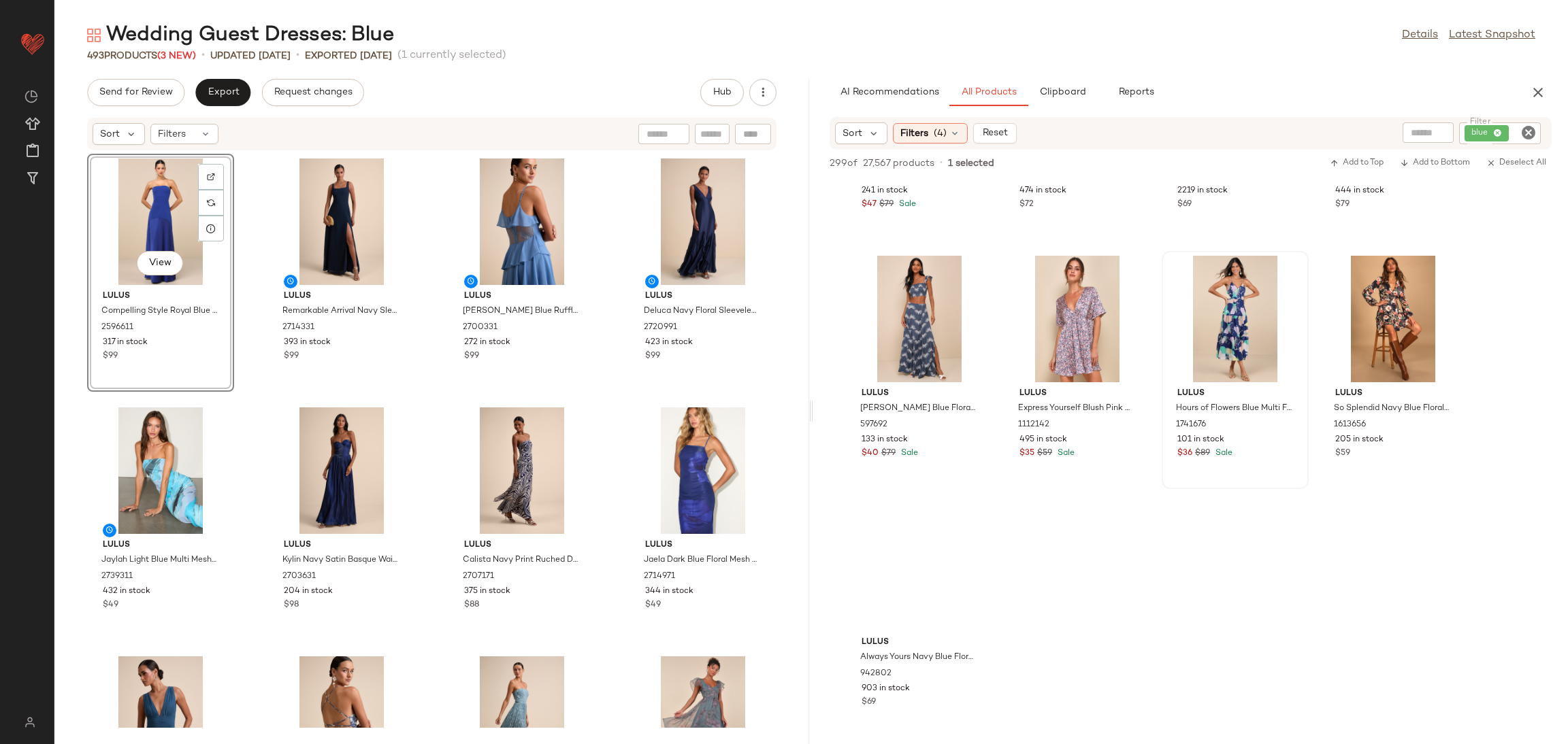
scroll to position [1937, 0]
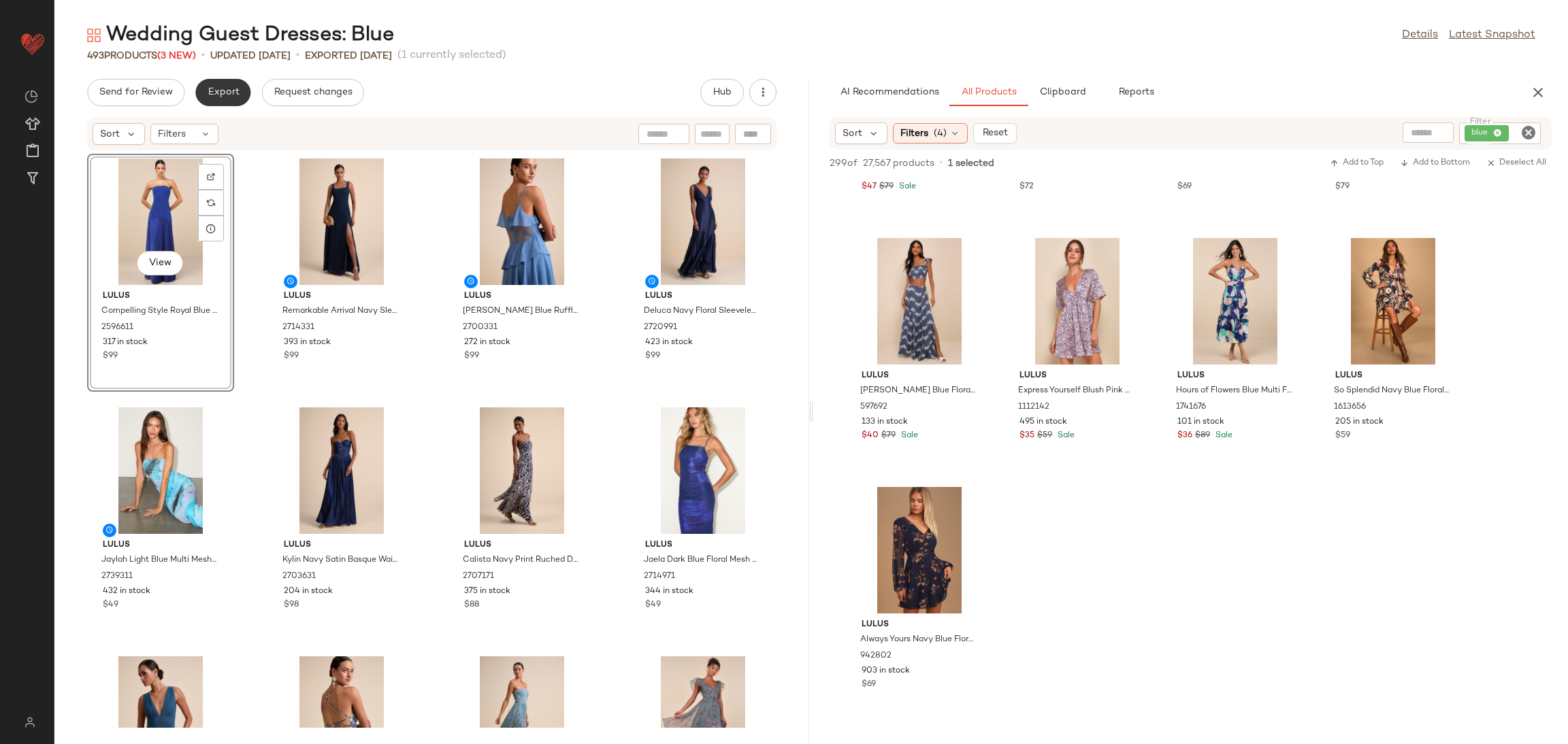
click at [210, 86] on button "Export" at bounding box center [223, 92] width 55 height 28
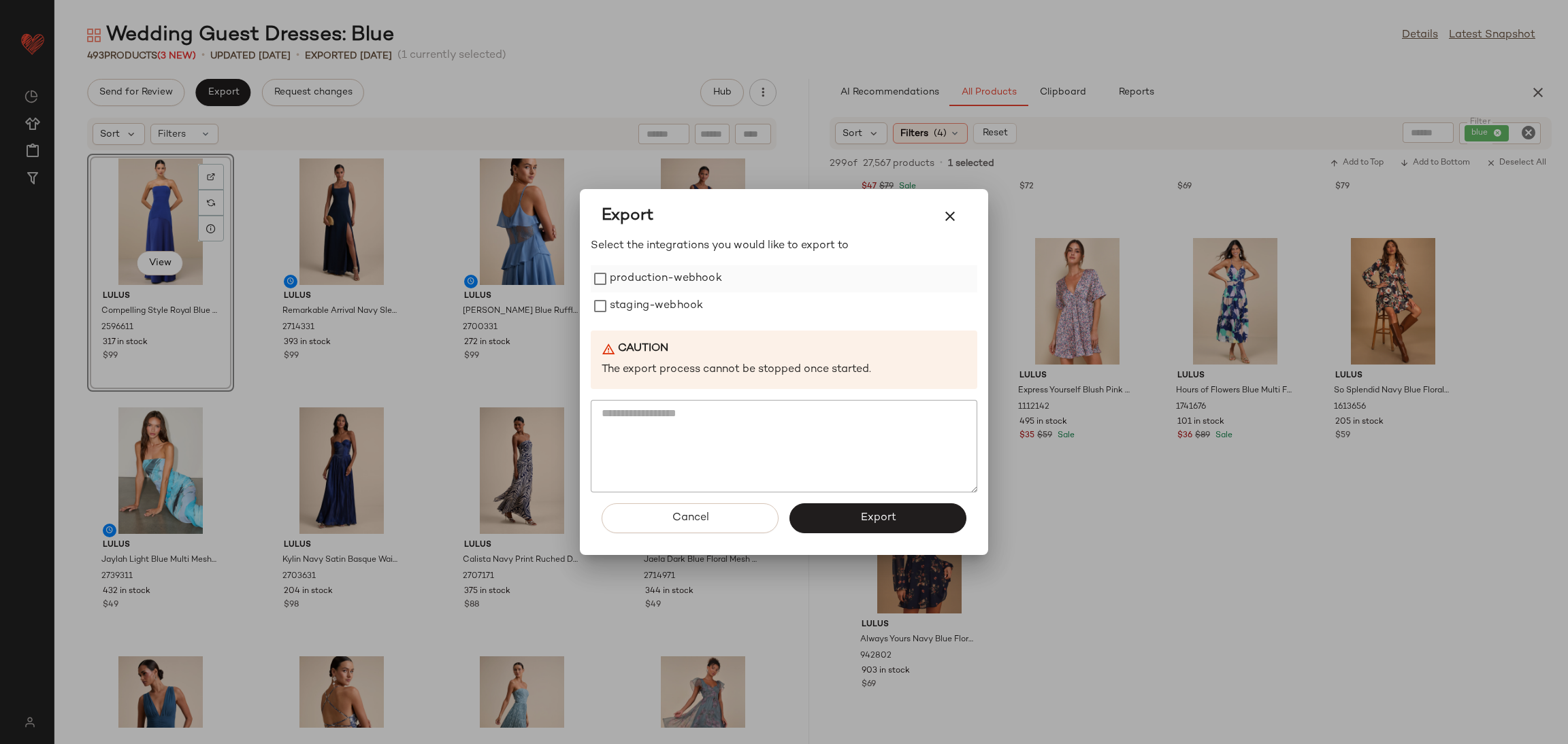
click at [692, 279] on label "production-webhook" at bounding box center [665, 279] width 112 height 28
click at [677, 303] on label "staging-webhook" at bounding box center [656, 306] width 93 height 28
drag, startPoint x: 860, startPoint y: 520, endPoint x: 734, endPoint y: 437, distance: 150.9
click at [860, 520] on span "Export" at bounding box center [877, 518] width 36 height 13
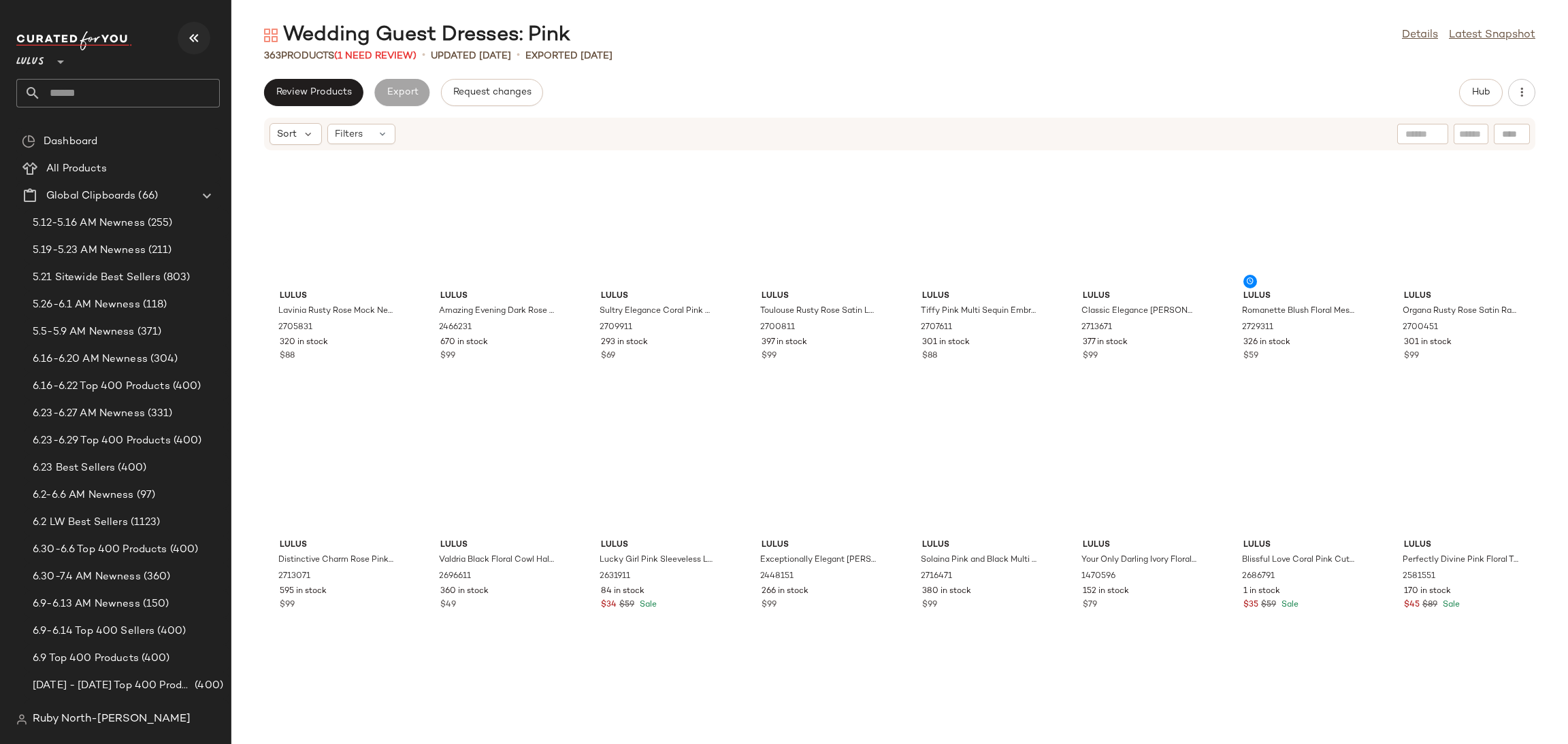
click at [178, 33] on button "button" at bounding box center [194, 38] width 32 height 32
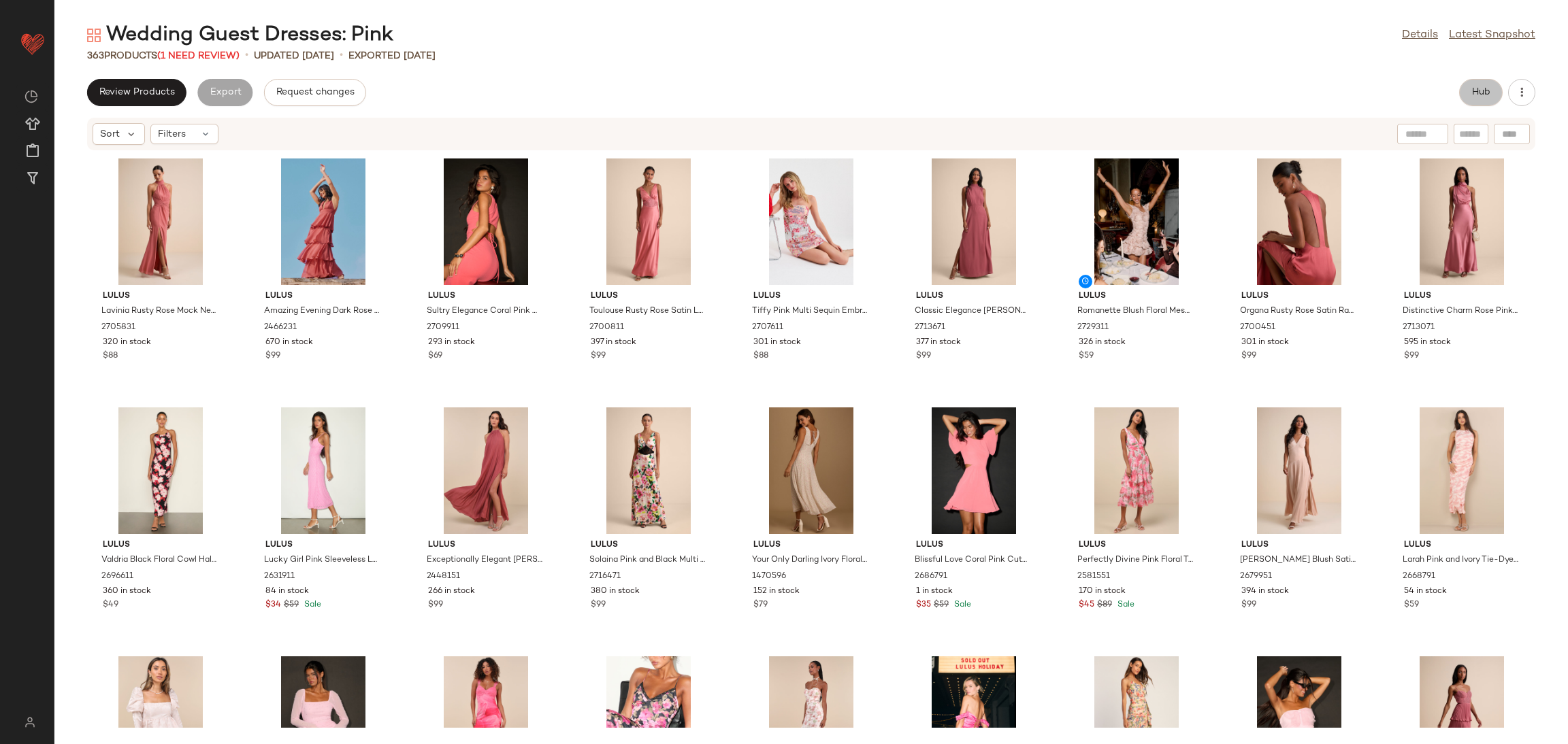
click at [1477, 87] on span "Hub" at bounding box center [1480, 92] width 19 height 11
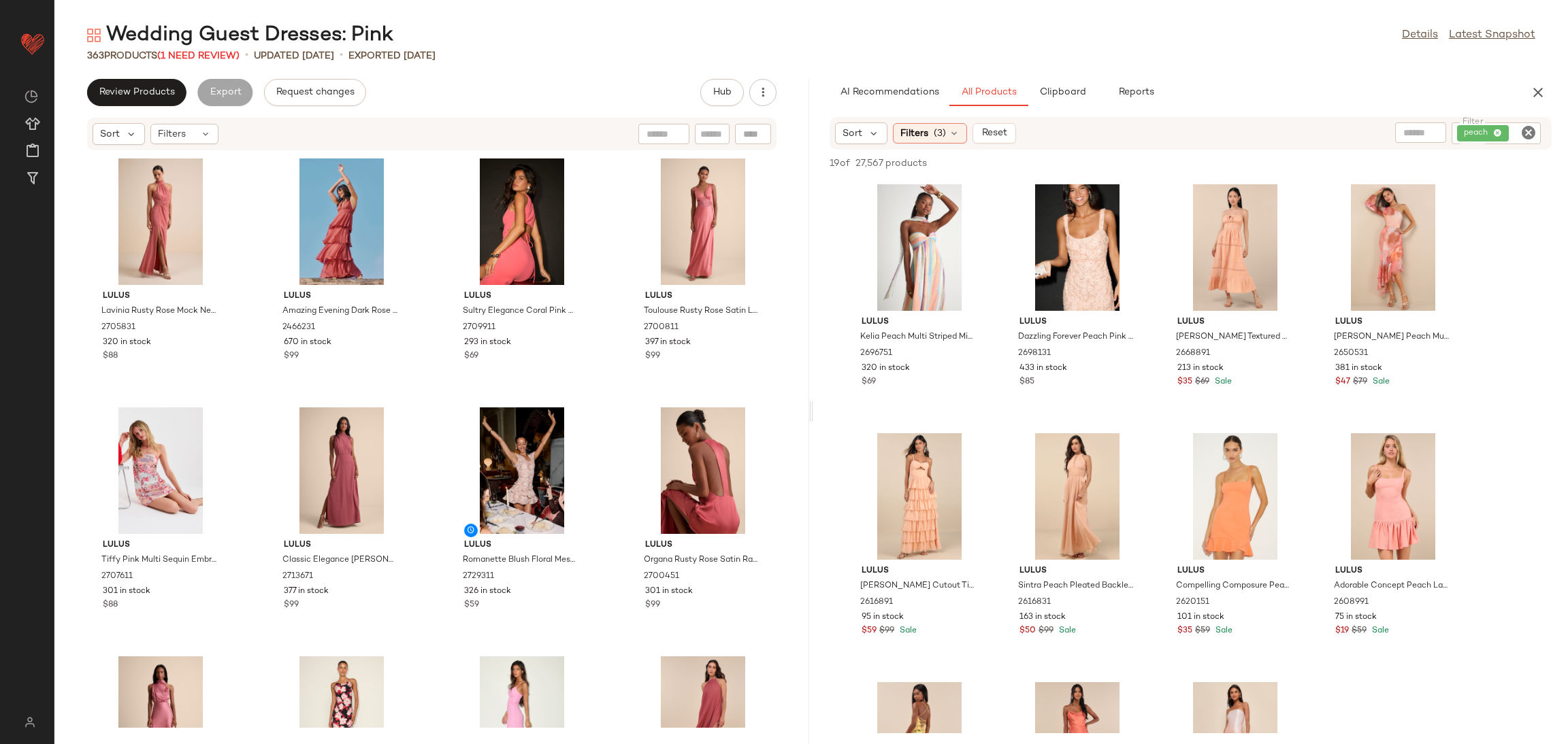
click at [1530, 124] on icon "Clear Filter" at bounding box center [1528, 132] width 16 height 16
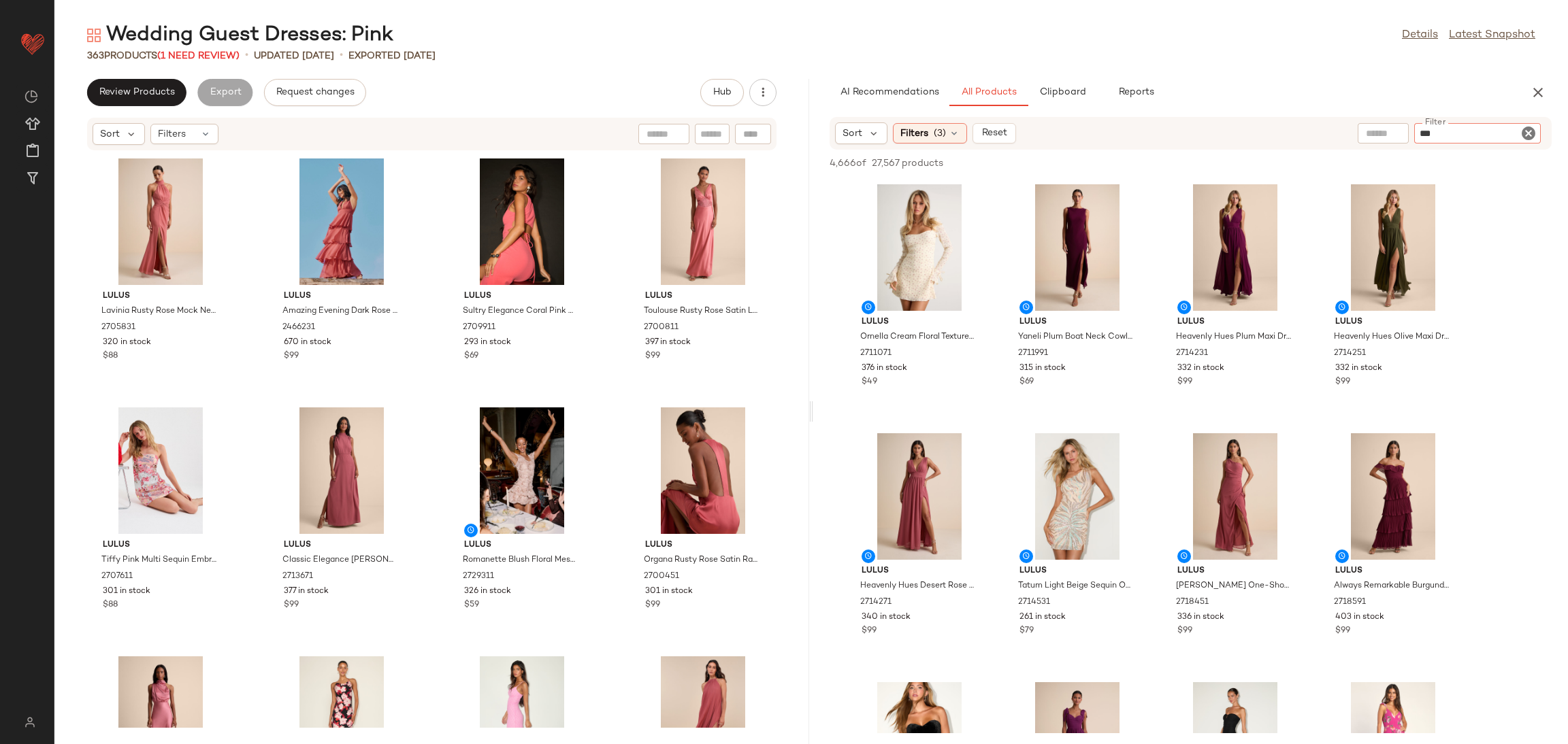
type input "****"
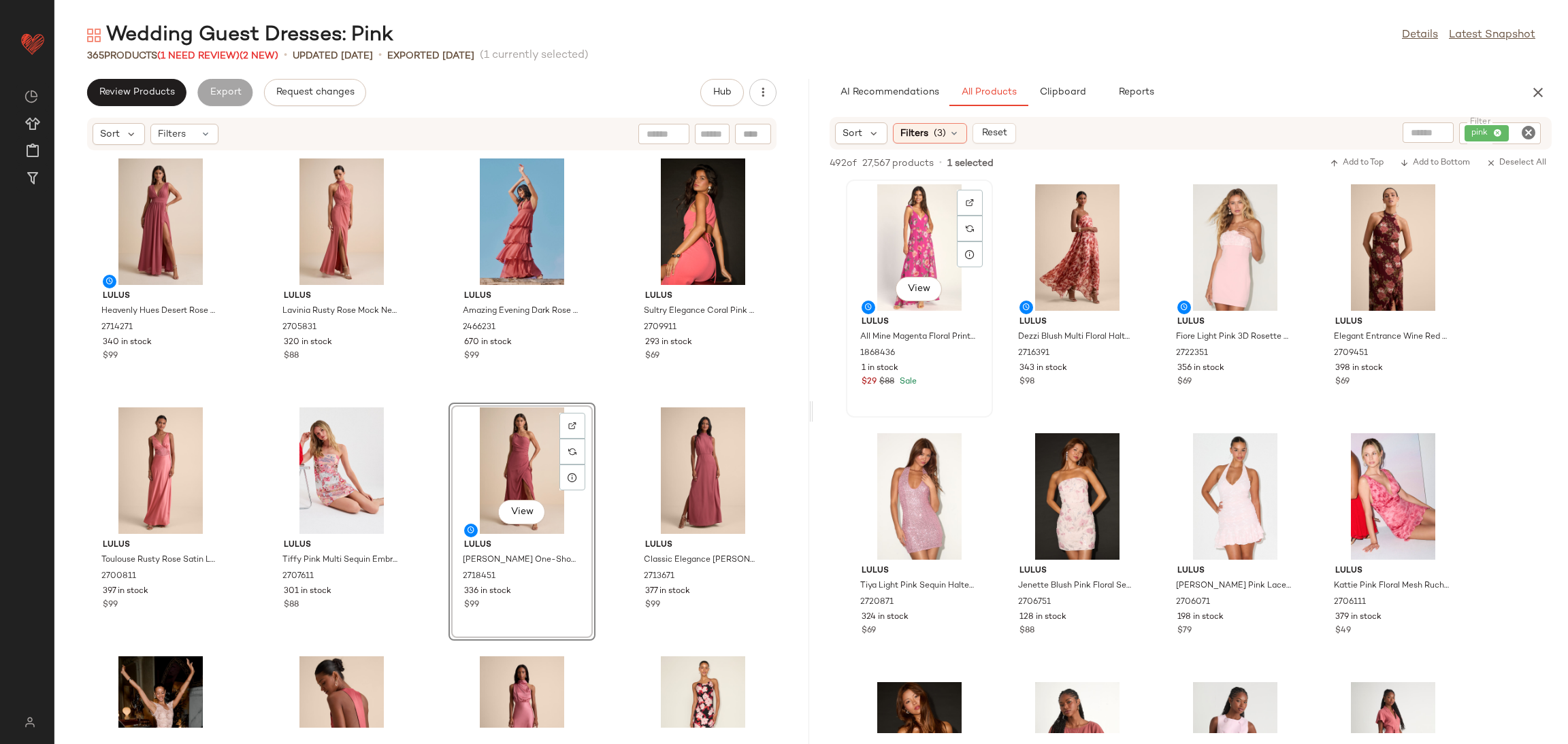
click at [926, 240] on div "View" at bounding box center [919, 247] width 138 height 126
click at [1451, 157] on button "Add to Bottom" at bounding box center [1435, 163] width 81 height 16
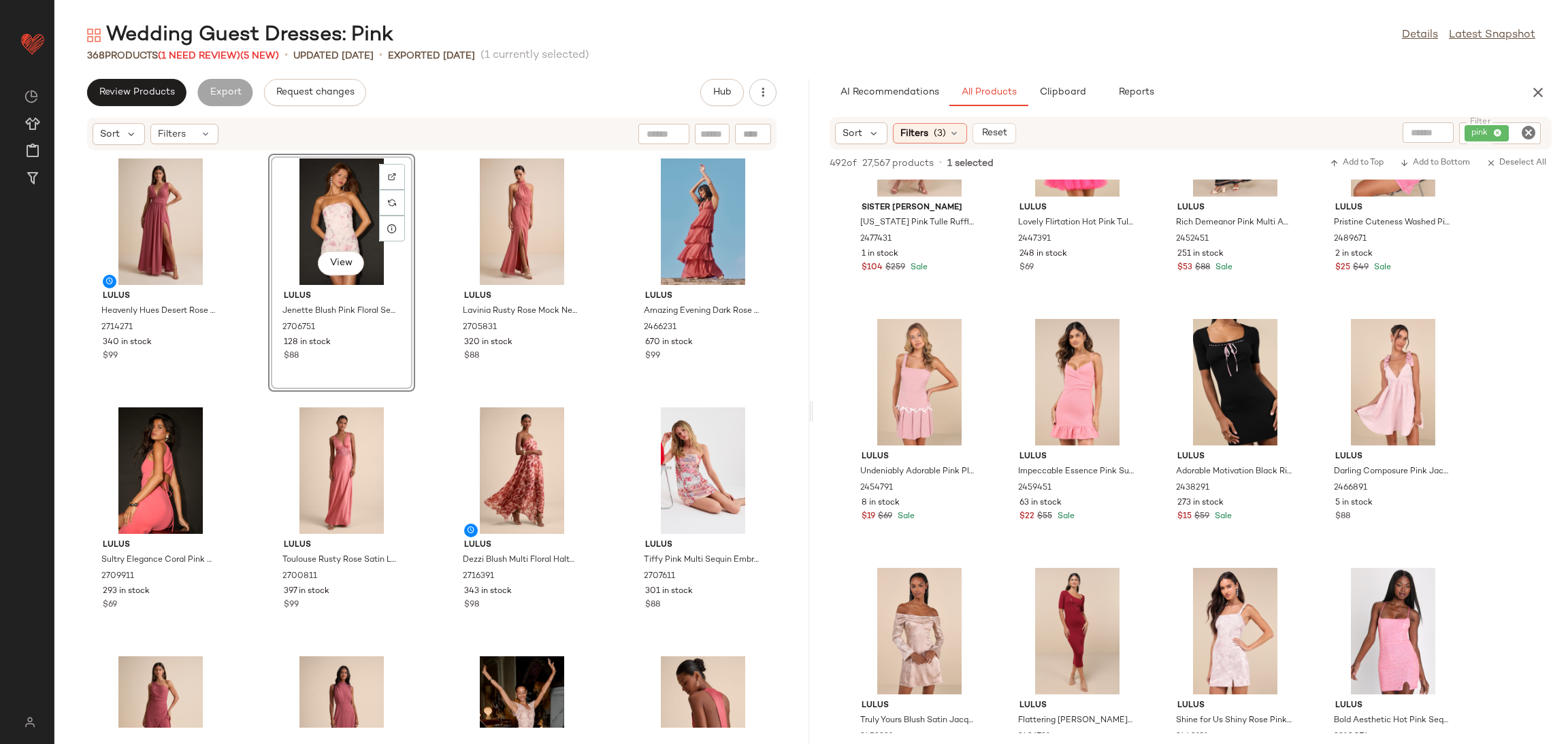
scroll to position [6630, 0]
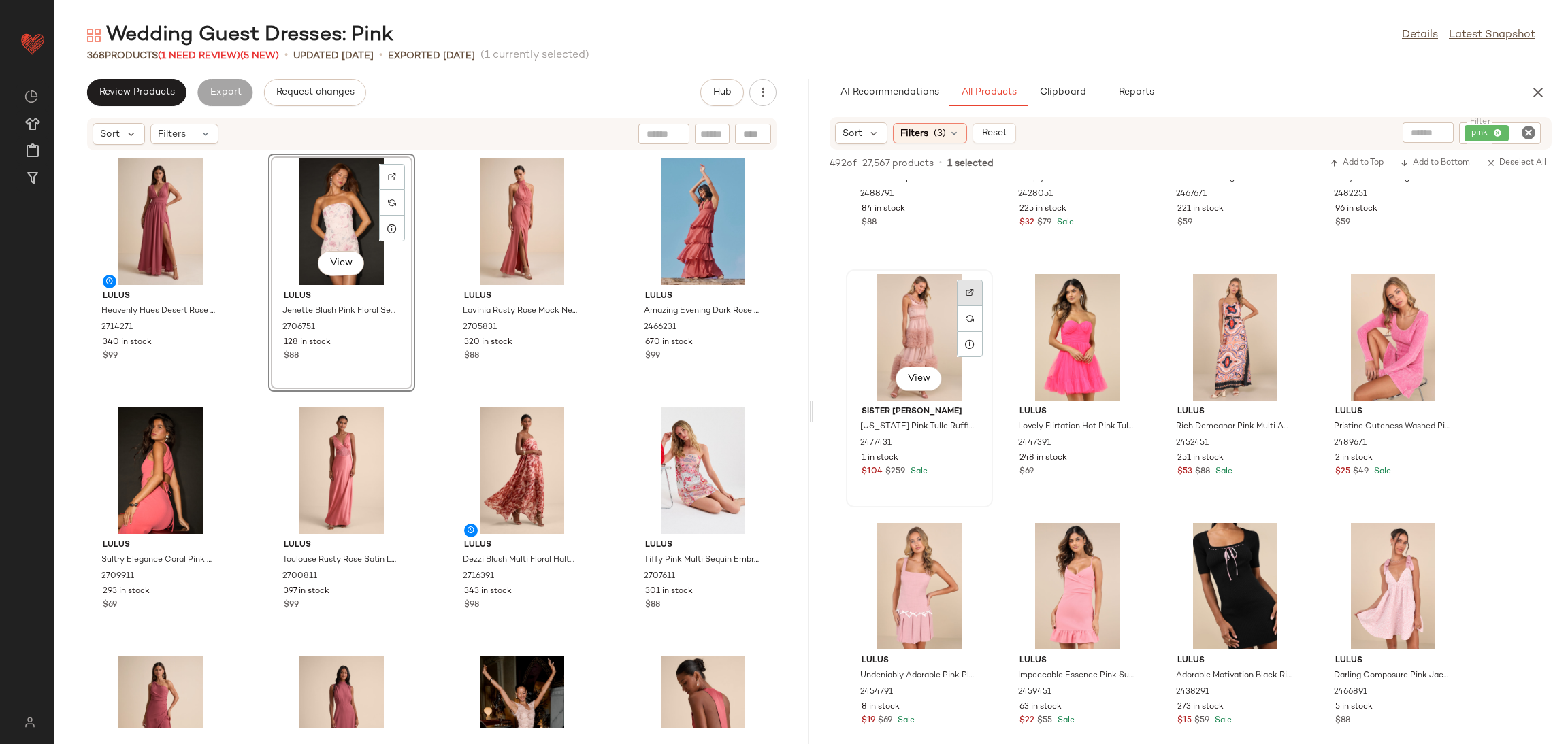
click at [977, 305] on div at bounding box center [970, 318] width 26 height 26
click at [142, 94] on span "Review Products" at bounding box center [137, 92] width 76 height 11
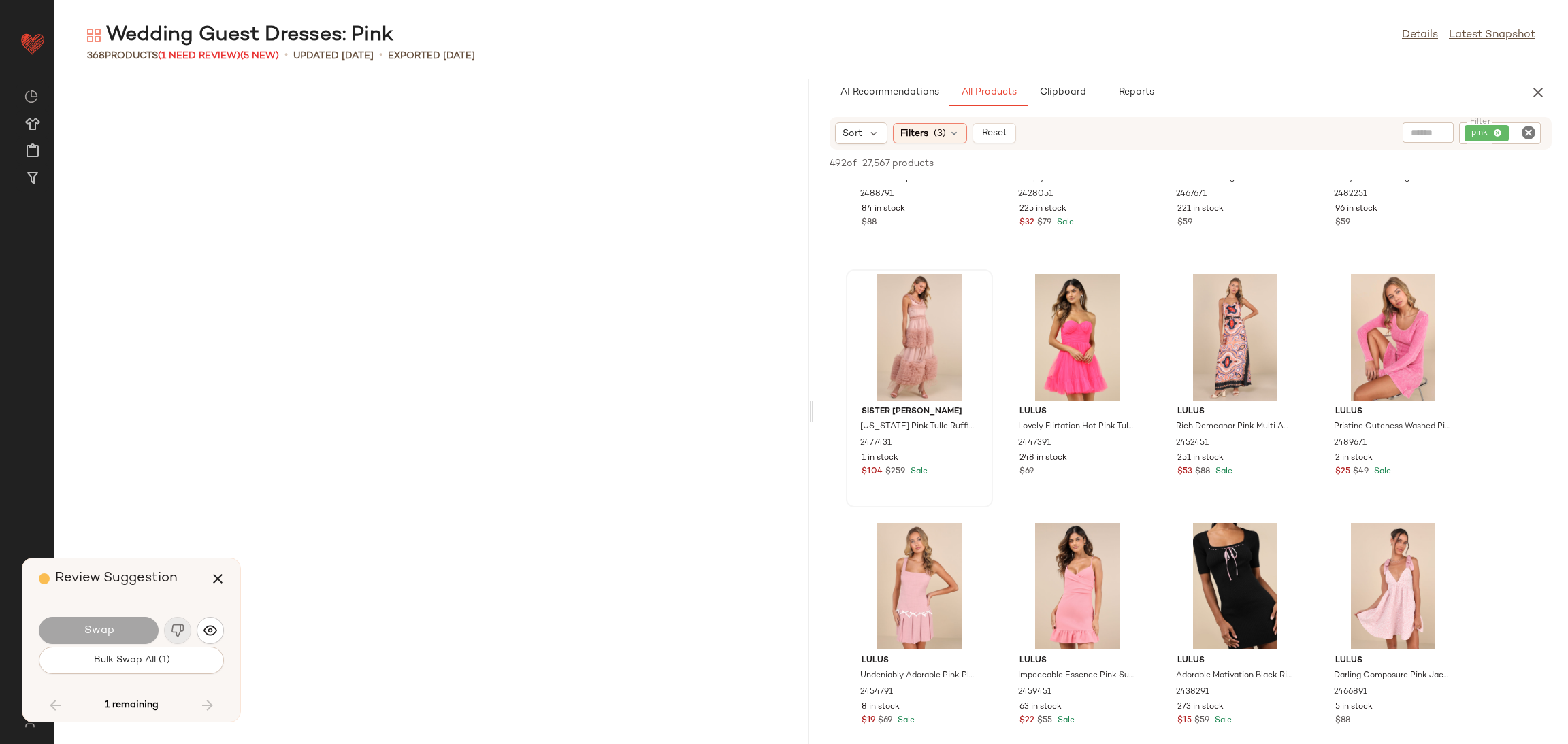
scroll to position [11698, 0]
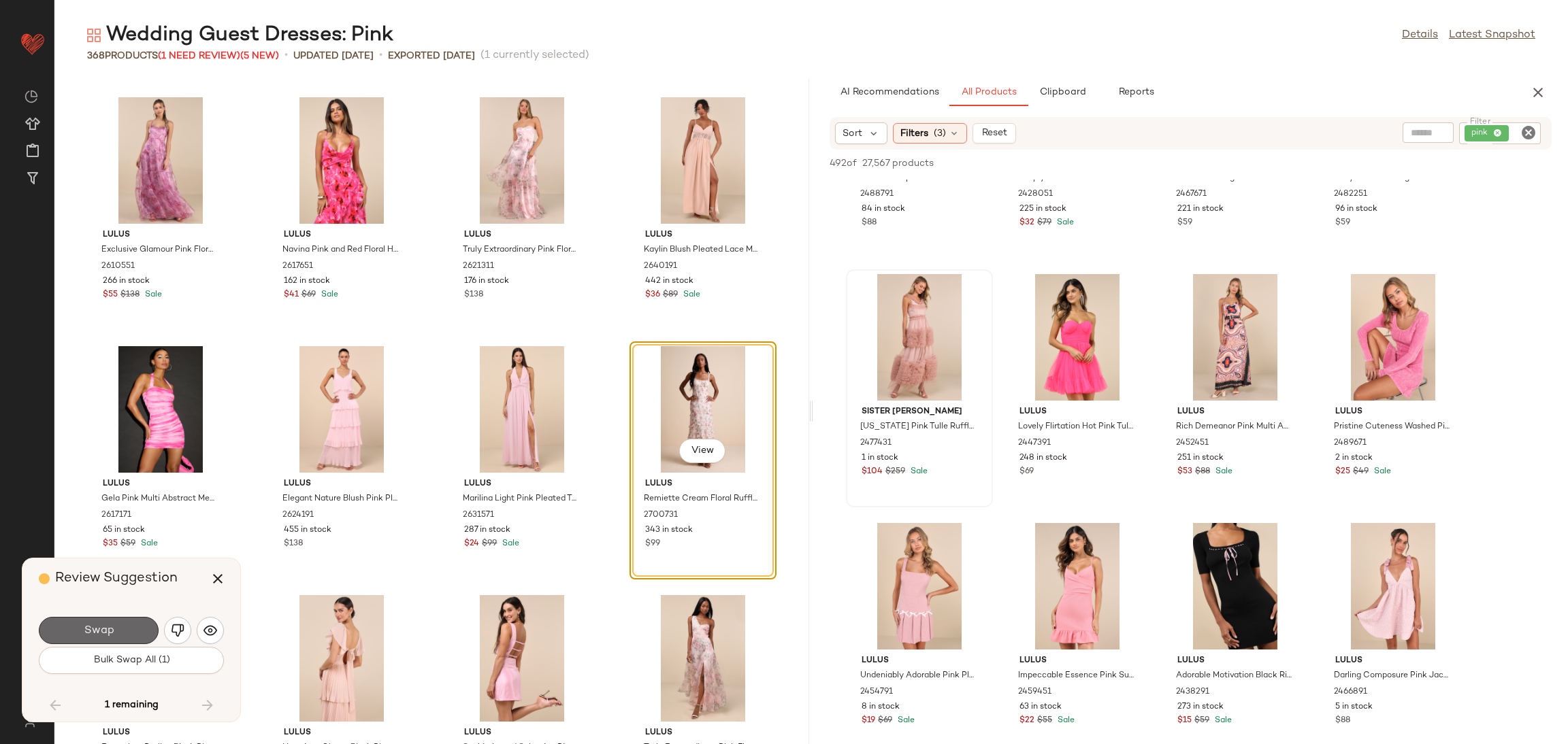
click at [153, 633] on button "Swap" at bounding box center [99, 630] width 120 height 28
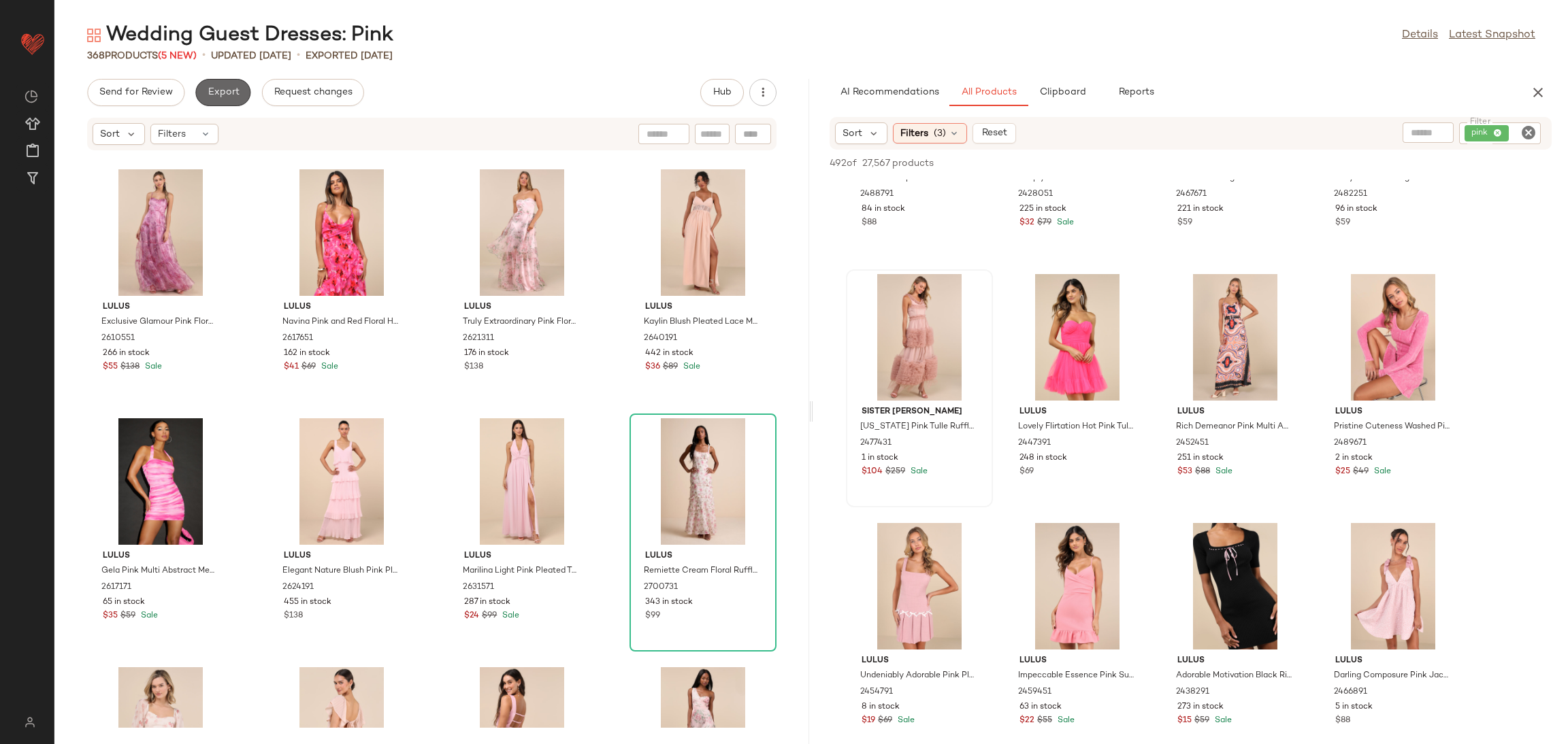
click at [227, 102] on button "Export" at bounding box center [223, 92] width 55 height 28
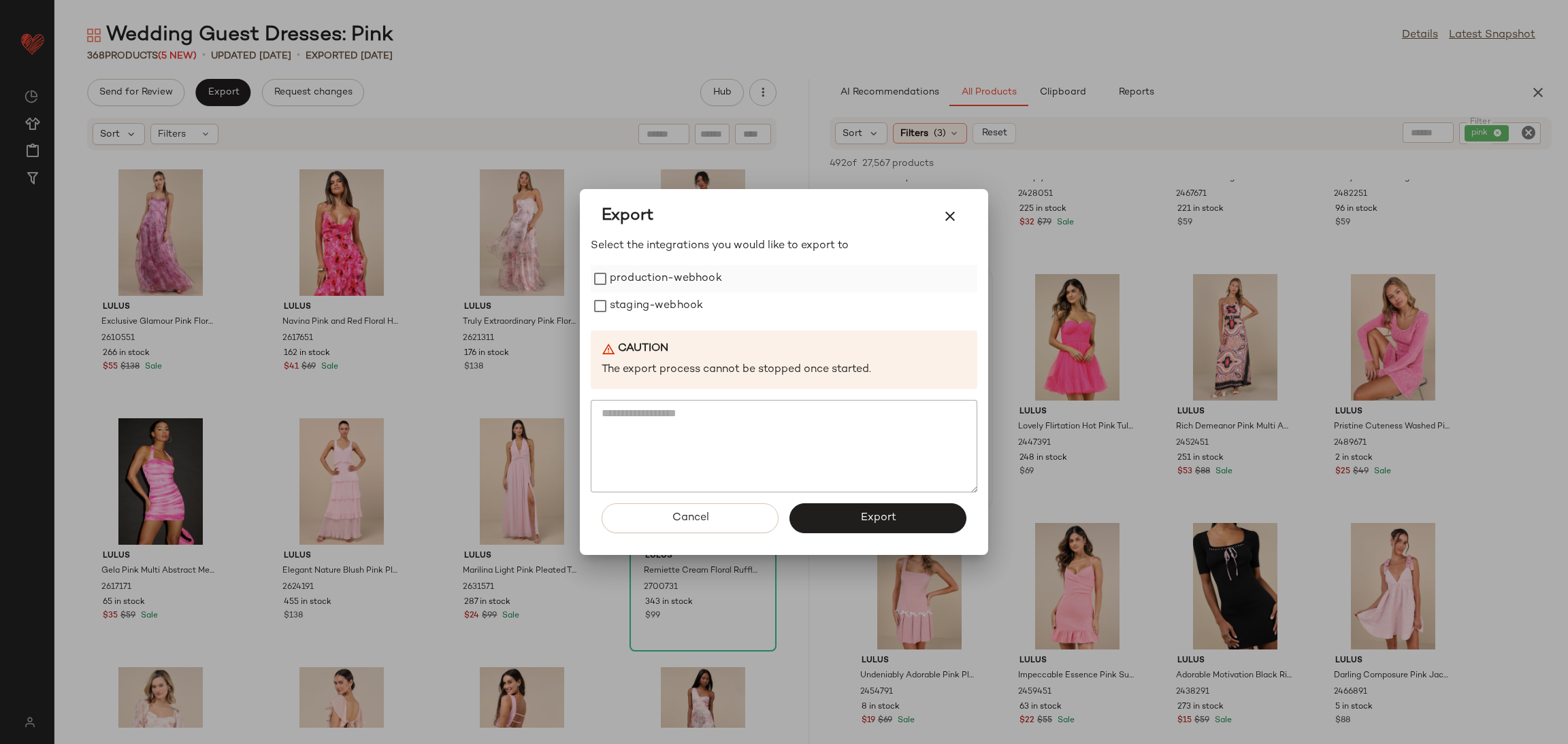
click at [610, 267] on label "production-webhook" at bounding box center [665, 279] width 112 height 28
drag, startPoint x: 646, startPoint y: 304, endPoint x: 708, endPoint y: 368, distance: 89.1
click at [646, 306] on label "staging-webhook" at bounding box center [656, 306] width 93 height 28
drag, startPoint x: 799, startPoint y: 518, endPoint x: 781, endPoint y: 510, distance: 19.7
click at [799, 518] on button "Export" at bounding box center [878, 518] width 177 height 30
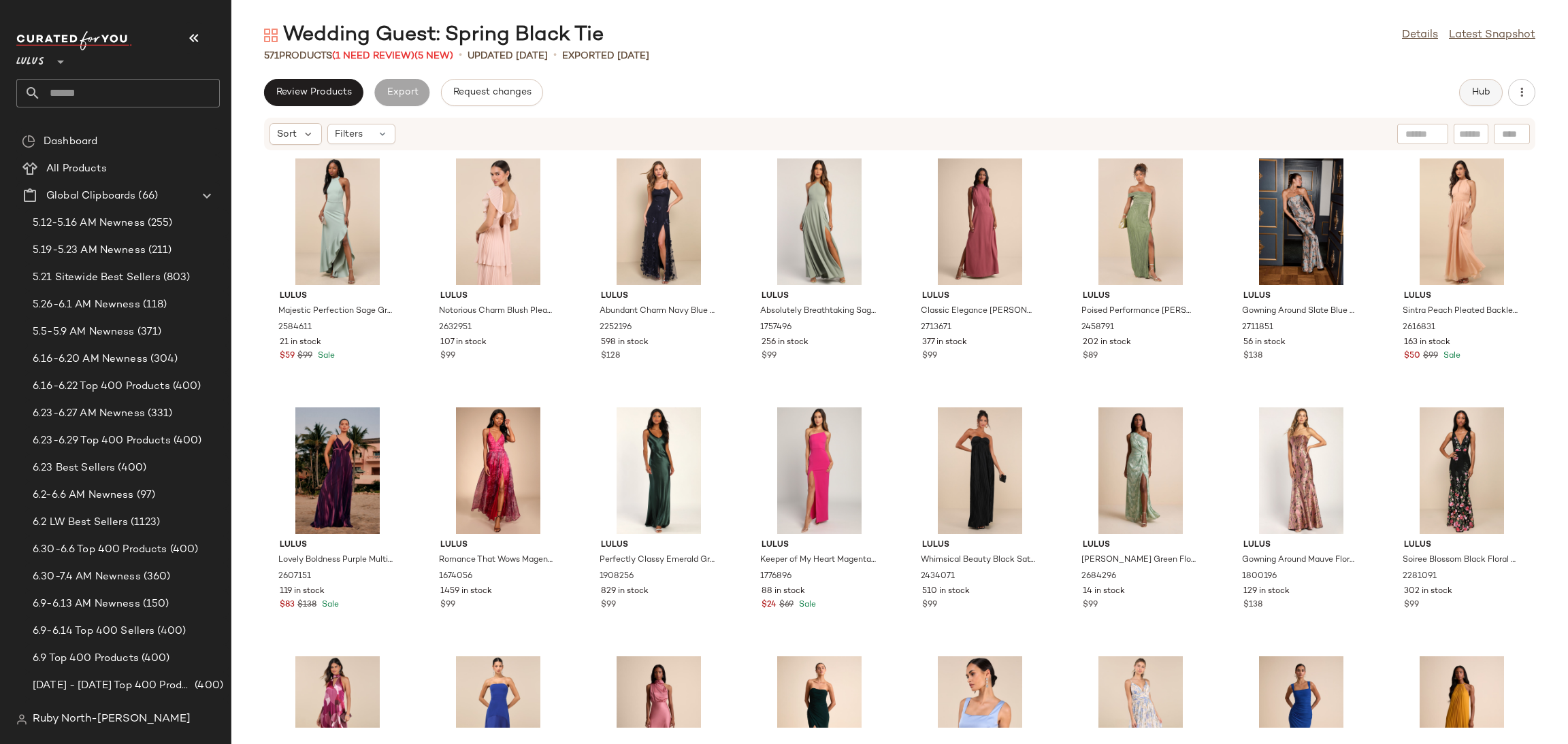
click at [1484, 93] on span "Hub" at bounding box center [1480, 92] width 19 height 11
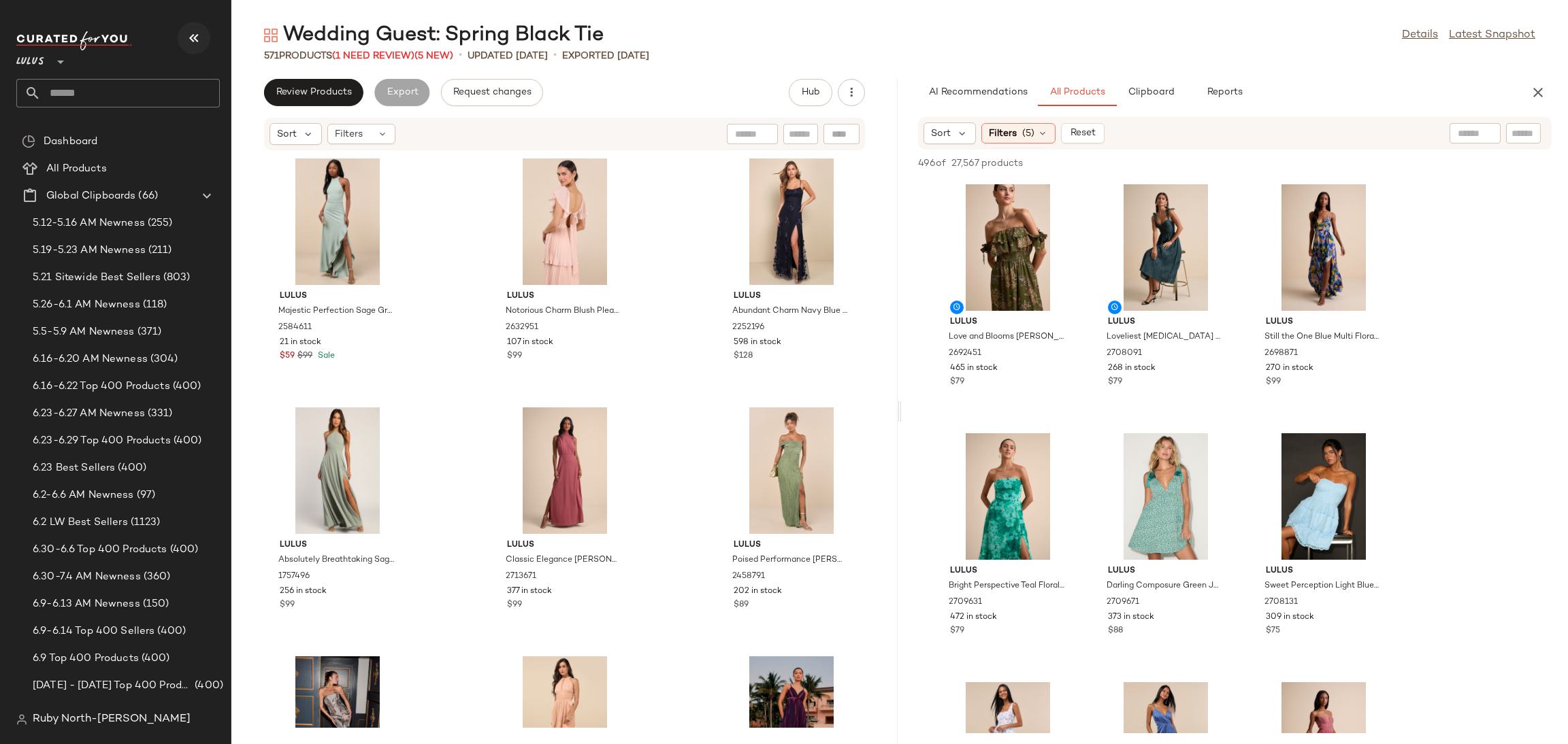
click at [191, 30] on icon "button" at bounding box center [193, 37] width 16 height 16
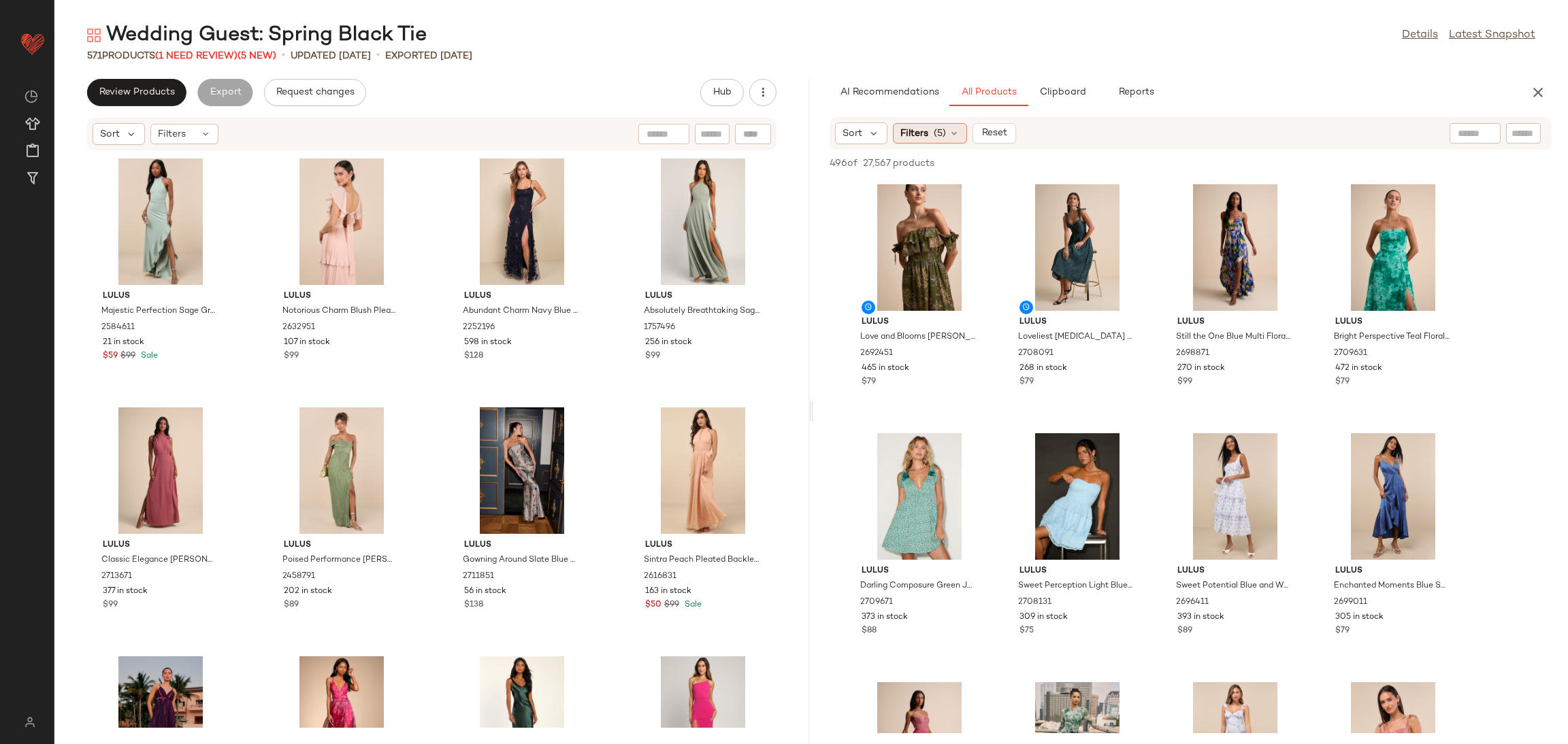
click at [912, 138] on span "Filters" at bounding box center [915, 133] width 28 height 14
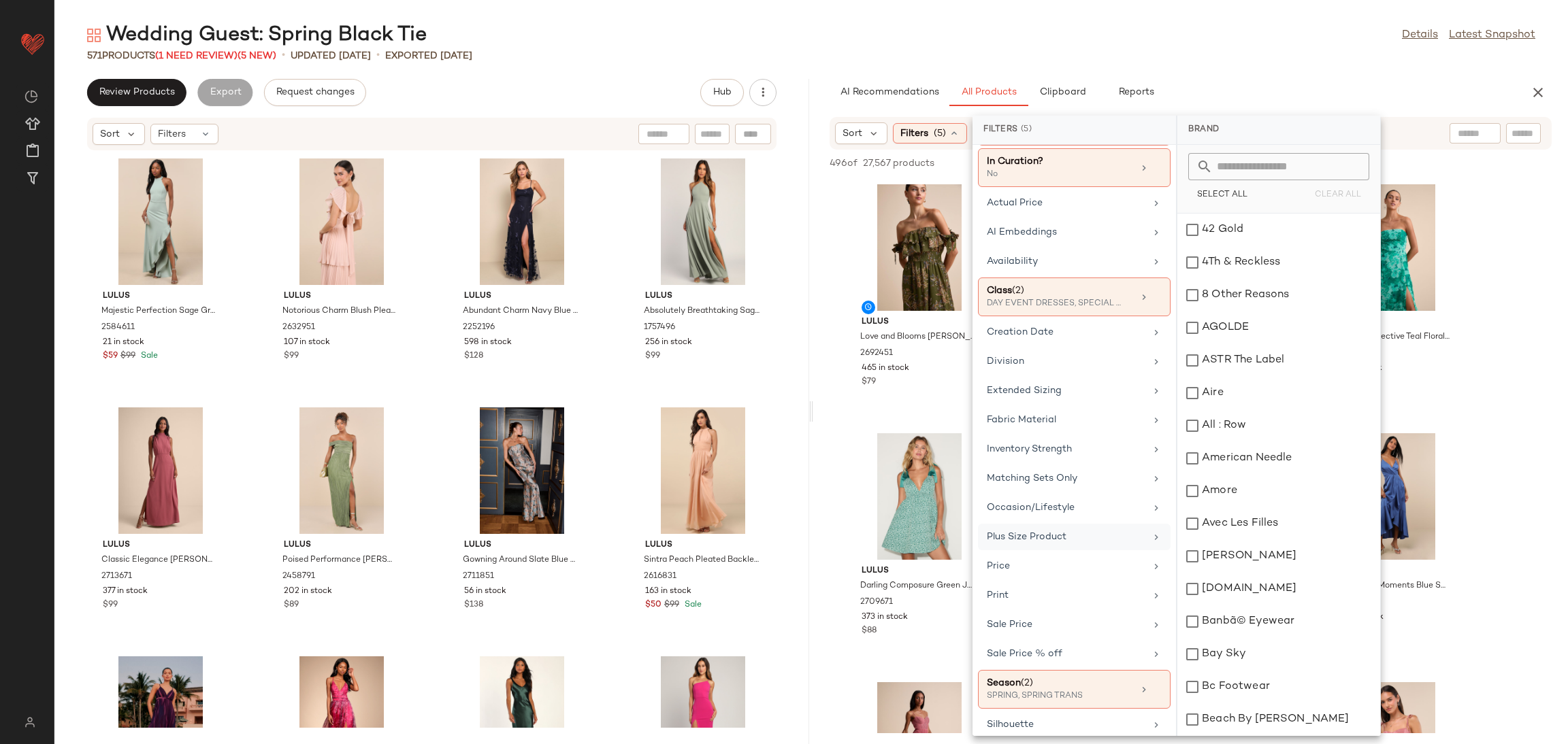
scroll to position [129, 0]
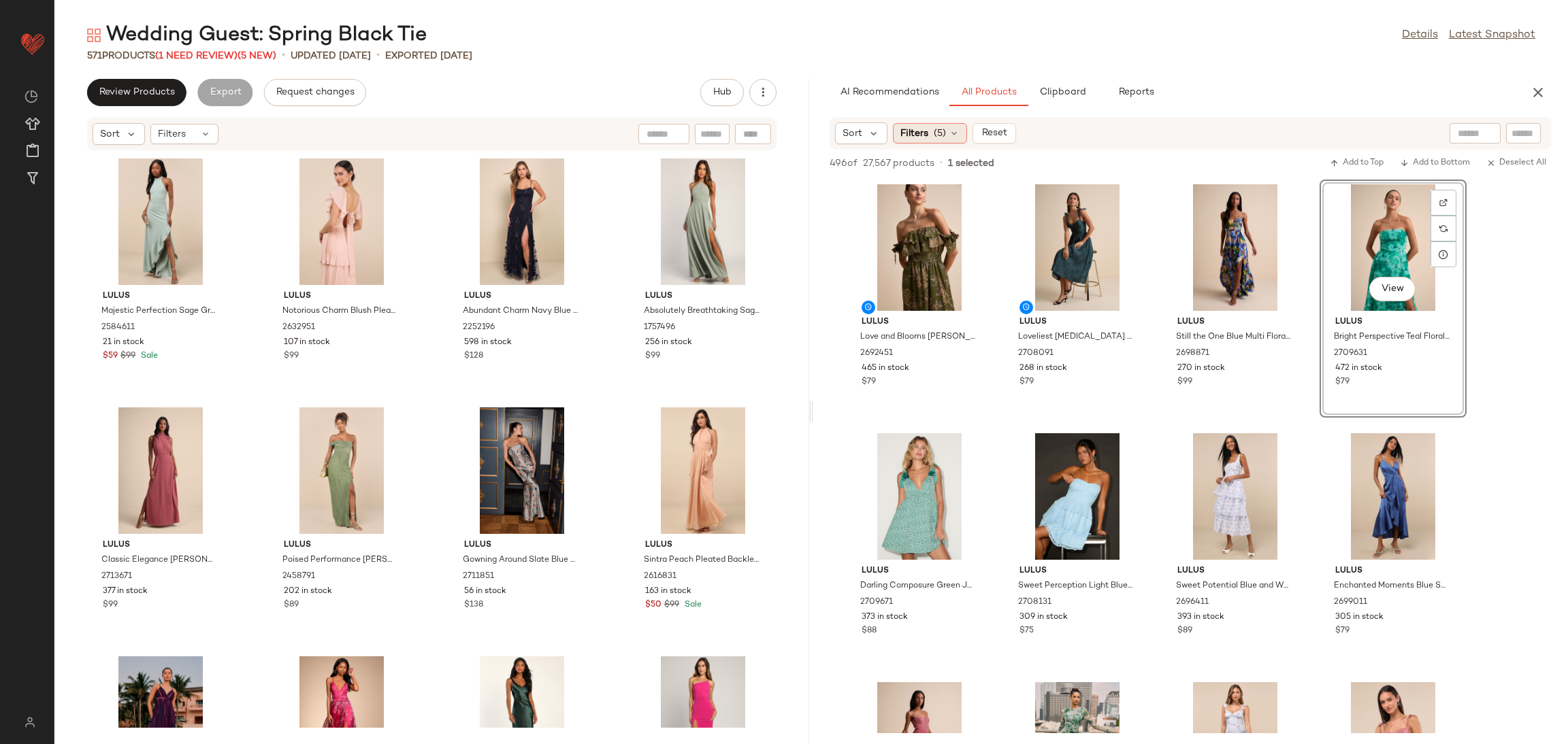
click at [927, 133] on div "Filters (5)" at bounding box center [929, 133] width 74 height 20
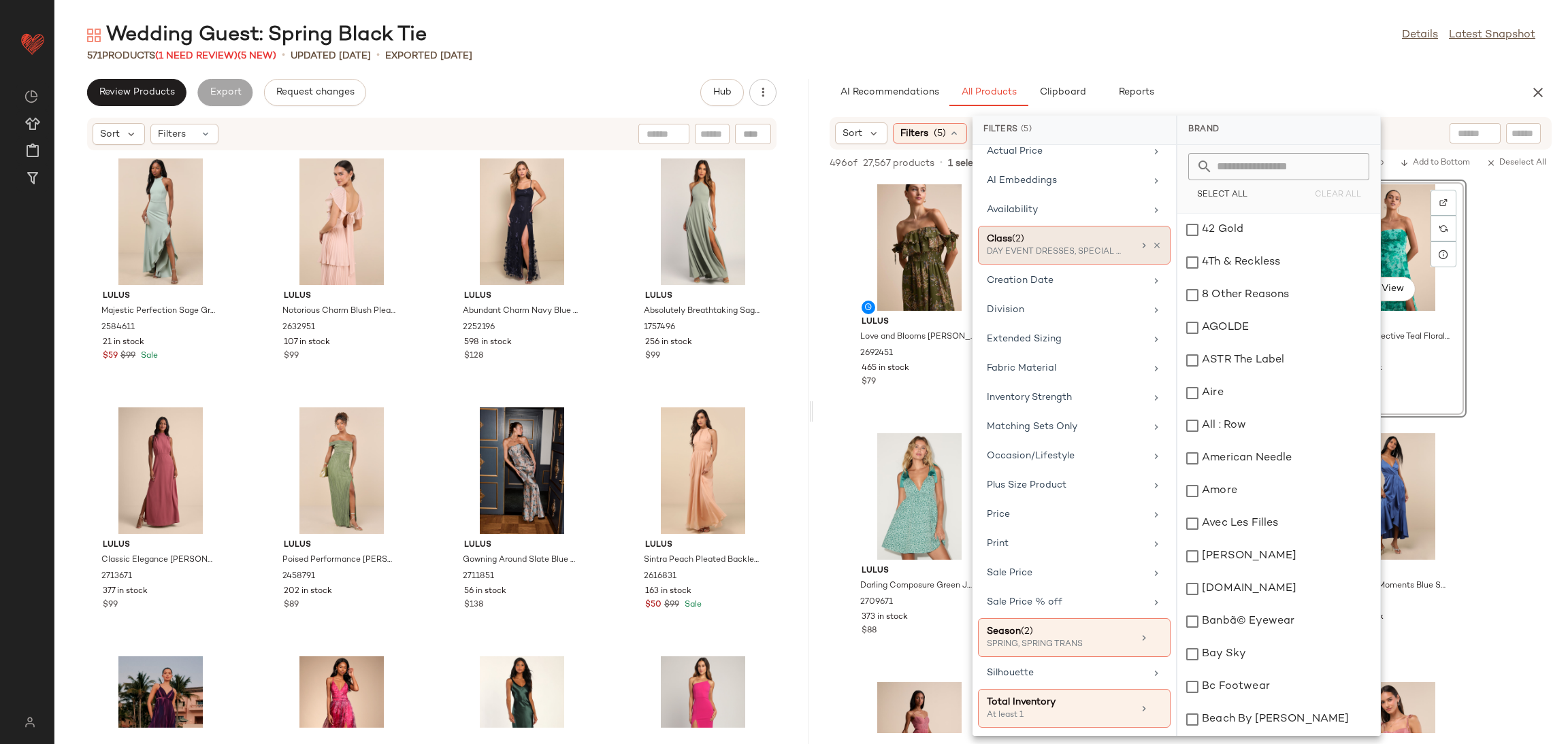
click at [1066, 240] on div "Class (2)" at bounding box center [1059, 239] width 146 height 14
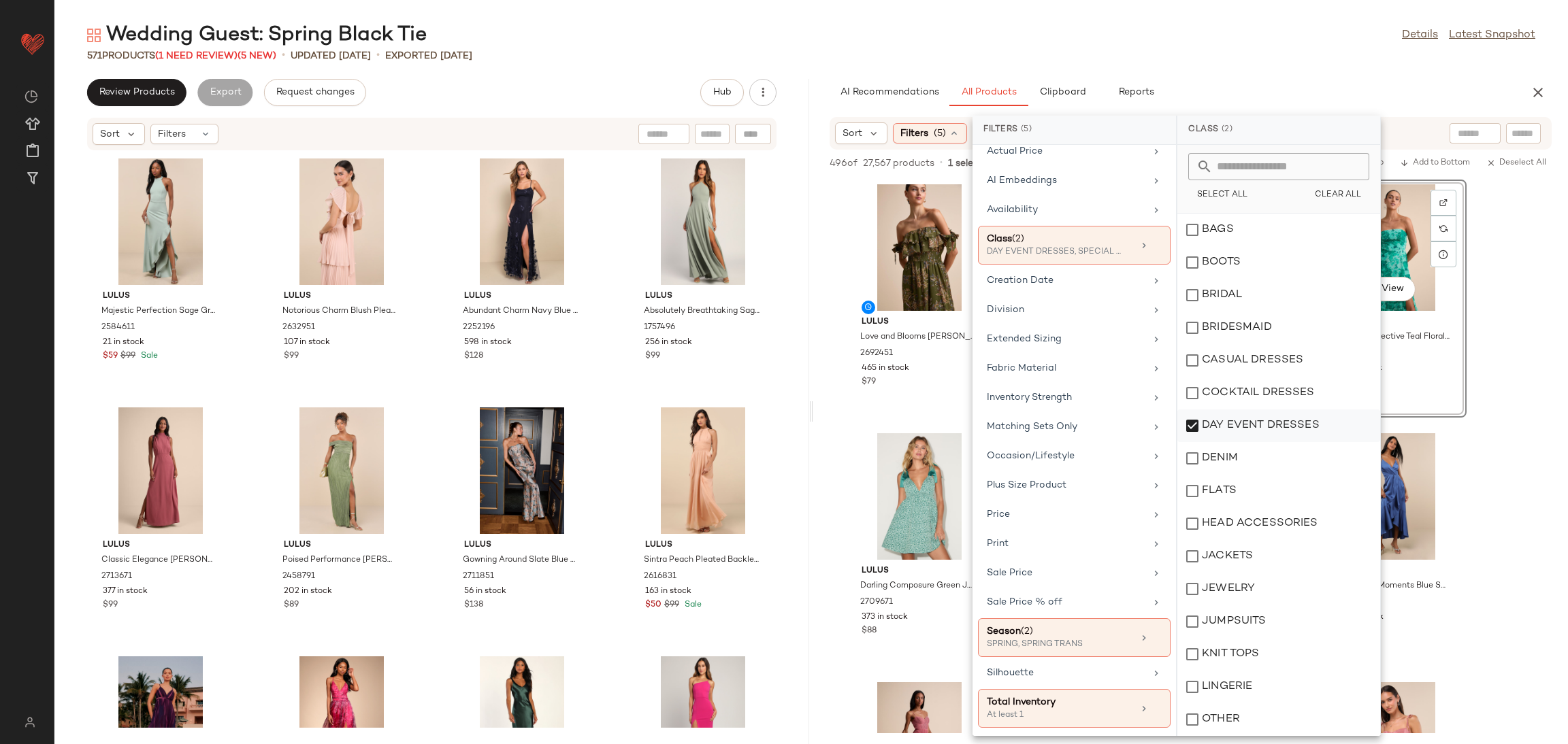
click at [1248, 422] on div "DAY EVENT DRESSES" at bounding box center [1278, 426] width 203 height 32
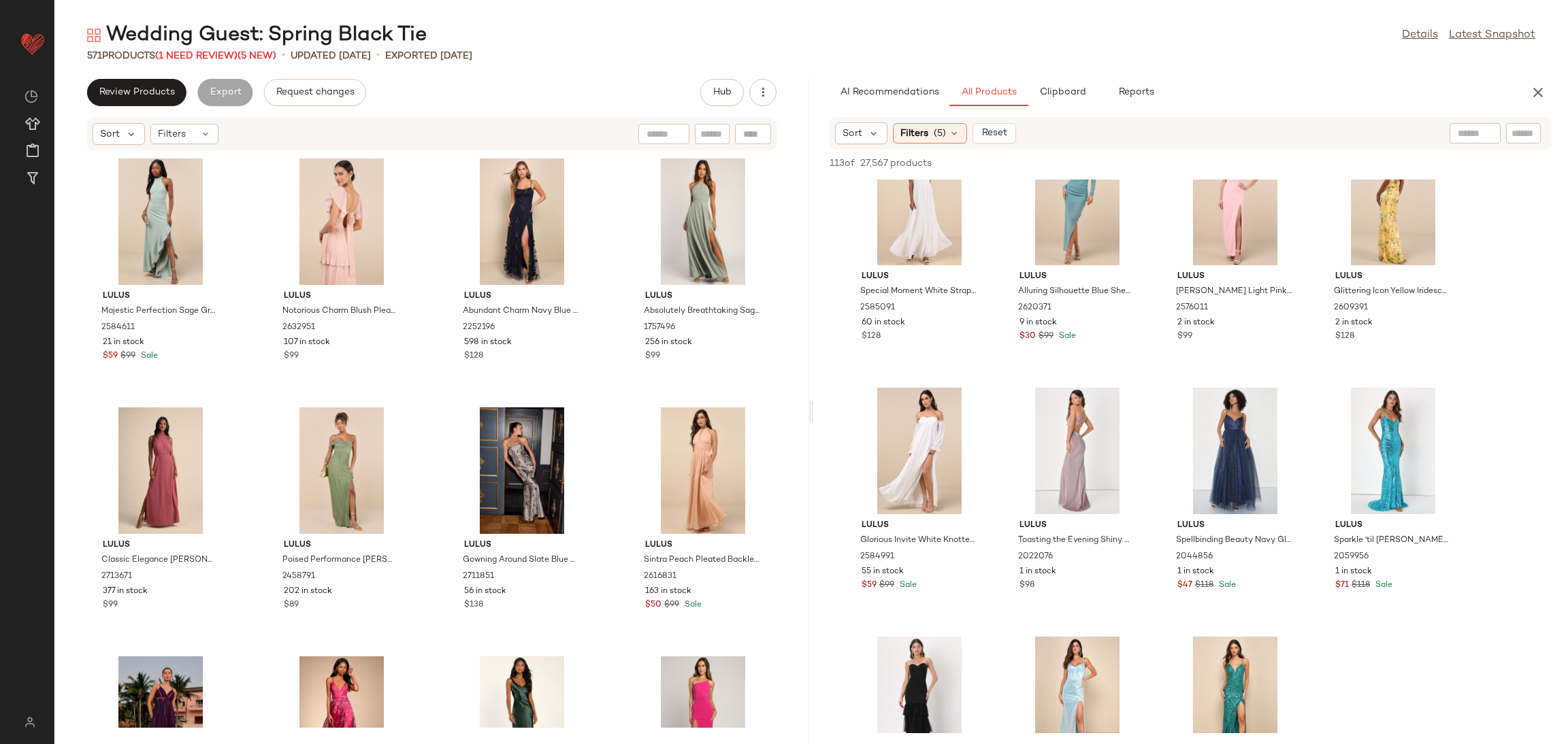
scroll to position [1019, 0]
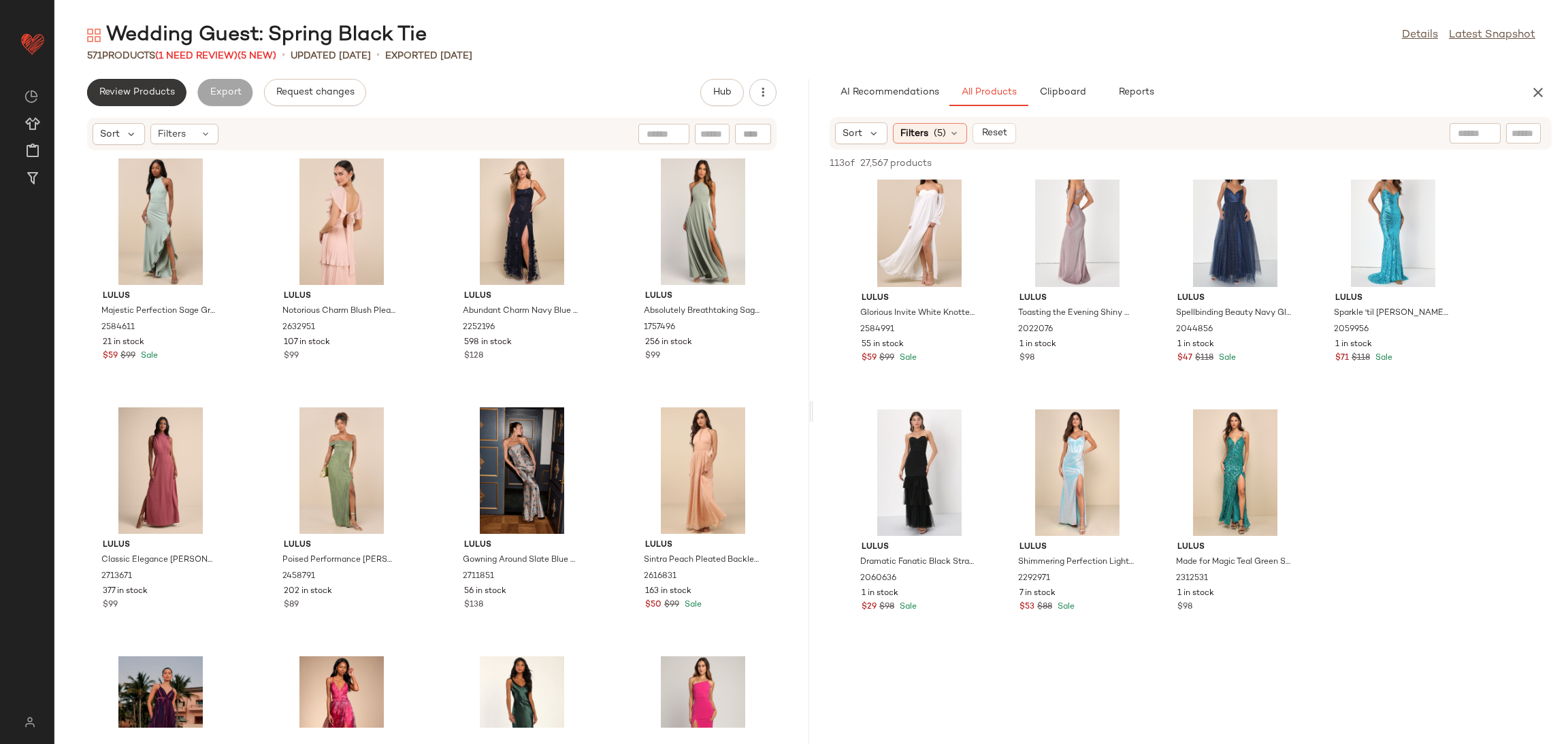
click at [157, 96] on span "Review Products" at bounding box center [137, 92] width 76 height 11
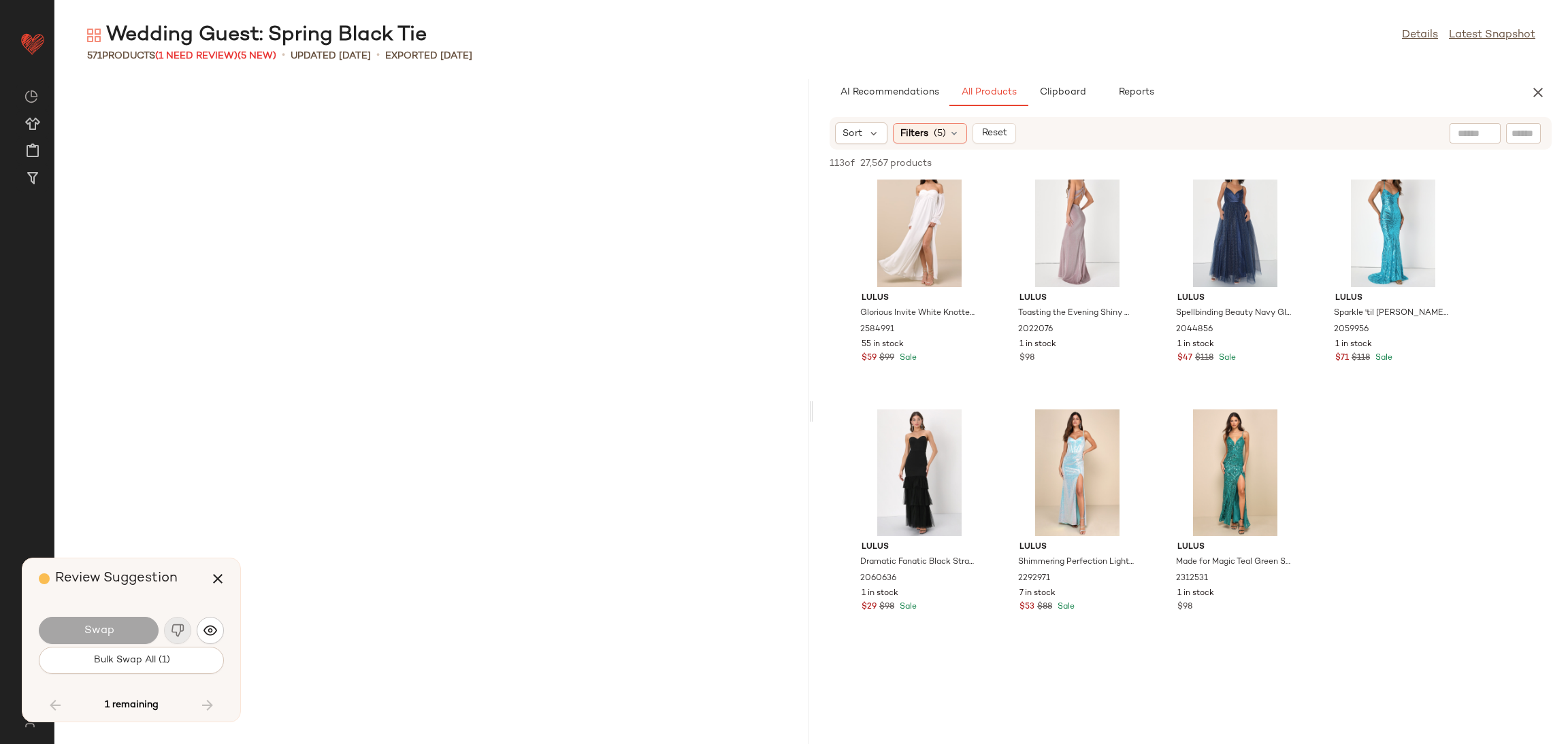
scroll to position [6471, 0]
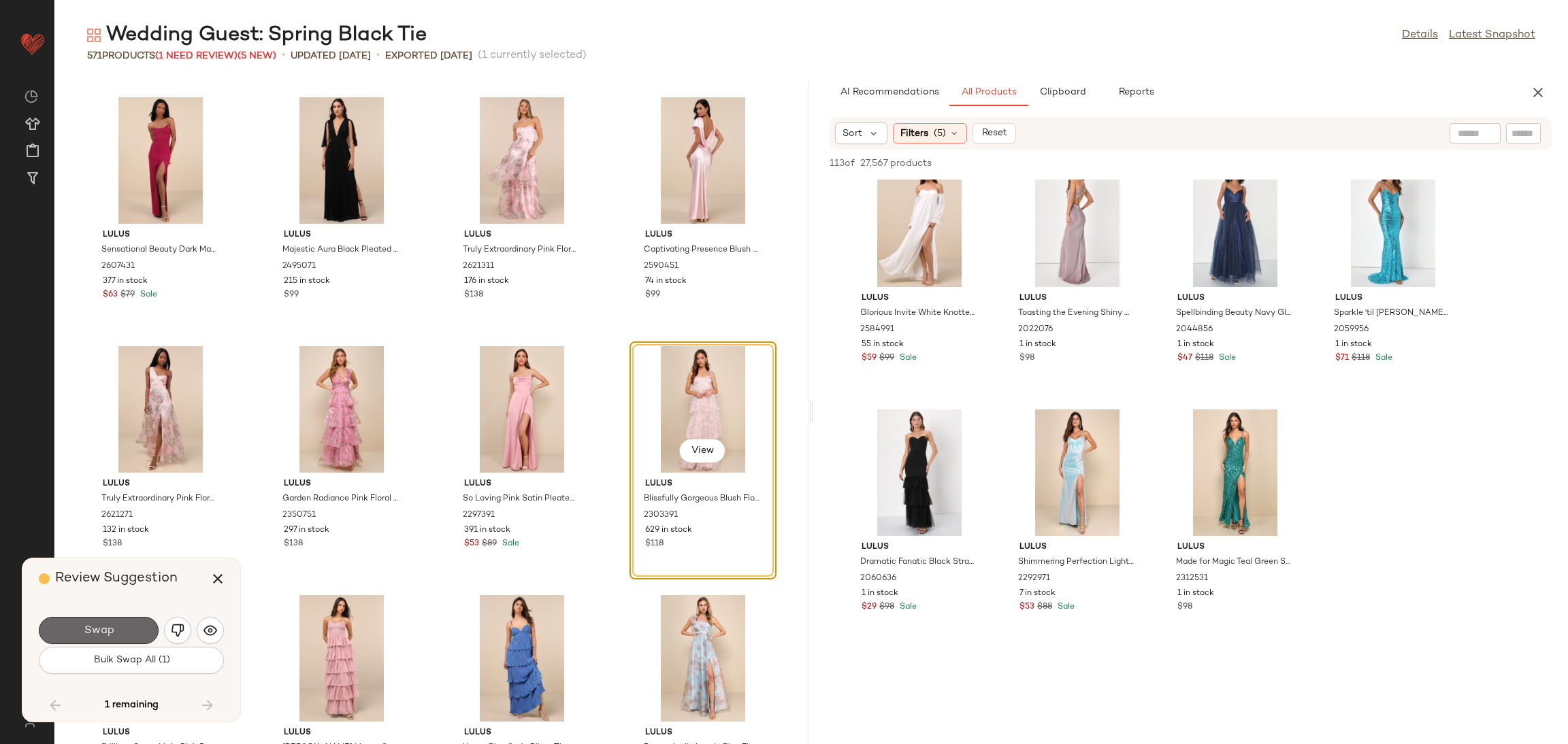
click at [141, 626] on button "Swap" at bounding box center [99, 630] width 120 height 28
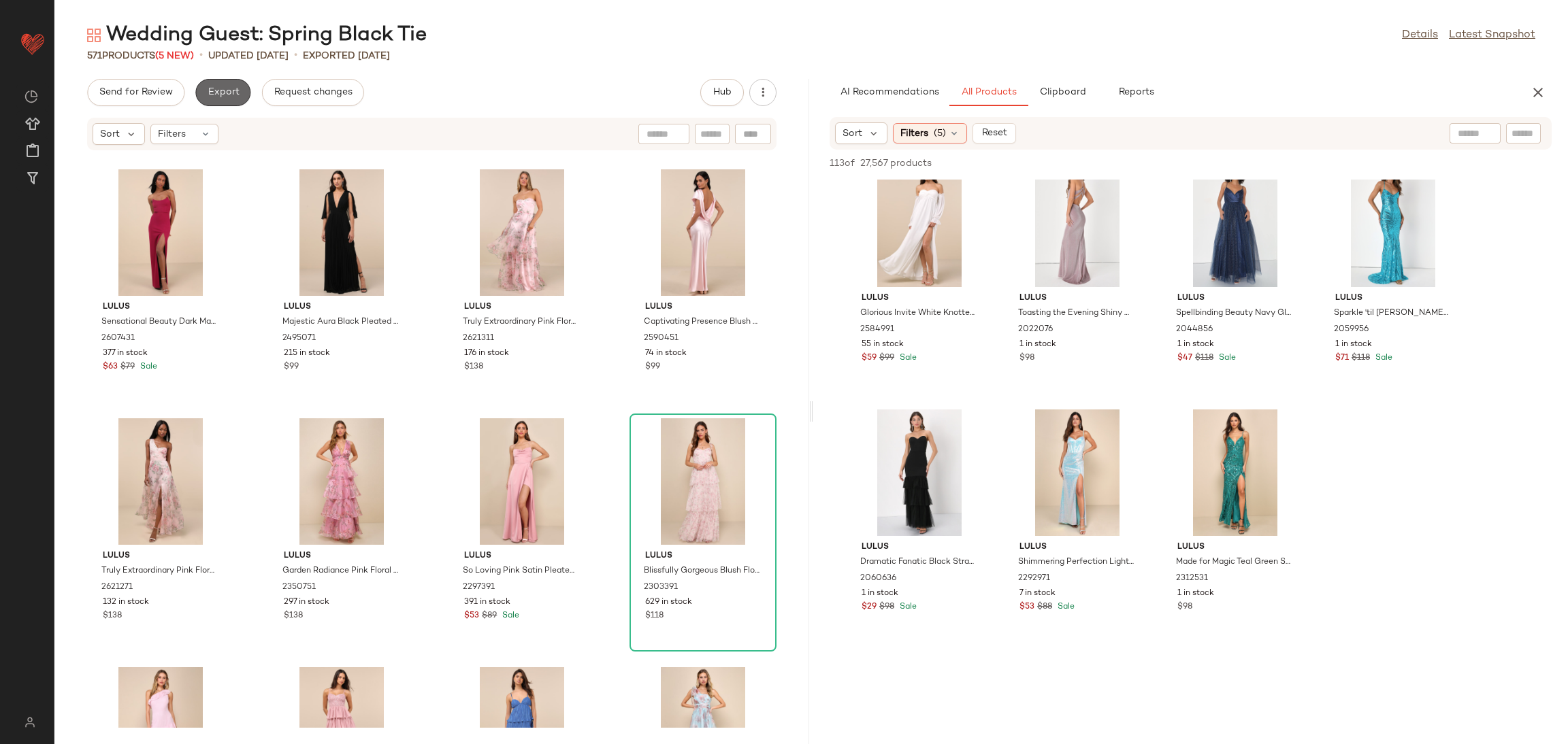
click at [219, 87] on span "Export" at bounding box center [222, 92] width 32 height 11
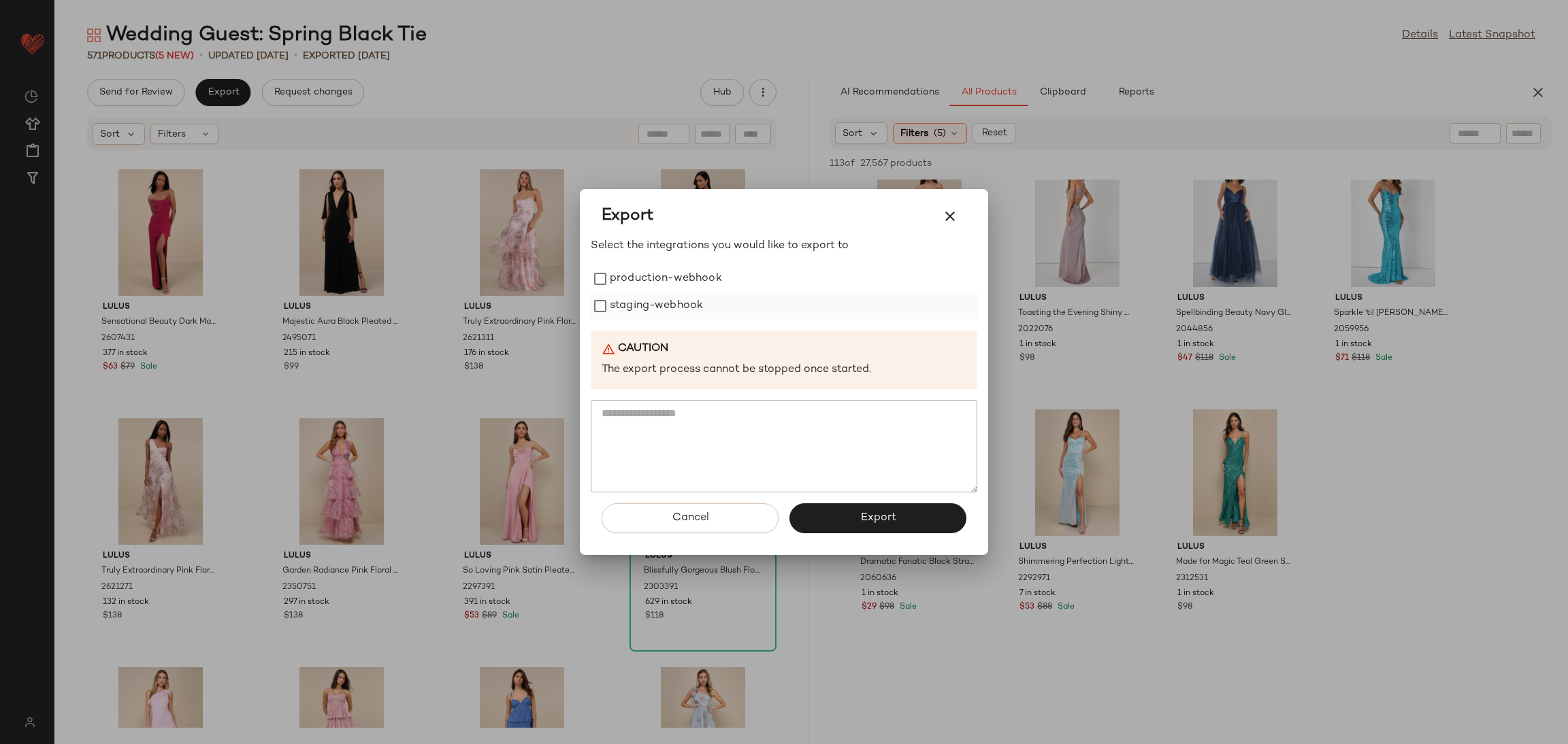
click at [617, 293] on label "staging-webhook" at bounding box center [656, 306] width 93 height 28
click at [622, 274] on label "production-webhook" at bounding box center [665, 279] width 112 height 28
click at [809, 506] on button "Export" at bounding box center [878, 518] width 177 height 30
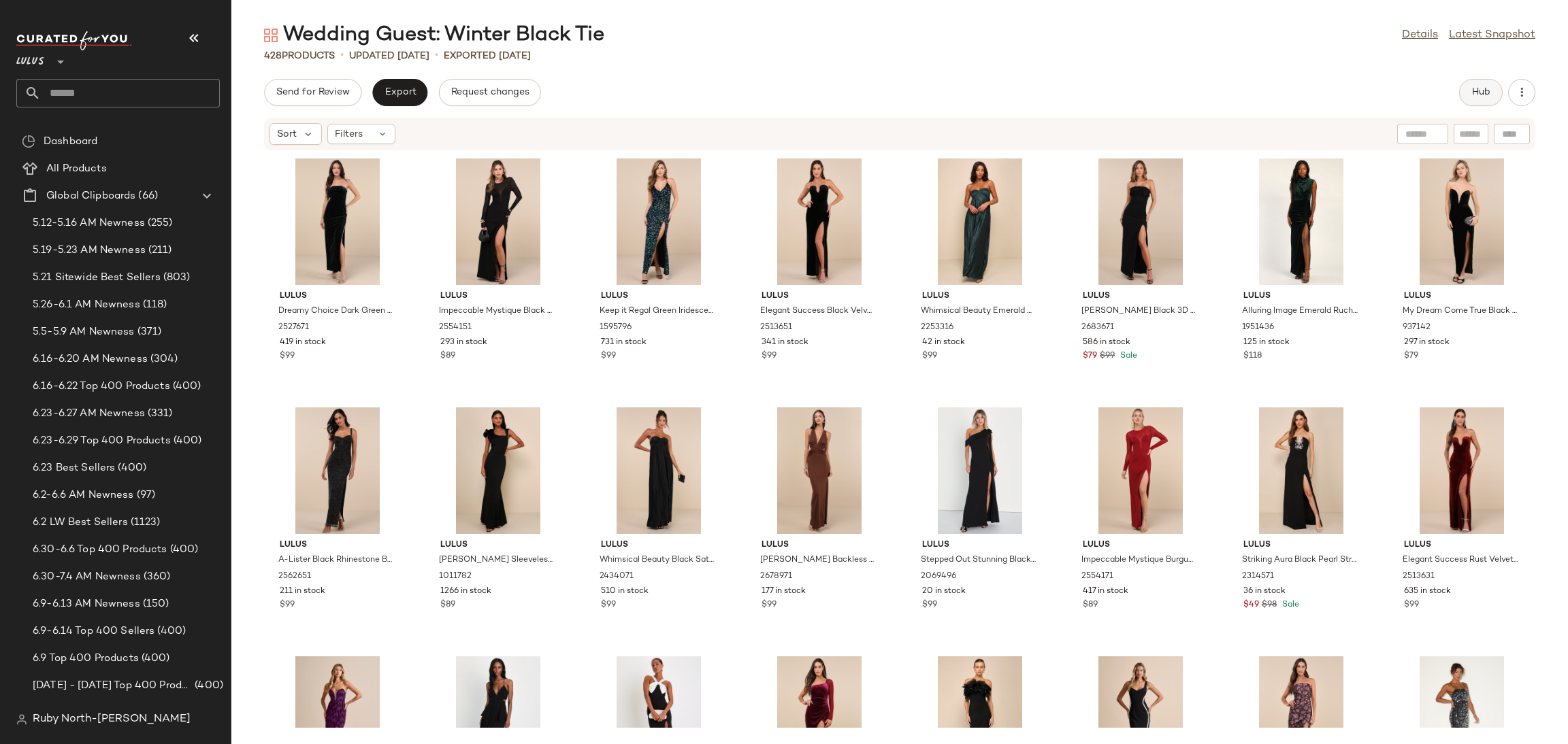
click at [1468, 89] on button "Hub" at bounding box center [1480, 92] width 44 height 28
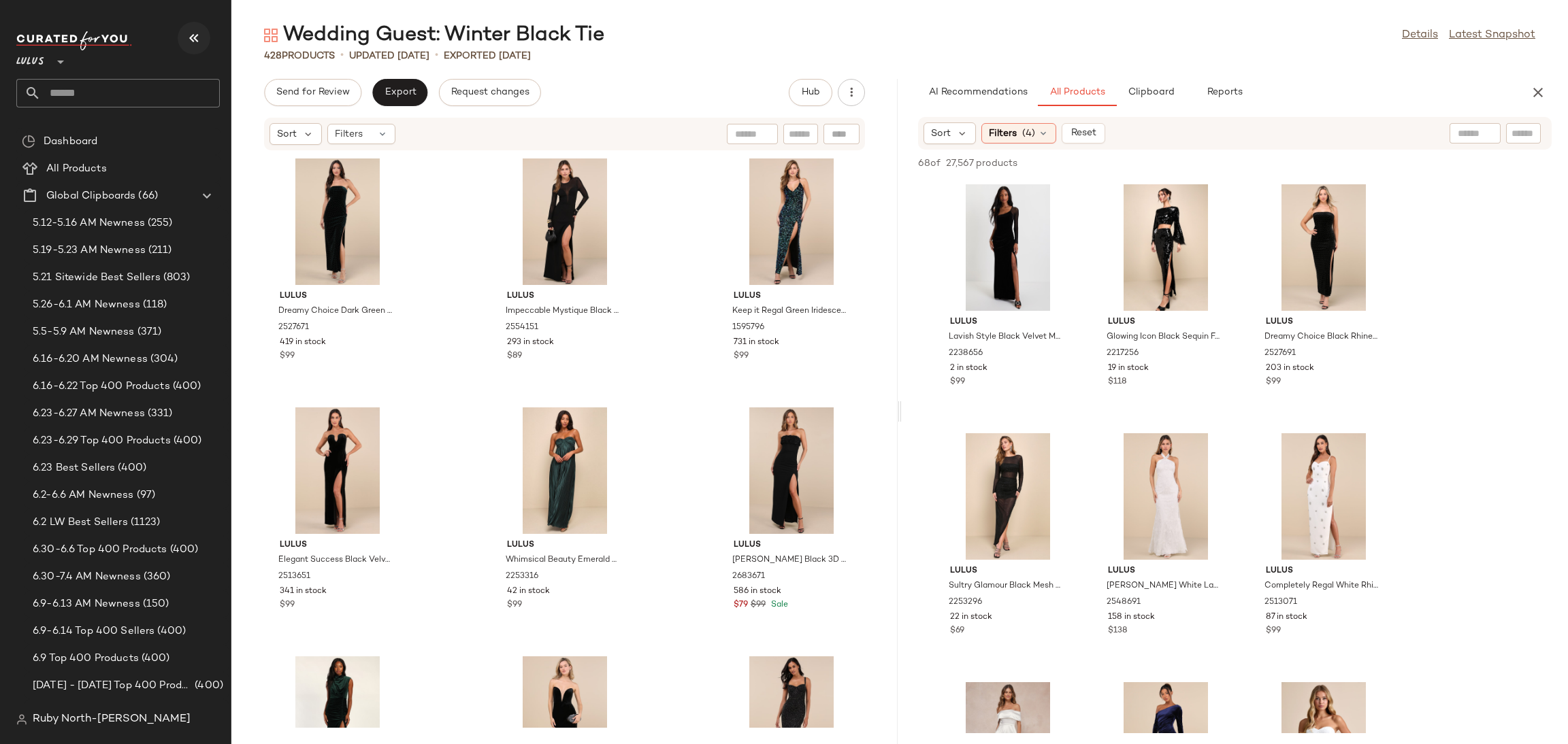
click at [186, 35] on icon "button" at bounding box center [193, 37] width 16 height 16
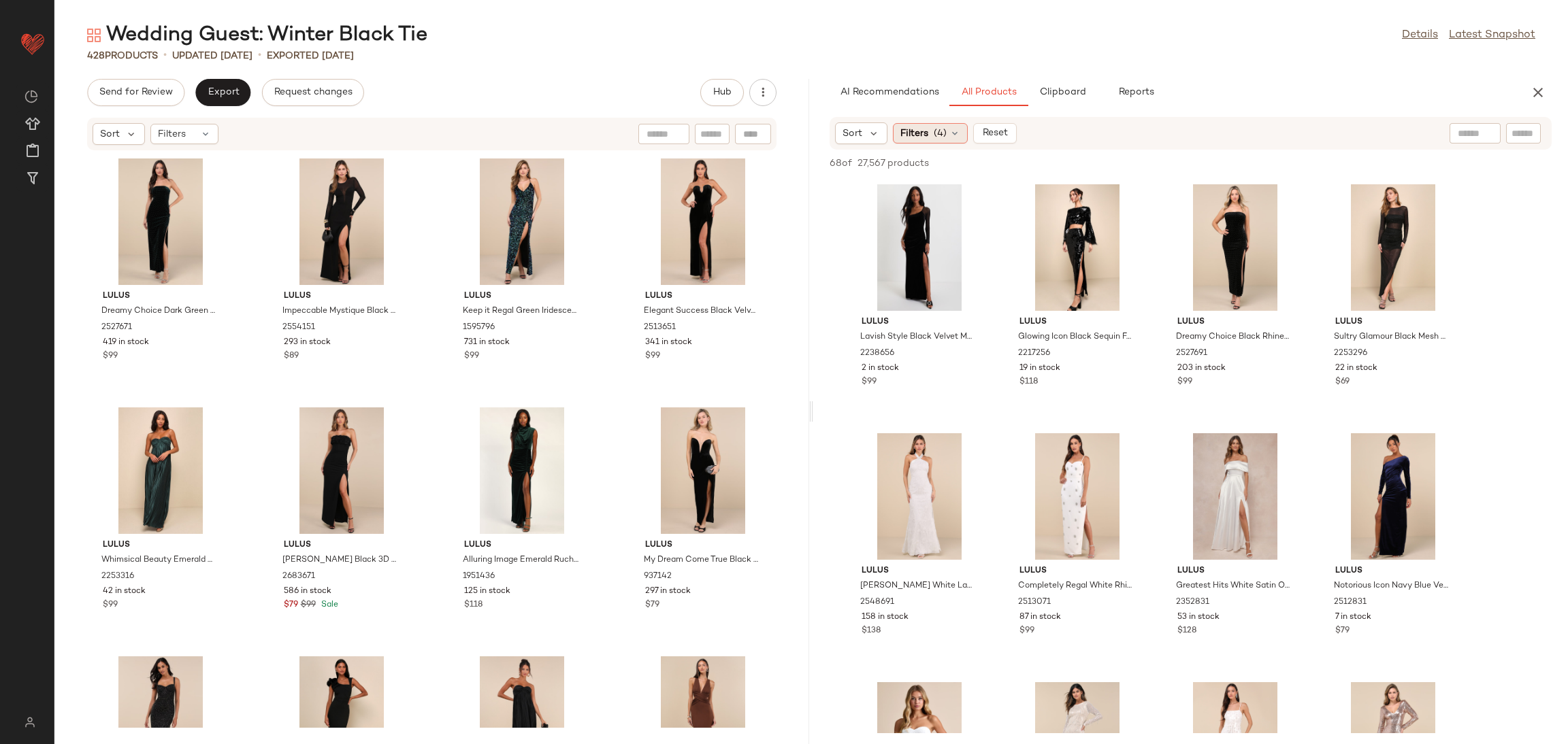
click at [916, 128] on span "Filters" at bounding box center [915, 133] width 28 height 14
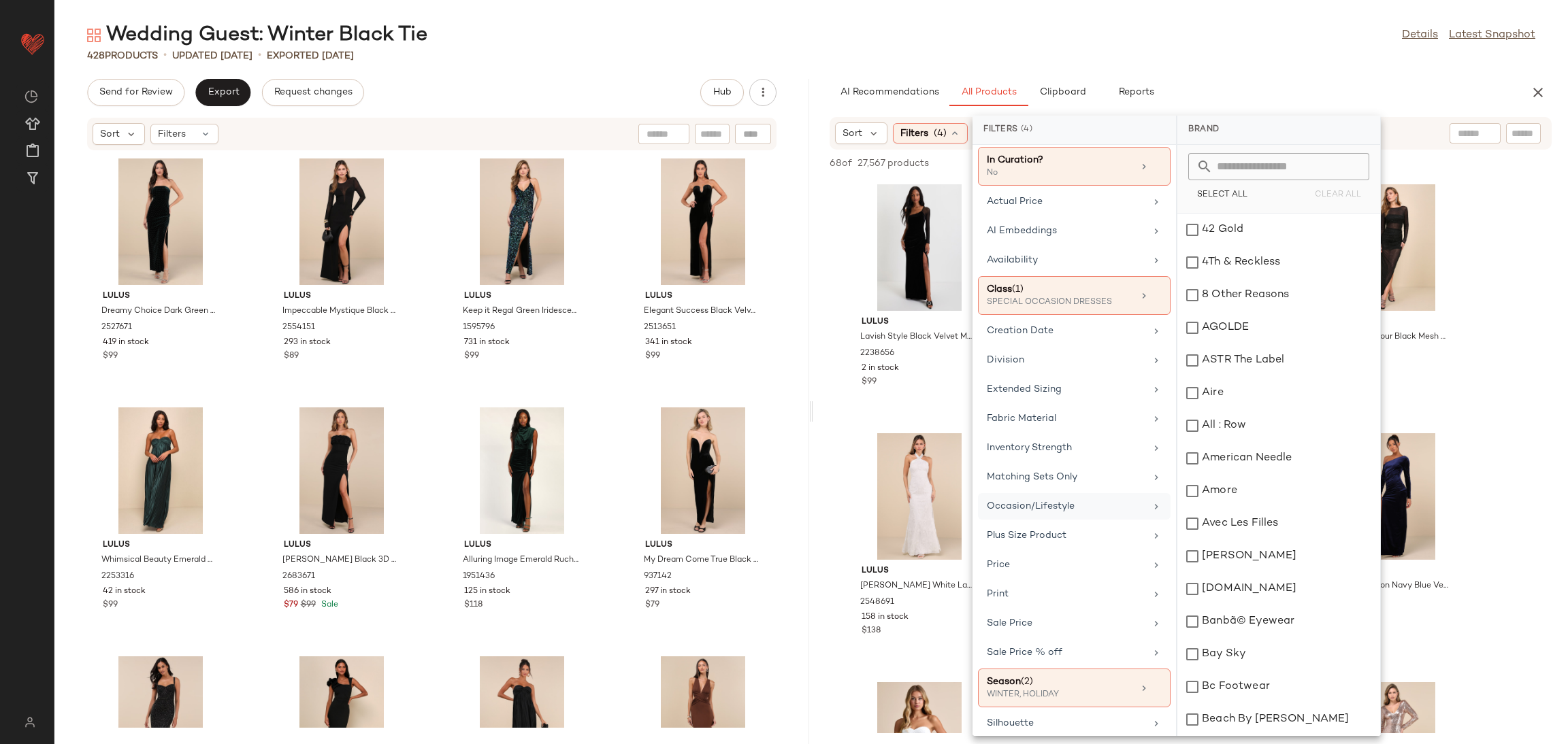
scroll to position [117, 0]
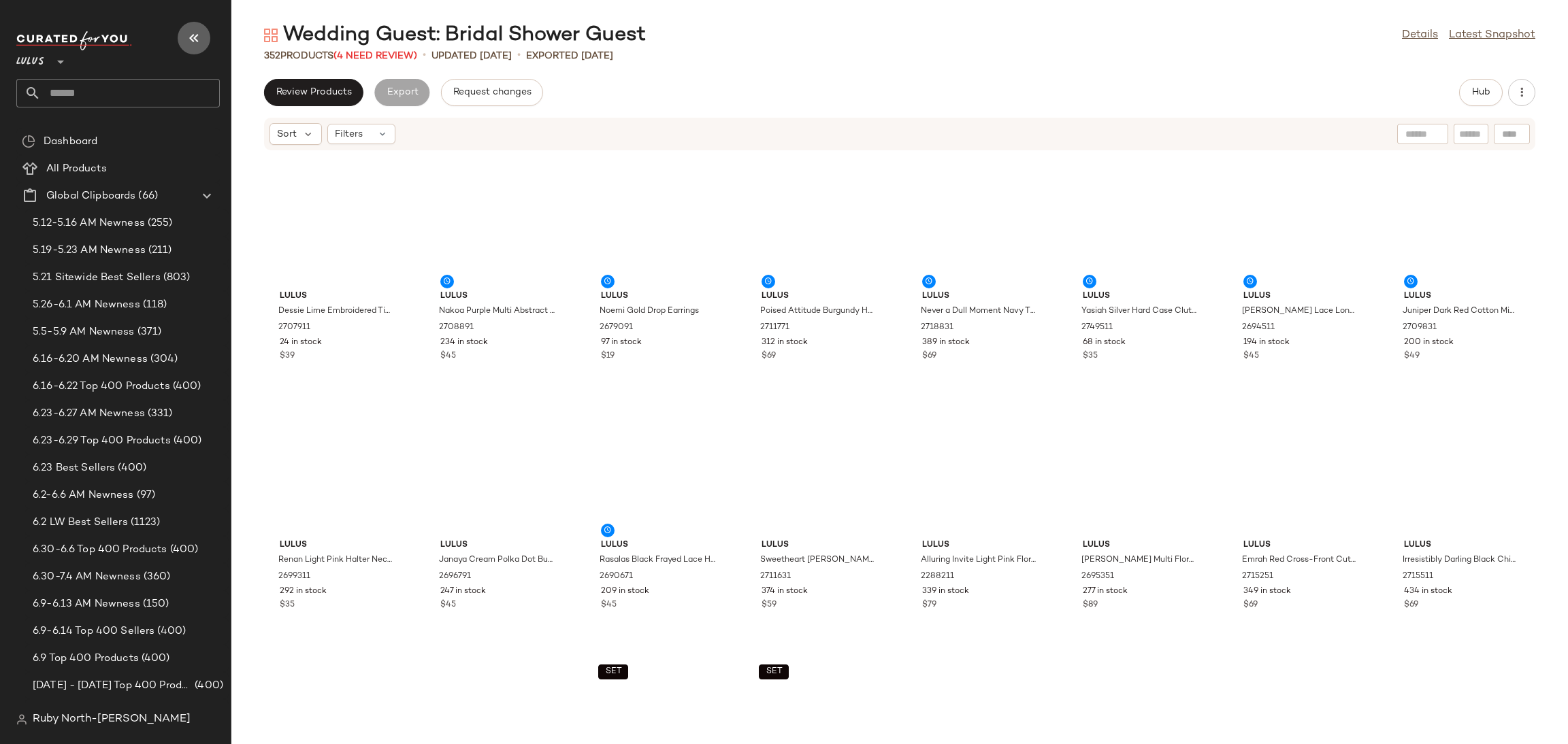
click at [183, 32] on button "button" at bounding box center [194, 38] width 32 height 32
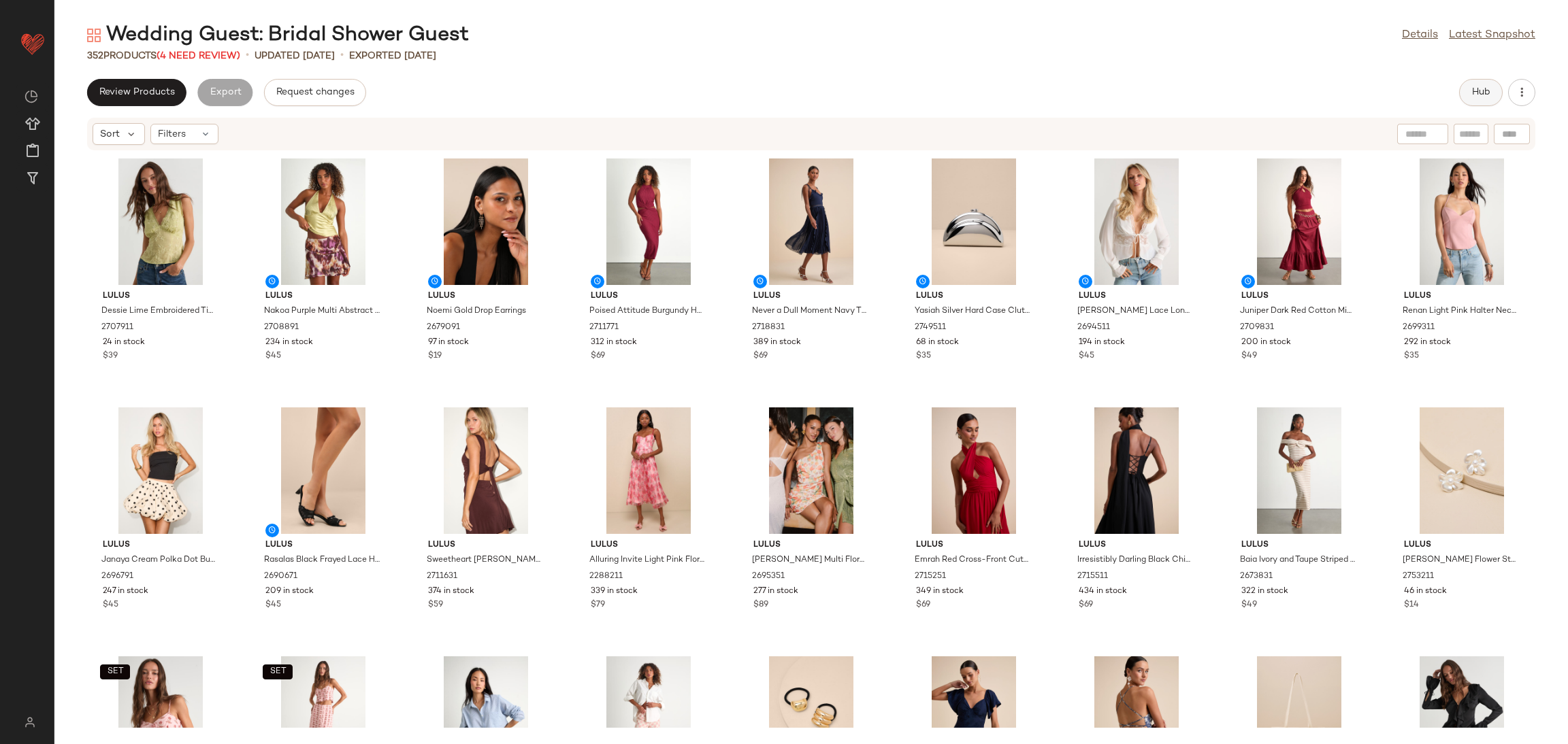
click at [1485, 87] on span "Hub" at bounding box center [1480, 92] width 19 height 11
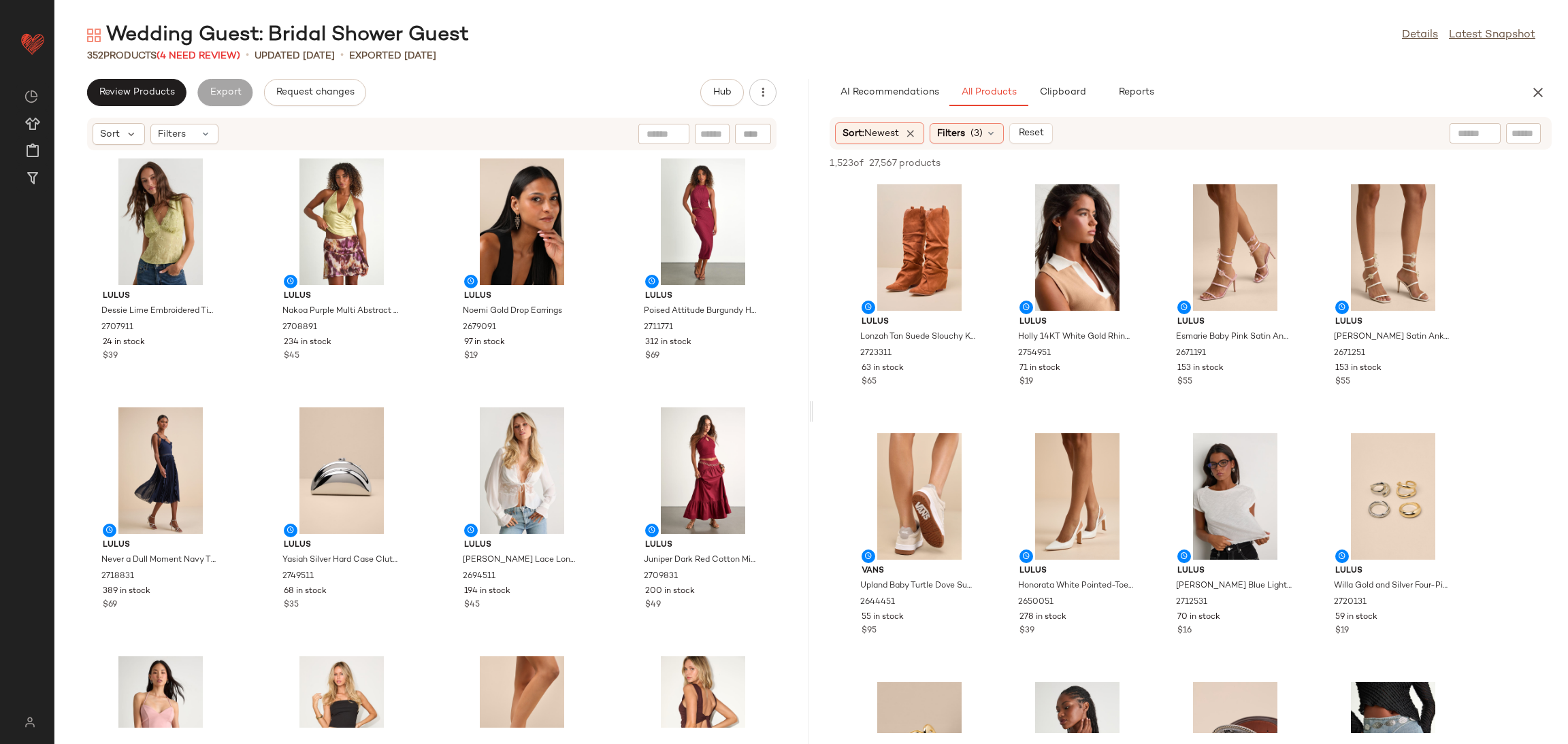
drag, startPoint x: 946, startPoint y: 124, endPoint x: 1002, endPoint y: 147, distance: 60.5
click at [946, 126] on div "Filters (3)" at bounding box center [966, 133] width 74 height 20
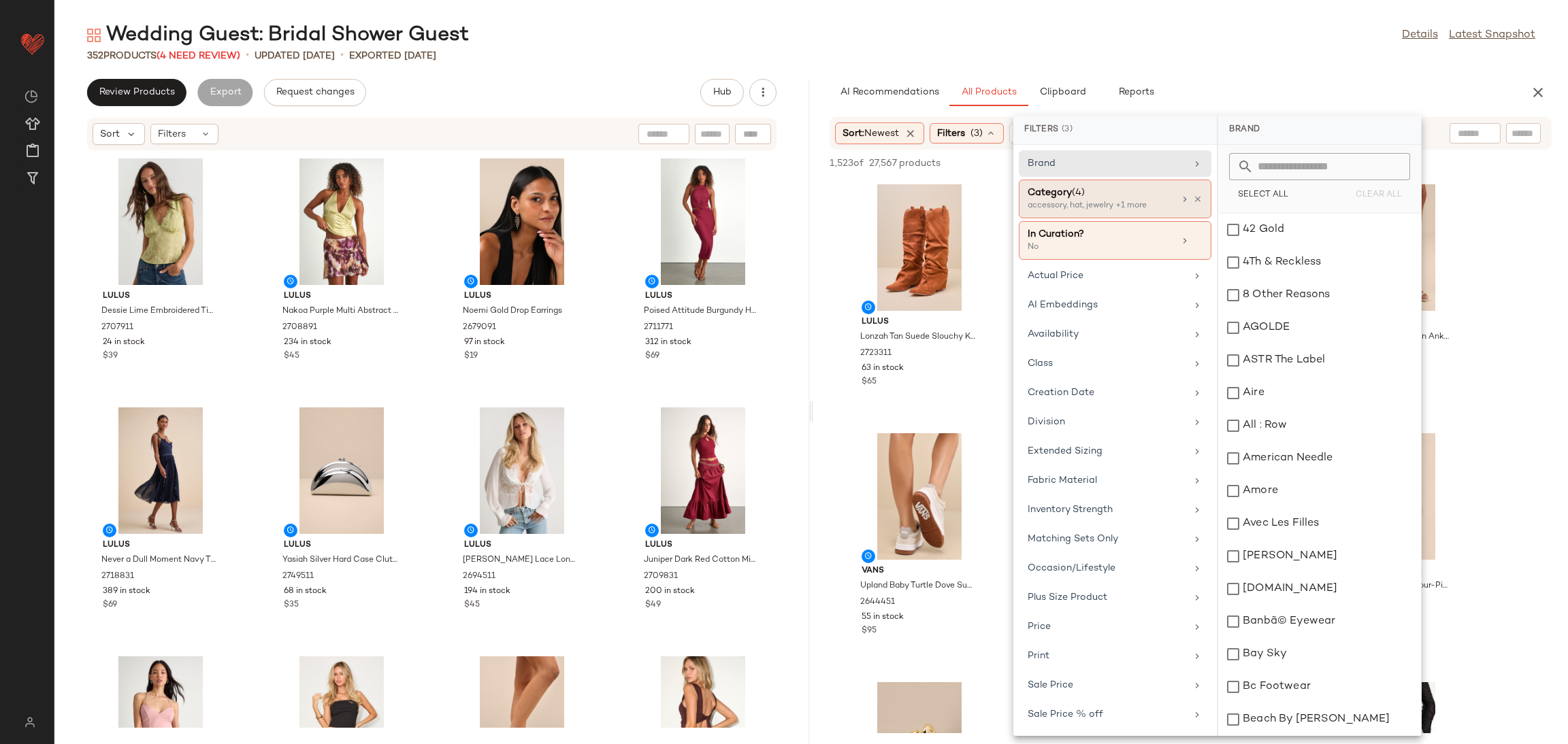
click at [1198, 221] on div "Category (4) accessory, hat, jewelry +1 more" at bounding box center [1115, 240] width 193 height 39
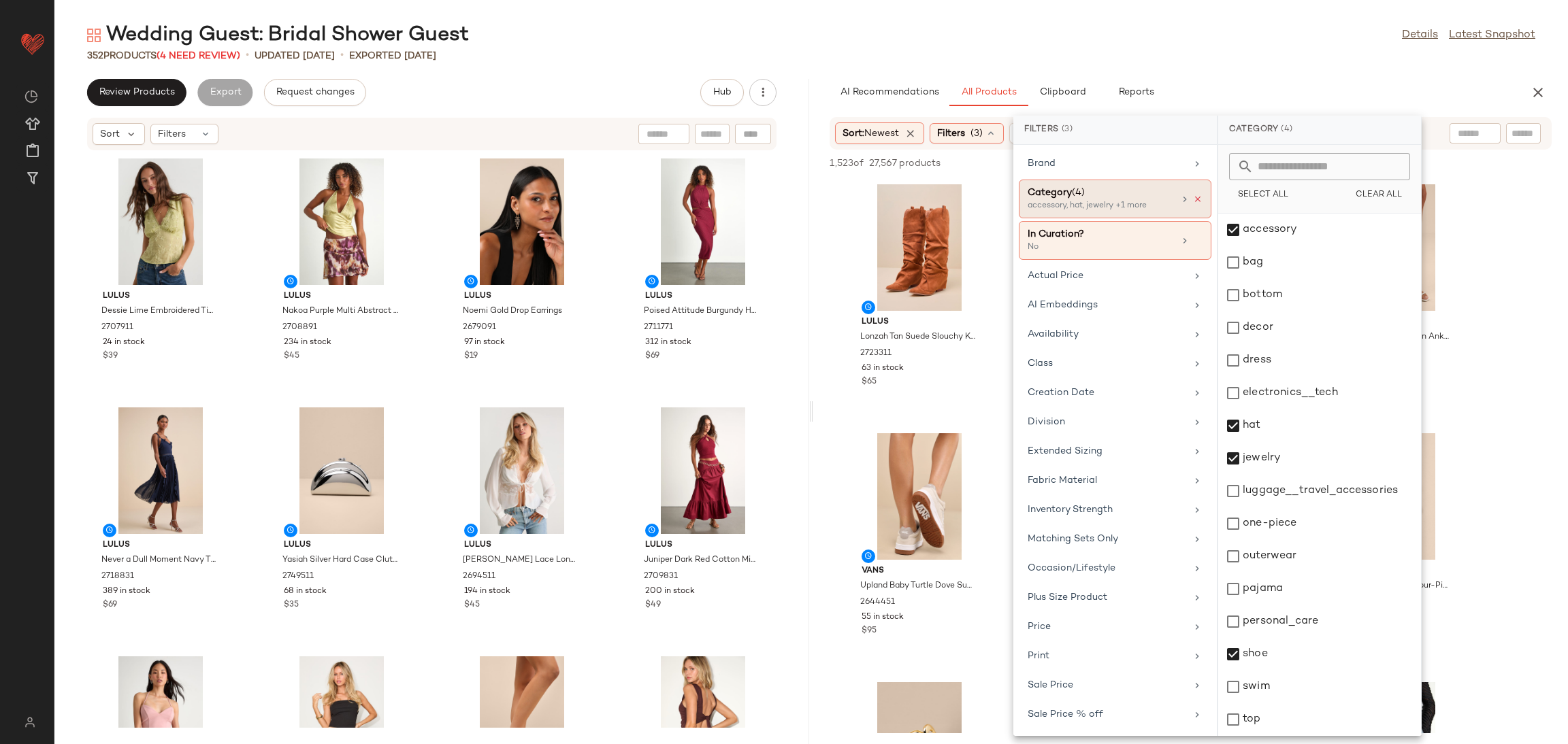
click at [1193, 195] on icon at bounding box center [1198, 200] width 10 height 10
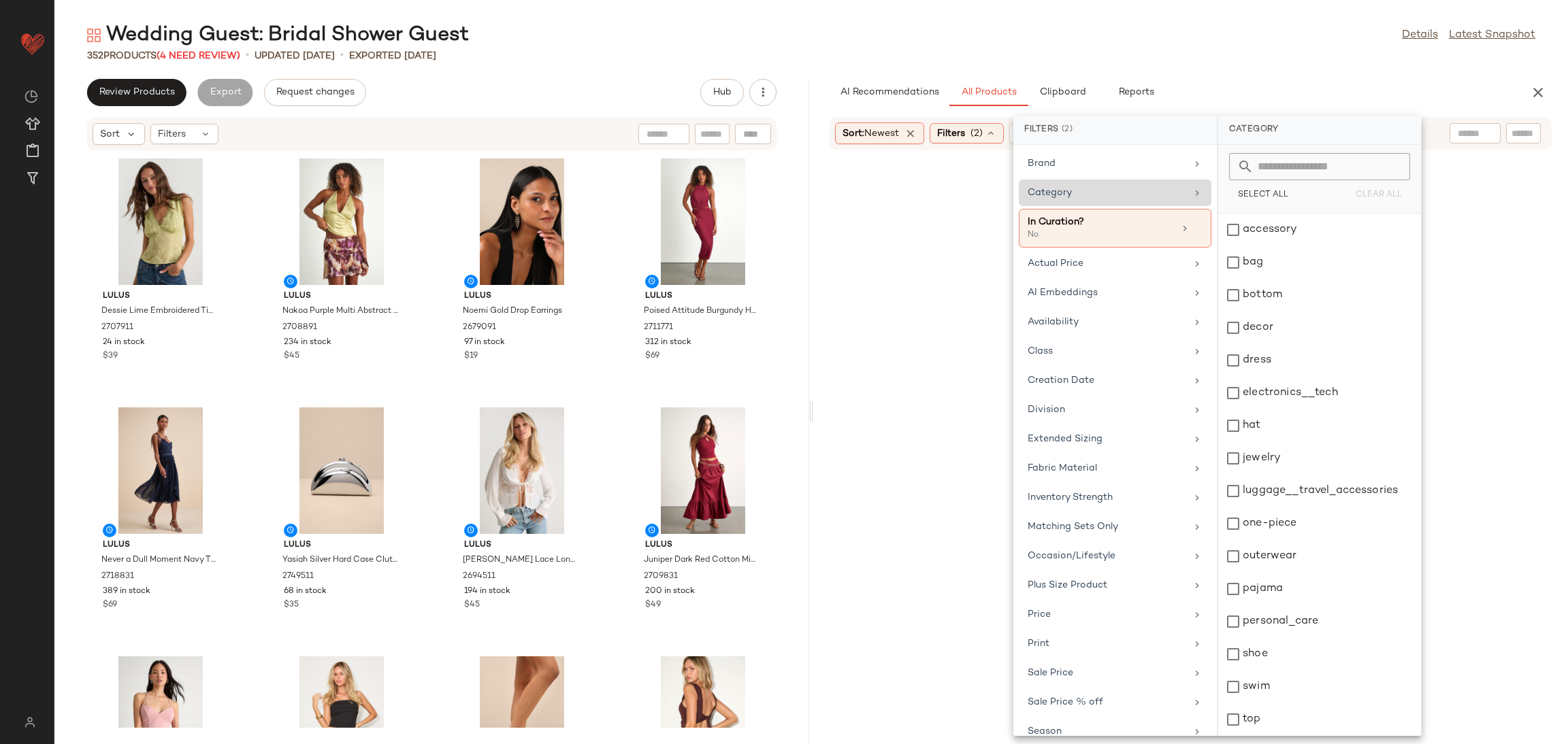
click at [1150, 194] on div "Category" at bounding box center [1106, 193] width 159 height 14
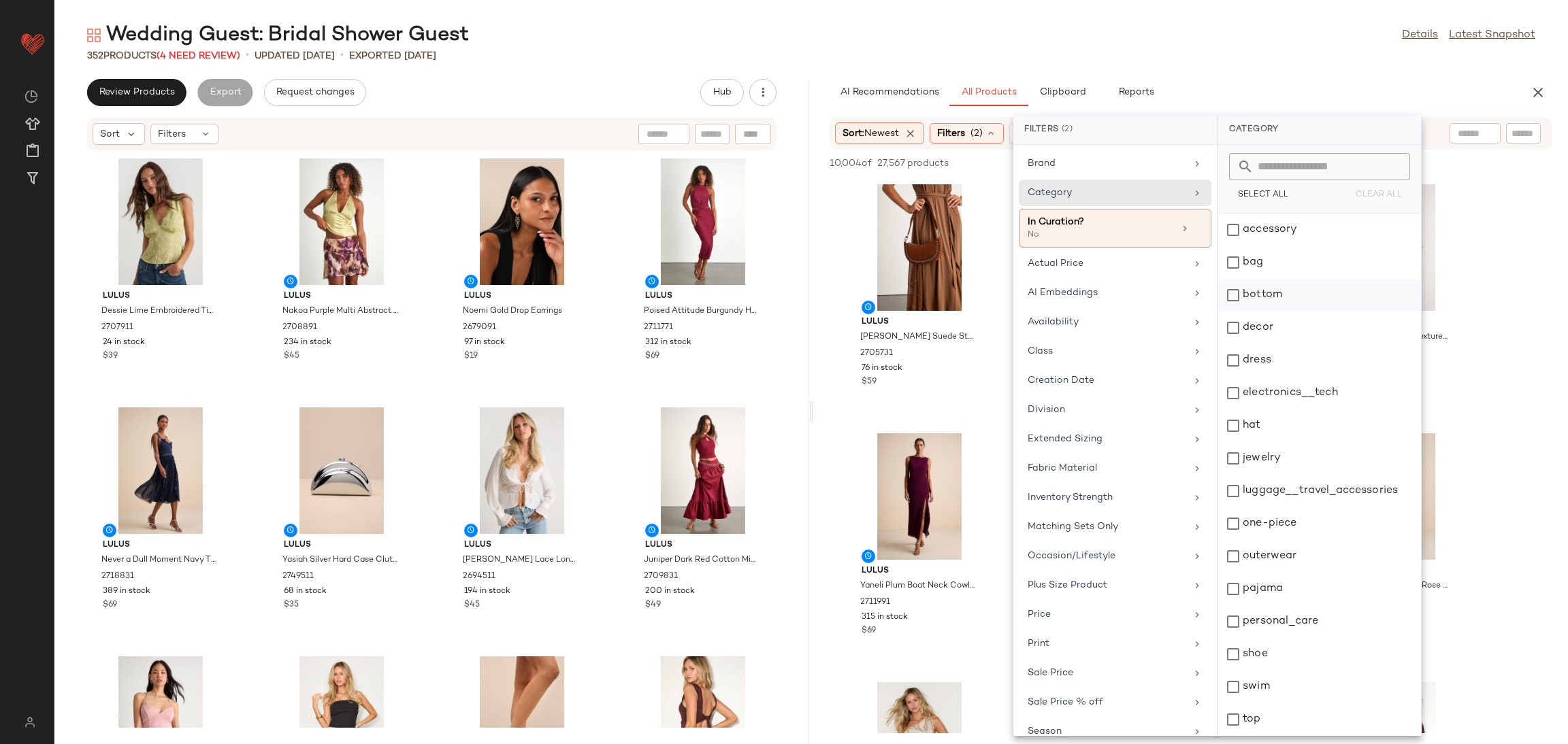
click at [1267, 312] on div "bottom" at bounding box center [1319, 328] width 203 height 32
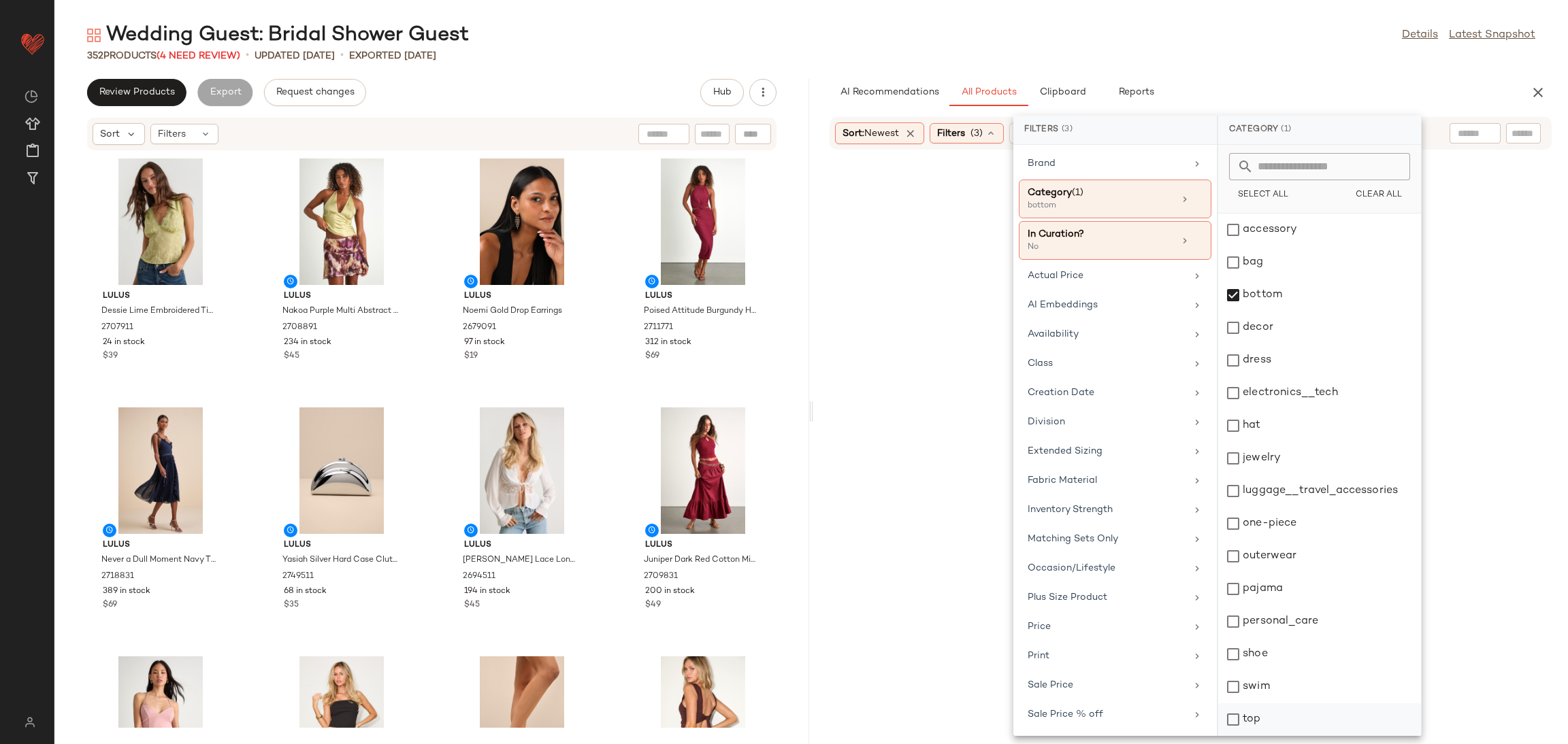
click at [1334, 736] on div "top" at bounding box center [1319, 752] width 203 height 32
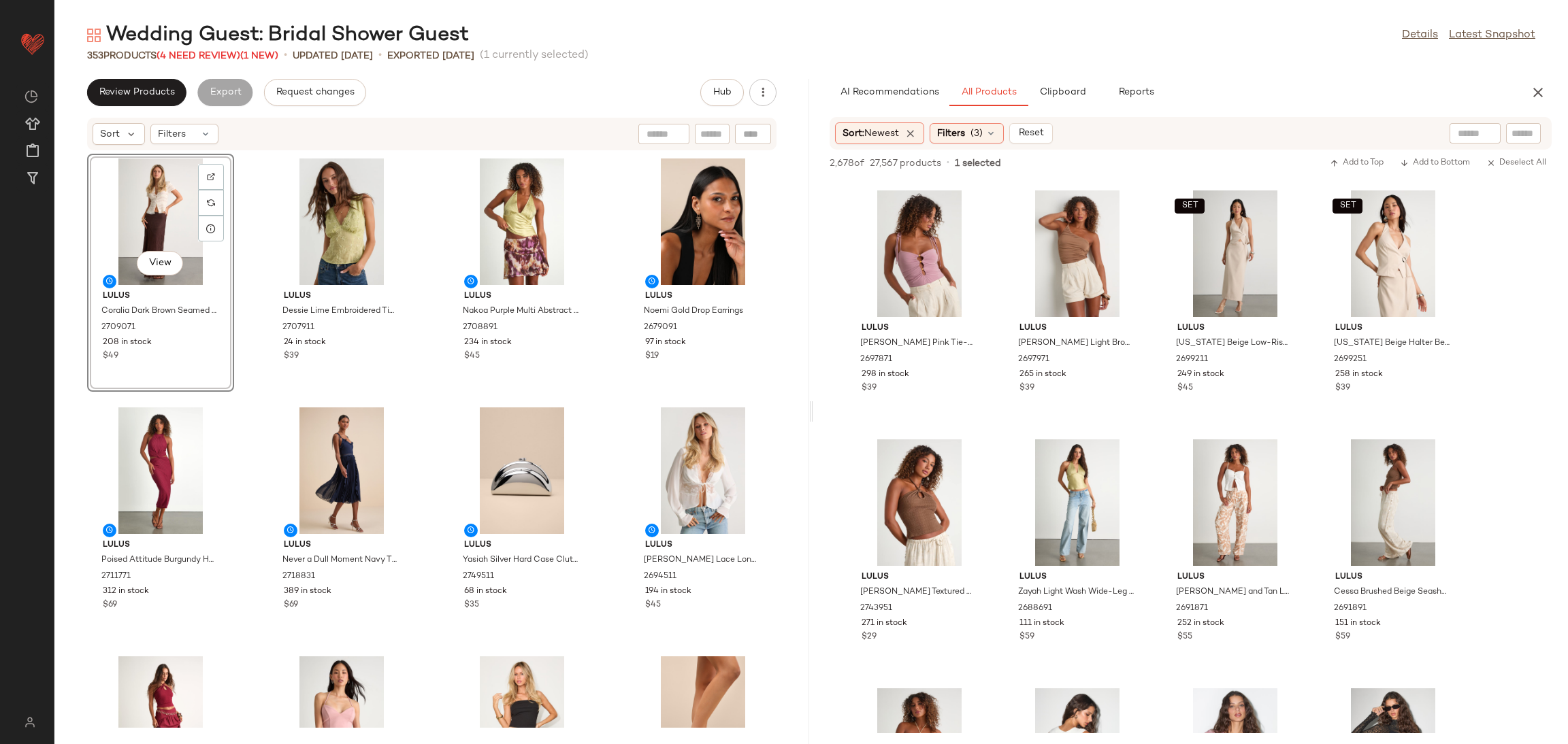
scroll to position [4080, 0]
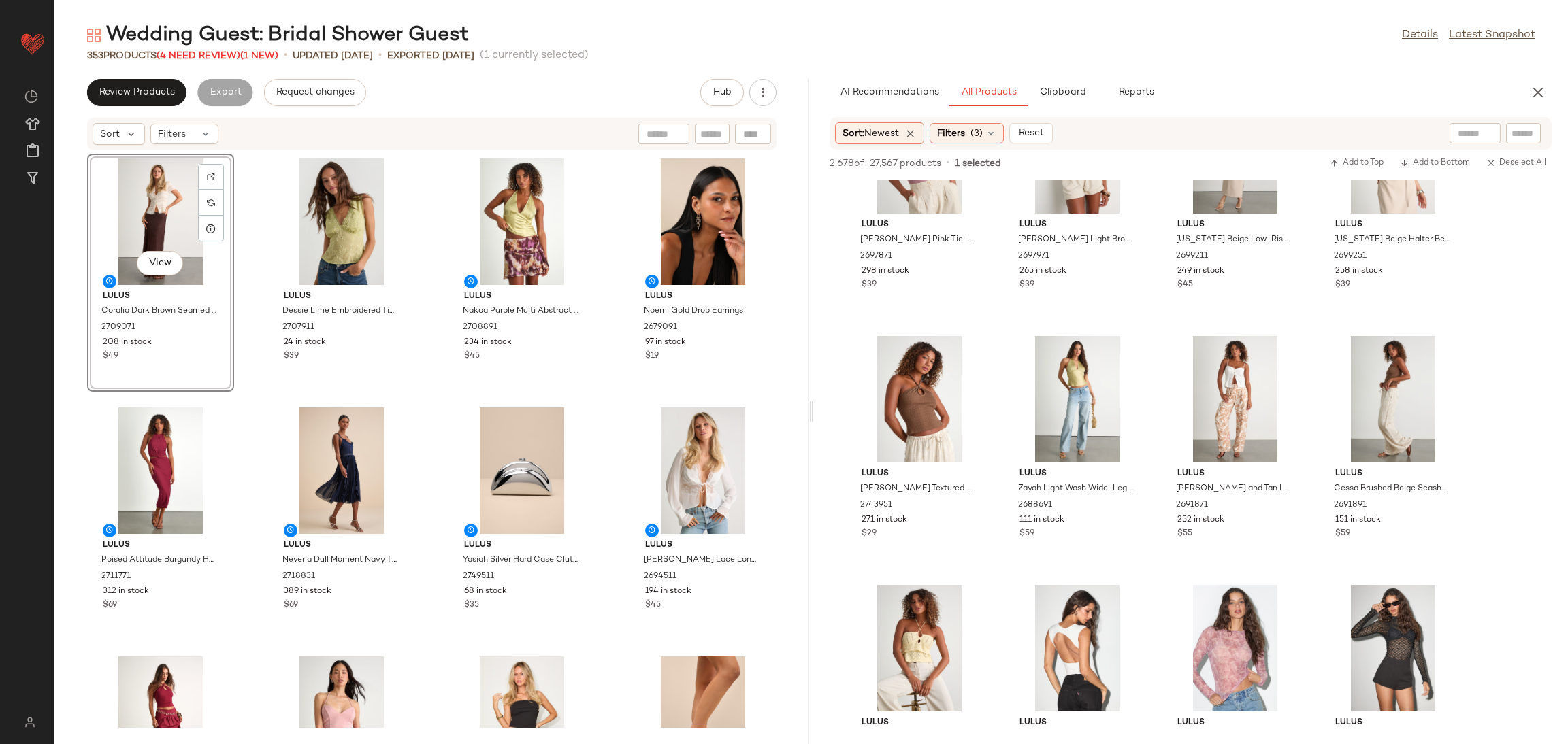
click at [135, 185] on div "View" at bounding box center [160, 221] width 138 height 126
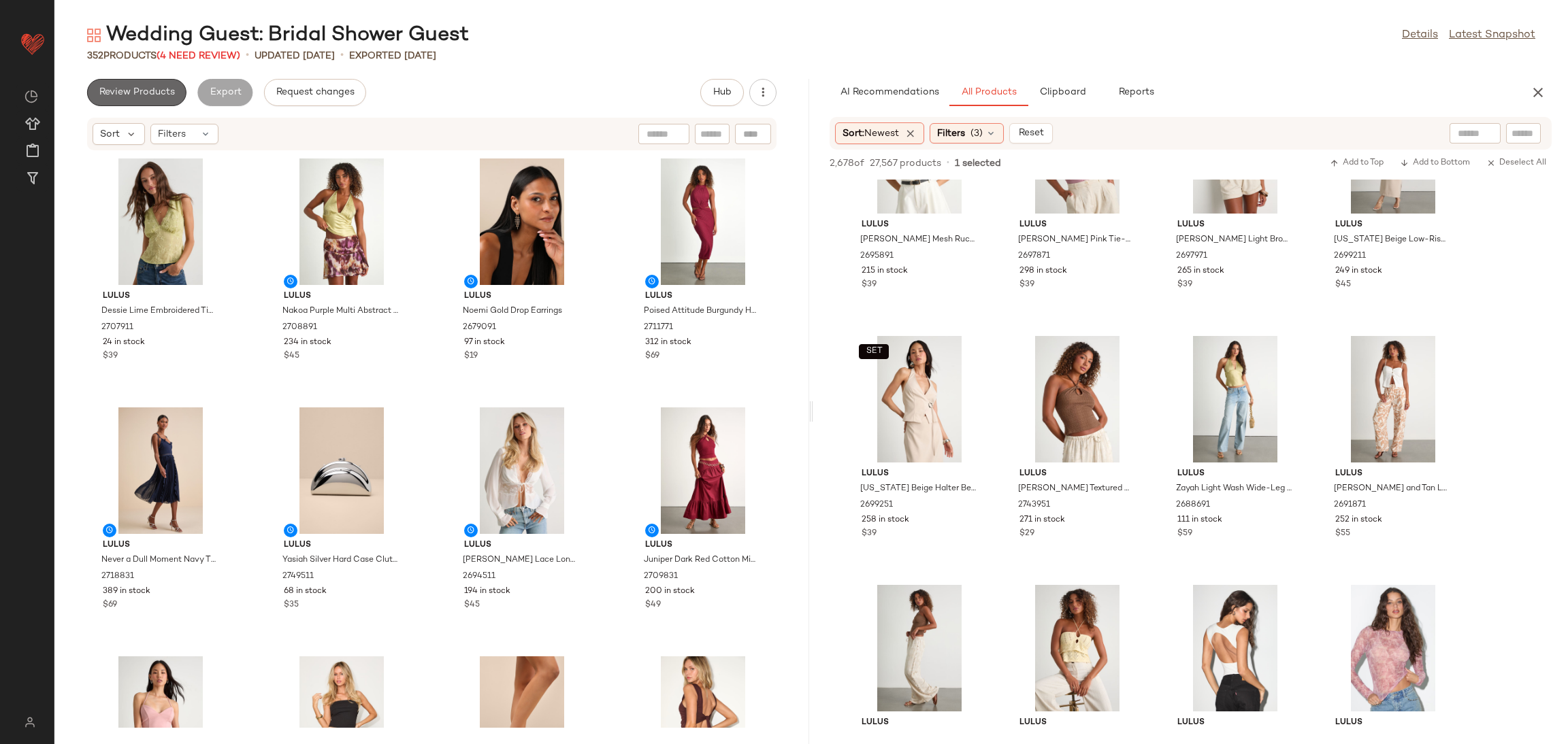
click at [128, 89] on span "Review Products" at bounding box center [137, 92] width 76 height 11
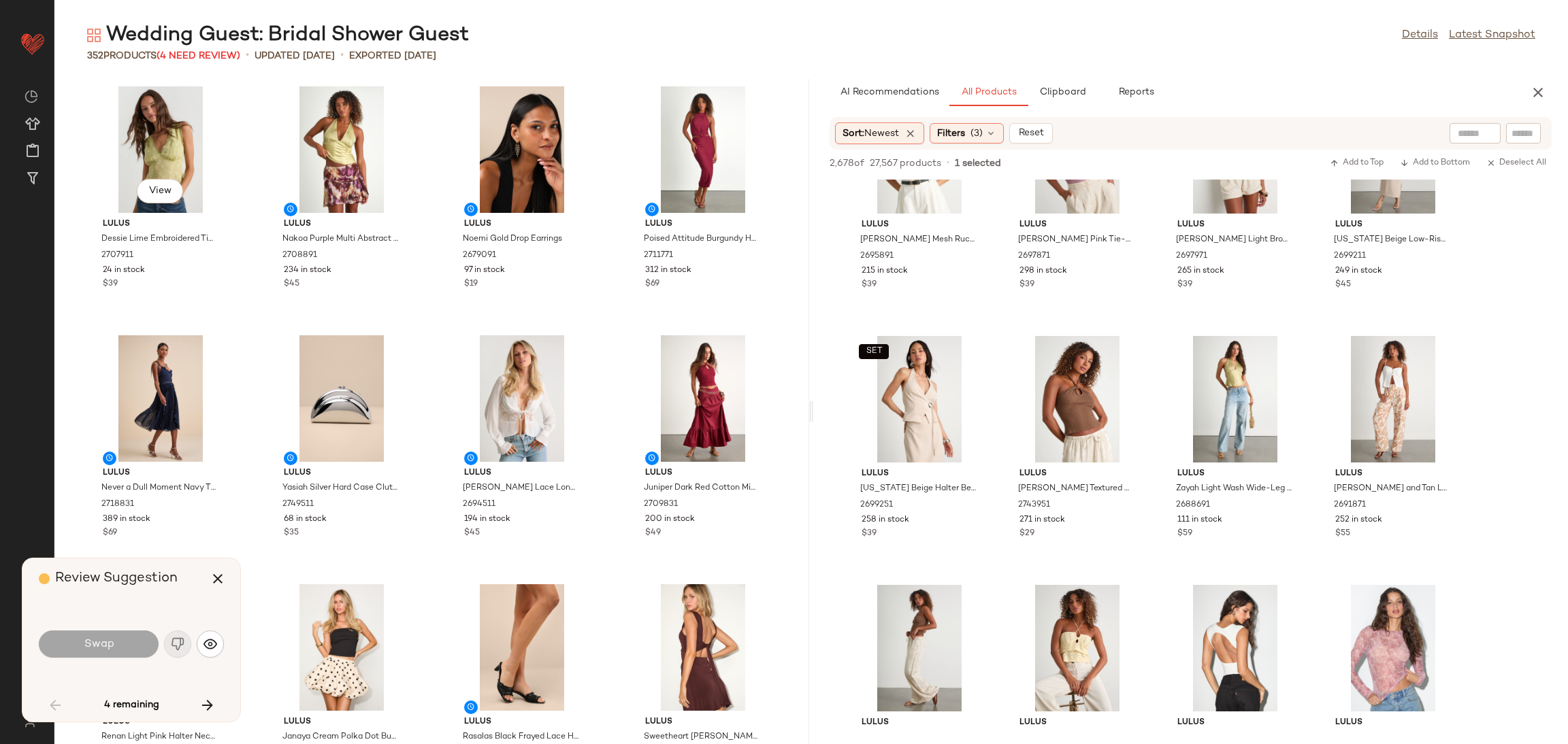
scroll to position [3236, 0]
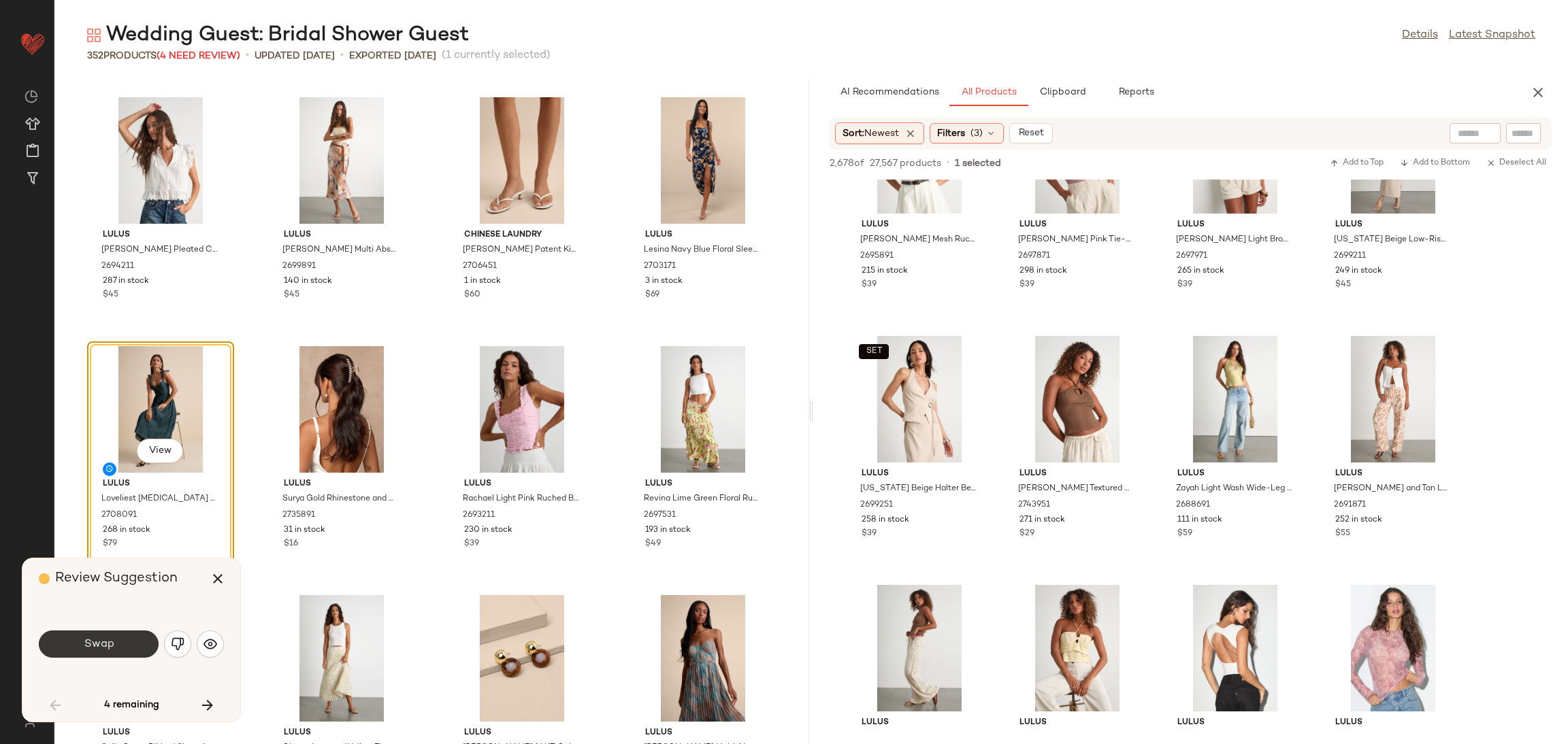
click at [115, 652] on button "Swap" at bounding box center [99, 644] width 120 height 28
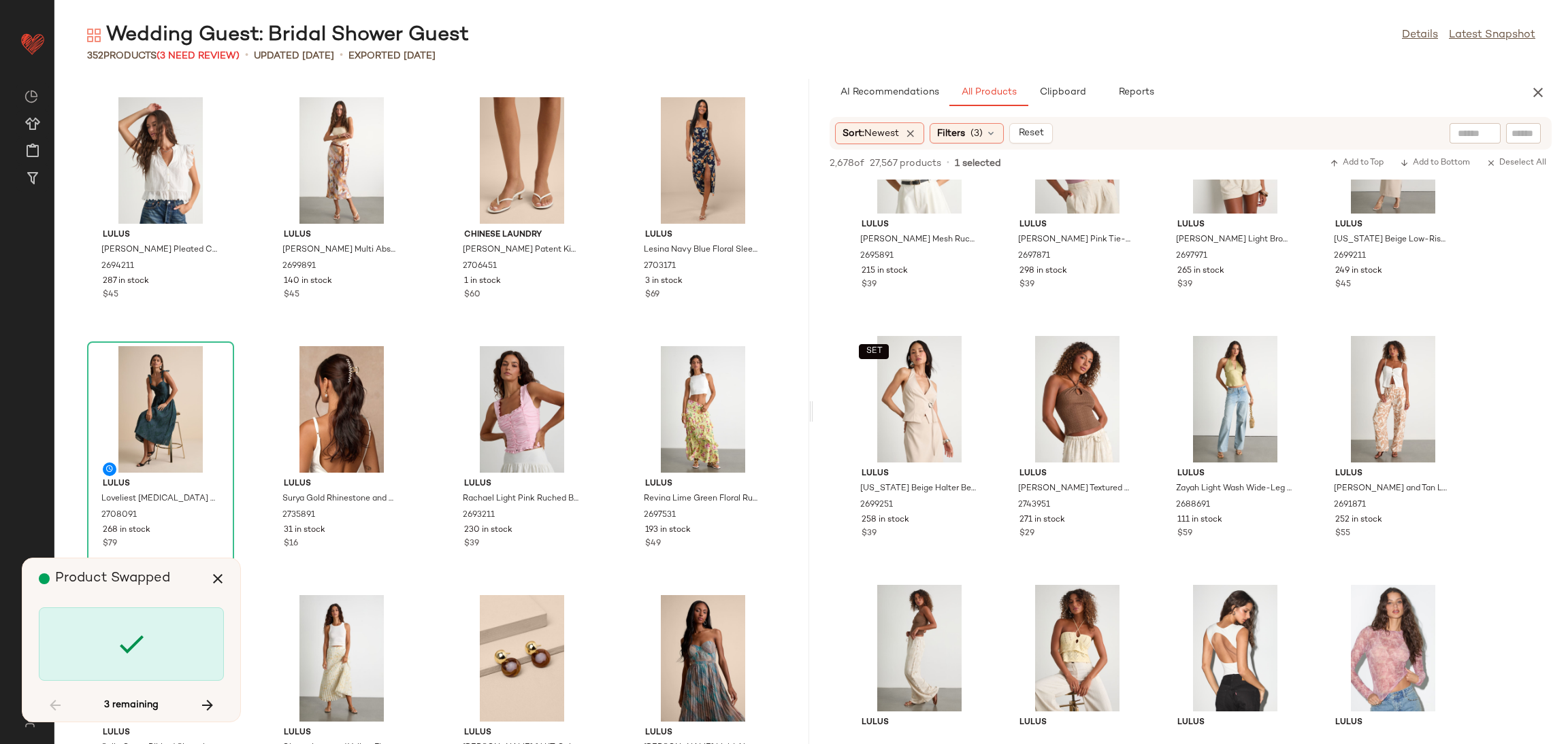
scroll to position [3982, 0]
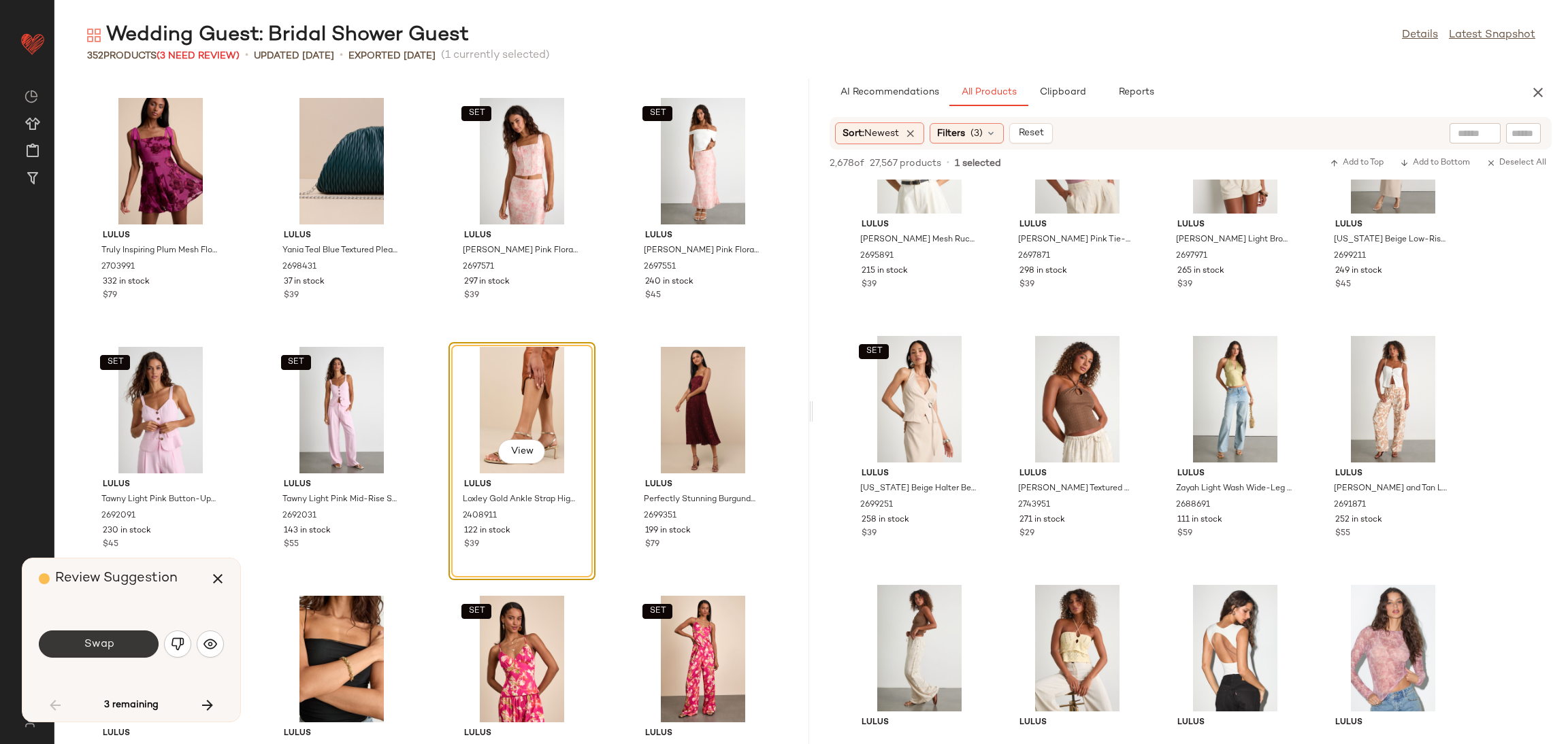
click at [134, 647] on button "Swap" at bounding box center [99, 644] width 120 height 28
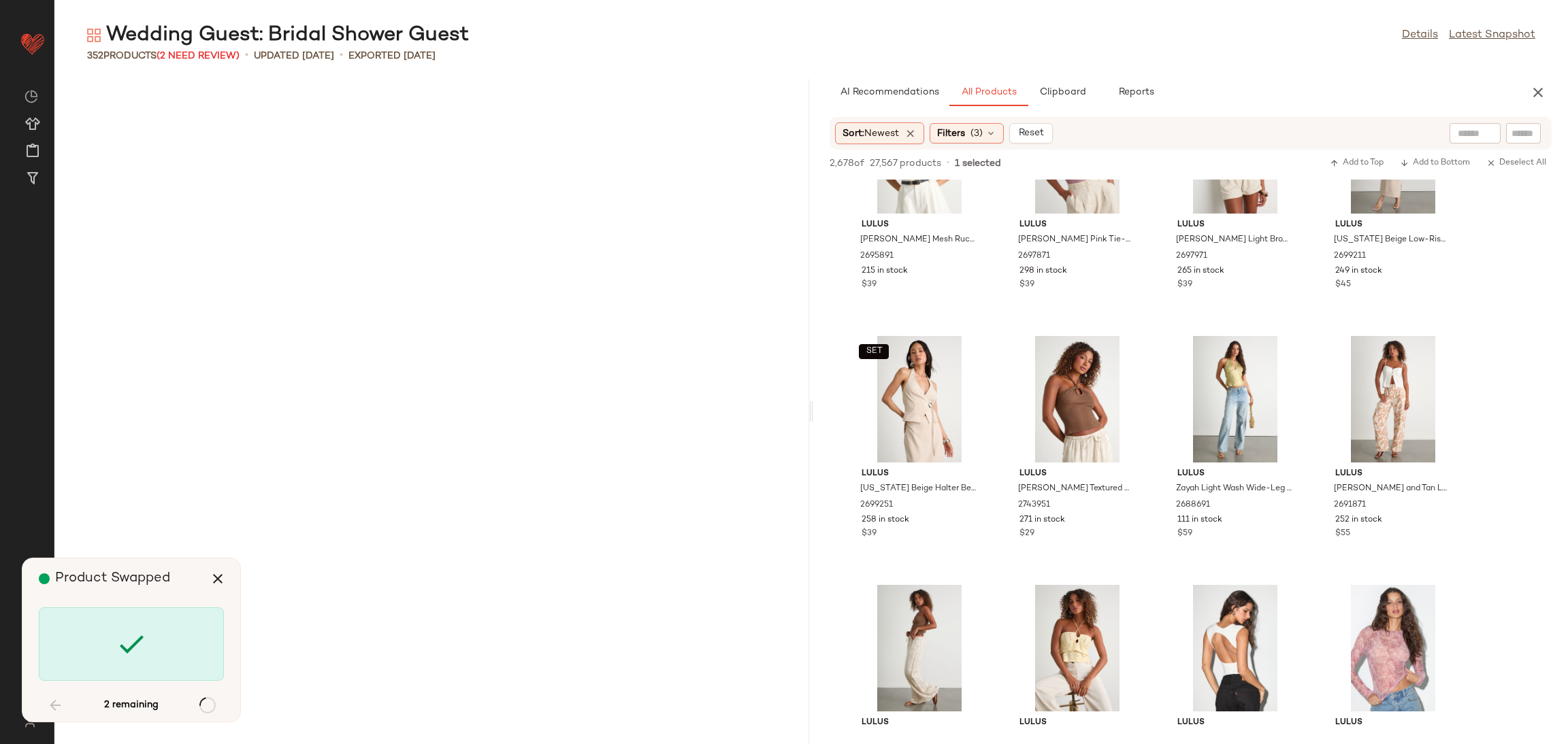
scroll to position [7715, 0]
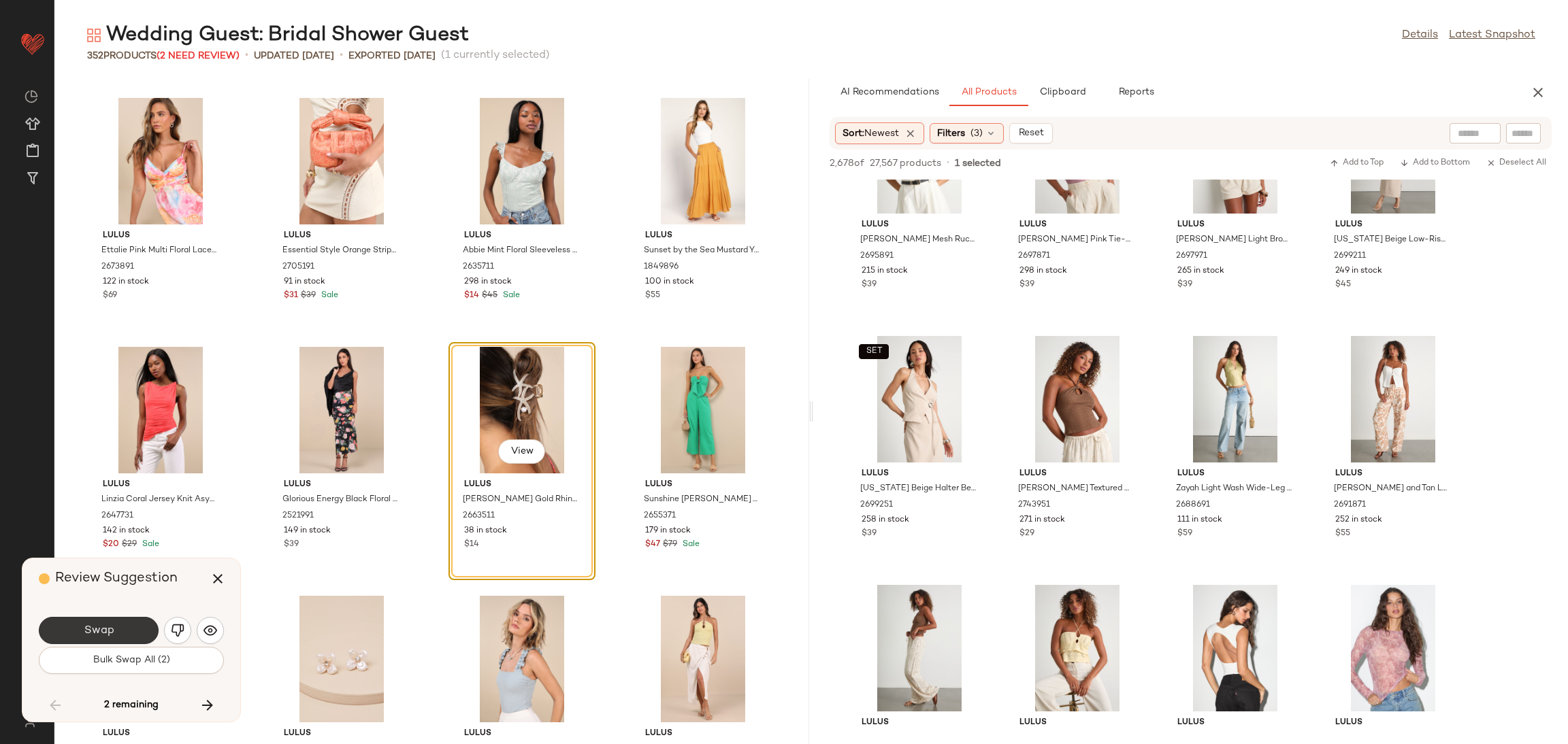
click at [124, 641] on button "Swap" at bounding box center [99, 630] width 120 height 28
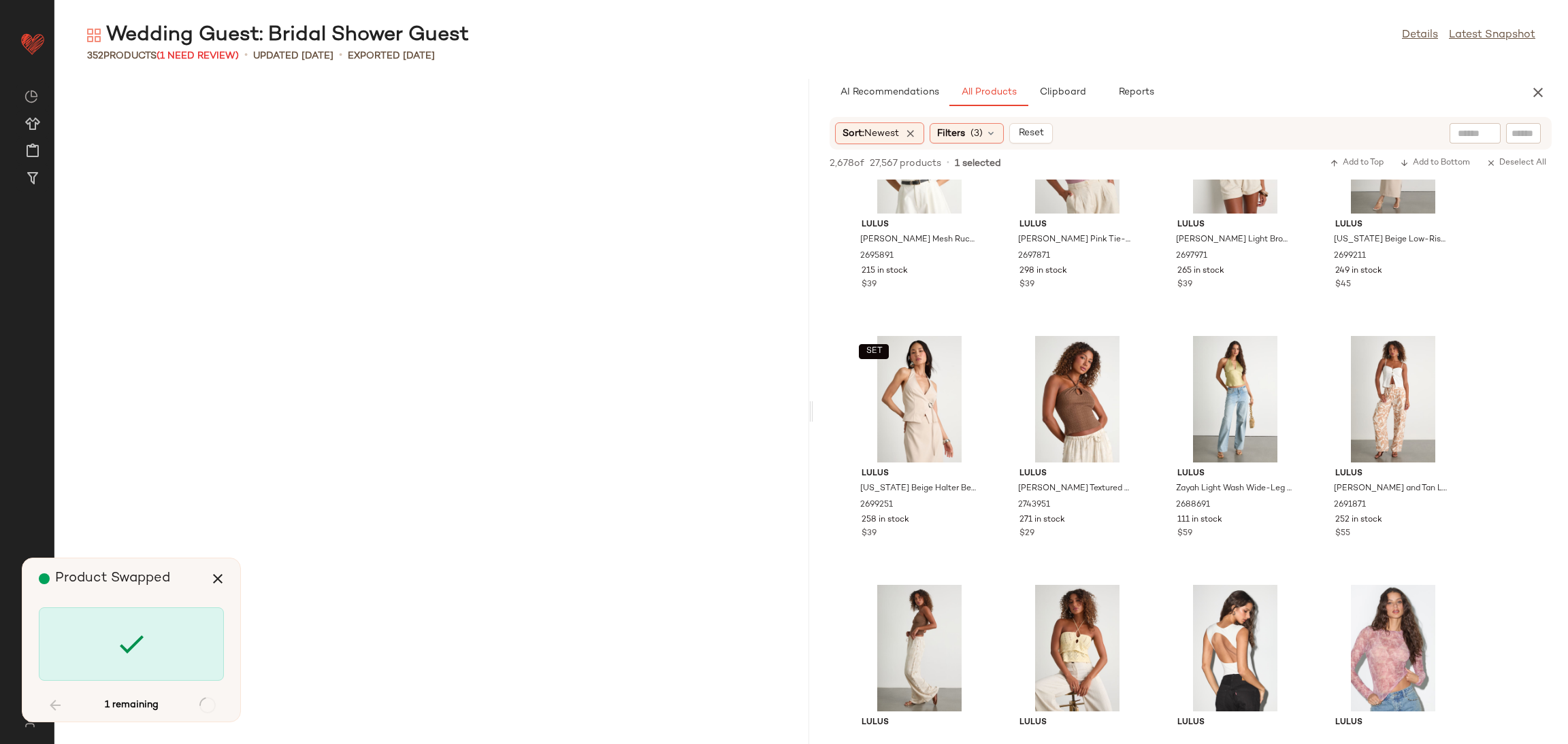
scroll to position [20906, 0]
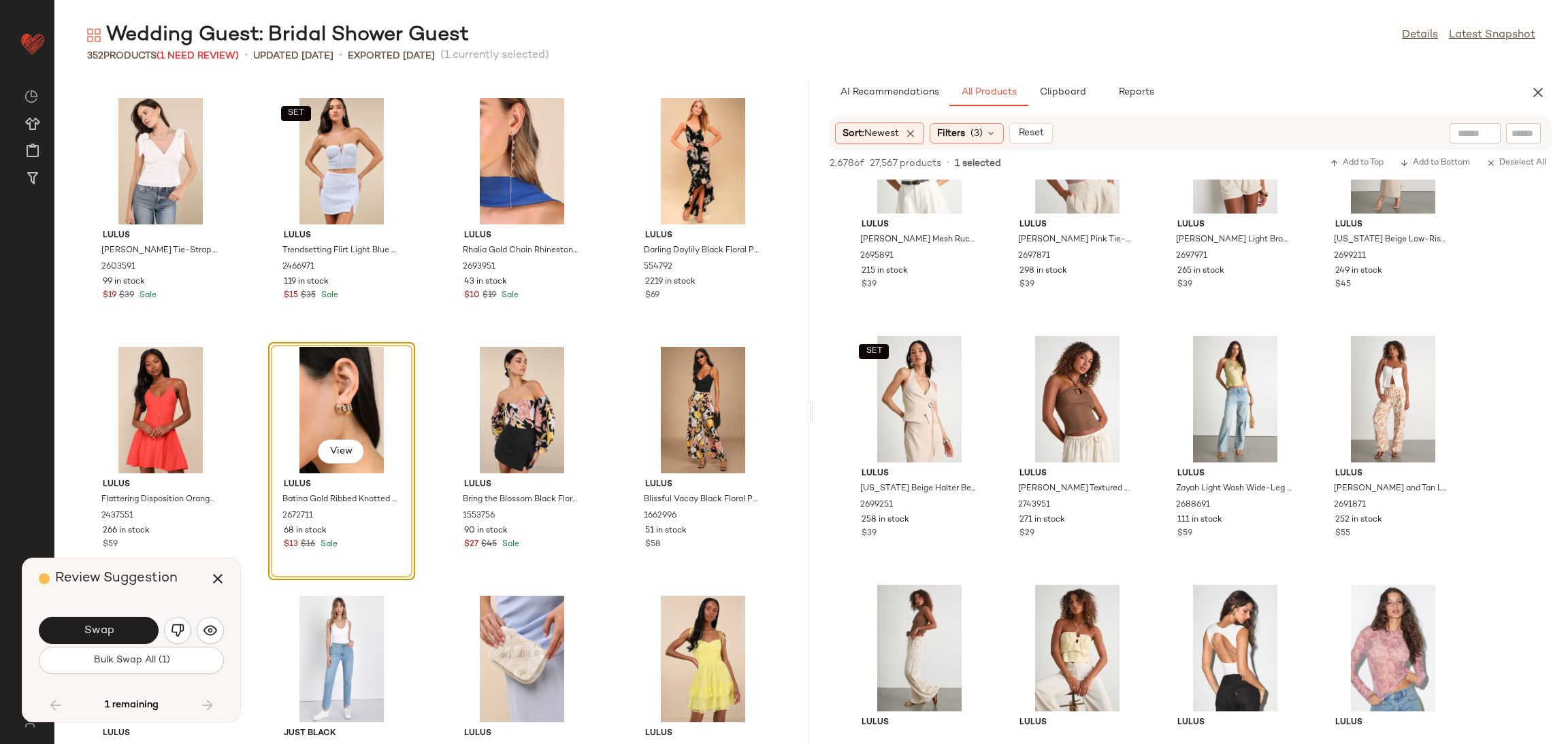
click at [124, 628] on button "Swap" at bounding box center [99, 630] width 120 height 28
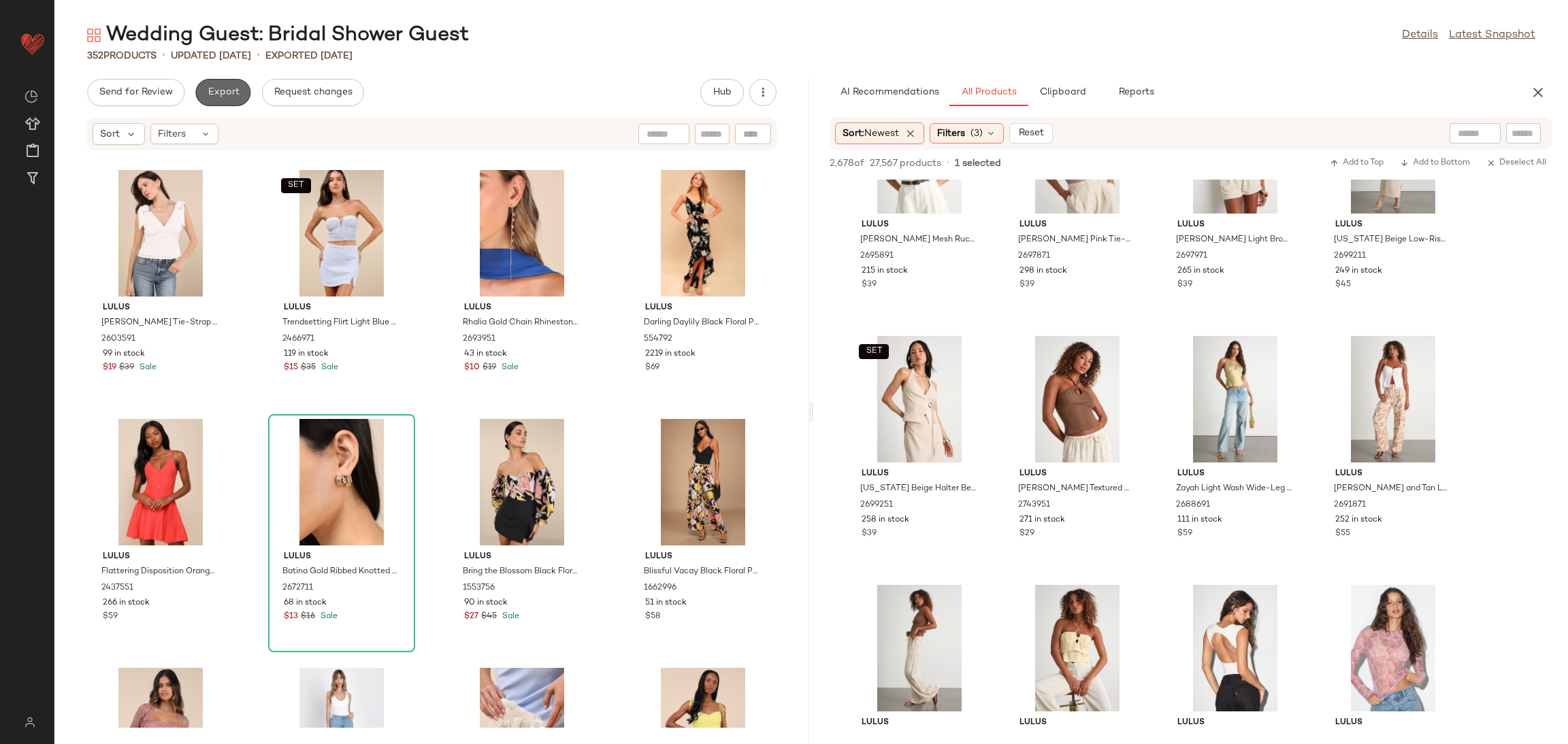
click at [225, 84] on button "Export" at bounding box center [223, 92] width 55 height 28
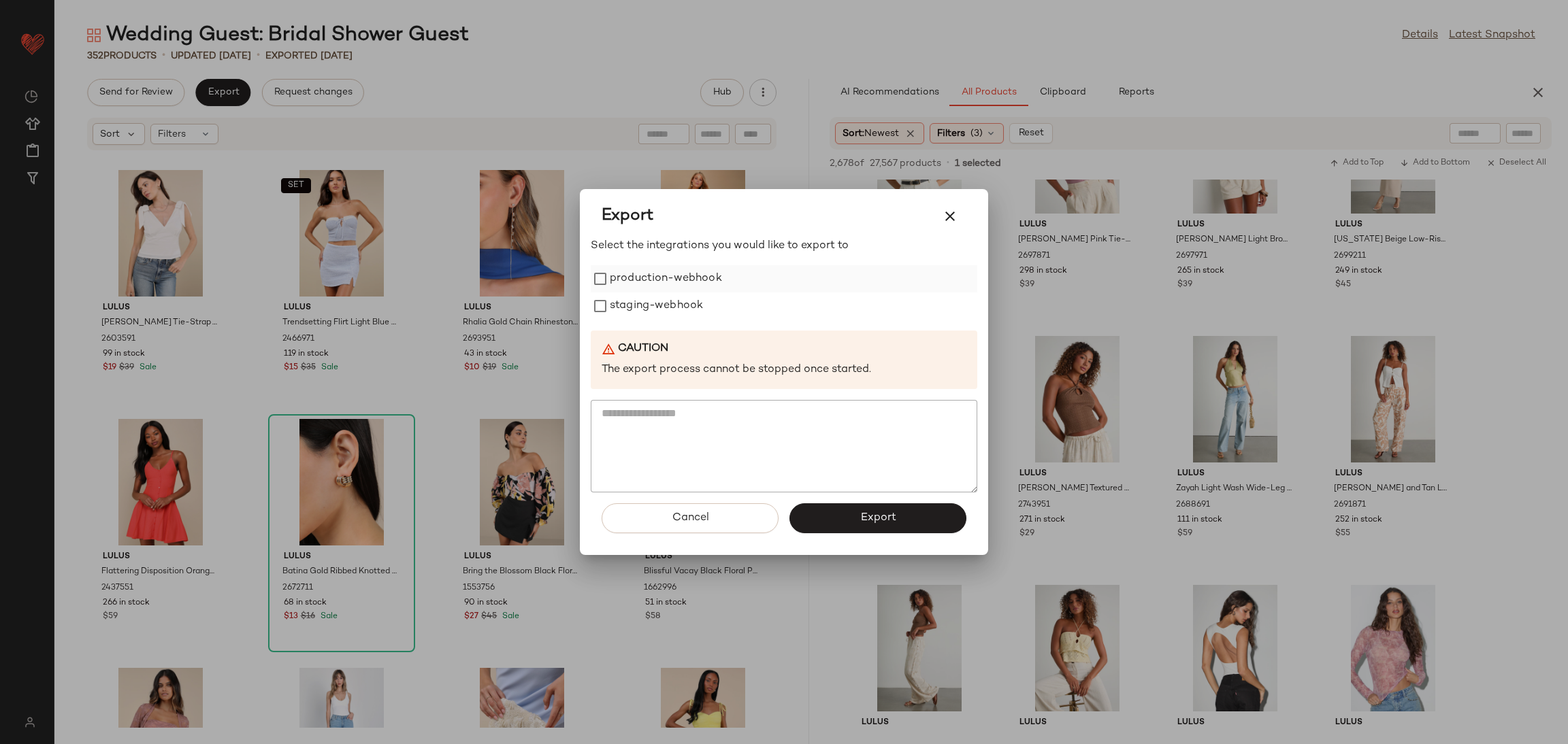
click at [631, 283] on label "production-webhook" at bounding box center [665, 279] width 112 height 28
click at [646, 312] on label "staging-webhook" at bounding box center [656, 306] width 93 height 28
click at [867, 519] on span "Export" at bounding box center [877, 518] width 36 height 13
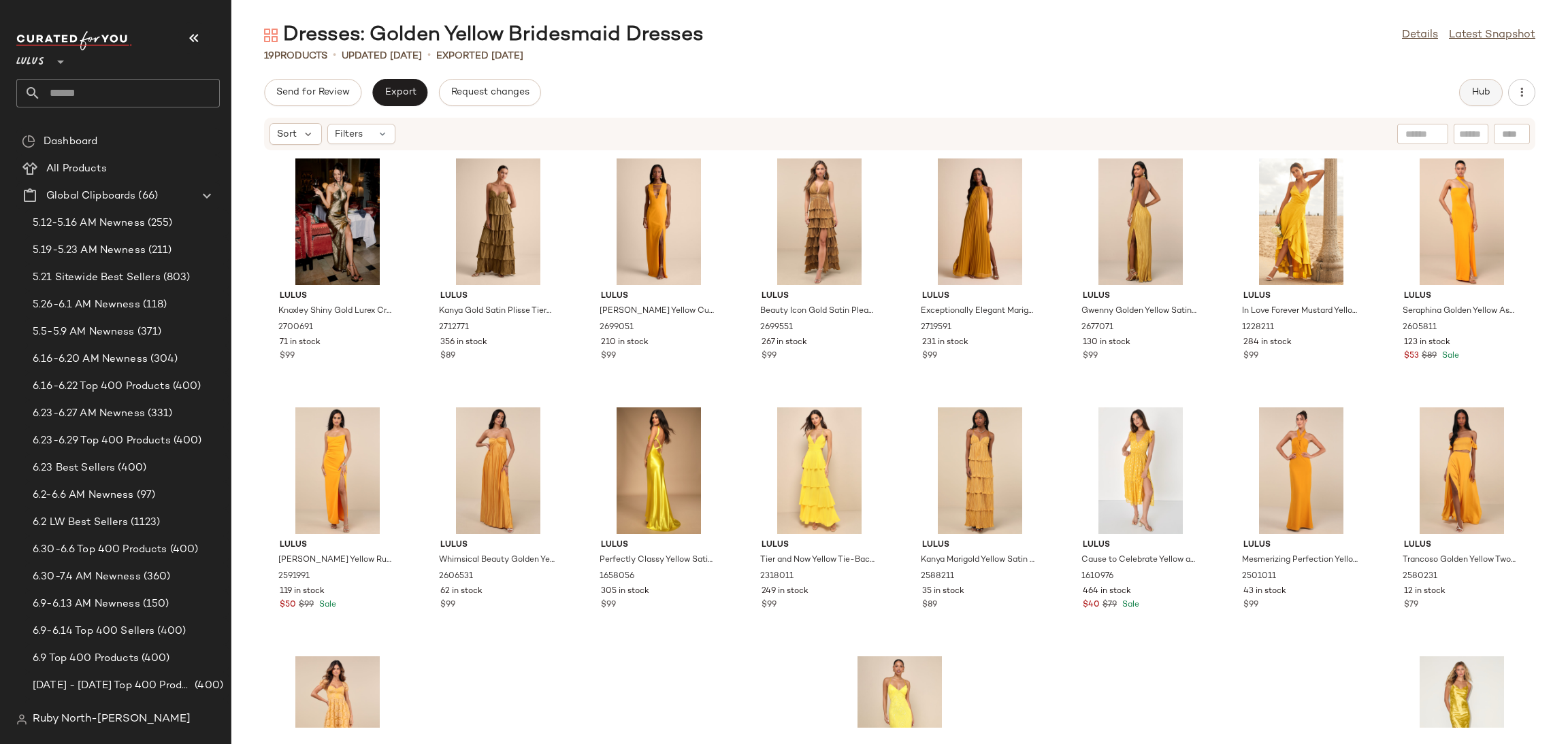
click at [1478, 84] on button "Hub" at bounding box center [1480, 92] width 44 height 28
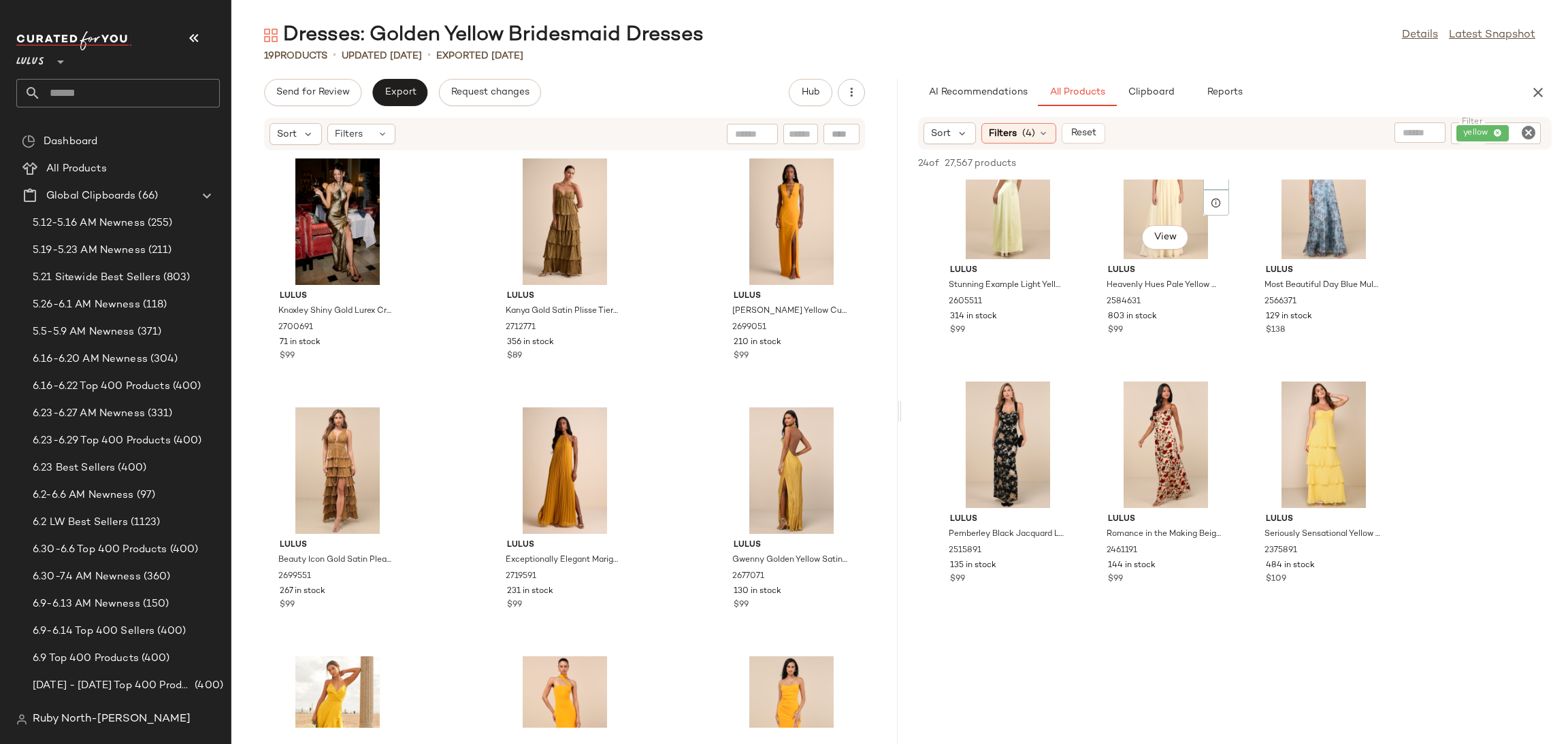
scroll to position [509, 0]
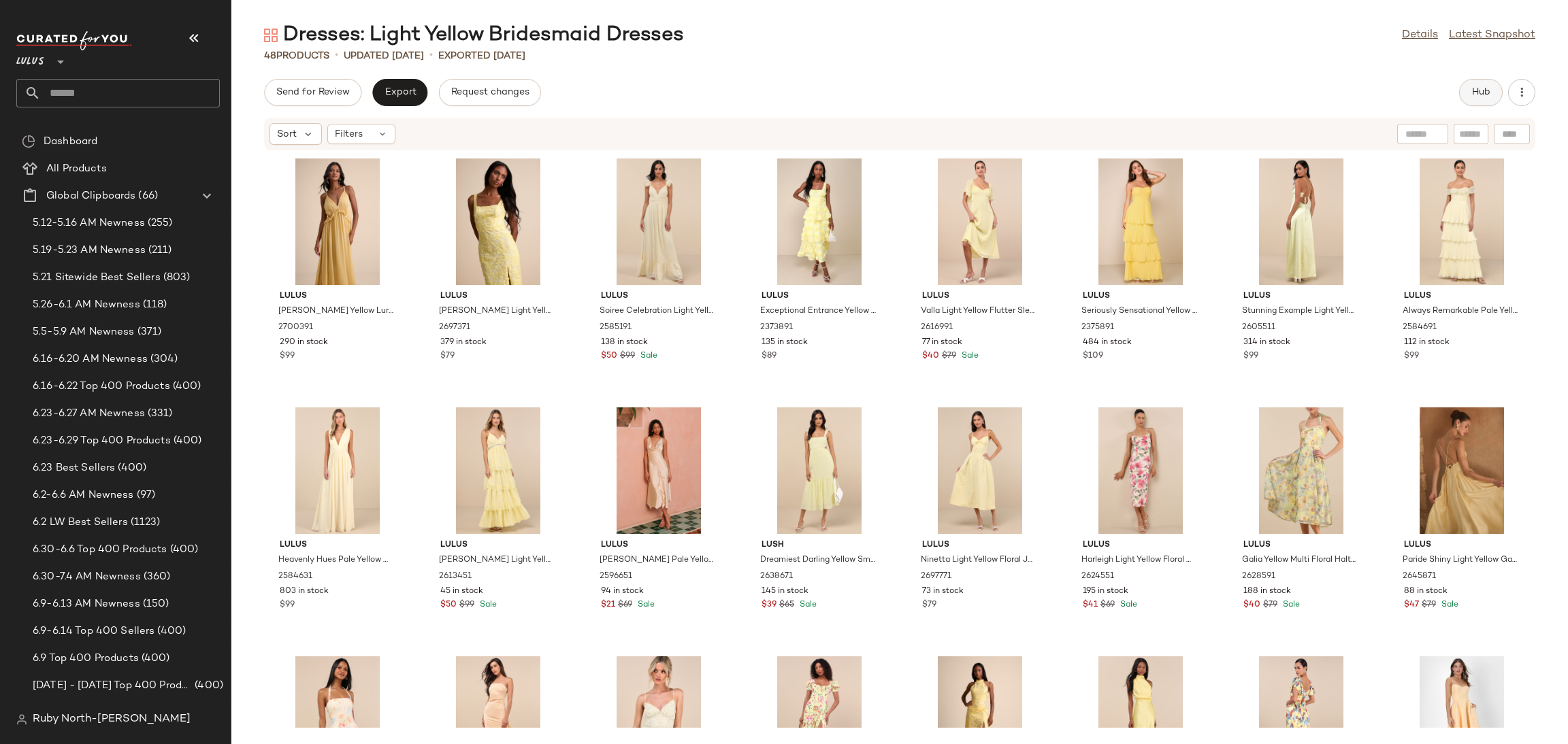
click at [1469, 89] on button "Hub" at bounding box center [1480, 92] width 44 height 28
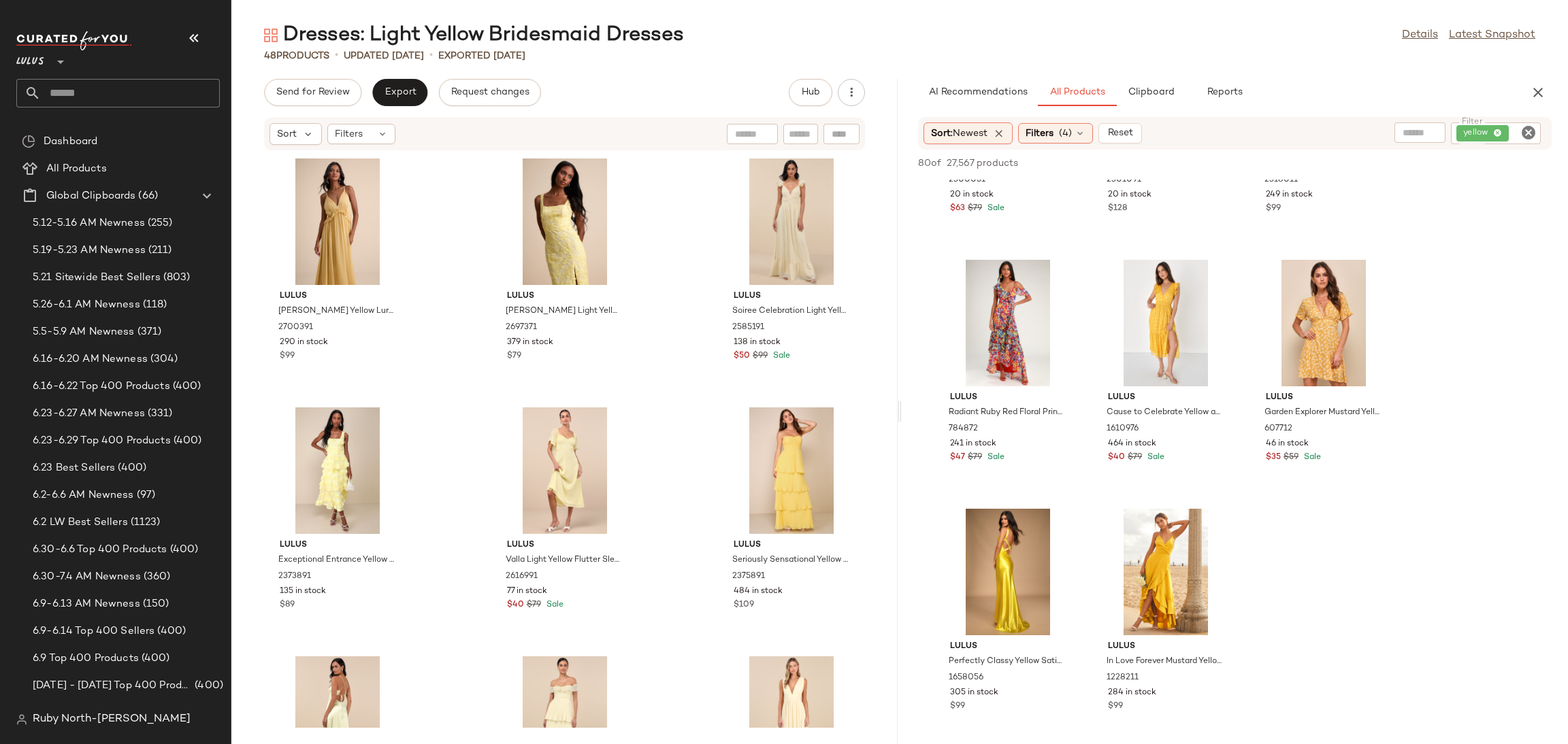
scroll to position [2958, 0]
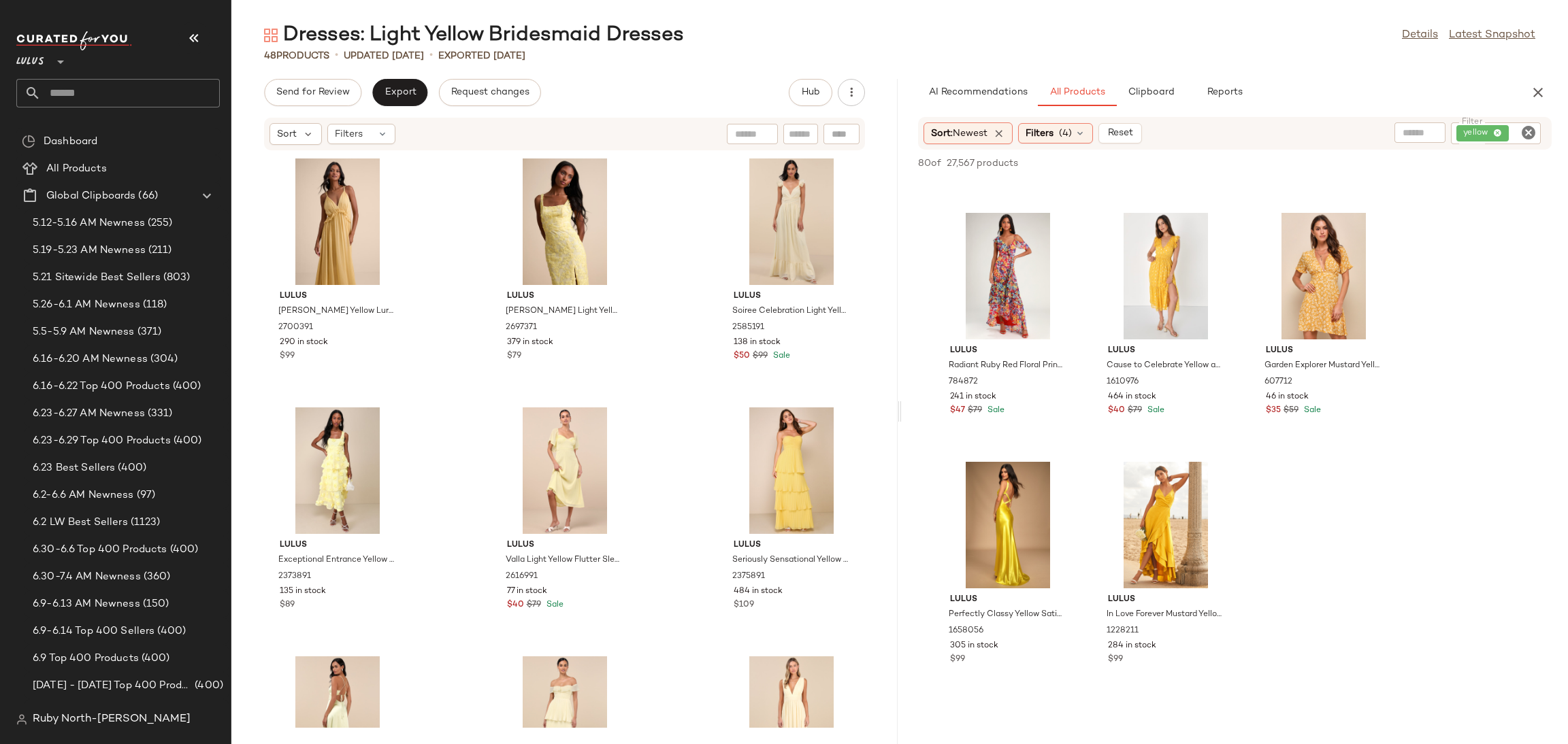
click at [193, 37] on icon "button" at bounding box center [193, 37] width 16 height 16
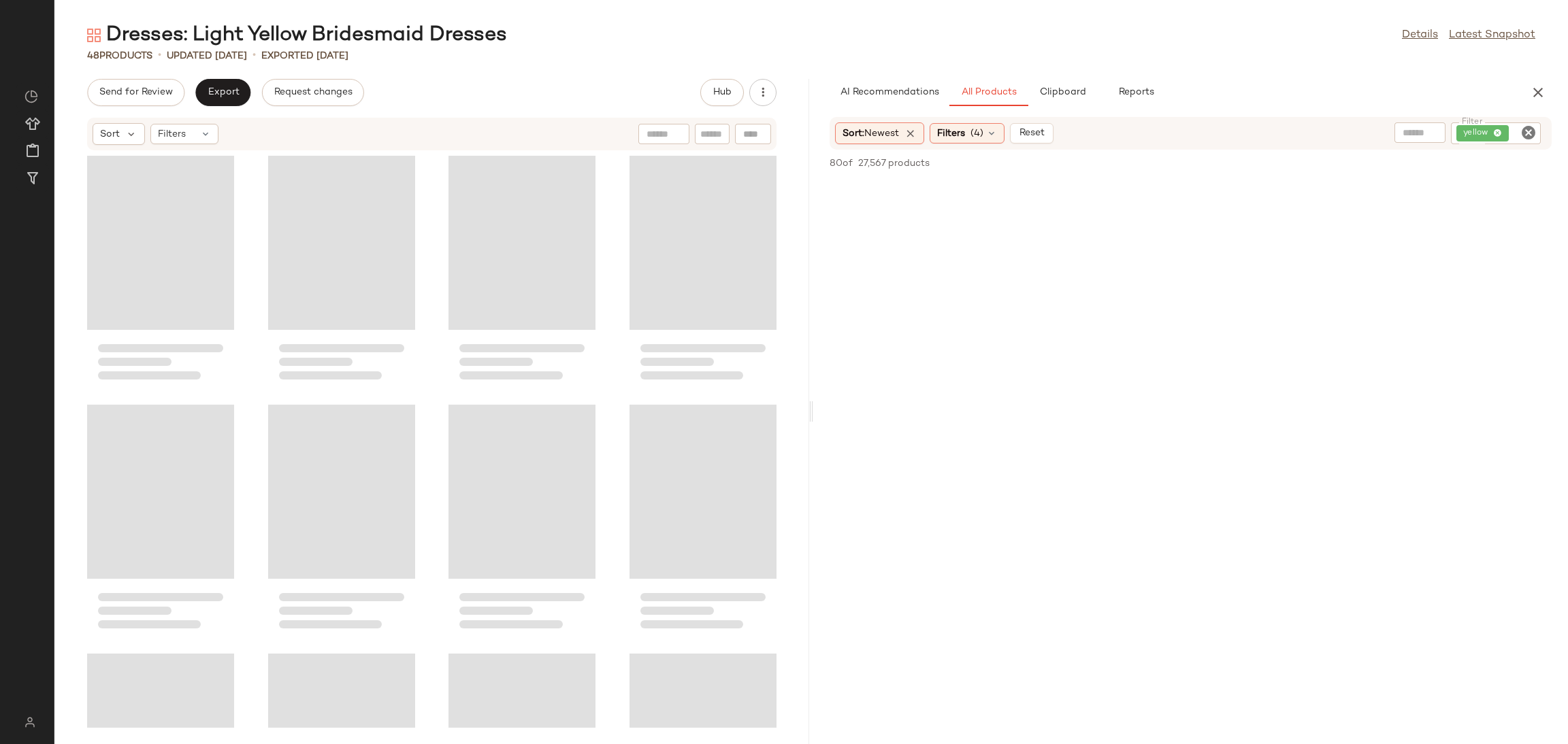
scroll to position [2211, 0]
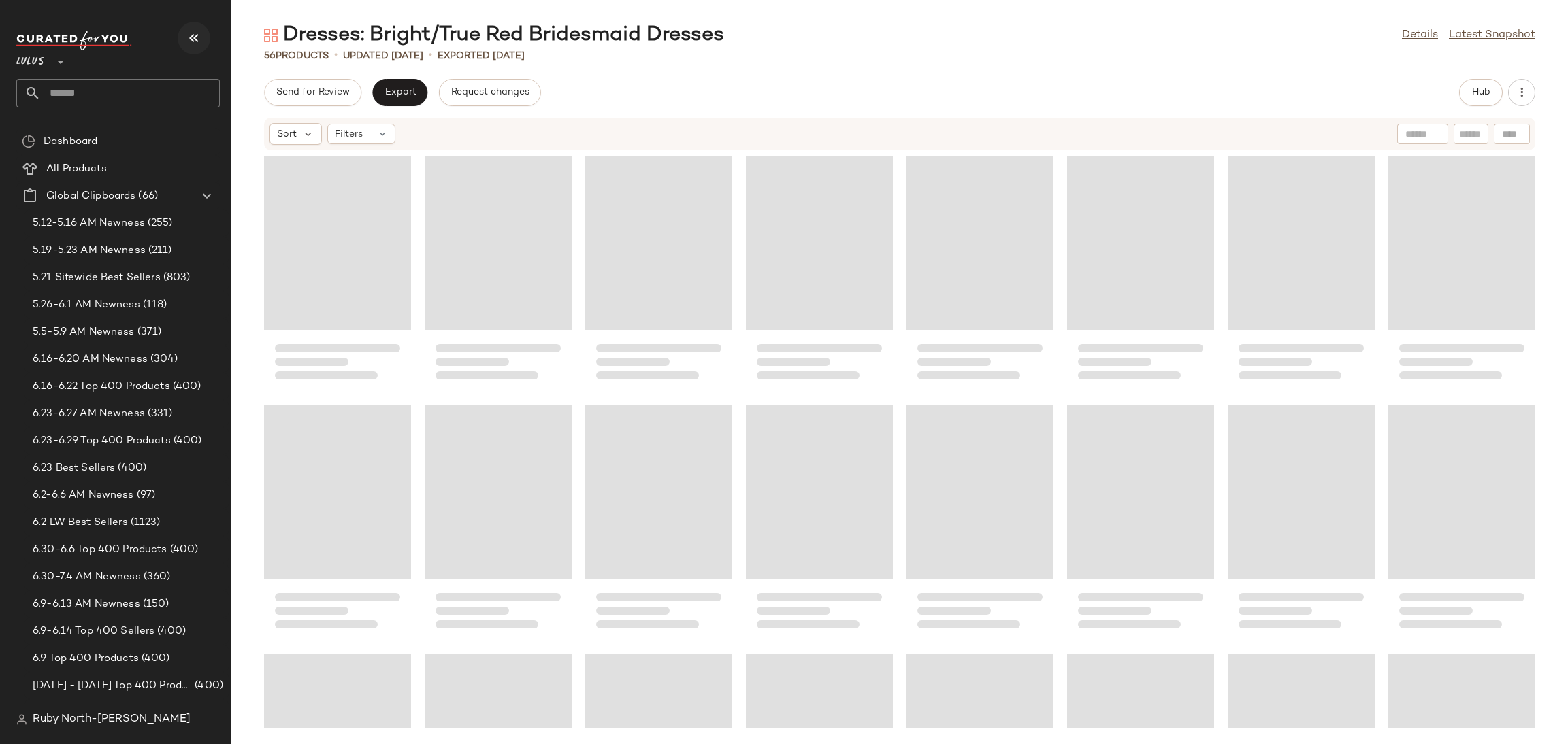
click at [189, 35] on icon "button" at bounding box center [193, 37] width 16 height 16
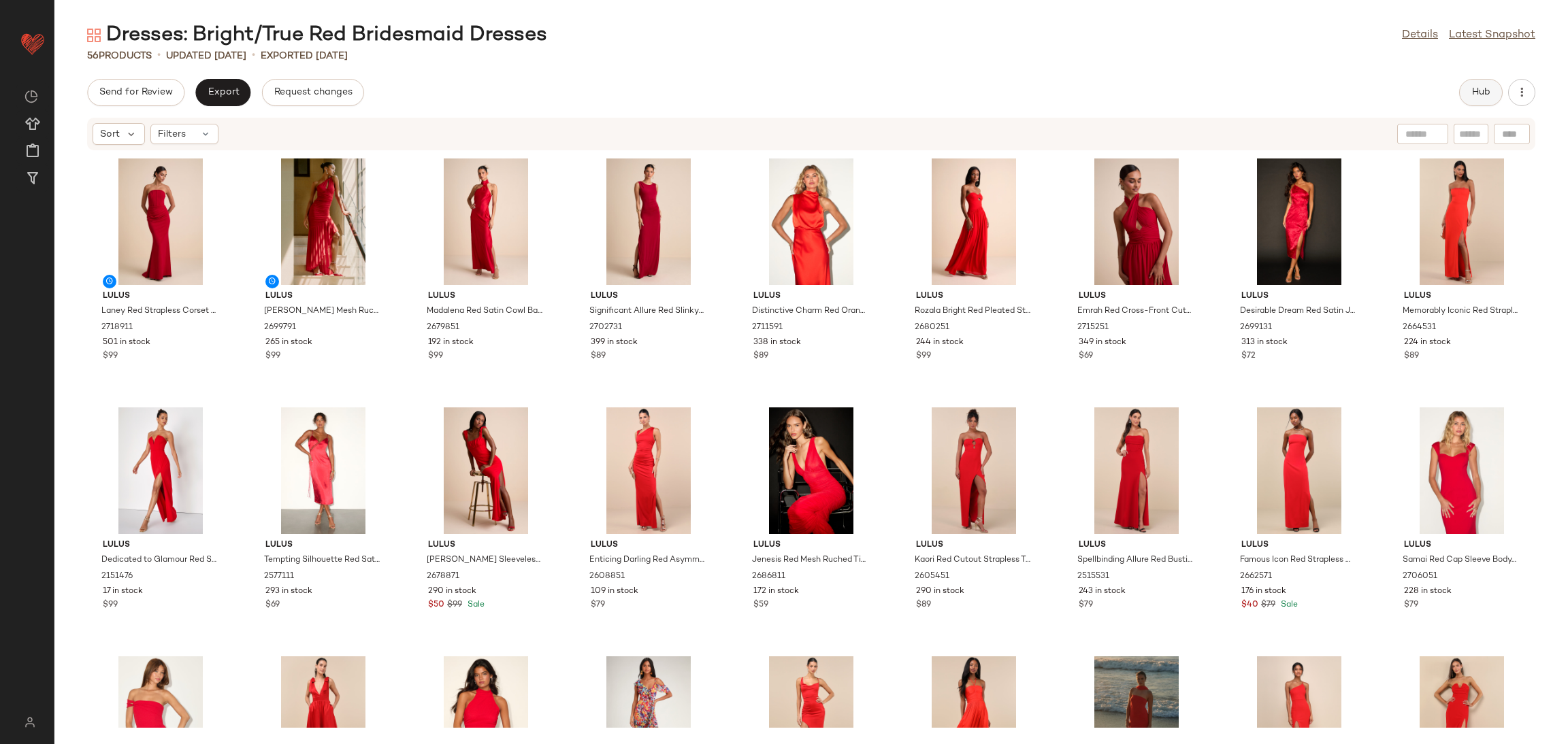
click at [1471, 93] on span "Hub" at bounding box center [1480, 92] width 19 height 11
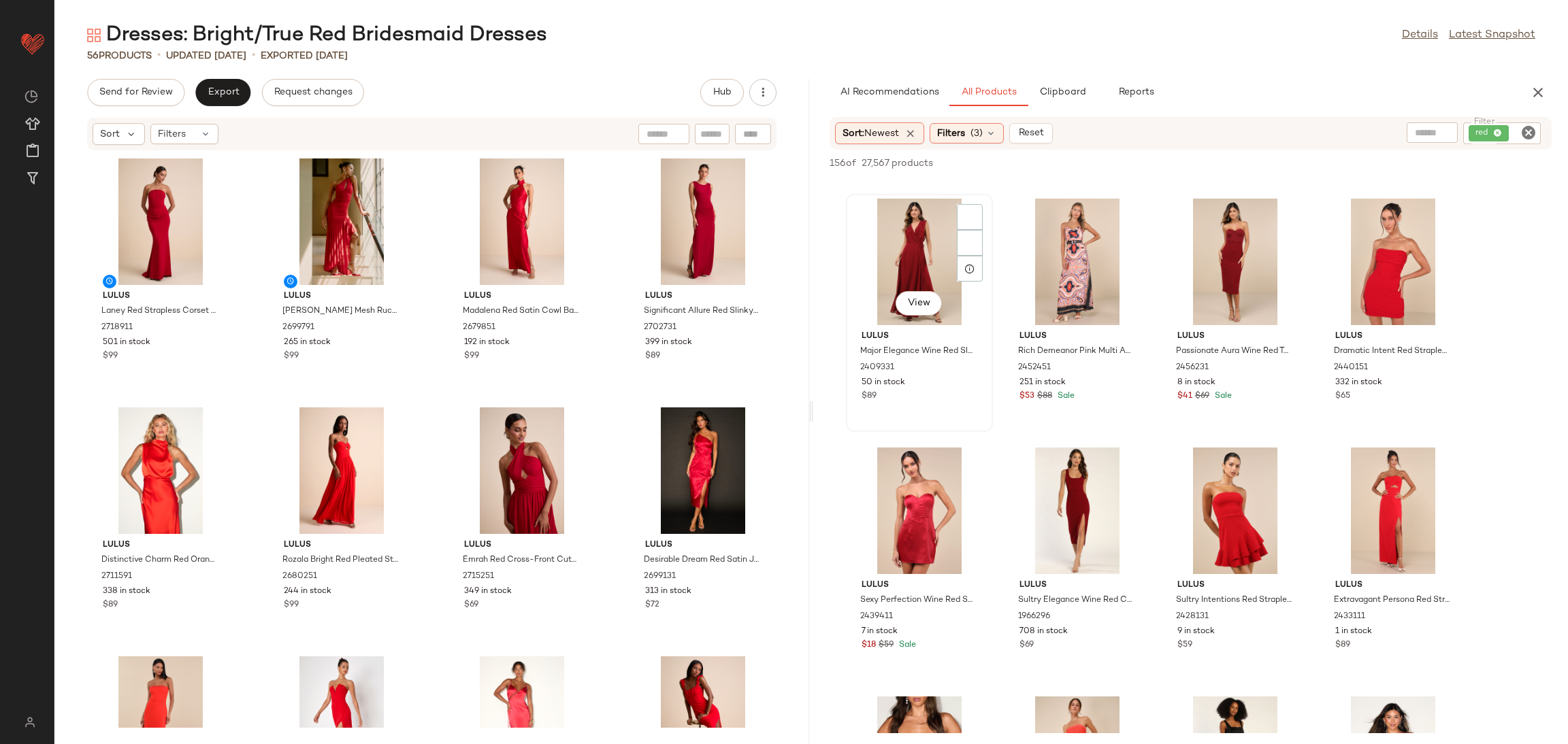
scroll to position [4181, 0]
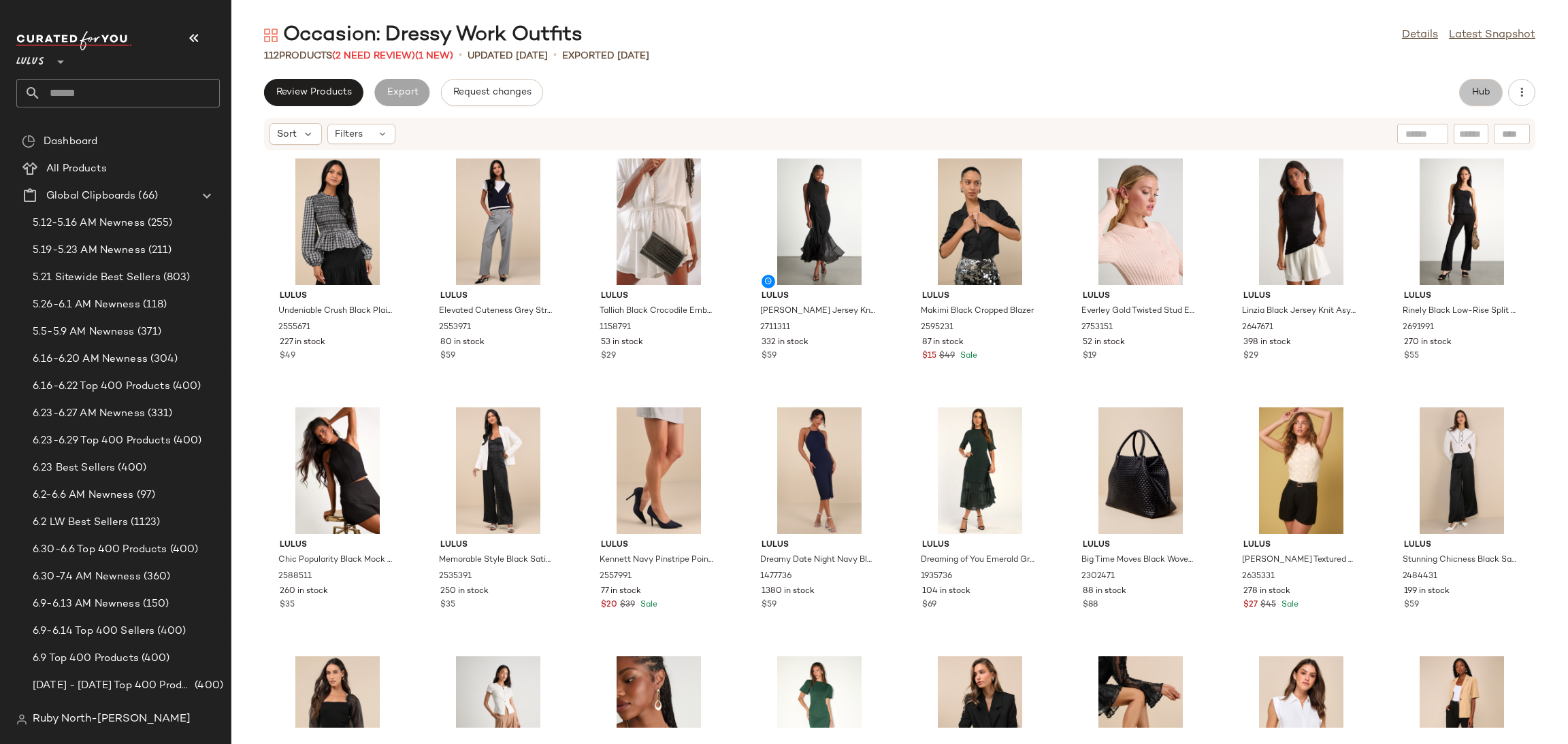
click at [13, 193] on span "Hub" at bounding box center [5, 198] width 16 height 10
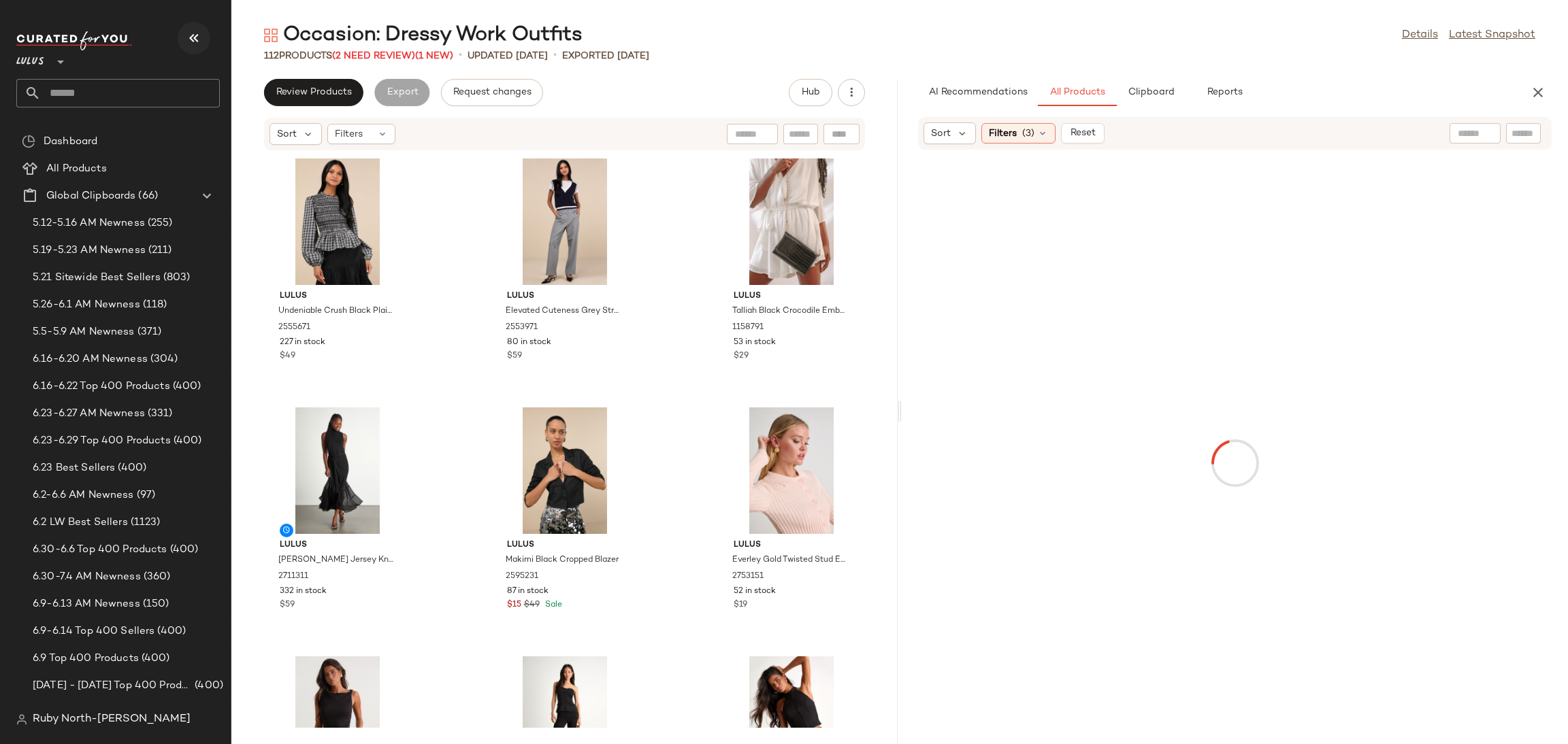
click at [11, 126] on button "button" at bounding box center [5, 128] width 11 height 4
